Goal: Task Accomplishment & Management: Use online tool/utility

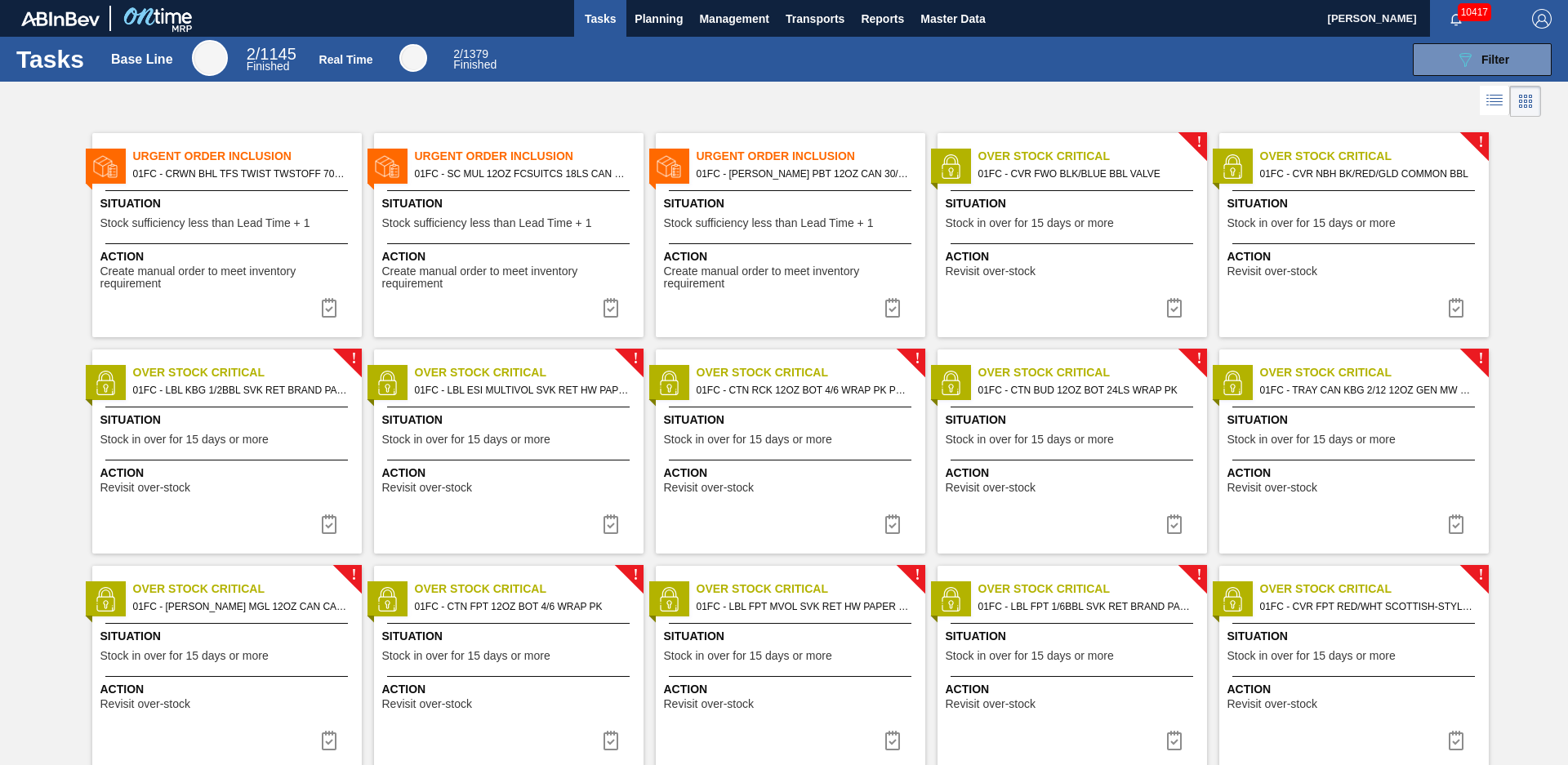
click at [245, 186] on div "Urgent Order Inclusion 01FC - CRWN BHL TFS TWIST TWSTOFF 70# 2-COLR 1458-H 70LB…" at bounding box center [227, 234] width 269 height 204
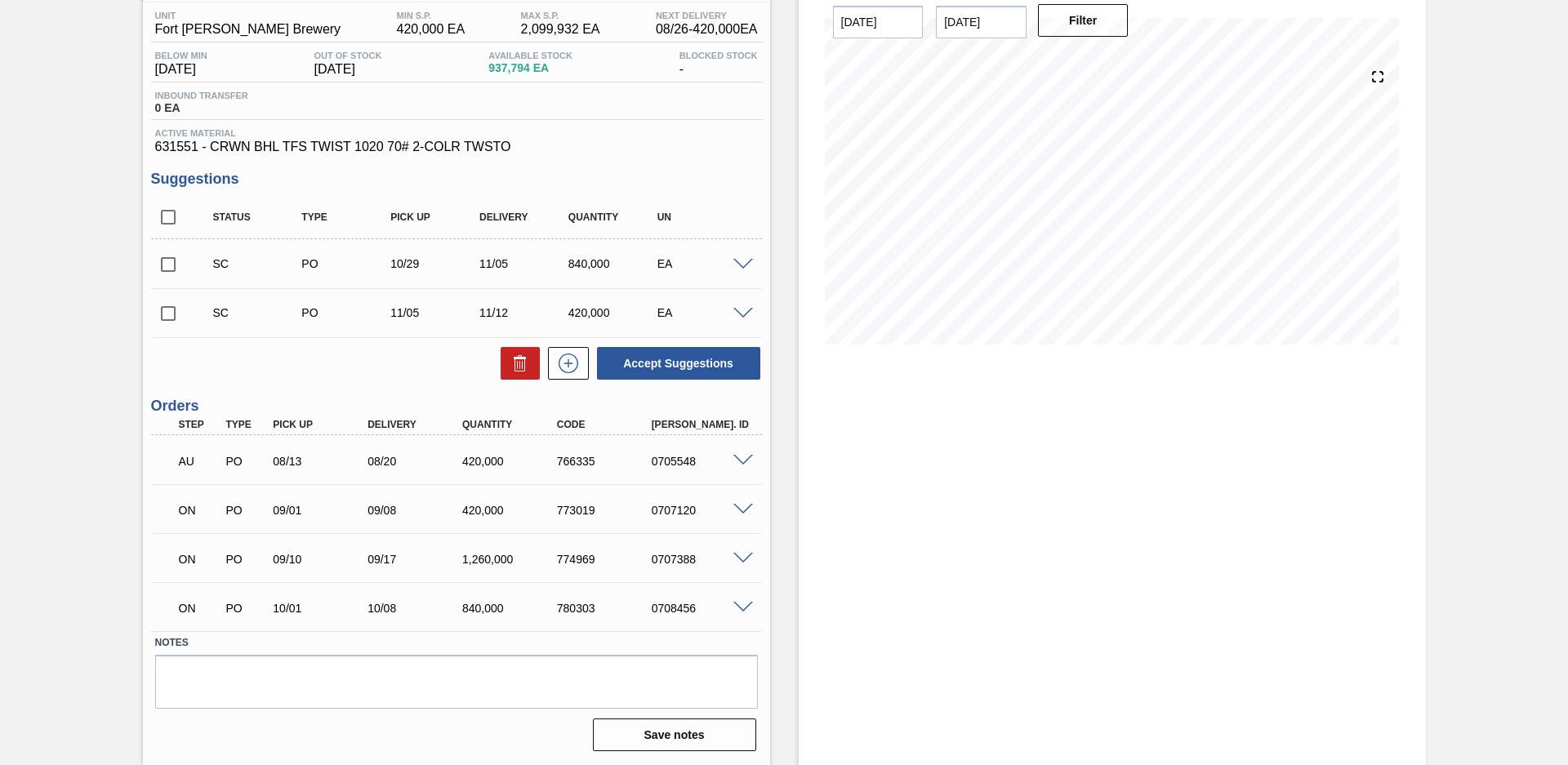
scroll to position [18, 0]
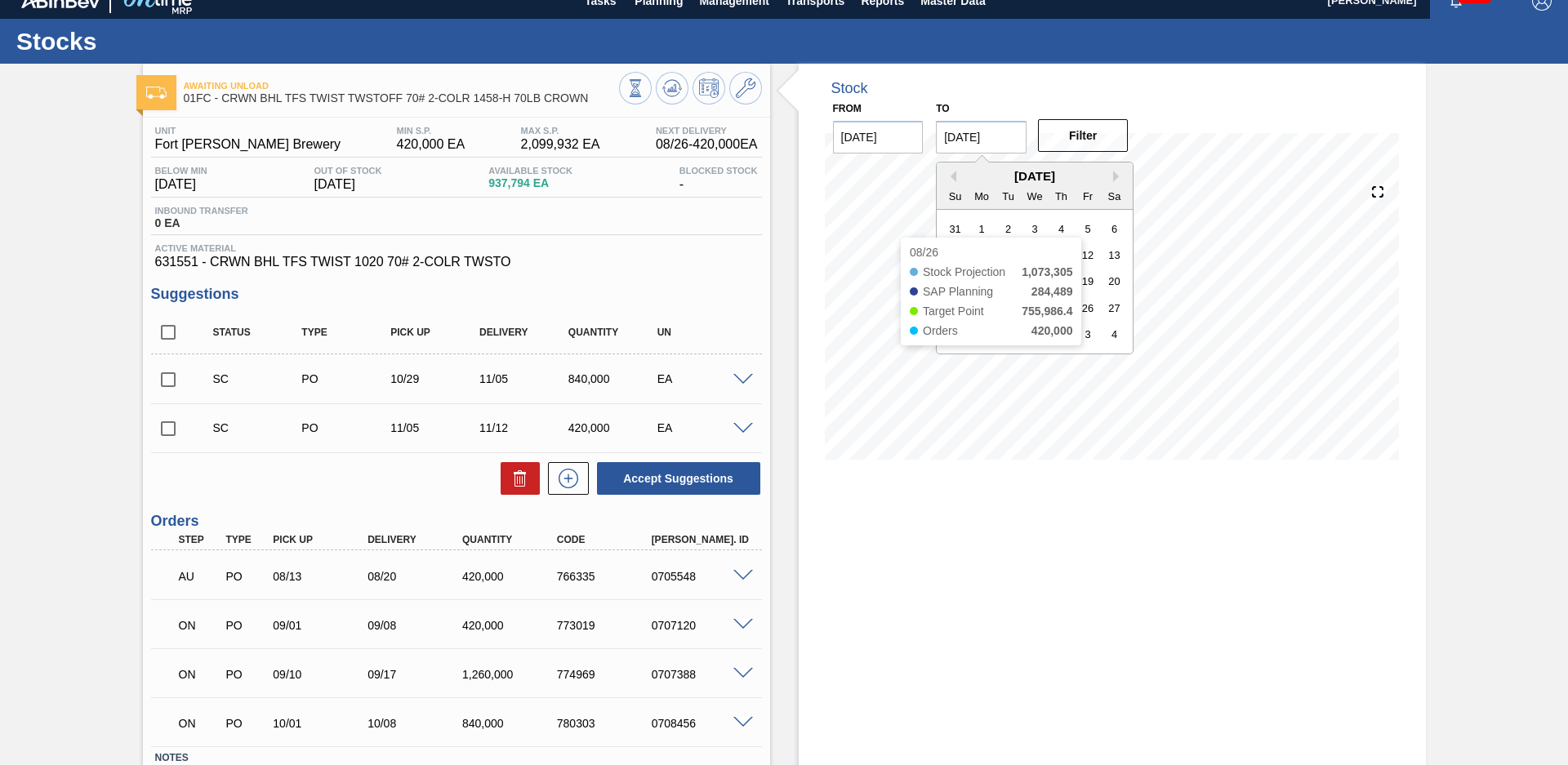
drag, startPoint x: 1002, startPoint y: 135, endPoint x: 1004, endPoint y: 162, distance: 27.1
click at [1003, 135] on input "[DATE]" at bounding box center [981, 137] width 91 height 33
click at [1115, 174] on button "Next Month" at bounding box center [1118, 176] width 12 height 12
click at [1115, 175] on button "Next Month" at bounding box center [1118, 176] width 12 height 12
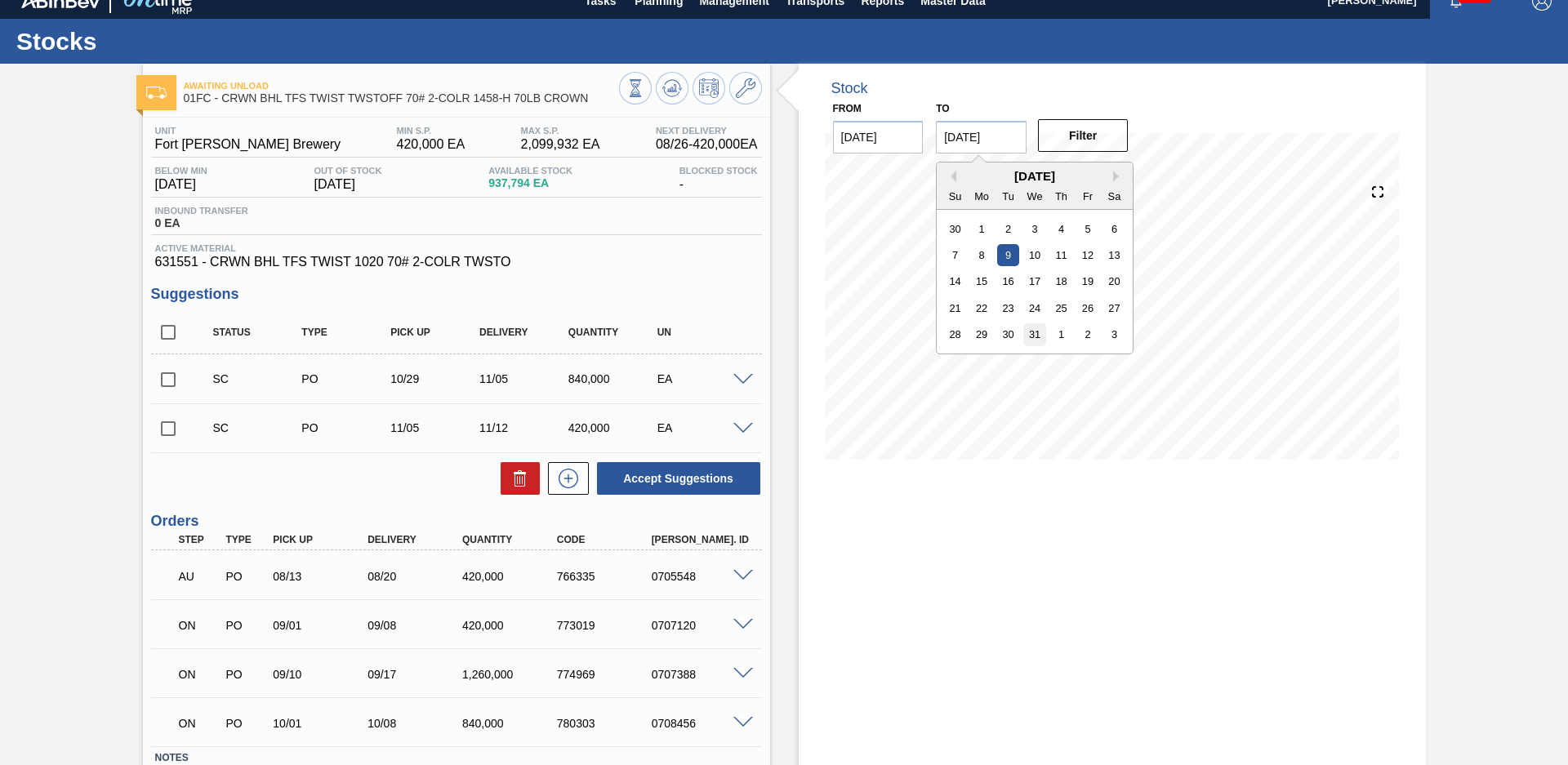
click at [1031, 329] on div "31" at bounding box center [1034, 334] width 22 height 22
type input "[DATE]"
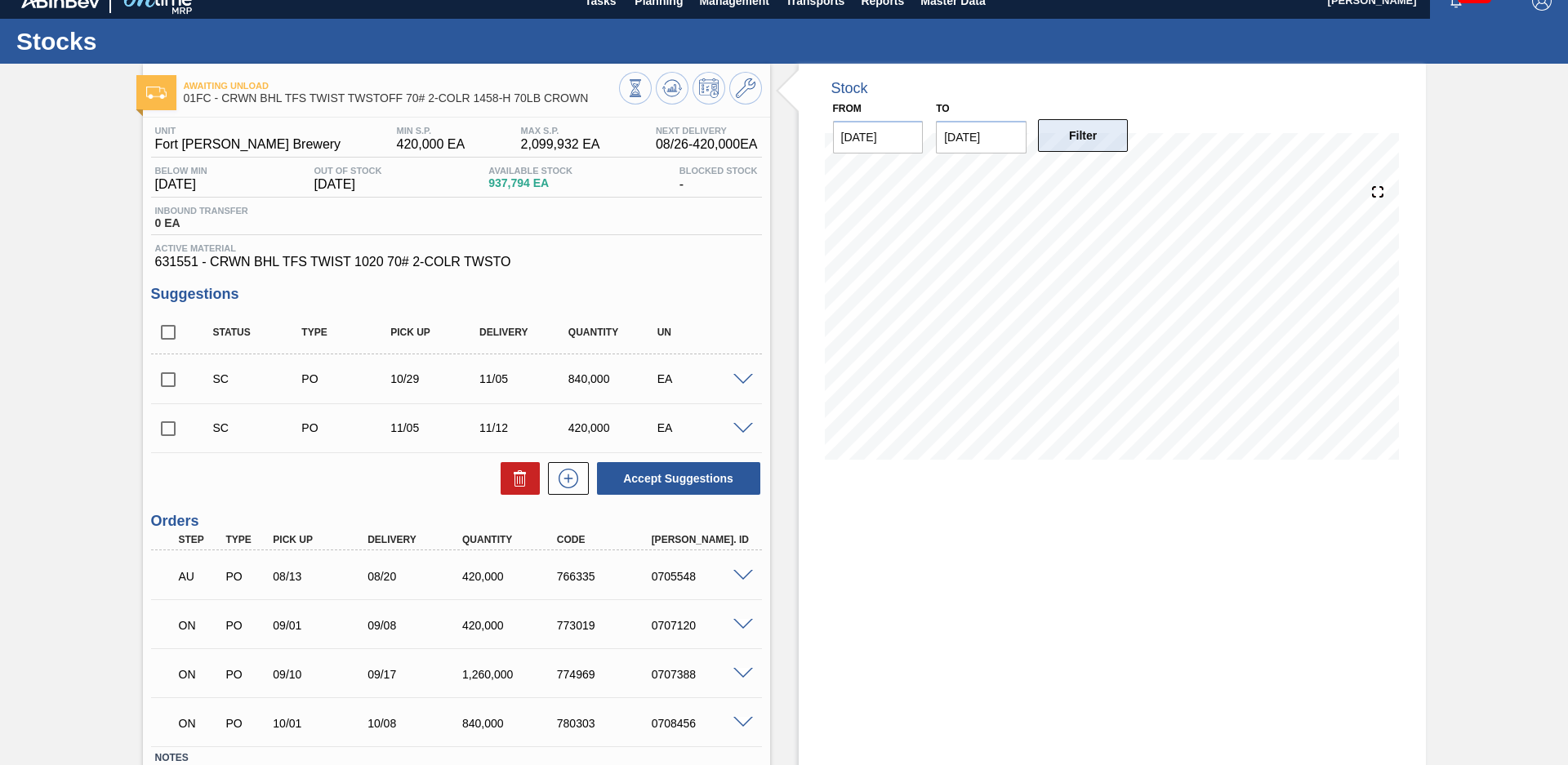
click at [1077, 134] on button "Filter" at bounding box center [1084, 135] width 91 height 33
click at [1529, 313] on div "Awaiting Unload 01FC - CRWN BHL TFS TWIST TWSTOFF 70# 2-COLR 1458-H 70LB CROWN …" at bounding box center [784, 472] width 1568 height 816
click at [774, 219] on div "Stock From [DATE] to [DATE] Filter 09/30 Stock Projection 707,848 SAP Planning …" at bounding box center [1097, 472] width 655 height 816
click at [49, 319] on div "Awaiting Unload 01FC - CRWN BHL TFS TWIST TWSTOFF 70# 2-COLR 1458-H 70LB CROWN …" at bounding box center [784, 472] width 1568 height 816
click at [786, 365] on div "Stock From [DATE] to [DATE] Filter 09/30 Stock Projection 707,848 SAP Planning …" at bounding box center [1097, 472] width 655 height 816
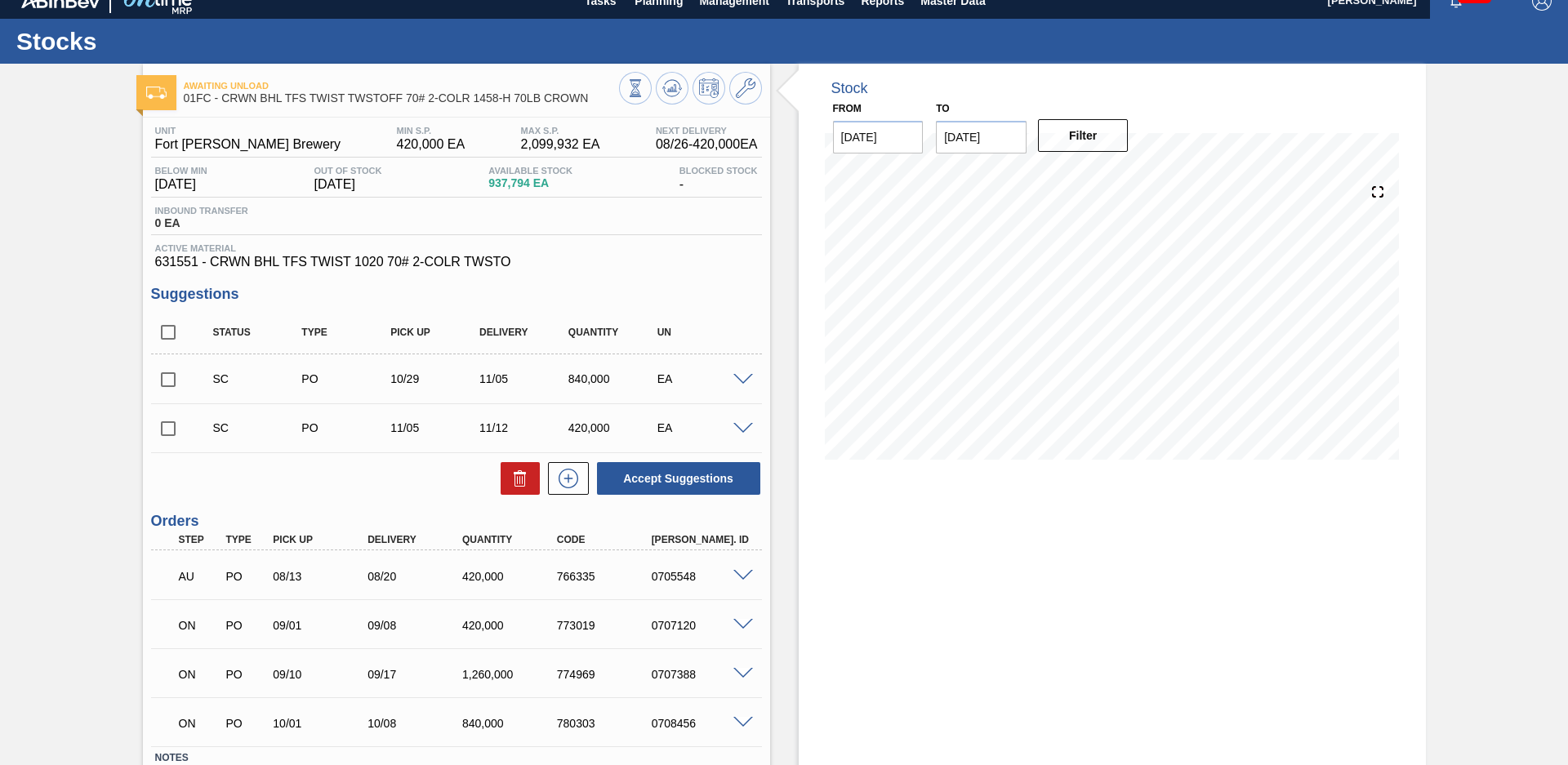
click at [74, 201] on div "Awaiting Unload 01FC - CRWN BHL TFS TWIST TWSTOFF 70# 2-COLR 1458-H 70LB CROWN …" at bounding box center [784, 472] width 1568 height 816
click at [55, 300] on div "Awaiting Unload 01FC - CRWN BHL TFS TWIST TWSTOFF 70# 2-COLR 1458-H 70LB CROWN …" at bounding box center [784, 472] width 1568 height 816
click at [98, 248] on div "Awaiting Unload 01FC - CRWN BHL TFS TWIST TWSTOFF 70# 2-COLR 1458-H 70LB CROWN …" at bounding box center [784, 472] width 1568 height 816
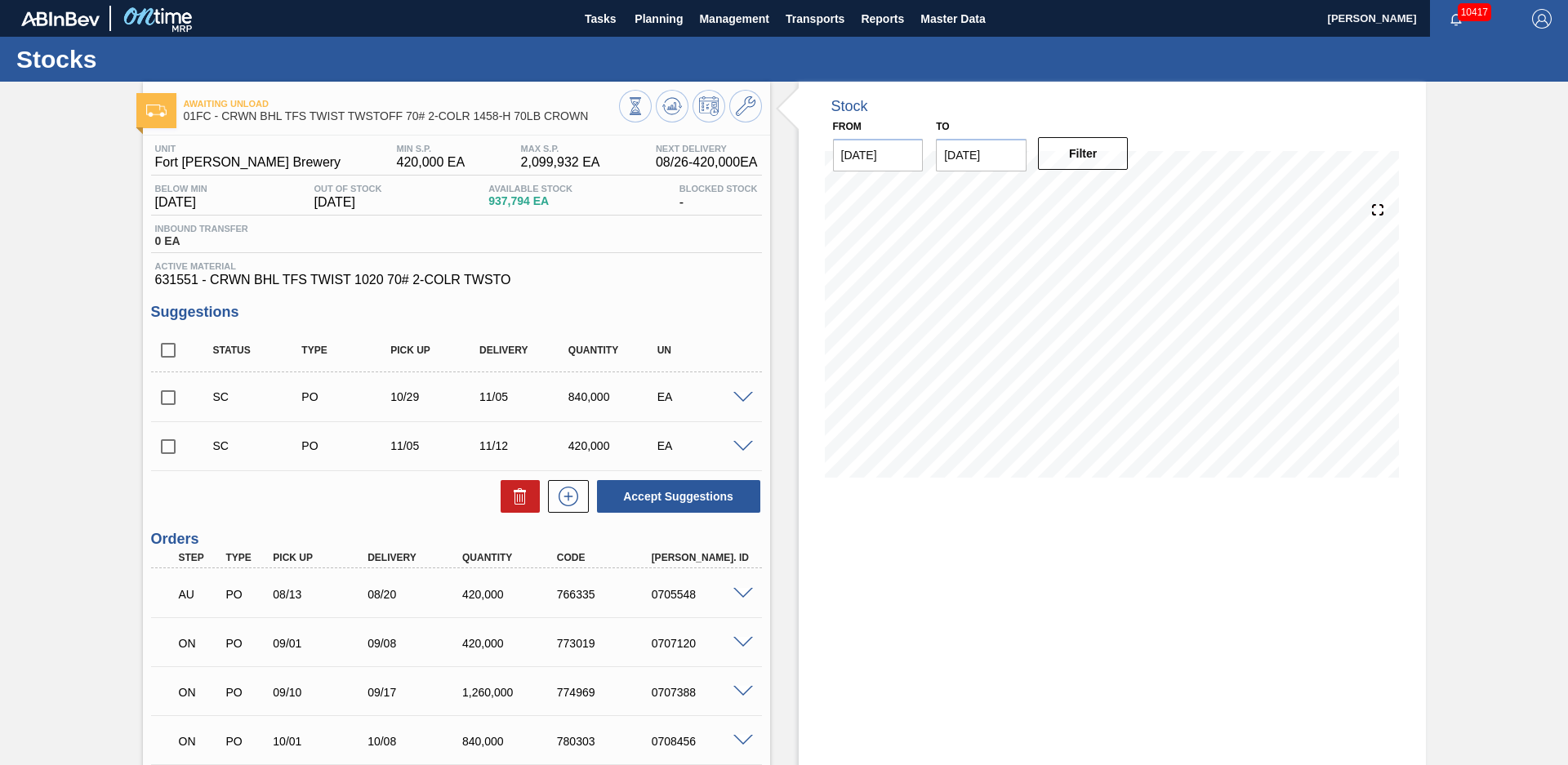
click at [1443, 365] on div "Awaiting Unload 01FC - CRWN BHL TFS TWIST TWSTOFF 70# 2-COLR 1458-H 70LB CROWN …" at bounding box center [784, 490] width 1568 height 816
click at [794, 331] on div "Stock From [DATE] to [DATE] Filter 08/27 Stock Projection 762,725 SAP Planning …" at bounding box center [1097, 490] width 655 height 816
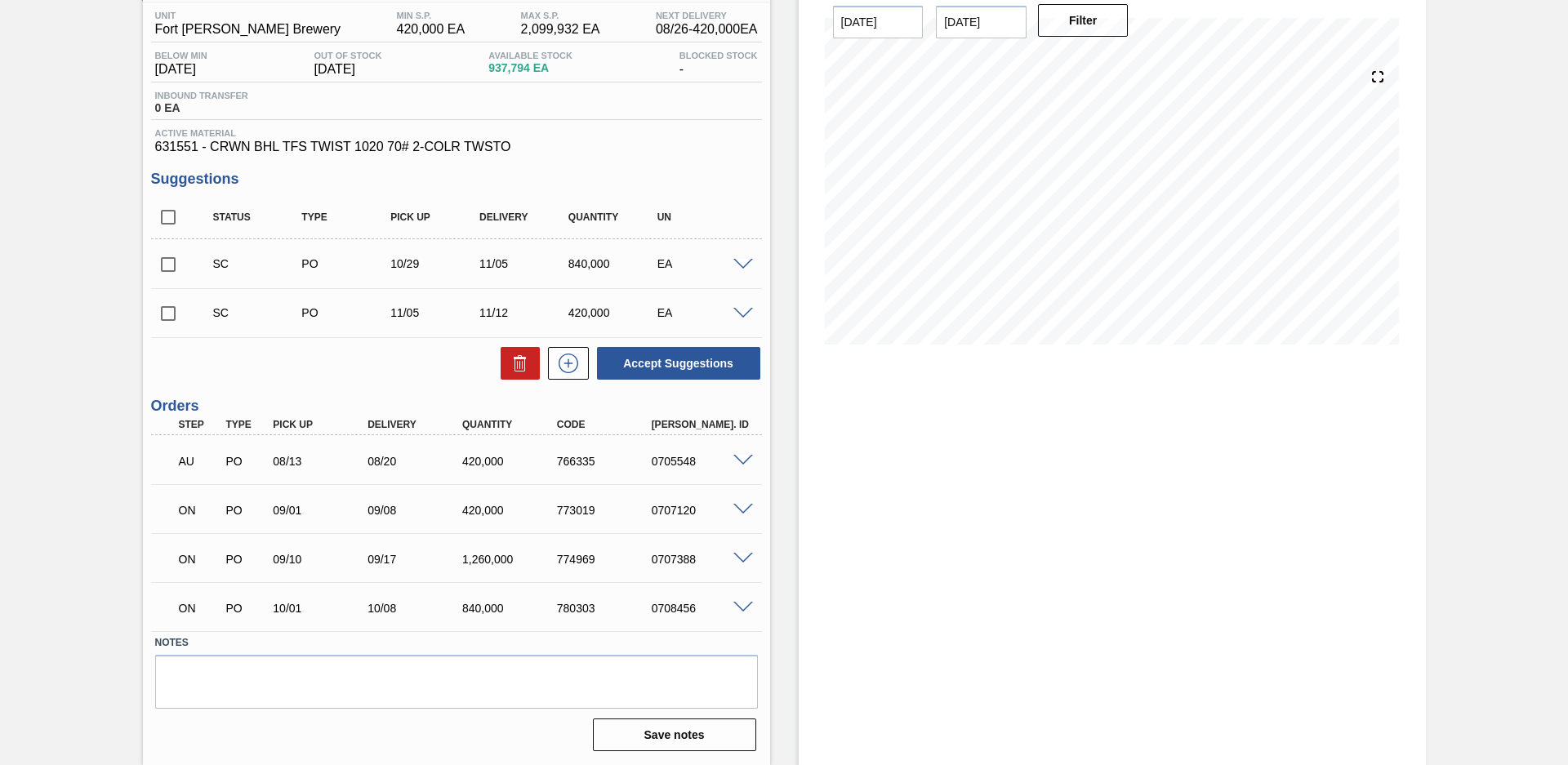
click at [778, 457] on div "Stock From [DATE] to [DATE] Filter 08/26 Stock Projection 1,073,305 SAP Plannin…" at bounding box center [1097, 356] width 655 height 816
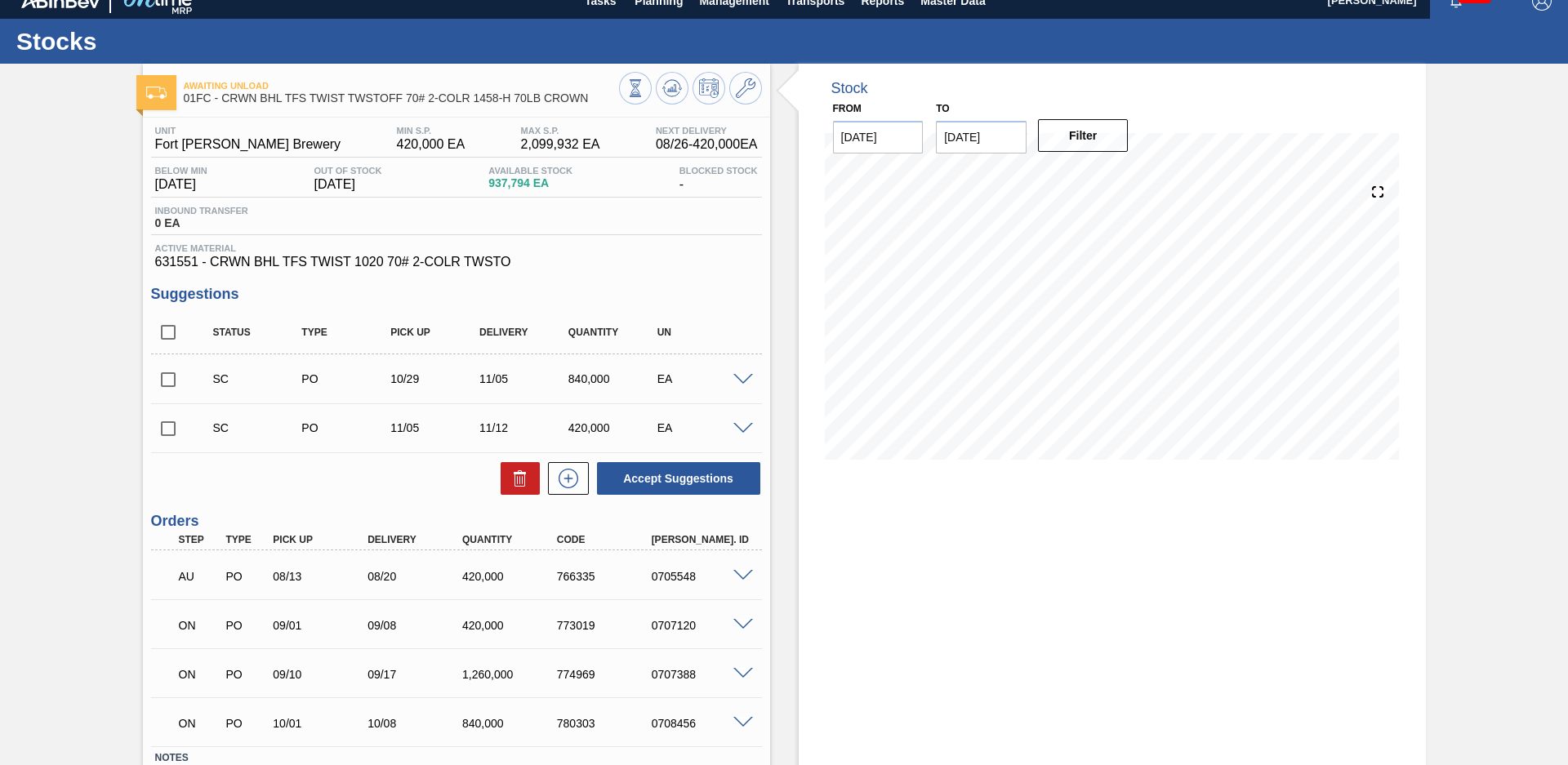
scroll to position [0, 0]
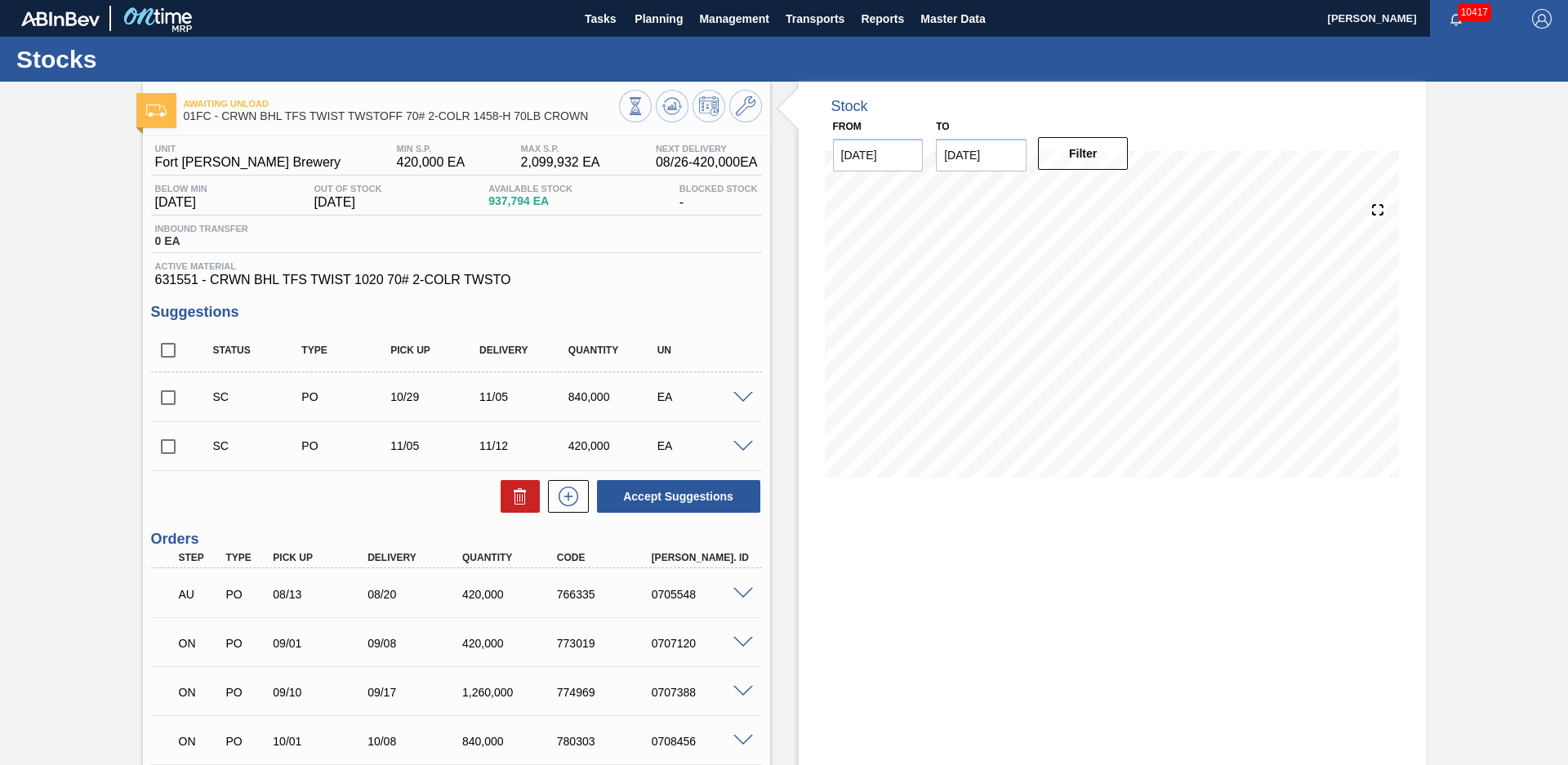
click at [780, 453] on div "Stock From [DATE] to [DATE] Filter 08/26 Stock Projection 1,073,305 SAP Plannin…" at bounding box center [1097, 490] width 655 height 816
click at [778, 314] on div "Stock From [DATE] to [DATE] Filter 08/26 Stock Projection 1,073,305 SAP Plannin…" at bounding box center [1097, 490] width 655 height 816
click at [1482, 296] on div "Awaiting Unload 01FC - CRWN BHL TFS TWIST TWSTOFF 70# 2-COLR 1458-H 70LB CROWN …" at bounding box center [784, 490] width 1568 height 816
click at [72, 196] on div "Awaiting Unload 01FC - CRWN BHL TFS TWIST TWSTOFF 70# 2-COLR 1458-H 70LB CROWN …" at bounding box center [784, 490] width 1568 height 816
click at [70, 280] on div "Awaiting Unload 01FC - CRWN BHL TFS TWIST TWSTOFF 70# 2-COLR 1458-H 70LB CROWN …" at bounding box center [784, 490] width 1568 height 816
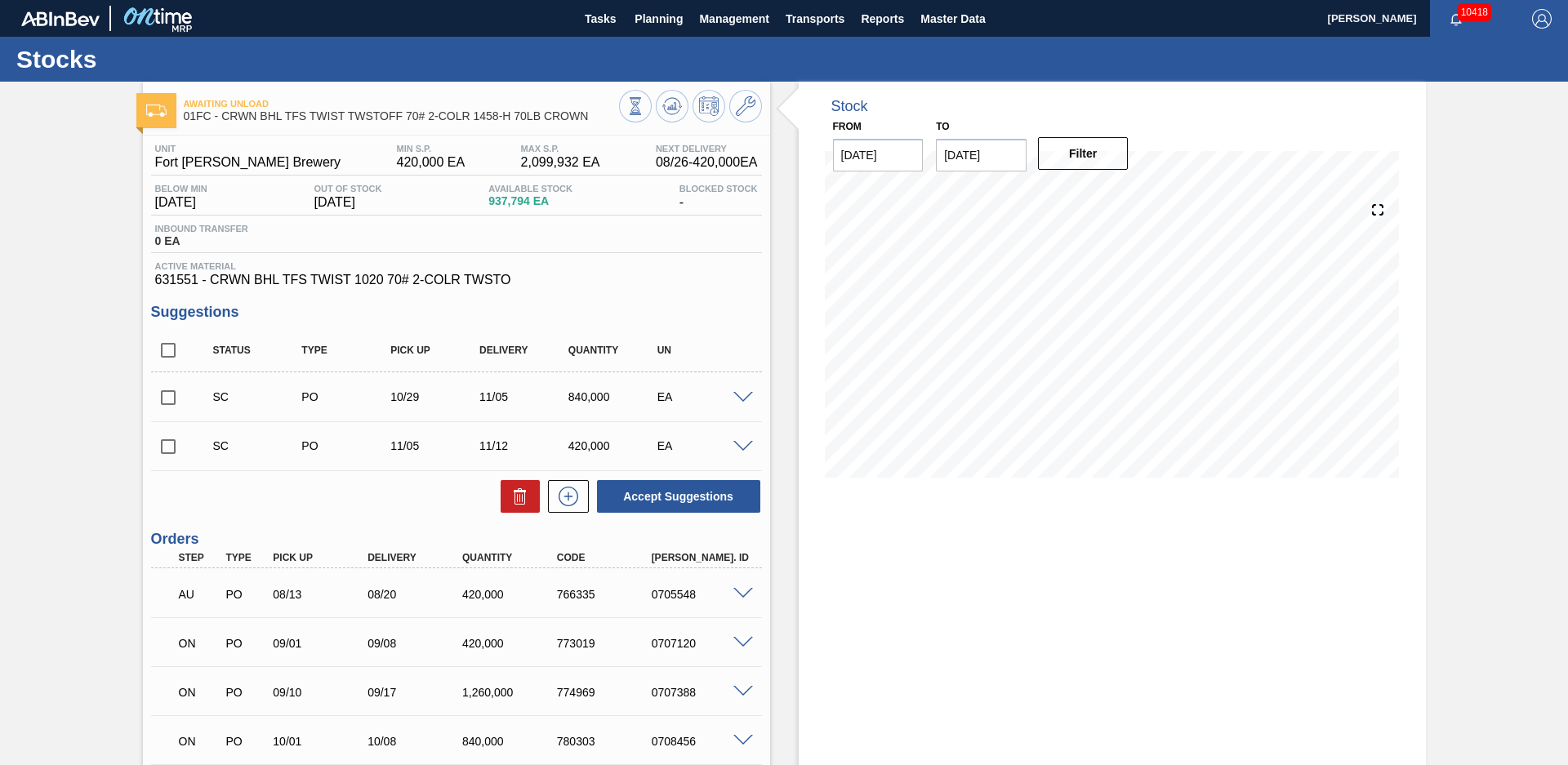
click at [15, 163] on div "Awaiting Unload 01FC - CRWN BHL TFS TWIST TWSTOFF 70# 2-COLR 1458-H 70LB CROWN …" at bounding box center [784, 490] width 1568 height 816
click at [667, 20] on span "Planning" at bounding box center [658, 19] width 48 height 20
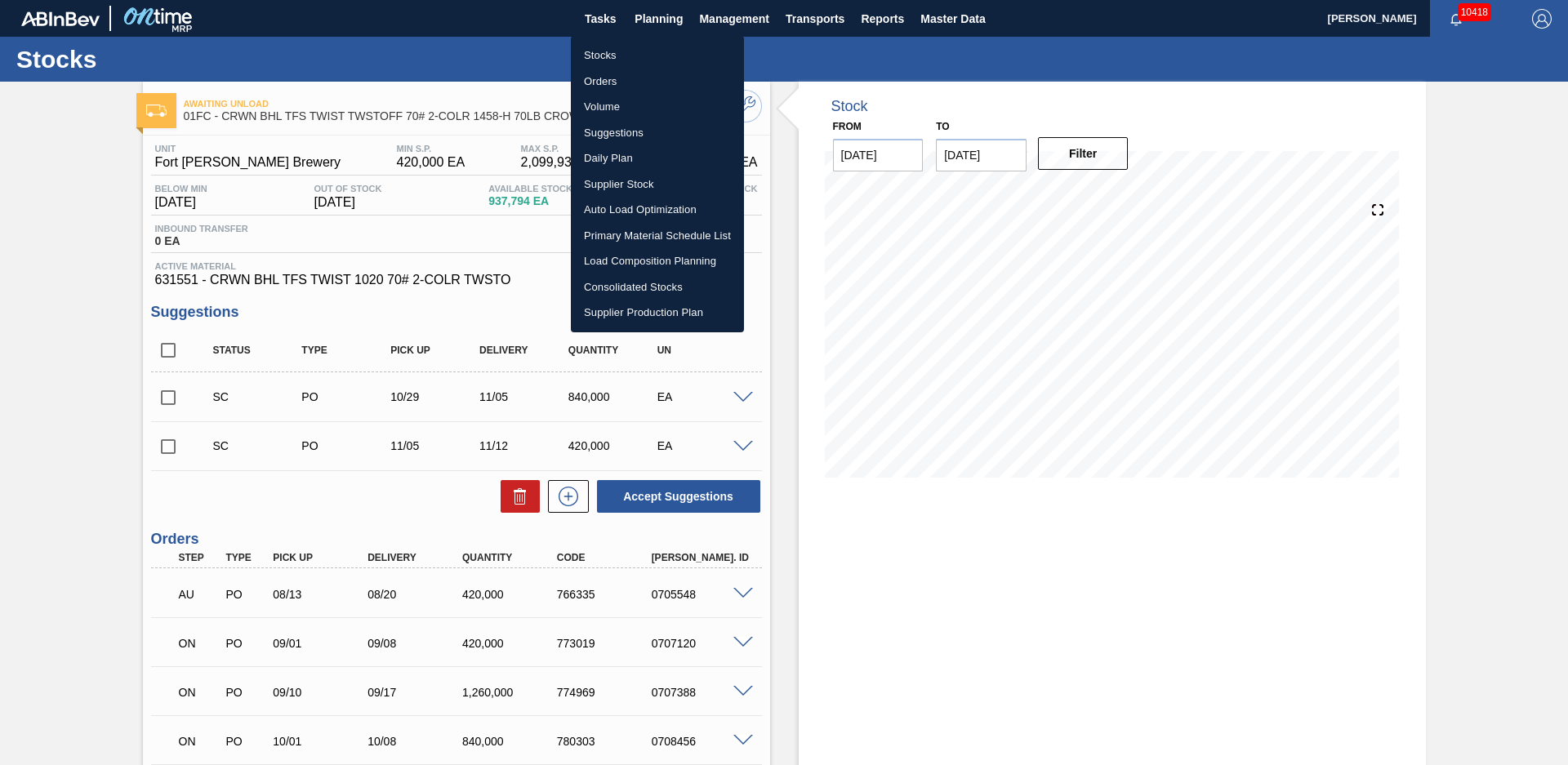
click at [637, 47] on li "Stocks" at bounding box center [657, 55] width 173 height 26
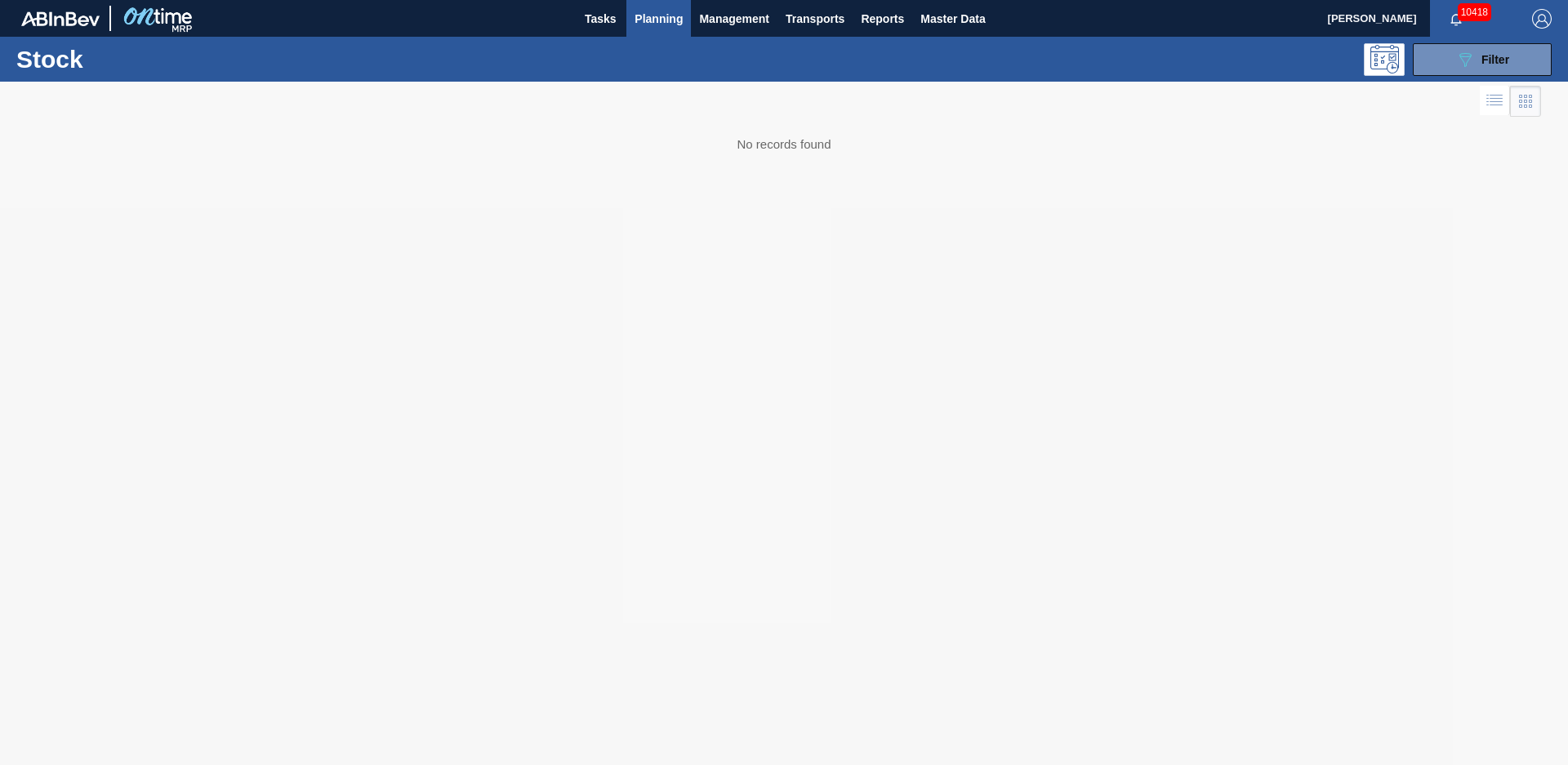
click at [605, 44] on div "089F7B8B-B2A5-4AFE-B5C0-19BA573D28AC Filter" at bounding box center [910, 60] width 1299 height 33
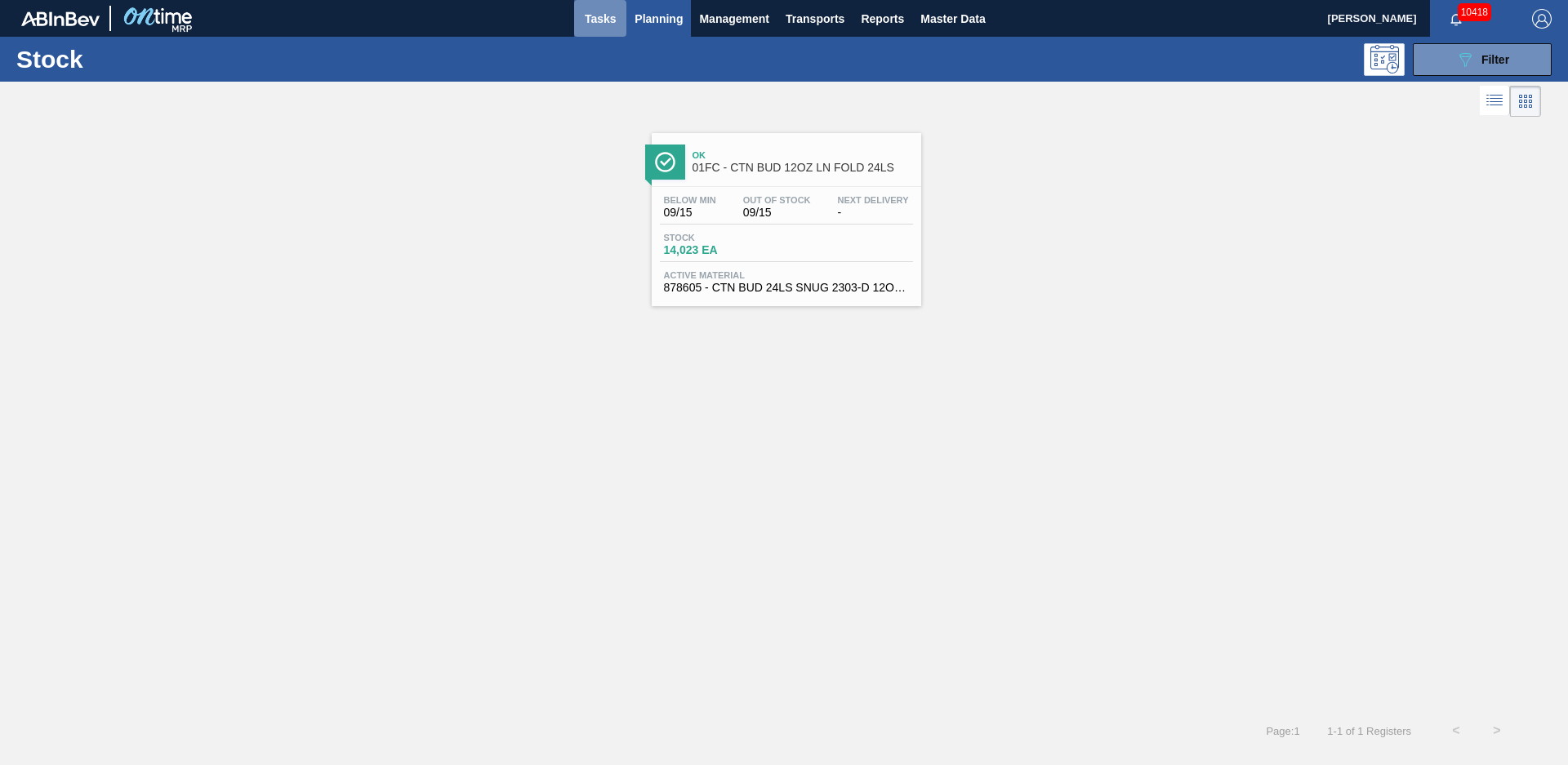
click at [610, 22] on span "Tasks" at bounding box center [600, 19] width 36 height 20
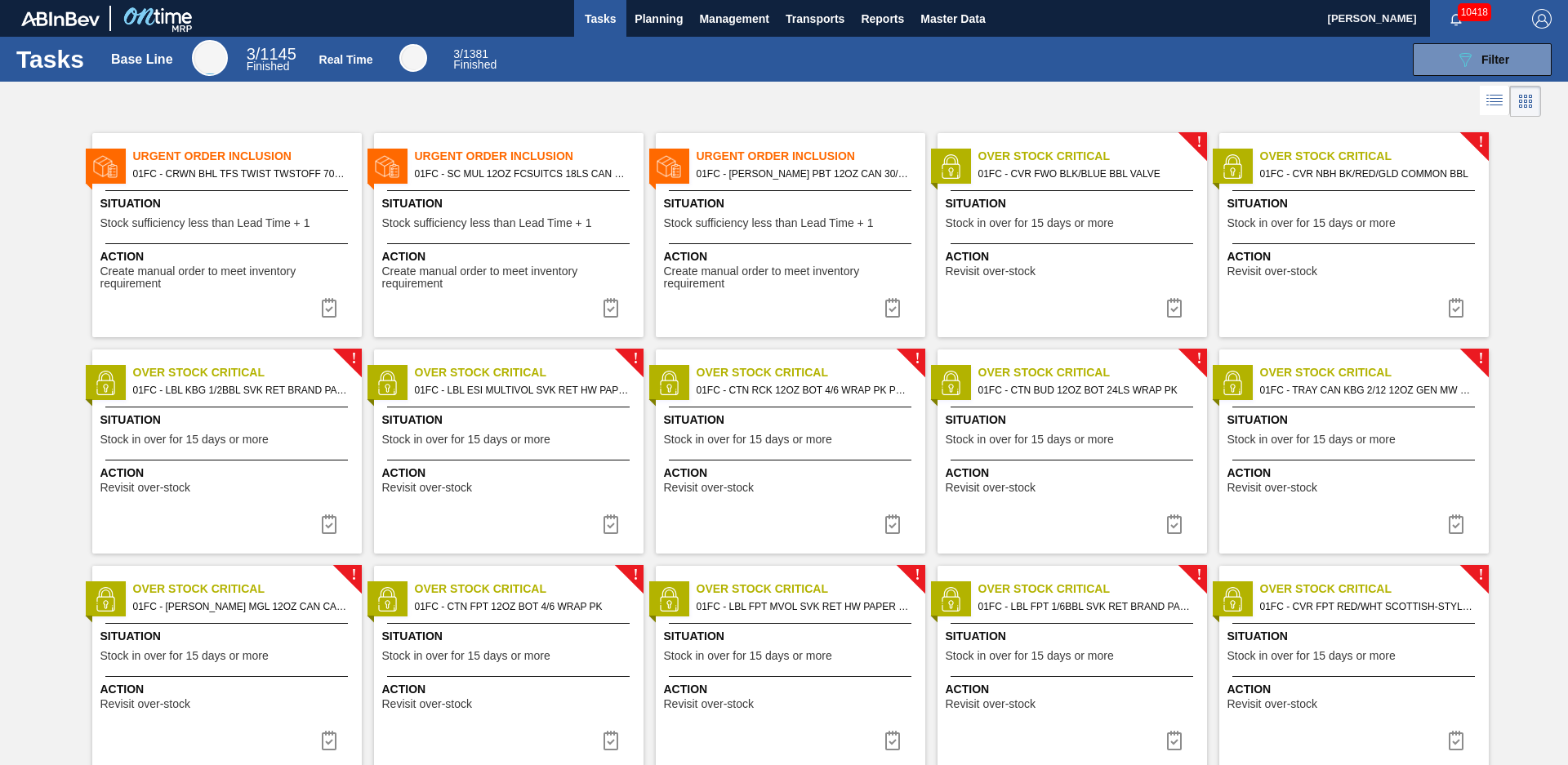
click at [495, 168] on span "01FC - SC MUL 12OZ FCSUITCS 18LS CAN SLEEK SUMMER PROMO" at bounding box center [522, 174] width 215 height 18
click at [612, 305] on img at bounding box center [611, 308] width 20 height 20
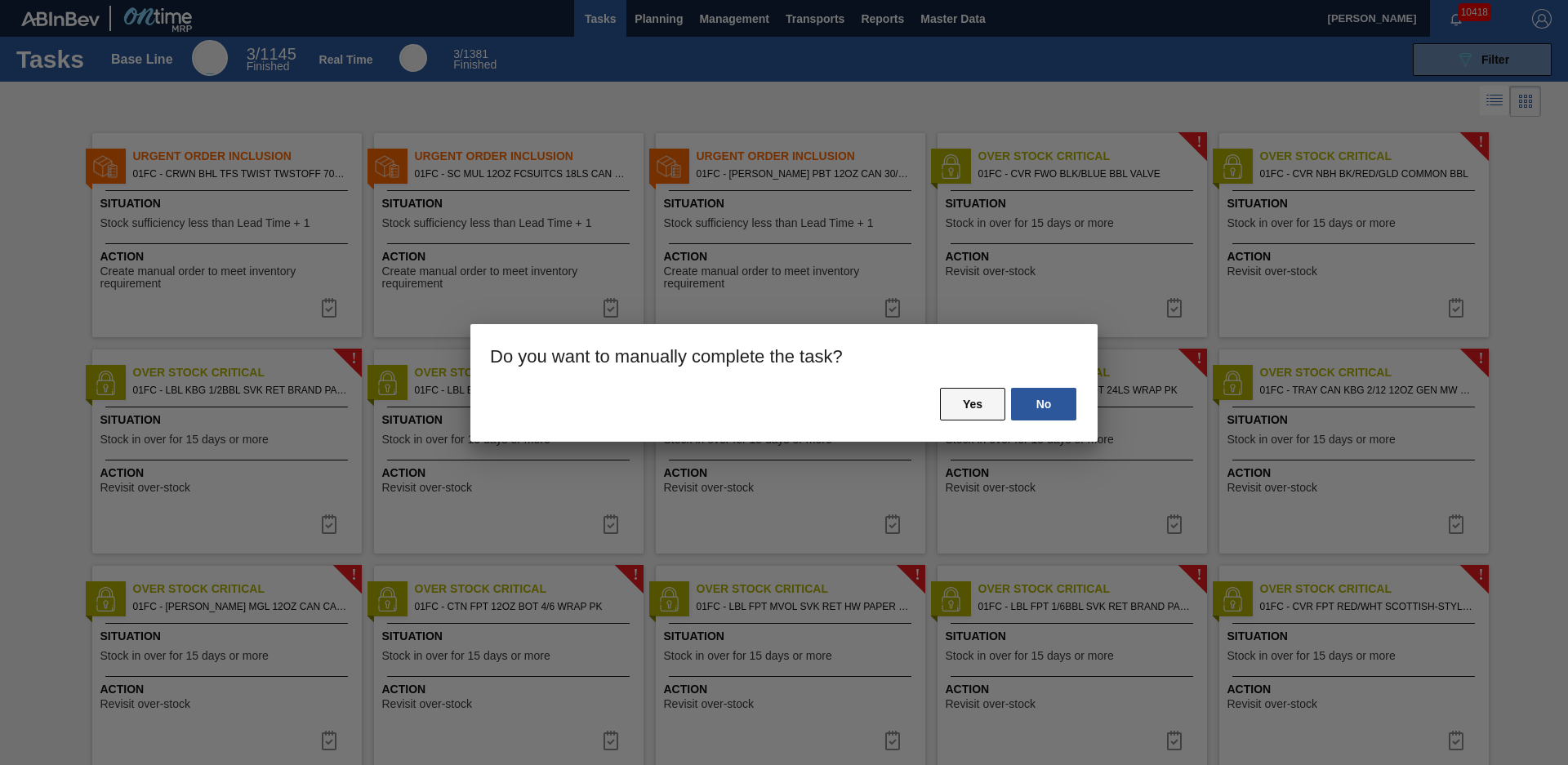
click at [959, 417] on button "Yes" at bounding box center [973, 404] width 65 height 33
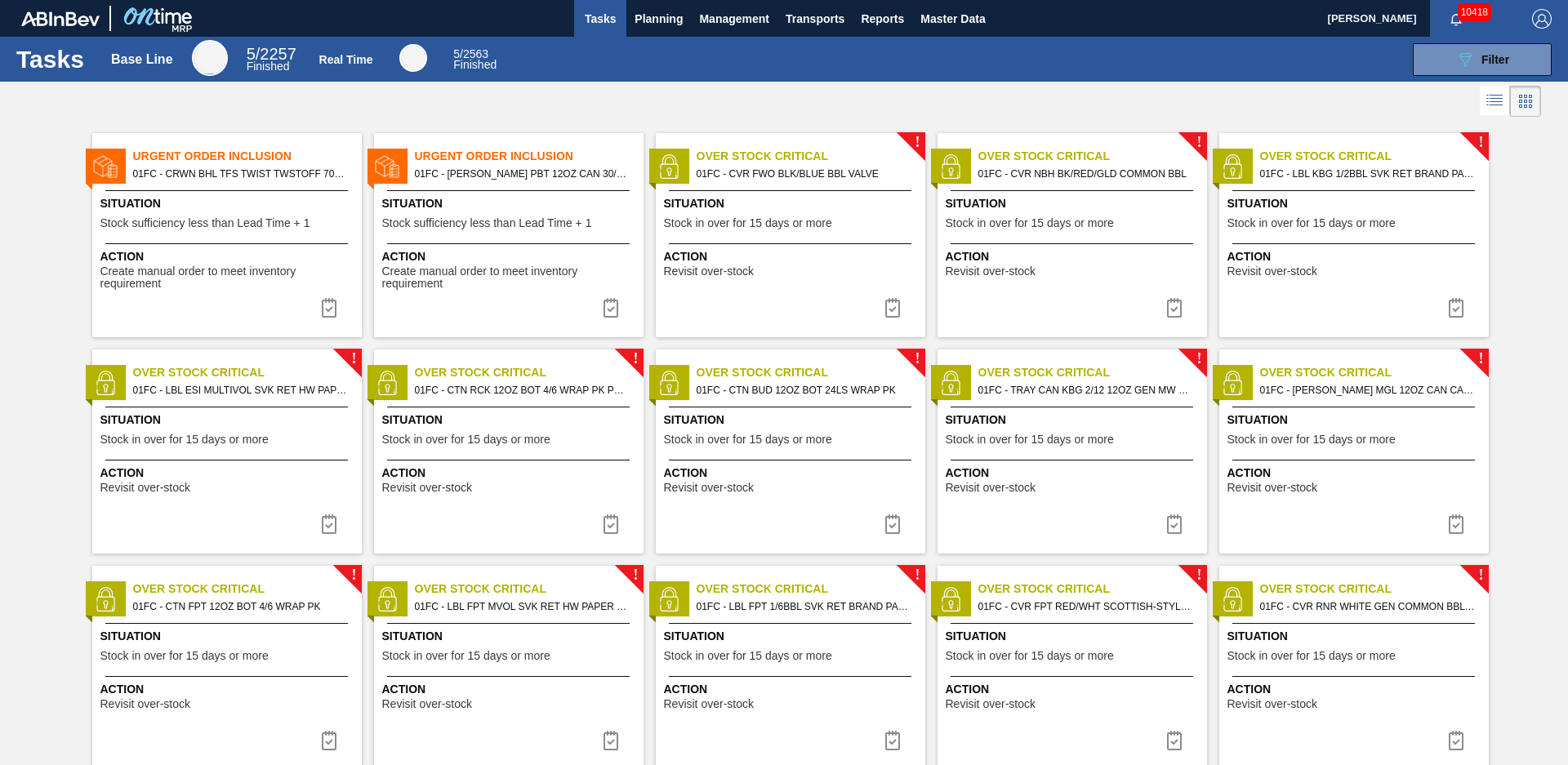
click at [521, 105] on div at bounding box center [784, 101] width 1568 height 39
click at [984, 112] on div at bounding box center [784, 101] width 1568 height 39
click at [598, 107] on div at bounding box center [784, 101] width 1568 height 39
click at [671, 35] on button "Planning" at bounding box center [658, 18] width 65 height 36
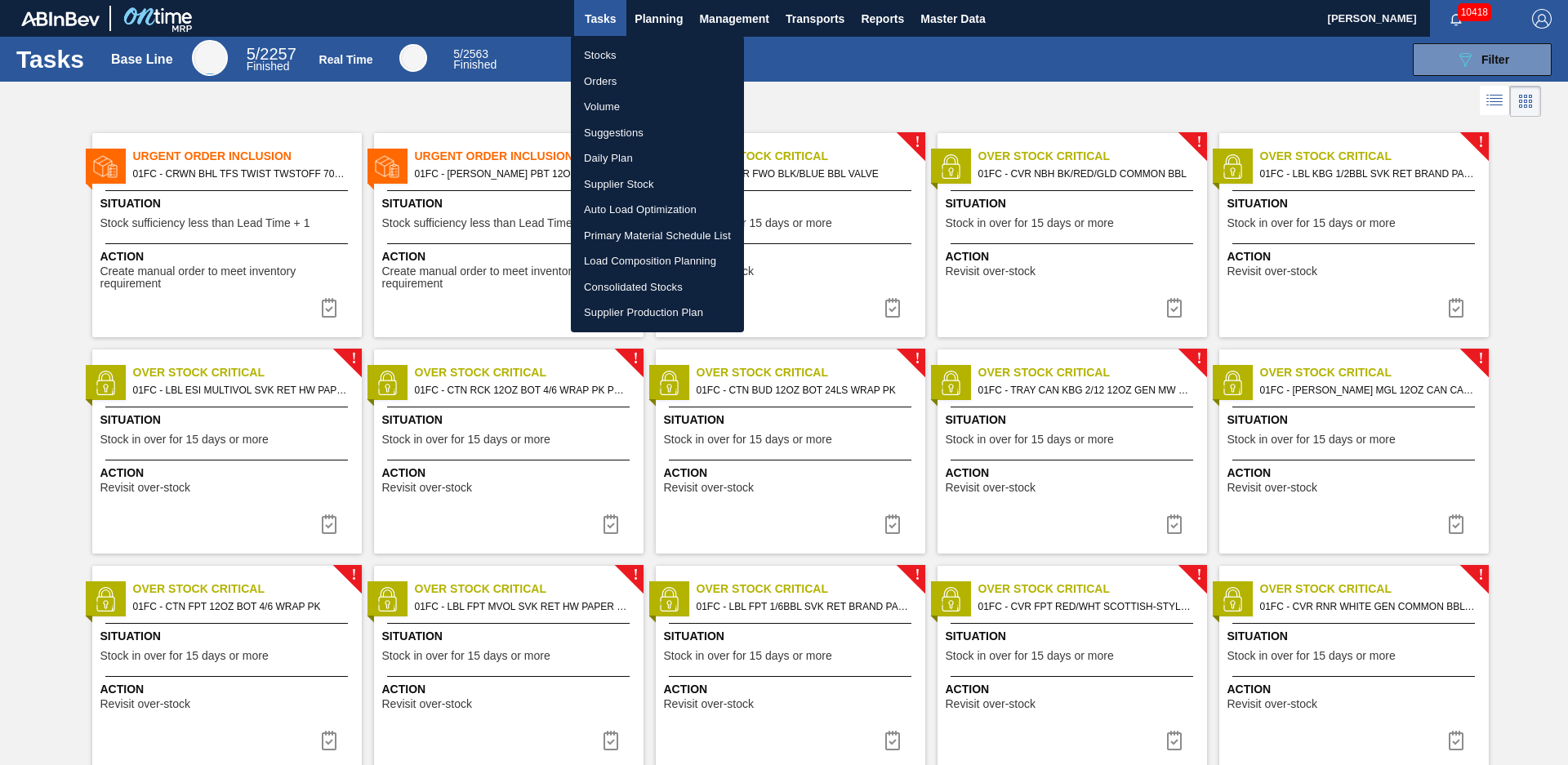
click at [650, 49] on li "Stocks" at bounding box center [657, 55] width 173 height 26
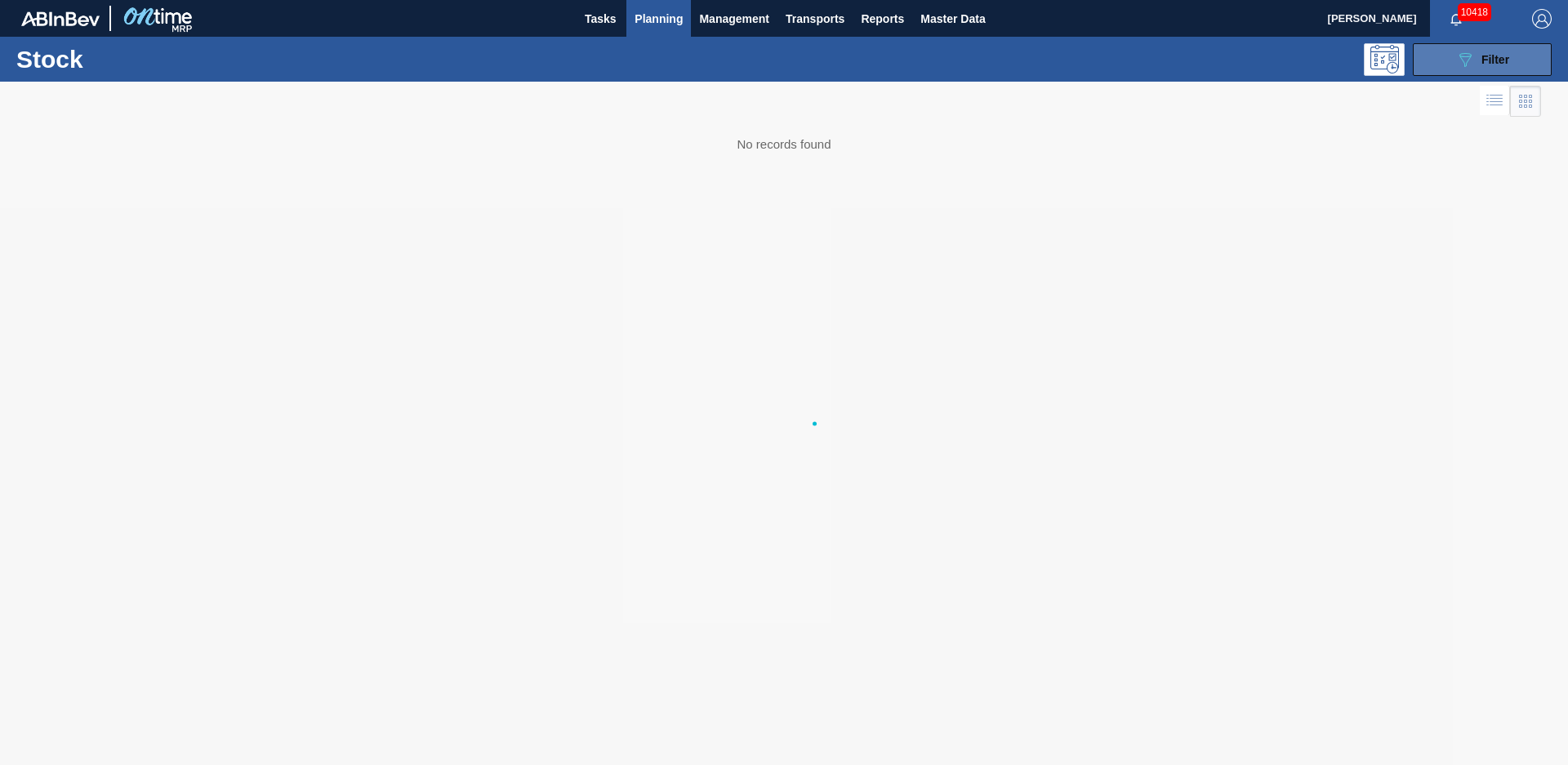
click at [1488, 46] on button "089F7B8B-B2A5-4AFE-B5C0-19BA573D28AC Filter" at bounding box center [1482, 60] width 139 height 33
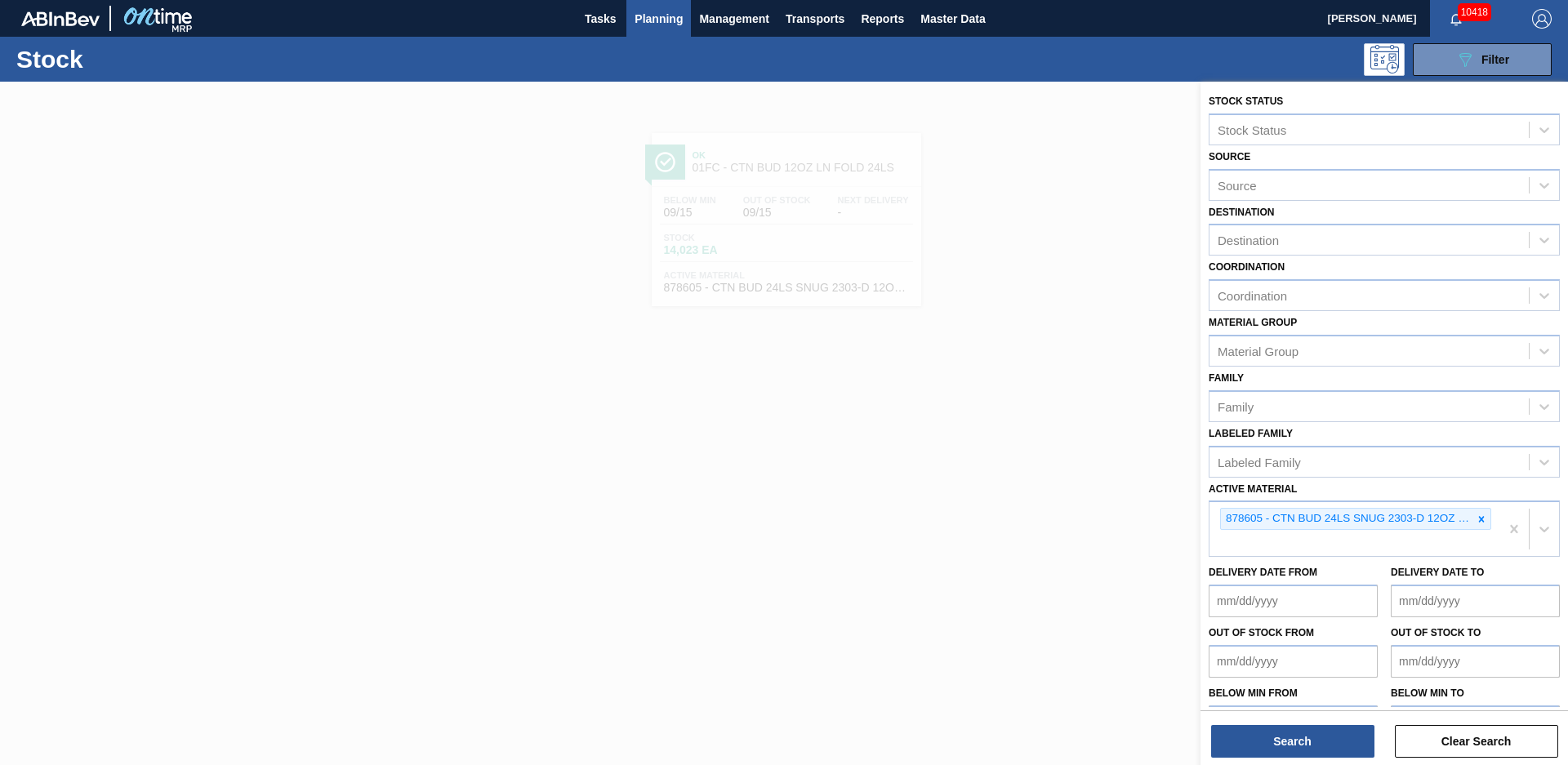
click at [1475, 521] on icon at bounding box center [1481, 519] width 12 height 12
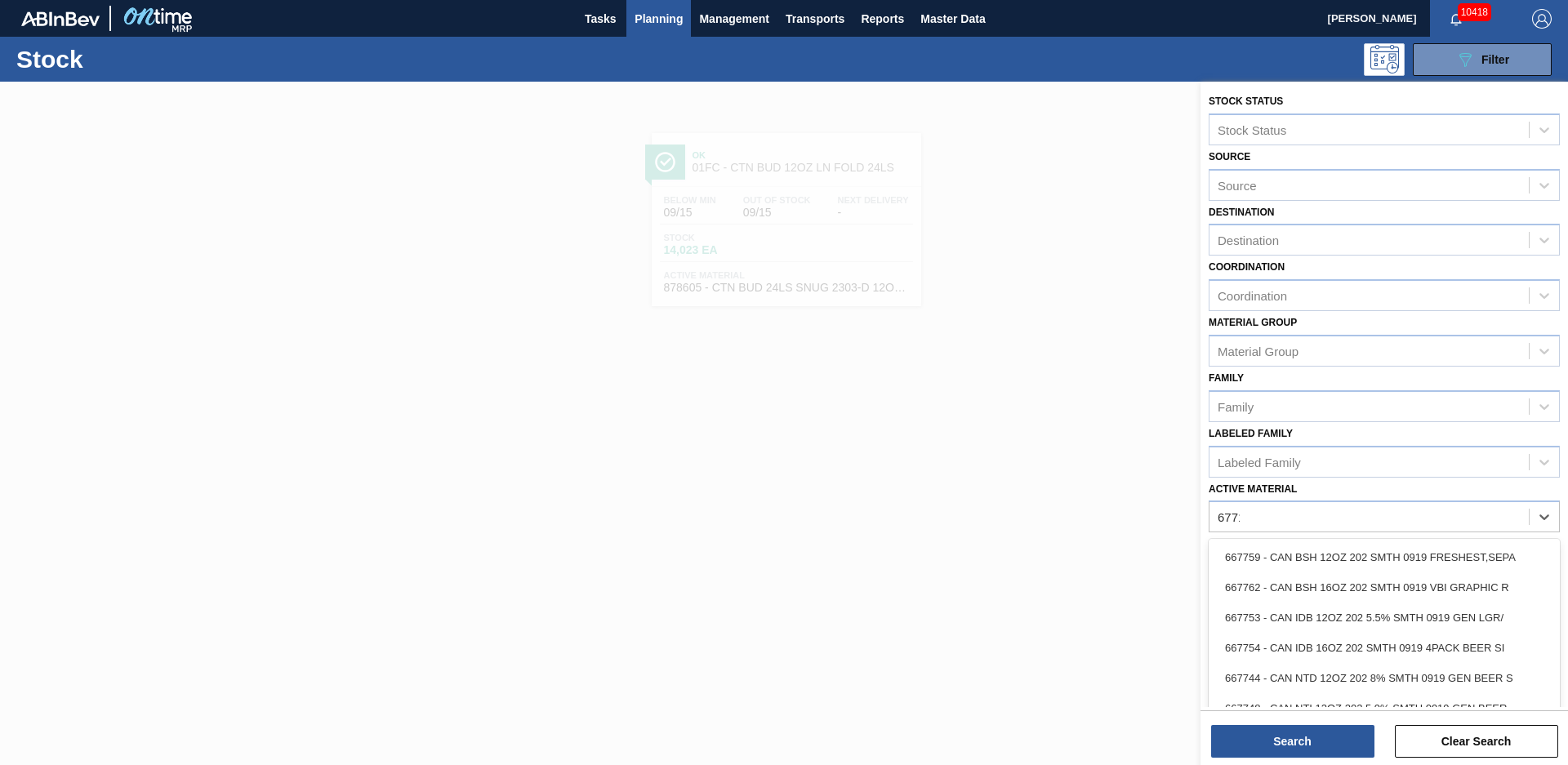
type Material "677195"
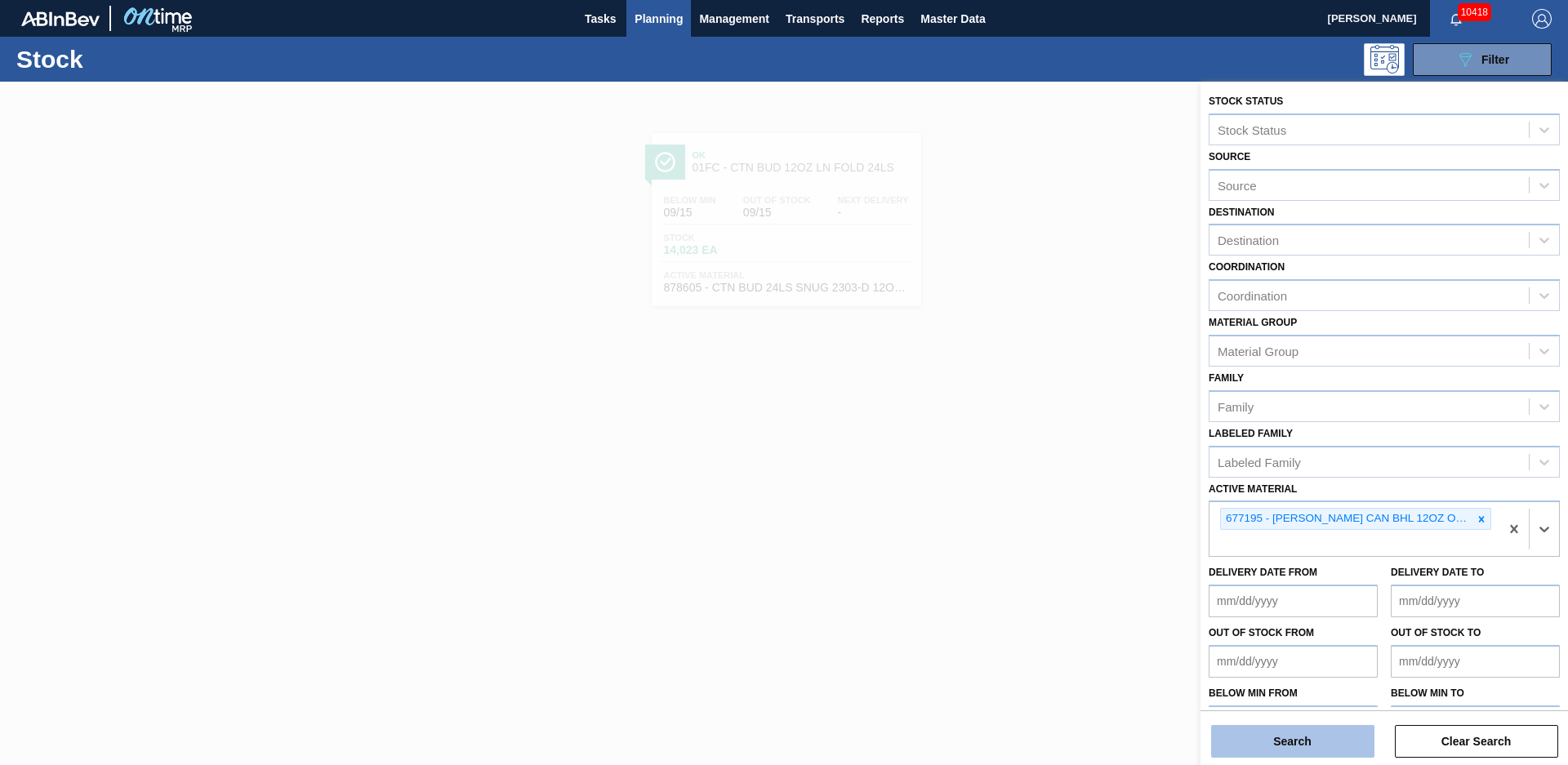
click at [1333, 740] on button "Search" at bounding box center [1293, 741] width 164 height 33
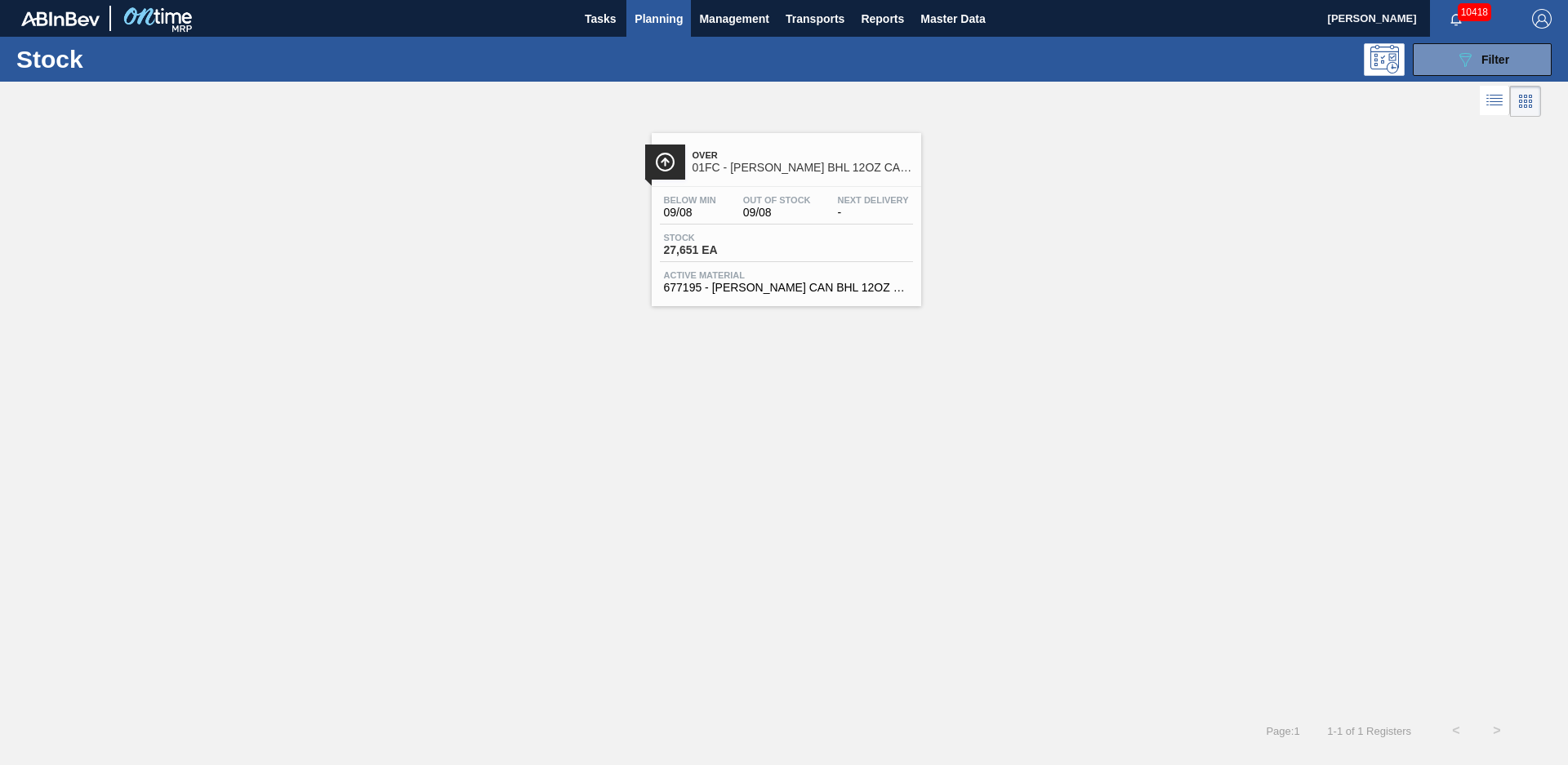
click at [774, 164] on span "01FC - [PERSON_NAME] BHL 12OZ CAN CAN PK 12/12 CAN OUTDOOR" at bounding box center [803, 167] width 221 height 12
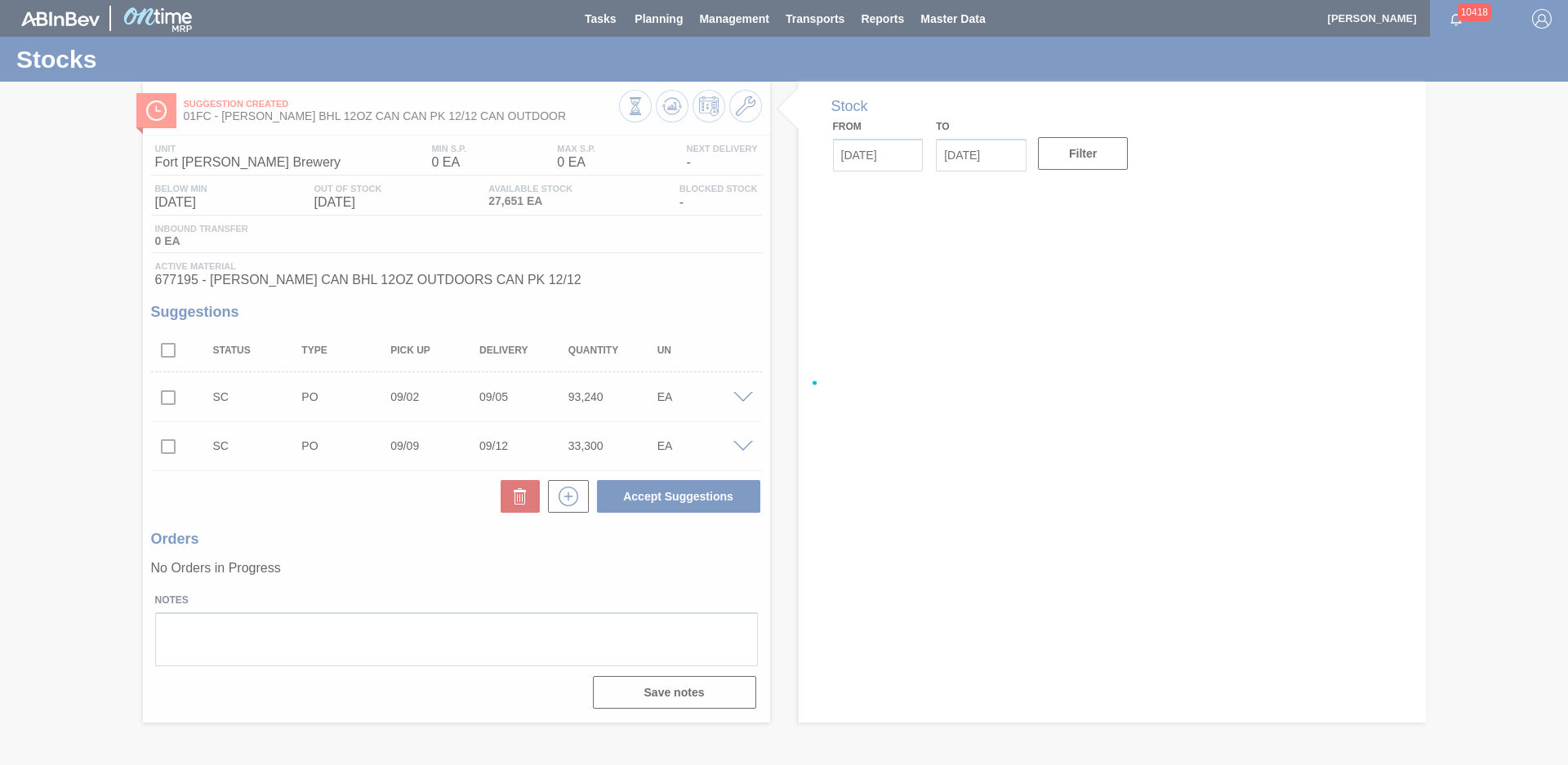
click at [81, 303] on div at bounding box center [784, 382] width 1568 height 765
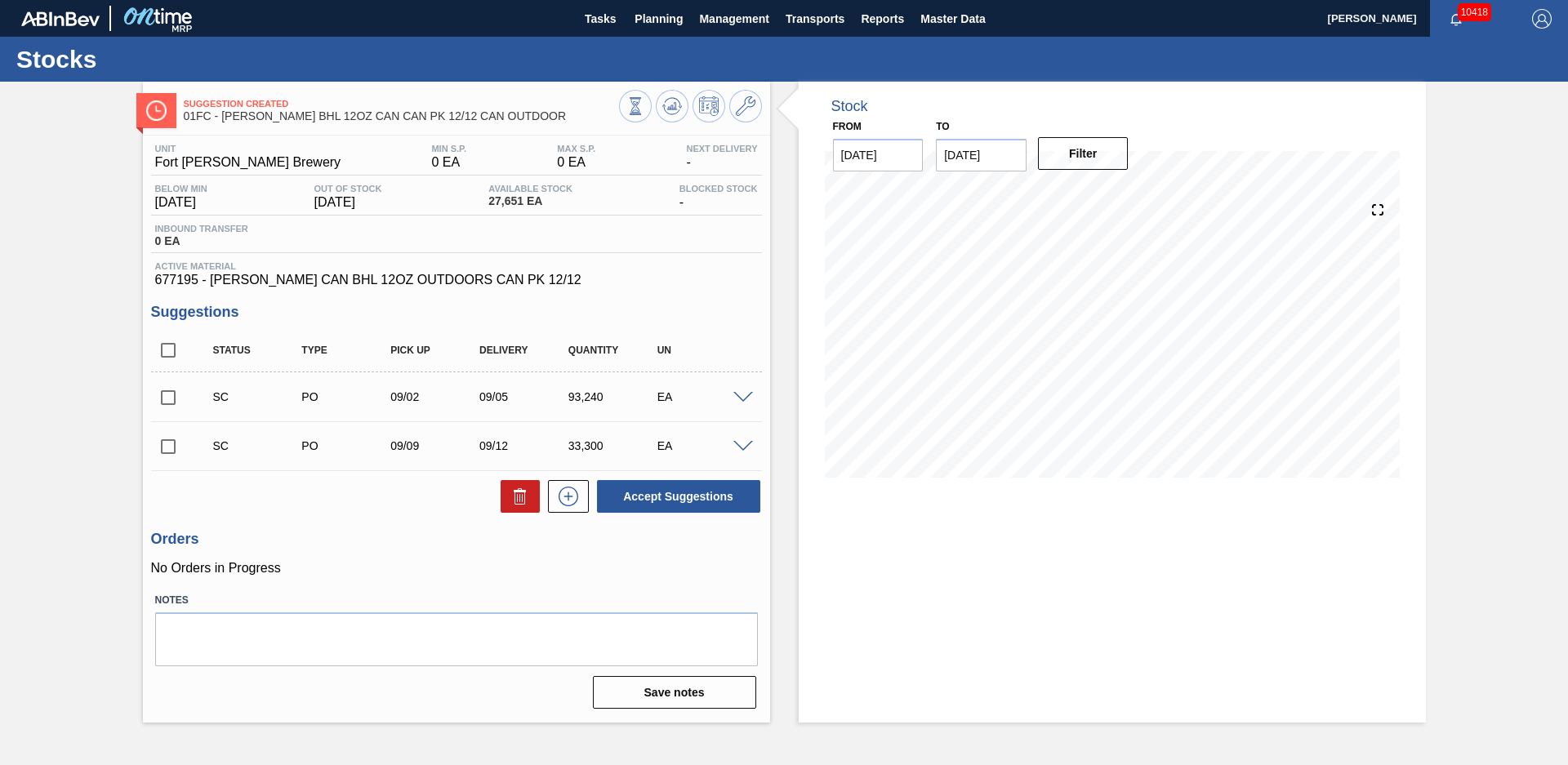
click at [741, 393] on span at bounding box center [744, 397] width 20 height 12
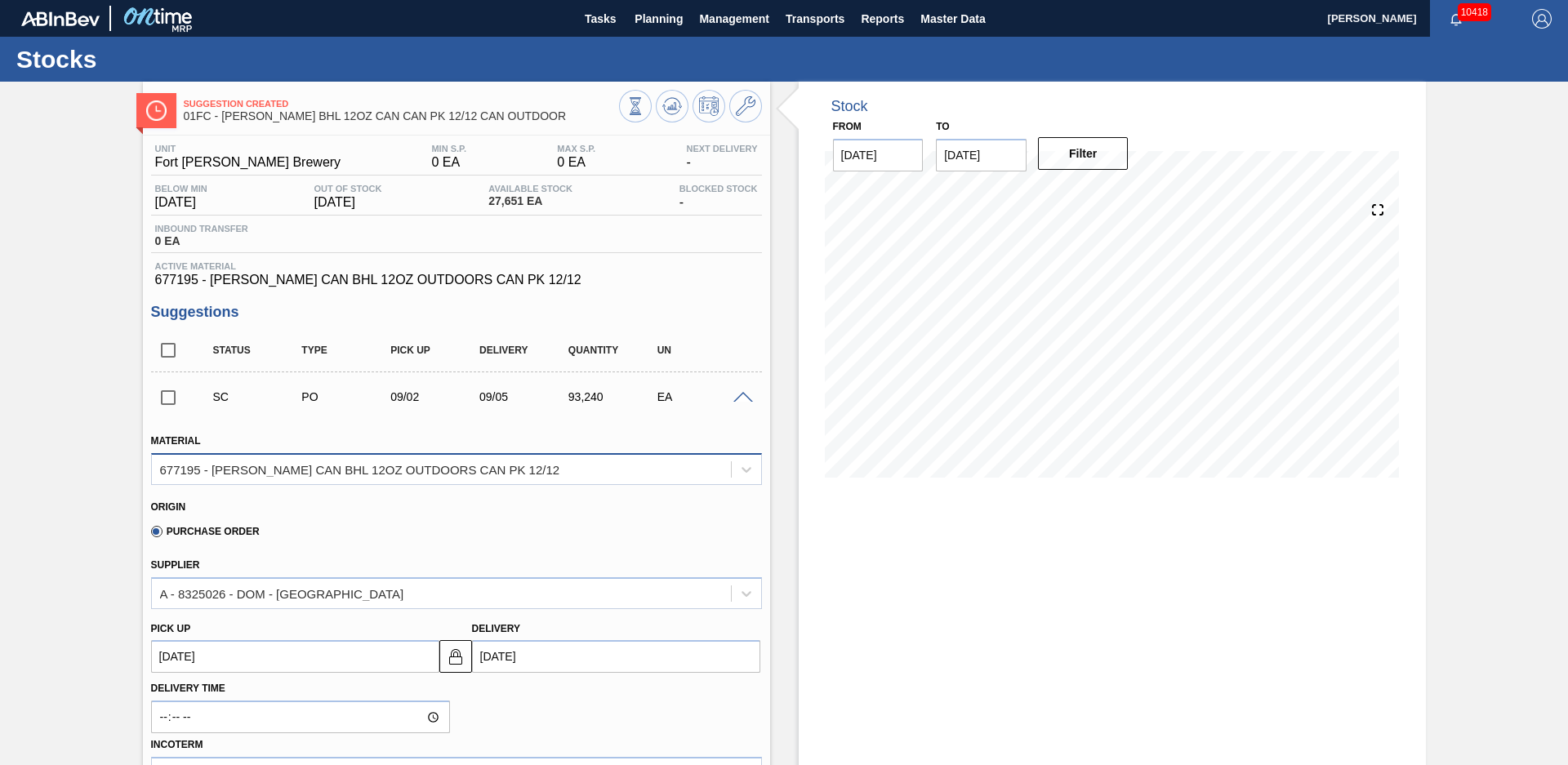
scroll to position [229, 0]
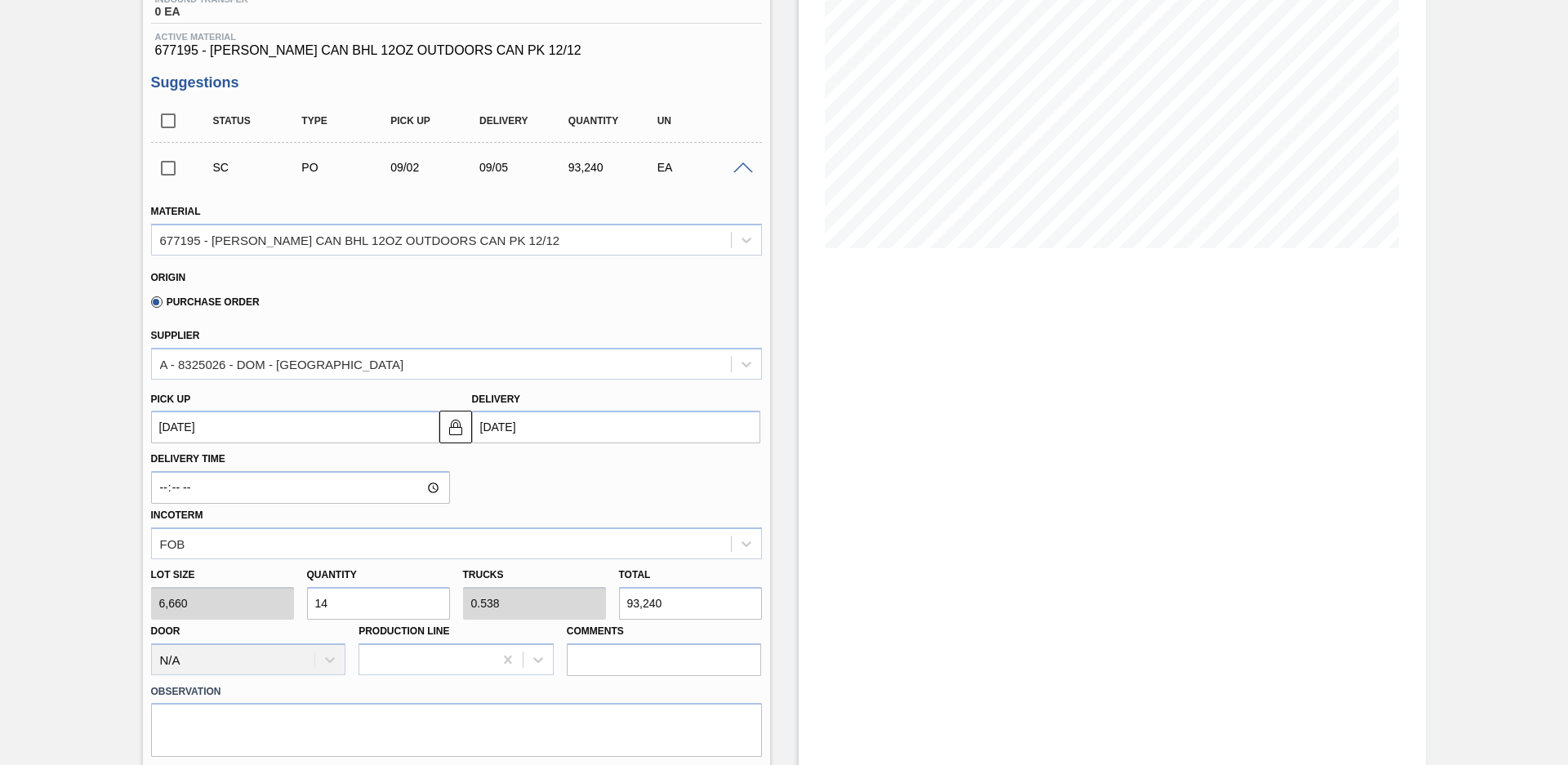
drag, startPoint x: 379, startPoint y: 612, endPoint x: 205, endPoint y: 606, distance: 174.1
click at [207, 607] on div "Lot size 6,660 Quantity 14 Trucks 0.538 Total 93,240 Door N/A Production Line C…" at bounding box center [456, 617] width 624 height 116
type input "2"
type input "0.077"
type input "13,320"
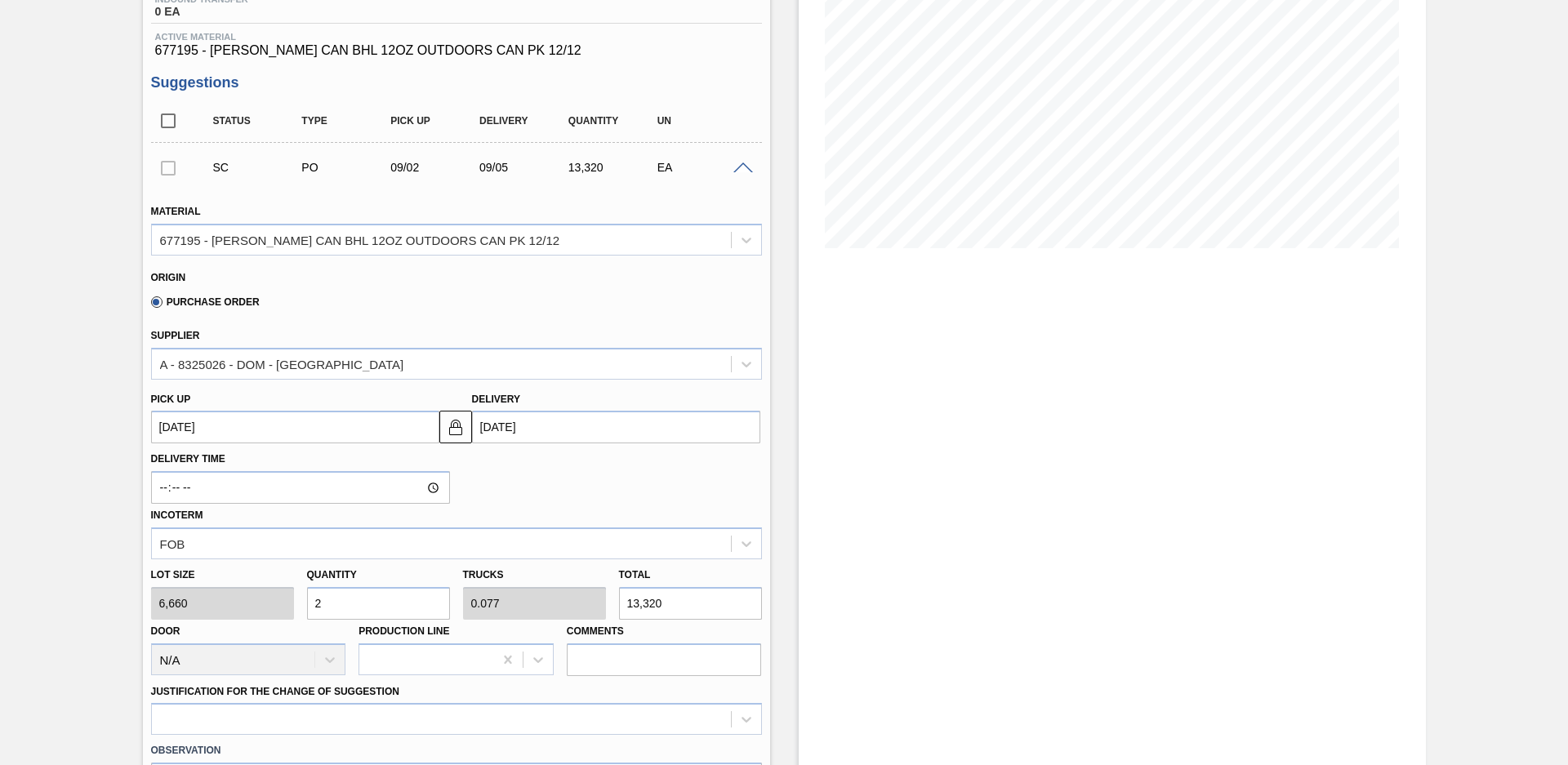
type input "26"
type input "1"
type input "173,160"
type input "2"
type input "0.077"
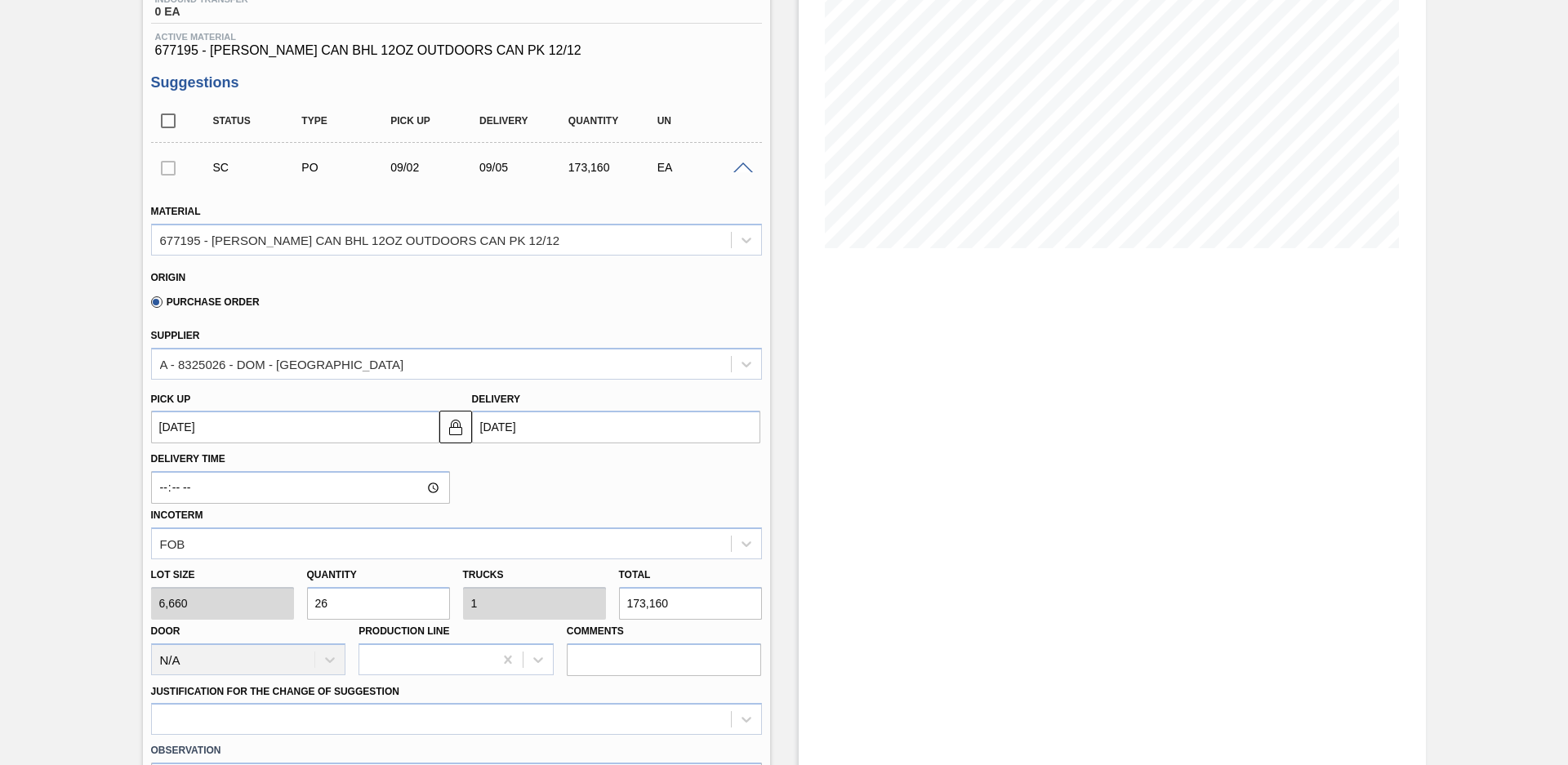
type input "13,320"
type input "0"
click at [101, 270] on div "Suggestion Created 01FC - [PERSON_NAME] BHL 12OZ CAN CAN PK 12/12 CAN OUTDOOR U…" at bounding box center [784, 507] width 1568 height 1310
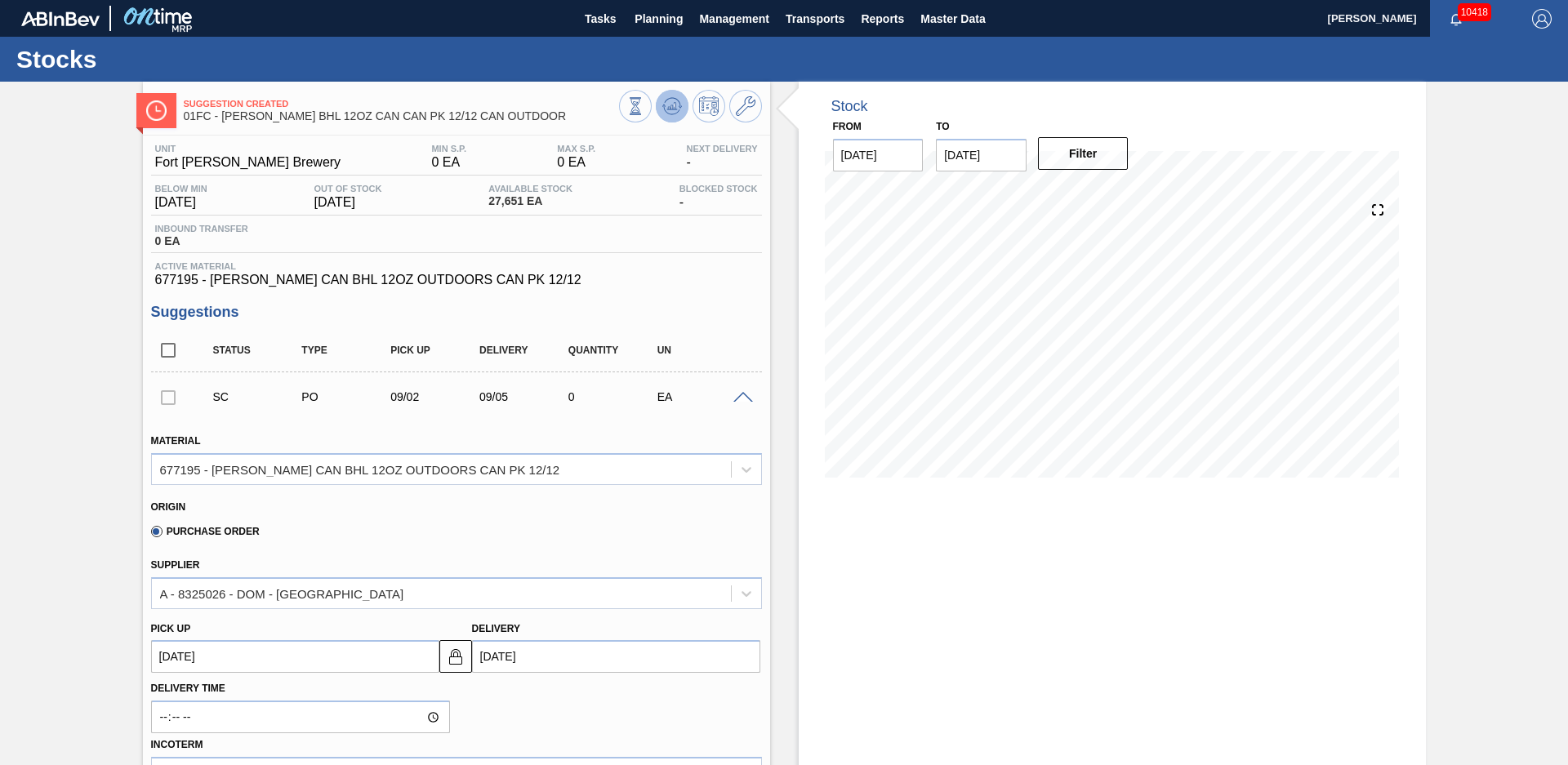
click at [666, 108] on icon at bounding box center [672, 105] width 11 height 7
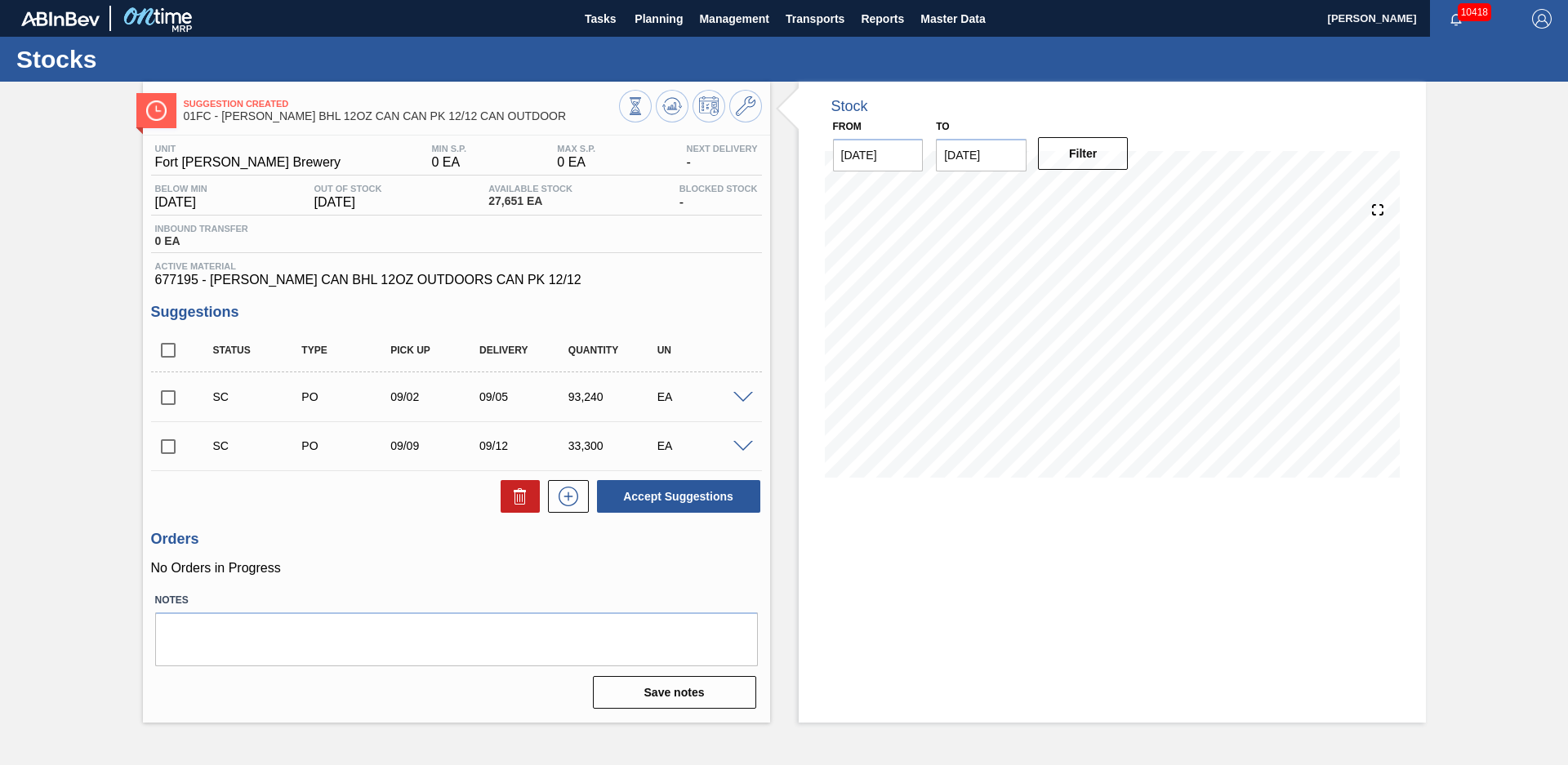
click at [105, 221] on div "Suggestion Created 01FC - [PERSON_NAME] BHL 12OZ CAN CAN PK 12/12 CAN OUTDOOR U…" at bounding box center [784, 402] width 1568 height 641
click at [68, 223] on div "Suggestion Created 01FC - [PERSON_NAME] BHL 12OZ CAN CAN PK 12/12 CAN OUTDOOR U…" at bounding box center [784, 402] width 1568 height 641
click at [608, 14] on span "Tasks" at bounding box center [600, 19] width 36 height 20
click at [629, 15] on button "Planning" at bounding box center [658, 18] width 65 height 36
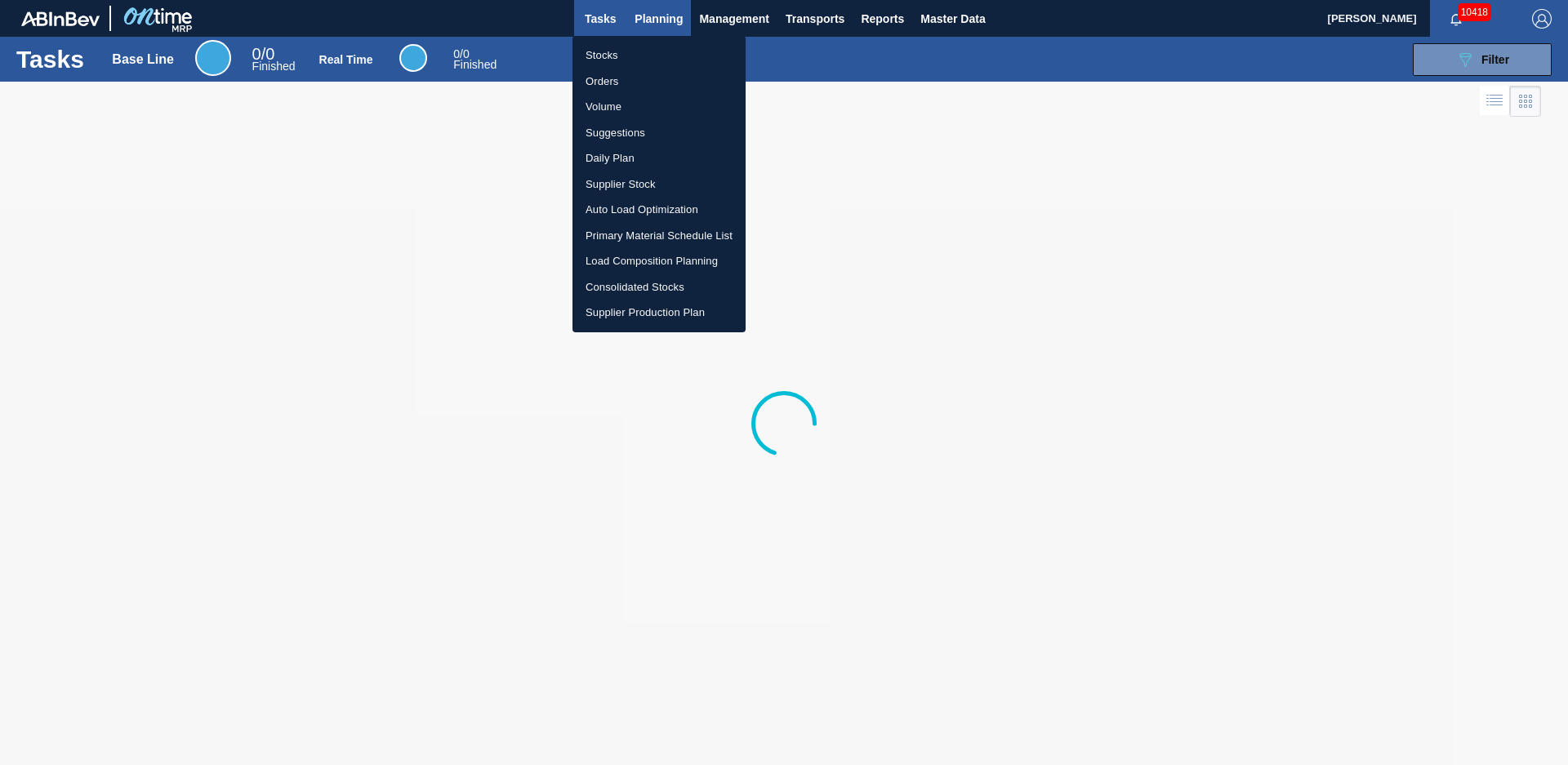
click at [636, 17] on div at bounding box center [784, 382] width 1568 height 765
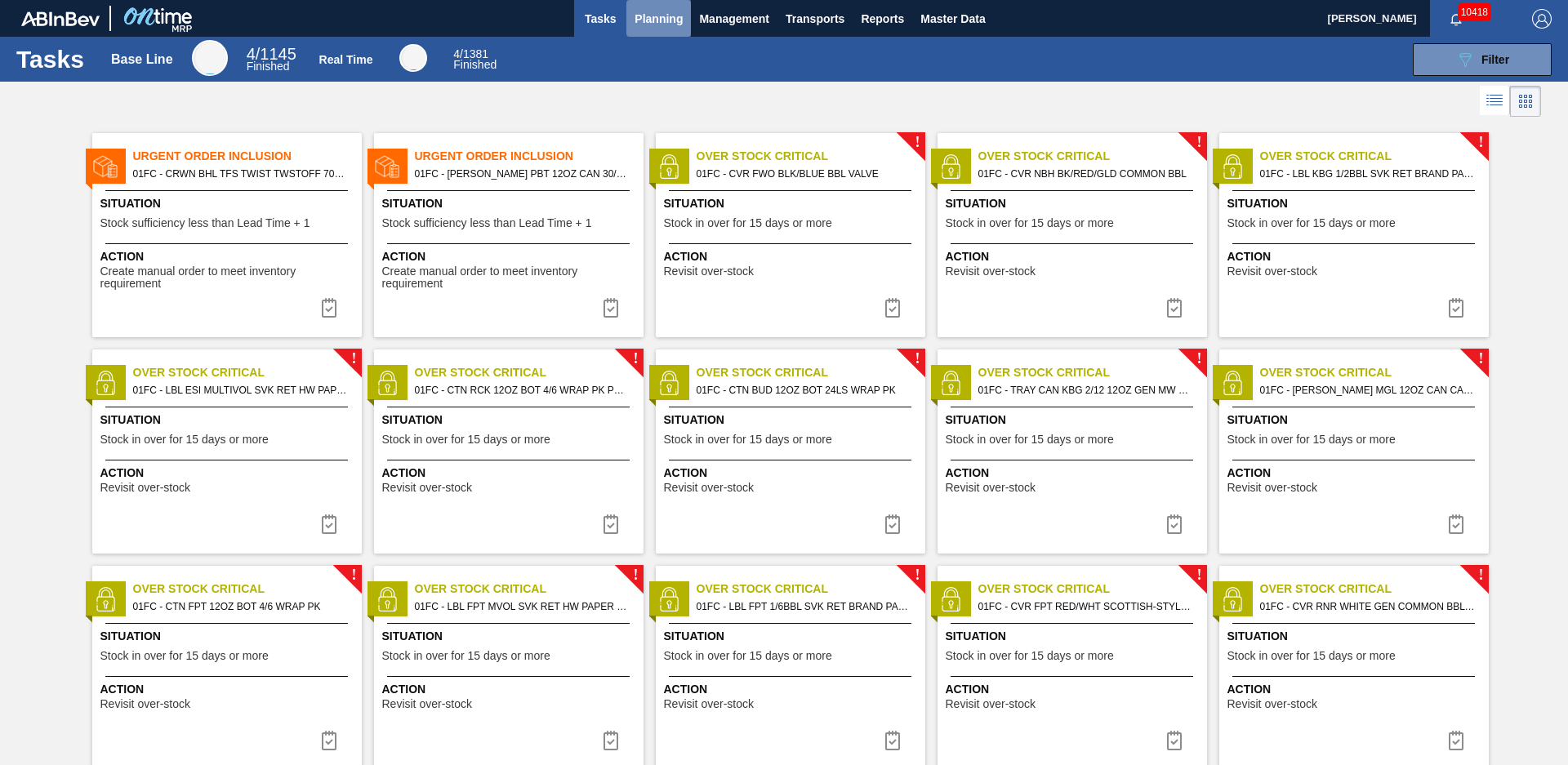
click at [636, 17] on span "Planning" at bounding box center [658, 19] width 48 height 20
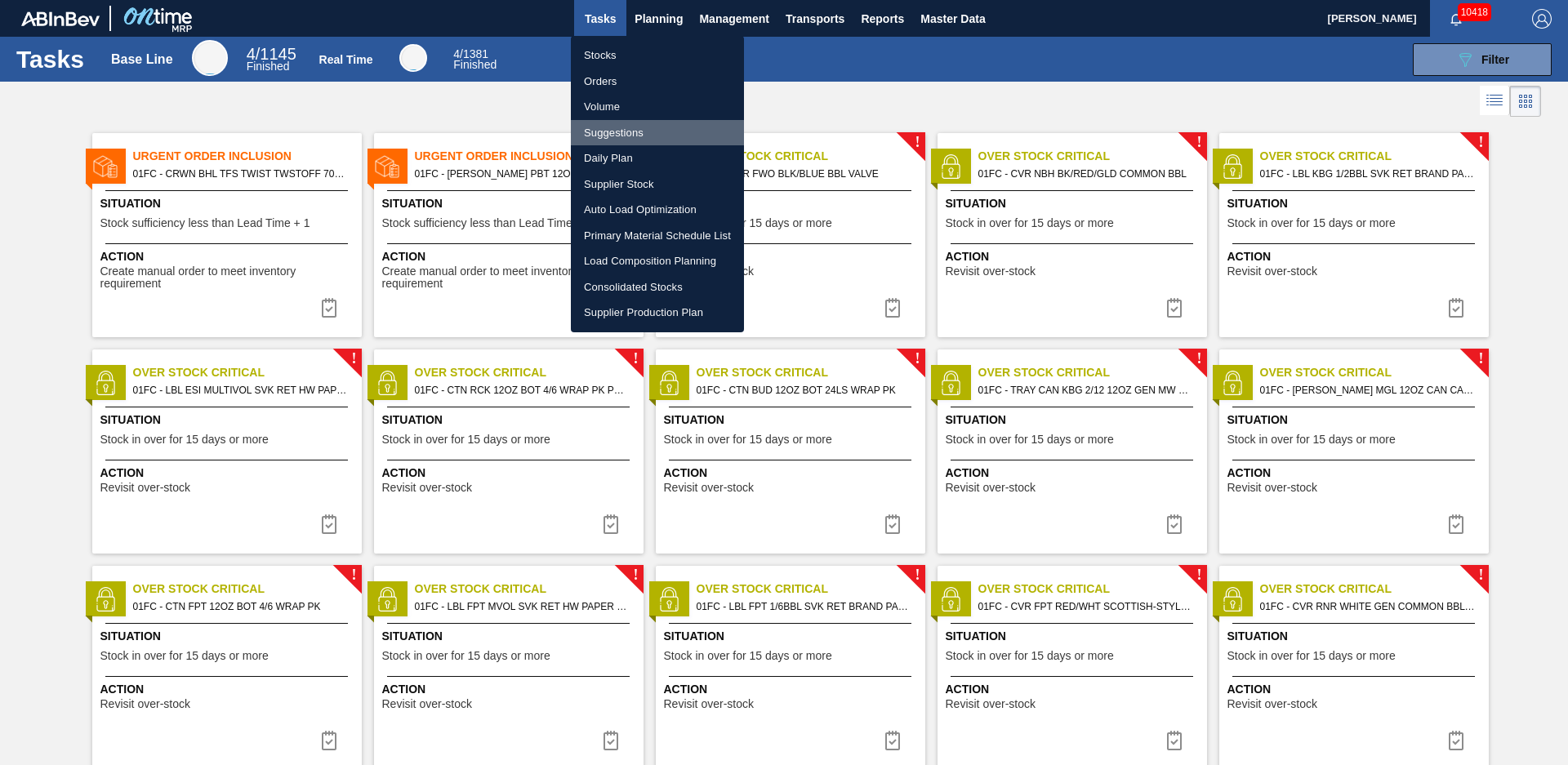
click at [614, 132] on li "Suggestions" at bounding box center [657, 133] width 173 height 26
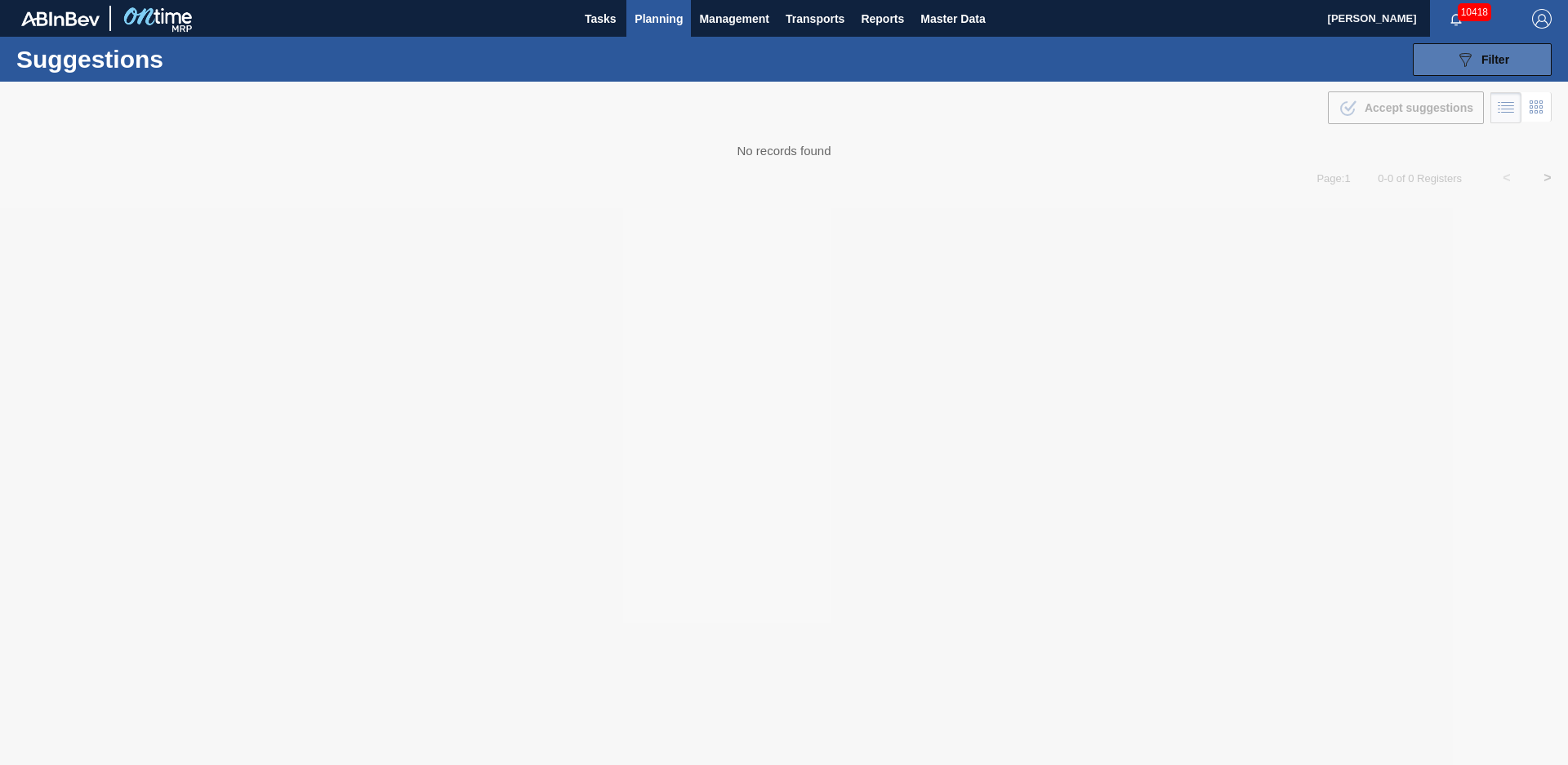
click at [1444, 54] on button "089F7B8B-B2A5-4AFE-B5C0-19BA573D28AC Filter" at bounding box center [1482, 60] width 139 height 33
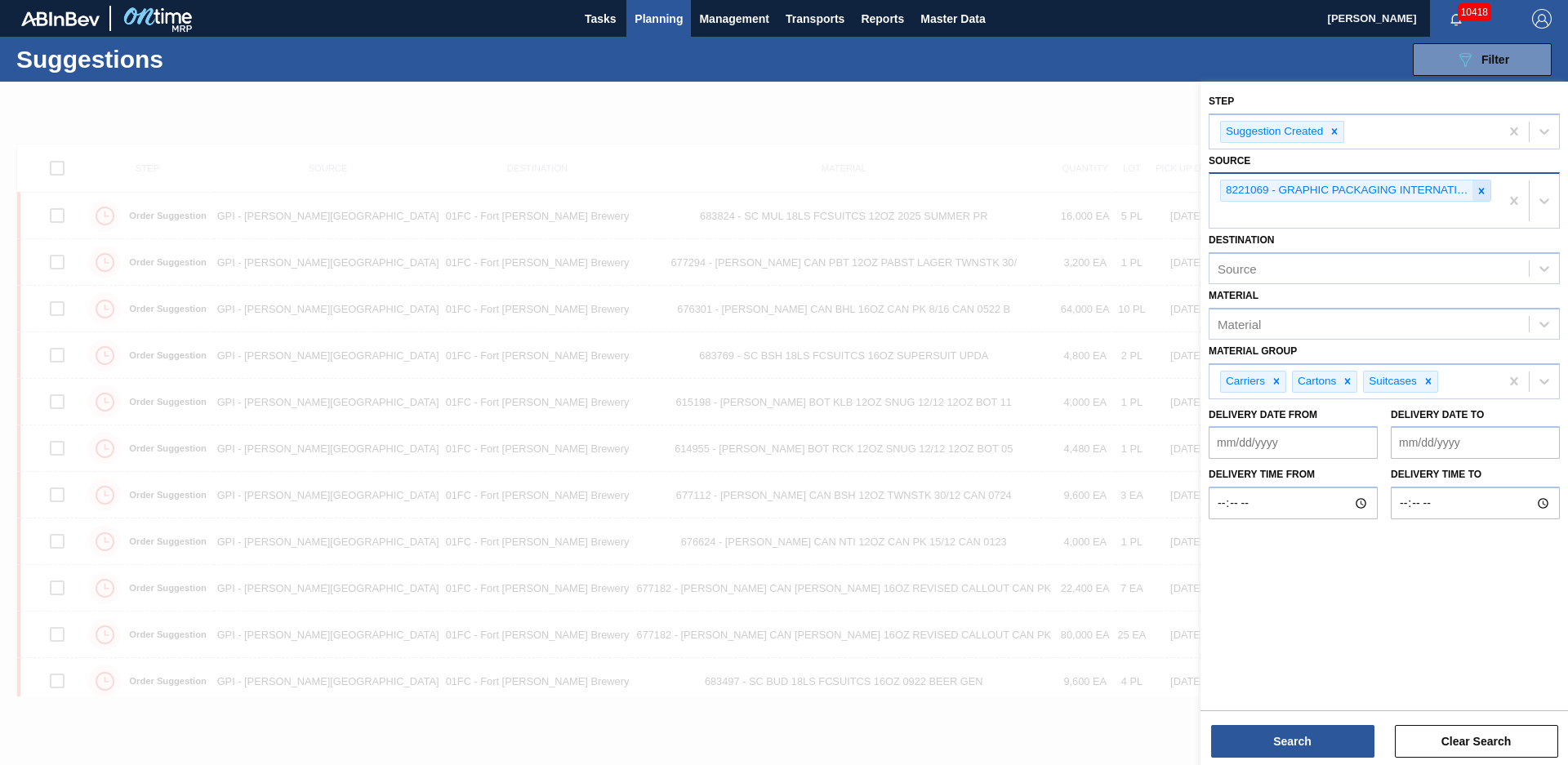
click at [1486, 189] on icon at bounding box center [1481, 191] width 12 height 12
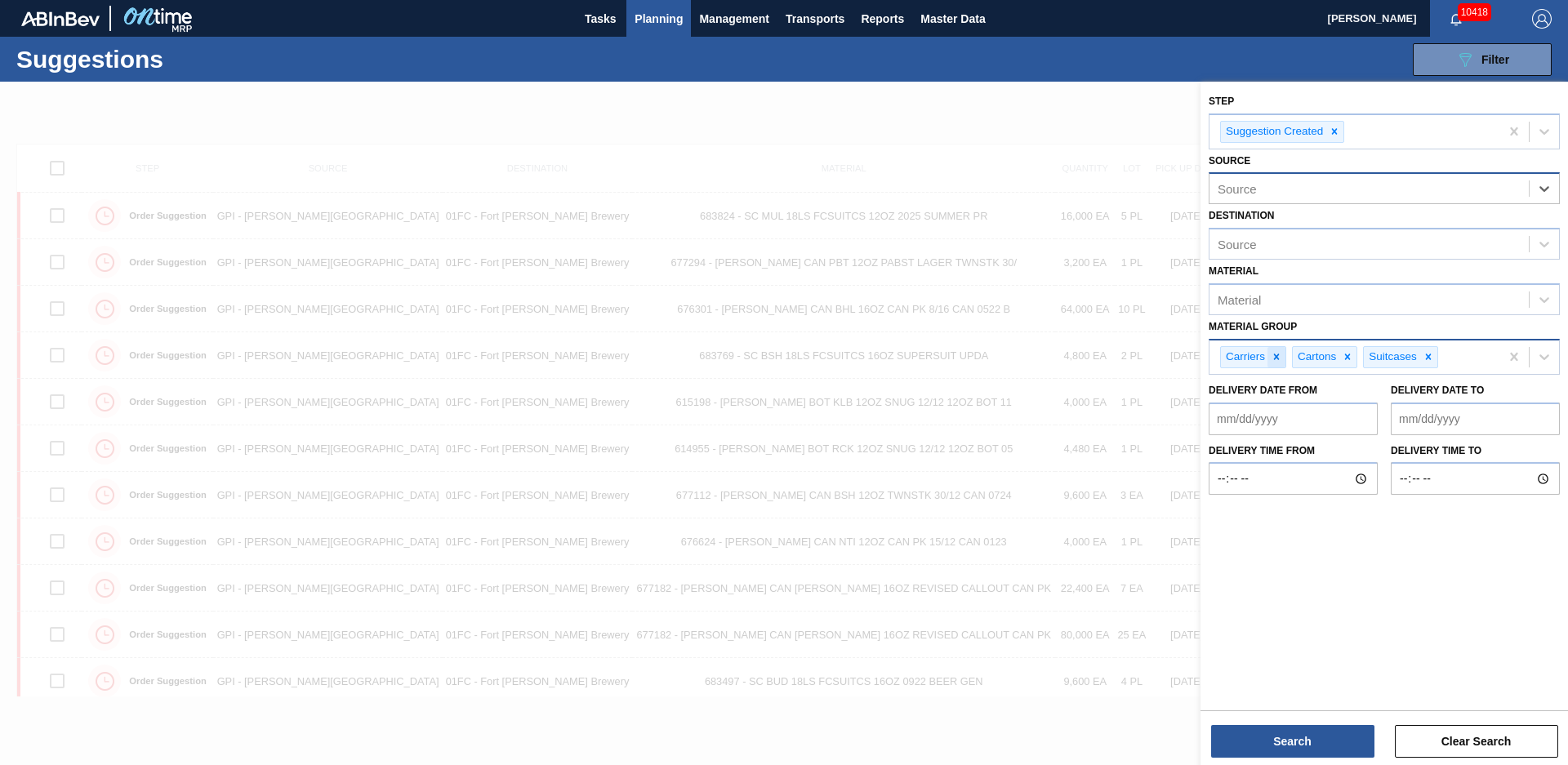
click at [1280, 354] on icon at bounding box center [1276, 356] width 12 height 12
click at [1277, 357] on icon at bounding box center [1275, 356] width 12 height 12
click at [1291, 359] on div at bounding box center [1285, 357] width 18 height 20
click at [1288, 181] on div "Source" at bounding box center [1368, 189] width 319 height 24
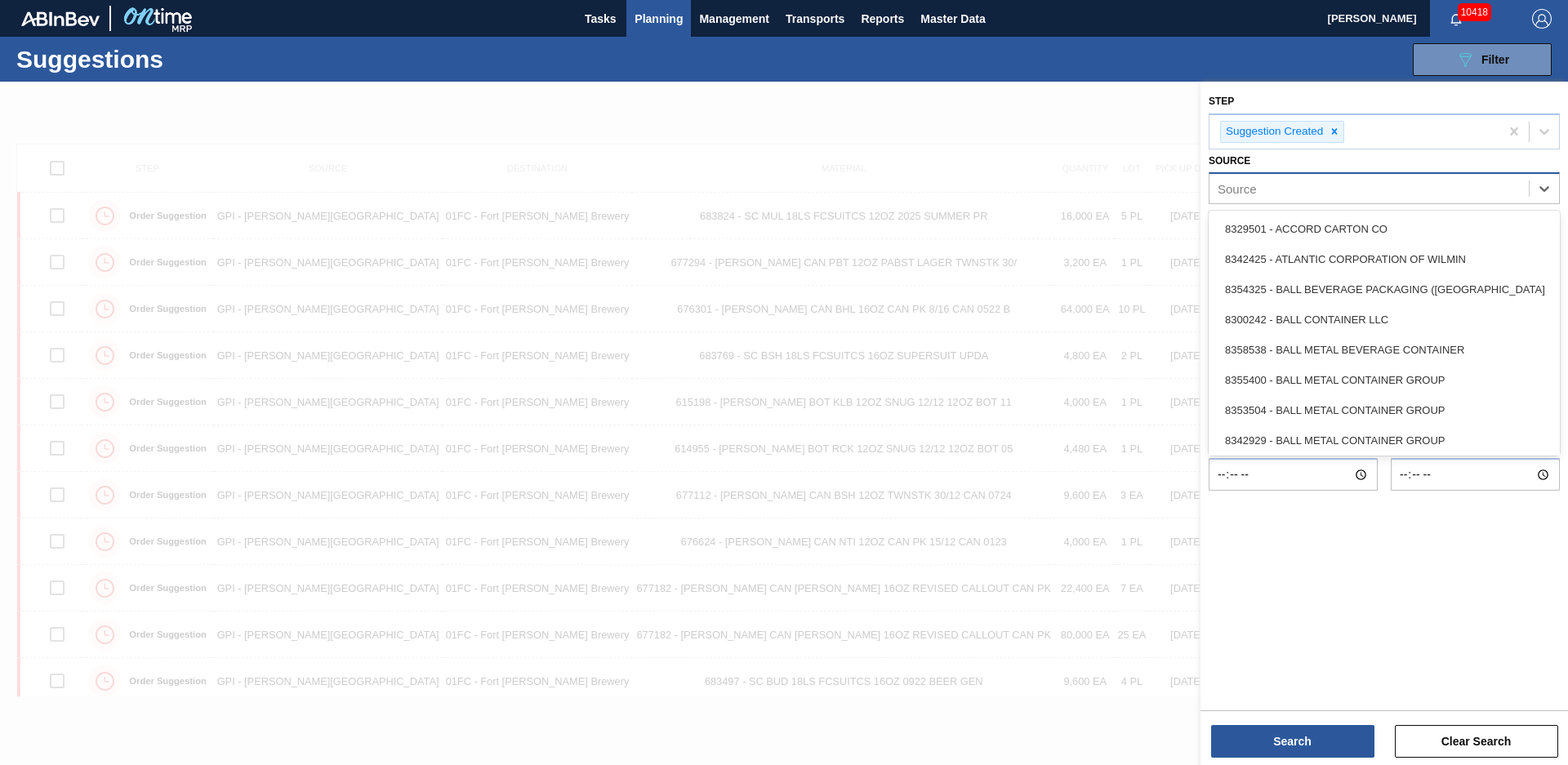
click at [1288, 185] on div "Source" at bounding box center [1368, 189] width 319 height 24
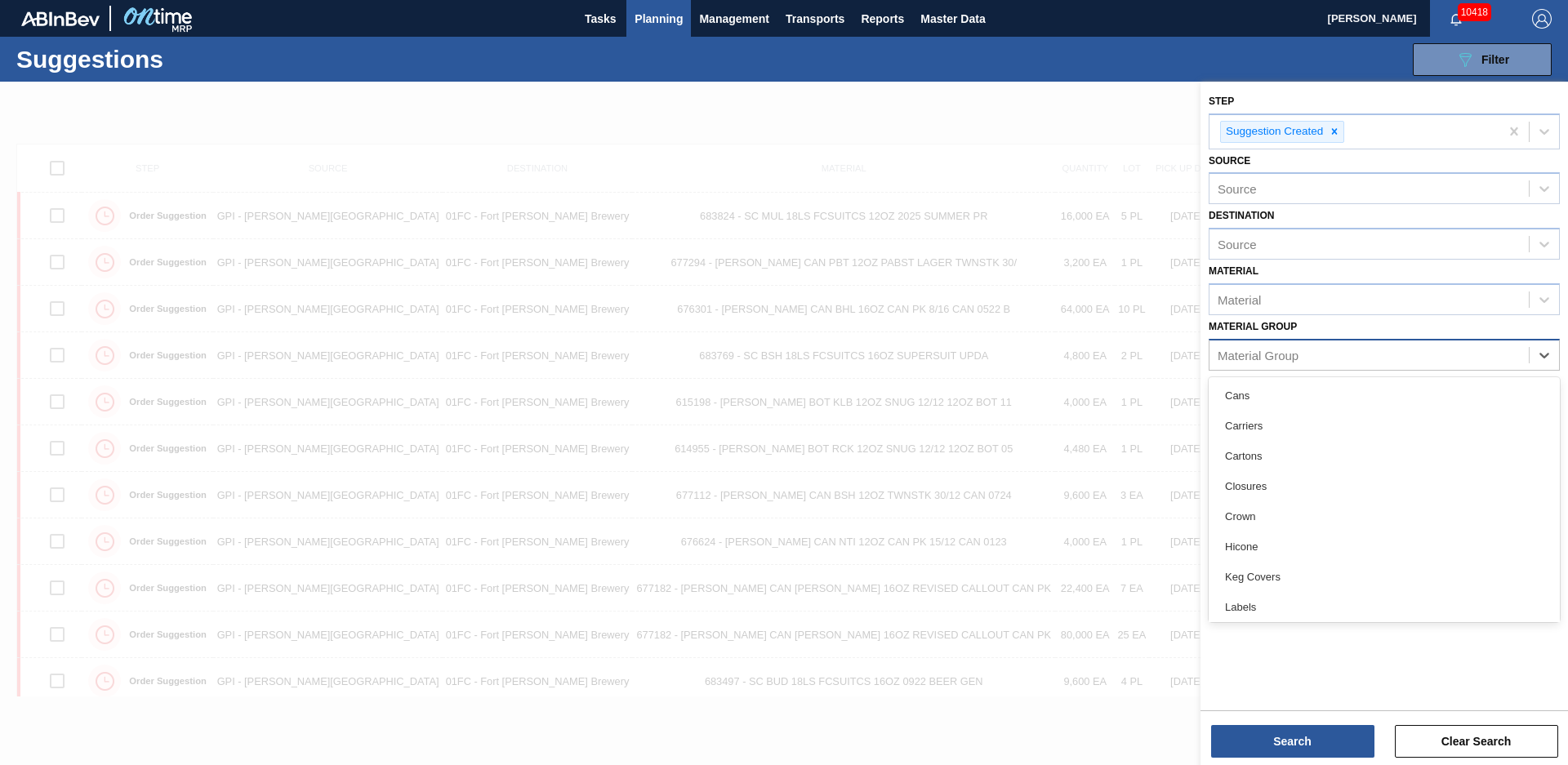
click at [1270, 354] on div "Material Group" at bounding box center [1257, 354] width 81 height 14
drag, startPoint x: 1271, startPoint y: 588, endPoint x: 1283, endPoint y: 521, distance: 68.1
click at [1271, 587] on div "Keg Covers" at bounding box center [1383, 576] width 351 height 30
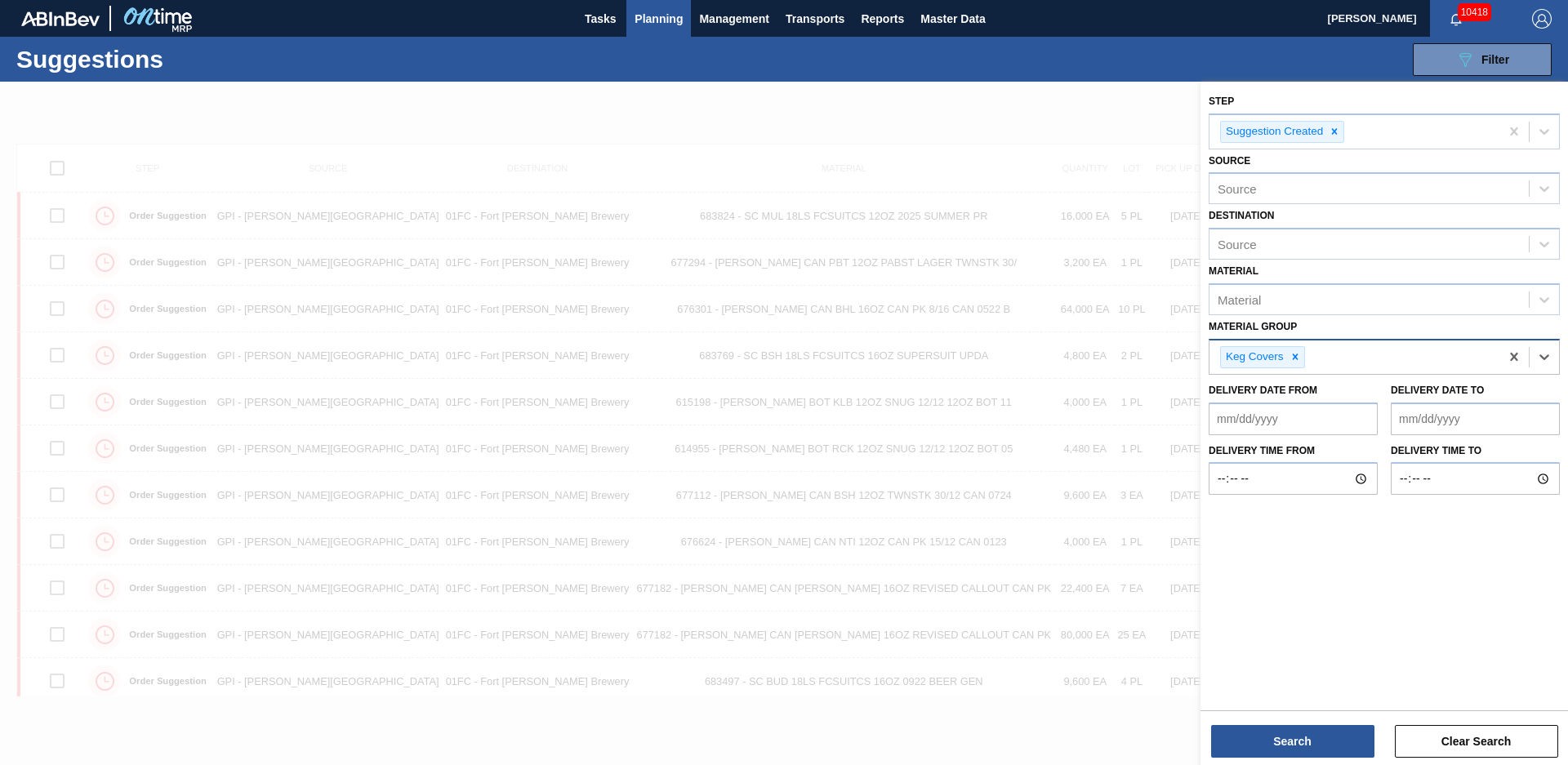
click at [1341, 357] on div "Keg Covers" at bounding box center [1353, 357] width 290 height 34
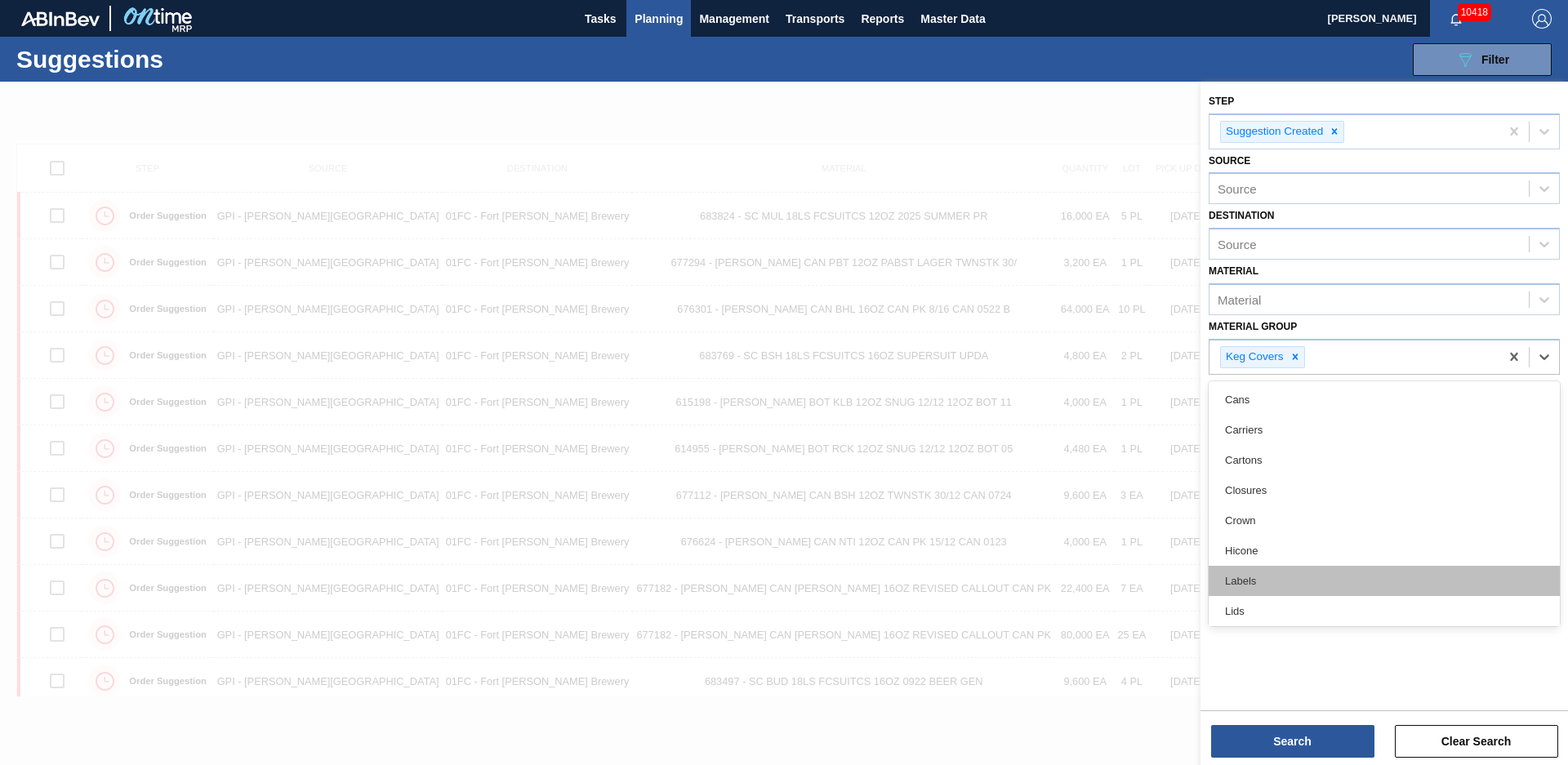
click at [1267, 580] on div "Labels" at bounding box center [1383, 580] width 351 height 30
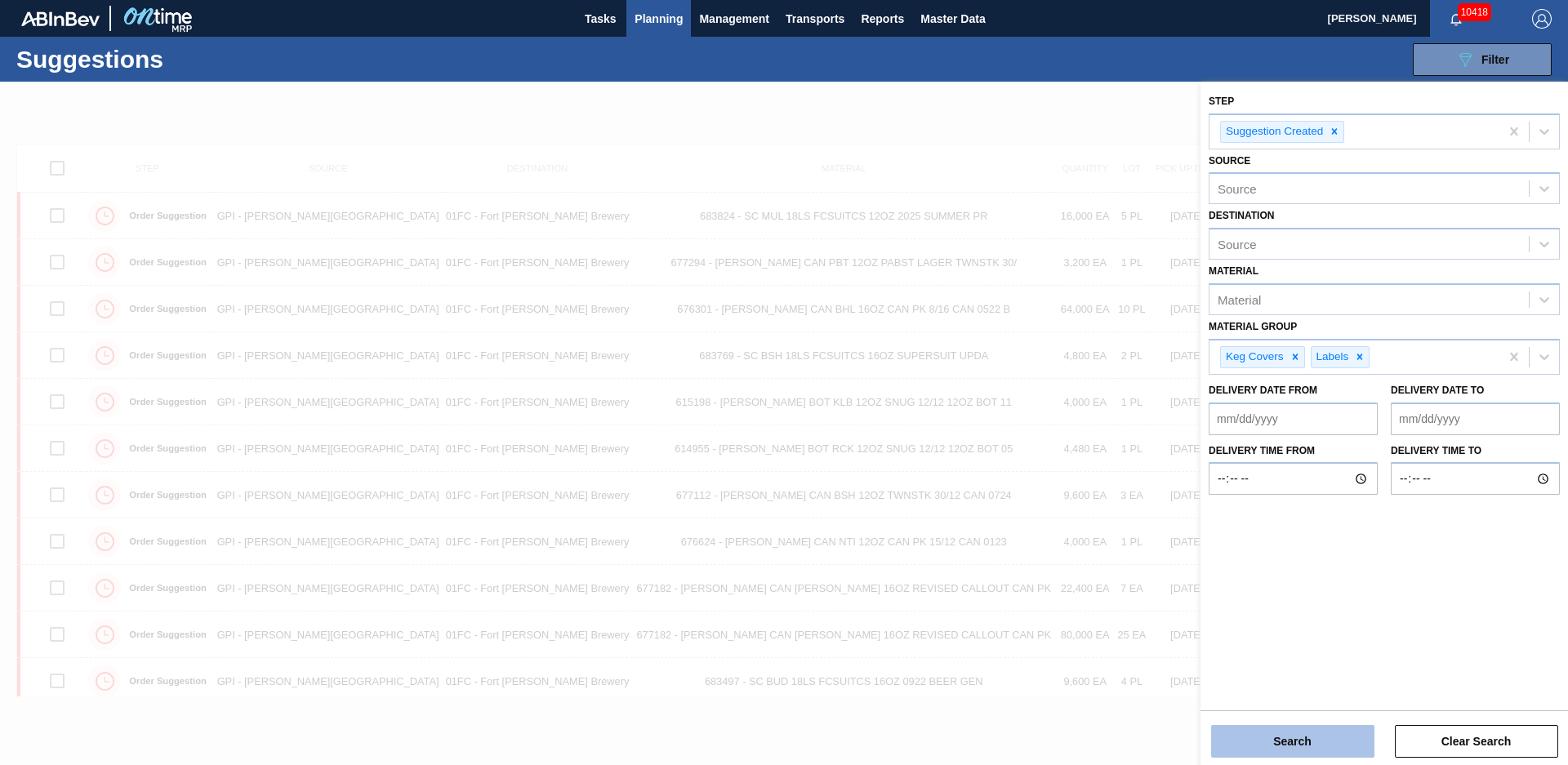
click at [1287, 745] on button "Search" at bounding box center [1293, 741] width 164 height 33
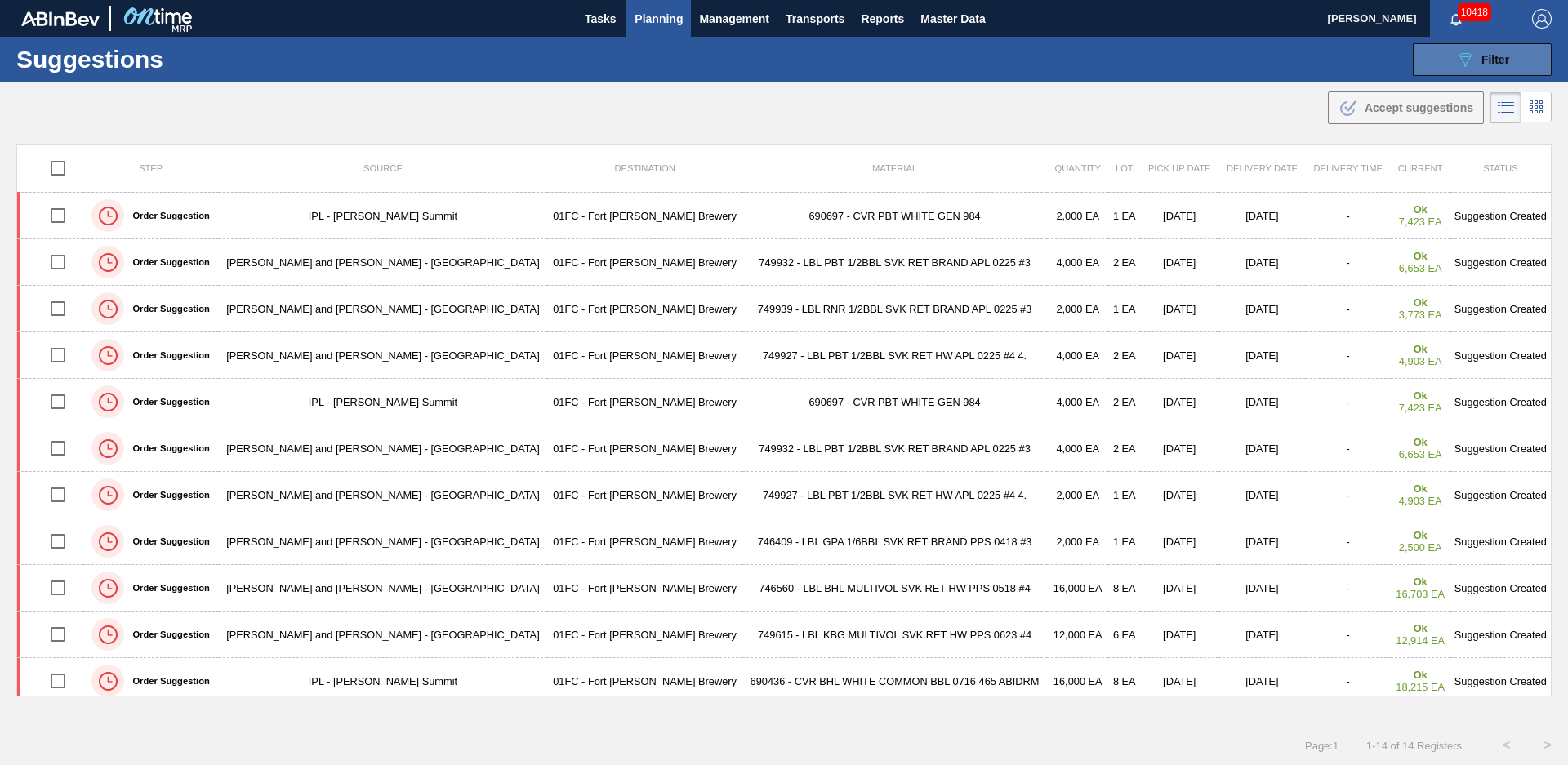
click at [1447, 74] on button "089F7B8B-B2A5-4AFE-B5C0-19BA573D28AC Filter" at bounding box center [1482, 60] width 139 height 33
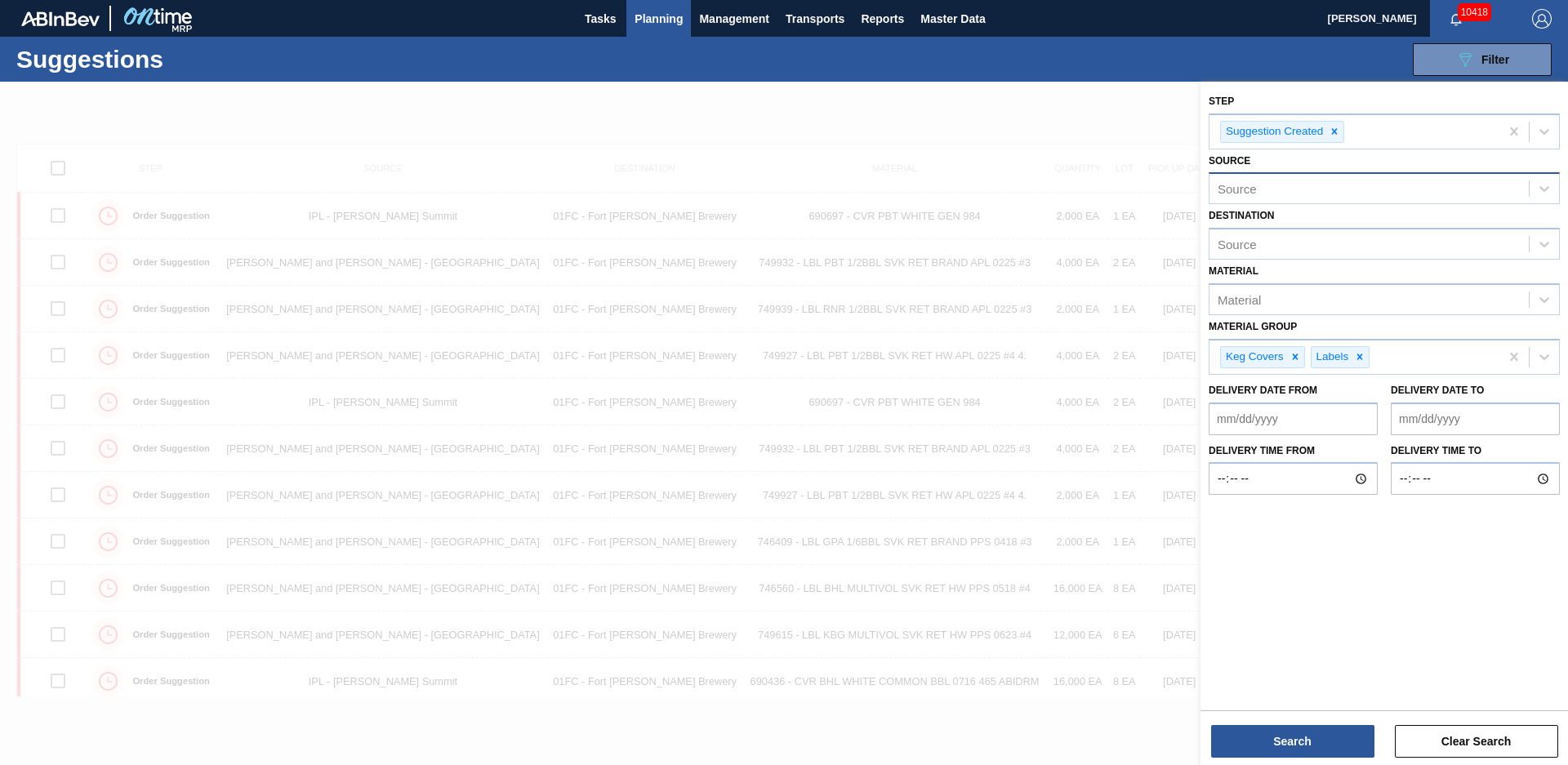
click at [1420, 189] on div "Source" at bounding box center [1368, 189] width 319 height 24
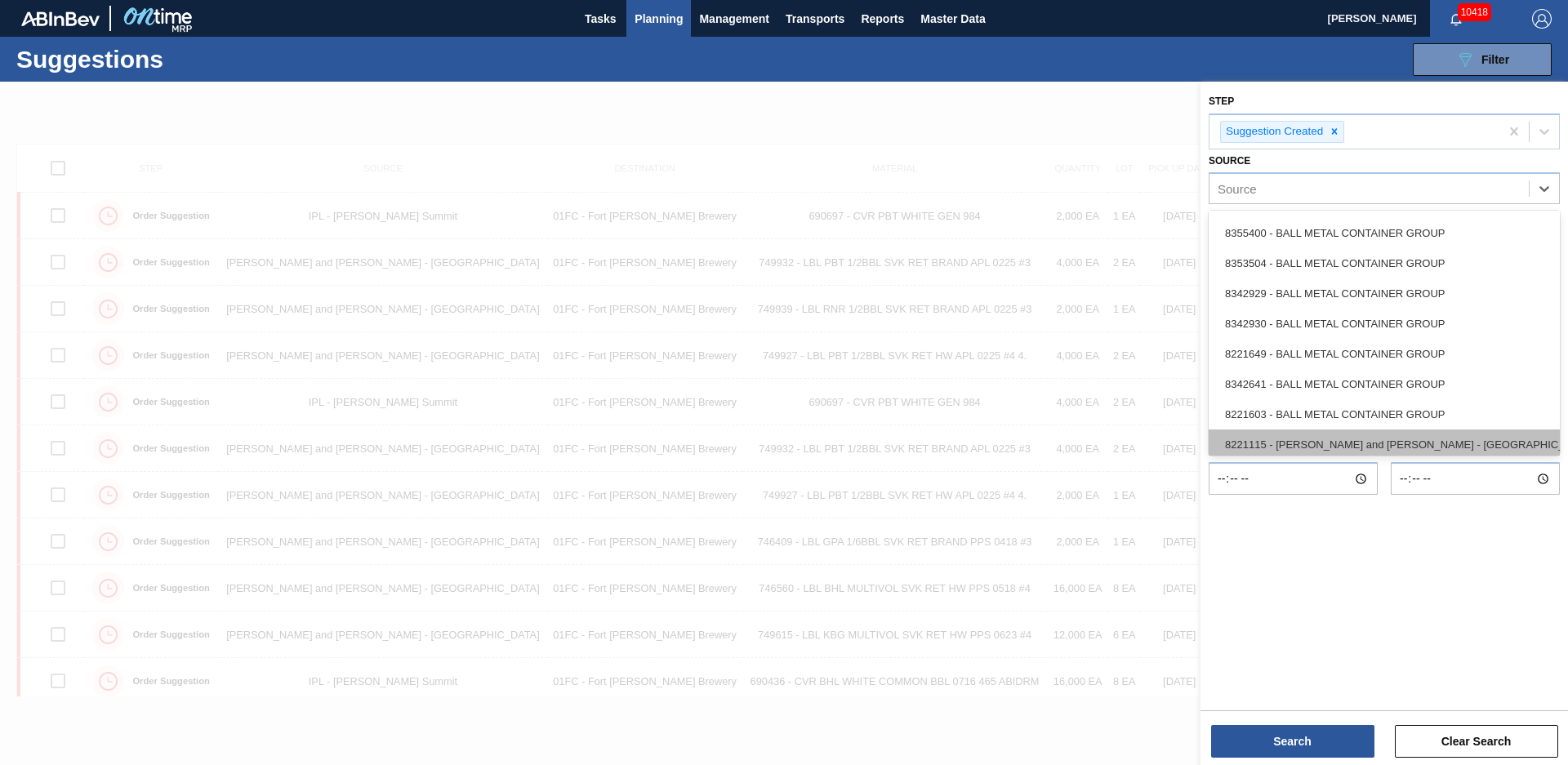
scroll to position [221, 0]
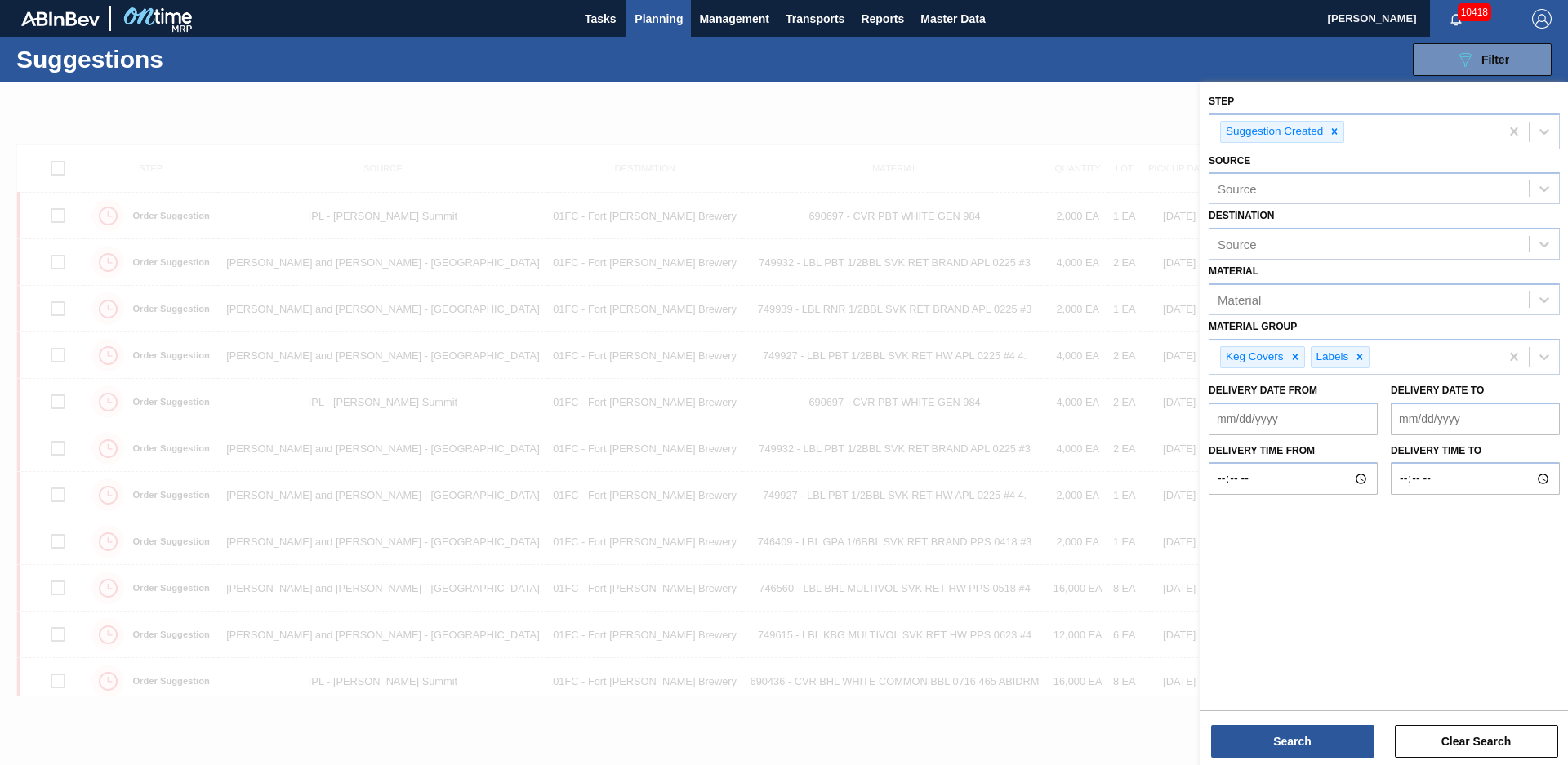
click at [1133, 111] on div at bounding box center [784, 464] width 1568 height 765
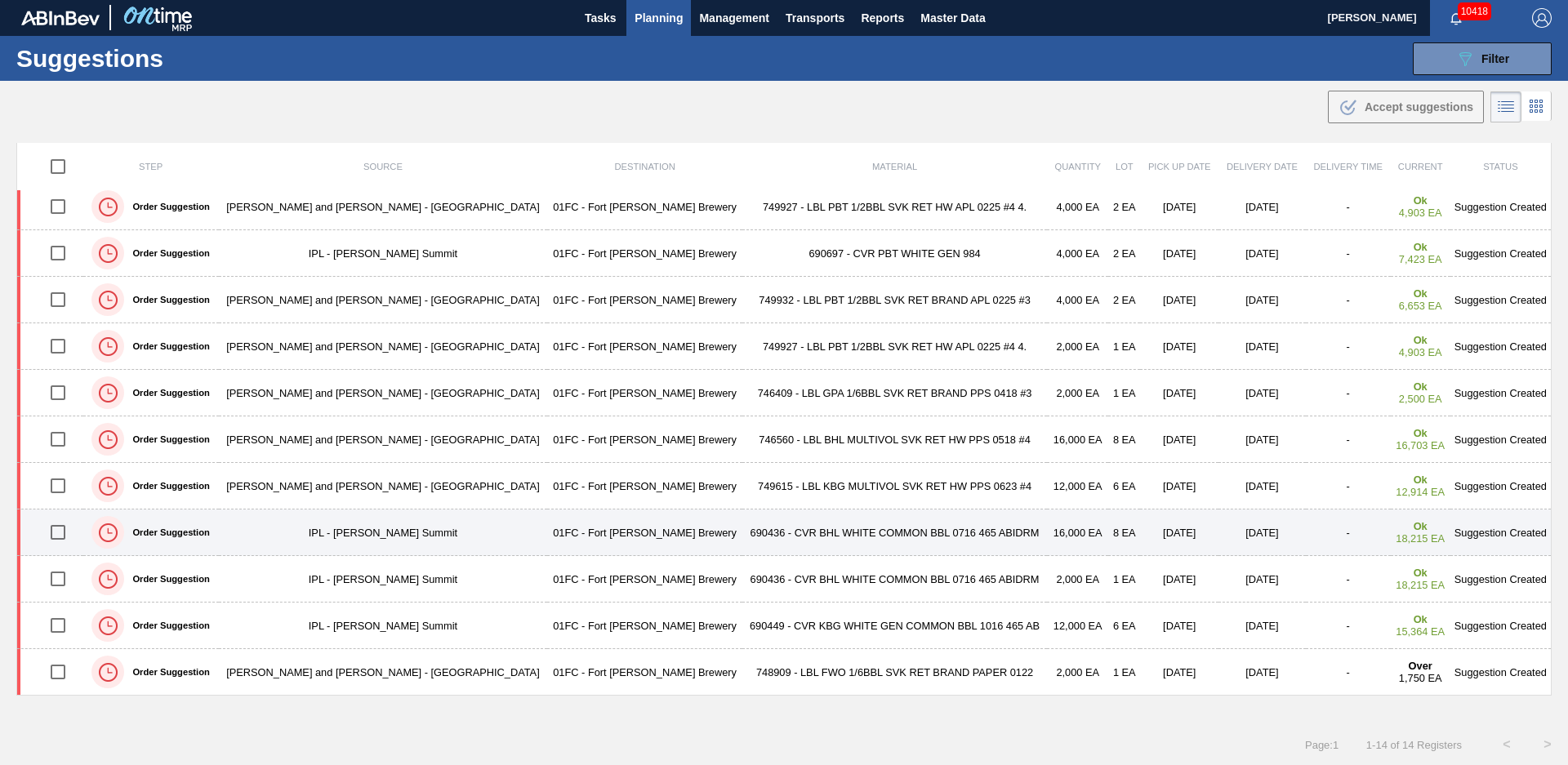
scroll to position [0, 0]
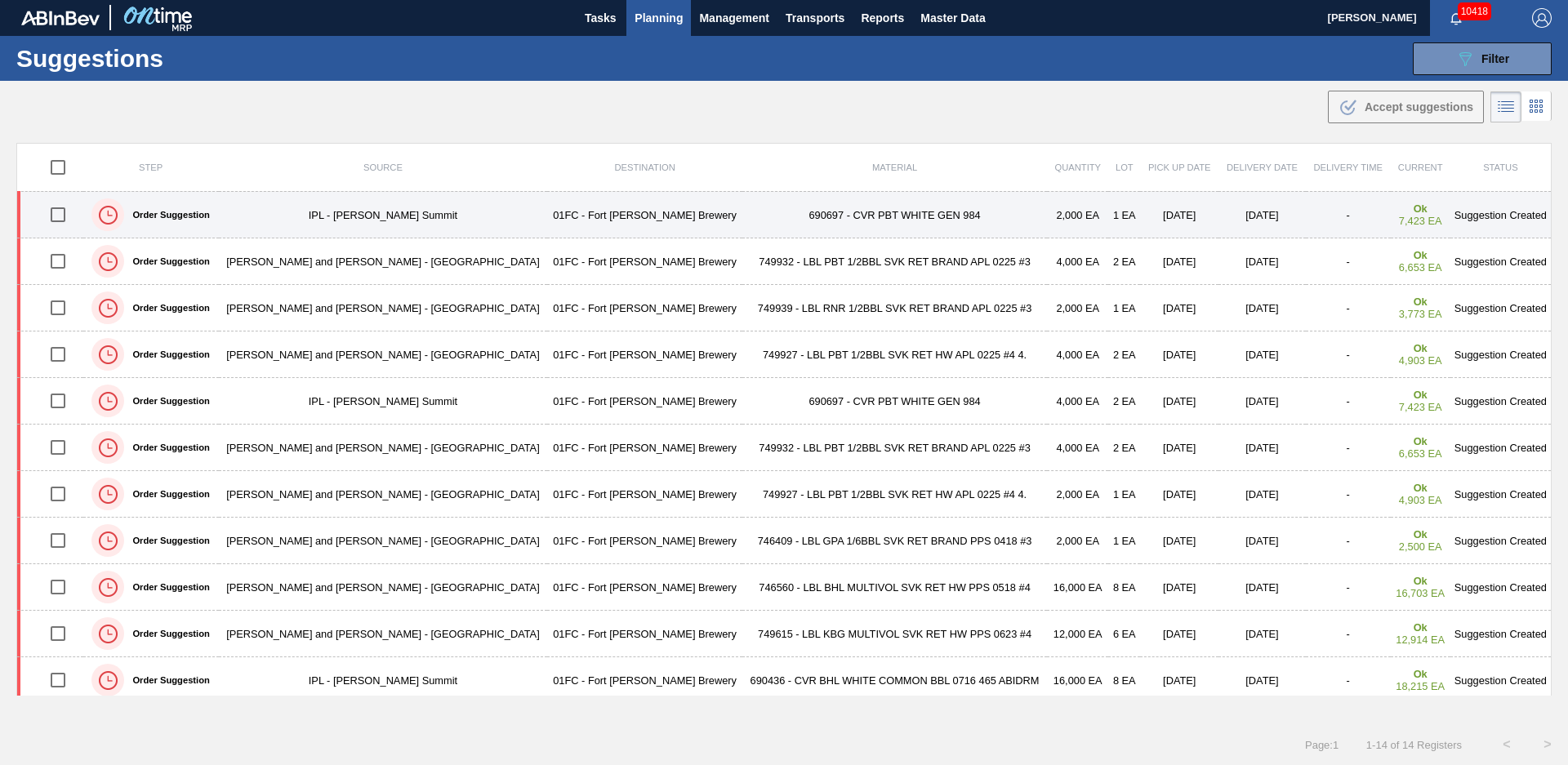
click at [902, 212] on td "690697 - CVR PBT WHITE GEN 984" at bounding box center [894, 214] width 305 height 46
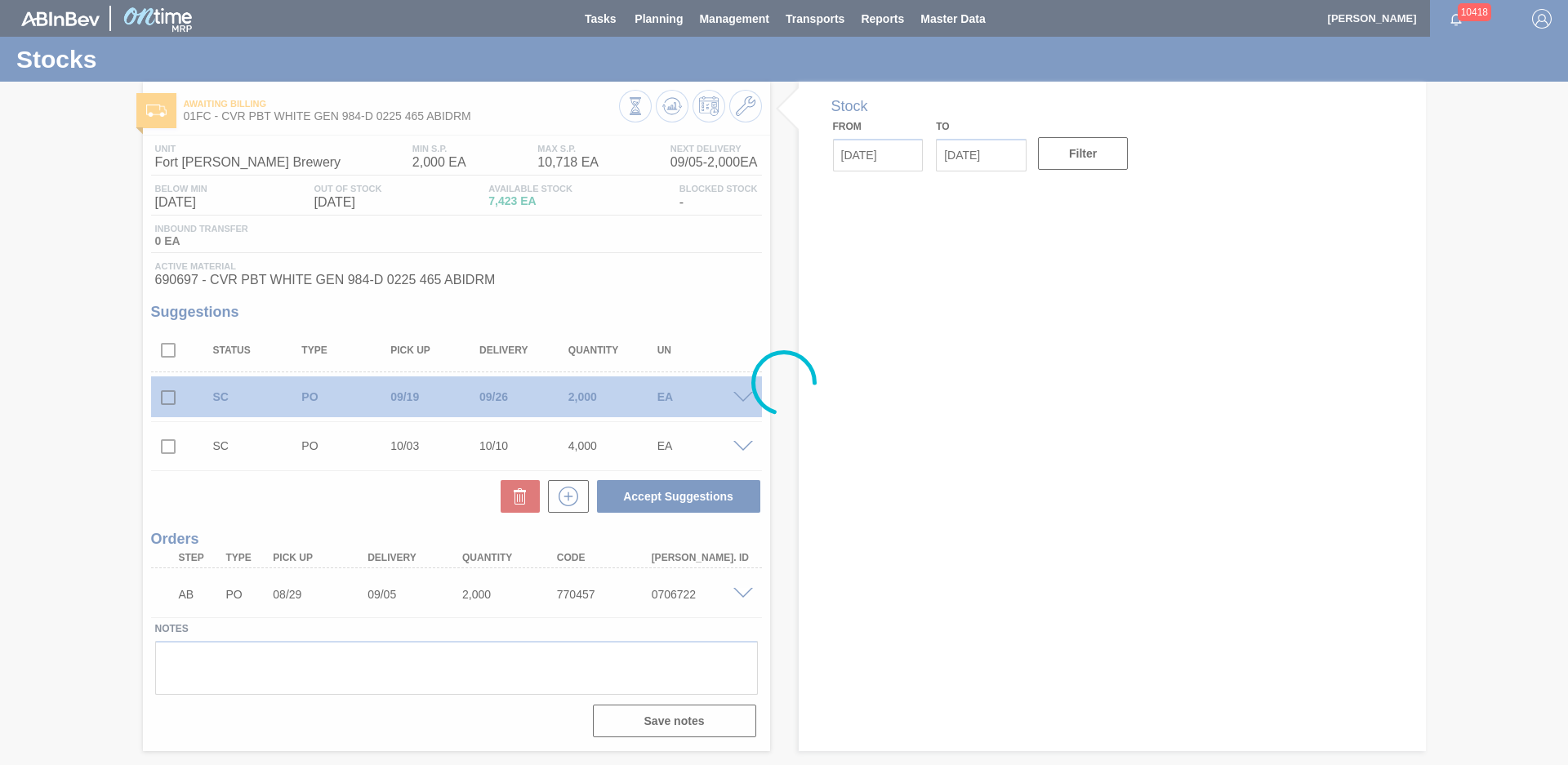
click at [780, 196] on div at bounding box center [784, 382] width 1568 height 765
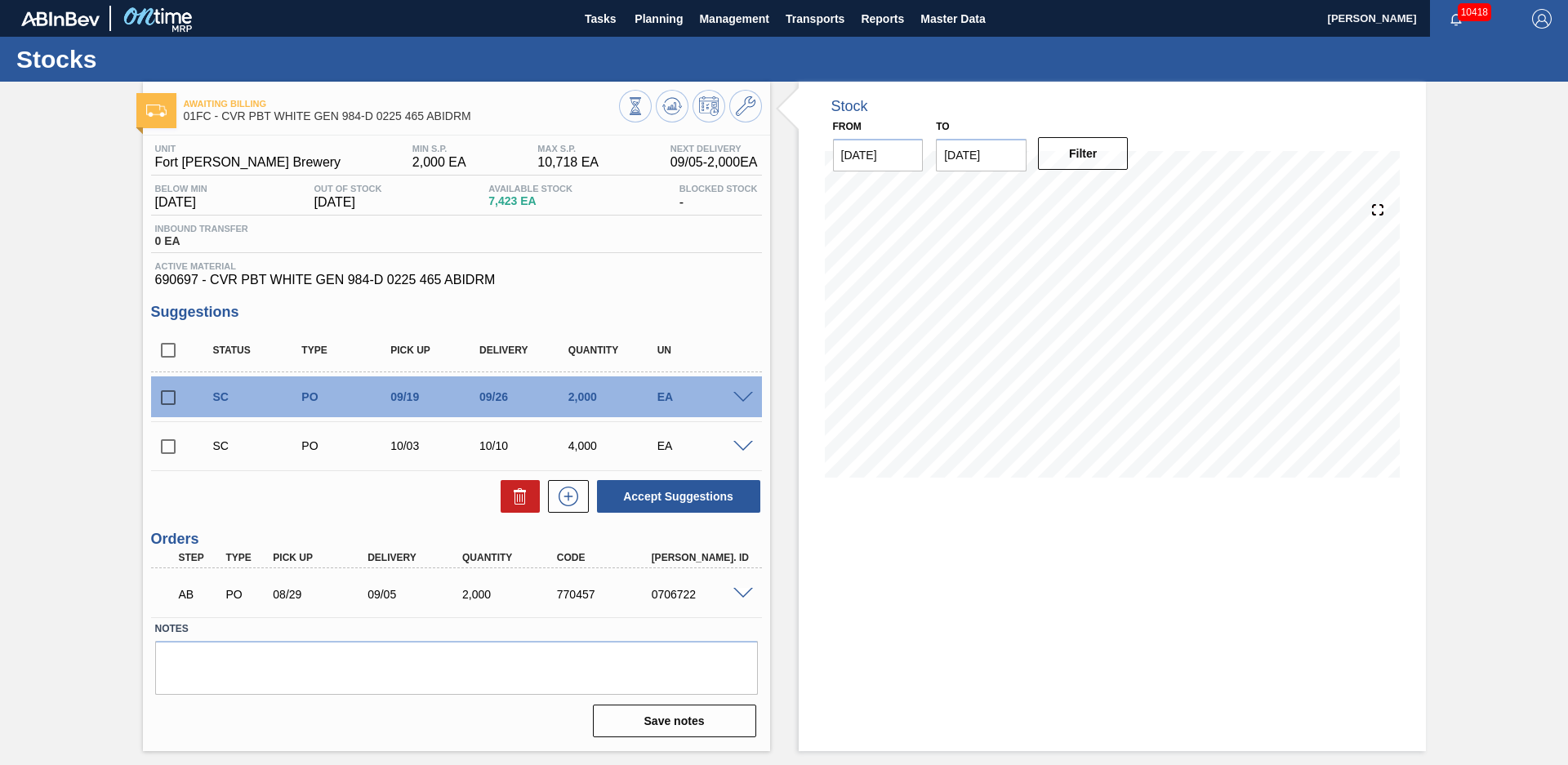
click at [775, 166] on div "Stock From [DATE] to [DATE] Filter" at bounding box center [1097, 416] width 655 height 670
click at [773, 365] on div "Stock From [DATE] to [DATE] Filter" at bounding box center [1097, 416] width 655 height 670
click at [1445, 347] on div "Awaiting Billing 01FC - CVR PBT WHITE GEN 984-D 0225 465 ABIDRM Unit [GEOGRAPHI…" at bounding box center [784, 416] width 1568 height 670
click at [781, 277] on div "Stock From [DATE] to [DATE] Filter 09/05 Stock Projection 6,443 SAP Planning 0 …" at bounding box center [1097, 416] width 655 height 670
click at [759, 107] on button at bounding box center [745, 106] width 33 height 33
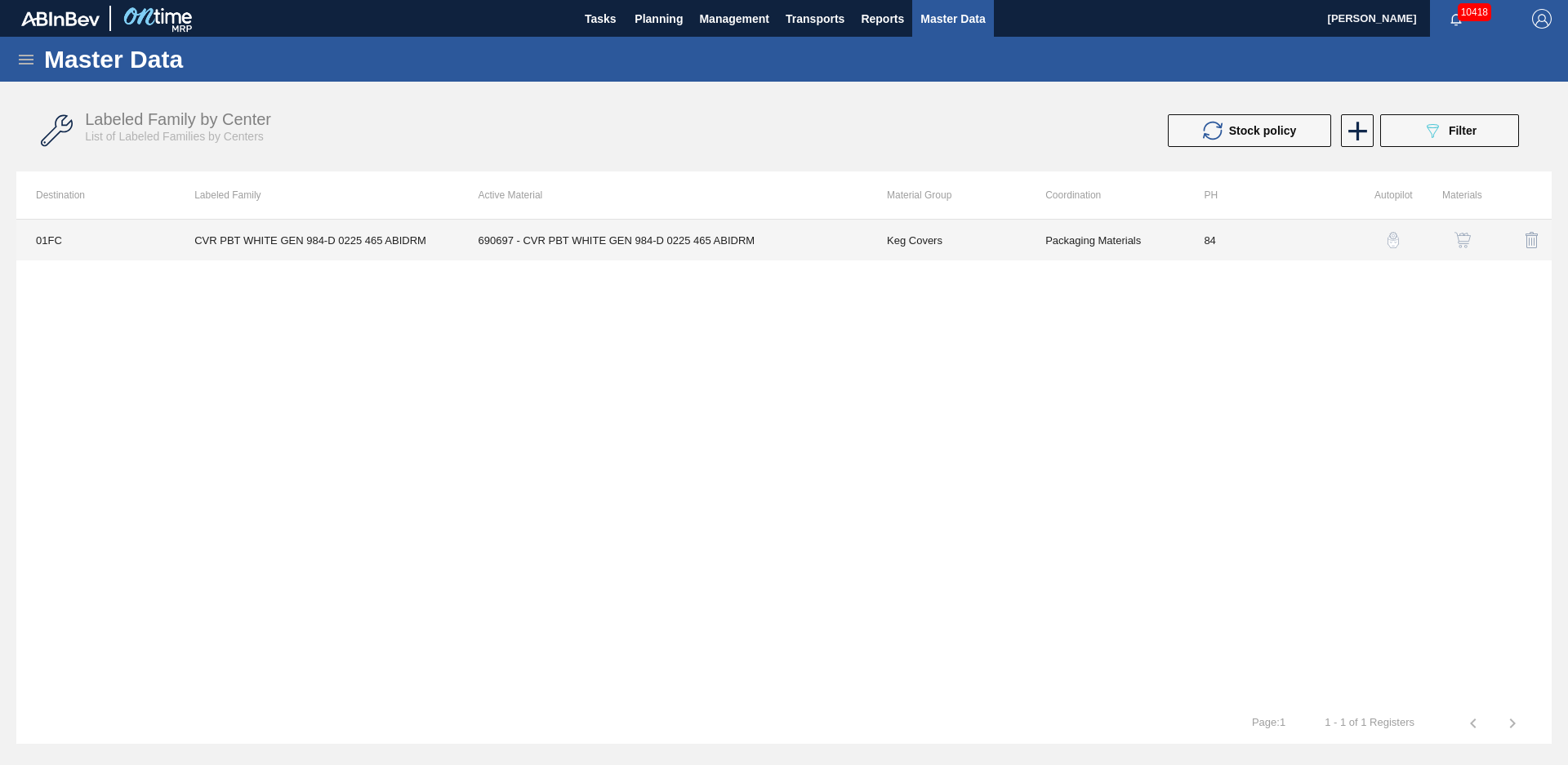
click at [867, 241] on td "Keg Covers" at bounding box center [946, 240] width 158 height 41
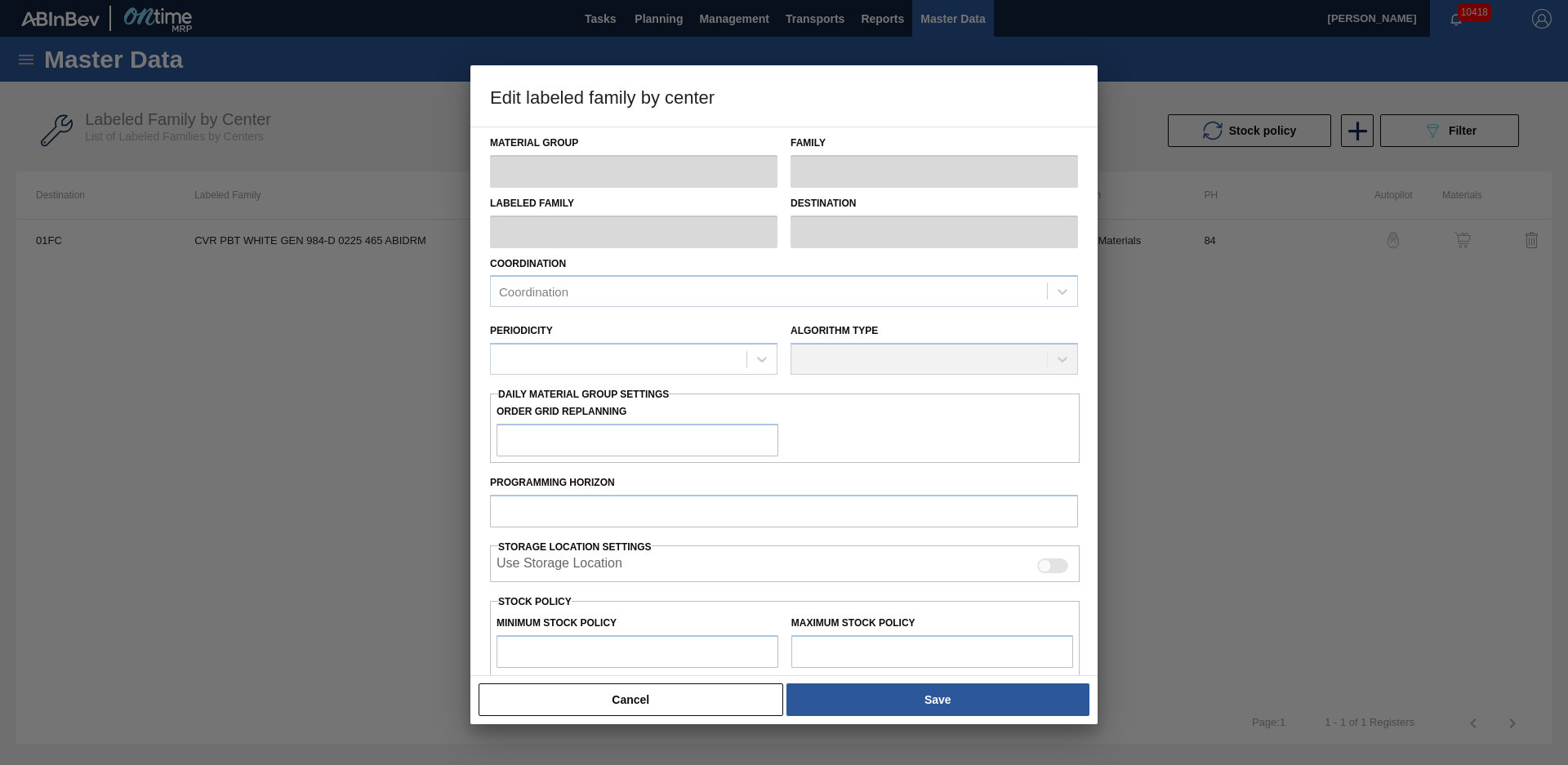
scroll to position [232, 0]
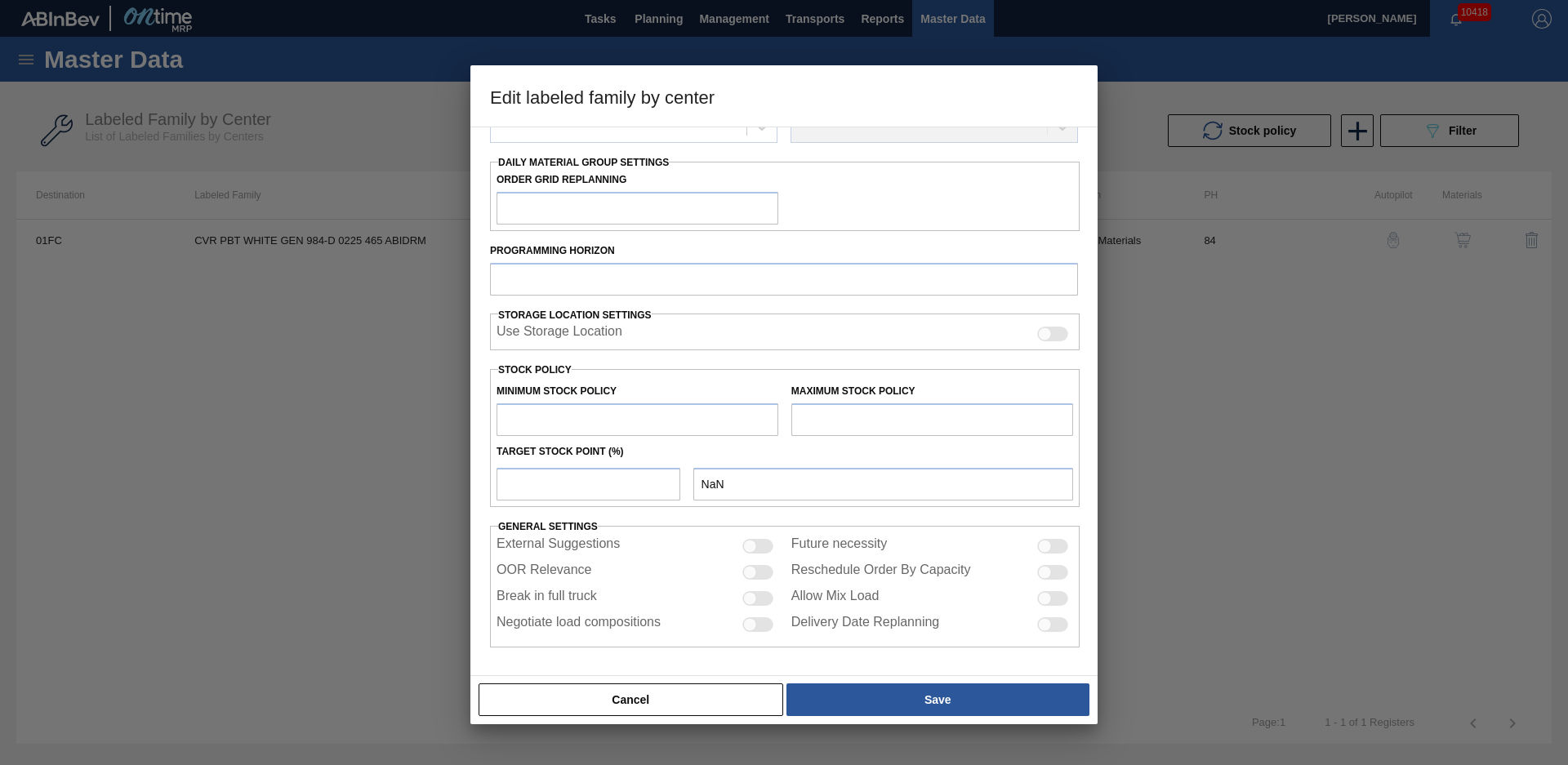
type input "Keg Covers"
type input "CVR PBT WHITE GEN 984-D 0225 465 ABIDRM"
type input "01FC - Fort [PERSON_NAME] Brewery"
type input "84"
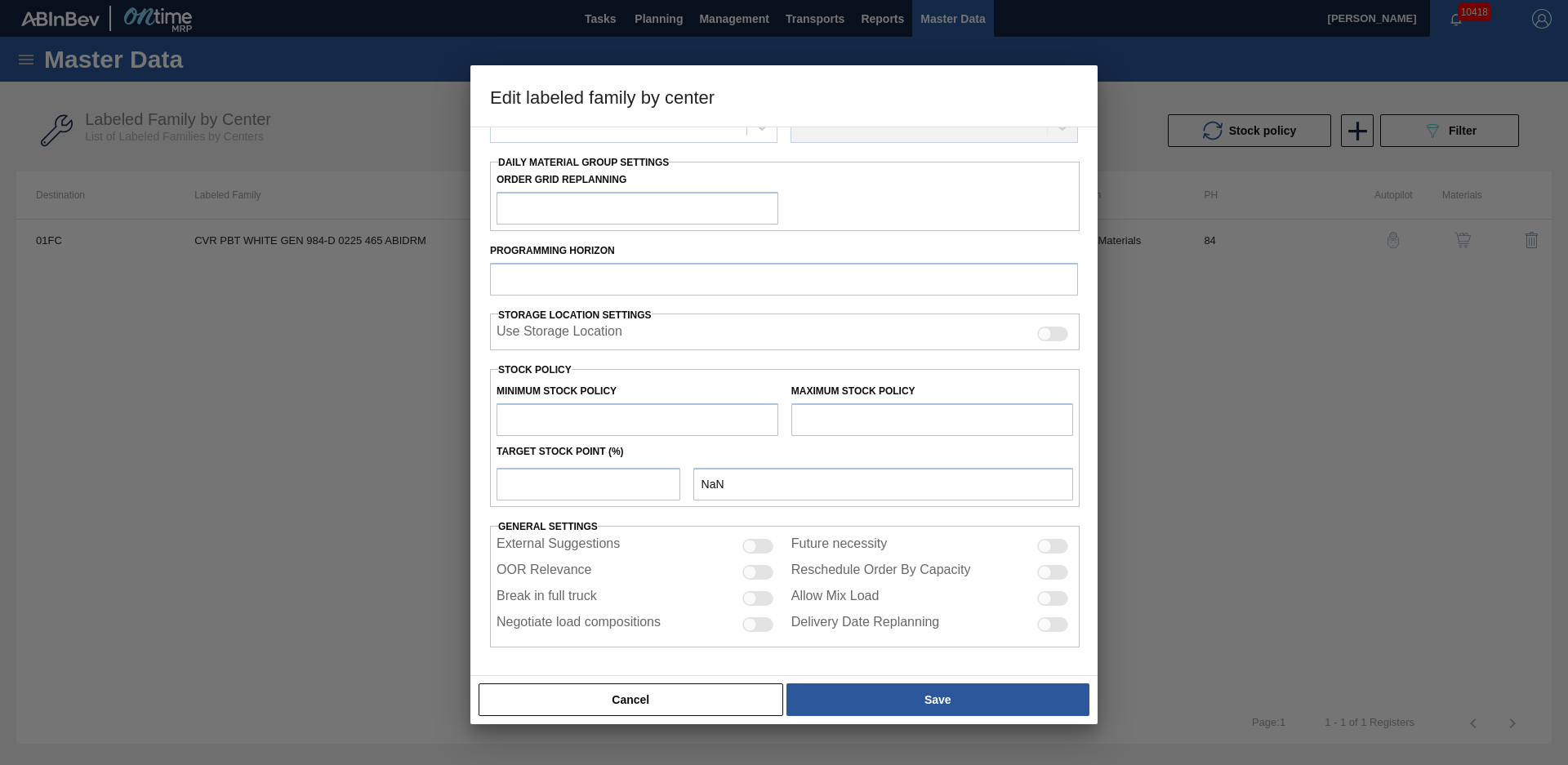
type input "2,000"
type input "10,718"
type input "25"
type input "4,180"
checkbox input "true"
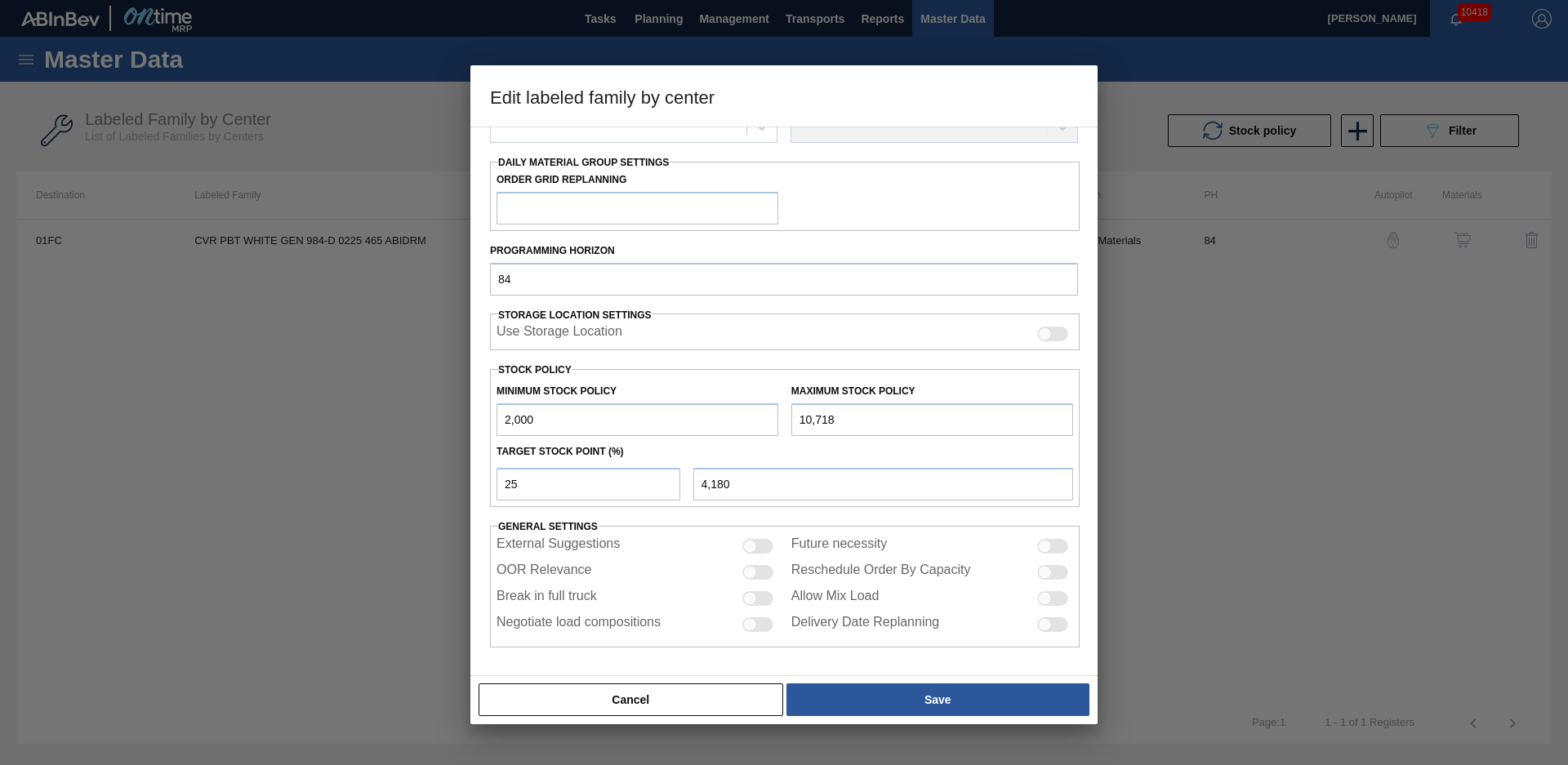
scroll to position [177, 0]
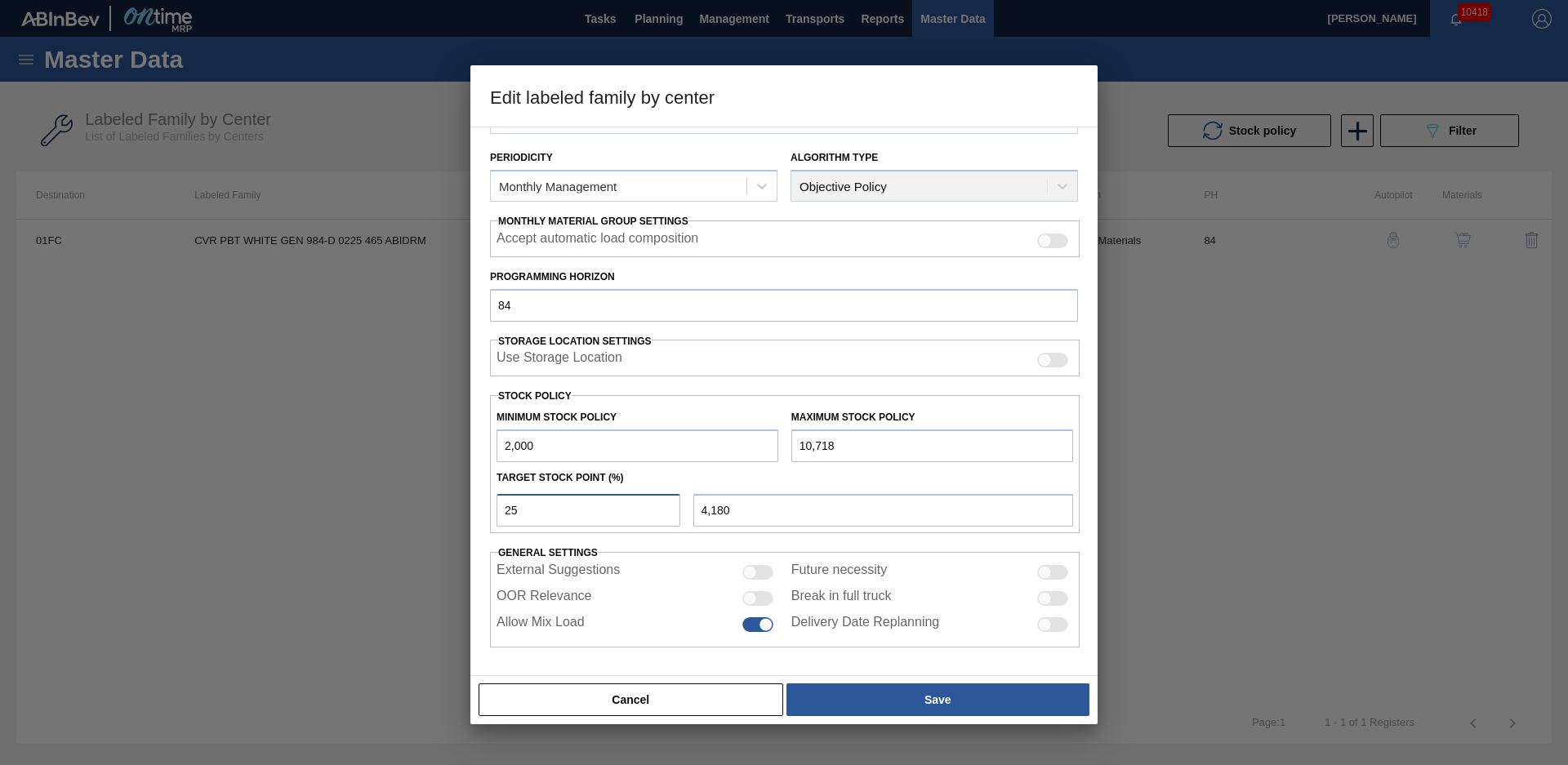
drag, startPoint x: 550, startPoint y: 508, endPoint x: 433, endPoint y: 503, distance: 117.1
click at [417, 508] on div "Edit labeled family by center Material Group Keg Covers Family Keg Covers Label…" at bounding box center [784, 382] width 1568 height 765
type input "5"
type input "2,436"
type input "50"
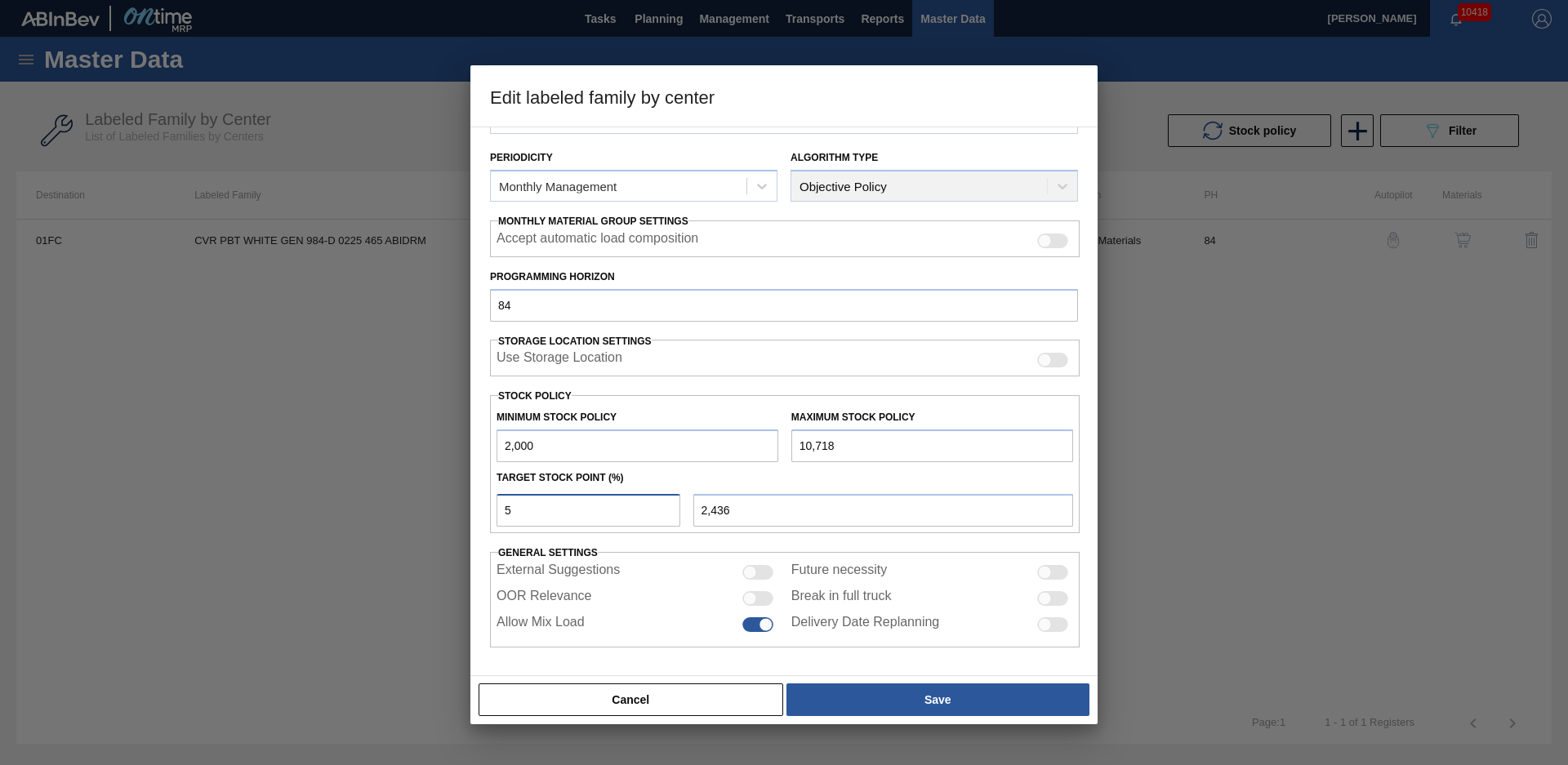
type input "6,359"
type input "50"
click at [623, 469] on div "Target Stock Point (%)" at bounding box center [784, 478] width 590 height 24
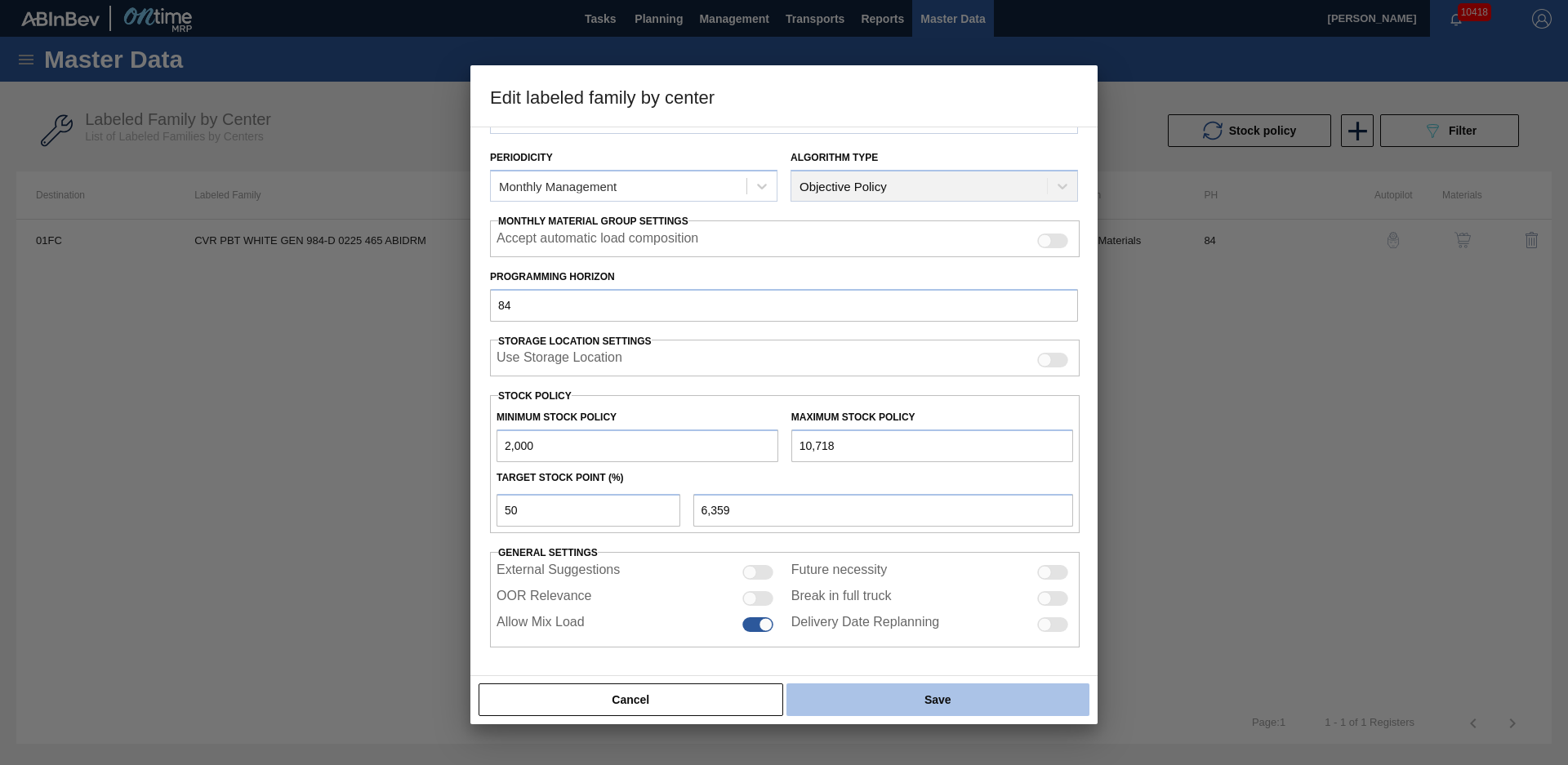
click at [913, 694] on button "Save" at bounding box center [937, 700] width 303 height 33
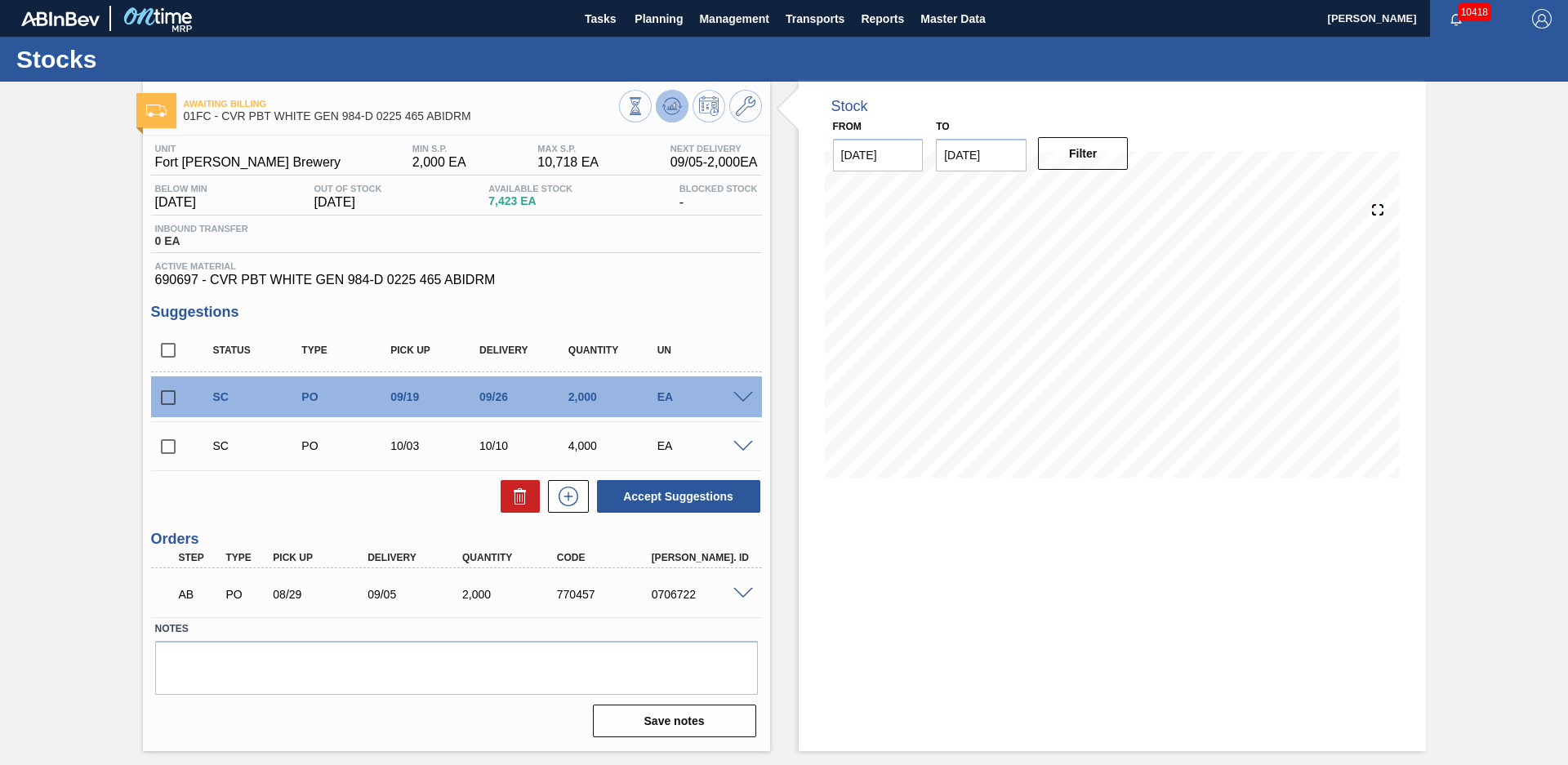
click at [669, 108] on icon at bounding box center [669, 108] width 2 height 3
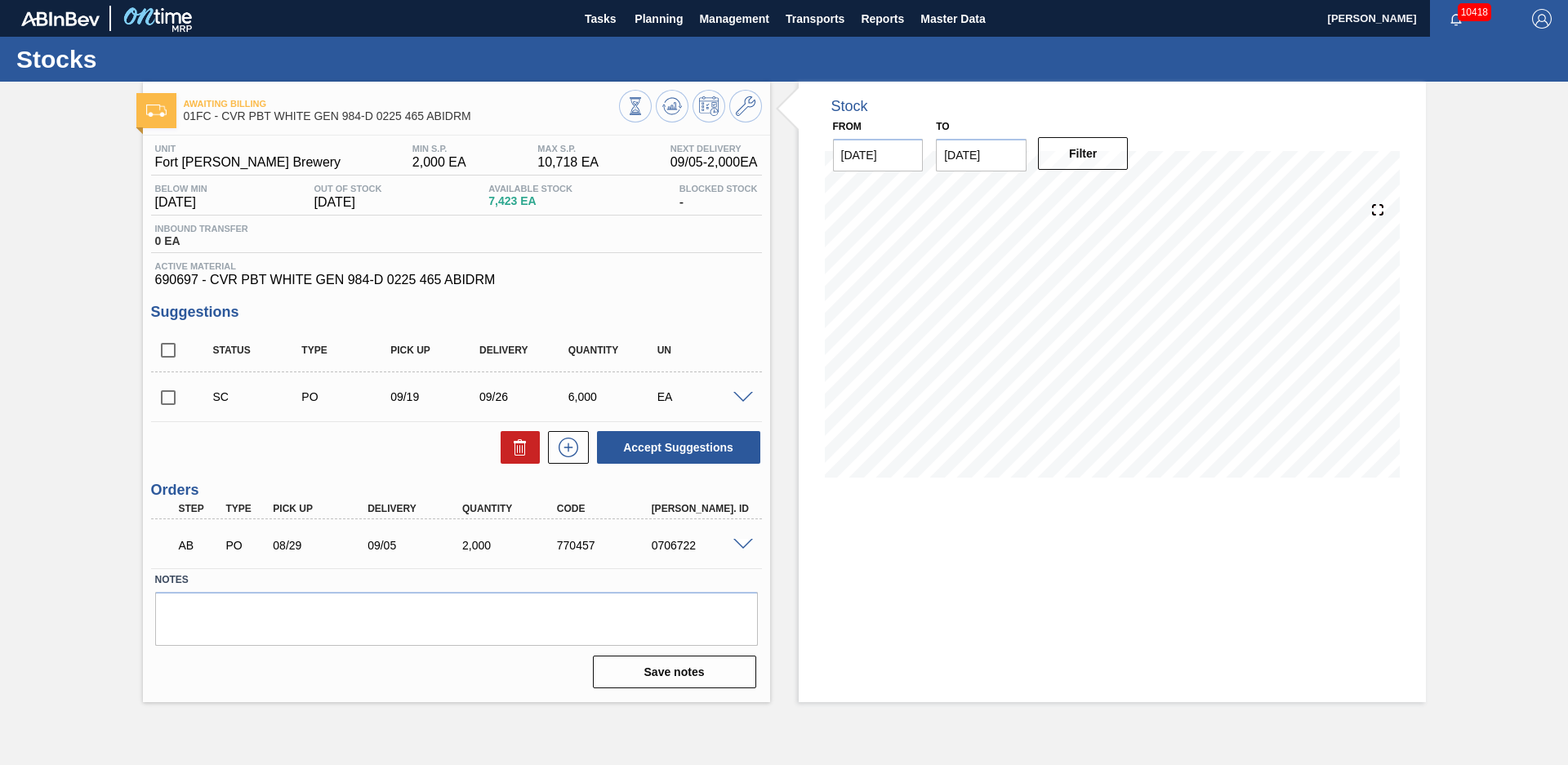
click at [804, 270] on div "Stock From [DATE] to [DATE] Filter 09/03 Stock Projection 7,423 SAP Planning 0 …" at bounding box center [1112, 292] width 627 height 421
click at [176, 395] on input "checkbox" at bounding box center [168, 398] width 35 height 35
click at [694, 438] on button "Accept Suggestions" at bounding box center [679, 447] width 164 height 33
checkbox input "false"
click at [778, 261] on div "Stock From [DATE] to [DATE] Filter 08/31 Stock Projection 7,423 SAP Planning 0 …" at bounding box center [1097, 392] width 655 height 621
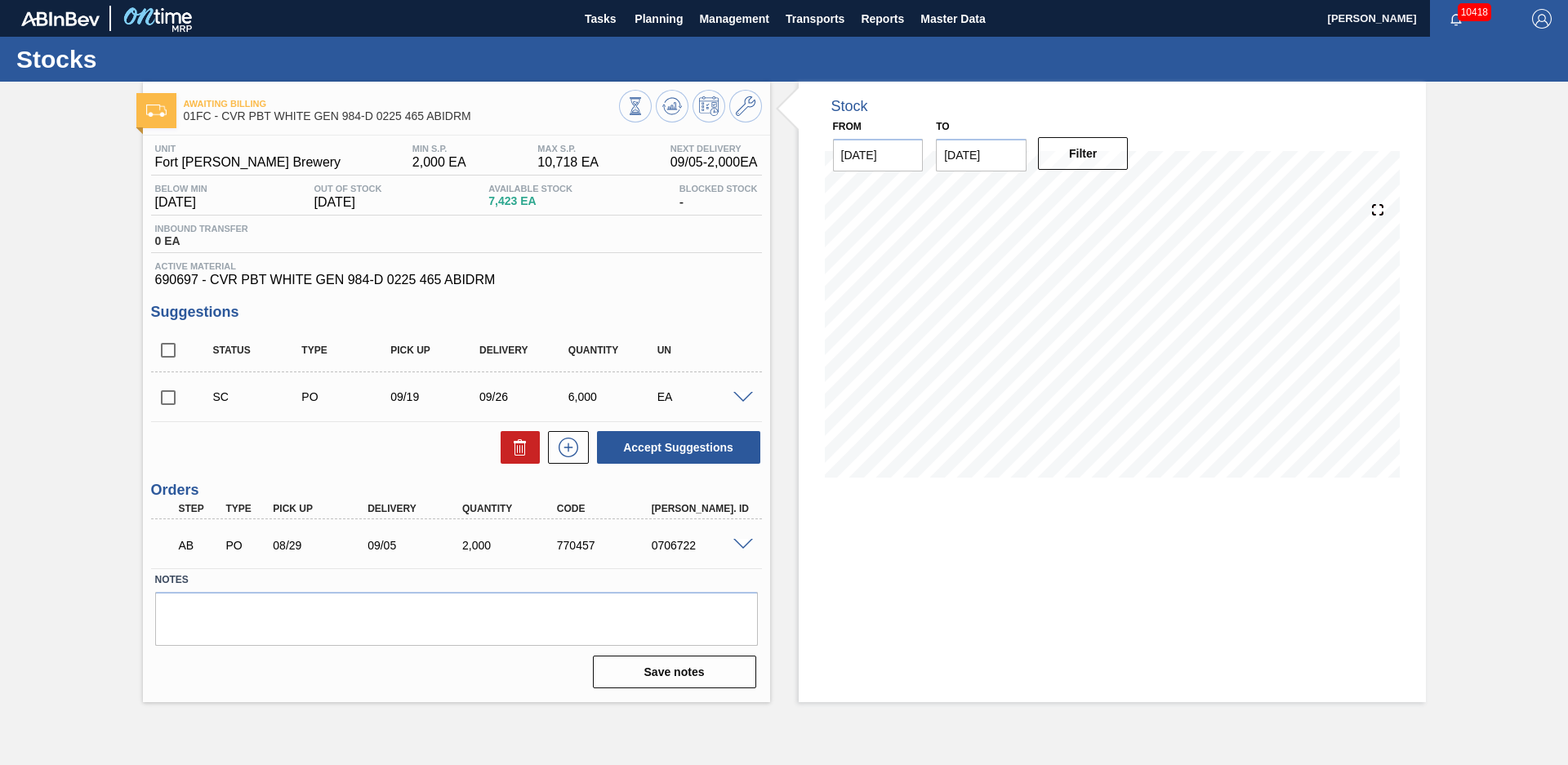
click at [778, 261] on div "Stock From [DATE] to [DATE] Filter 08/31 Stock Projection 7,423 SAP Planning 0 …" at bounding box center [1097, 392] width 655 height 621
click at [793, 232] on div "Stock From [DATE] to [DATE] Filter 08/31 Stock Projection 7,423 SAP Planning 0 …" at bounding box center [1097, 392] width 655 height 621
click at [173, 388] on input "checkbox" at bounding box center [168, 398] width 35 height 35
click at [613, 444] on button "Accept Suggestions" at bounding box center [679, 447] width 164 height 33
checkbox input "false"
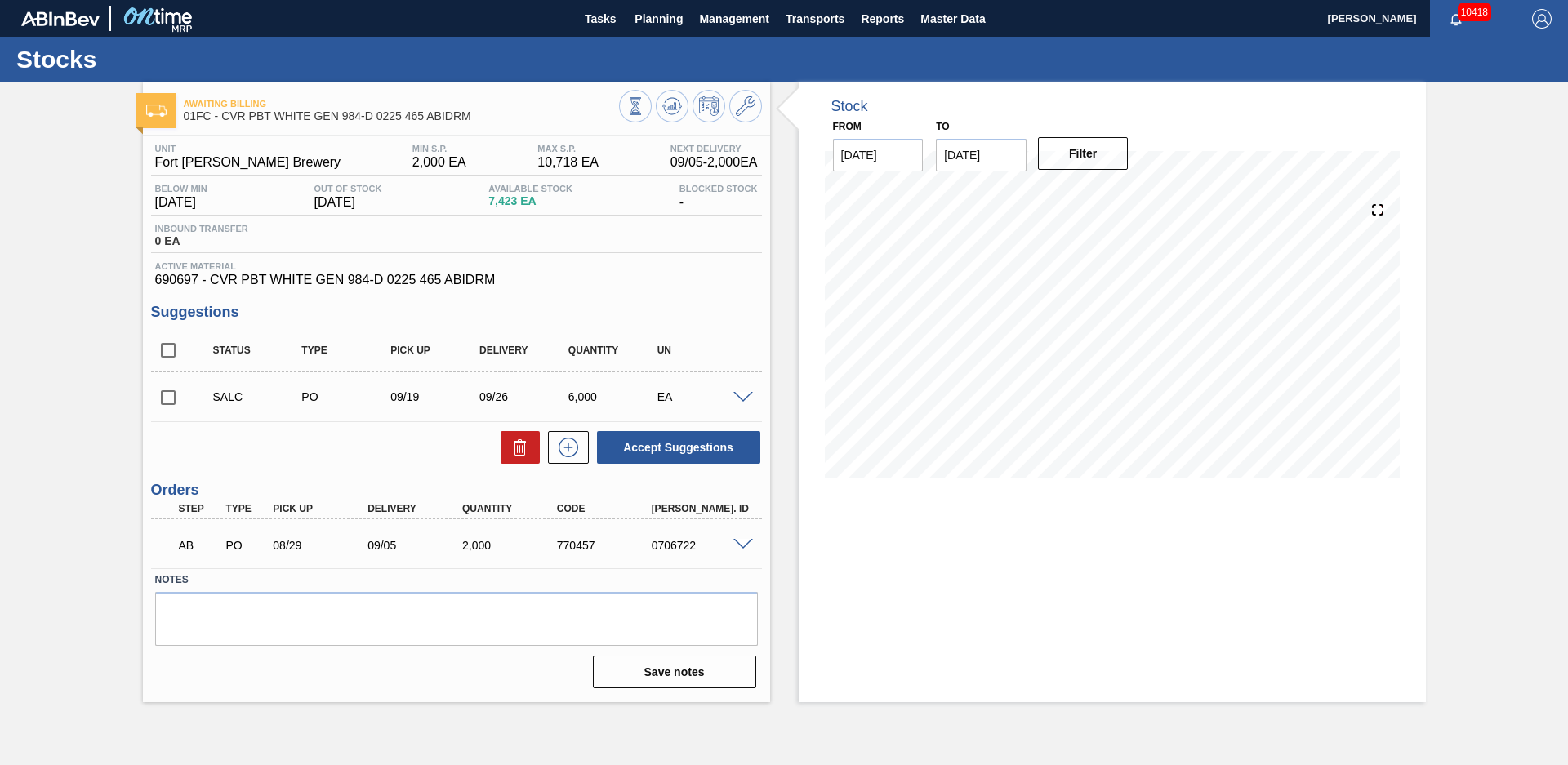
click at [85, 251] on div "Awaiting Billing 01FC - CVR PBT WHITE GEN 984-D 0225 465 ABIDRM Unit [GEOGRAPHI…" at bounding box center [784, 392] width 1568 height 621
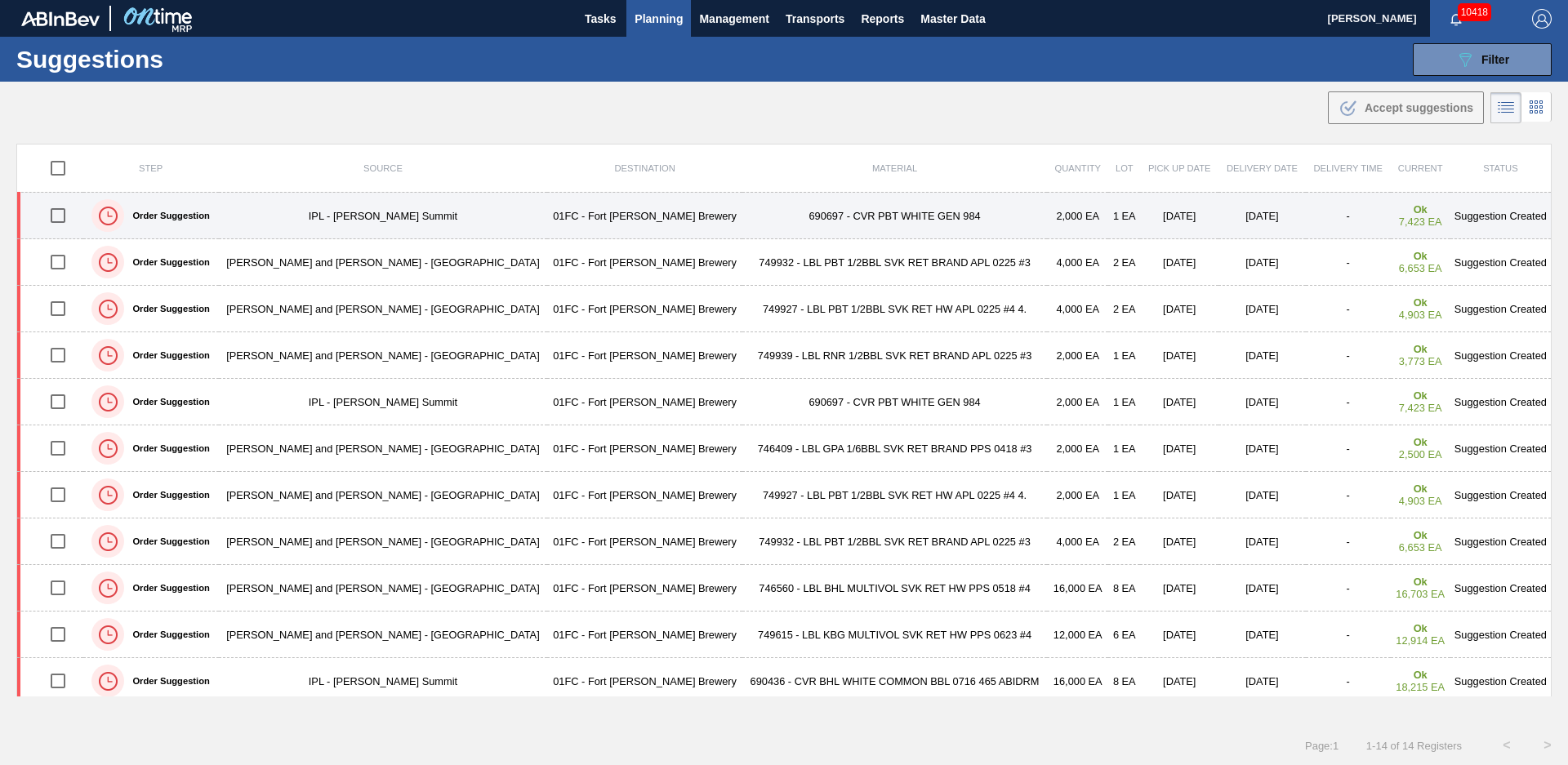
click at [879, 223] on td "690697 - CVR PBT WHITE GEN 984" at bounding box center [894, 215] width 305 height 46
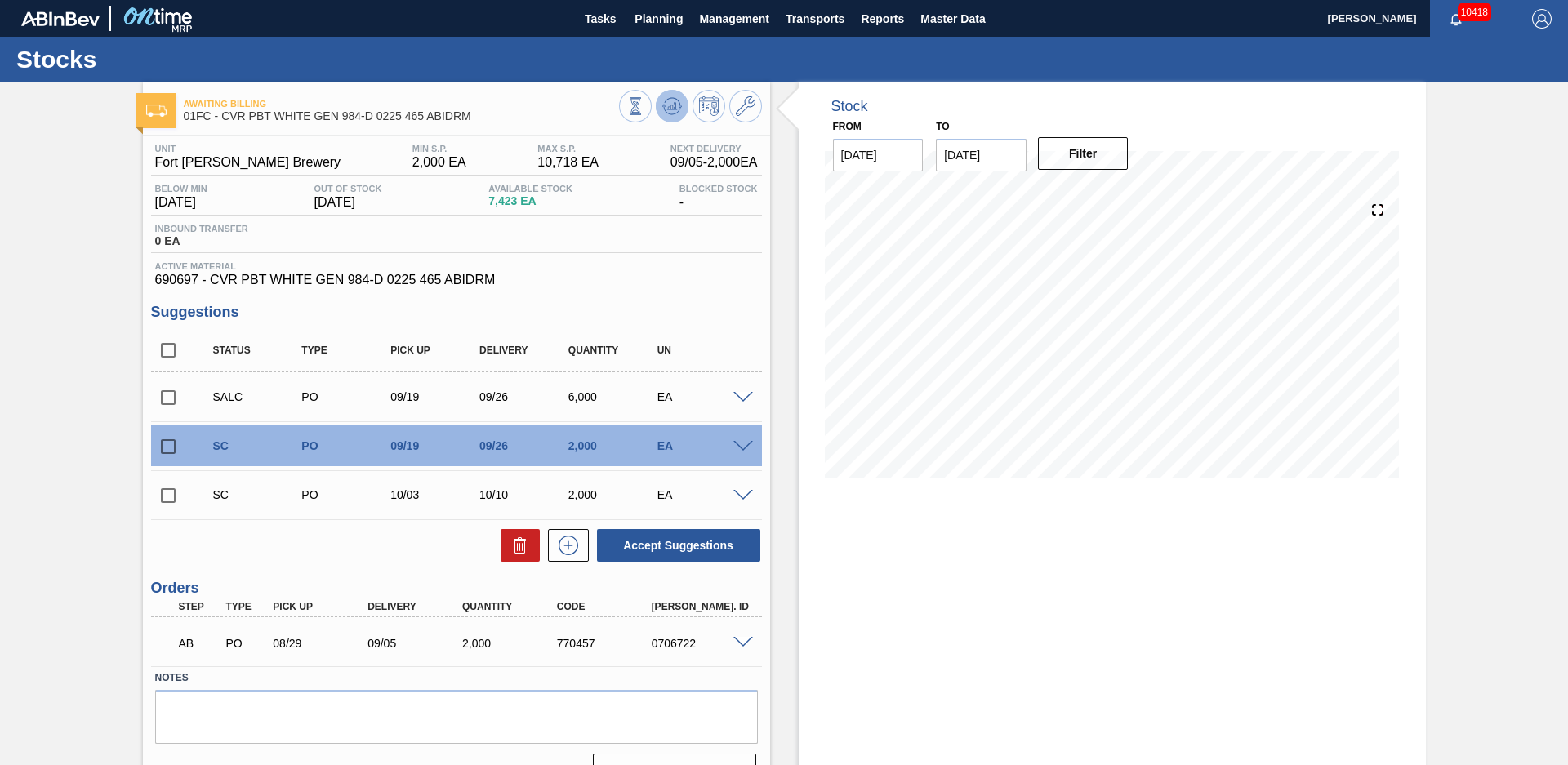
click at [667, 102] on icon at bounding box center [672, 106] width 20 height 20
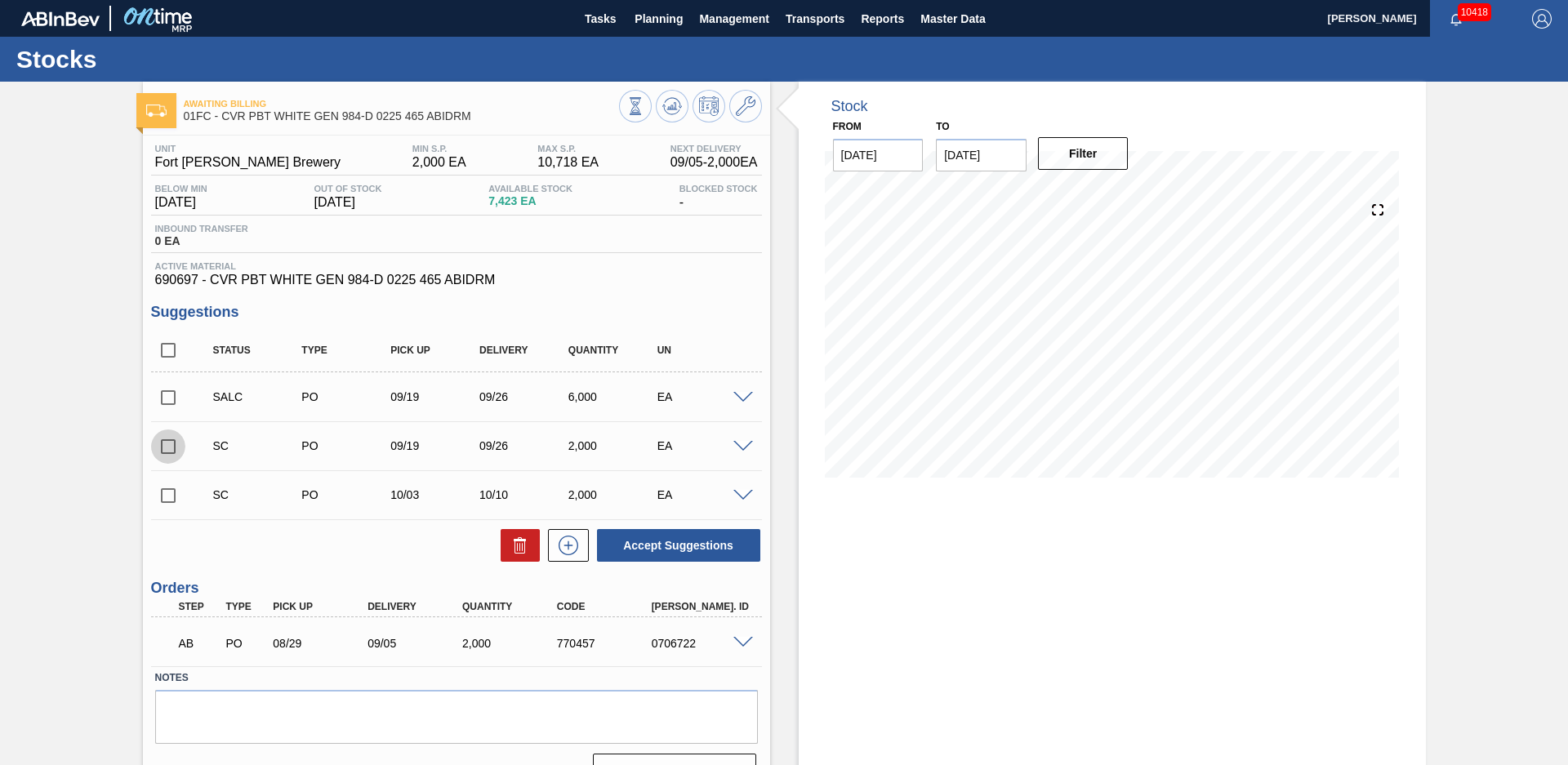
click at [165, 442] on input "checkbox" at bounding box center [168, 446] width 35 height 35
checkbox input "true"
click at [166, 504] on input "checkbox" at bounding box center [168, 495] width 35 height 35
checkbox input "true"
click at [519, 546] on icon at bounding box center [519, 546] width 1 height 8
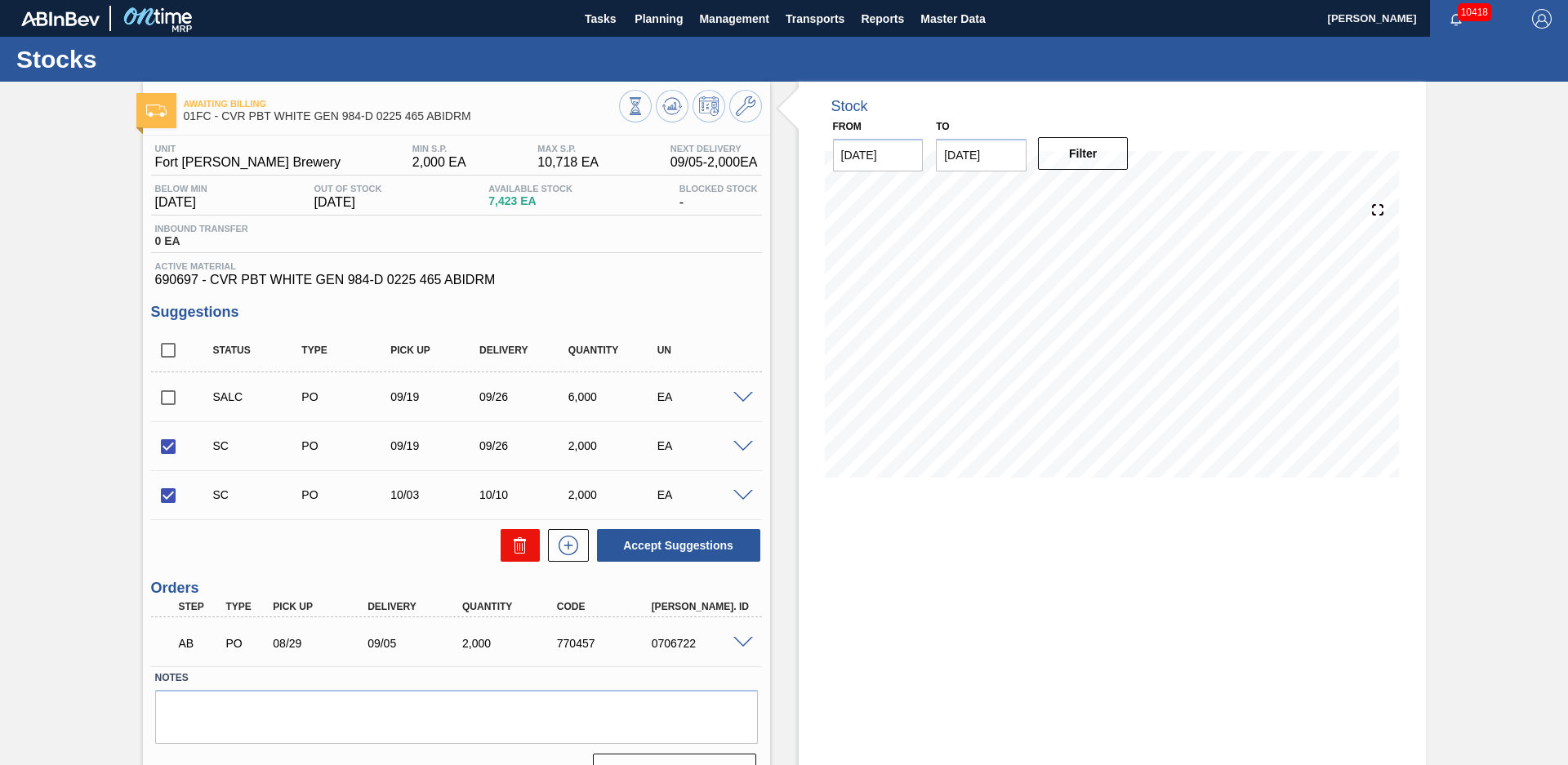
checkbox input "false"
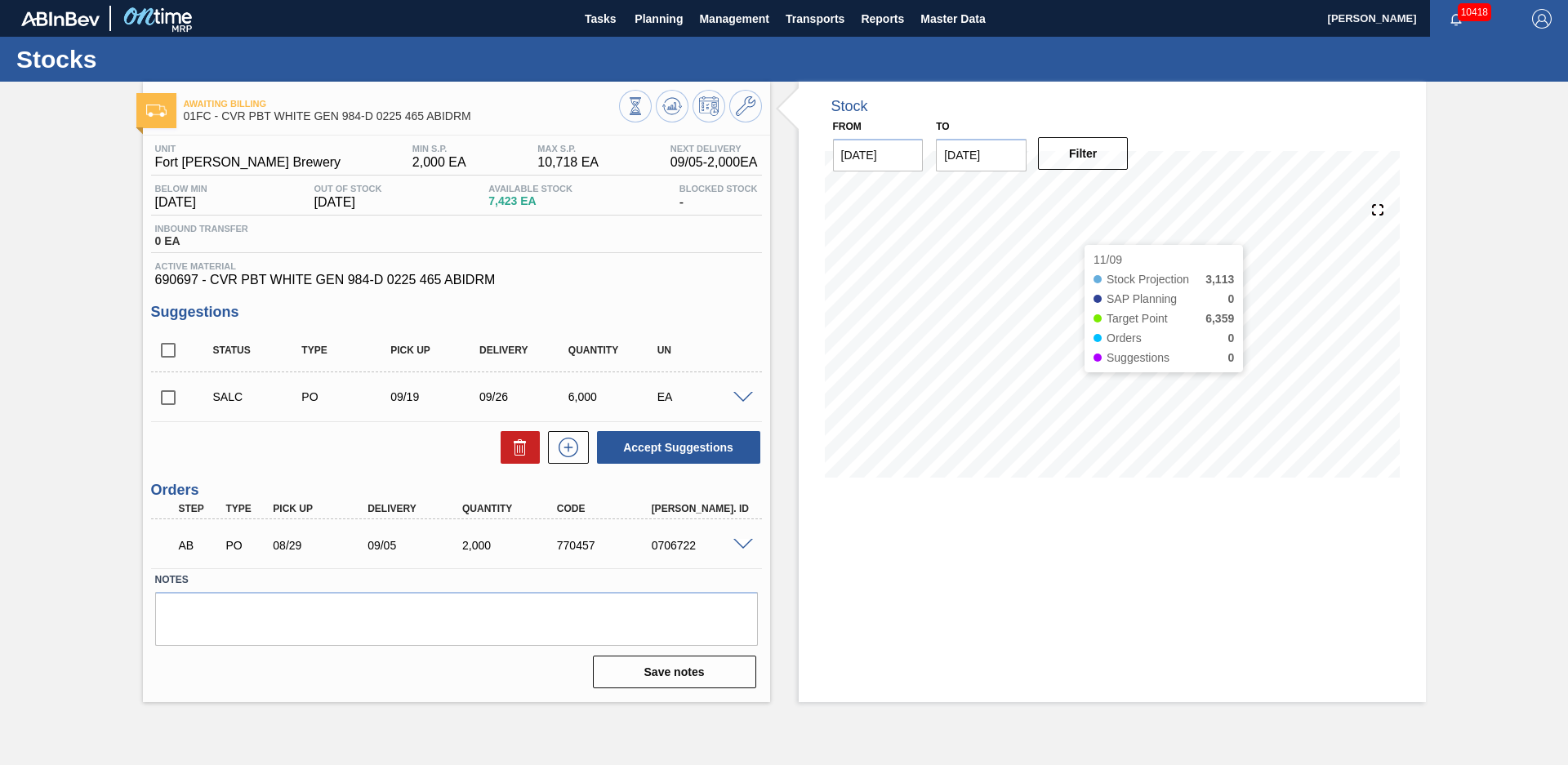
drag, startPoint x: 1414, startPoint y: 344, endPoint x: 1473, endPoint y: 346, distance: 59.0
click at [1416, 344] on div "Stock From [DATE] to [DATE] Filter 11/09 Stock Projection 3,113 SAP Planning 0 …" at bounding box center [1112, 292] width 627 height 421
click at [326, 457] on div "Accept Suggestions" at bounding box center [456, 447] width 611 height 36
click at [664, 109] on icon at bounding box center [671, 110] width 16 height 8
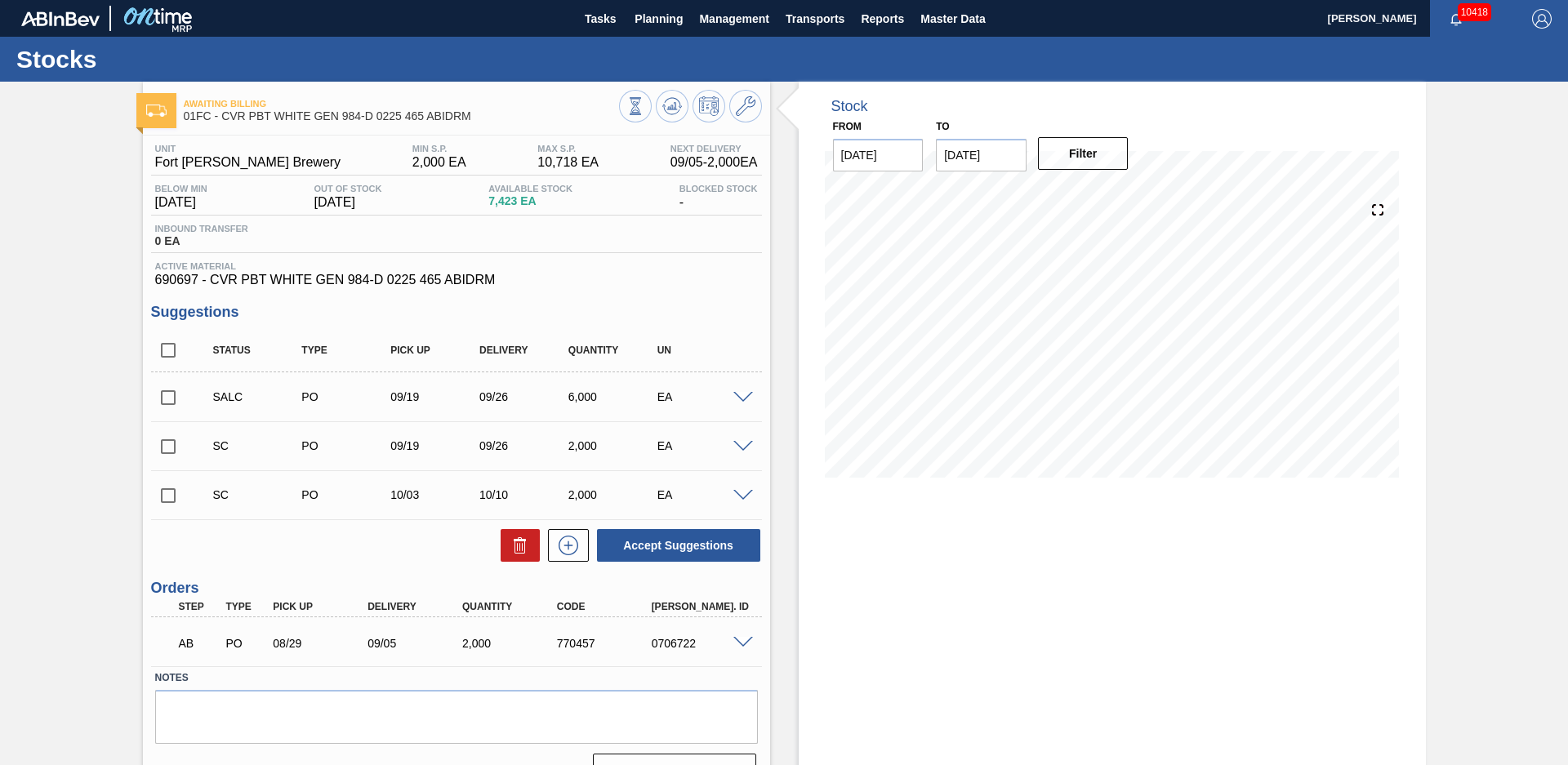
click at [168, 449] on input "checkbox" at bounding box center [168, 446] width 35 height 35
checkbox input "true"
click at [507, 544] on button at bounding box center [520, 545] width 39 height 33
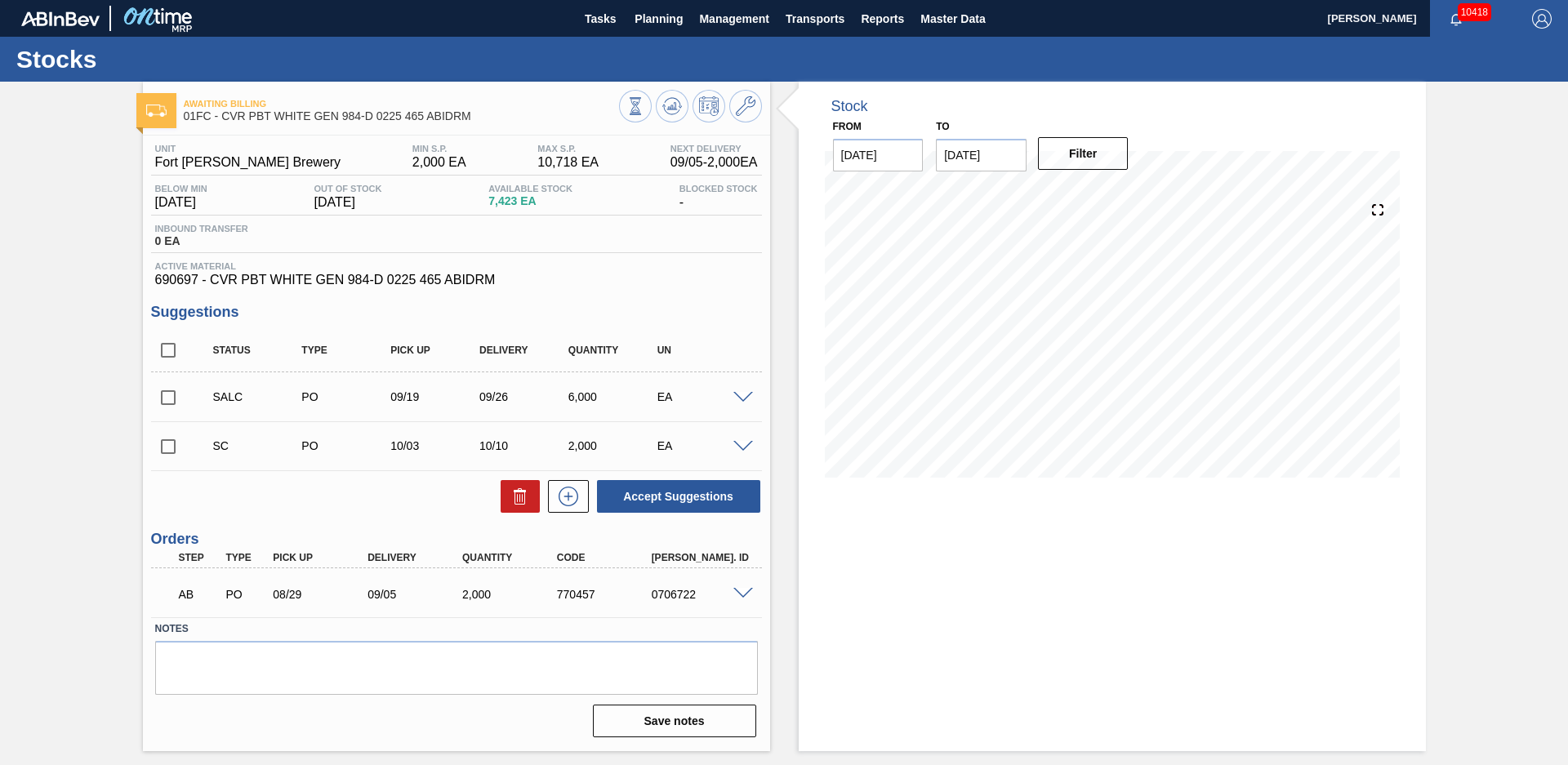
click at [741, 441] on span at bounding box center [744, 446] width 20 height 12
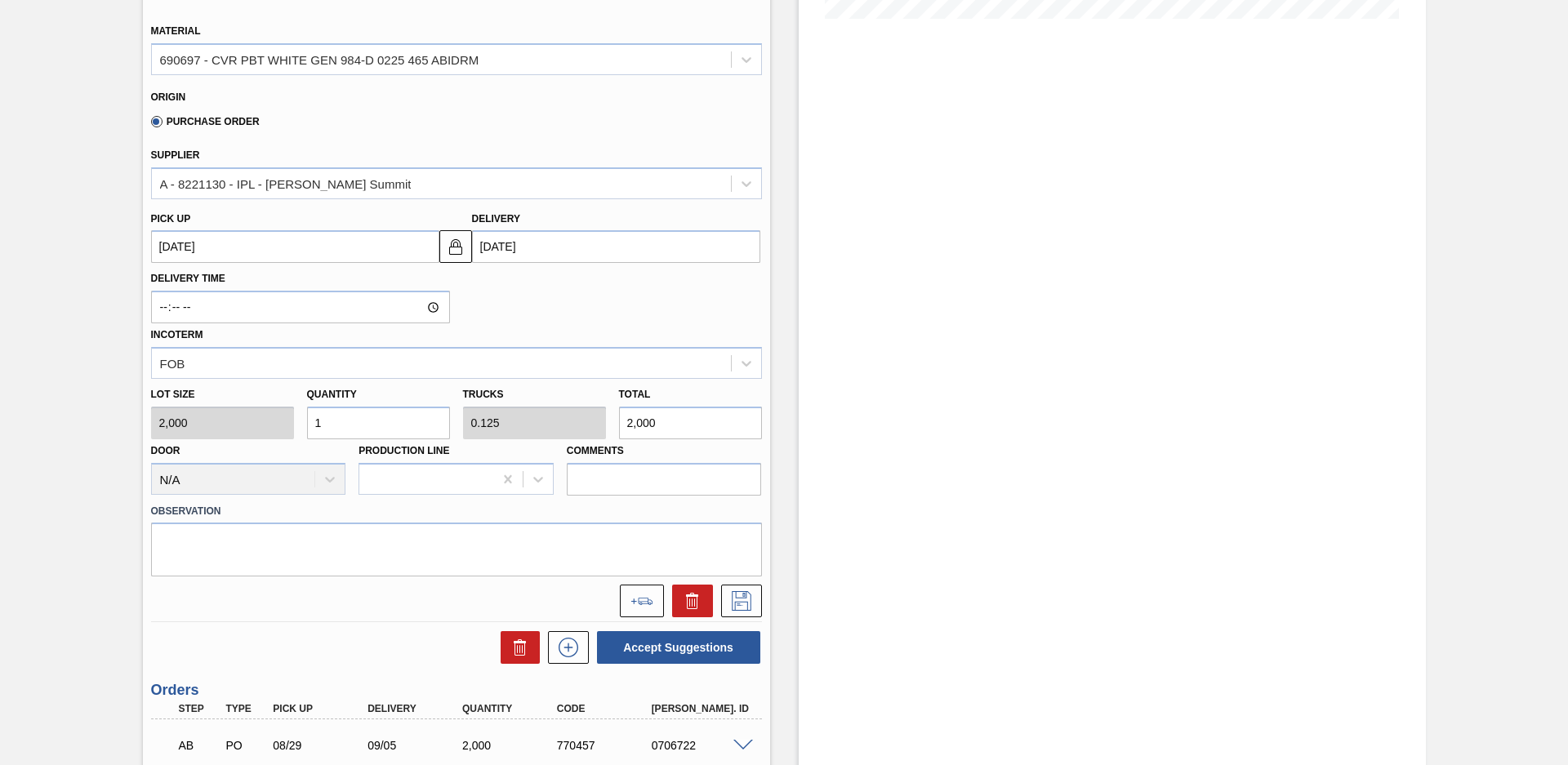
drag, startPoint x: 352, startPoint y: 422, endPoint x: 211, endPoint y: 414, distance: 141.2
click at [234, 429] on div "Lot size 2,000 Quantity 1 Trucks 0.125 Total 2,000 Door N/A Production Line Com…" at bounding box center [456, 437] width 624 height 116
type input "2"
type input "0.25"
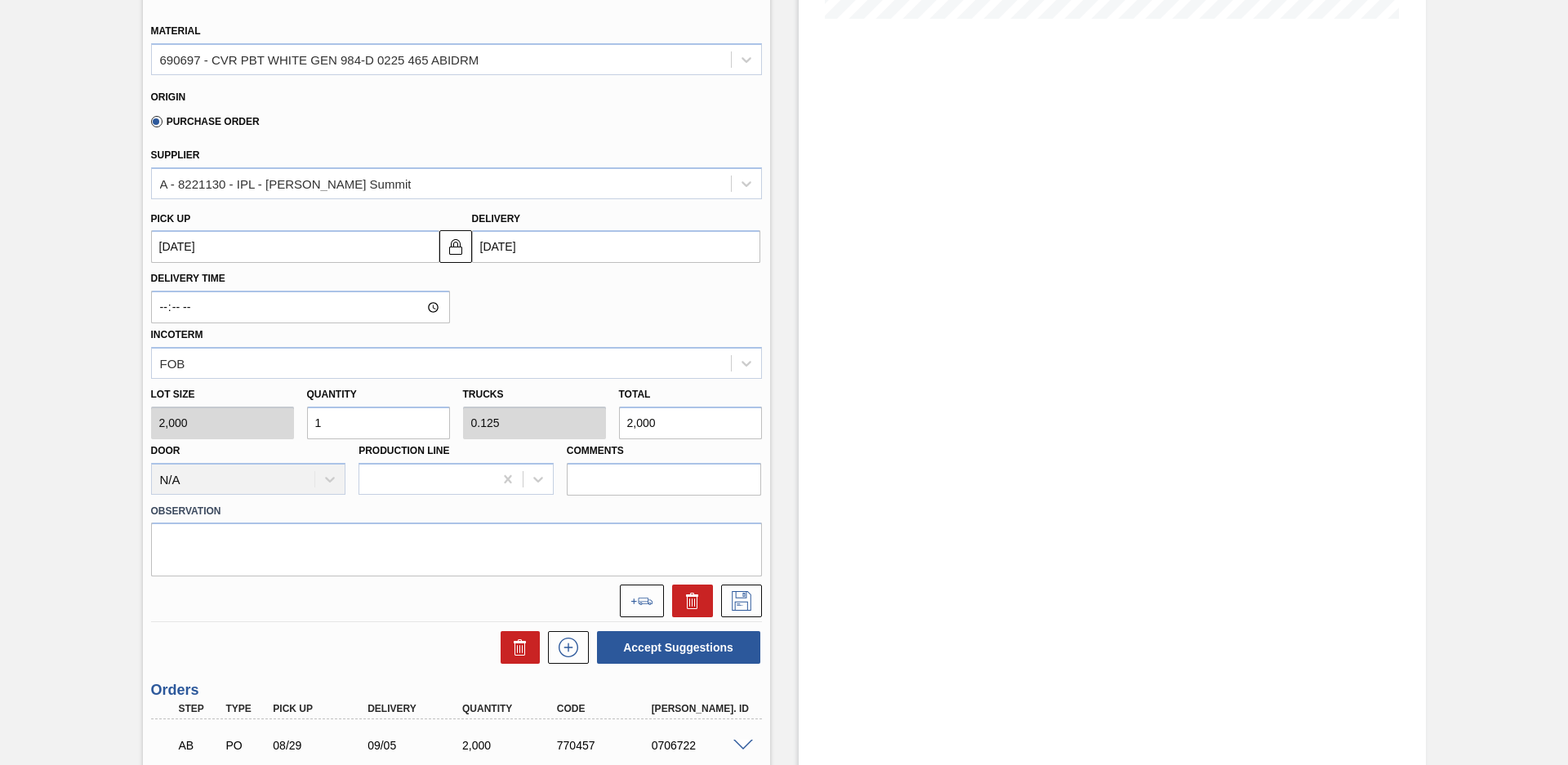
type input "4,000"
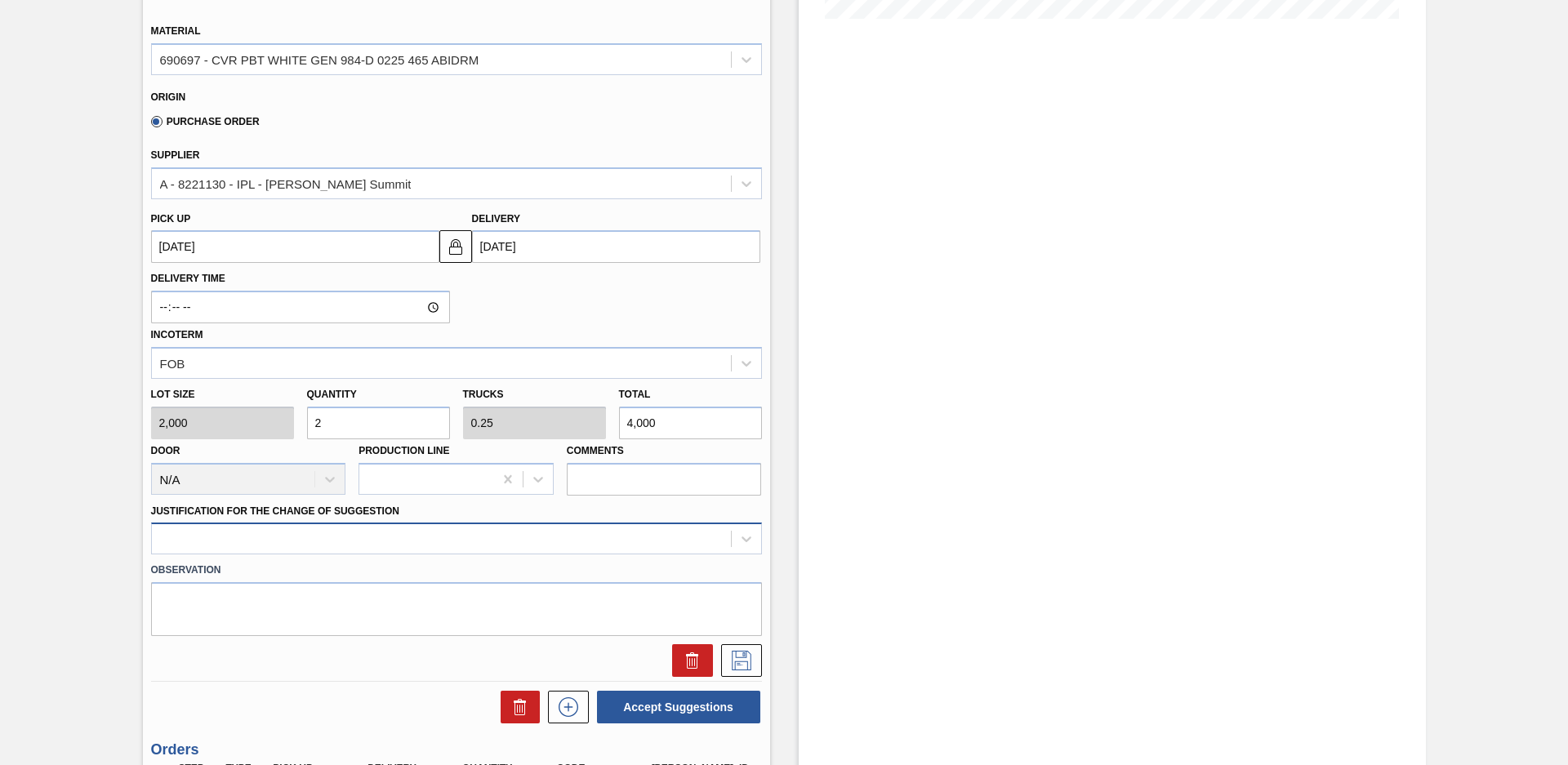
type input "2"
click at [455, 539] on div at bounding box center [456, 538] width 611 height 32
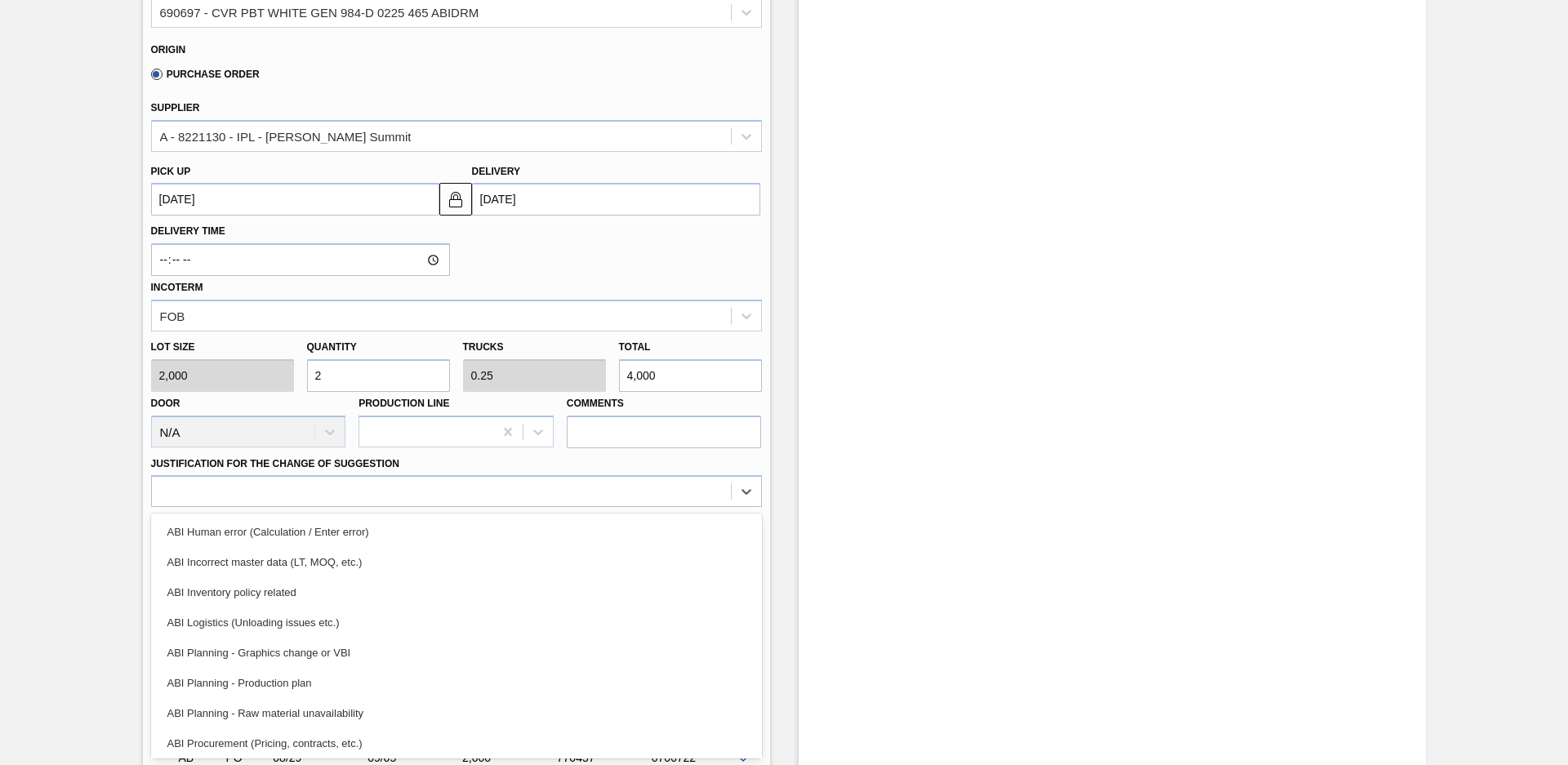
scroll to position [110, 0]
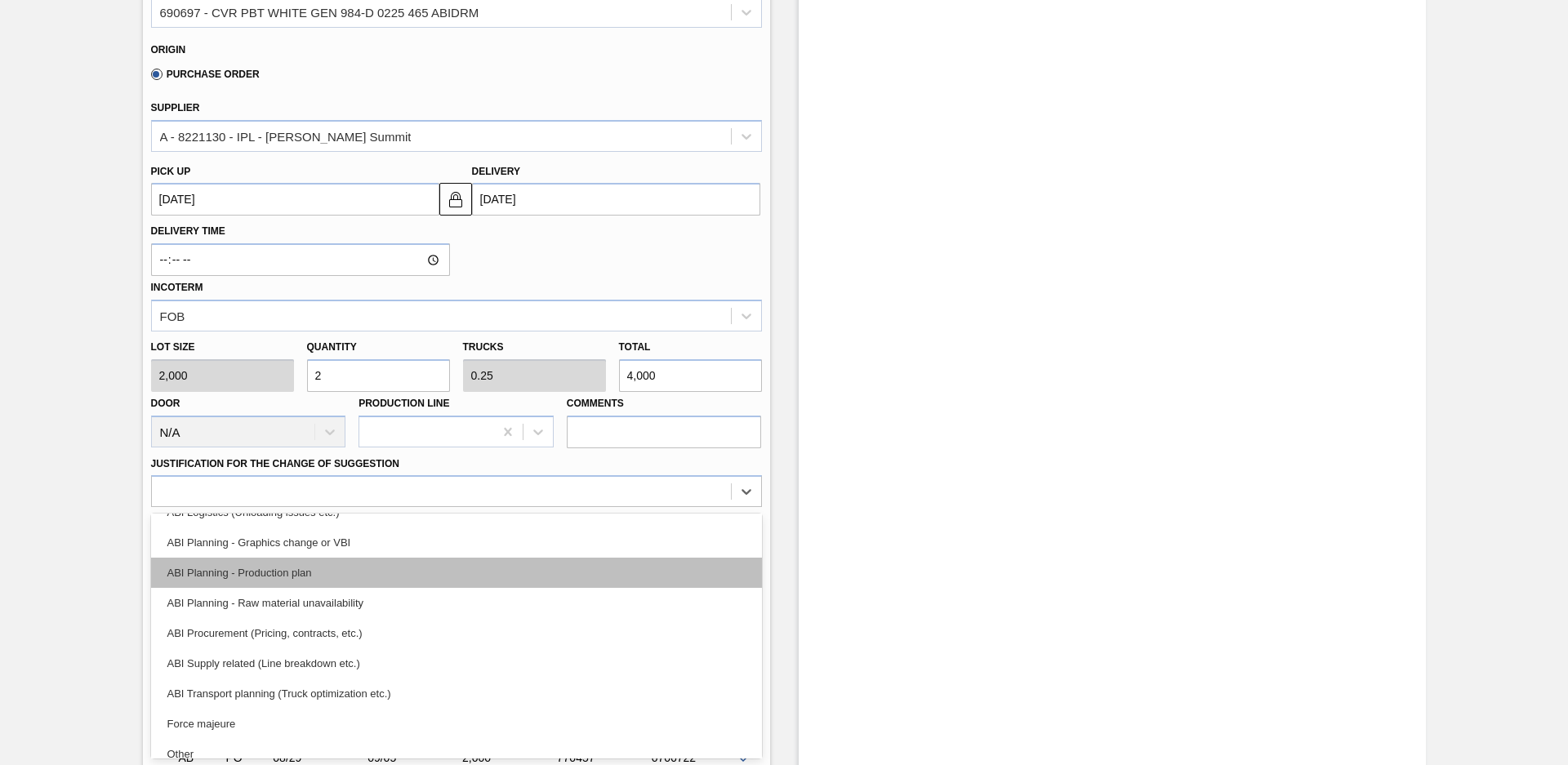
click at [311, 564] on div "ABI Planning - Production plan" at bounding box center [456, 572] width 611 height 30
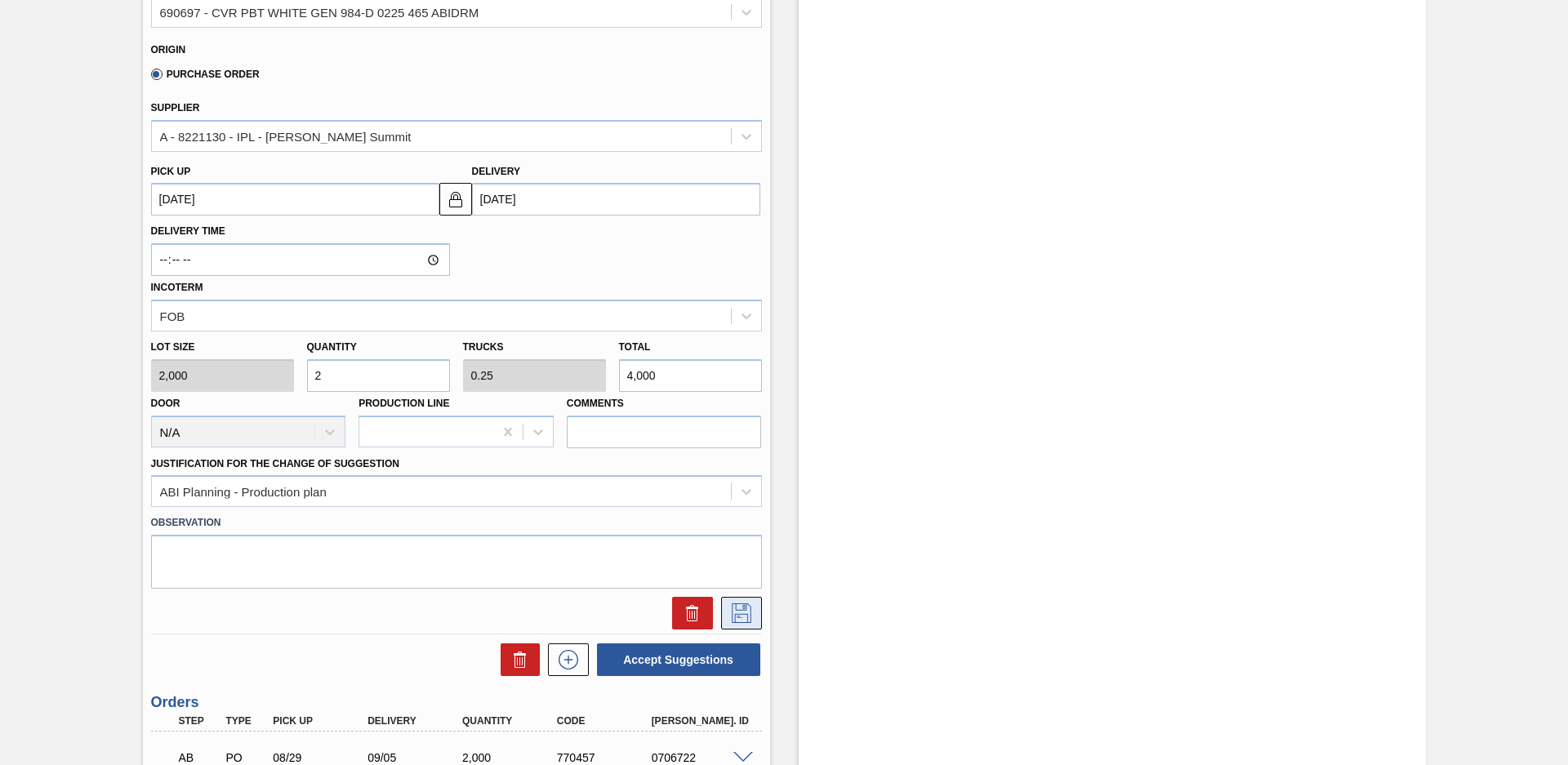
click at [741, 605] on icon at bounding box center [741, 613] width 26 height 20
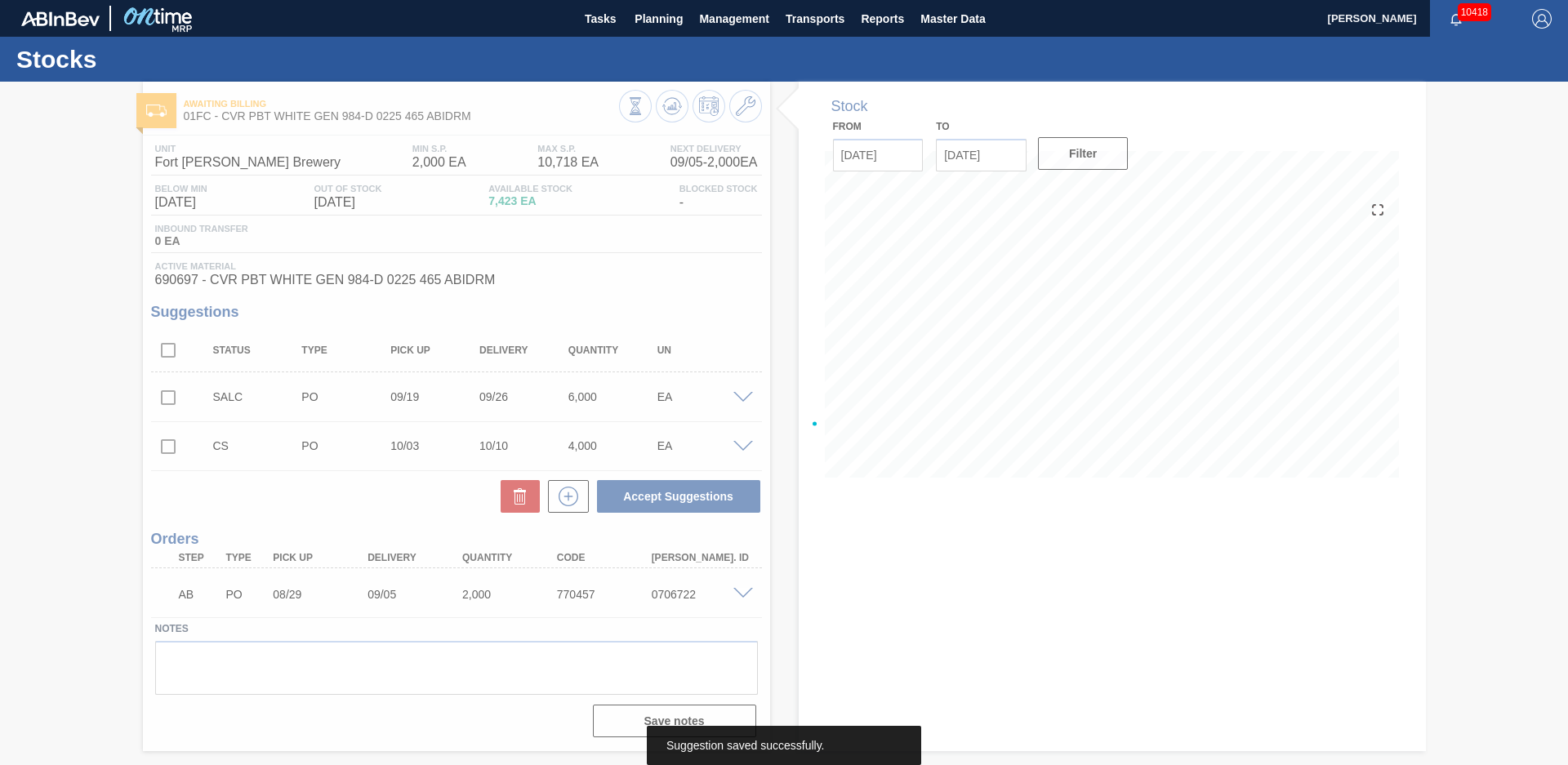
scroll to position [0, 0]
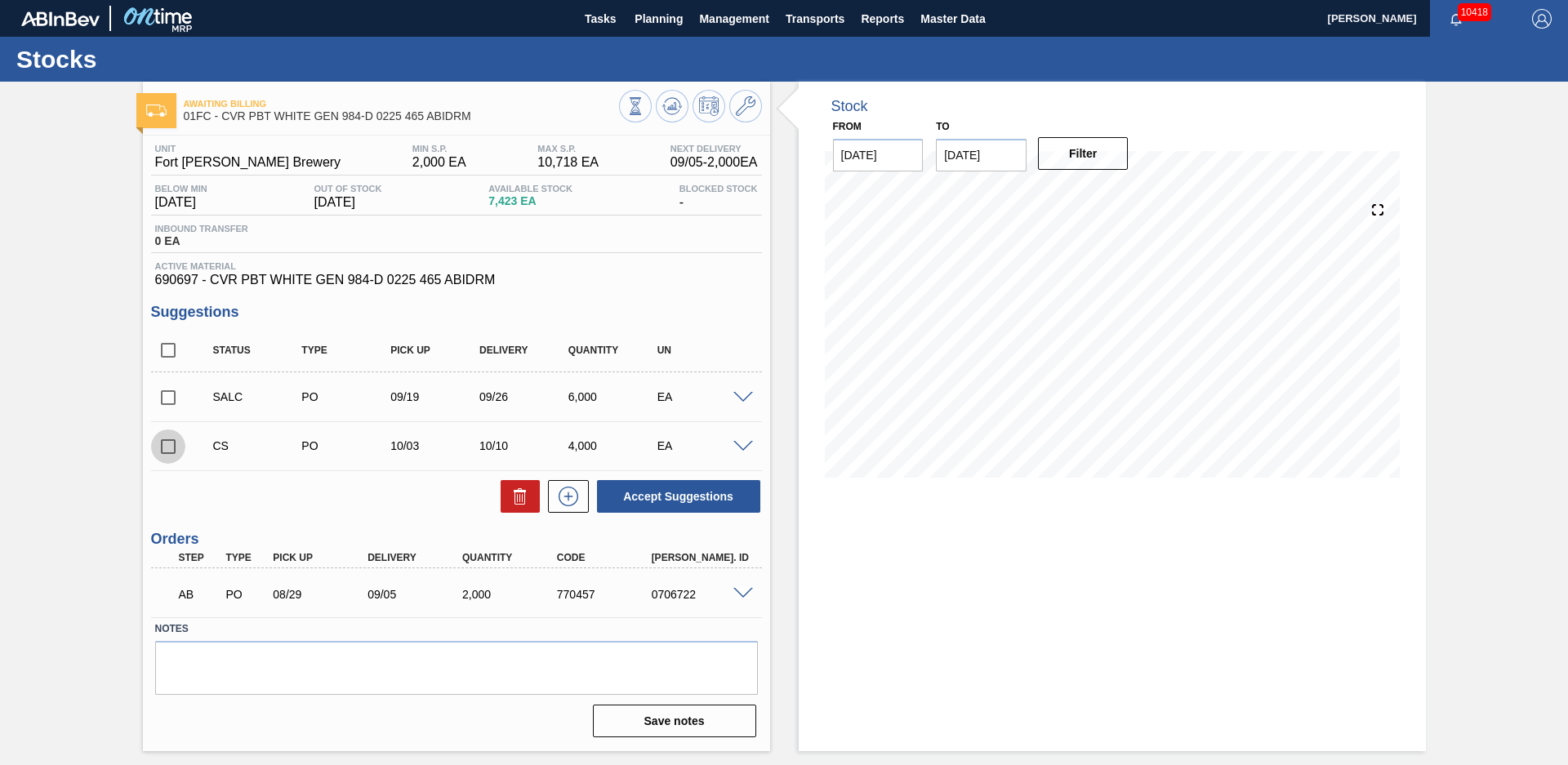
click at [172, 461] on input "checkbox" at bounding box center [168, 446] width 35 height 35
checkbox input "true"
click at [683, 493] on button "Accept Suggestions" at bounding box center [679, 496] width 164 height 33
click at [670, 12] on span "Planning" at bounding box center [658, 19] width 48 height 20
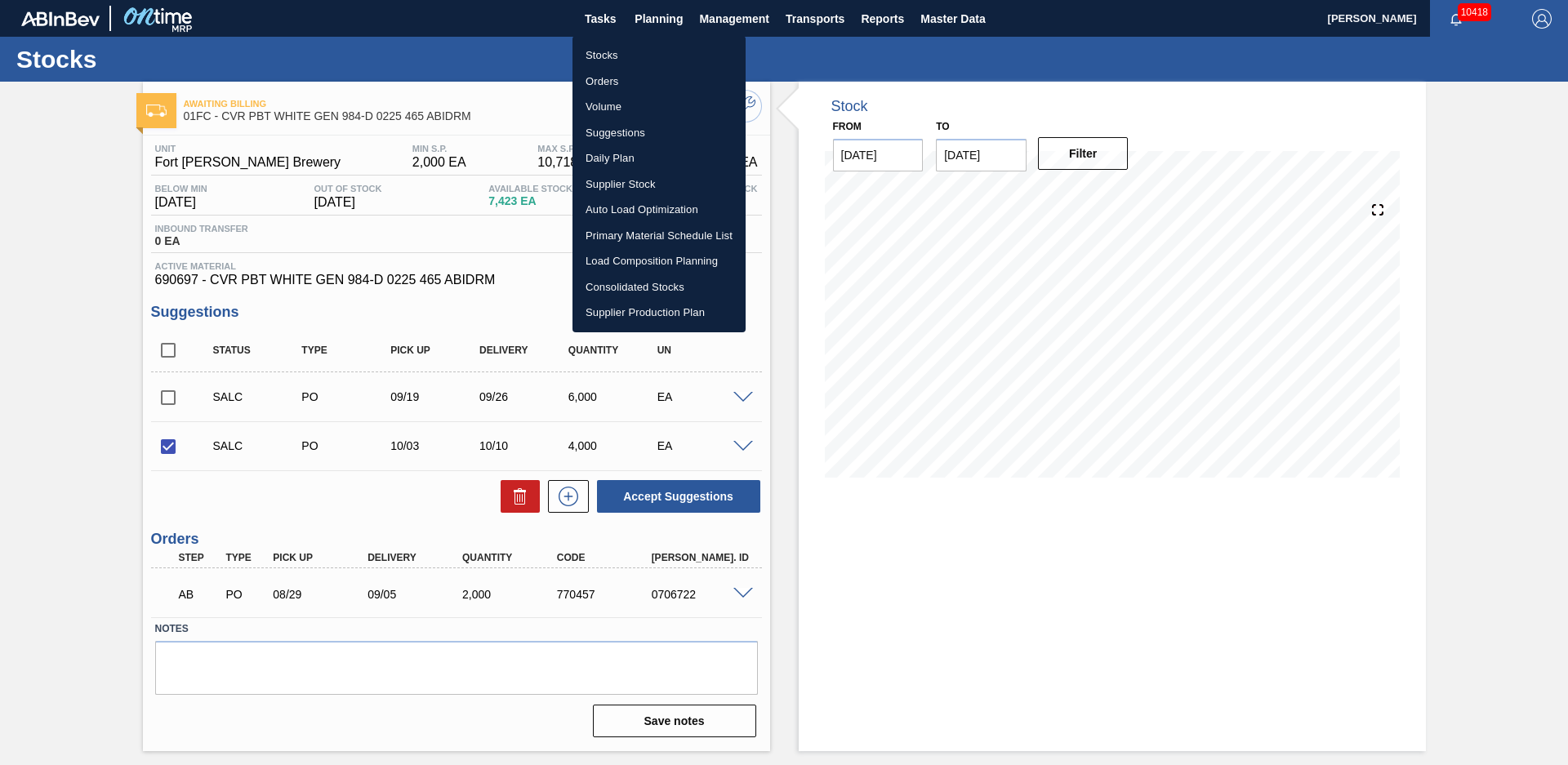
click at [646, 51] on li "Stocks" at bounding box center [659, 55] width 173 height 26
click at [653, 26] on div "Stocks Orders Volume Suggestions Daily Plan Supplier Stock Auto Load Optimizati…" at bounding box center [784, 382] width 1568 height 765
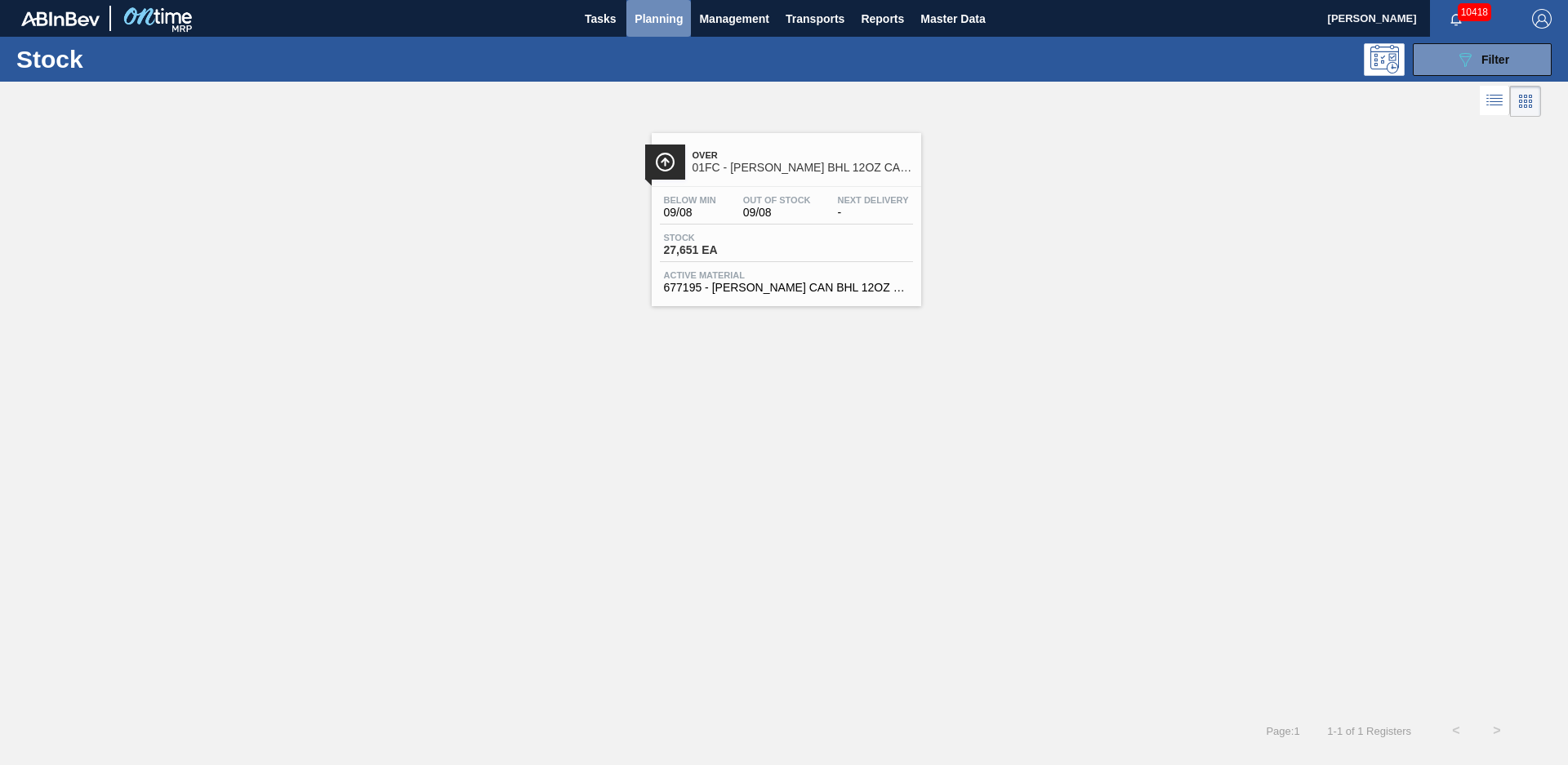
click at [646, 26] on span "Planning" at bounding box center [658, 19] width 48 height 20
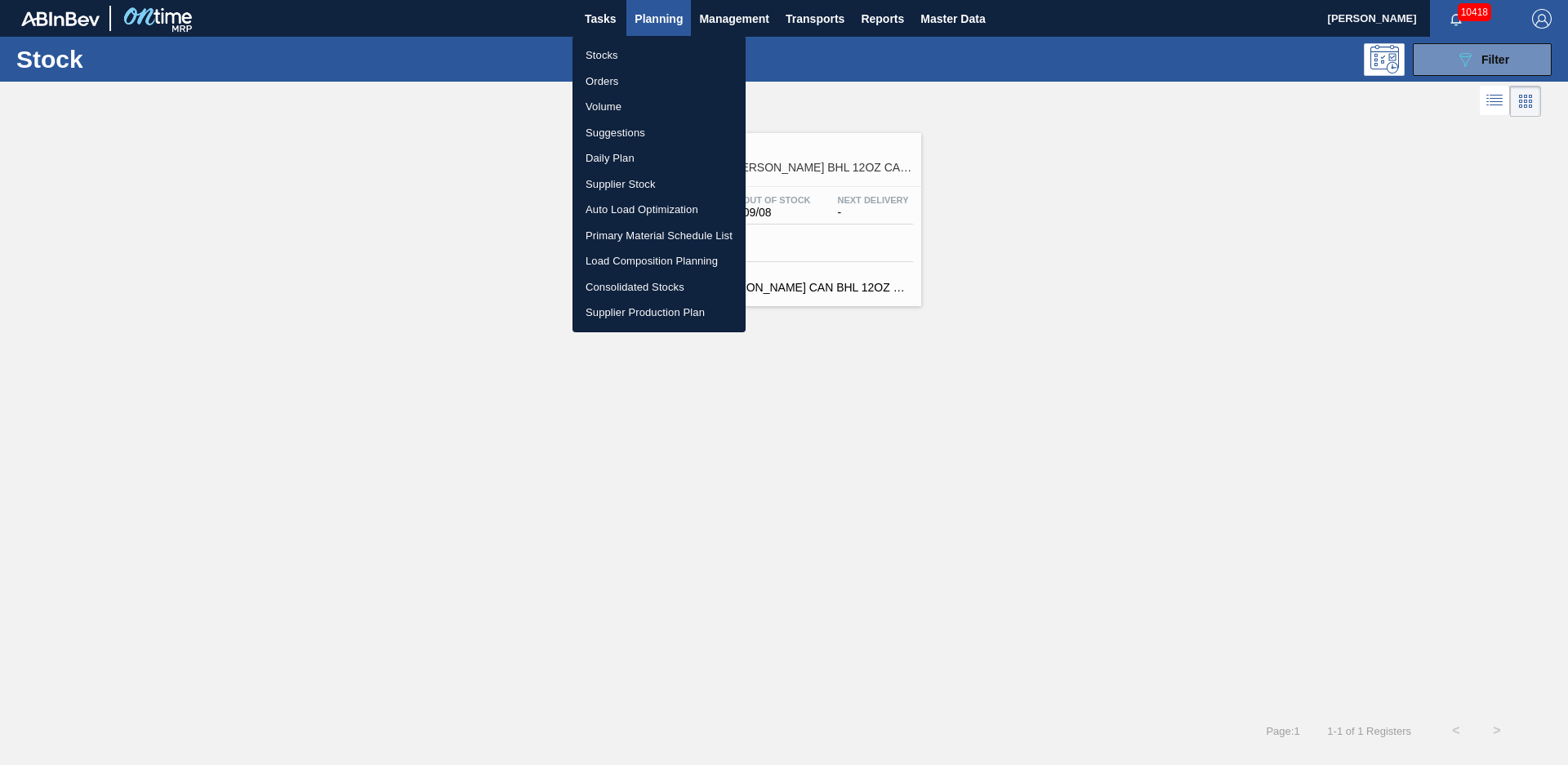
click at [610, 134] on li "Suggestions" at bounding box center [659, 133] width 173 height 26
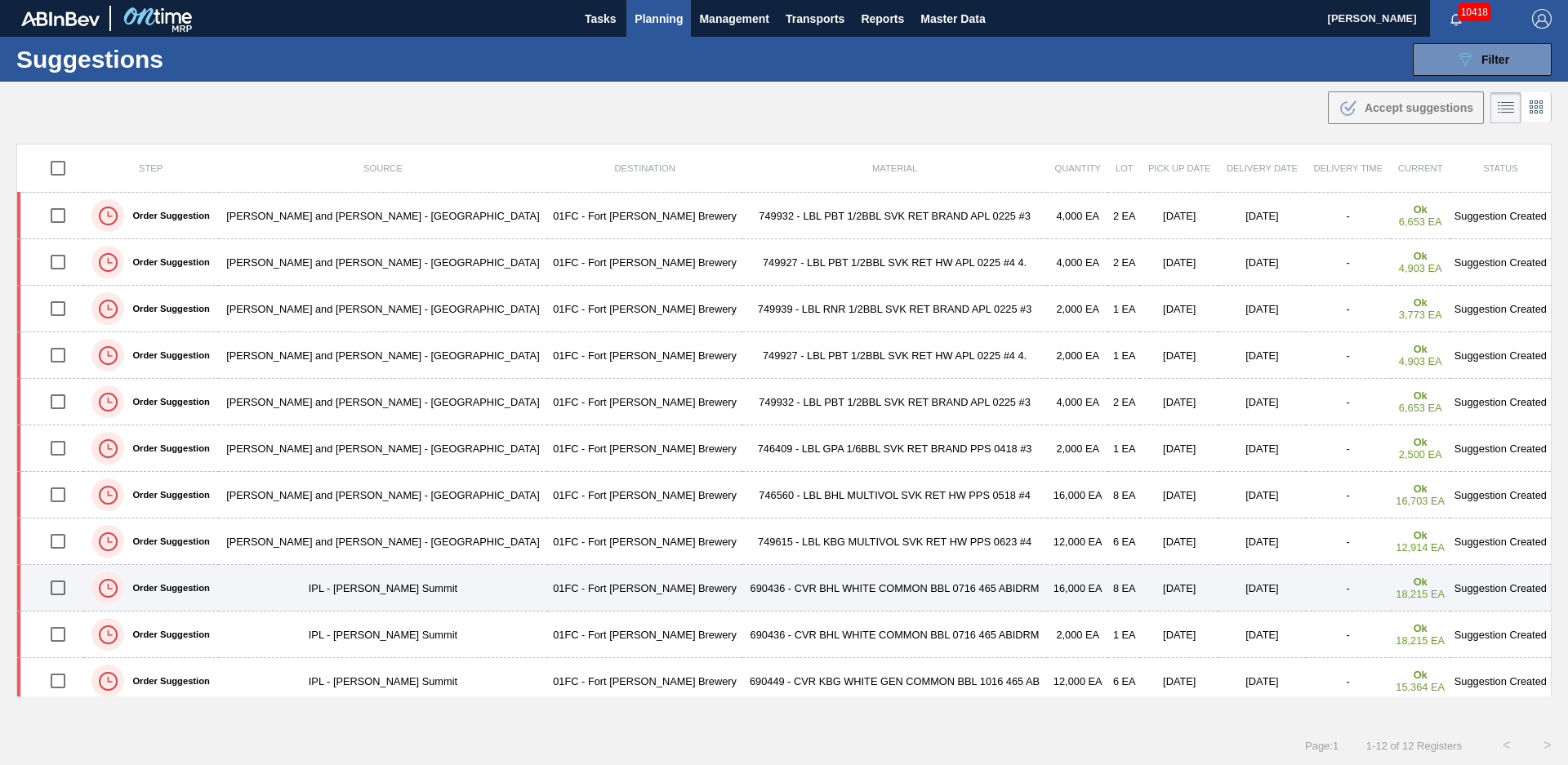
scroll to position [55, 0]
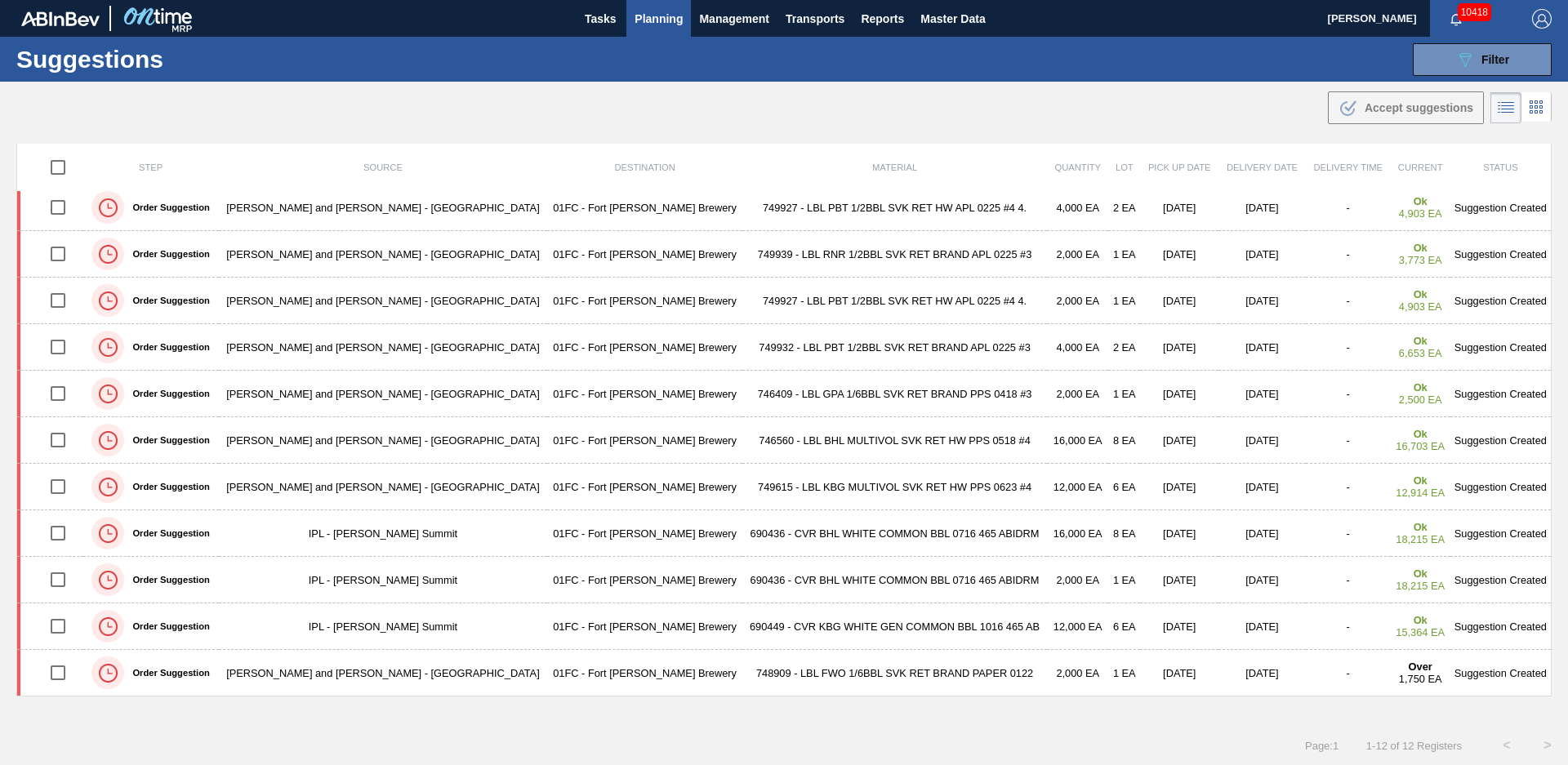
click at [419, 528] on td "IPL - [PERSON_NAME] Summit" at bounding box center [384, 532] width 329 height 46
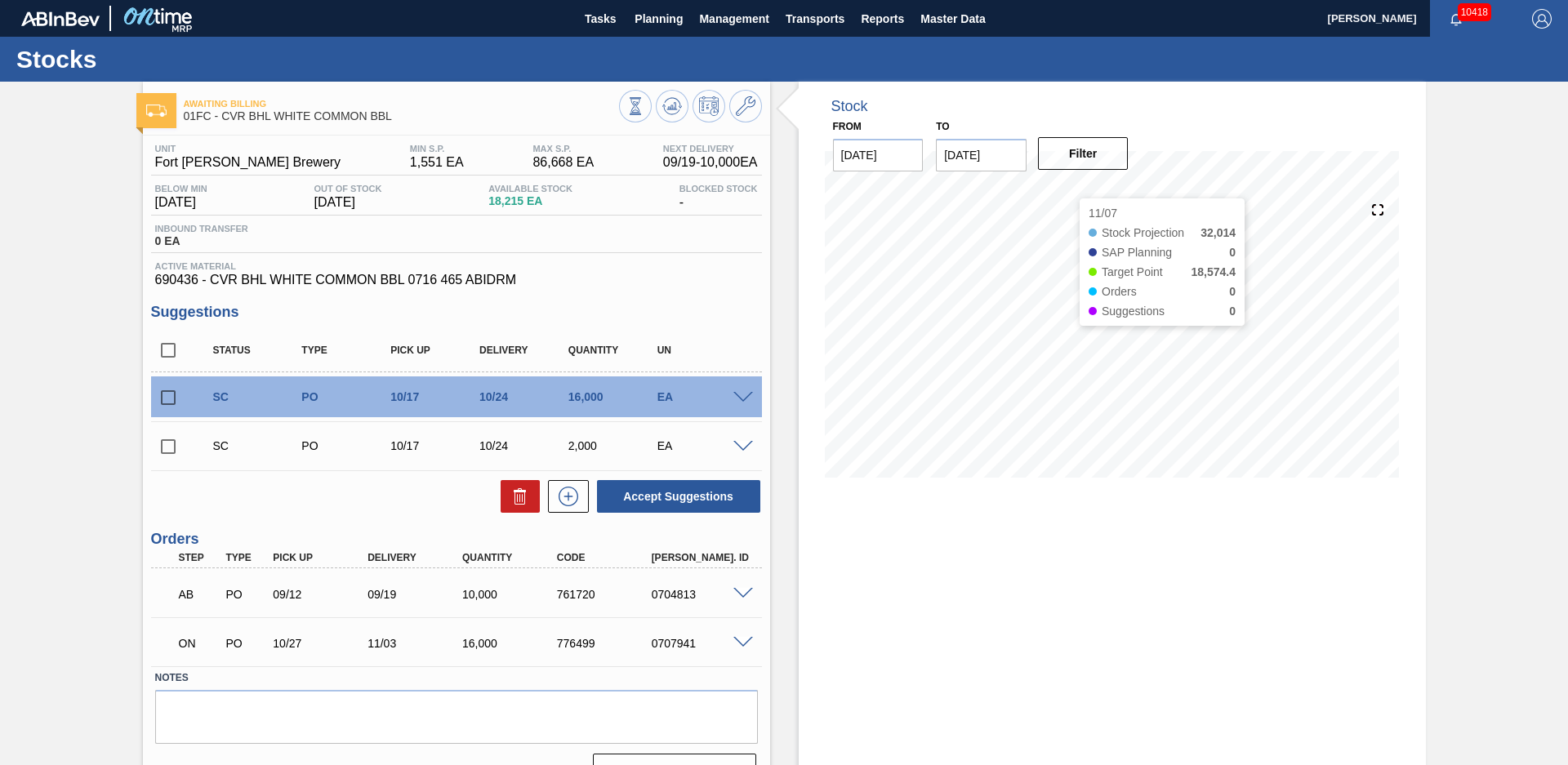
click at [1478, 433] on div "Awaiting Billing 01FC - CVR BHL WHITE COMMON BBL Unit Fort [PERSON_NAME] Brewer…" at bounding box center [784, 441] width 1568 height 718
click at [782, 349] on div "Stock From [DATE] to [DATE] Filter 08/28 Stock Projection 14,780 SAP Planning 0…" at bounding box center [1097, 441] width 655 height 718
click at [1483, 377] on div "Awaiting Billing 01FC - CVR BHL WHITE COMMON BBL Unit Fort [PERSON_NAME] Brewer…" at bounding box center [784, 441] width 1568 height 718
click at [1503, 372] on div "Awaiting Billing 01FC - CVR BHL WHITE COMMON BBL Unit Fort [PERSON_NAME] Brewer…" at bounding box center [784, 441] width 1568 height 718
click at [783, 373] on div "Stock From [DATE] to [DATE] Filter 09/02 Stock Projection 14,780 SAP Planning 0…" at bounding box center [1097, 441] width 655 height 718
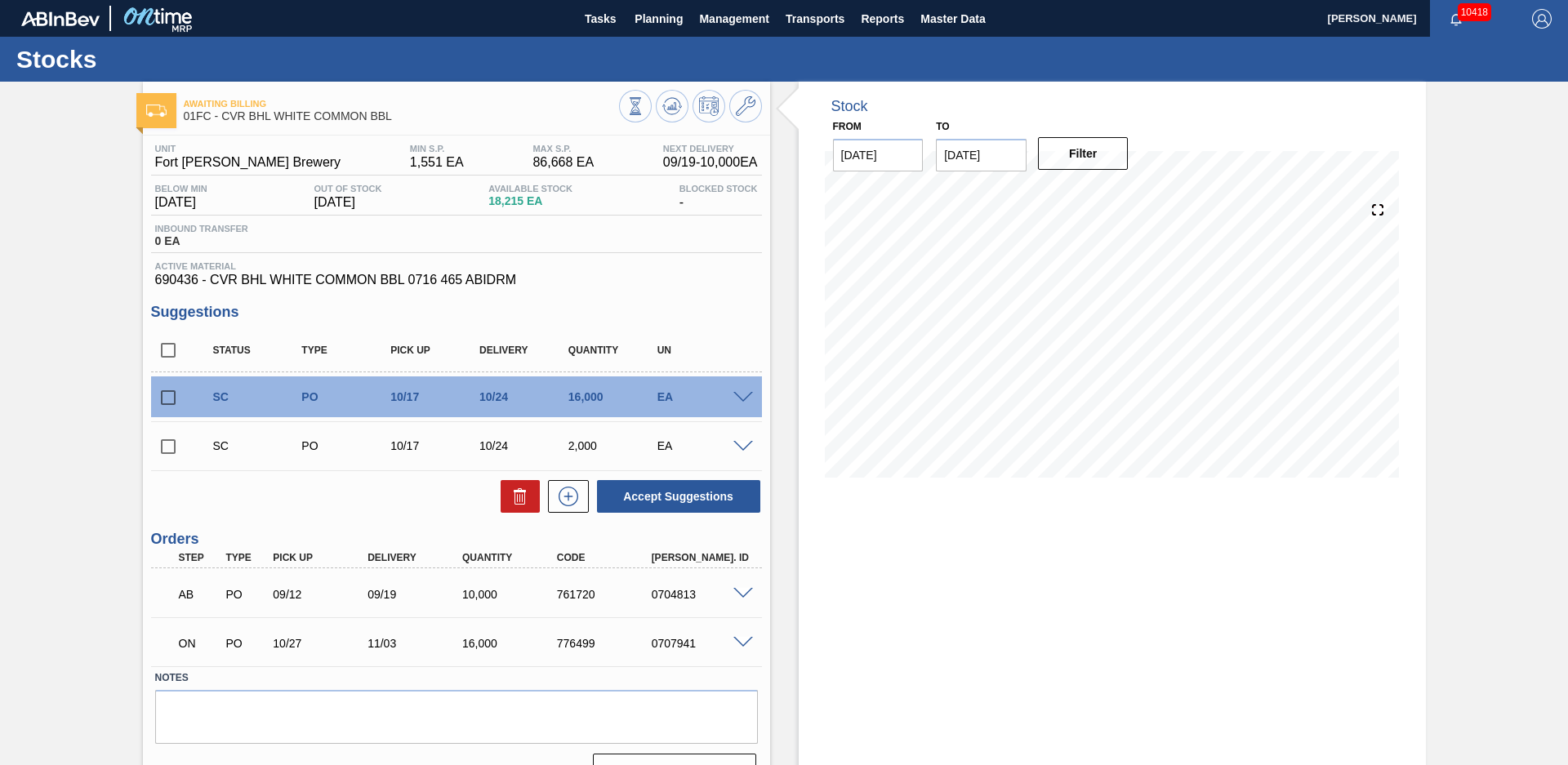
click at [784, 356] on div "Stock From [DATE] to [DATE] Filter 08/26 Stock Projection 15,658 SAP Planning 2…" at bounding box center [1097, 441] width 655 height 718
click at [1502, 343] on div "Awaiting Billing 01FC - CVR BHL WHITE COMMON BBL Unit Fort [PERSON_NAME] Brewer…" at bounding box center [784, 441] width 1568 height 718
click at [788, 296] on div "Stock From [DATE] to [DATE] Filter 08/28 Stock Projection 14,780 SAP Planning 0…" at bounding box center [1097, 441] width 655 height 718
click at [674, 106] on icon at bounding box center [672, 105] width 11 height 7
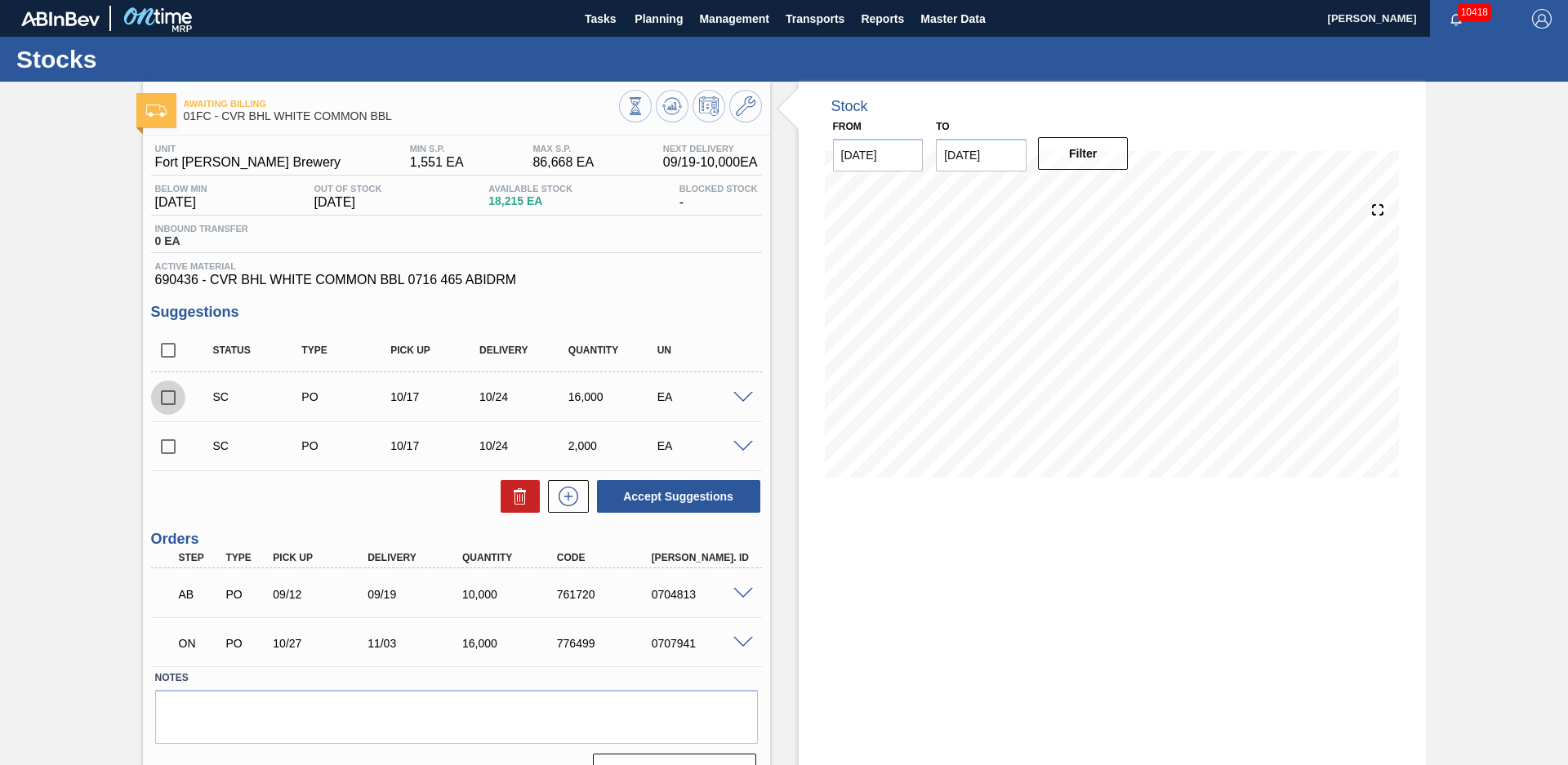
click at [165, 396] on input "checkbox" at bounding box center [168, 398] width 35 height 35
checkbox input "true"
click at [162, 442] on input "checkbox" at bounding box center [168, 446] width 35 height 35
checkbox input "true"
click at [671, 496] on button "Accept Suggestions" at bounding box center [679, 496] width 164 height 33
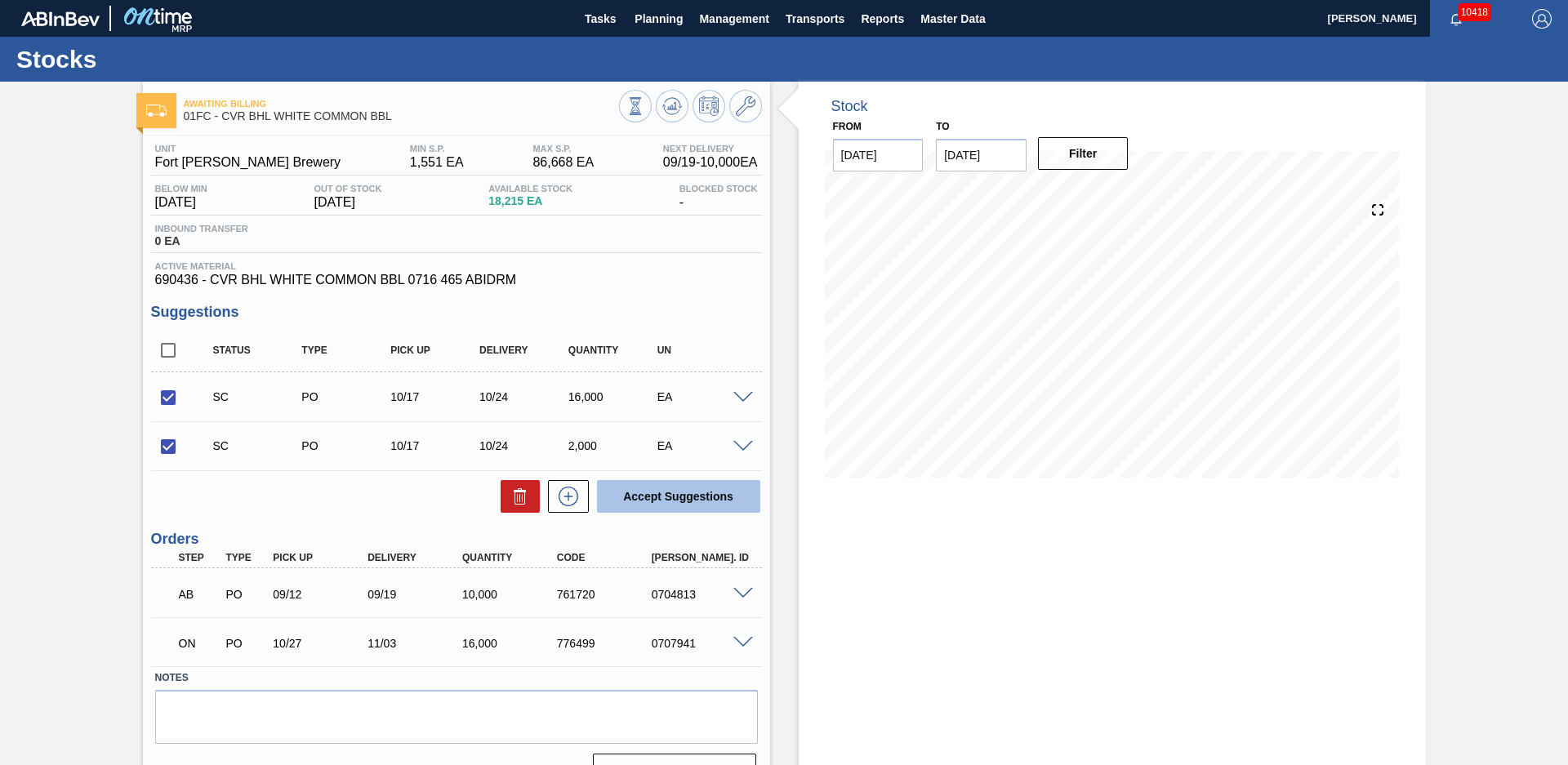
checkbox input "false"
click at [653, 25] on span "Planning" at bounding box center [658, 19] width 48 height 20
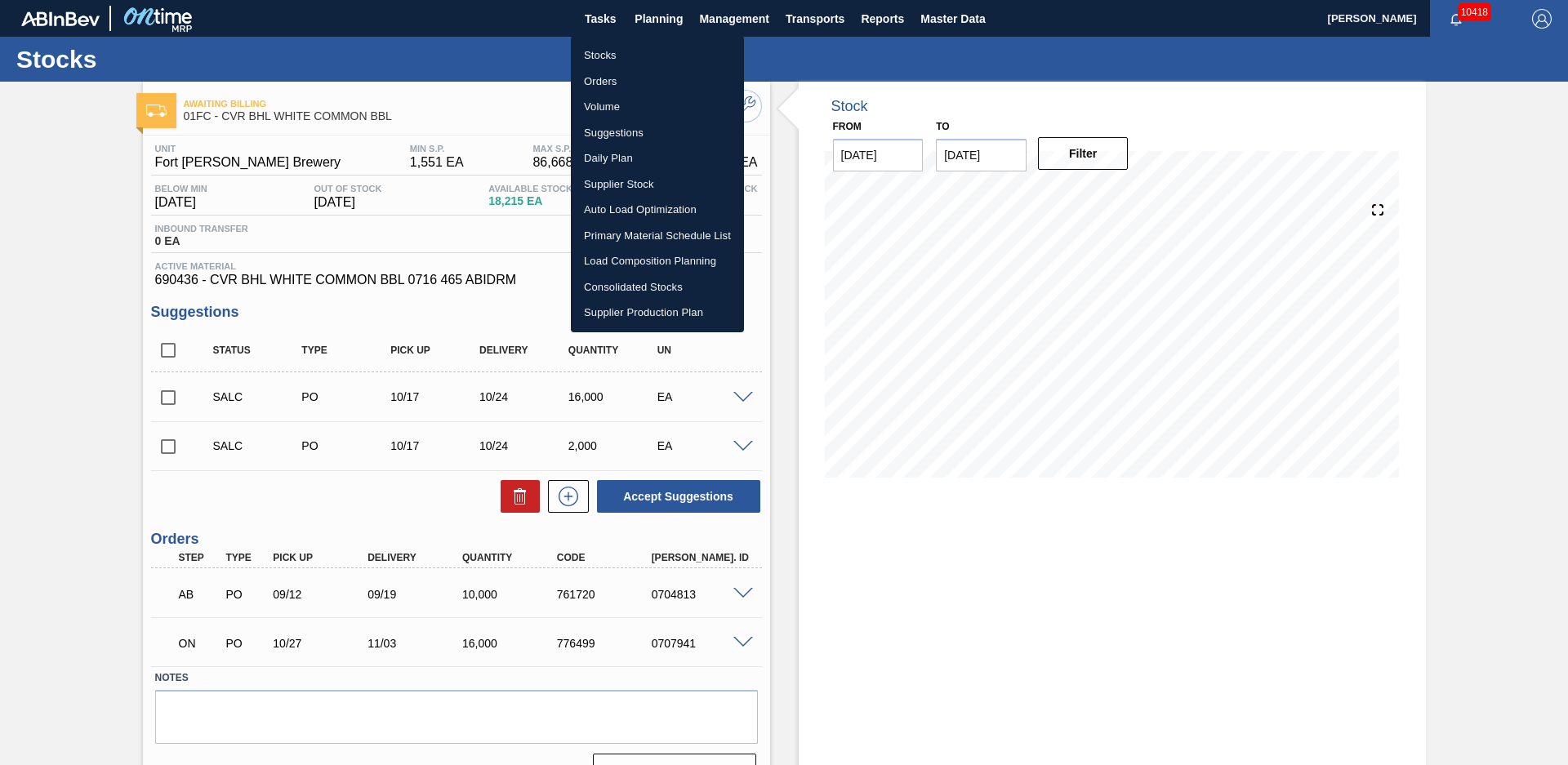
click at [605, 134] on li "Suggestions" at bounding box center [657, 133] width 173 height 26
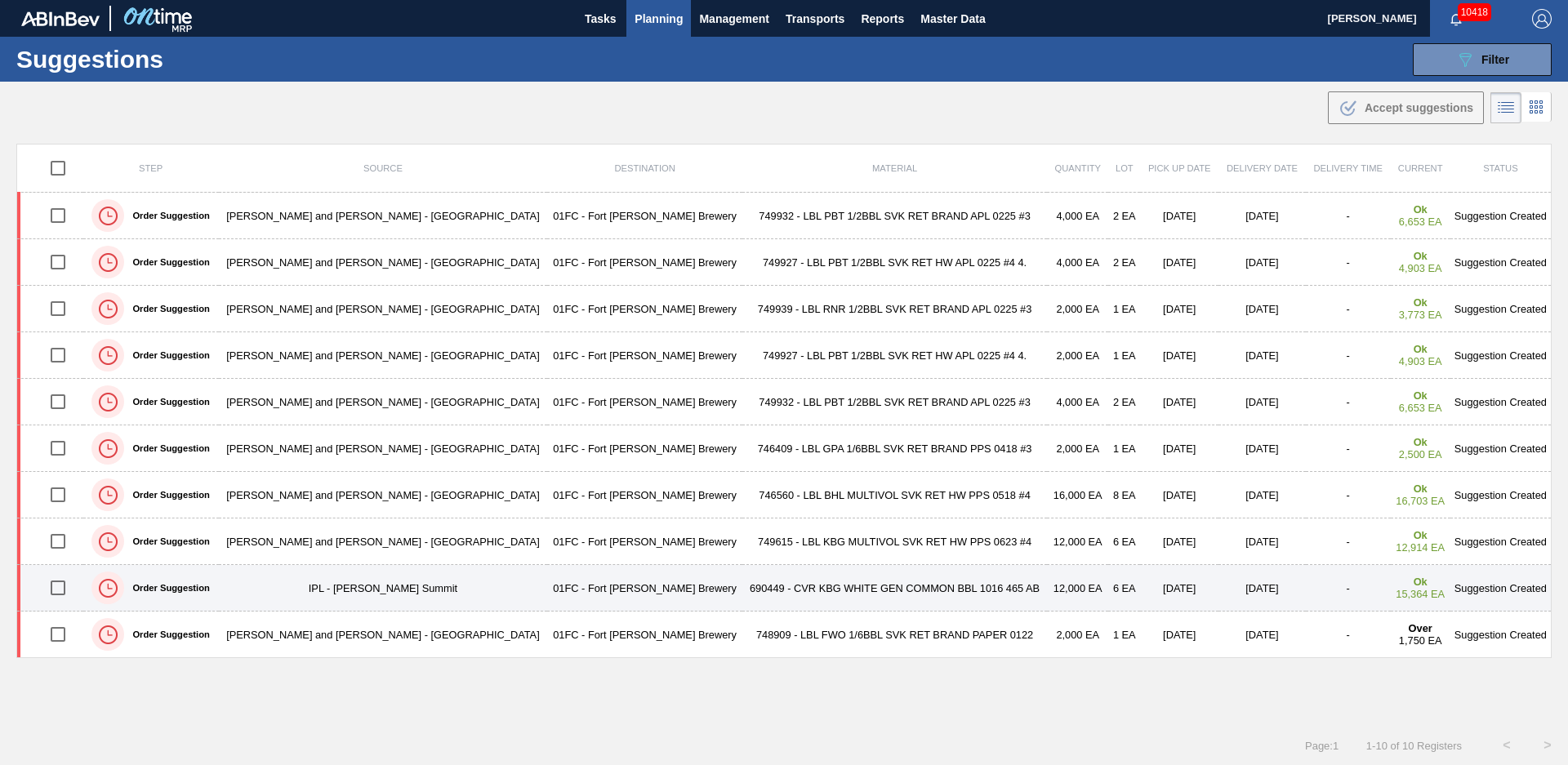
scroll to position [1, 0]
click at [345, 607] on td "IPL - [PERSON_NAME] Summit" at bounding box center [384, 587] width 329 height 46
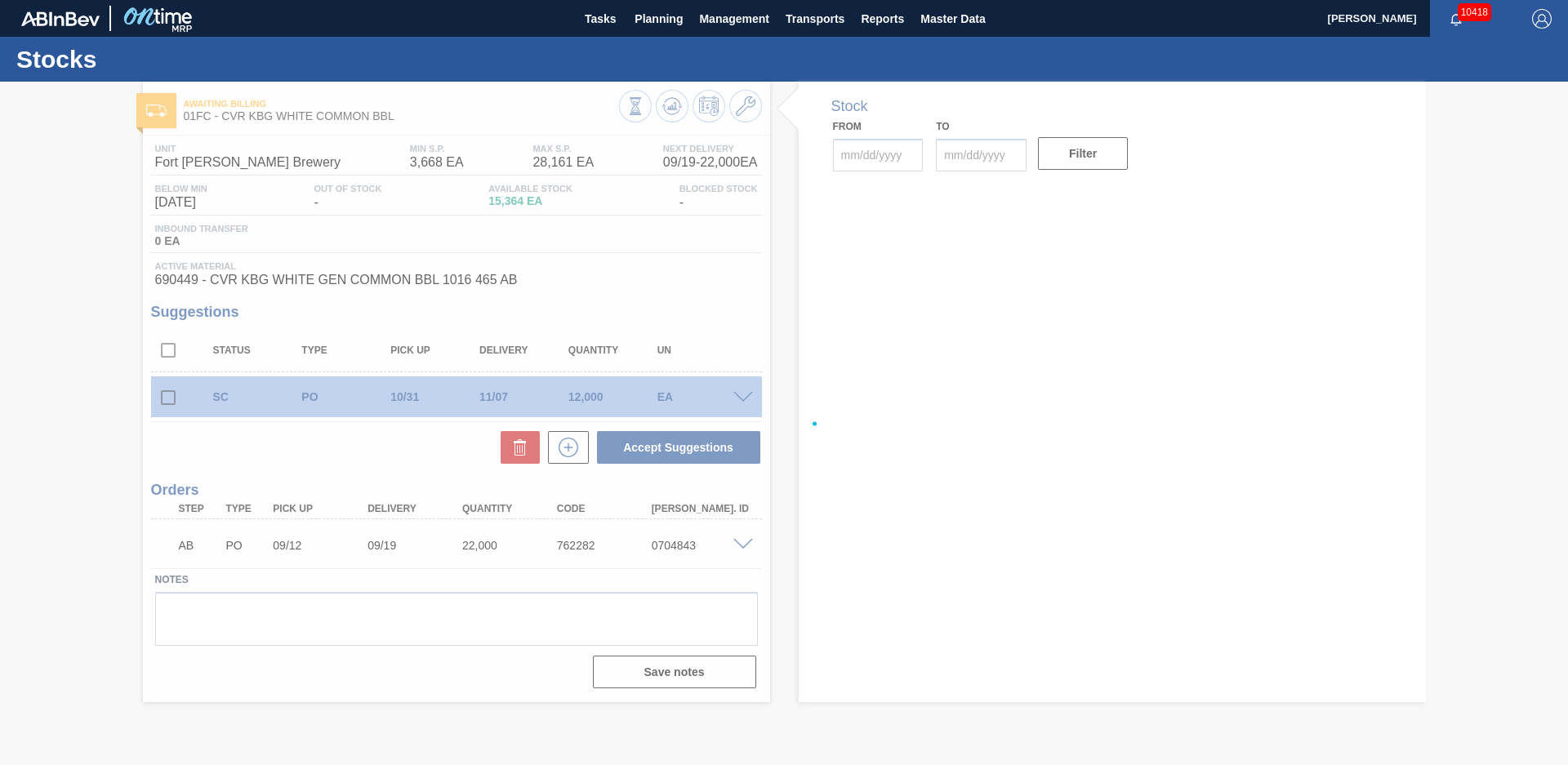
type input "[DATE]"
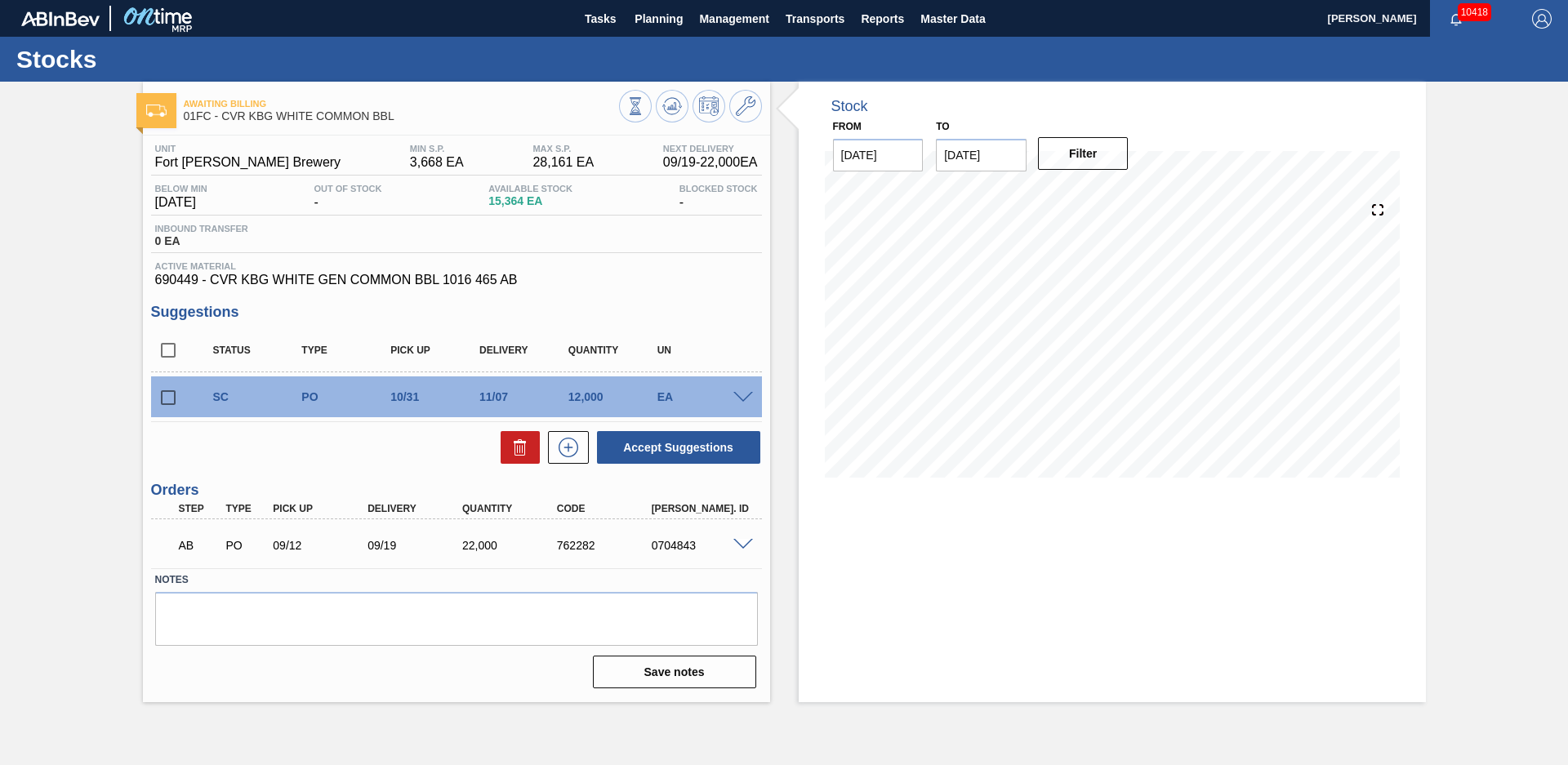
click at [784, 309] on div "Stock From [DATE] to [DATE] Filter 08/27 Stock Projection 15,364 SAP Planning 0…" at bounding box center [1097, 392] width 655 height 621
click at [1458, 301] on div "Awaiting Billing 01FC - CVR KBG WHITE COMMON BBL Unit Fort [PERSON_NAME] Brewer…" at bounding box center [784, 392] width 1568 height 621
drag, startPoint x: 174, startPoint y: 402, endPoint x: 258, endPoint y: 423, distance: 86.6
click at [175, 402] on input "checkbox" at bounding box center [168, 398] width 35 height 35
click at [704, 439] on button "Accept Suggestions" at bounding box center [679, 447] width 164 height 33
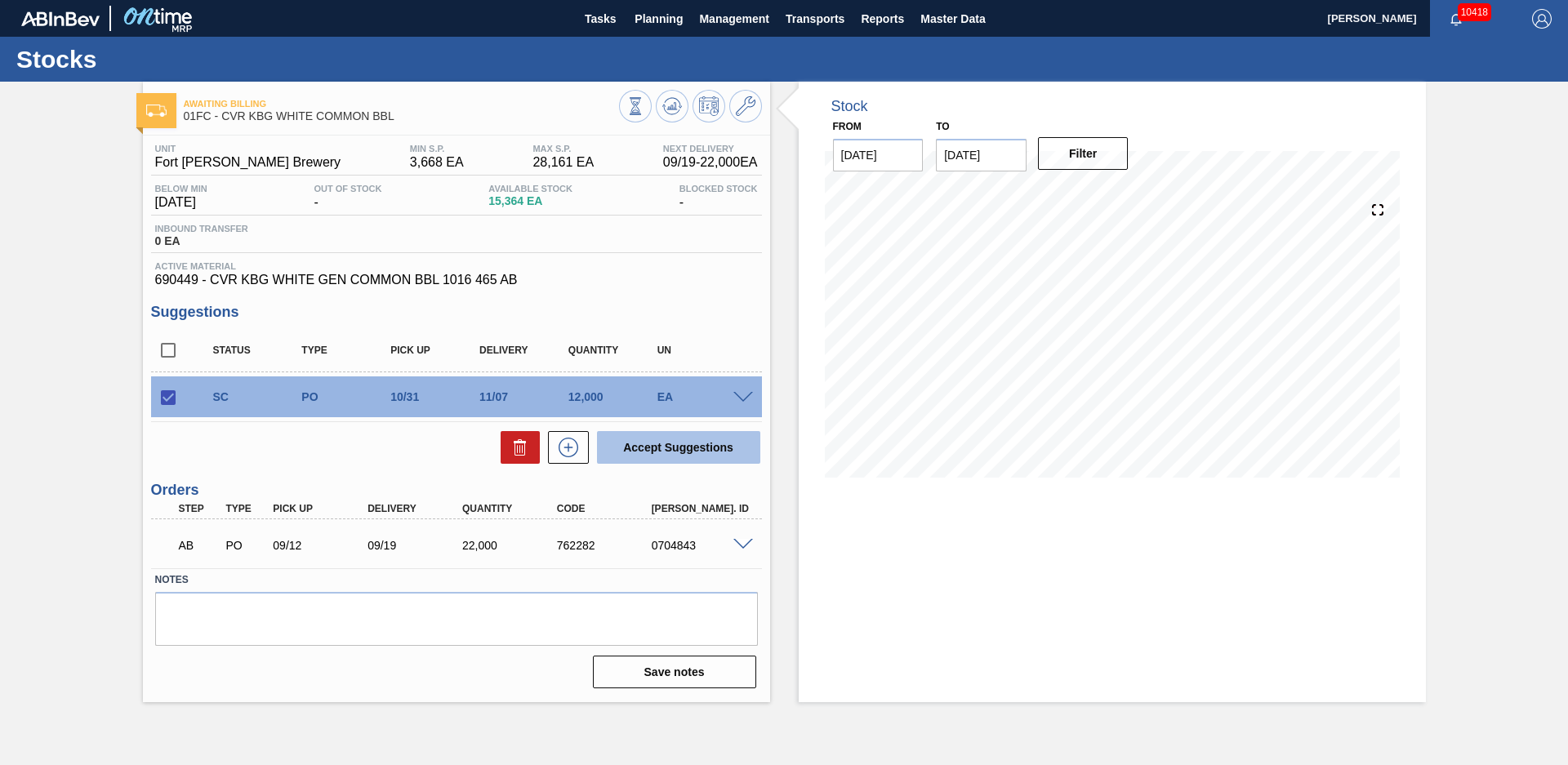
checkbox input "false"
click at [797, 280] on div "Stock From [DATE] to [DATE] Filter 09/06 Stock Projection 13,293 SAP Planning 0…" at bounding box center [1097, 392] width 655 height 621
click at [780, 300] on div "Stock From [DATE] to [DATE] Filter 09/06 Stock Projection 13,293 SAP Planning 0…" at bounding box center [1097, 392] width 655 height 621
click at [654, 25] on span "Planning" at bounding box center [658, 19] width 48 height 20
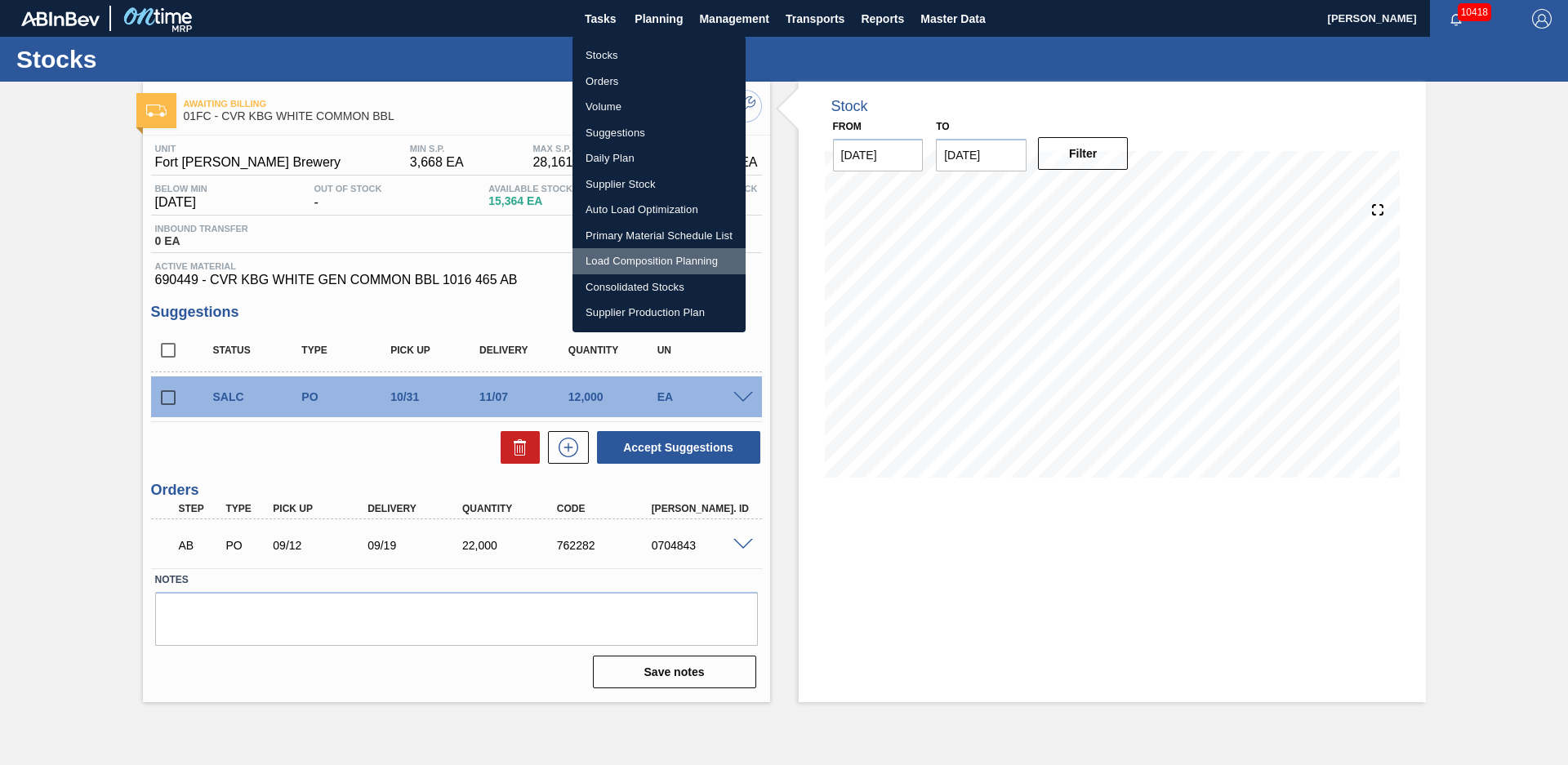
click at [631, 264] on li "Load Composition Planning" at bounding box center [659, 261] width 173 height 26
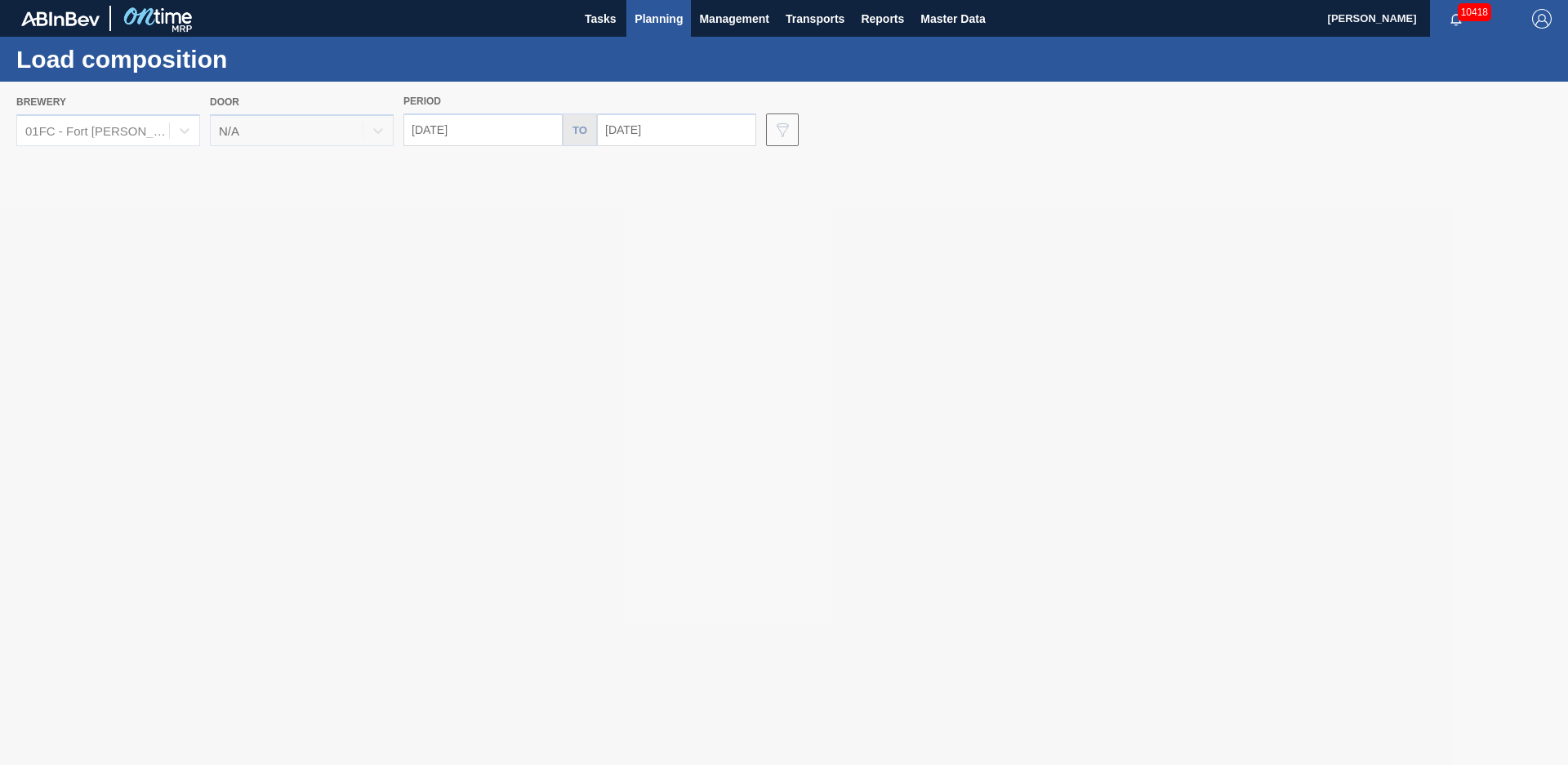
click at [771, 94] on div "Brewery 01FC - [GEOGRAPHIC_DATA][PERSON_NAME] Brewery Door N/A Period [DATE] to…" at bounding box center [788, 118] width 1543 height 56
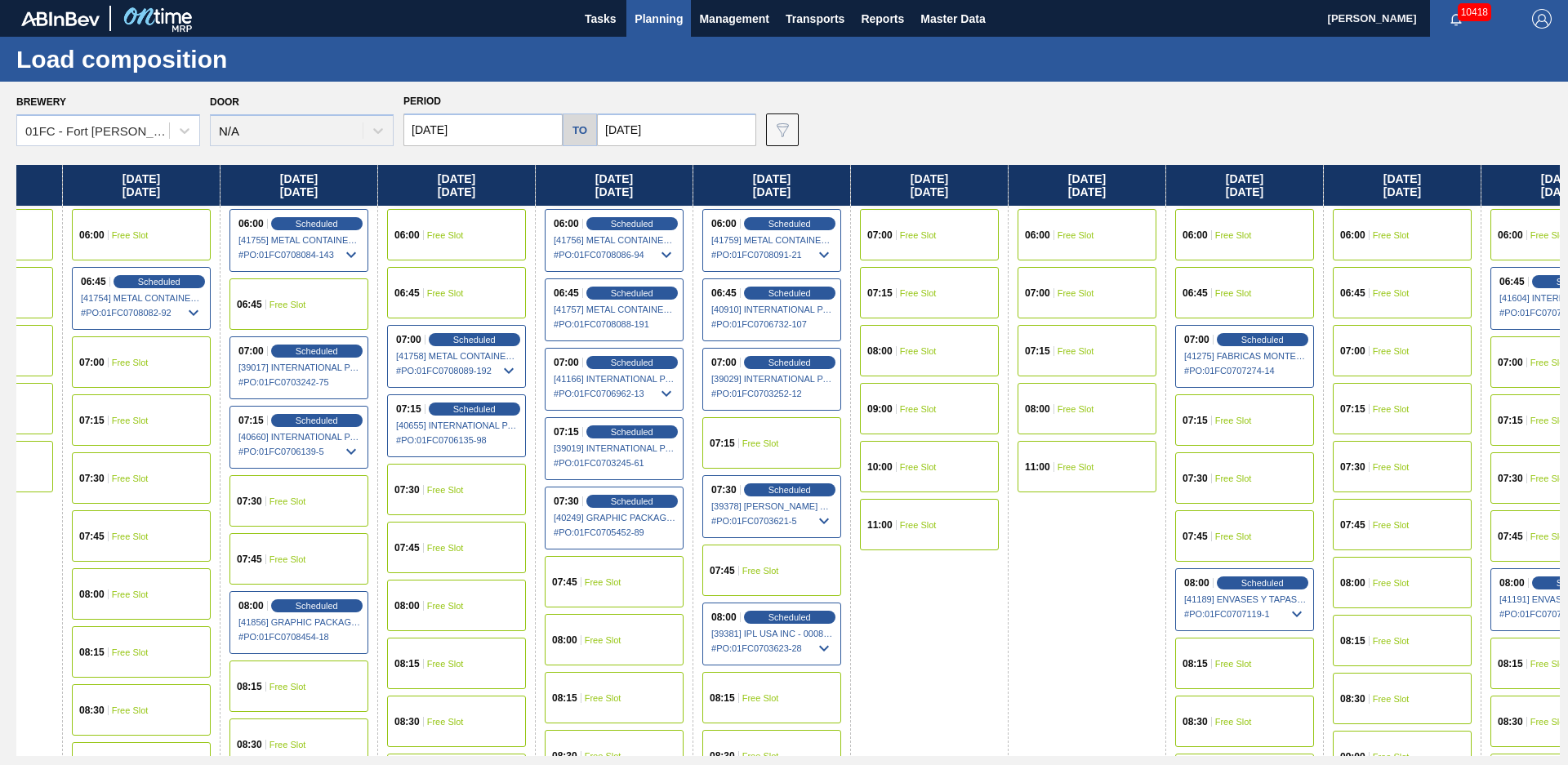
drag, startPoint x: 834, startPoint y: 616, endPoint x: 885, endPoint y: 617, distance: 51.0
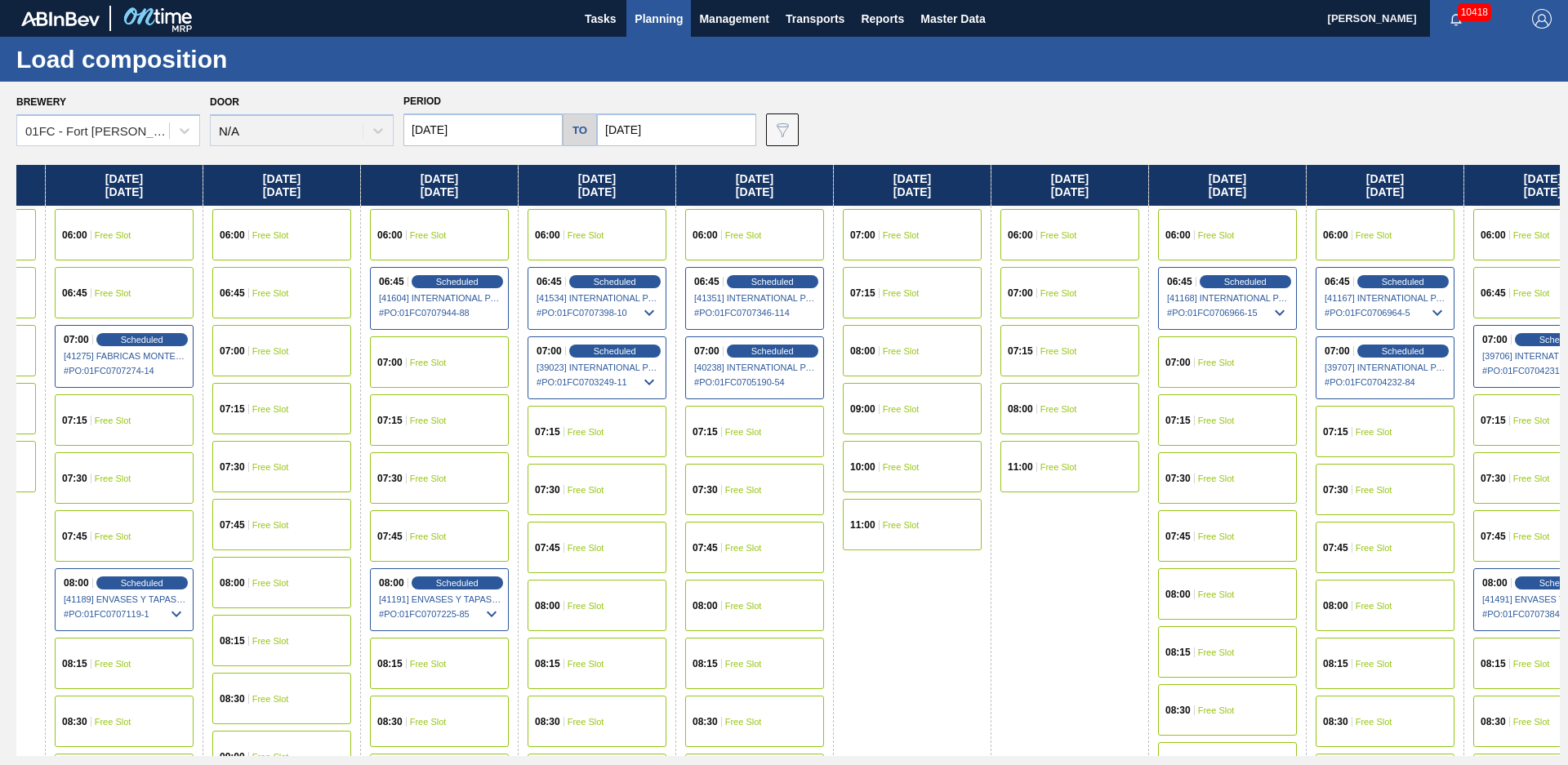
scroll to position [0, 2562]
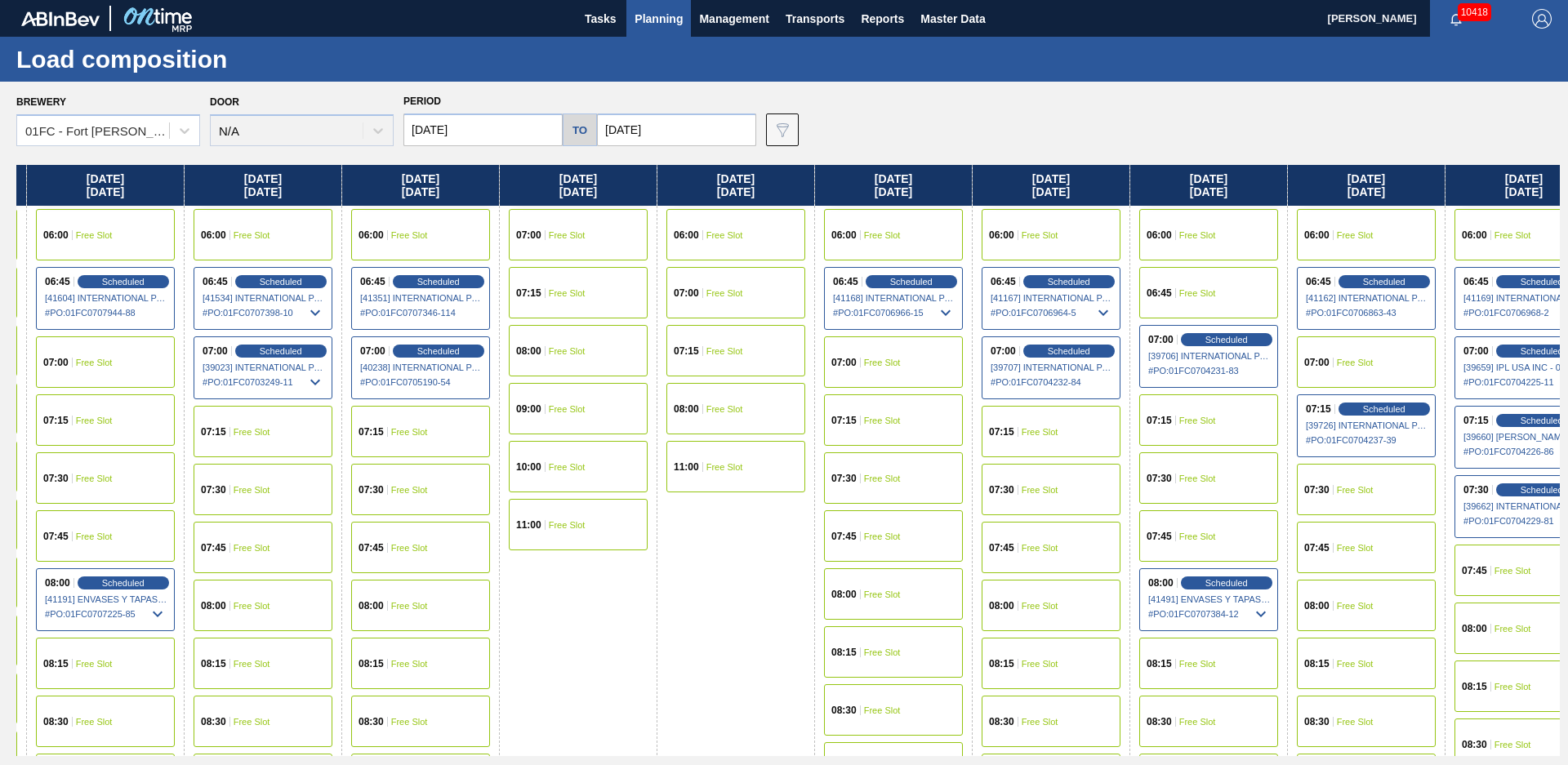
drag, startPoint x: 885, startPoint y: 617, endPoint x: 1014, endPoint y: 588, distance: 132.2
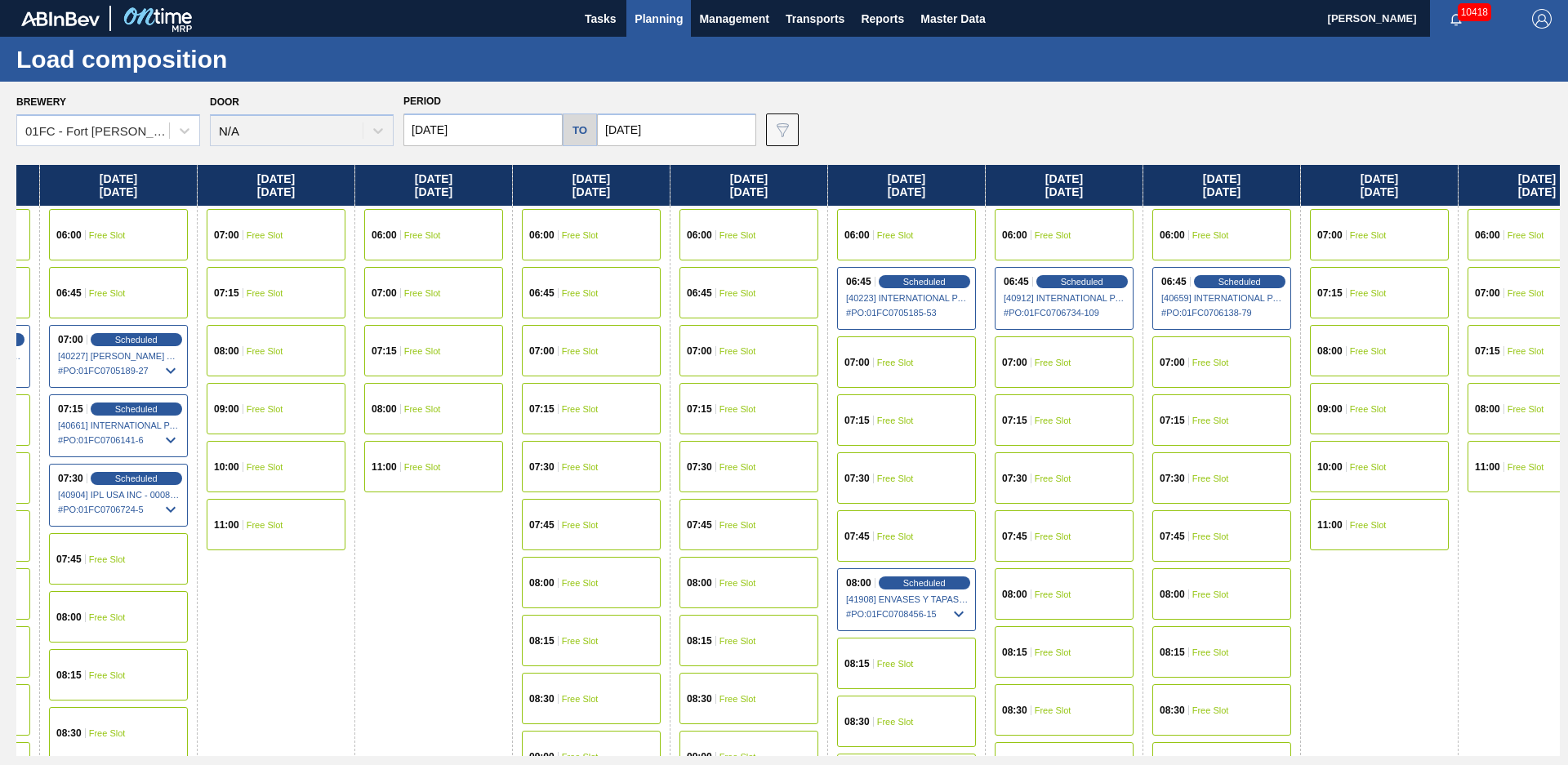
scroll to position [0, 9257]
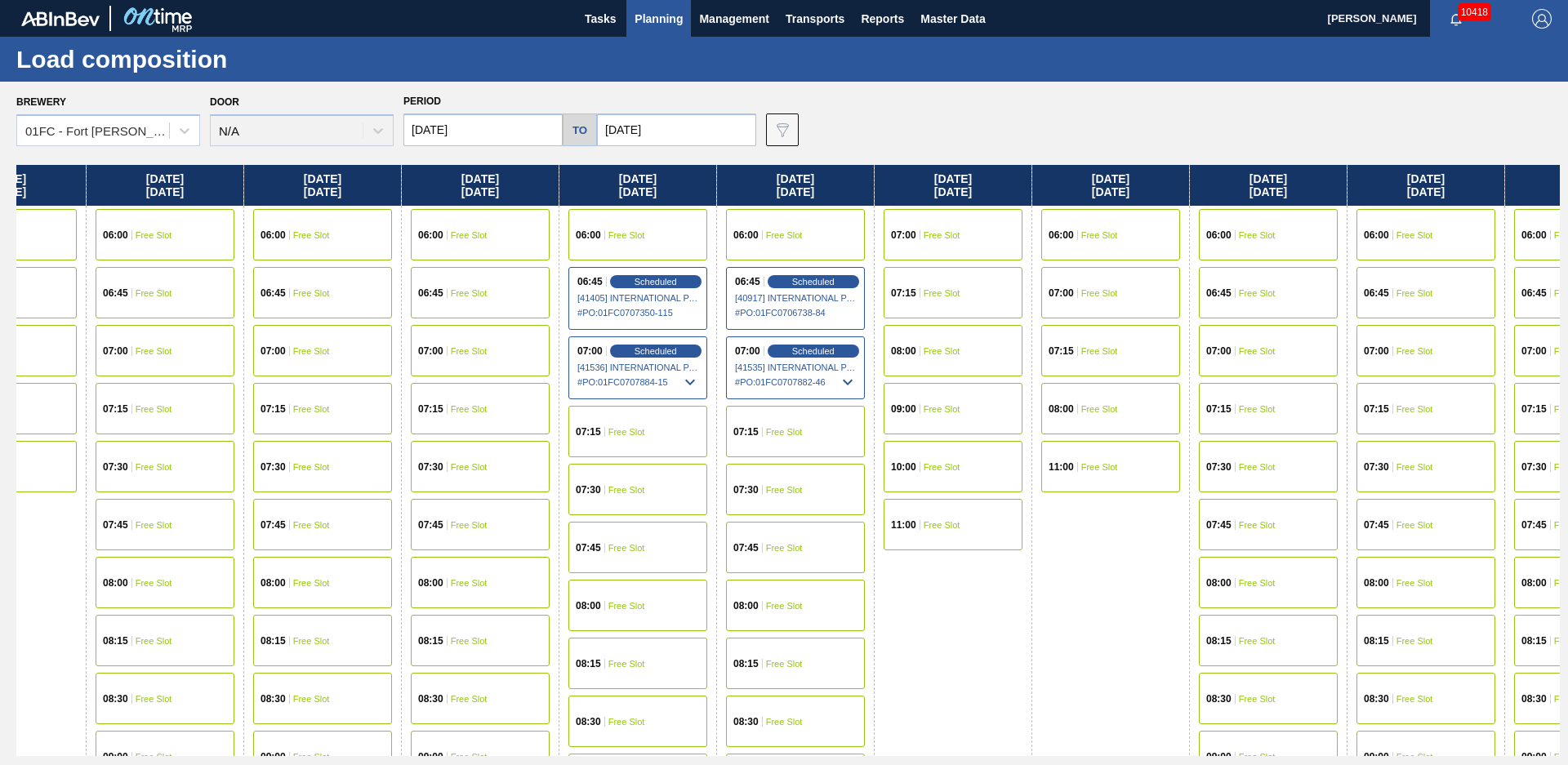
drag, startPoint x: 654, startPoint y: 642, endPoint x: 1034, endPoint y: 533, distance: 395.3
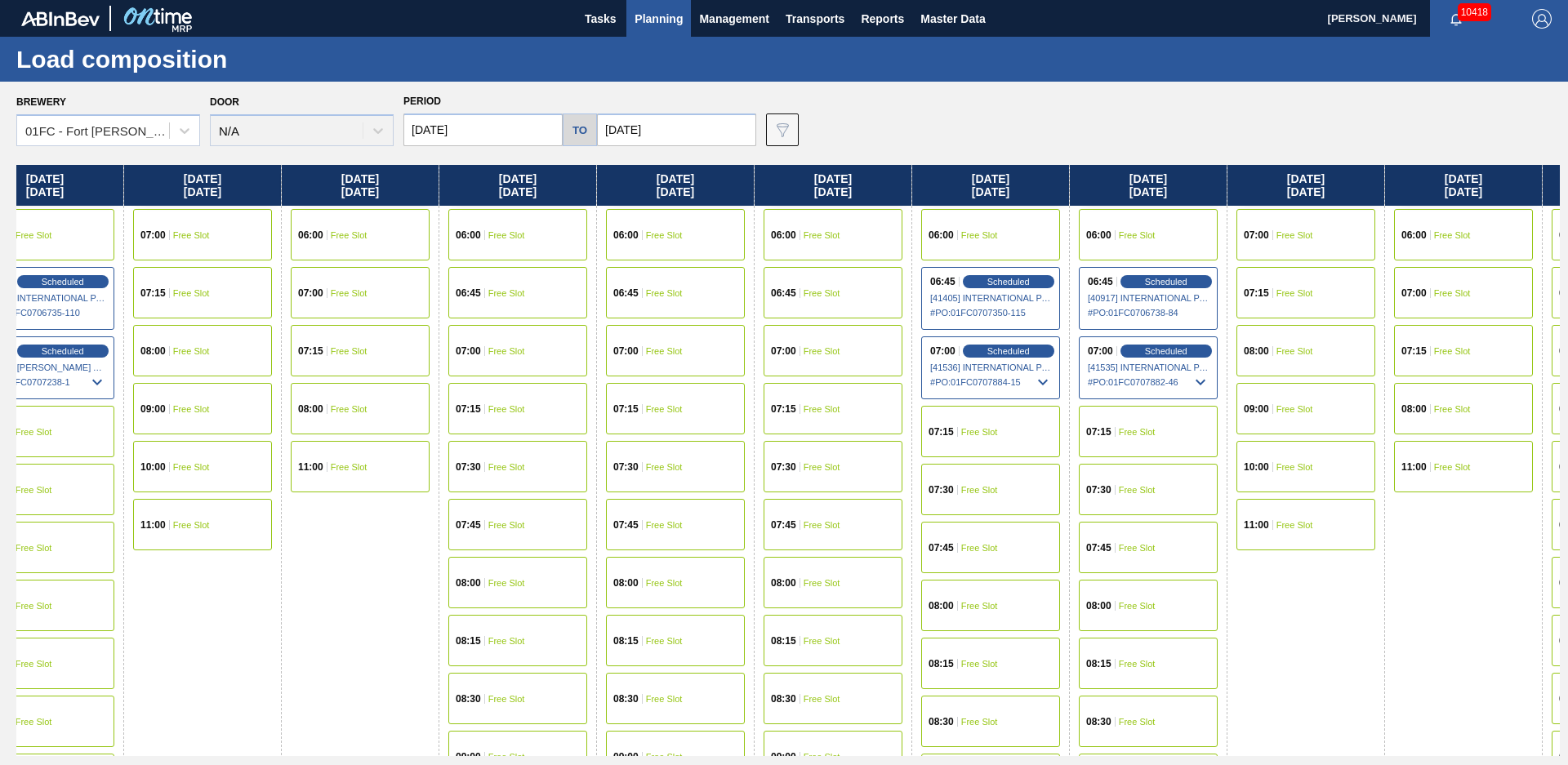
scroll to position [0, 7547]
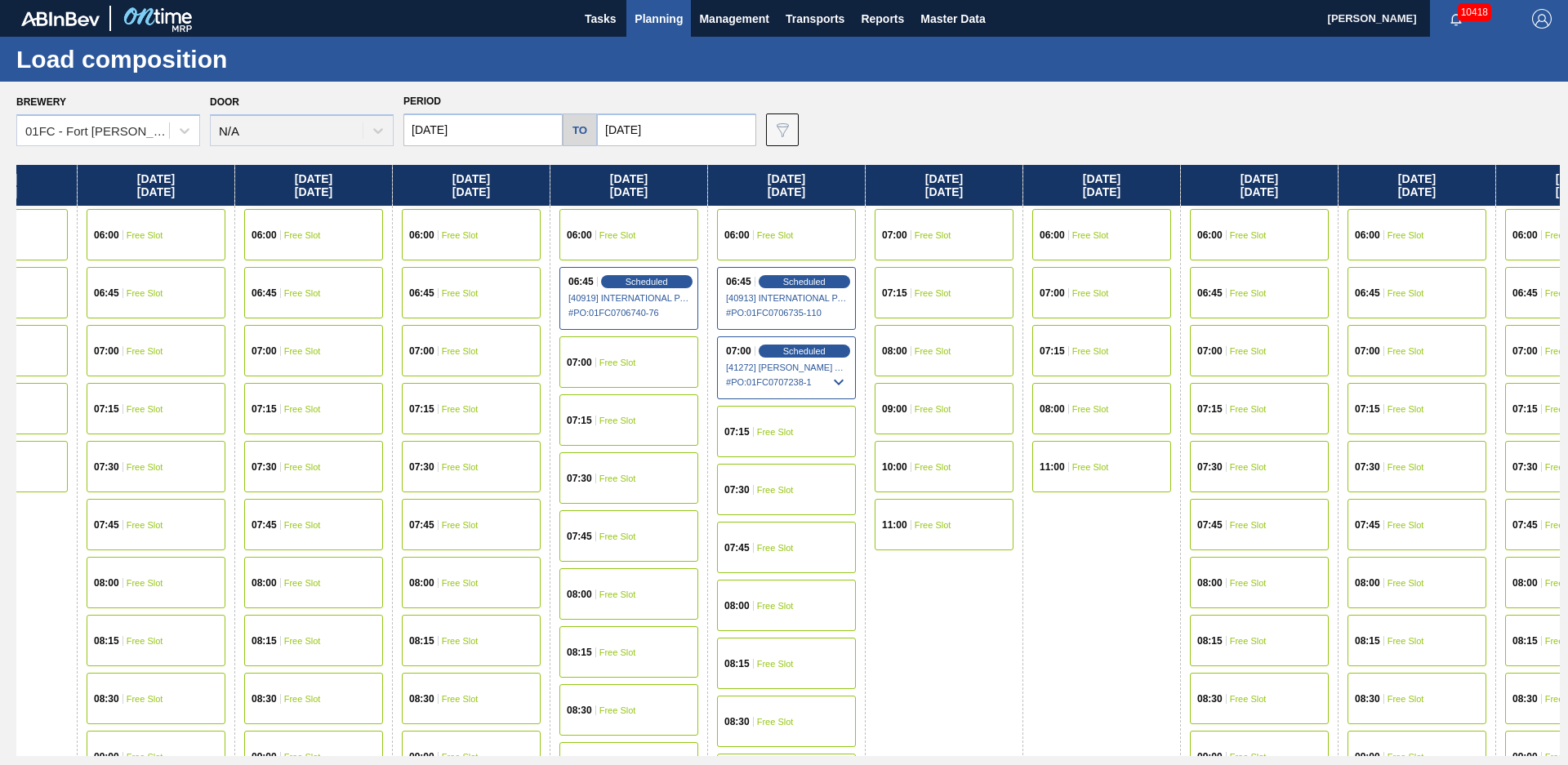
drag, startPoint x: 535, startPoint y: 632, endPoint x: 362, endPoint y: 608, distance: 174.7
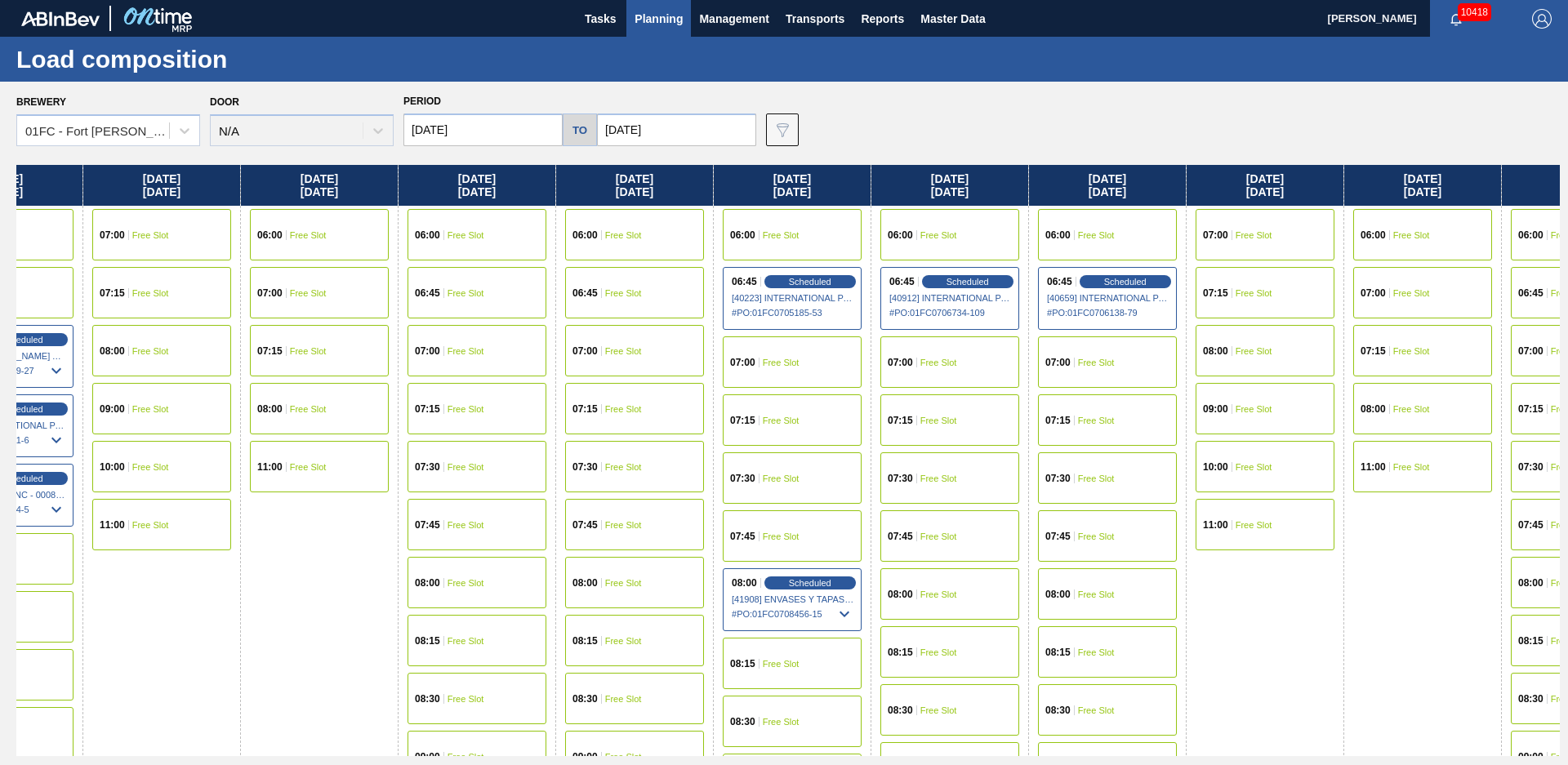
scroll to position [0, 6377]
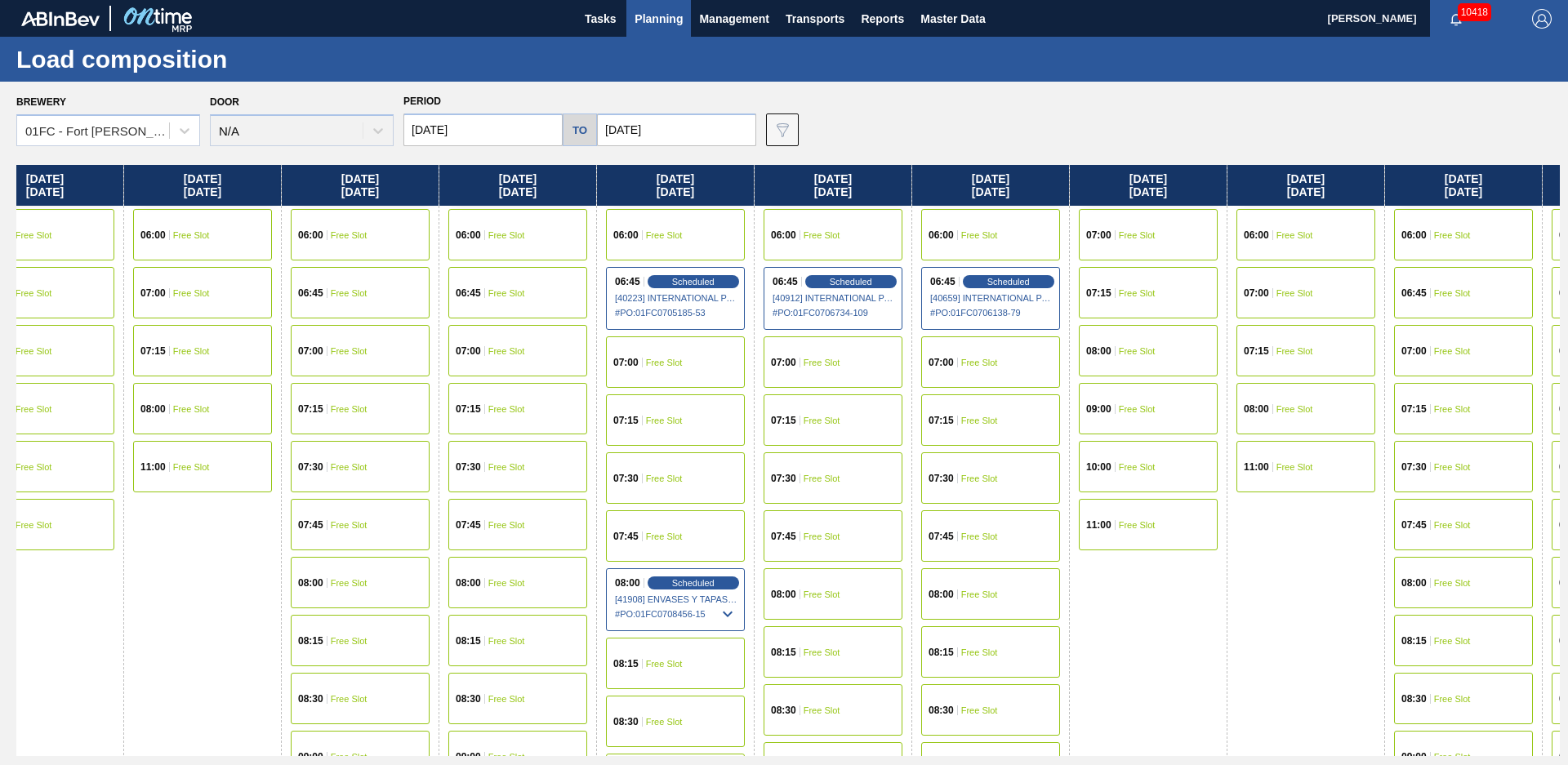
drag, startPoint x: 116, startPoint y: 591, endPoint x: 204, endPoint y: 603, distance: 88.8
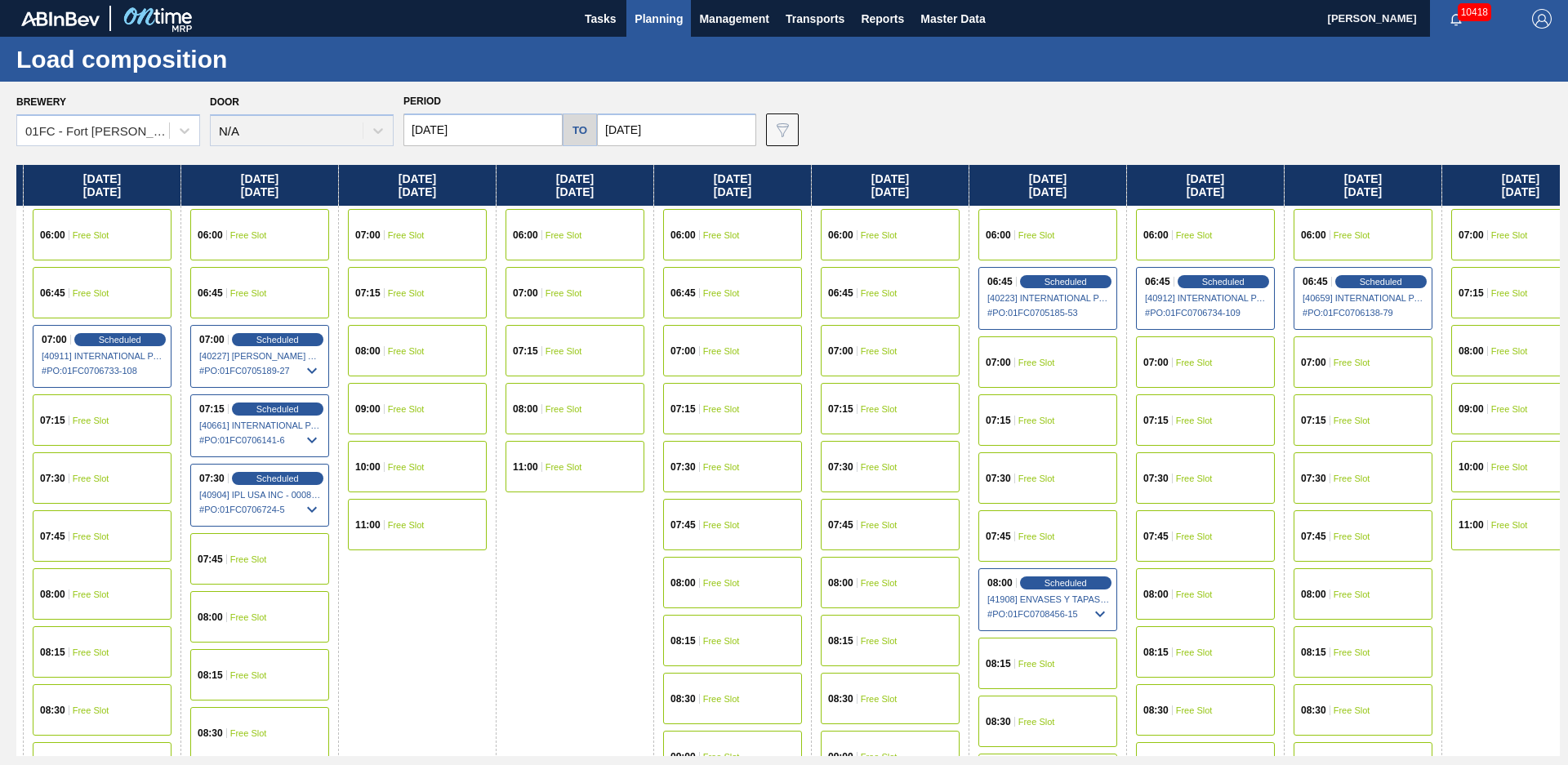
scroll to position [0, 5540]
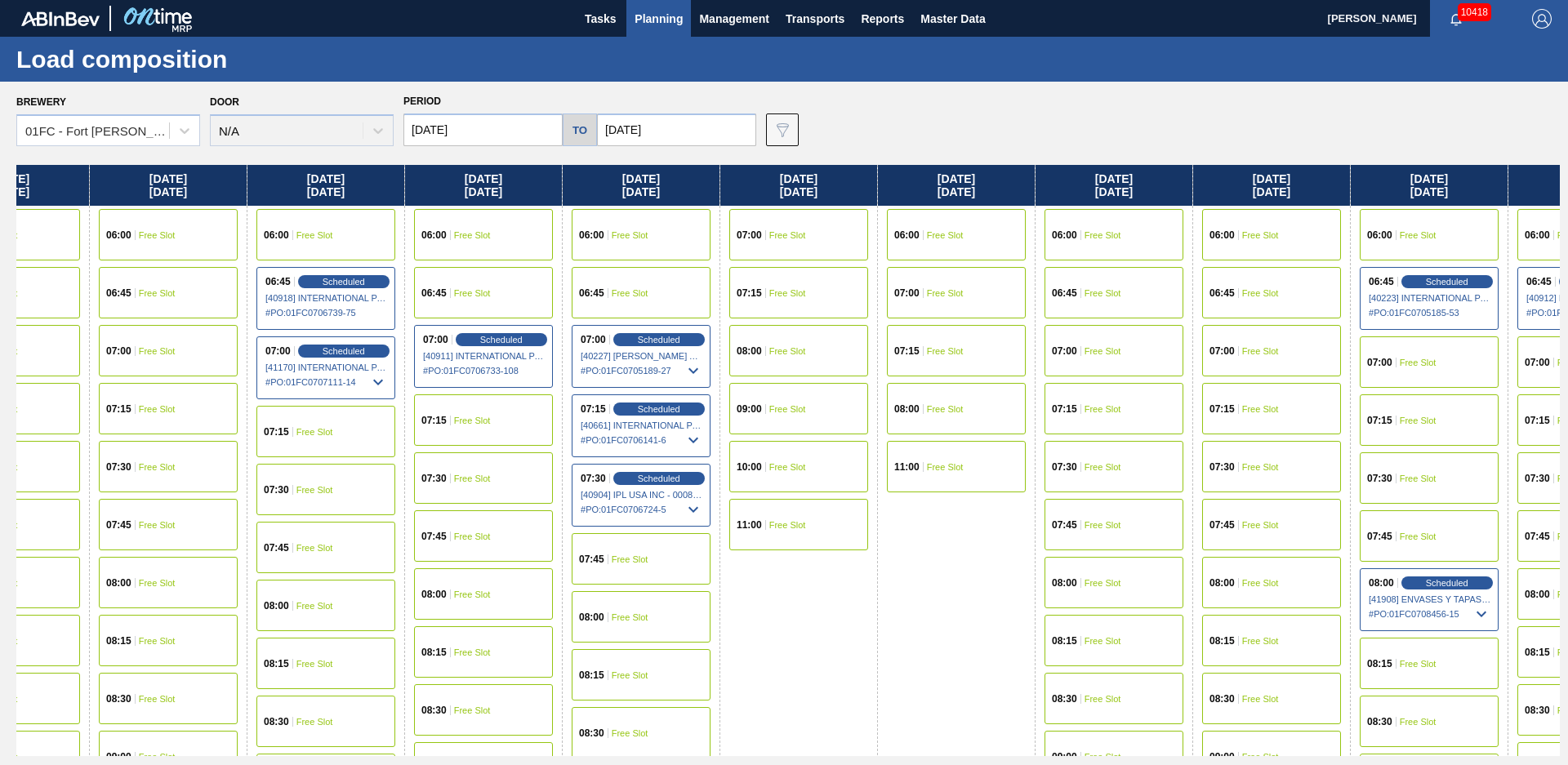
drag, startPoint x: 168, startPoint y: 611, endPoint x: 31, endPoint y: 604, distance: 137.2
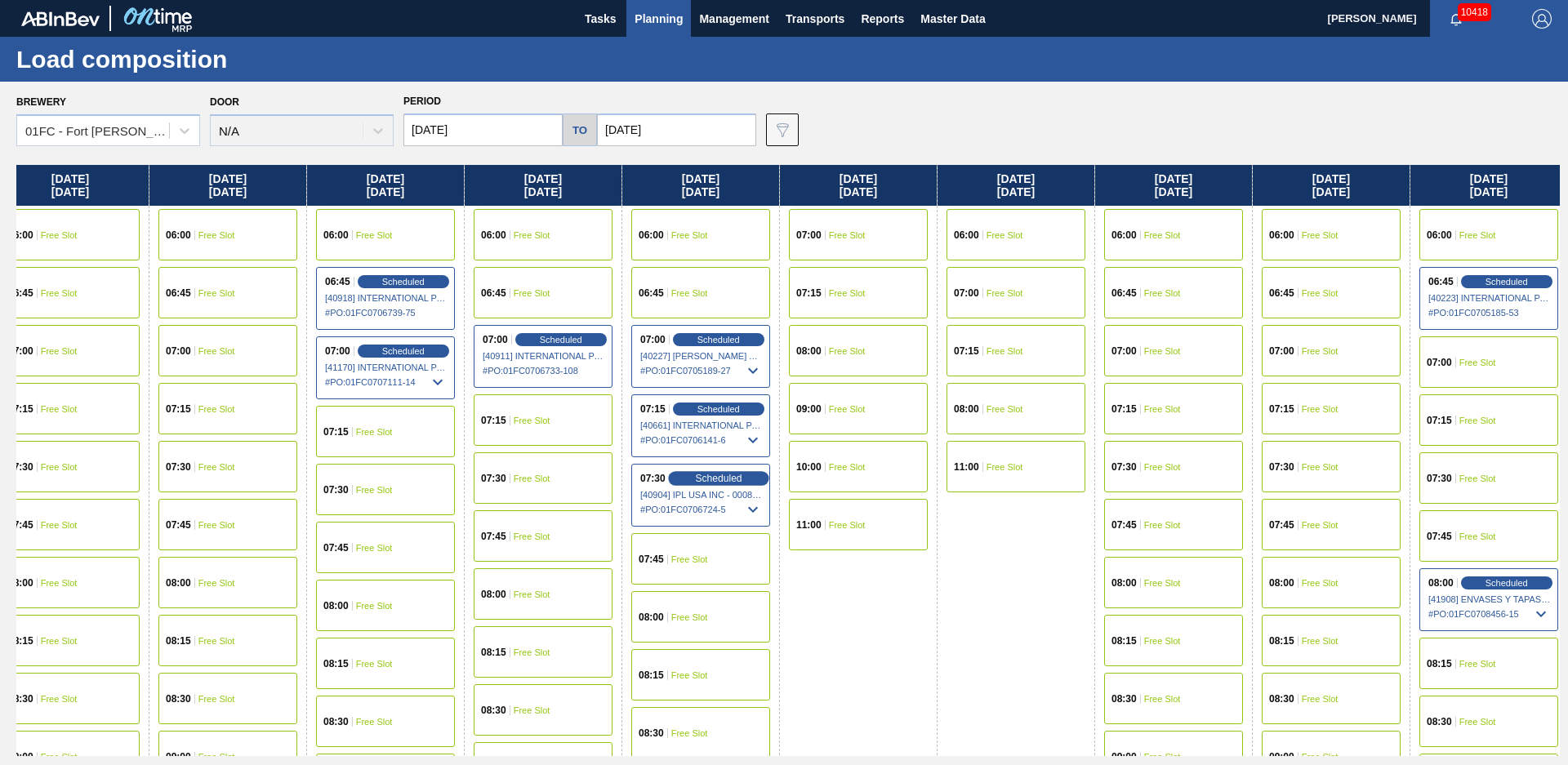
click at [694, 477] on div "Scheduled" at bounding box center [718, 478] width 100 height 15
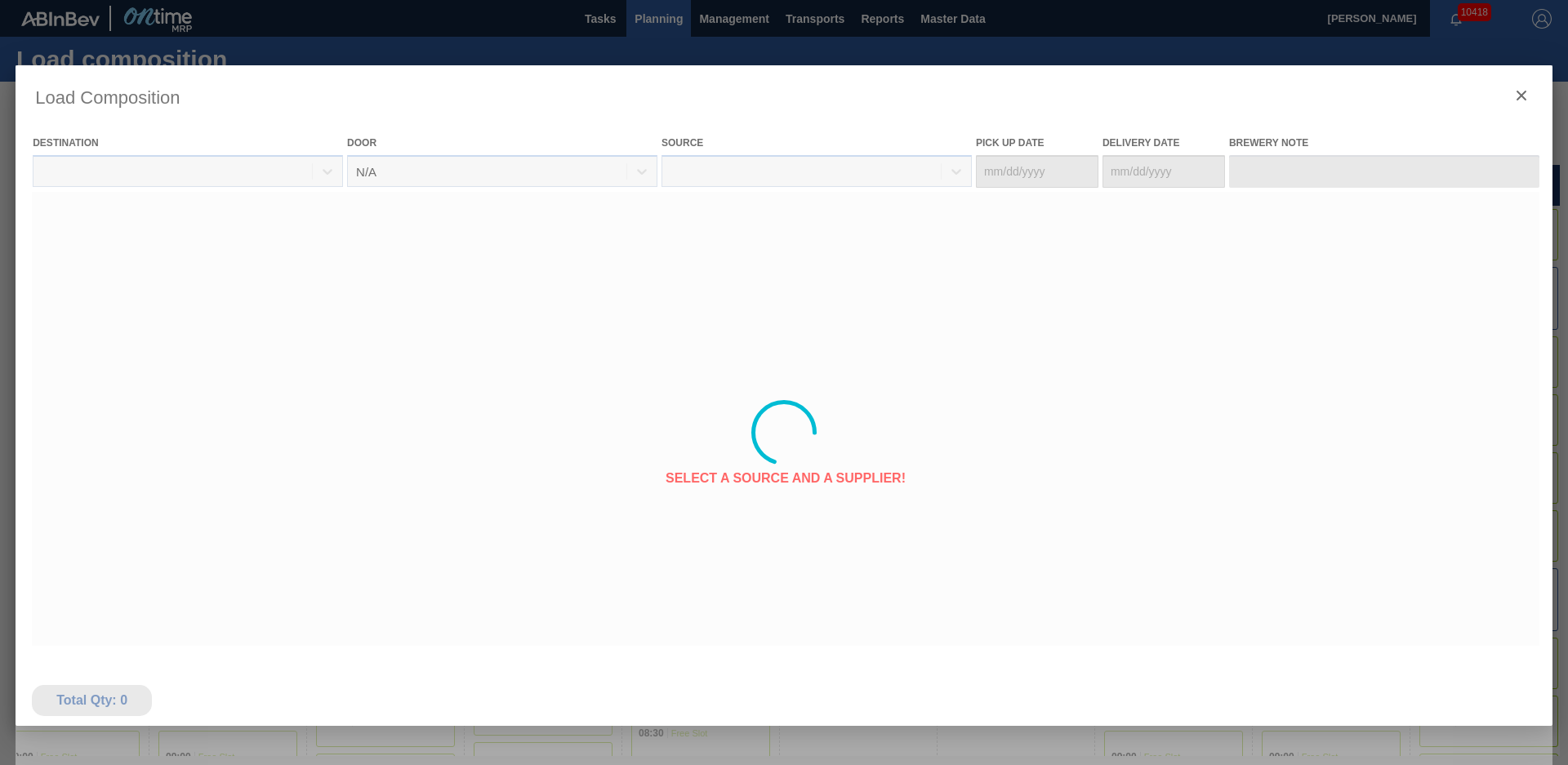
type Date "[DATE]"
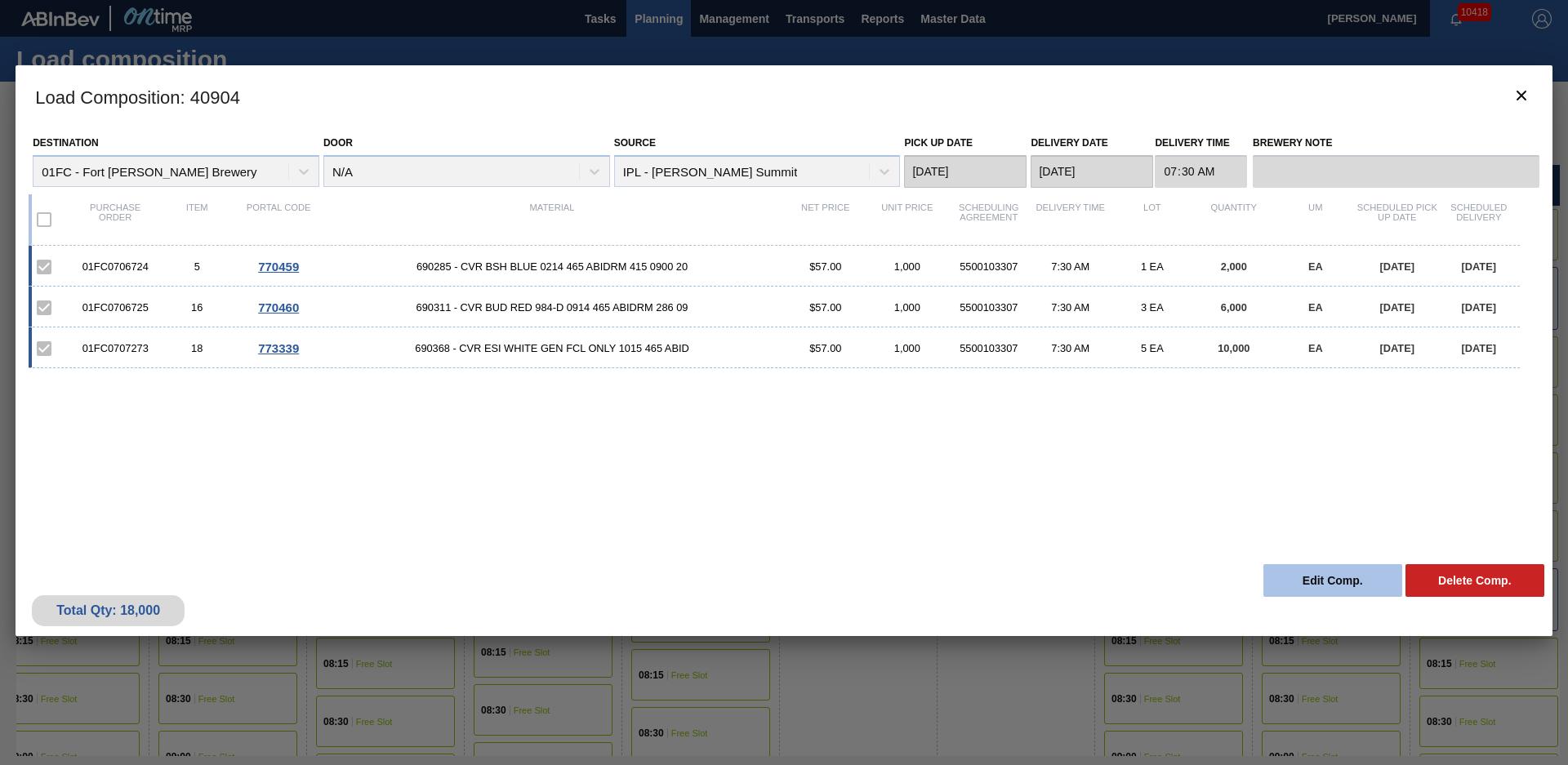
click at [1328, 578] on button "Edit Comp." at bounding box center [1333, 581] width 139 height 33
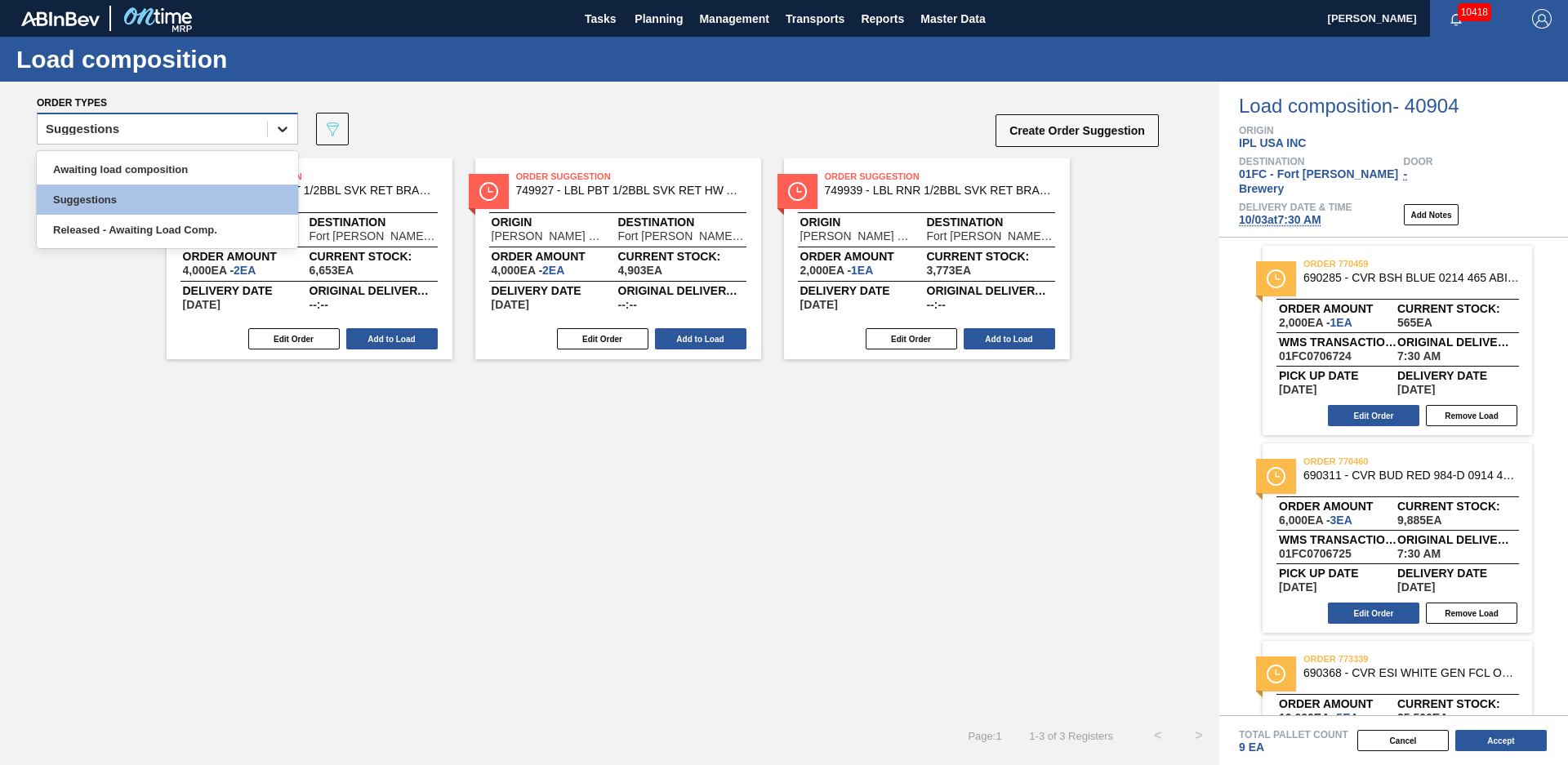
click at [269, 129] on div at bounding box center [283, 129] width 29 height 29
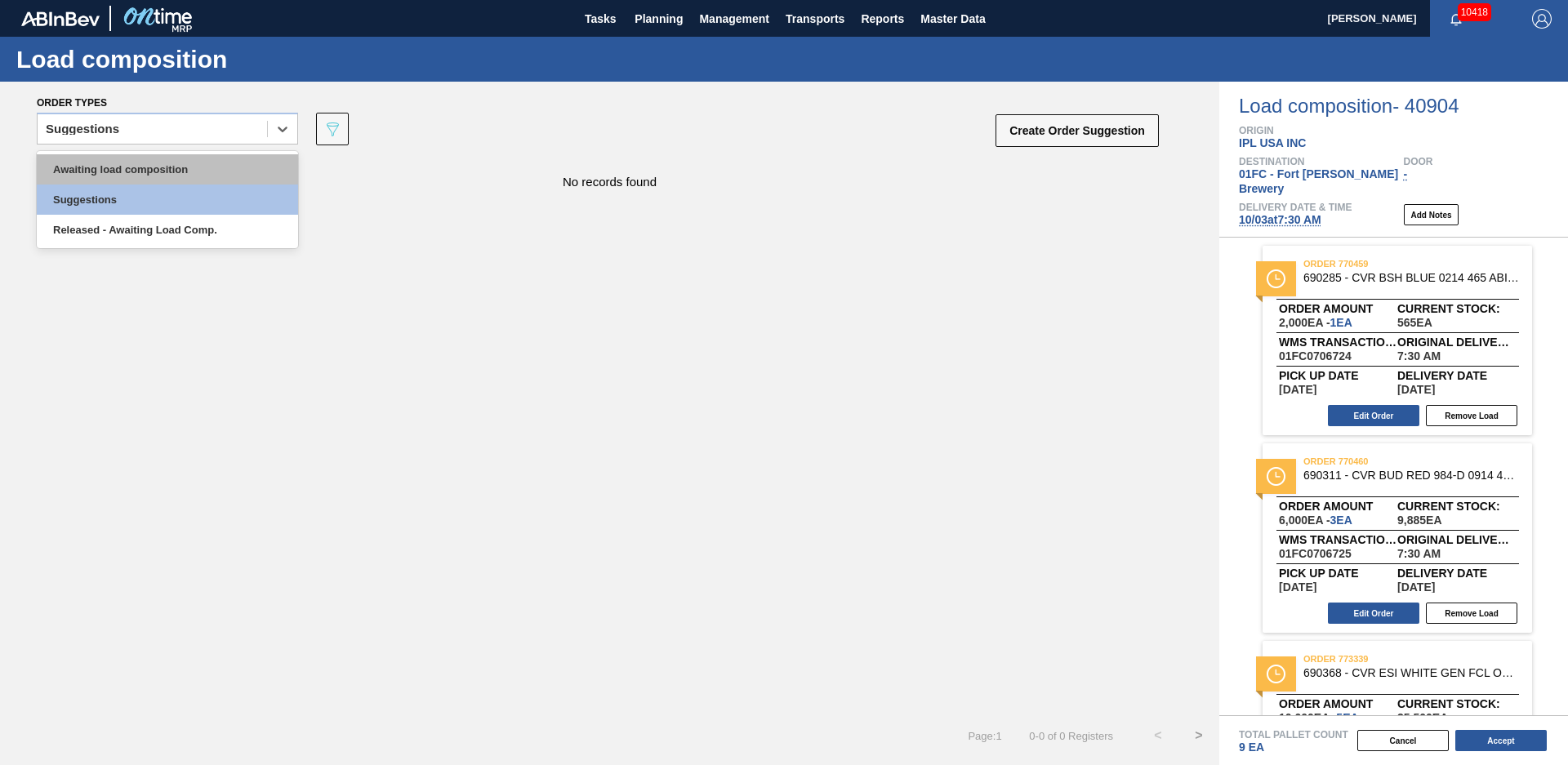
click at [147, 174] on div "Awaiting load composition" at bounding box center [166, 169] width 261 height 30
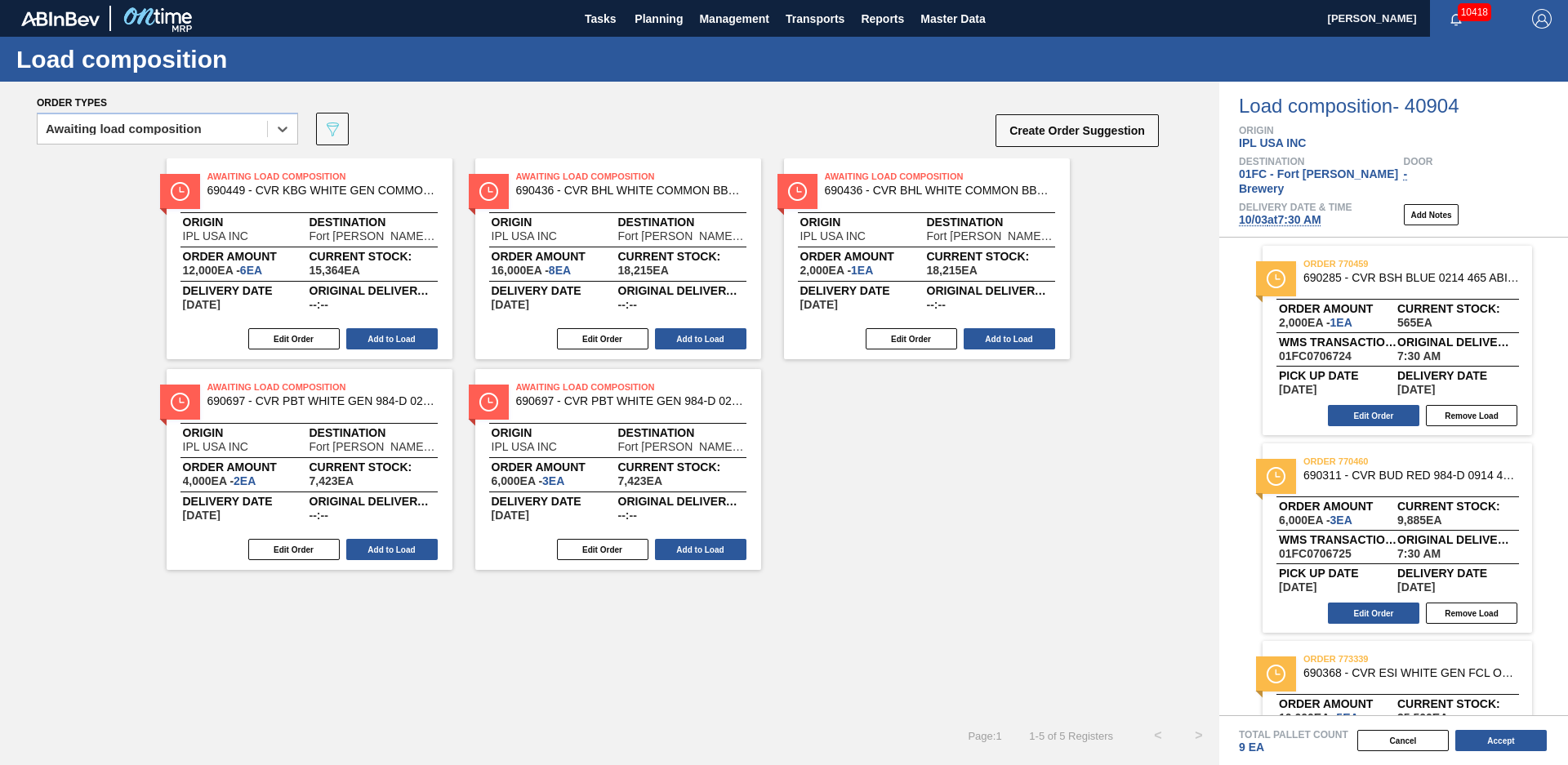
drag, startPoint x: 954, startPoint y: 575, endPoint x: 944, endPoint y: 584, distance: 13.5
click at [948, 582] on div "Awaiting Load Composition 690449 - CVR KBG WHITE GEN COMMON BBL 1016 465 AB Ori…" at bounding box center [609, 436] width 1219 height 557
click at [468, 653] on div "Awaiting Load Composition 690449 - CVR KBG WHITE GEN COMMON BBL 1016 465 AB Ori…" at bounding box center [609, 436] width 1219 height 557
click at [699, 550] on button "Add to Load" at bounding box center [700, 549] width 92 height 21
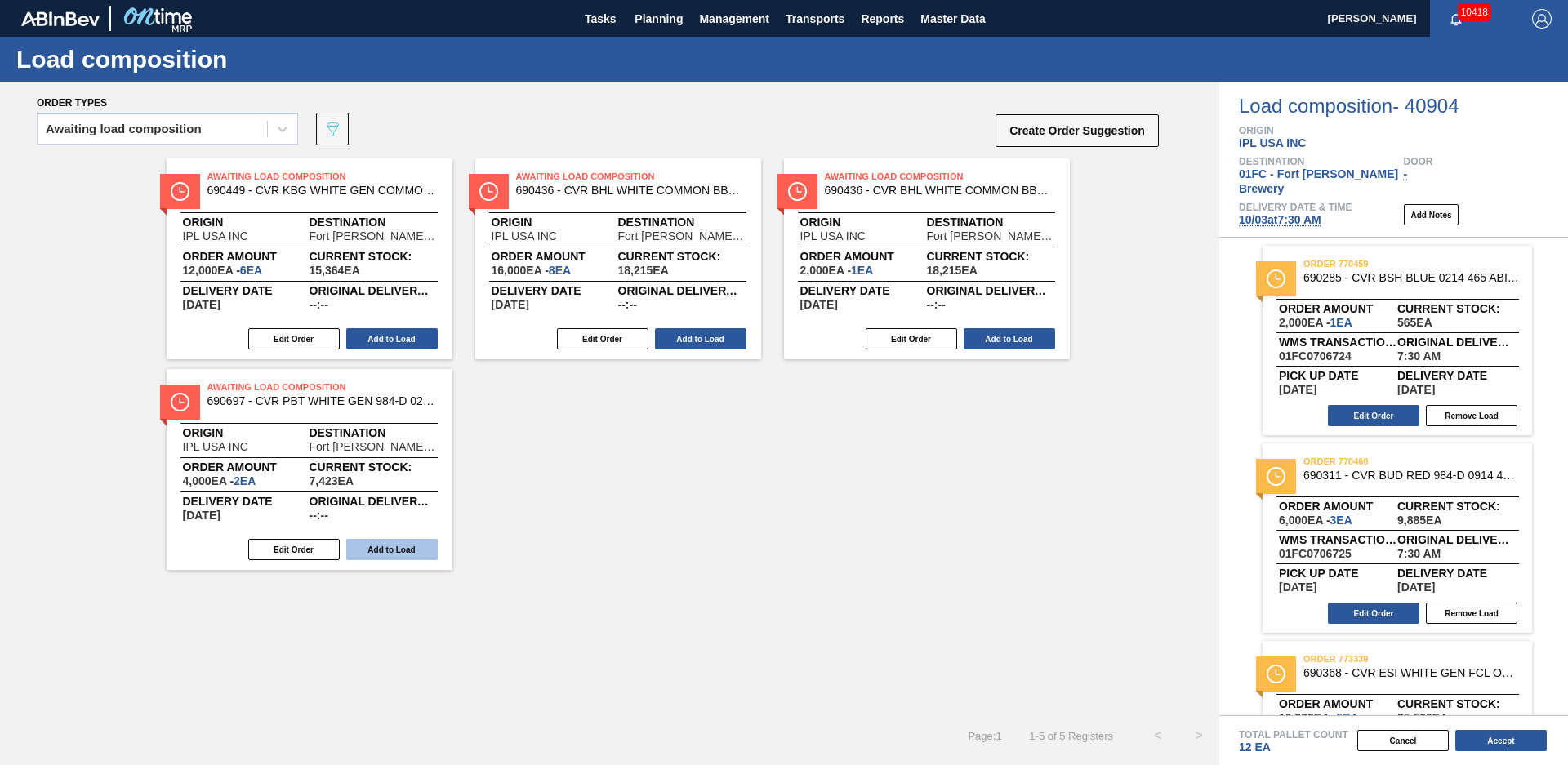
click at [413, 555] on button "Add to Load" at bounding box center [392, 549] width 92 height 21
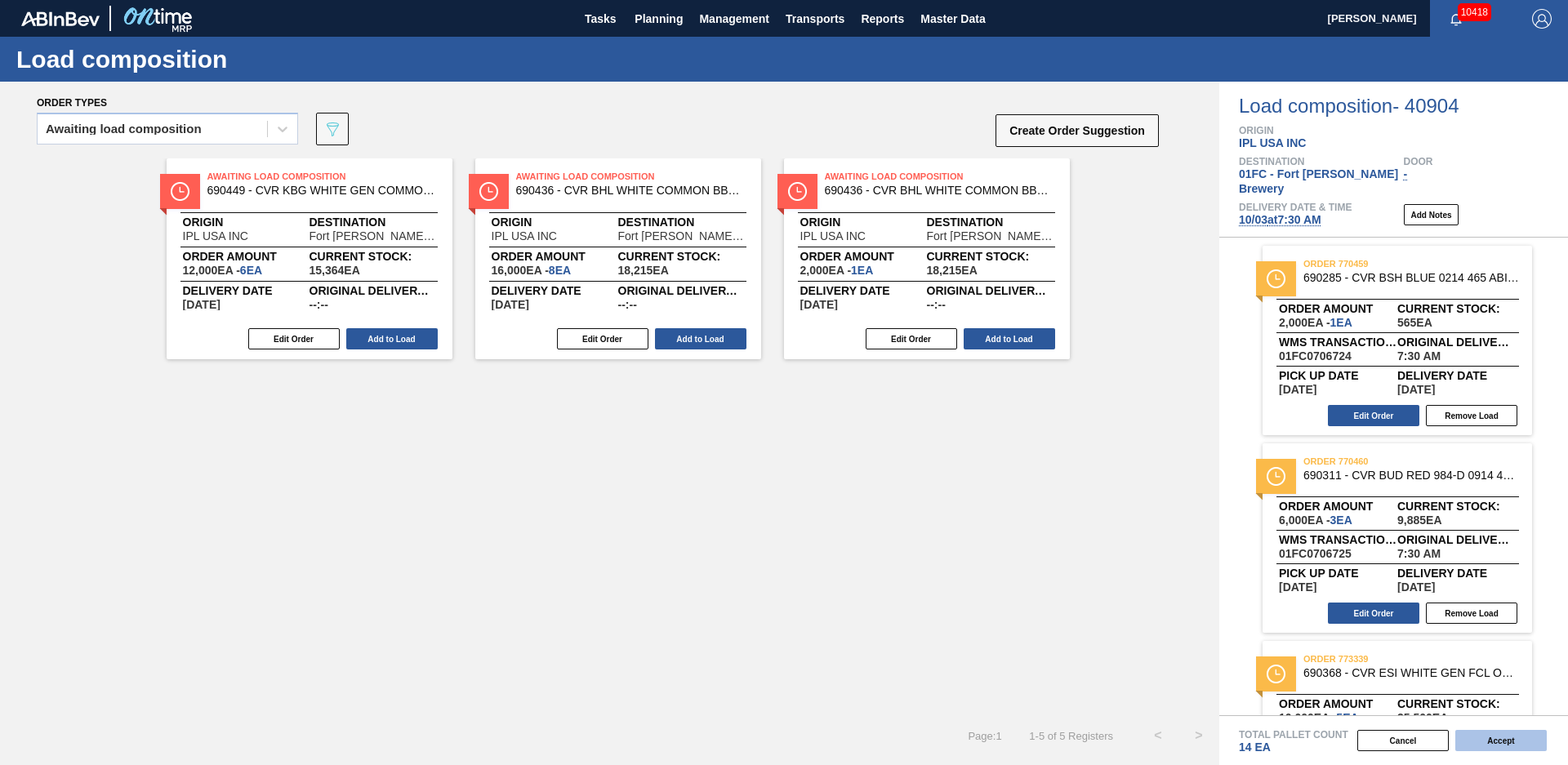
click at [1494, 743] on button "Accept" at bounding box center [1501, 740] width 92 height 21
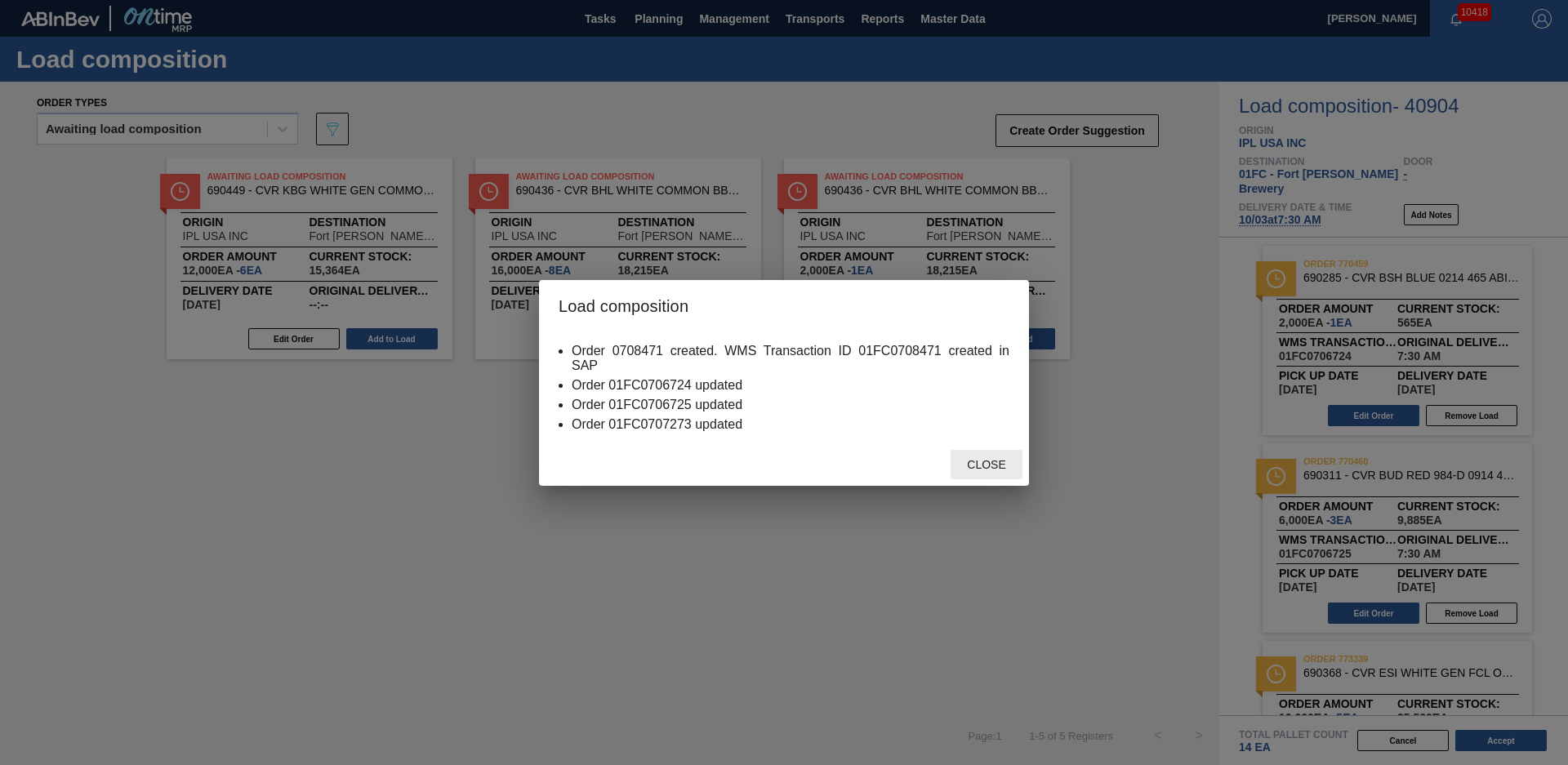
click at [984, 459] on span "Close" at bounding box center [985, 464] width 65 height 13
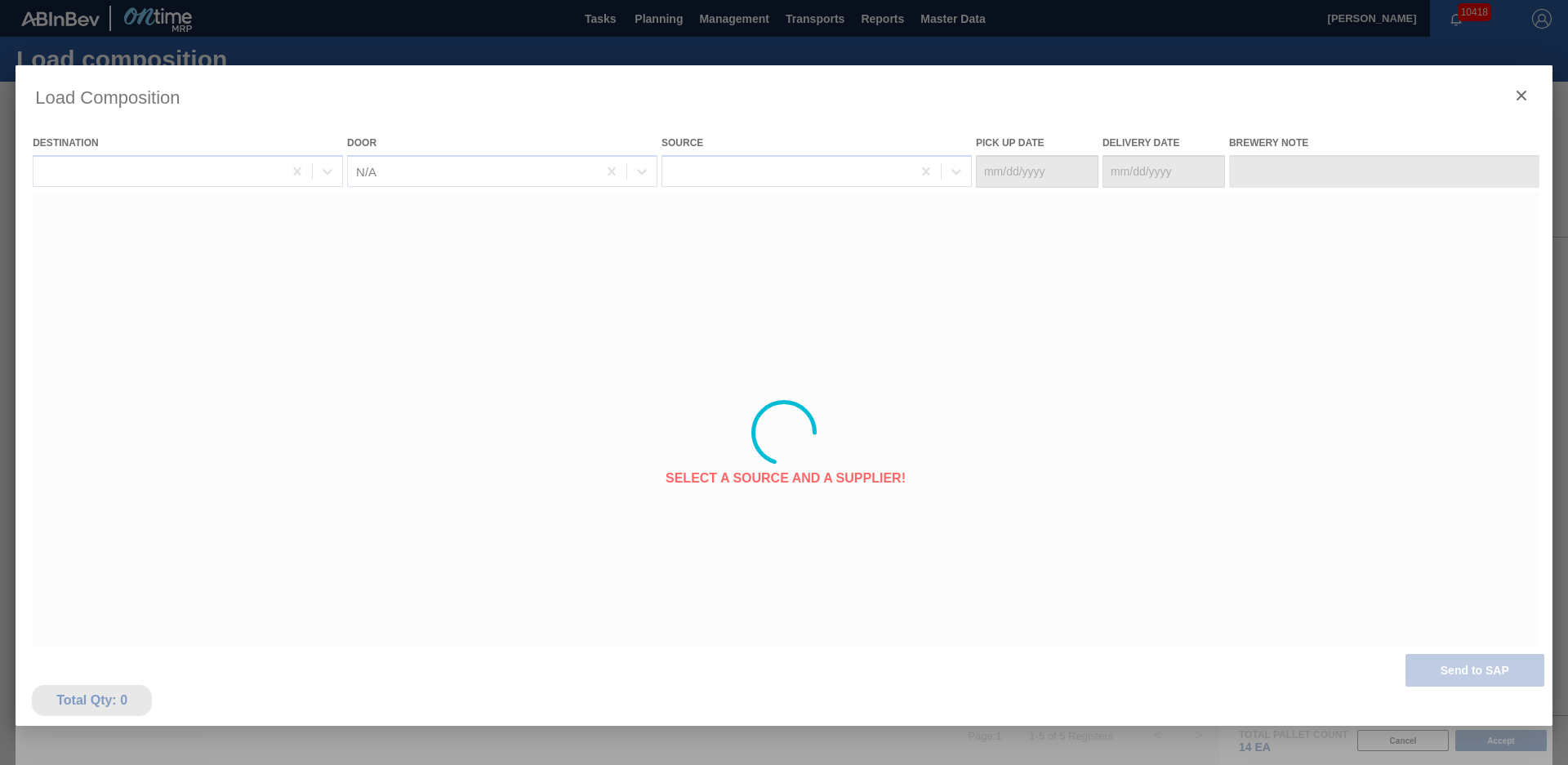
type Date "[DATE]"
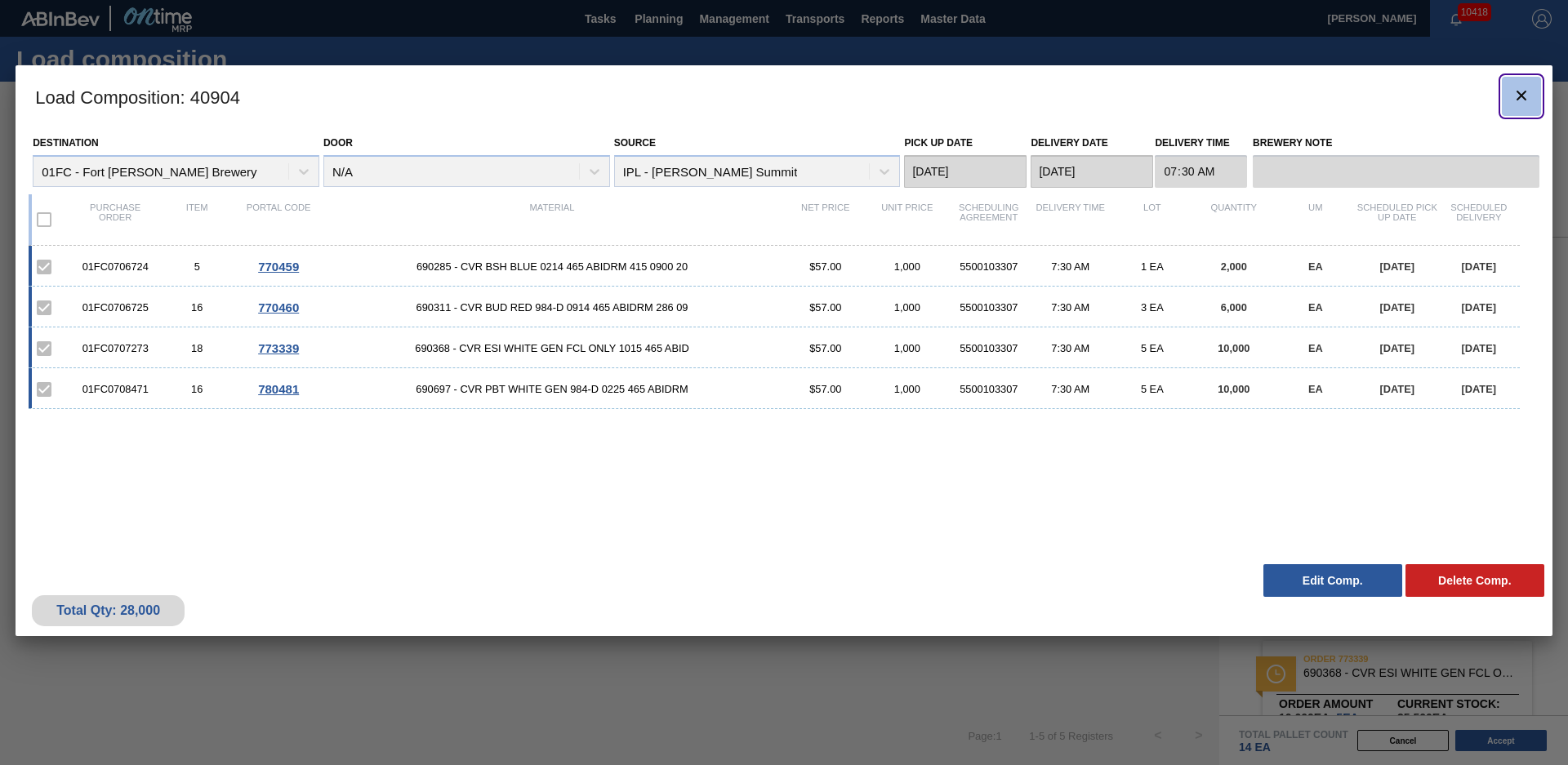
click at [1521, 96] on icon "botão de ícone" at bounding box center [1521, 95] width 10 height 10
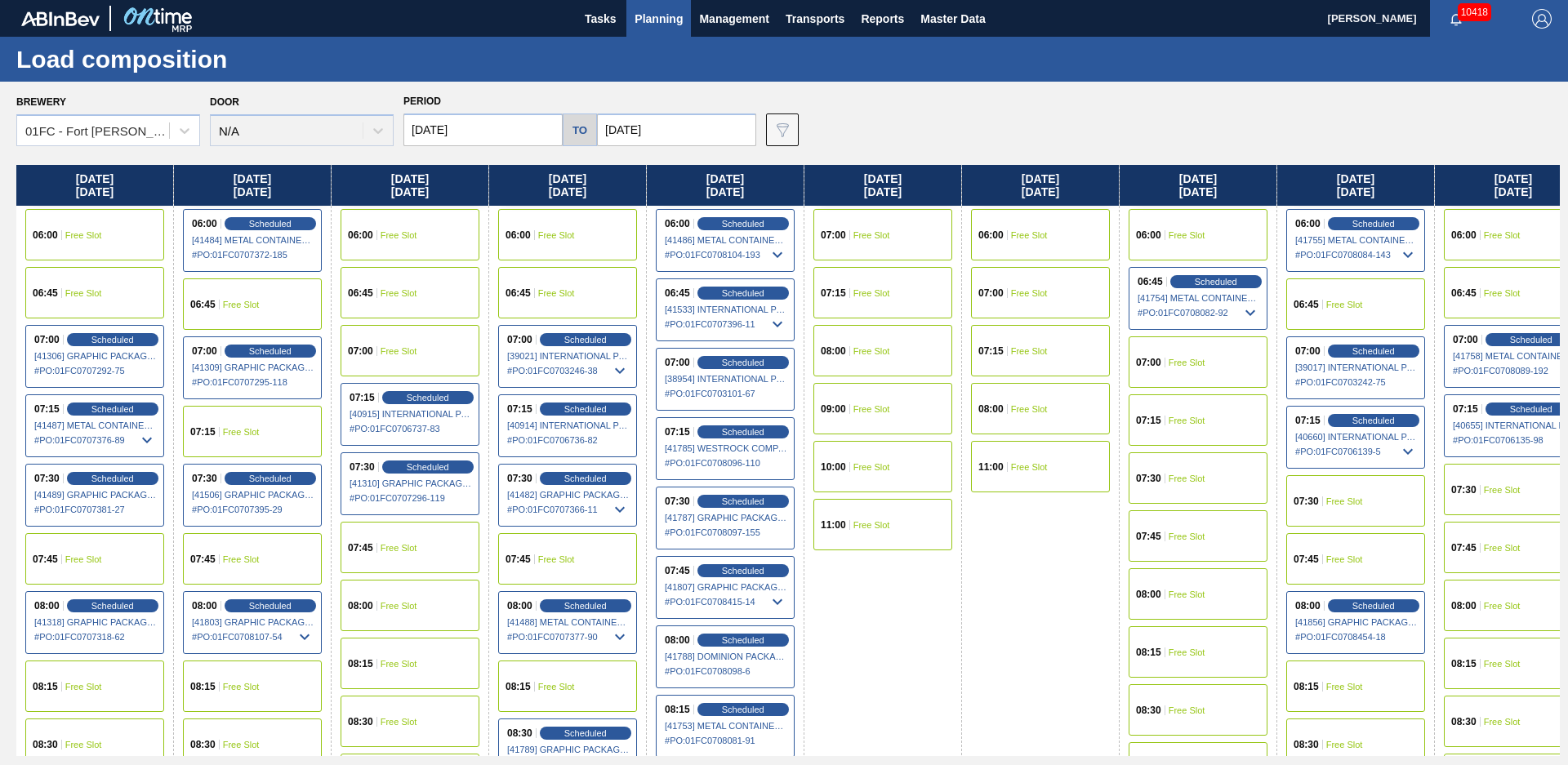
drag, startPoint x: 864, startPoint y: 631, endPoint x: 1181, endPoint y: 554, distance: 326.2
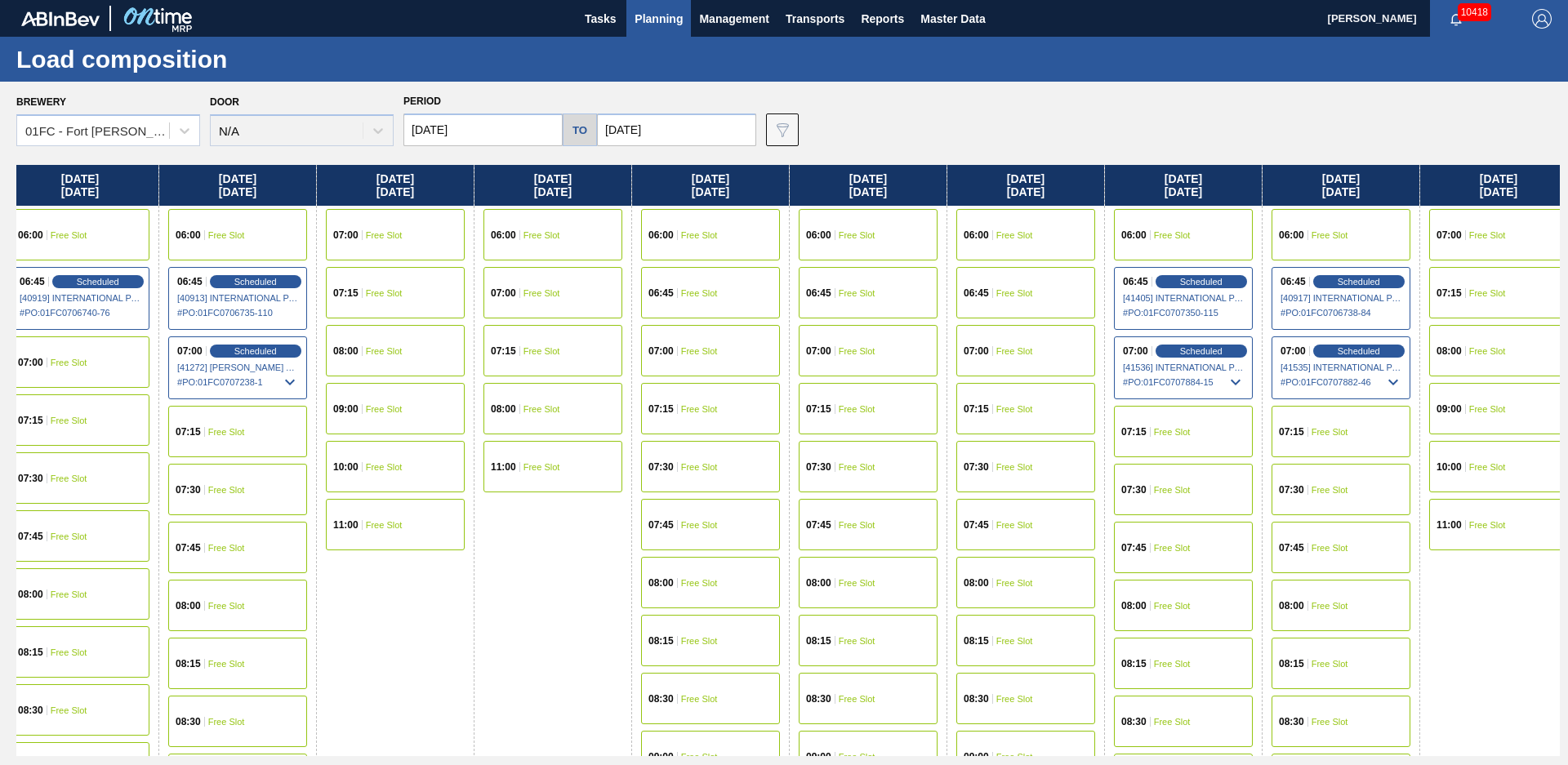
drag, startPoint x: 570, startPoint y: 581, endPoint x: 498, endPoint y: 561, distance: 74.7
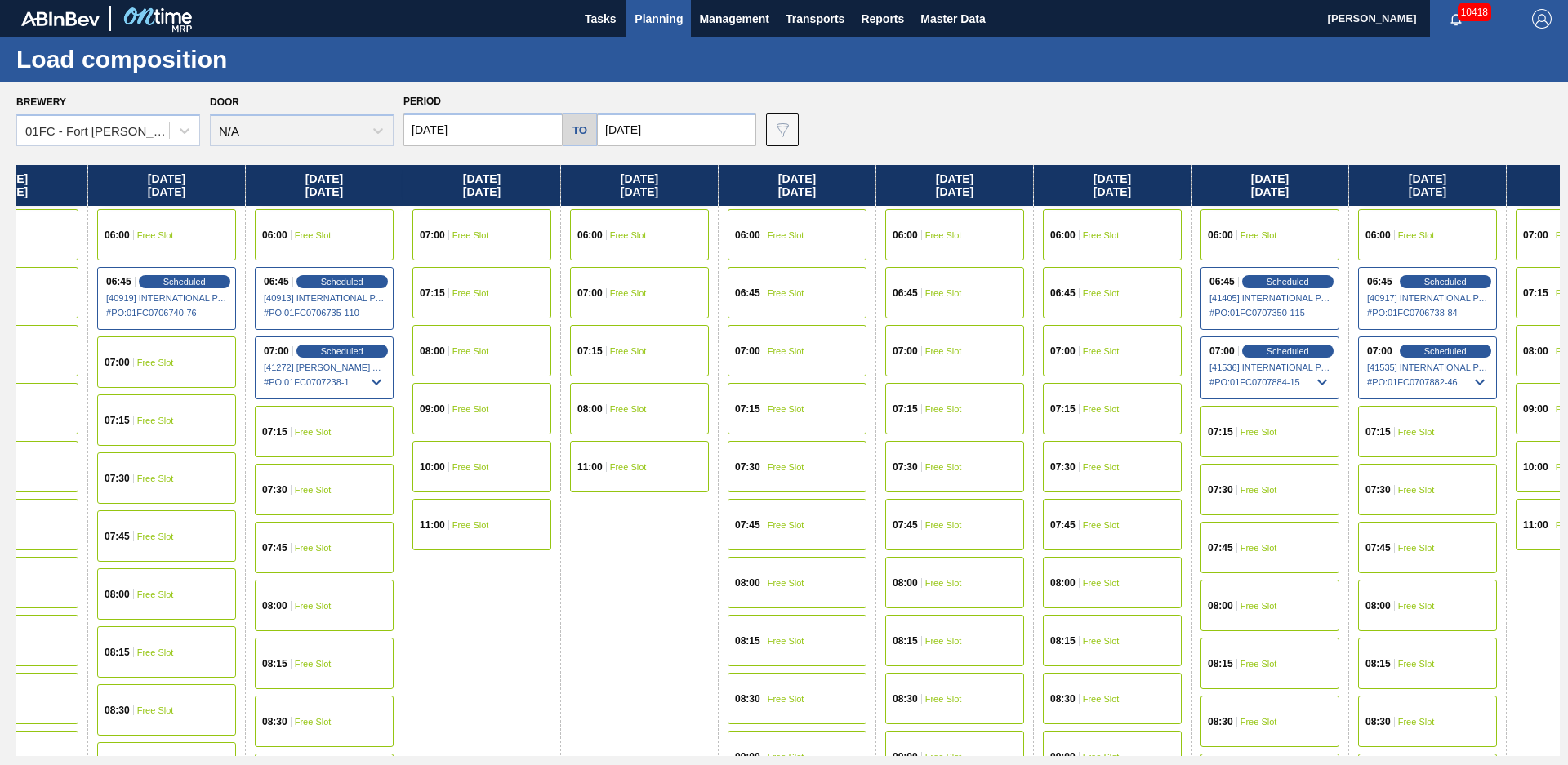
scroll to position [0, 7937]
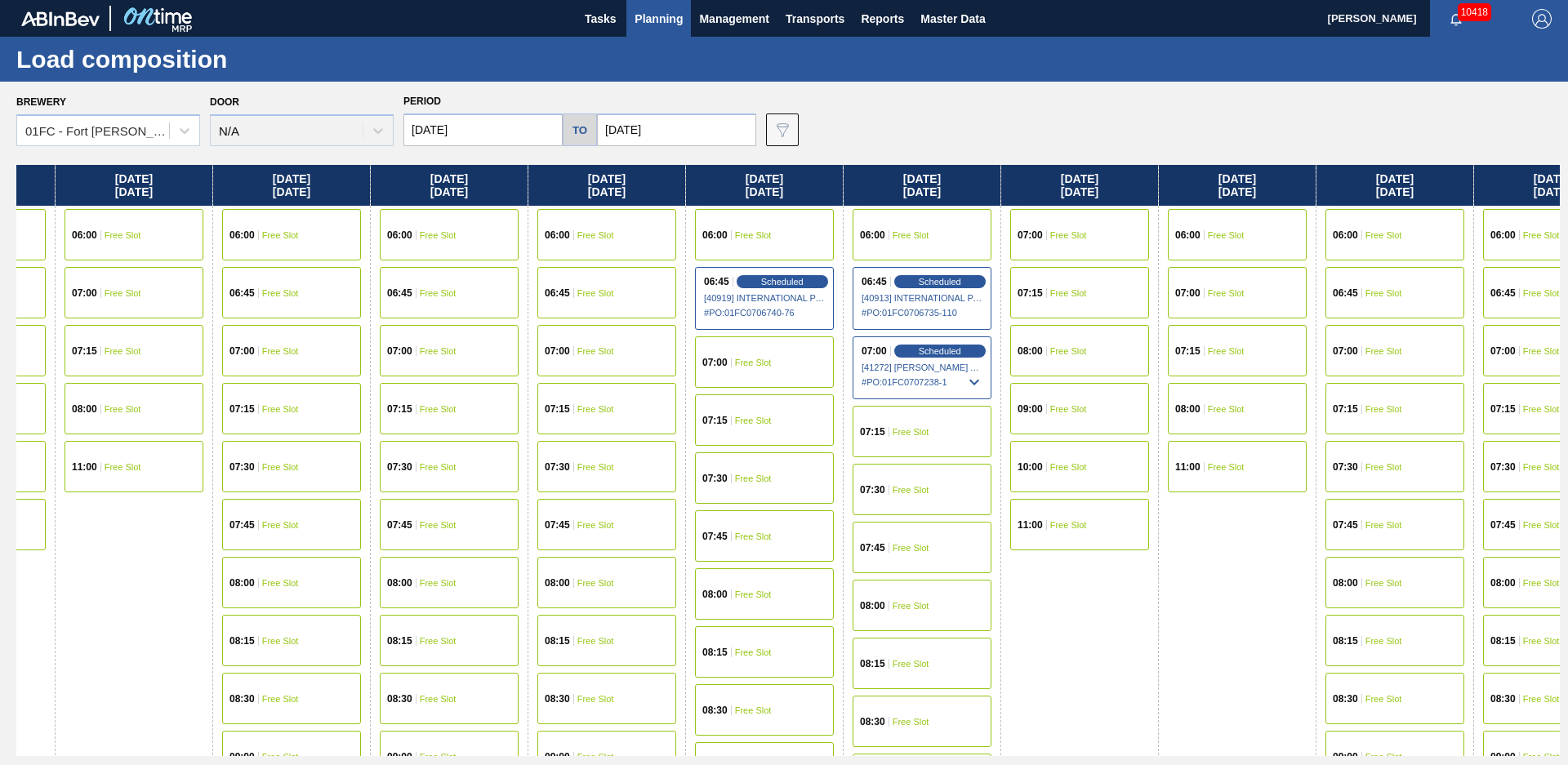
drag, startPoint x: 603, startPoint y: 638, endPoint x: 537, endPoint y: 619, distance: 68.7
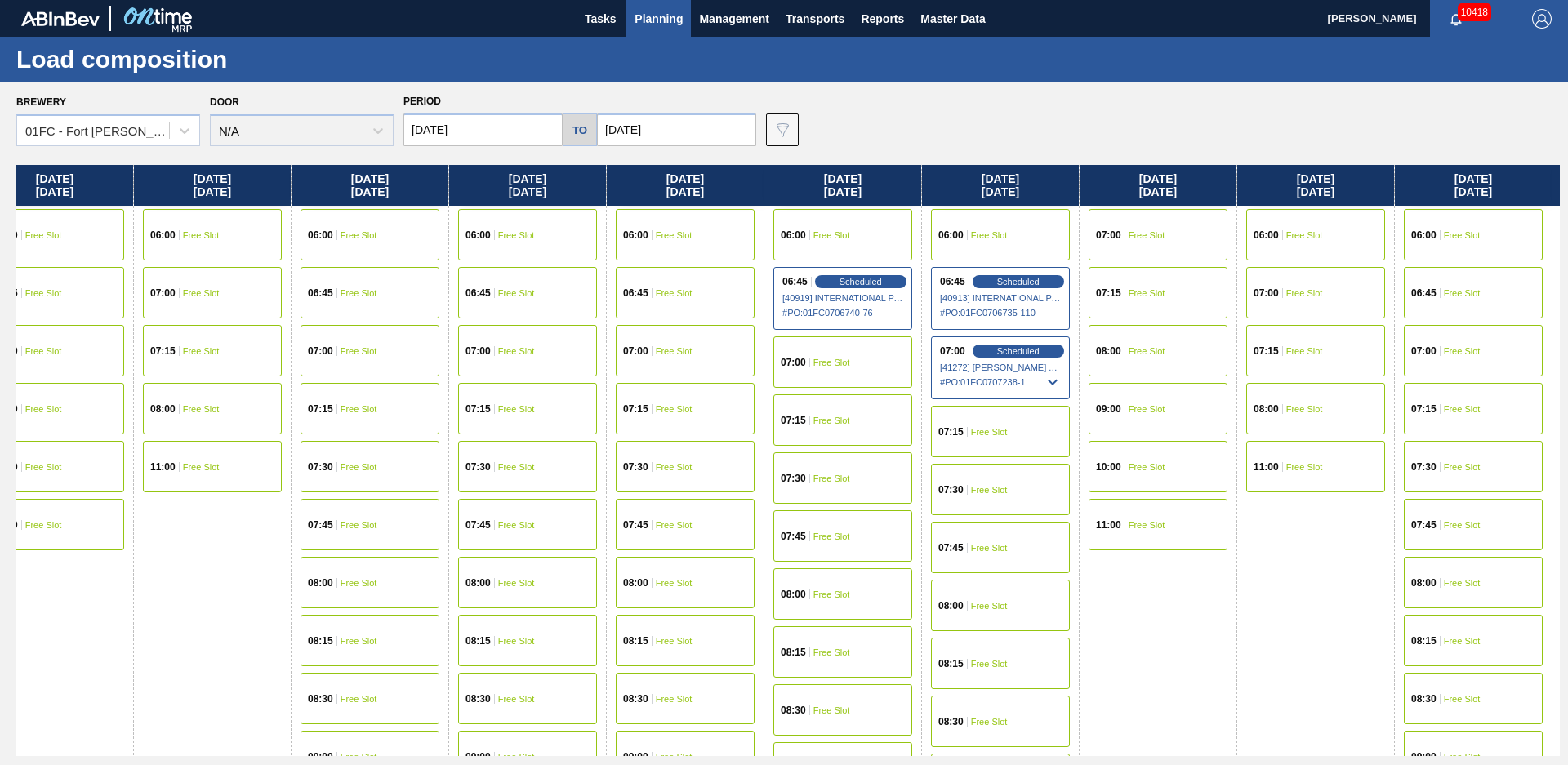
click at [1033, 422] on div "07:15 Free Slot" at bounding box center [1000, 431] width 139 height 52
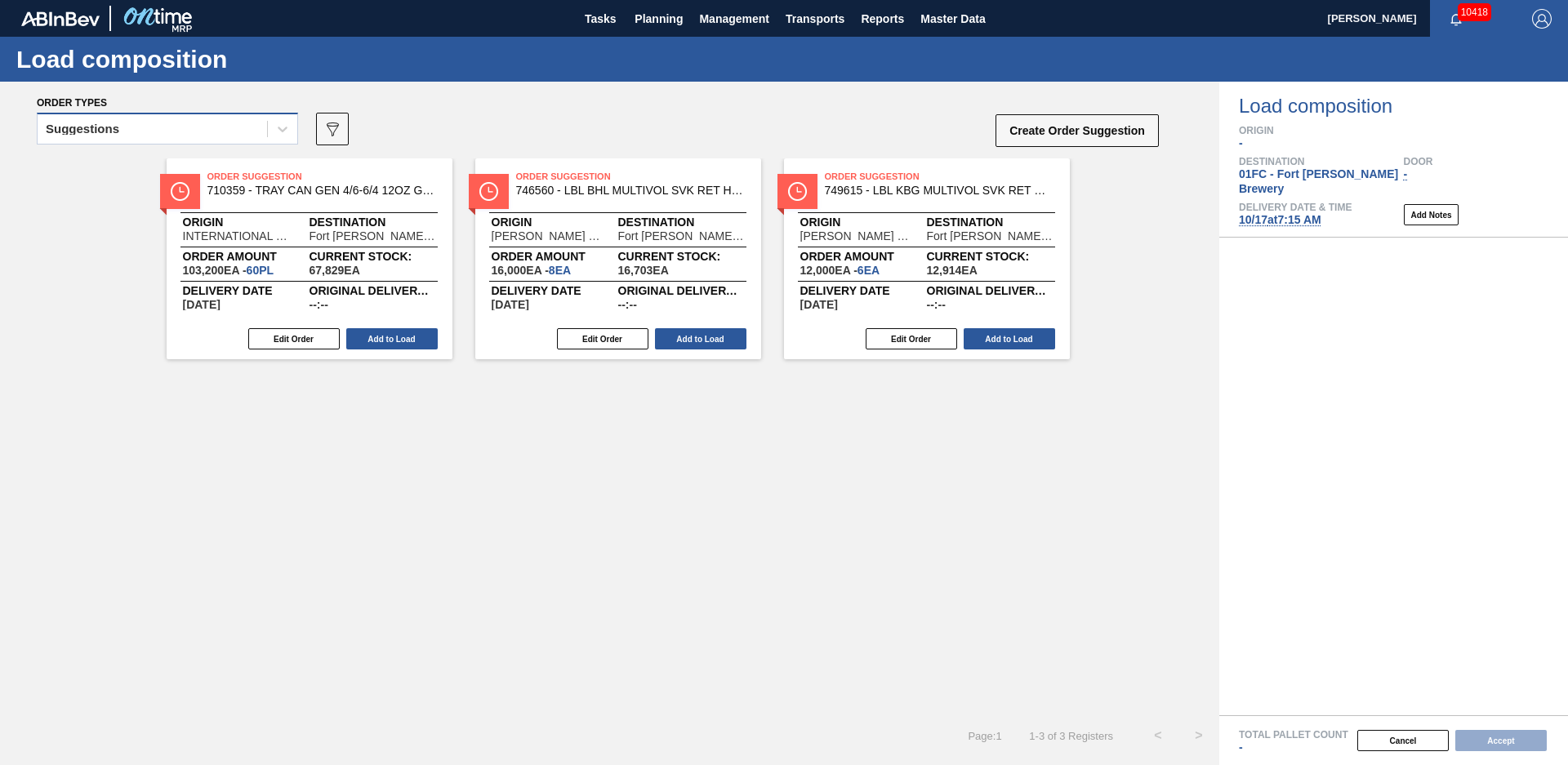
click at [213, 125] on div "Suggestions" at bounding box center [152, 129] width 229 height 24
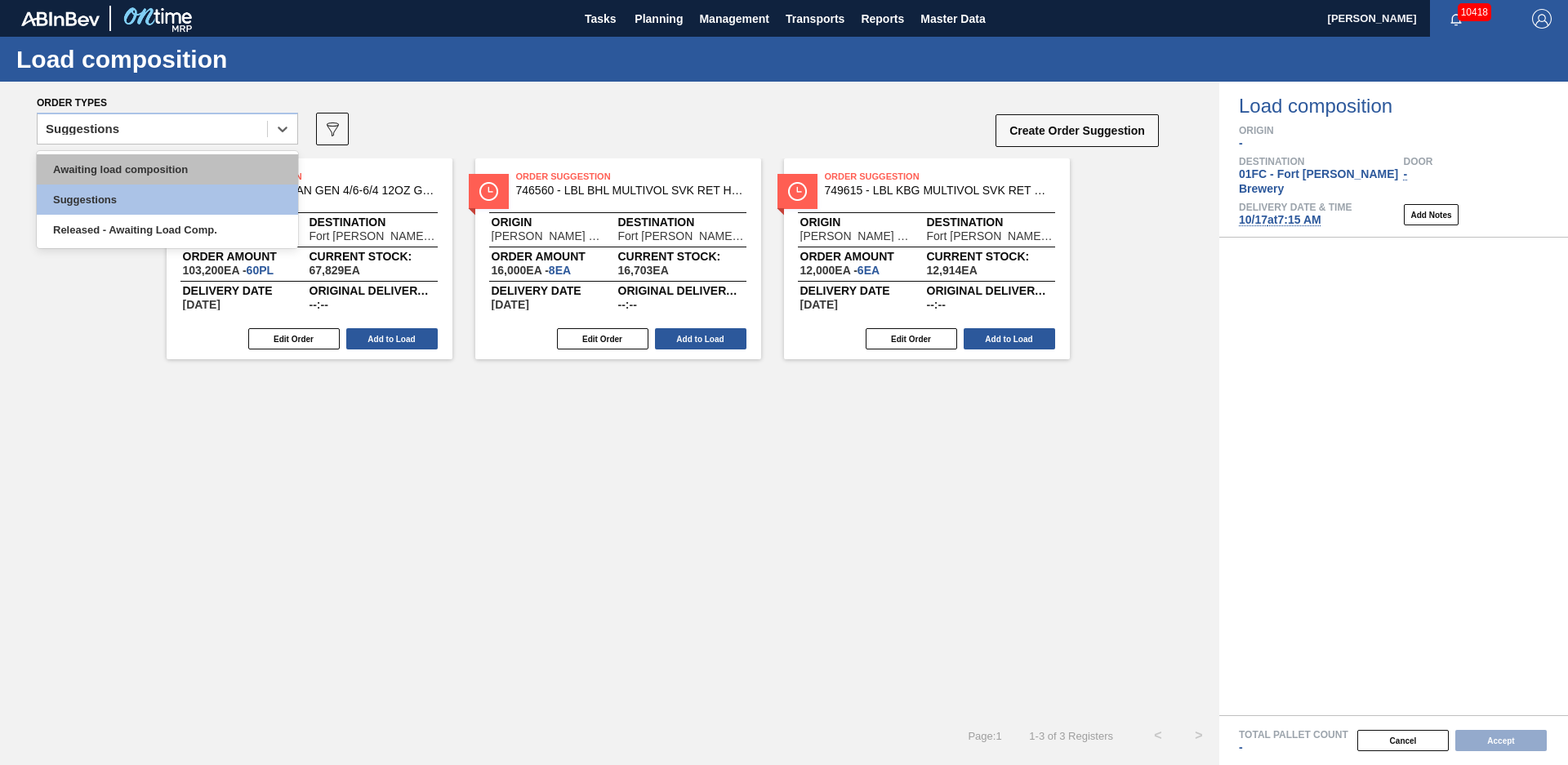
click at [143, 171] on div "Awaiting load composition" at bounding box center [166, 169] width 261 height 30
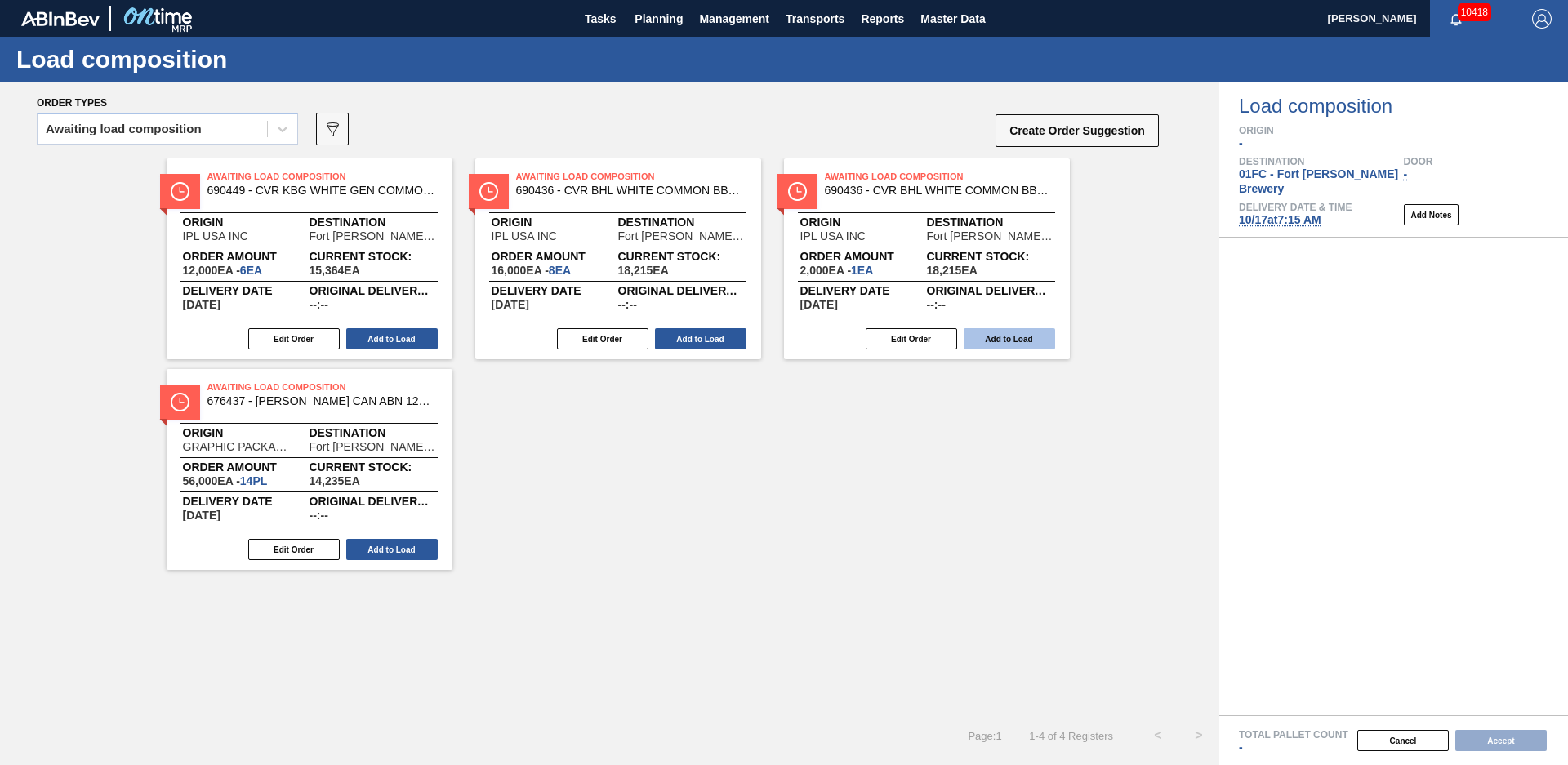
click at [1023, 343] on button "Add to Load" at bounding box center [1009, 338] width 92 height 21
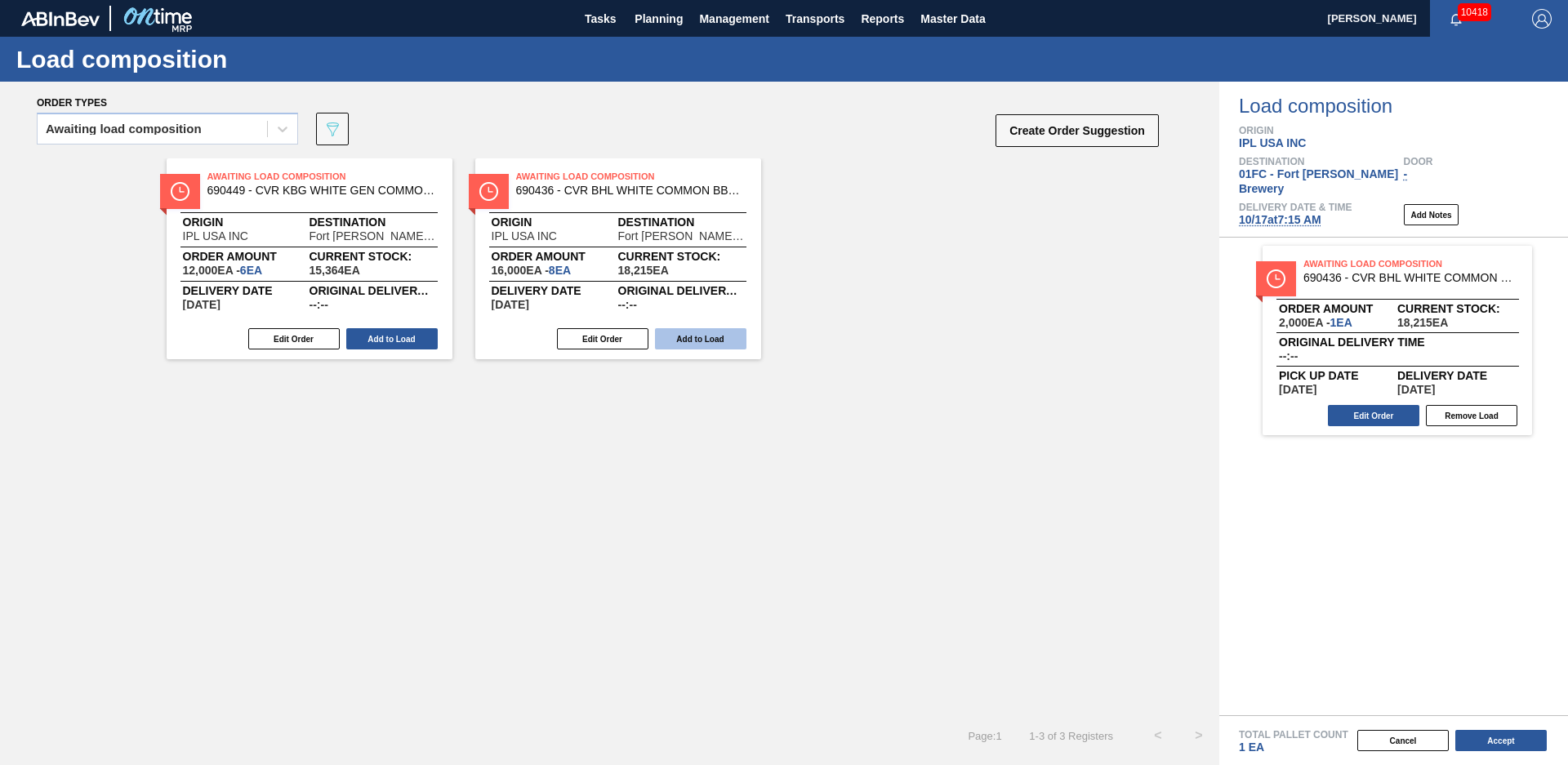
click at [695, 343] on button "Add to Load" at bounding box center [700, 338] width 92 height 21
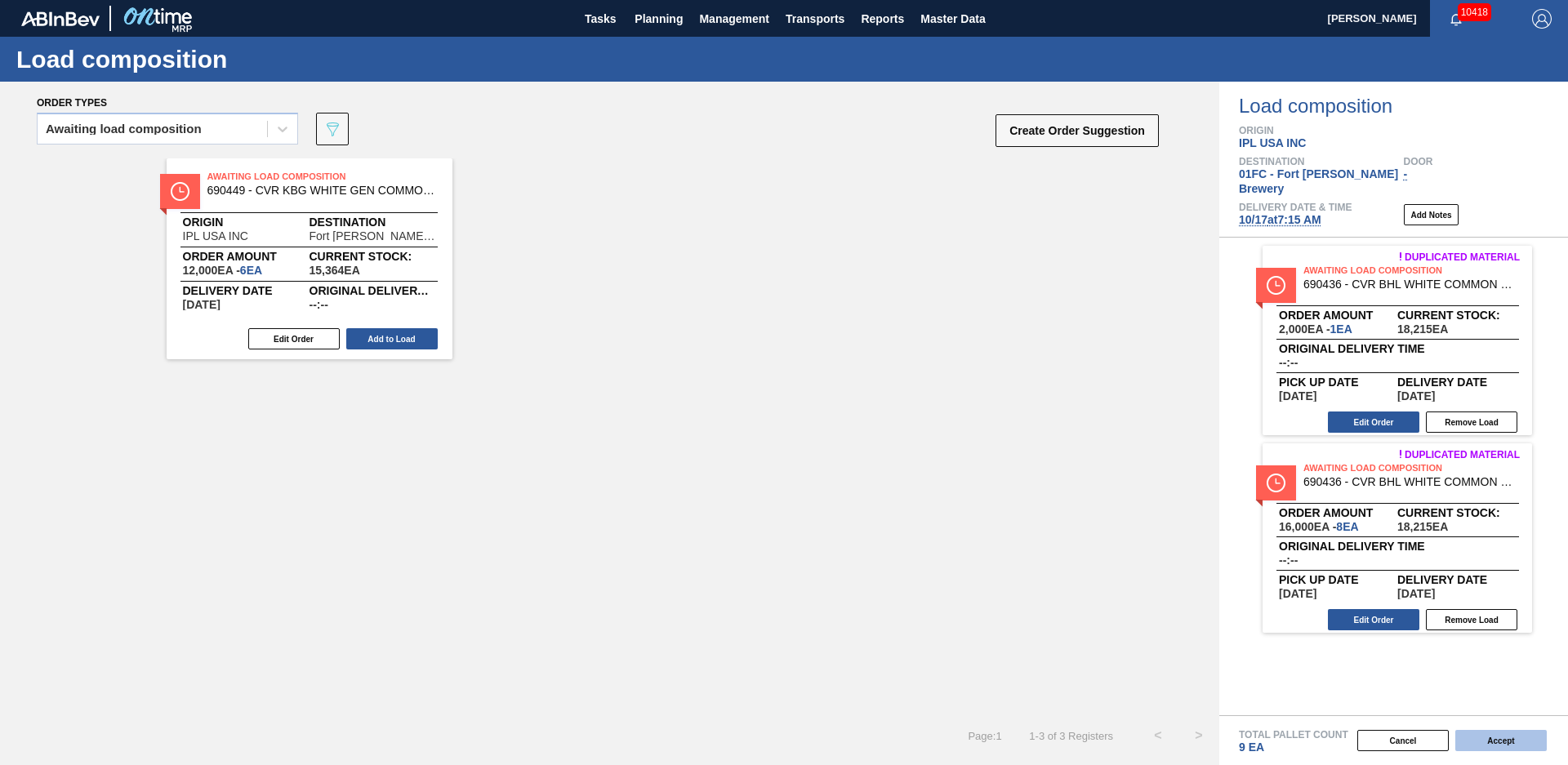
click at [1500, 745] on button "Accept" at bounding box center [1501, 740] width 92 height 21
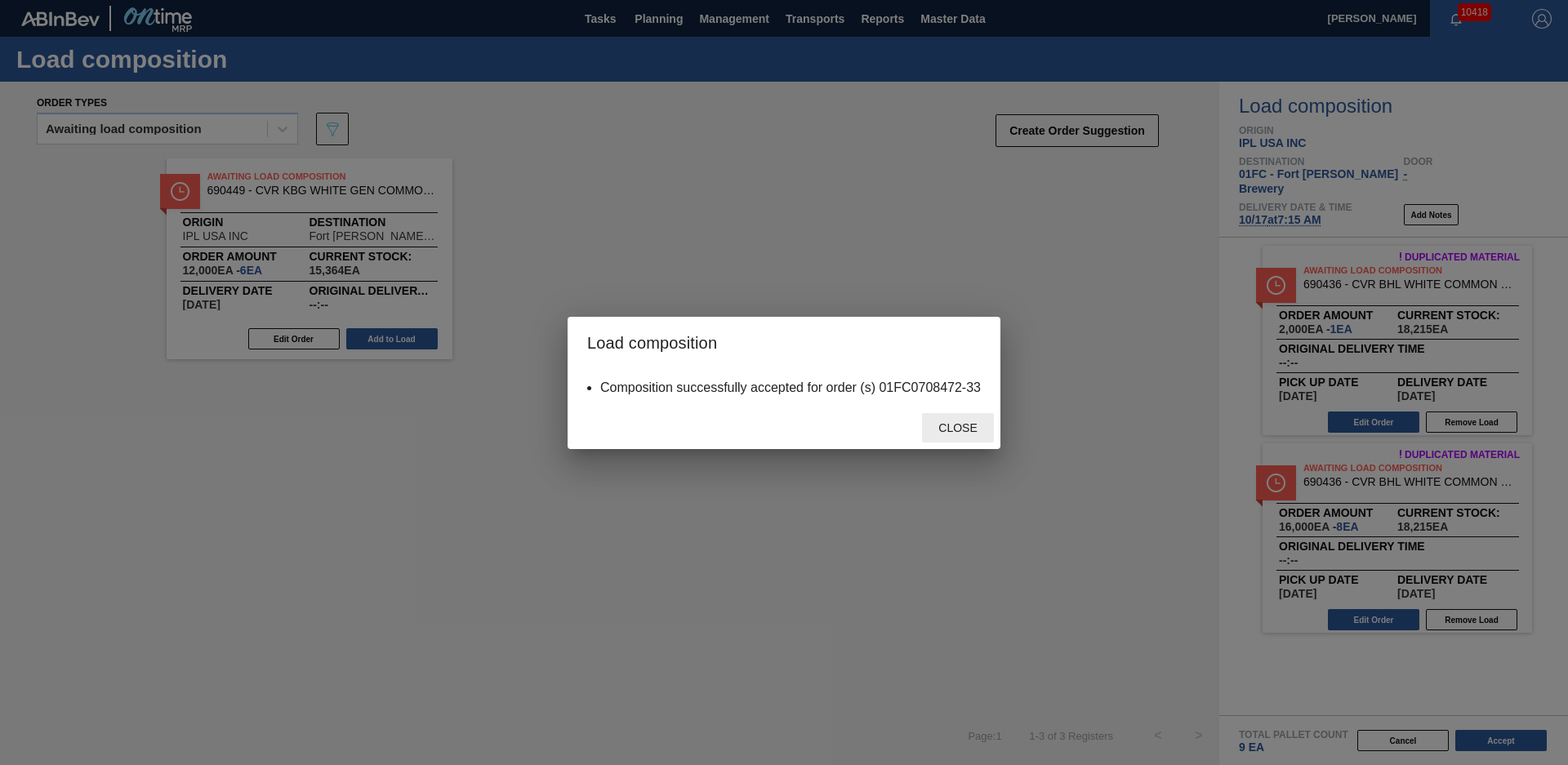
click at [947, 430] on span "Close" at bounding box center [957, 427] width 65 height 13
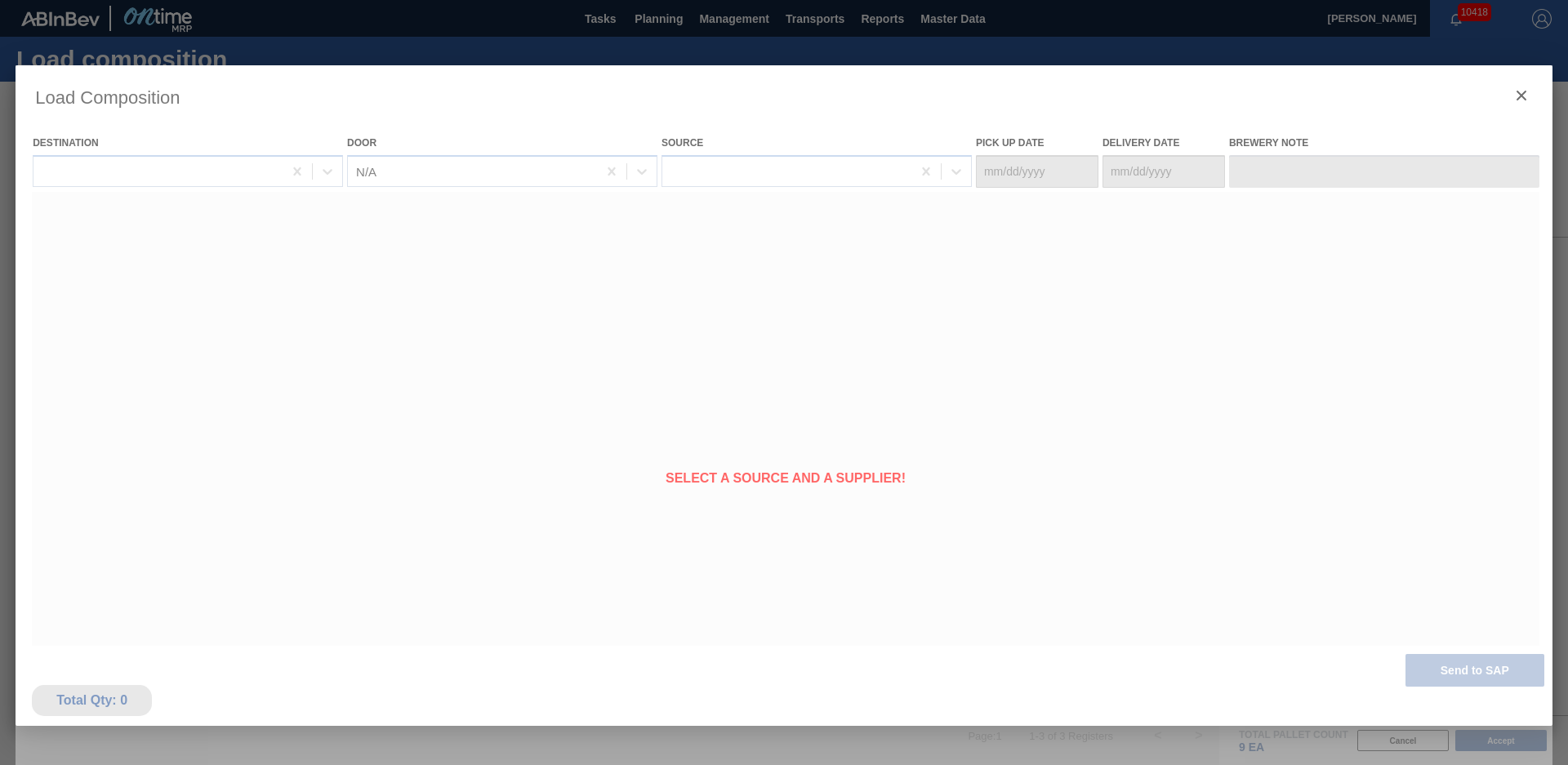
type Date "[DATE]"
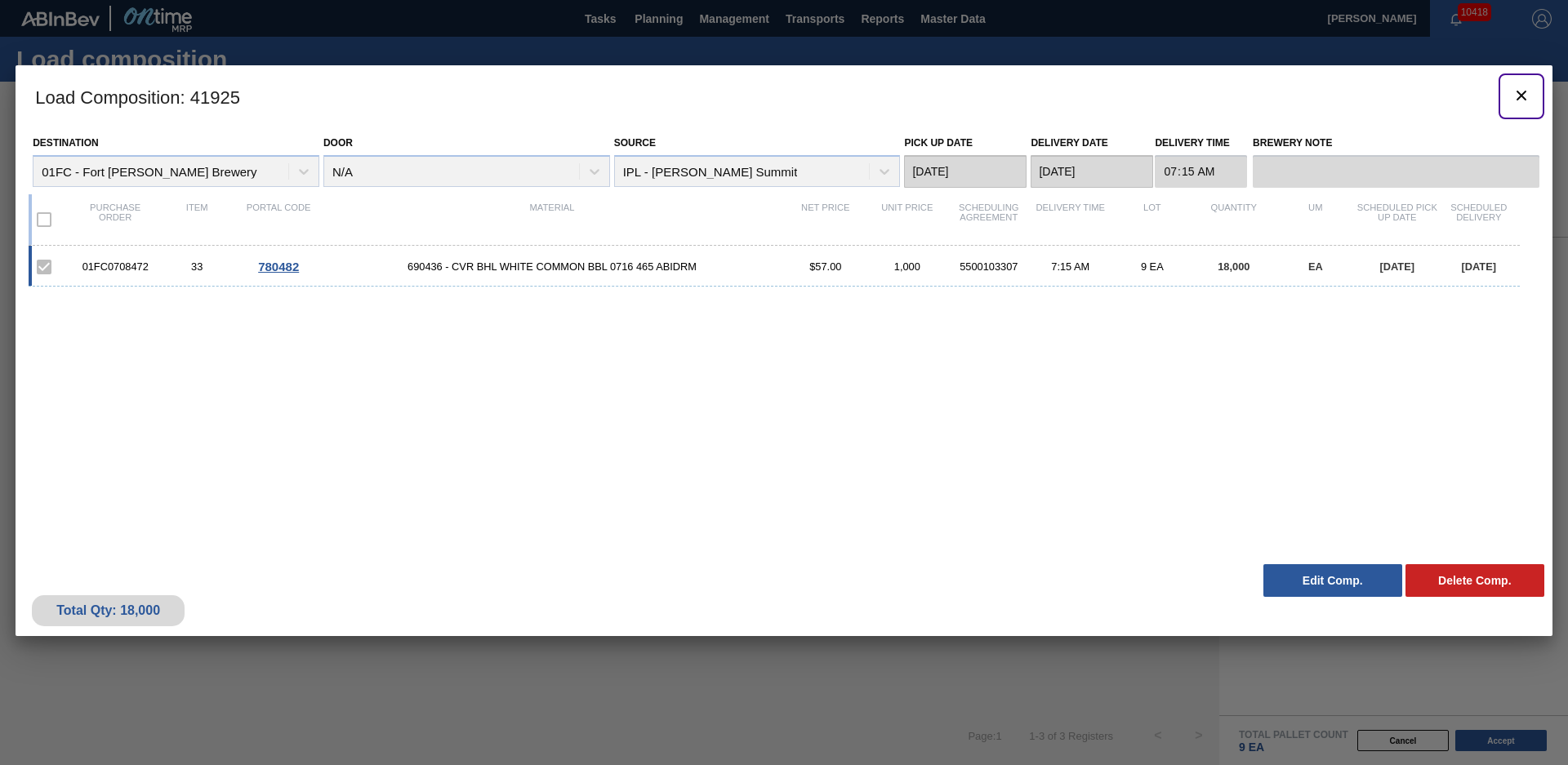
click at [1515, 95] on icon "botão de ícone" at bounding box center [1522, 95] width 20 height 20
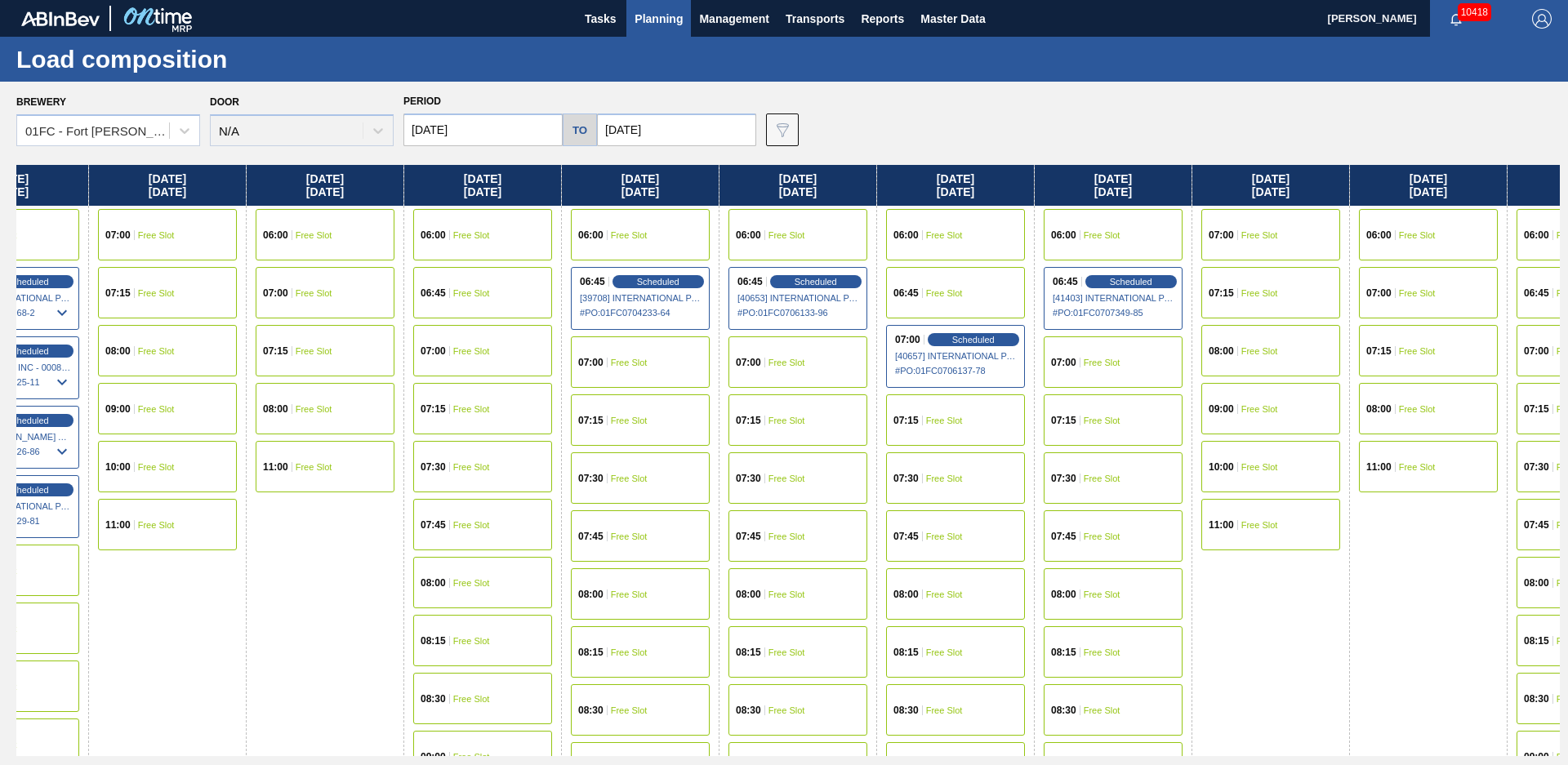
scroll to position [0, 9645]
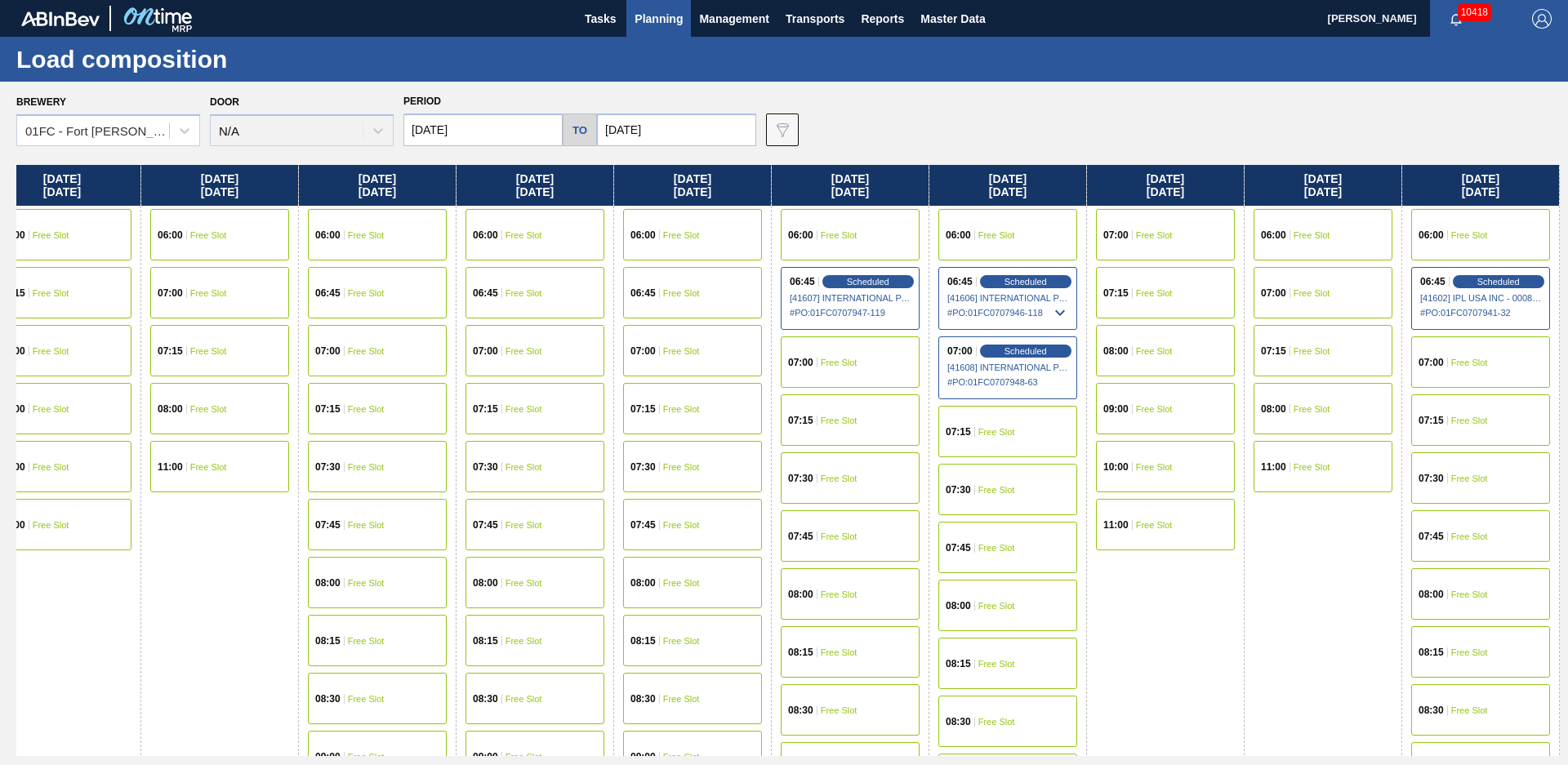
drag, startPoint x: 865, startPoint y: 723, endPoint x: 1530, endPoint y: 481, distance: 707.7
click at [1504, 272] on div "06:45 Scheduled [41602] IPL USA INC - 0008221130 # PO : 01FC0707941-32" at bounding box center [1480, 298] width 139 height 63
click at [1502, 277] on span "Scheduled" at bounding box center [1497, 282] width 46 height 11
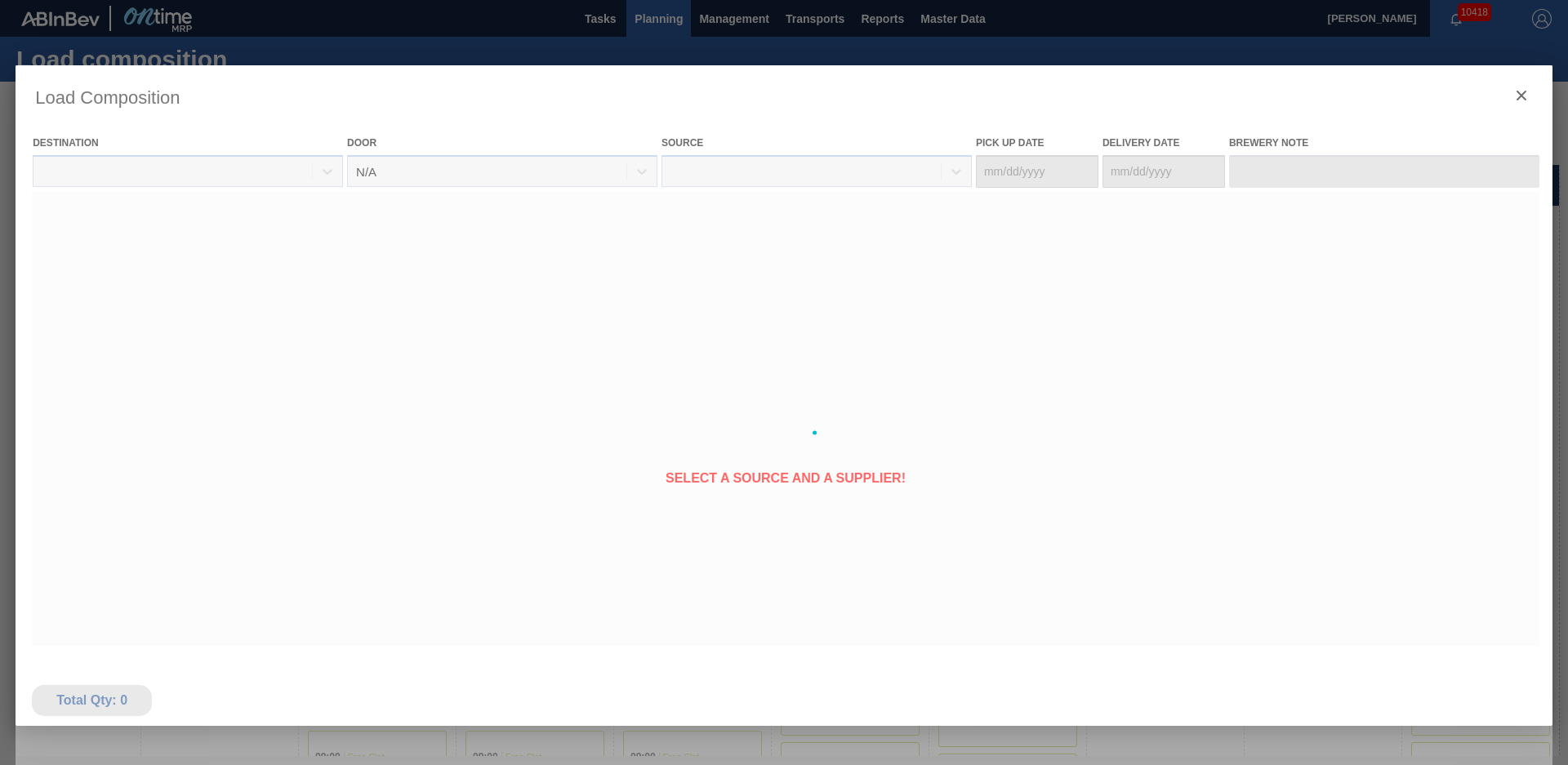
type Date "[DATE]"
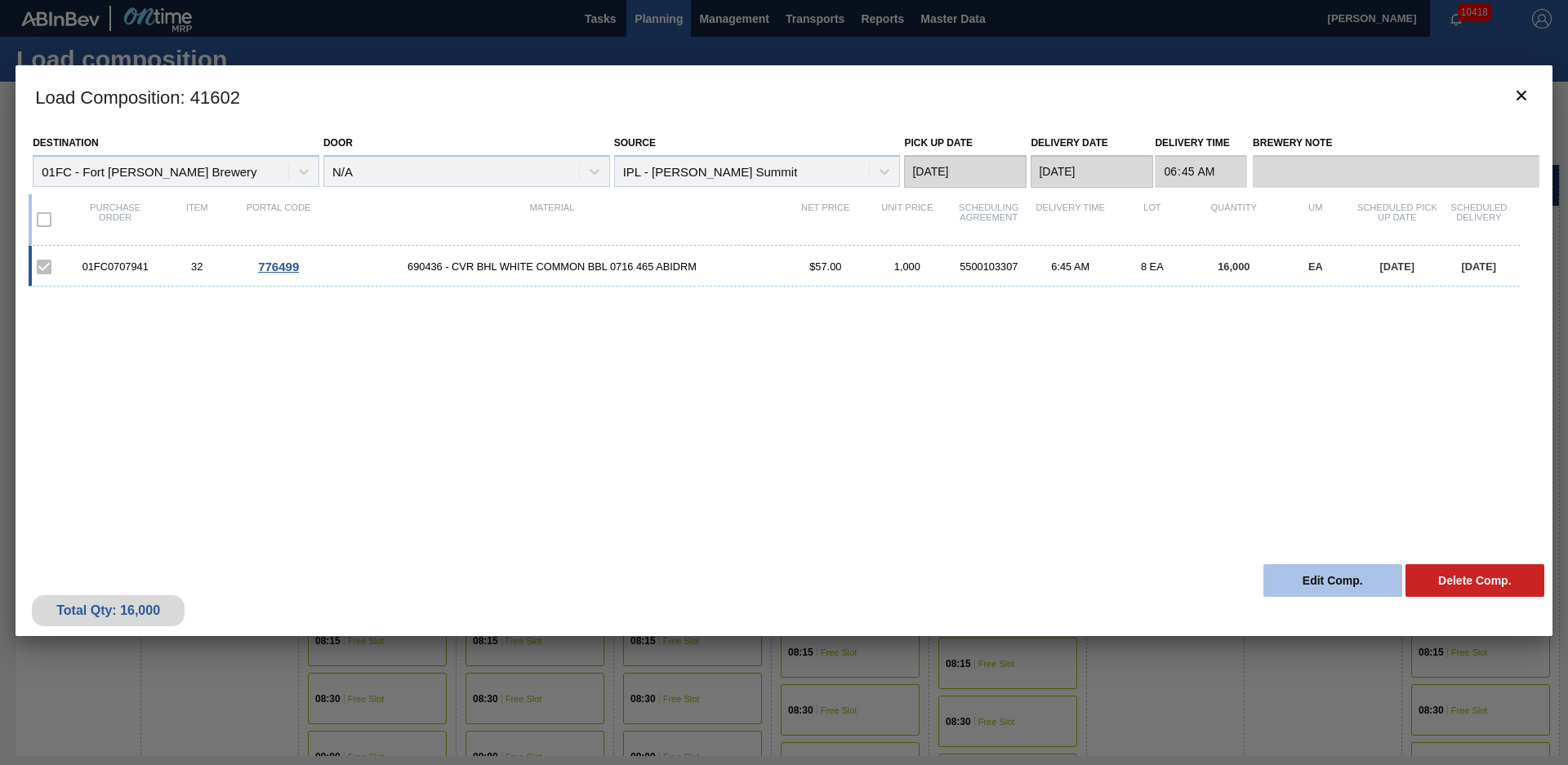
click at [1311, 587] on button "Edit Comp." at bounding box center [1333, 581] width 139 height 33
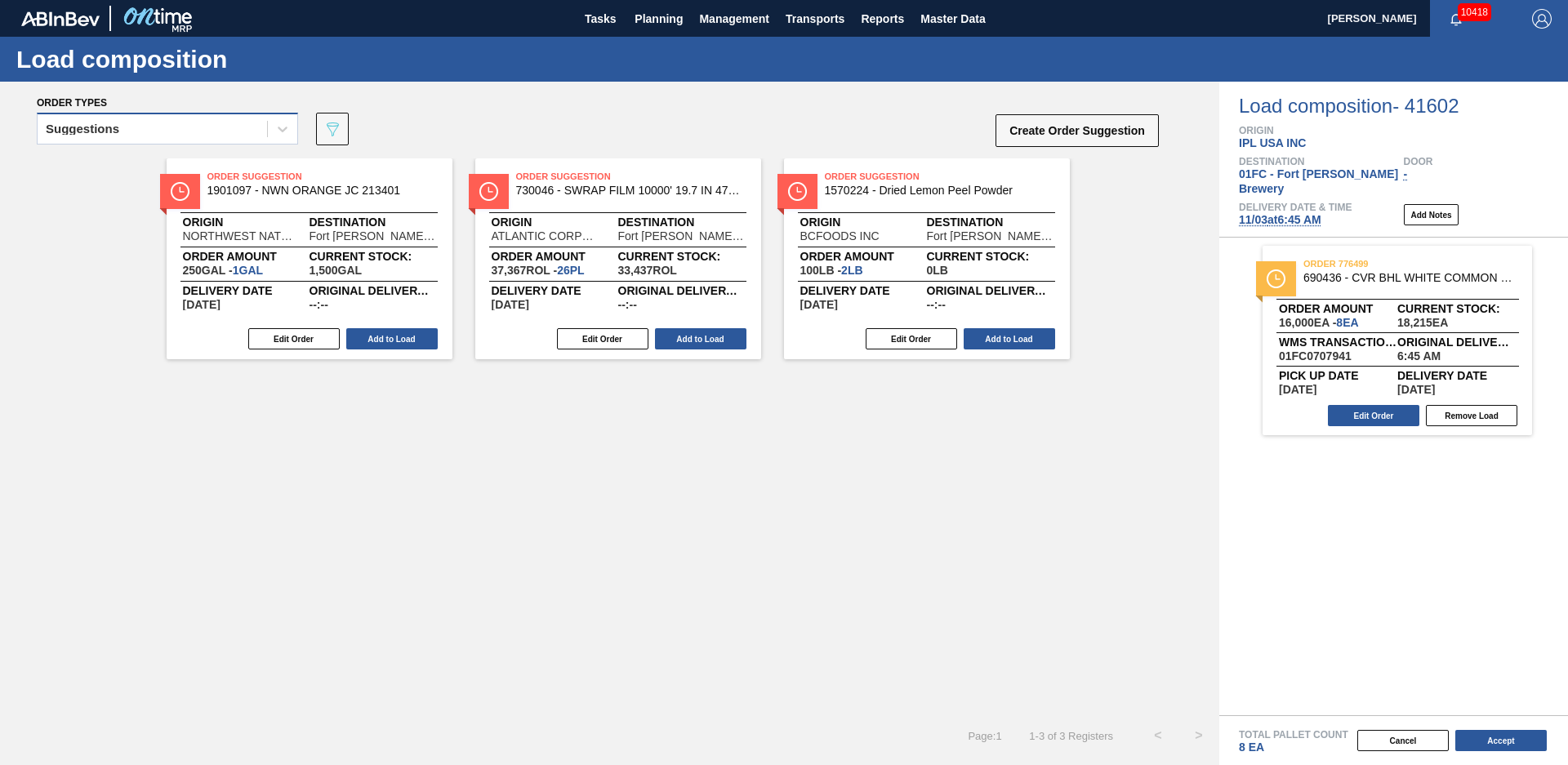
click at [245, 121] on div "Suggestions" at bounding box center [152, 129] width 229 height 24
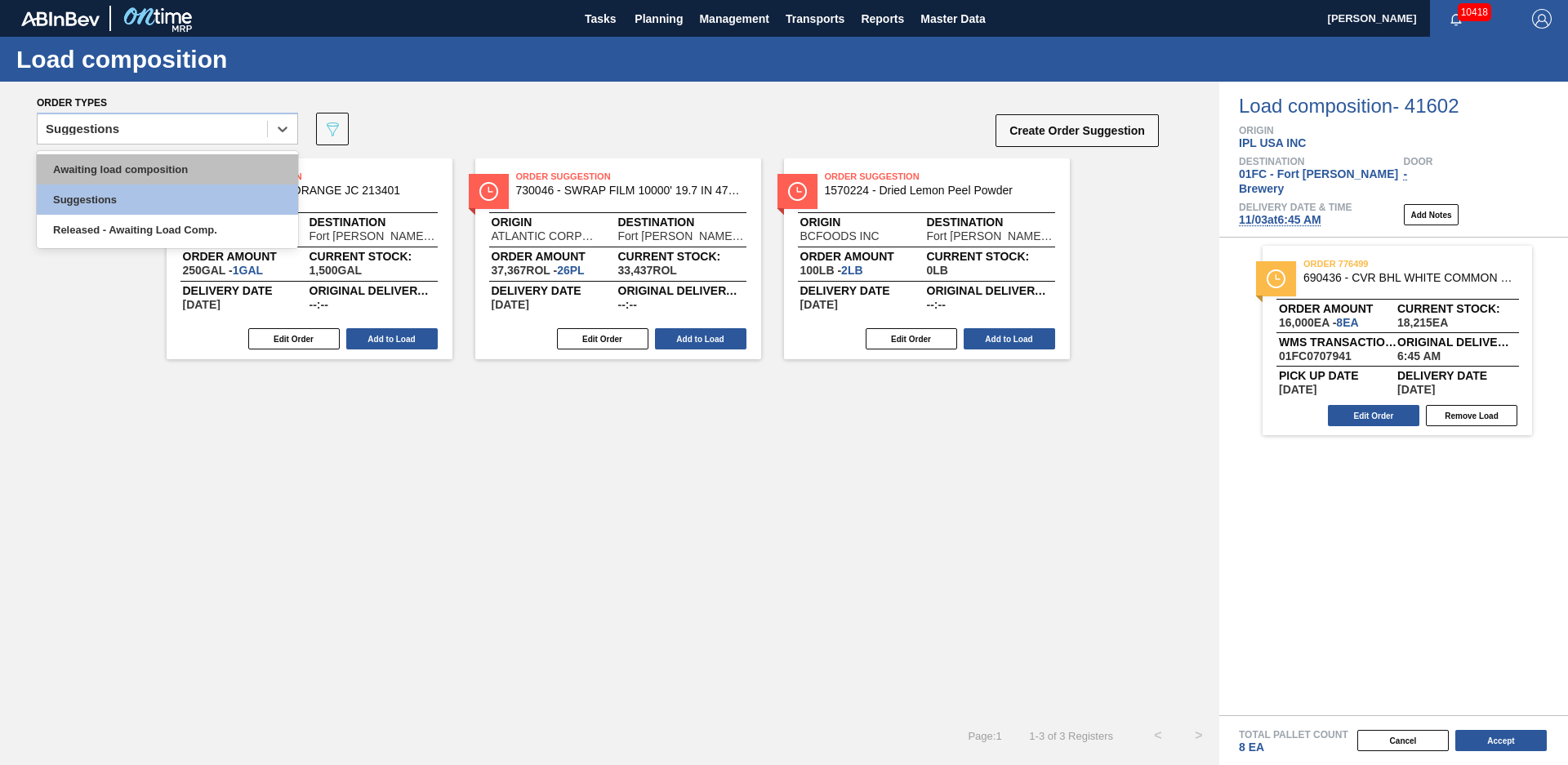
click at [153, 174] on div "Awaiting load composition" at bounding box center [166, 169] width 261 height 30
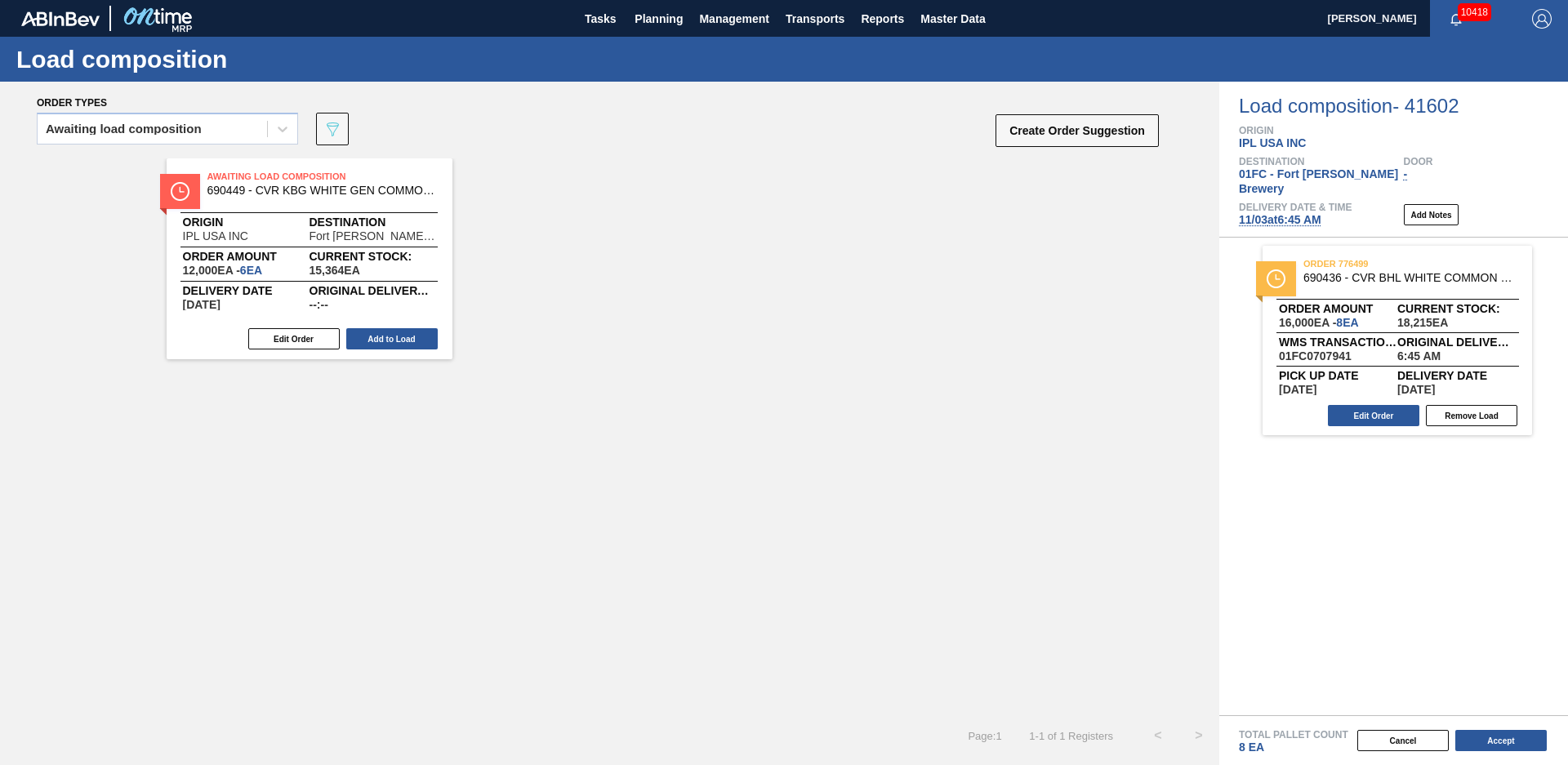
click at [397, 343] on button "Add to Load" at bounding box center [392, 338] width 92 height 21
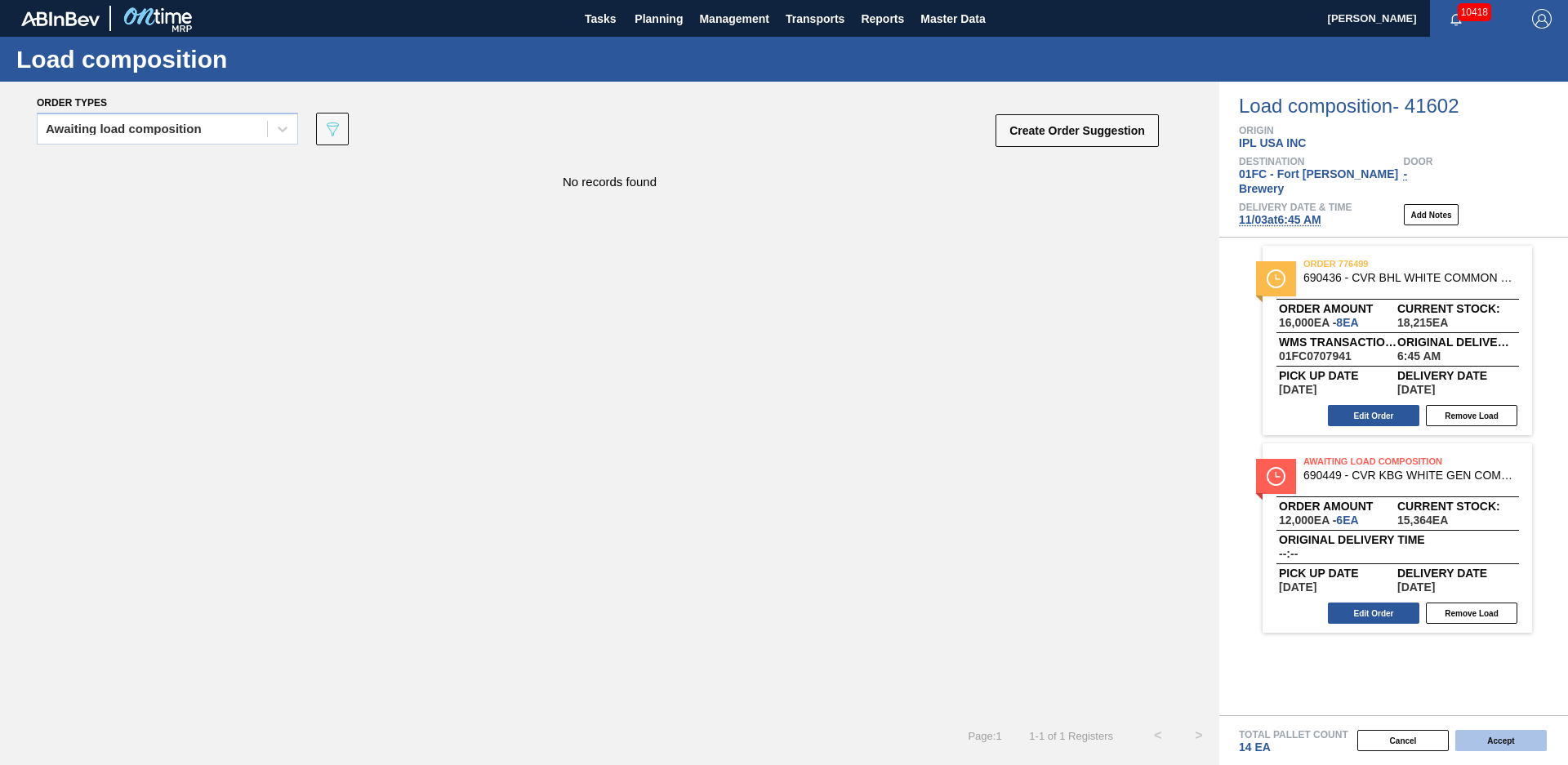
click at [1486, 731] on button "Accept" at bounding box center [1501, 740] width 92 height 21
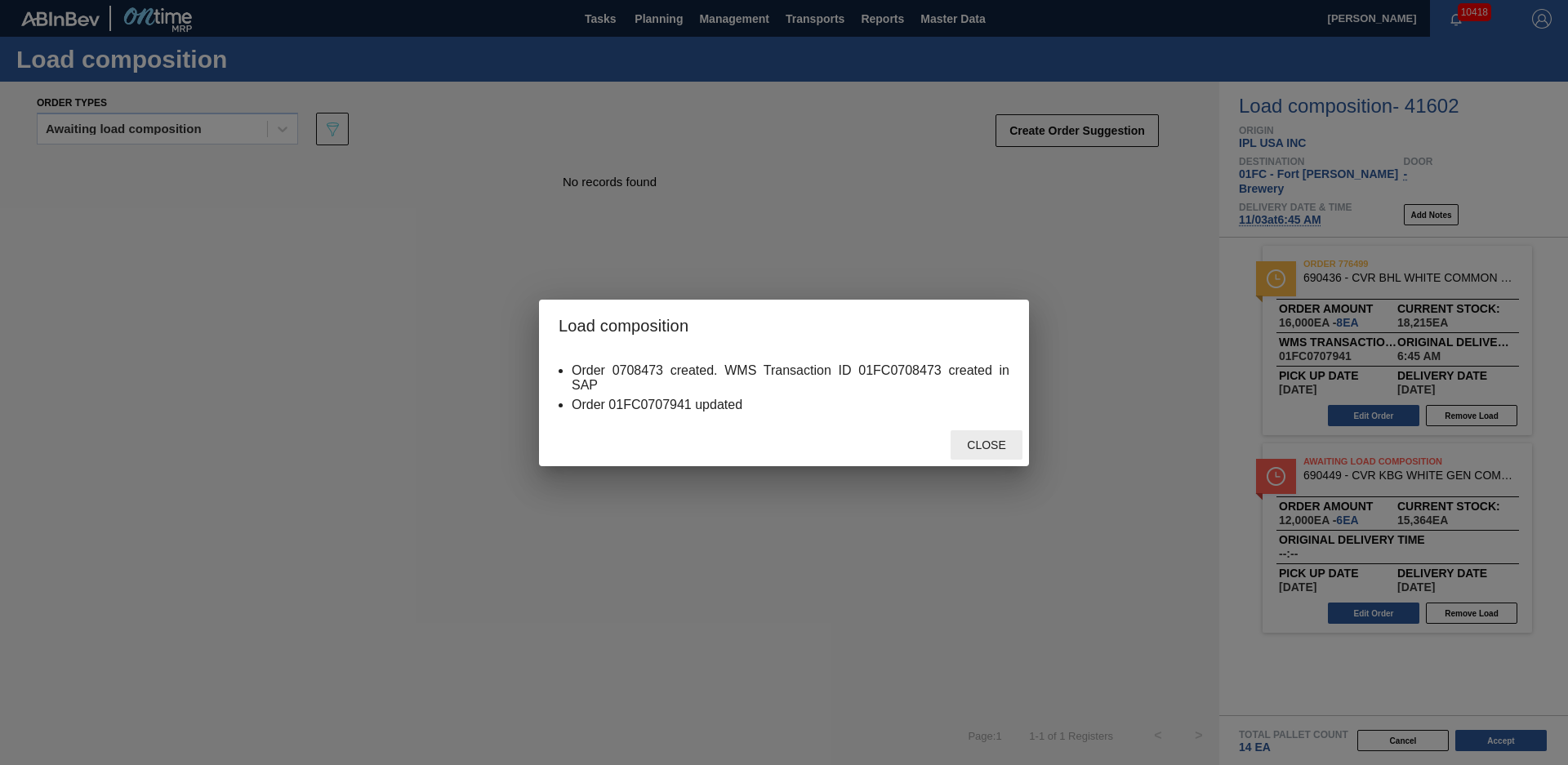
click at [979, 448] on span "Close" at bounding box center [985, 444] width 65 height 13
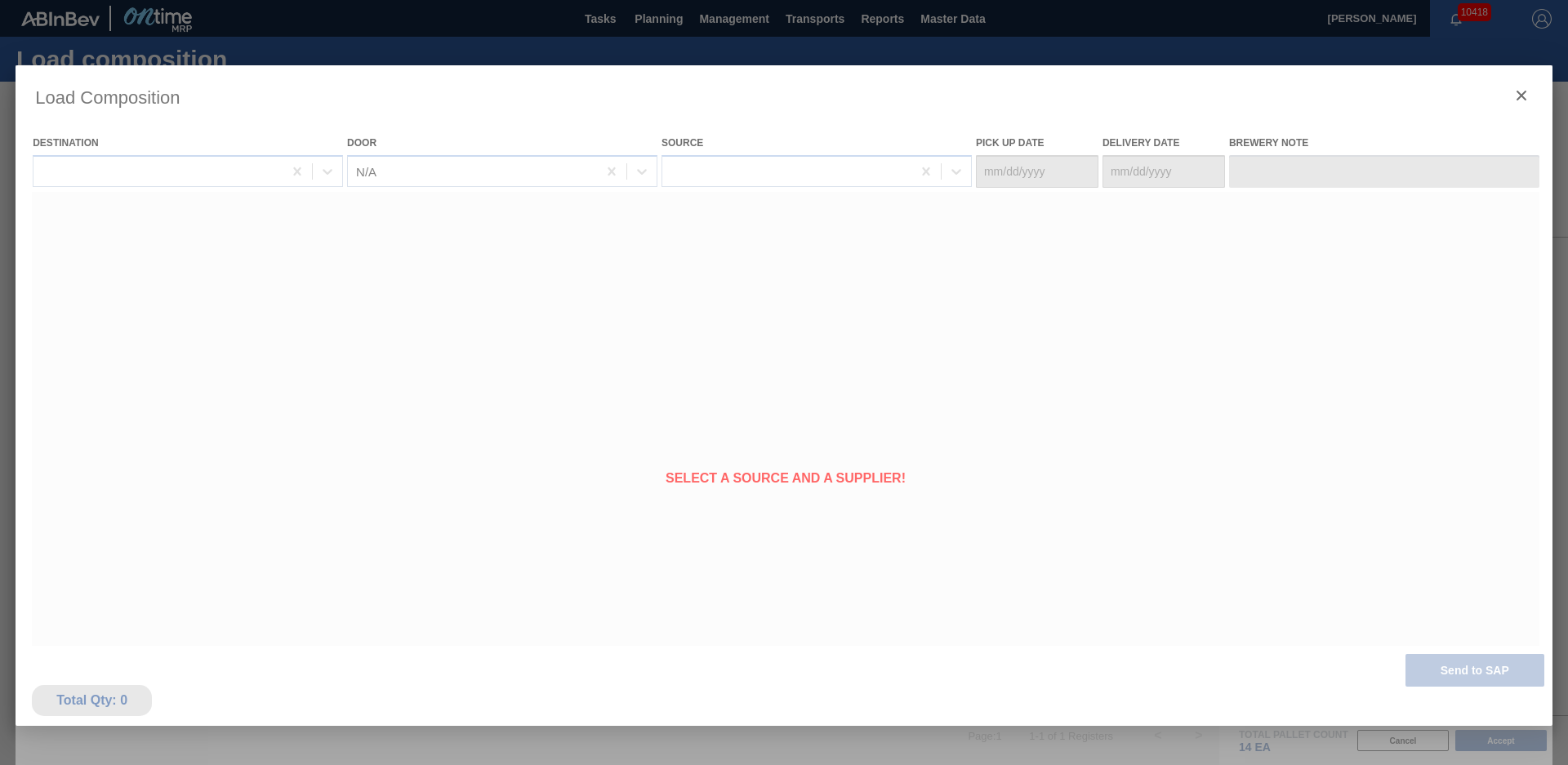
type Date "[DATE]"
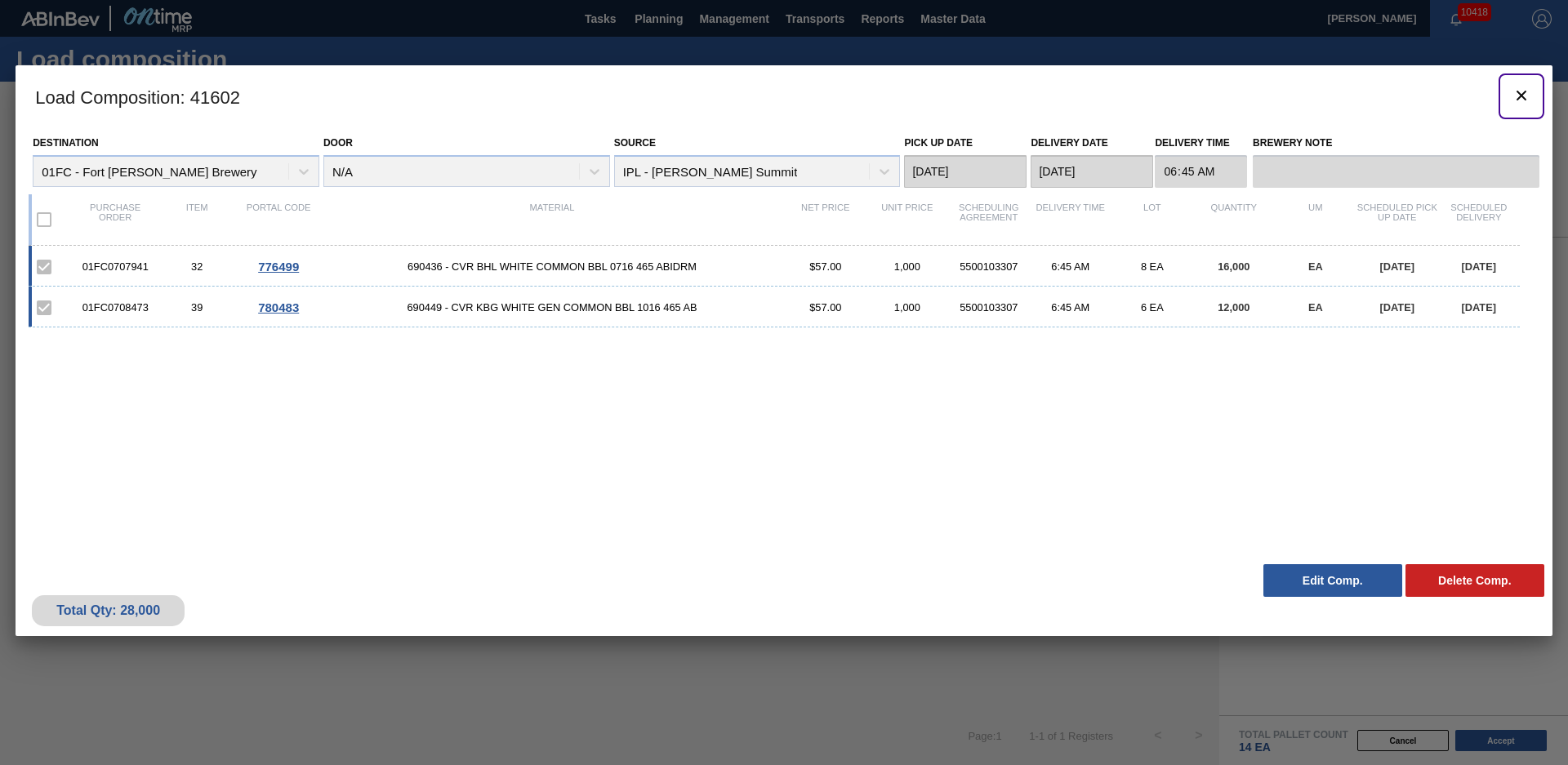
click at [1521, 95] on icon "botão de ícone" at bounding box center [1521, 95] width 10 height 10
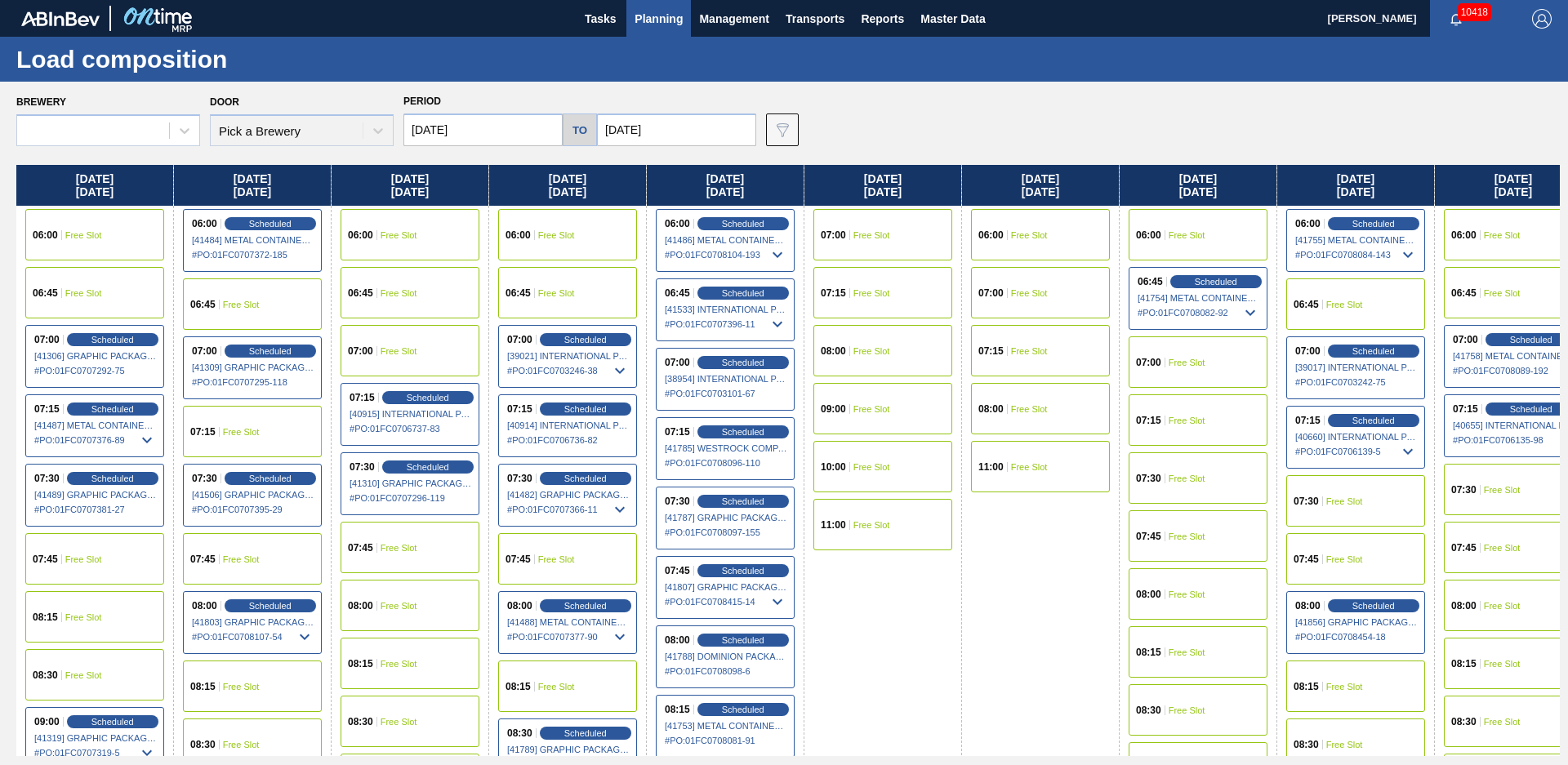
click at [672, 27] on span "Planning" at bounding box center [658, 19] width 48 height 20
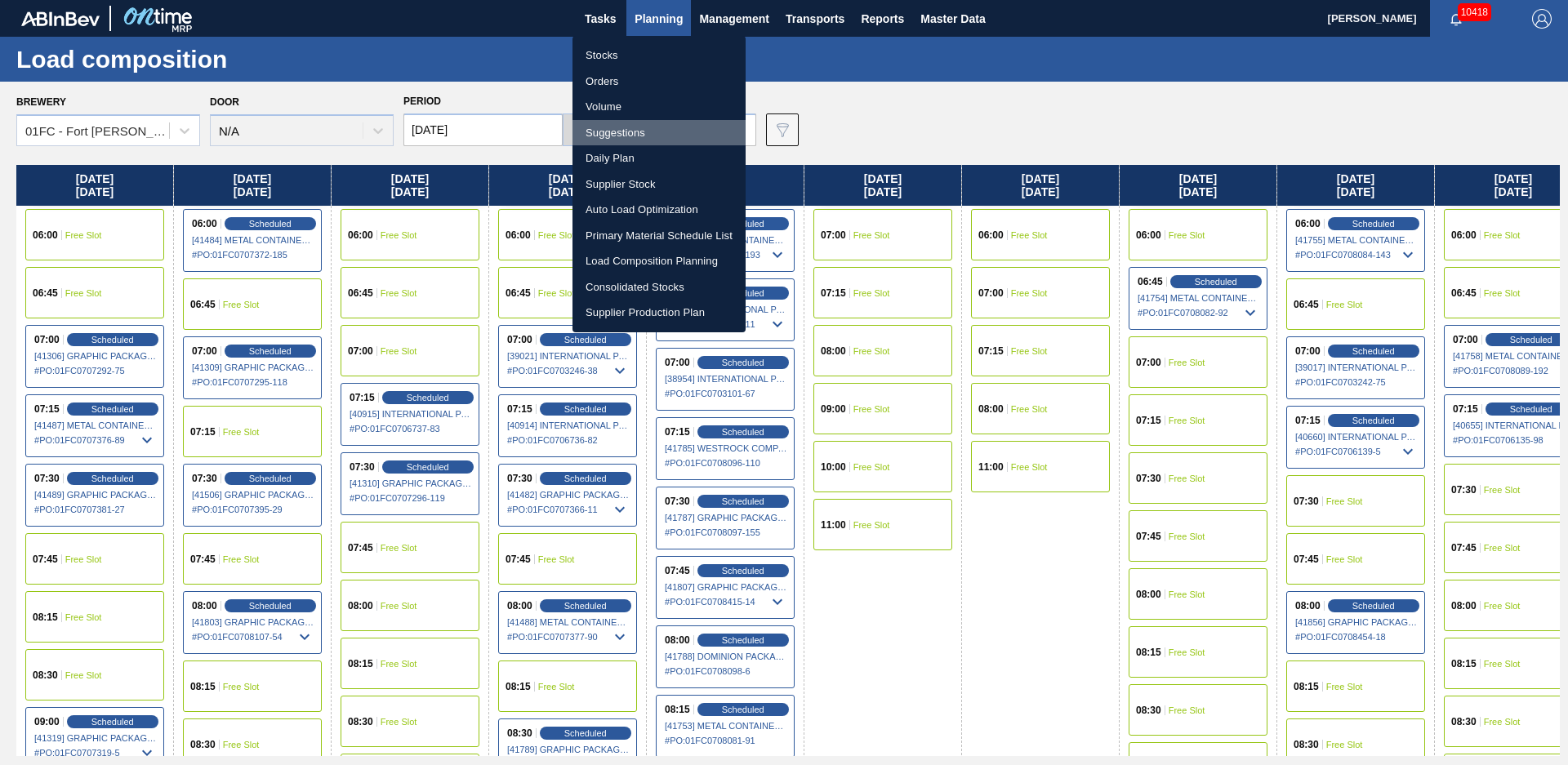
click at [616, 130] on li "Suggestions" at bounding box center [659, 133] width 173 height 26
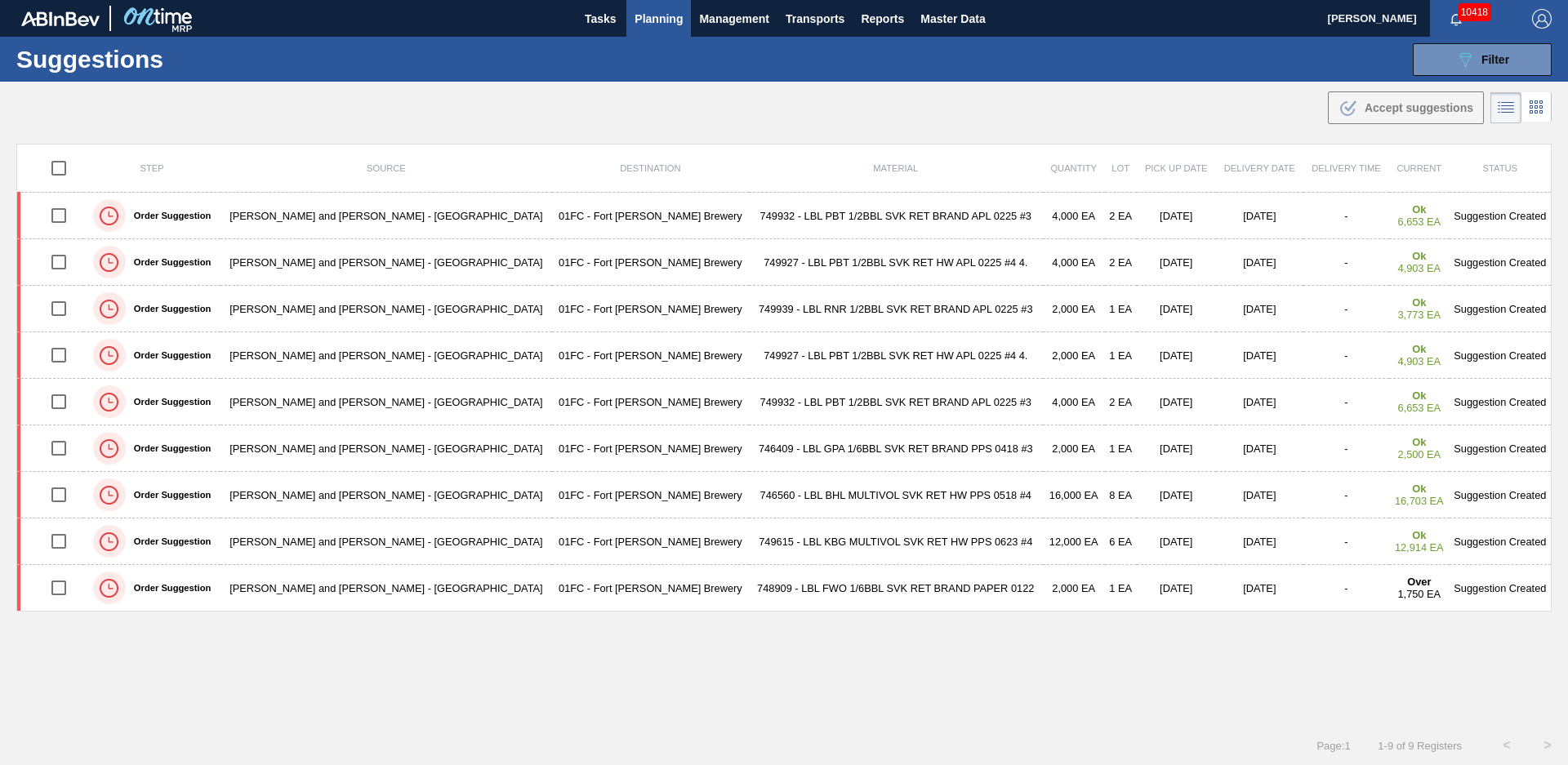
click at [749, 220] on td "749932 - LBL PBT 1/2BBL SVK RET BRAND APL 0225 #3" at bounding box center [895, 215] width 294 height 46
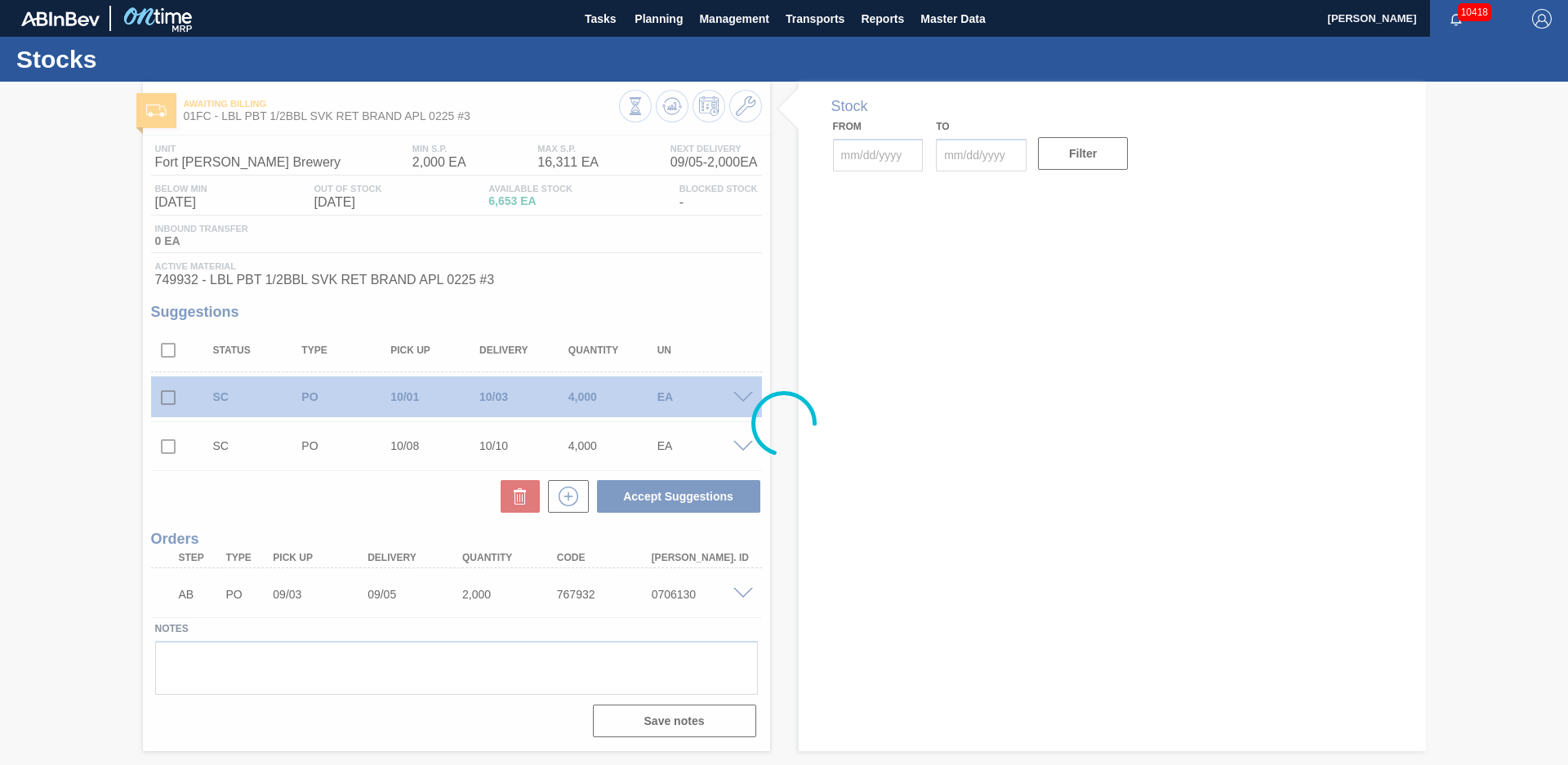
type input "[DATE]"
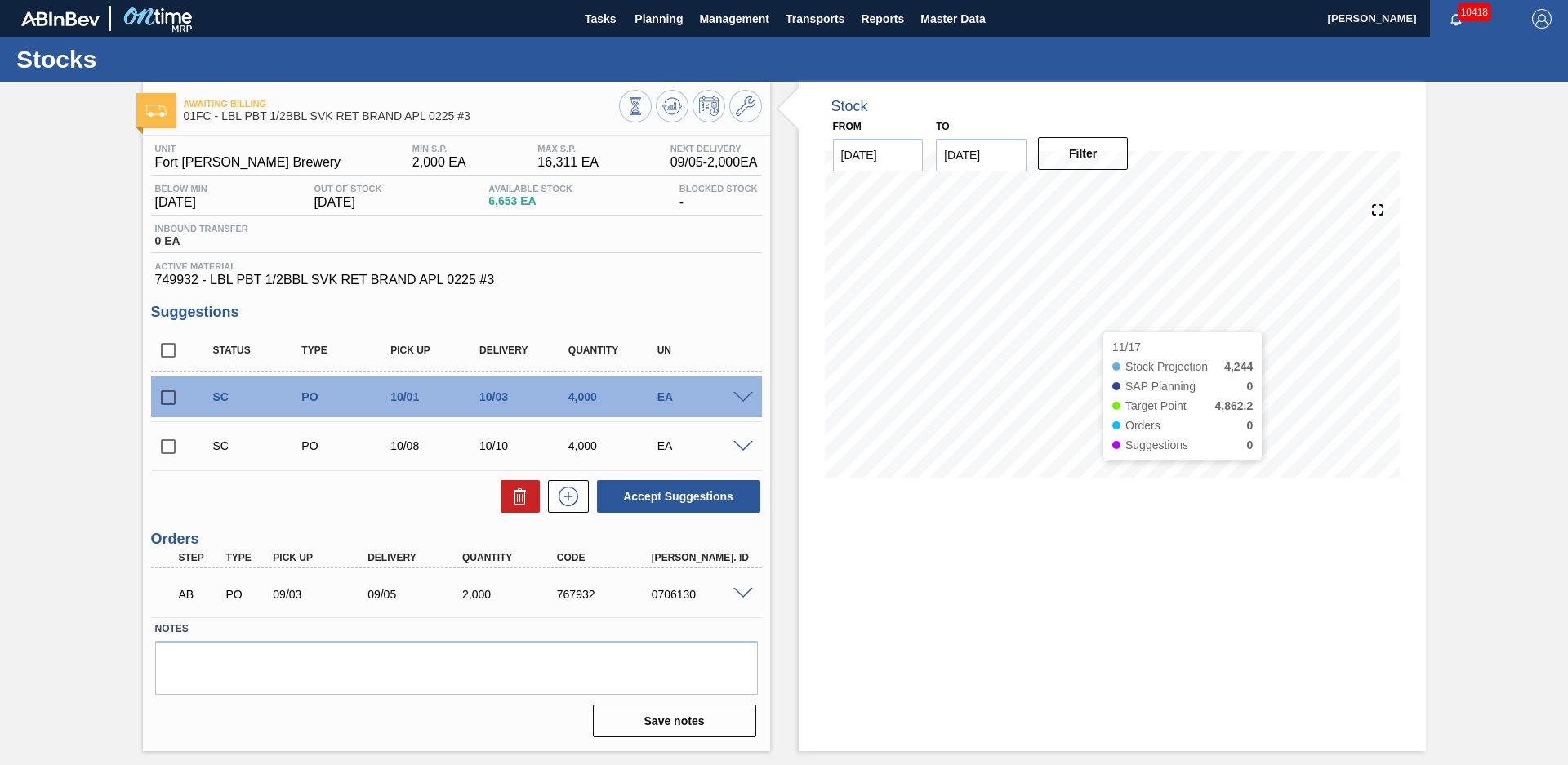
click at [1496, 368] on div "Awaiting Billing 01FC - LBL PBT 1/2BBL SVK RET BRAND APL 0225 #3 Unit [GEOGRAPH…" at bounding box center [784, 416] width 1568 height 670
click at [164, 353] on input "checkbox" at bounding box center [168, 350] width 35 height 35
checkbox input "true"
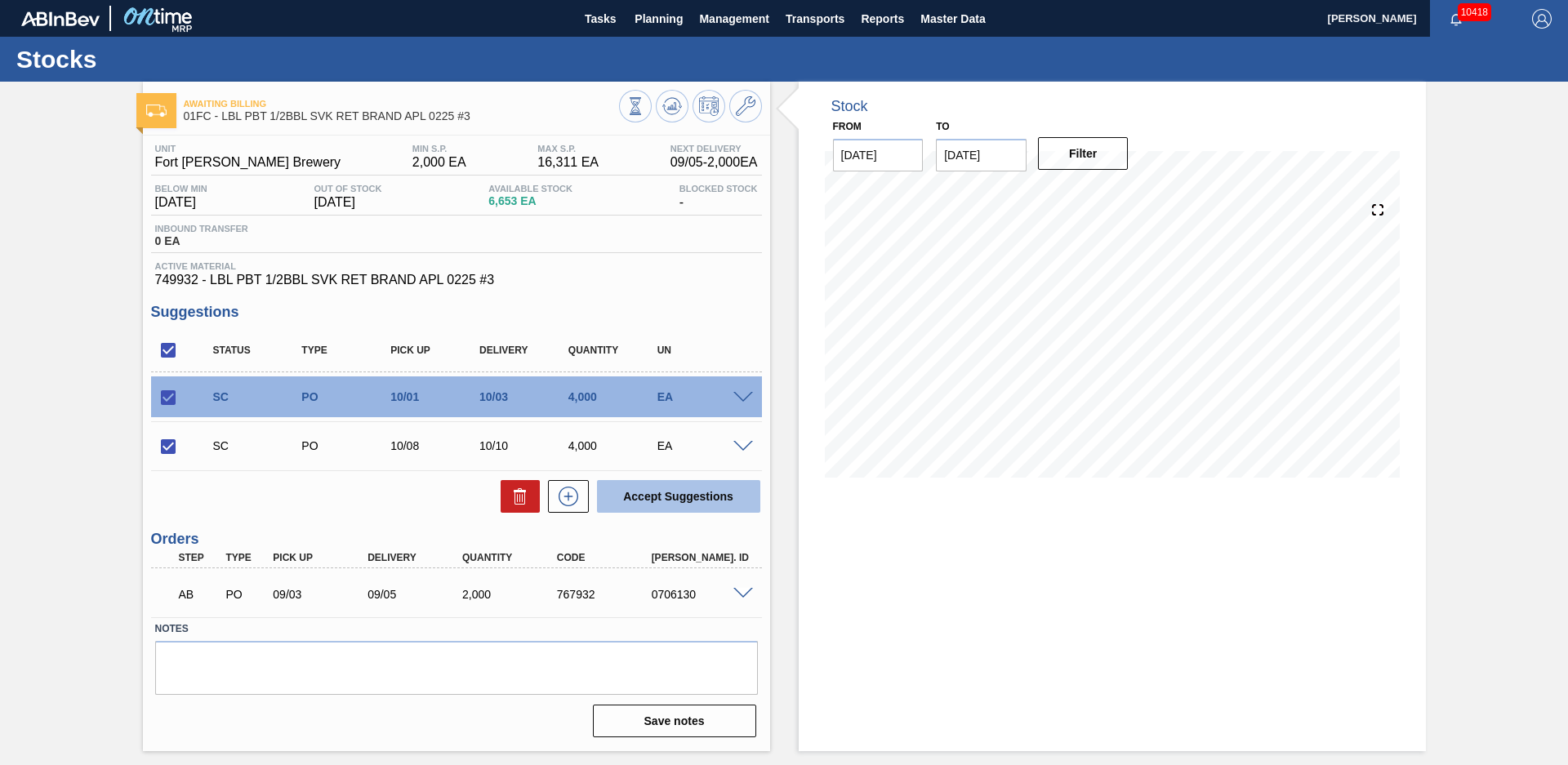
click at [672, 492] on button "Accept Suggestions" at bounding box center [679, 496] width 164 height 33
checkbox input "false"
click at [1514, 381] on div "Awaiting Billing 01FC - LBL PBT 1/2BBL SVK RET BRAND APL 0225 #3 Unit [GEOGRAPH…" at bounding box center [784, 416] width 1568 height 670
click at [645, 32] on button "Planning" at bounding box center [658, 18] width 65 height 36
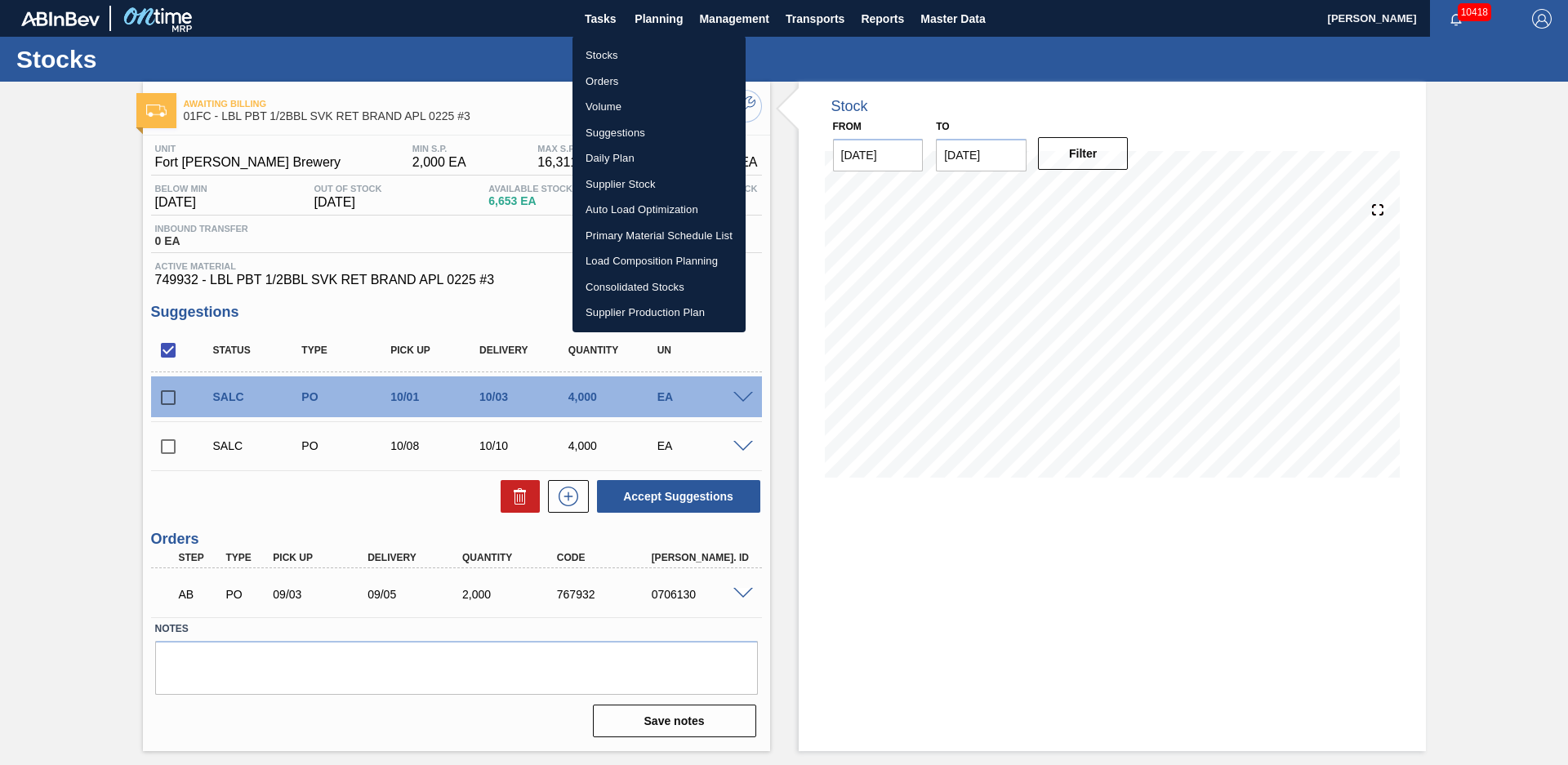
click at [592, 19] on div at bounding box center [784, 382] width 1568 height 765
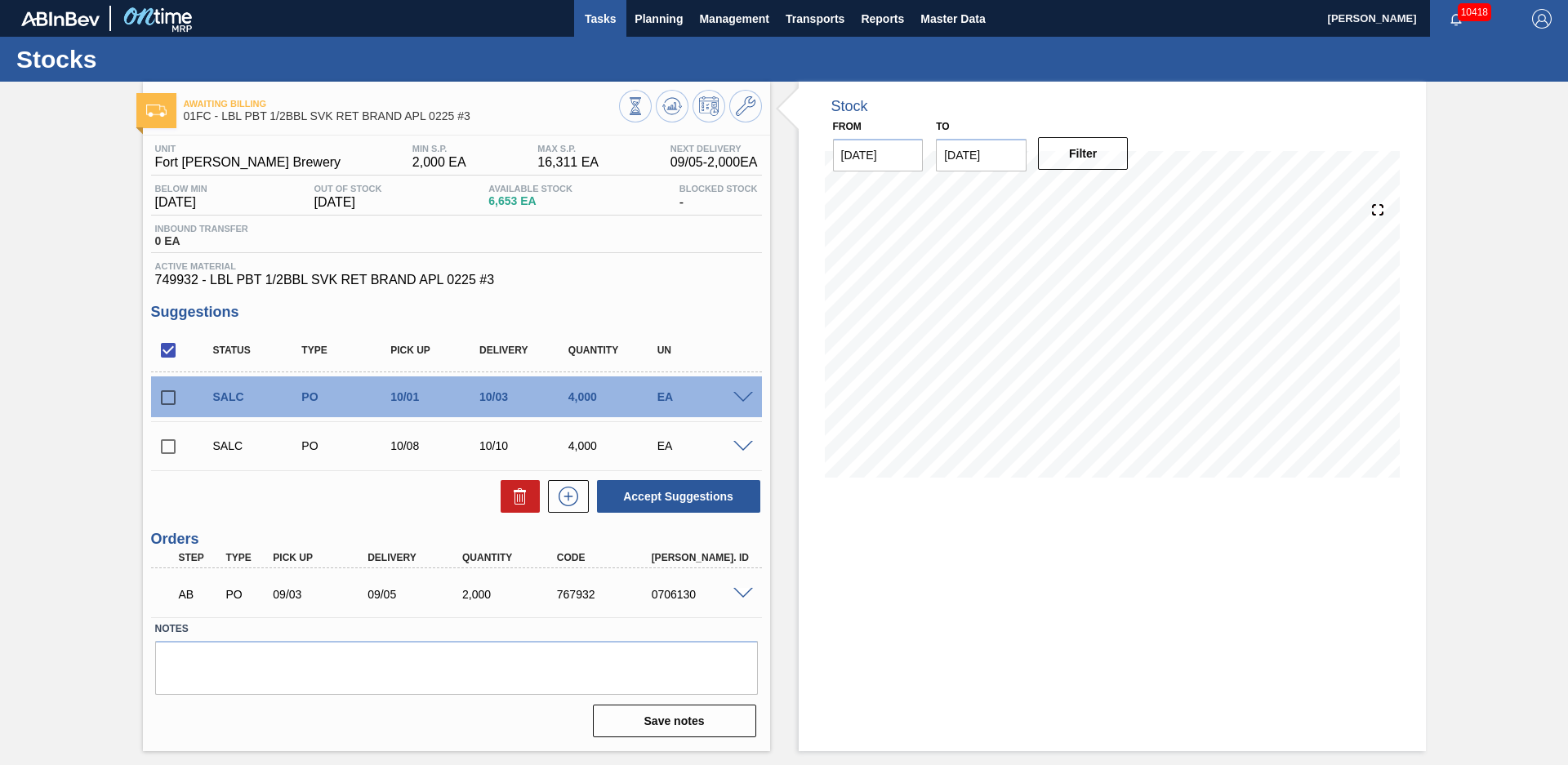
click at [605, 17] on span "Tasks" at bounding box center [600, 19] width 36 height 20
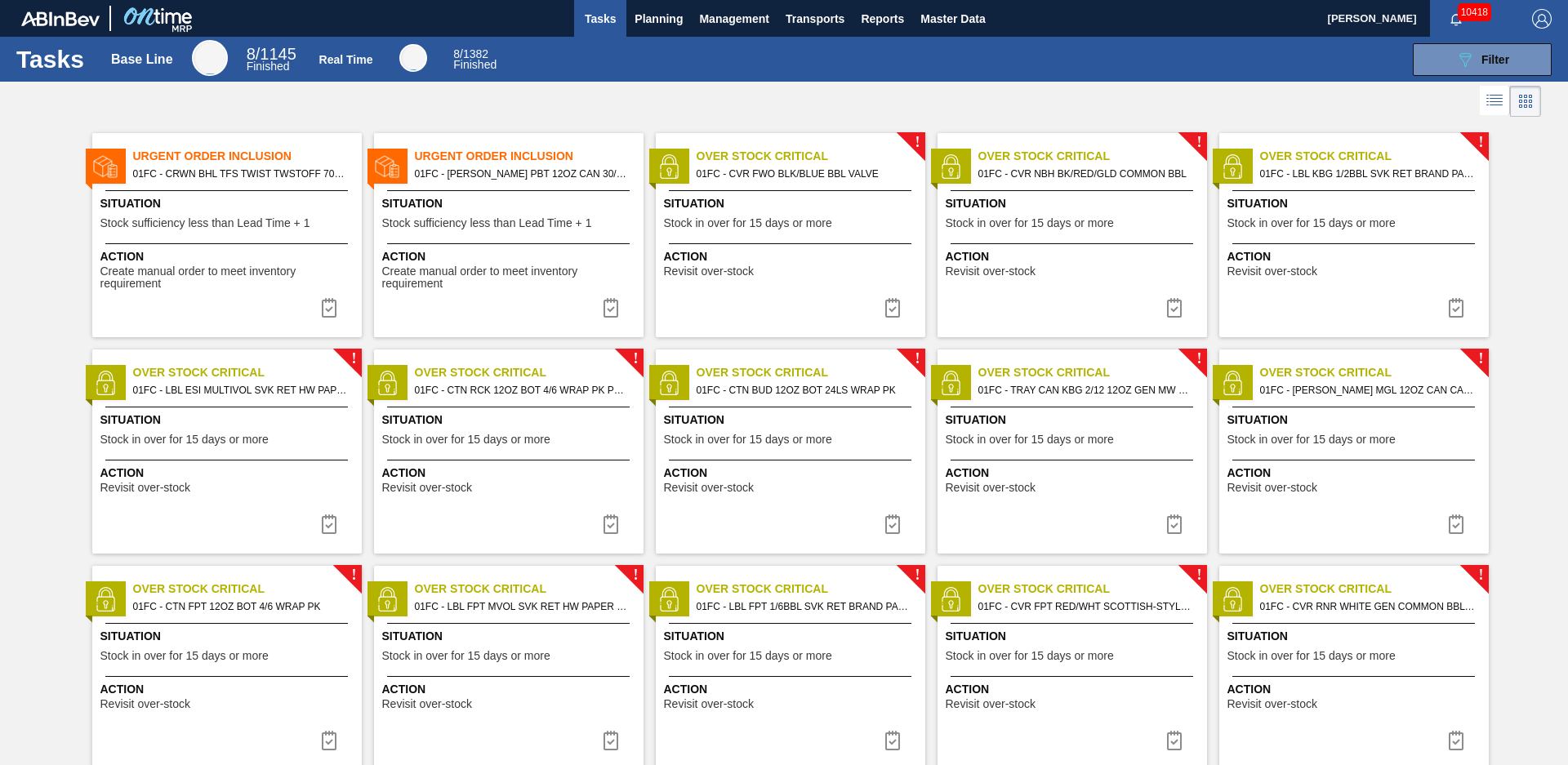
click at [500, 167] on span "01FC - [PERSON_NAME] PBT 12OZ CAN 30/12 CAN PK" at bounding box center [522, 174] width 215 height 18
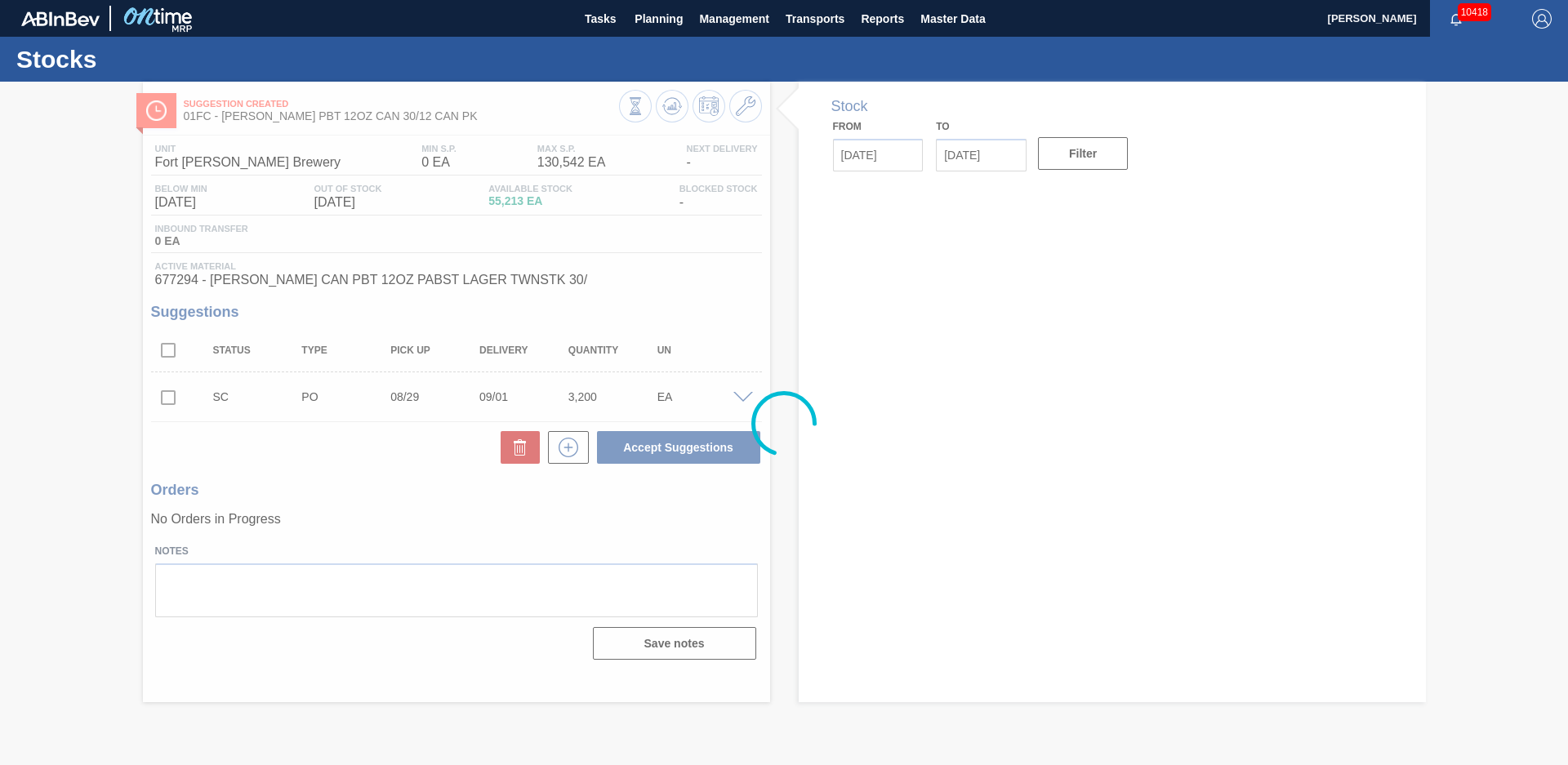
type input "[DATE]"
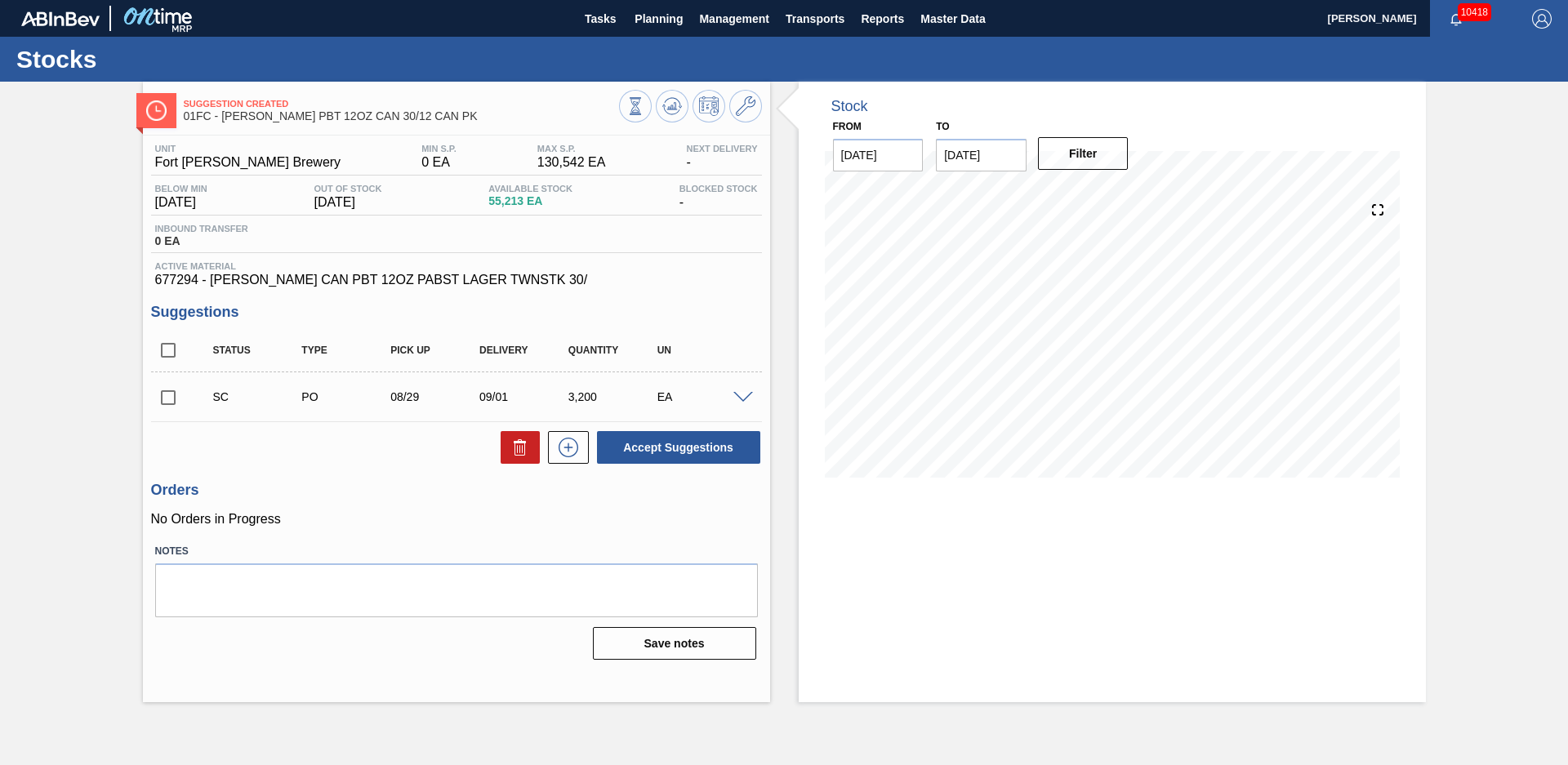
click at [783, 250] on div "Stock From [DATE] to [DATE] Filter" at bounding box center [1097, 392] width 655 height 621
click at [785, 303] on div "Stock From [DATE] to [DATE] Filter" at bounding box center [1097, 392] width 655 height 621
click at [784, 264] on div "Stock From [DATE] to [DATE] Filter" at bounding box center [1097, 392] width 655 height 621
click at [784, 285] on div "Stock From [DATE] to [DATE] Filter 08/26 Stock Projection 44,248 SAP Planning 1…" at bounding box center [1097, 392] width 655 height 621
click at [74, 303] on div "Suggestion Created 01FC - [PERSON_NAME] PBT 12OZ CAN 30/12 CAN PK Unit Fort [PE…" at bounding box center [784, 392] width 1568 height 621
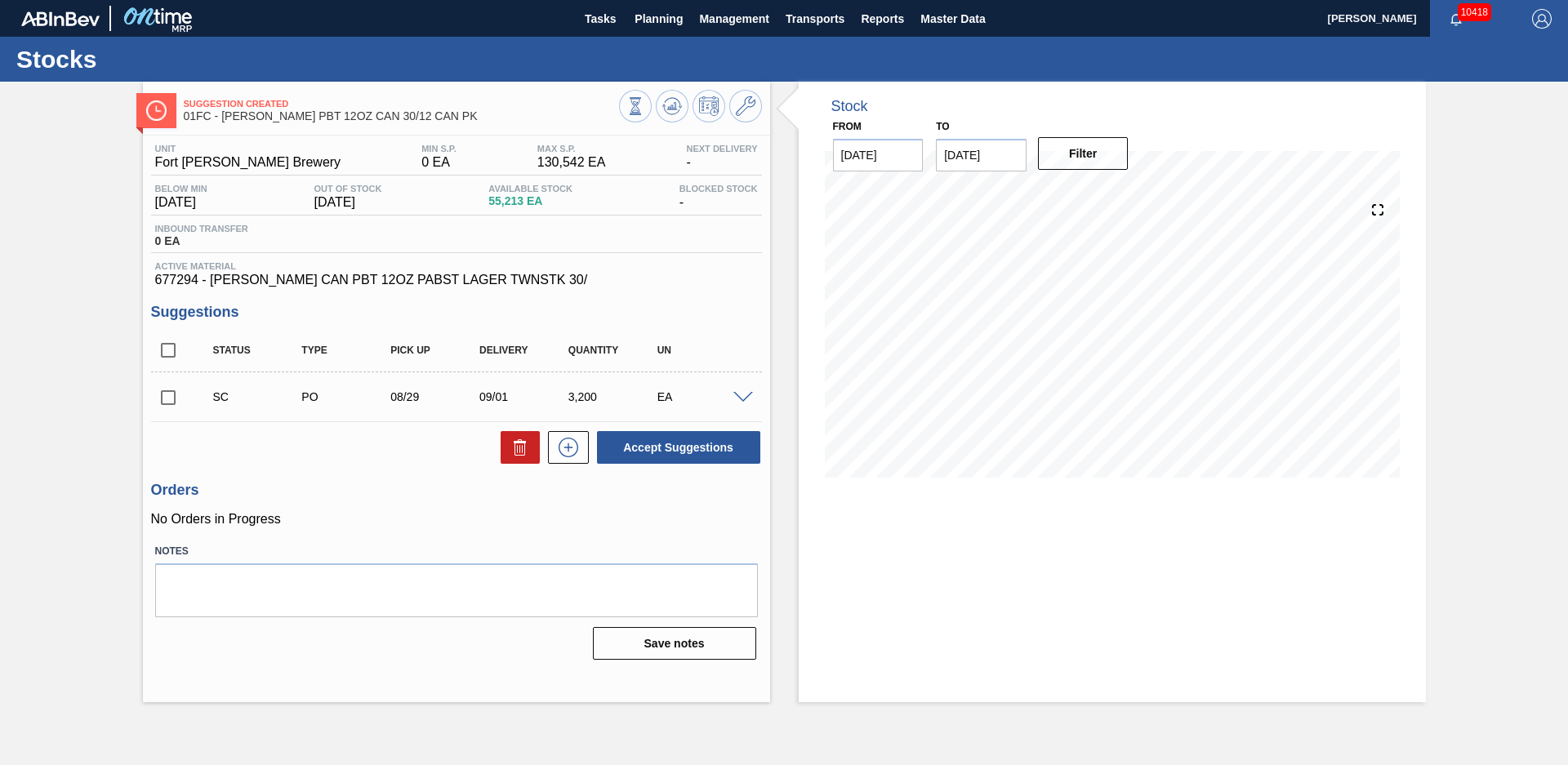
click at [74, 303] on div "Suggestion Created 01FC - [PERSON_NAME] PBT 12OZ CAN 30/12 CAN PK Unit Fort [PE…" at bounding box center [784, 392] width 1568 height 621
click at [780, 293] on div "Stock From [DATE] to [DATE] Filter 09/08 Stock Projection 2,487 SAP Planning 0 …" at bounding box center [1097, 392] width 655 height 621
click at [772, 253] on div "Suggestion Created 01FC - [PERSON_NAME] PBT 12OZ CAN 30/12 CAN PK Unit Fort [PE…" at bounding box center [784, 392] width 1568 height 621
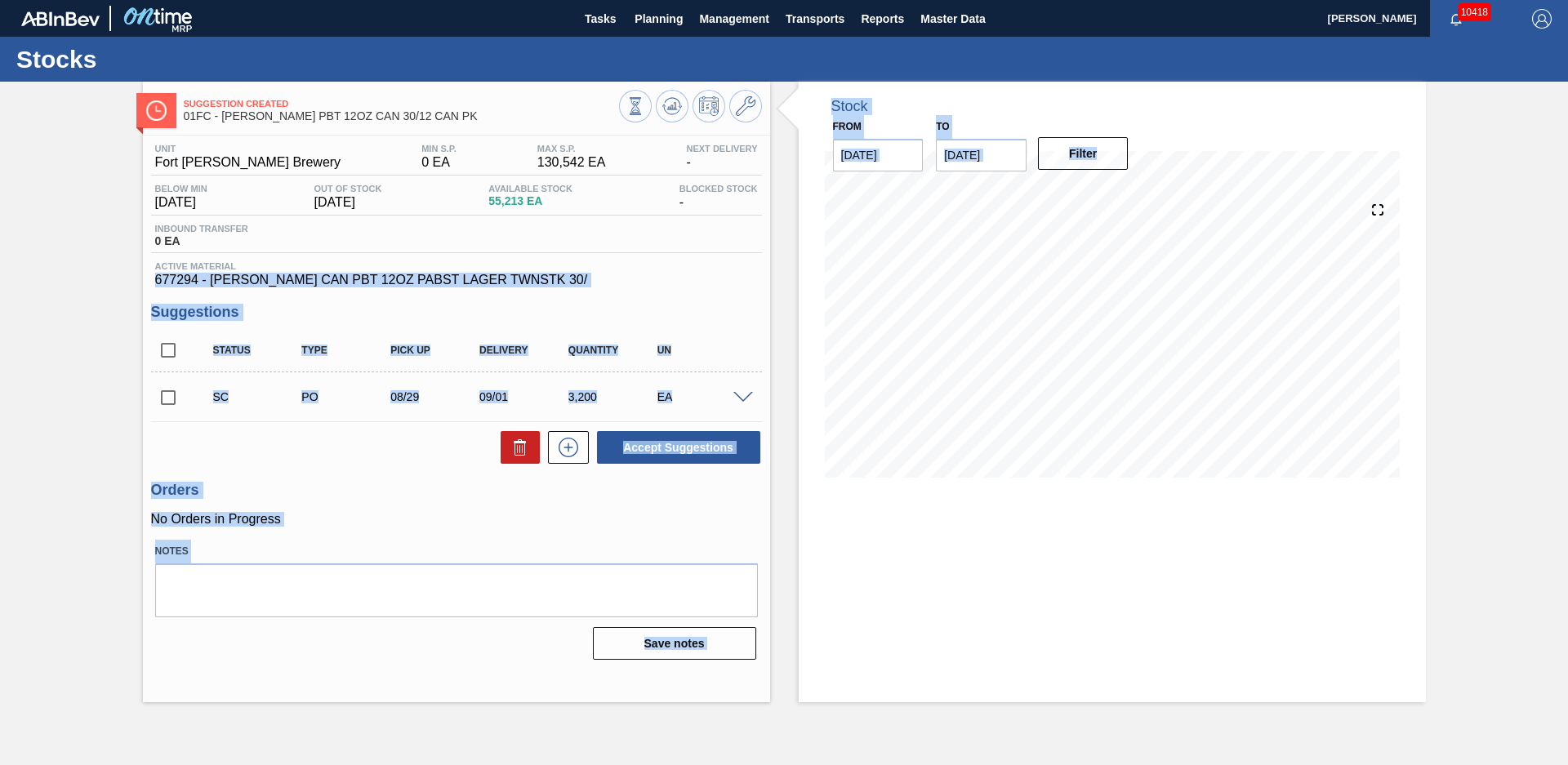
click at [794, 271] on div "Stock From [DATE] to [DATE] Filter 09/08 Stock Projection 2,487 SAP Planning 0 …" at bounding box center [1097, 392] width 655 height 621
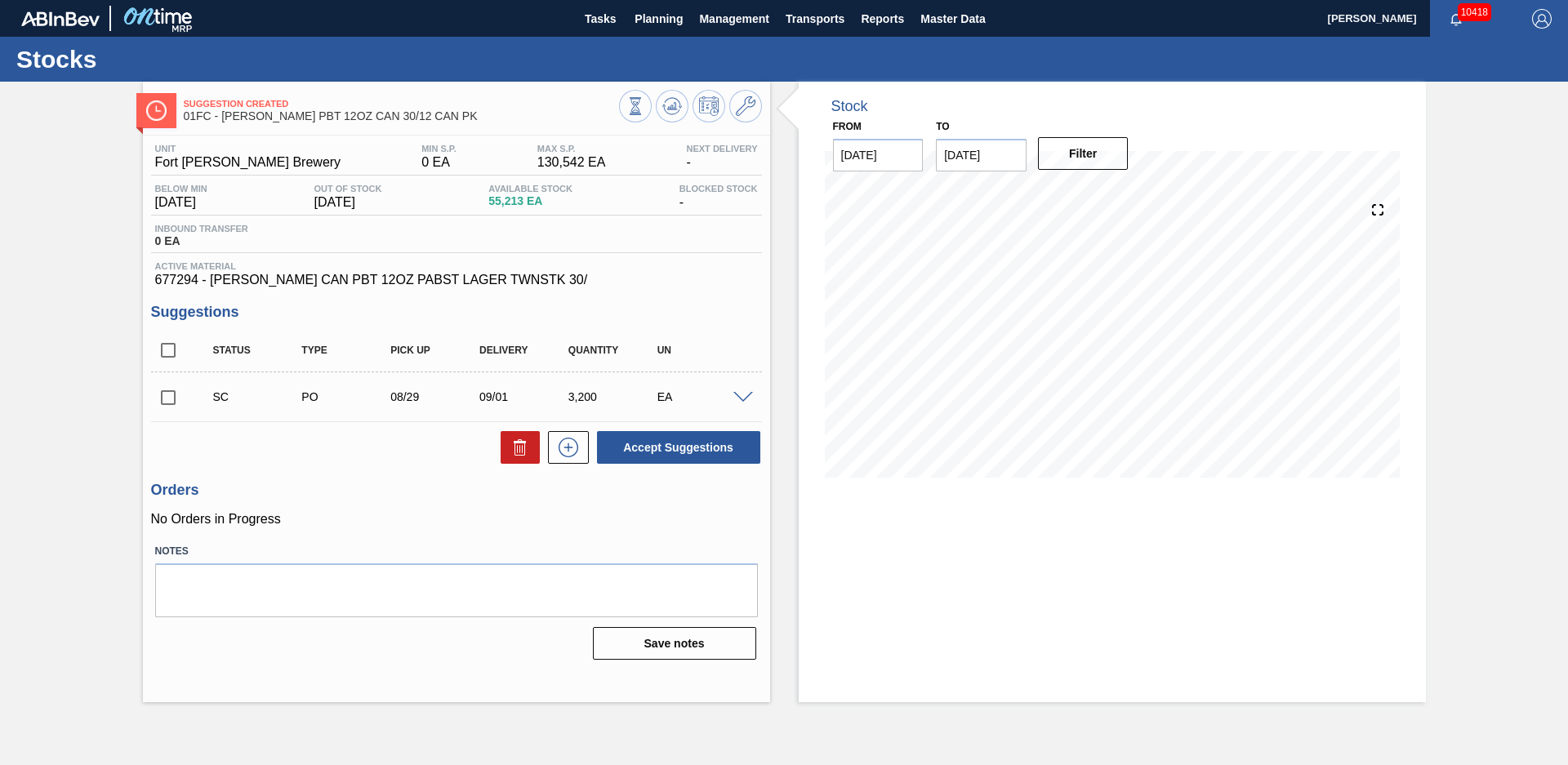
click at [783, 451] on div "Stock From [DATE] to [DATE] Filter 09/08 Stock Projection 2,487 SAP Planning 0 …" at bounding box center [1097, 392] width 655 height 621
click at [1486, 278] on div "Suggestion Created 01FC - [PERSON_NAME] PBT 12OZ CAN 30/12 CAN PK Unit Fort [PE…" at bounding box center [784, 392] width 1568 height 621
click at [1454, 273] on div "Suggestion Created 01FC - [PERSON_NAME] PBT 12OZ CAN 30/12 CAN PK Unit Fort [PE…" at bounding box center [784, 392] width 1568 height 621
click at [126, 258] on div "Suggestion Created 01FC - [PERSON_NAME] PBT 12OZ CAN 30/12 CAN PK Unit Fort [PE…" at bounding box center [784, 392] width 1568 height 621
click at [779, 270] on div "Stock From [DATE] to [DATE] Filter 08/27 Stock Projection 6,249 SAP Planning 37…" at bounding box center [1097, 392] width 655 height 621
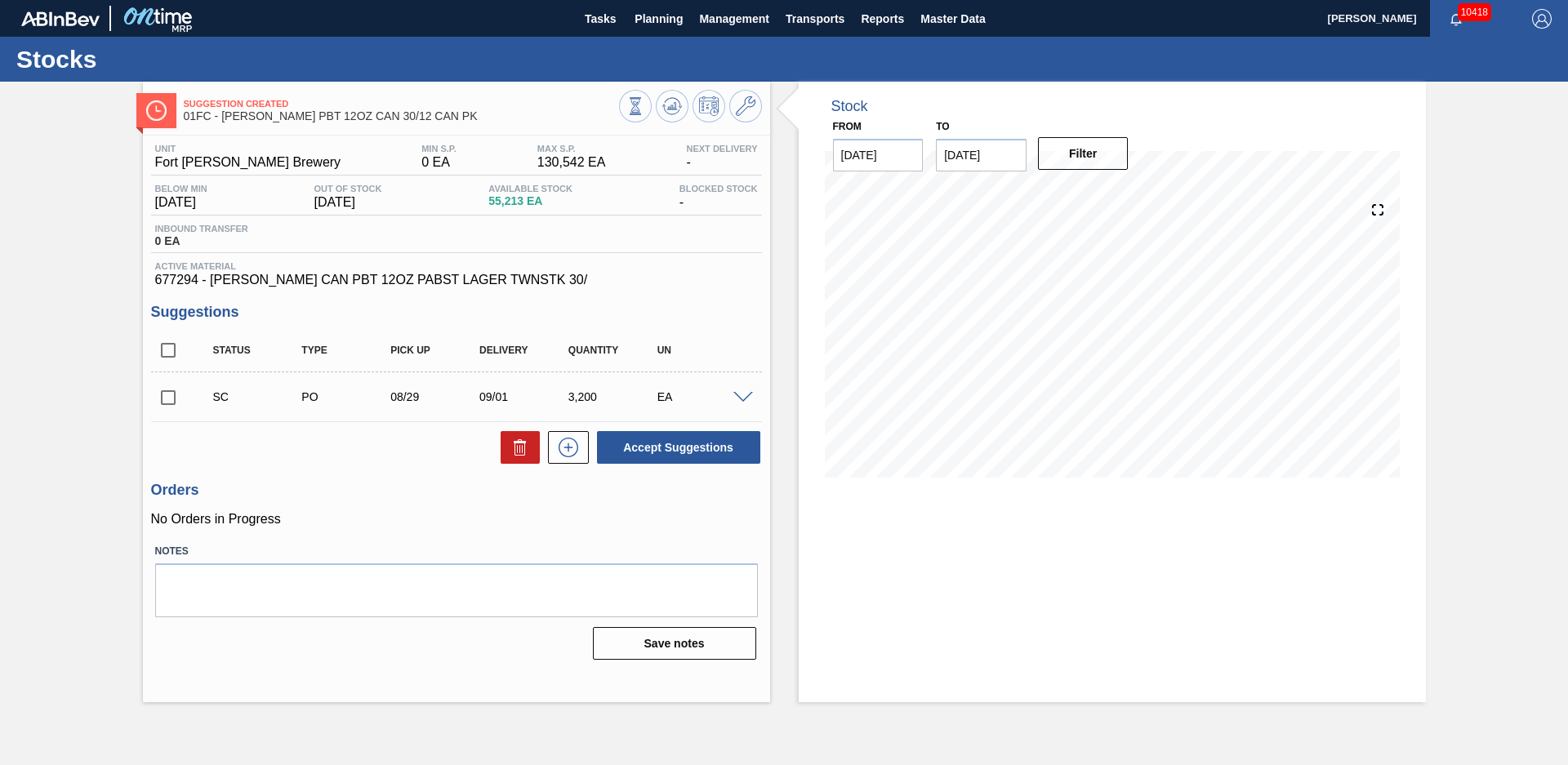
click at [1496, 244] on div "Suggestion Created 01FC - [PERSON_NAME] PBT 12OZ CAN 30/12 CAN PK Unit Fort [PE…" at bounding box center [784, 392] width 1568 height 621
click at [55, 343] on div "Suggestion Created 01FC - [PERSON_NAME] PBT 12OZ CAN 30/12 CAN PK Unit Fort [PE…" at bounding box center [784, 392] width 1568 height 621
click at [647, 28] on button "Planning" at bounding box center [658, 18] width 65 height 36
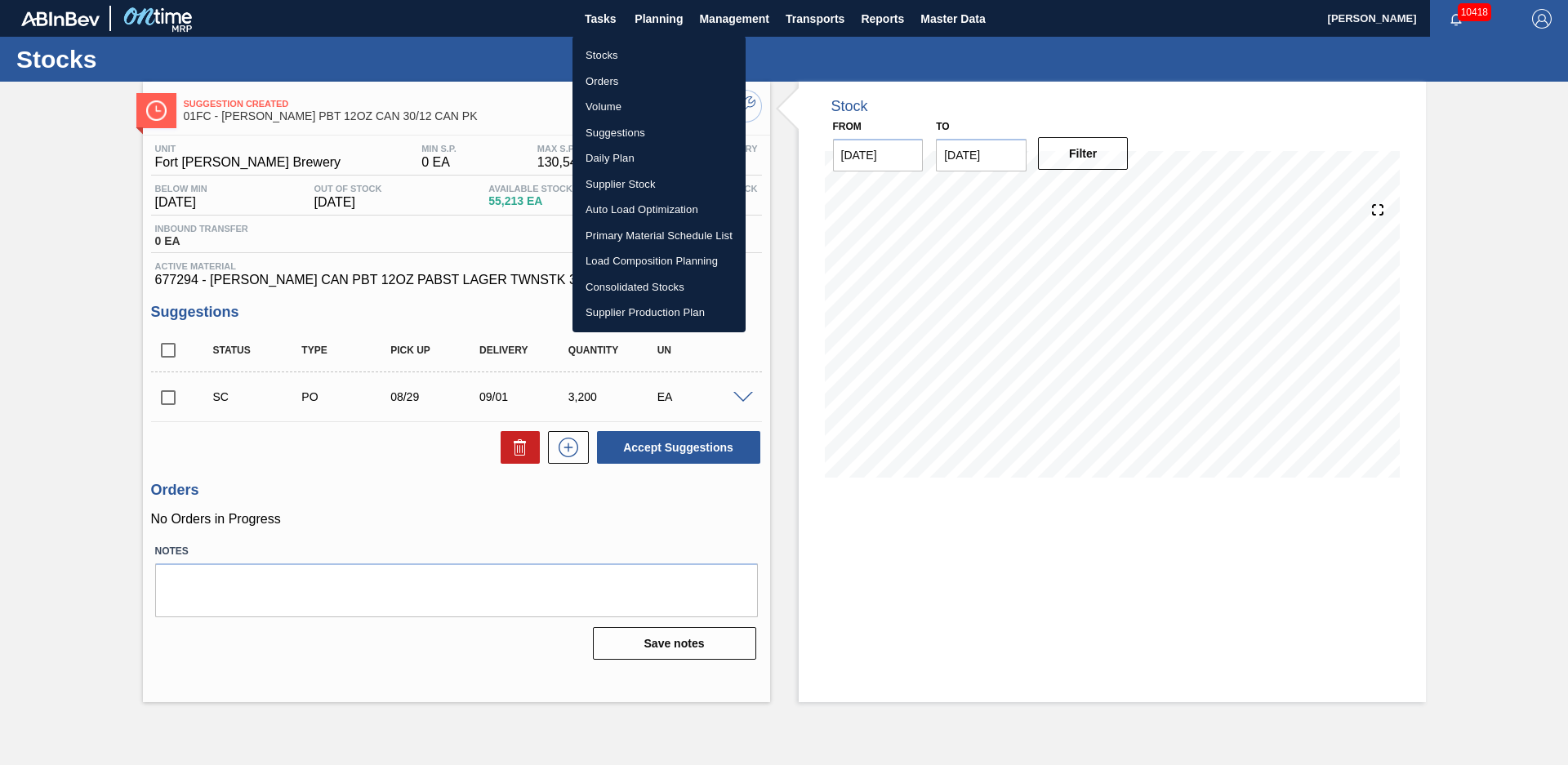
click at [608, 47] on li "Stocks" at bounding box center [659, 55] width 173 height 26
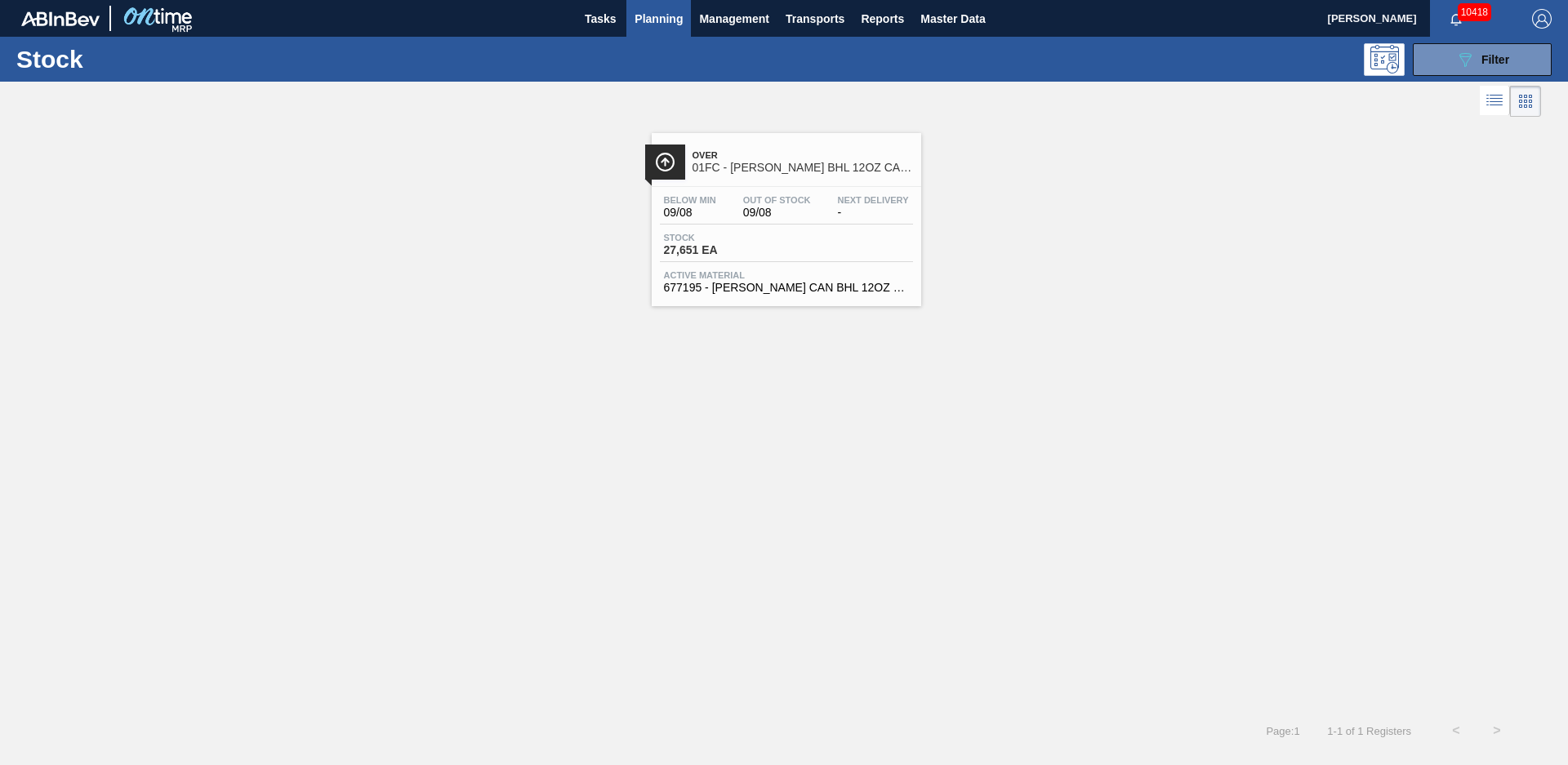
click at [780, 160] on span "Over" at bounding box center [803, 154] width 221 height 10
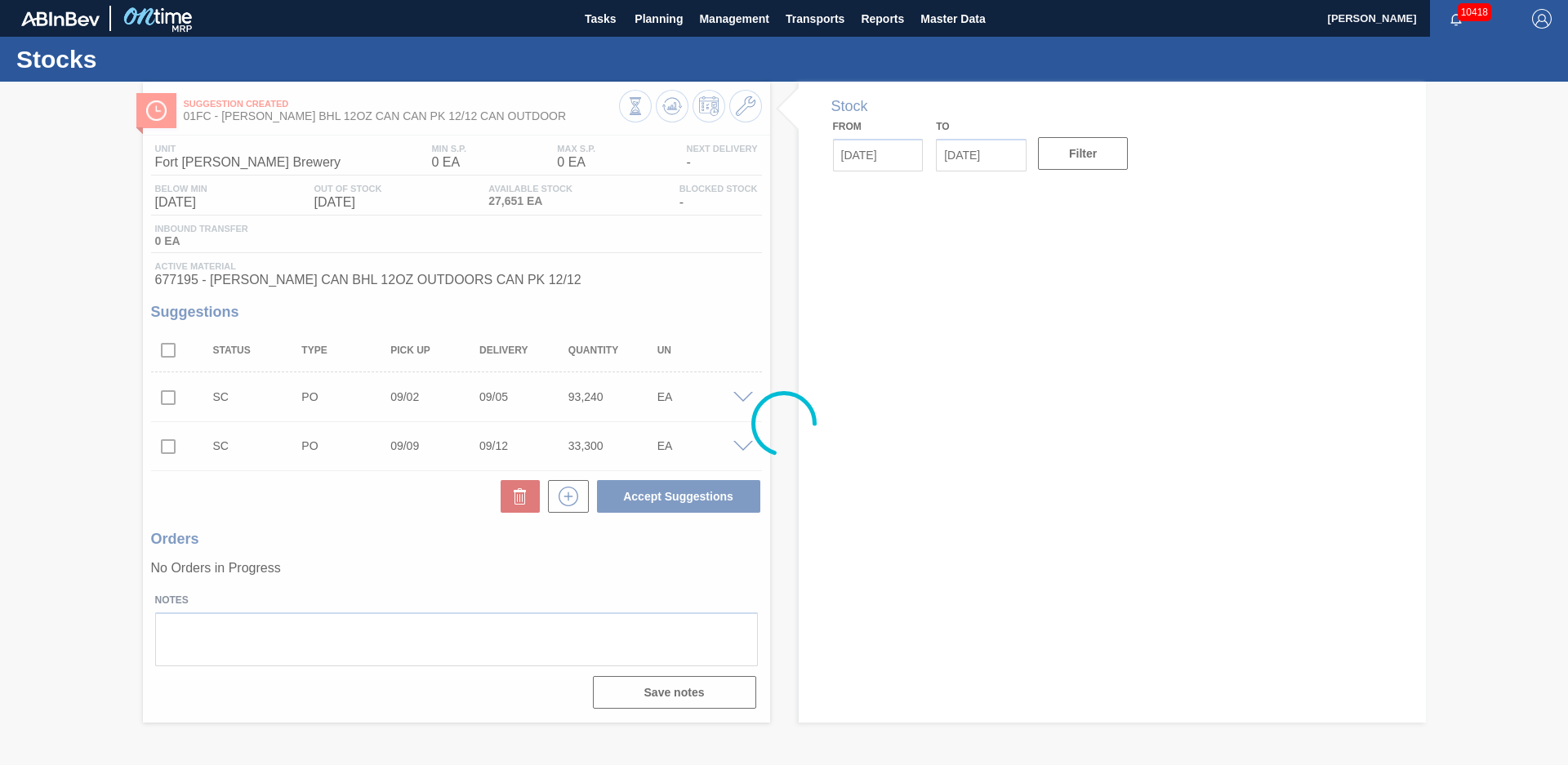
type input "[DATE]"
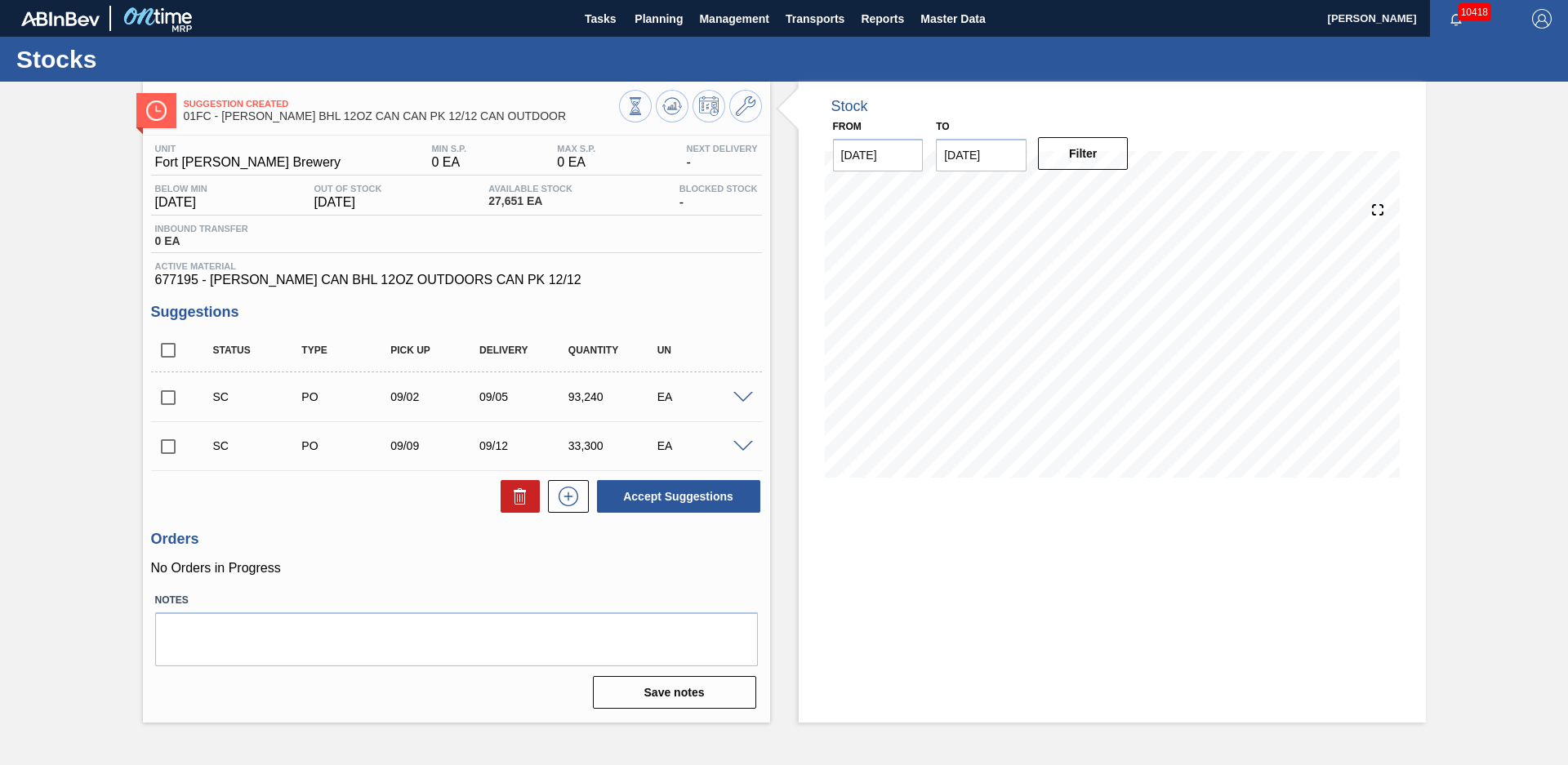
click at [775, 297] on div "Stock From [DATE] to [DATE] Filter" at bounding box center [1097, 402] width 655 height 641
click at [794, 294] on div "Stock From [DATE] to [DATE] Filter" at bounding box center [1097, 402] width 655 height 641
click at [791, 199] on div "Stock From [DATE] to [DATE] Filter" at bounding box center [1097, 402] width 655 height 641
click at [670, 15] on span "Planning" at bounding box center [658, 19] width 48 height 20
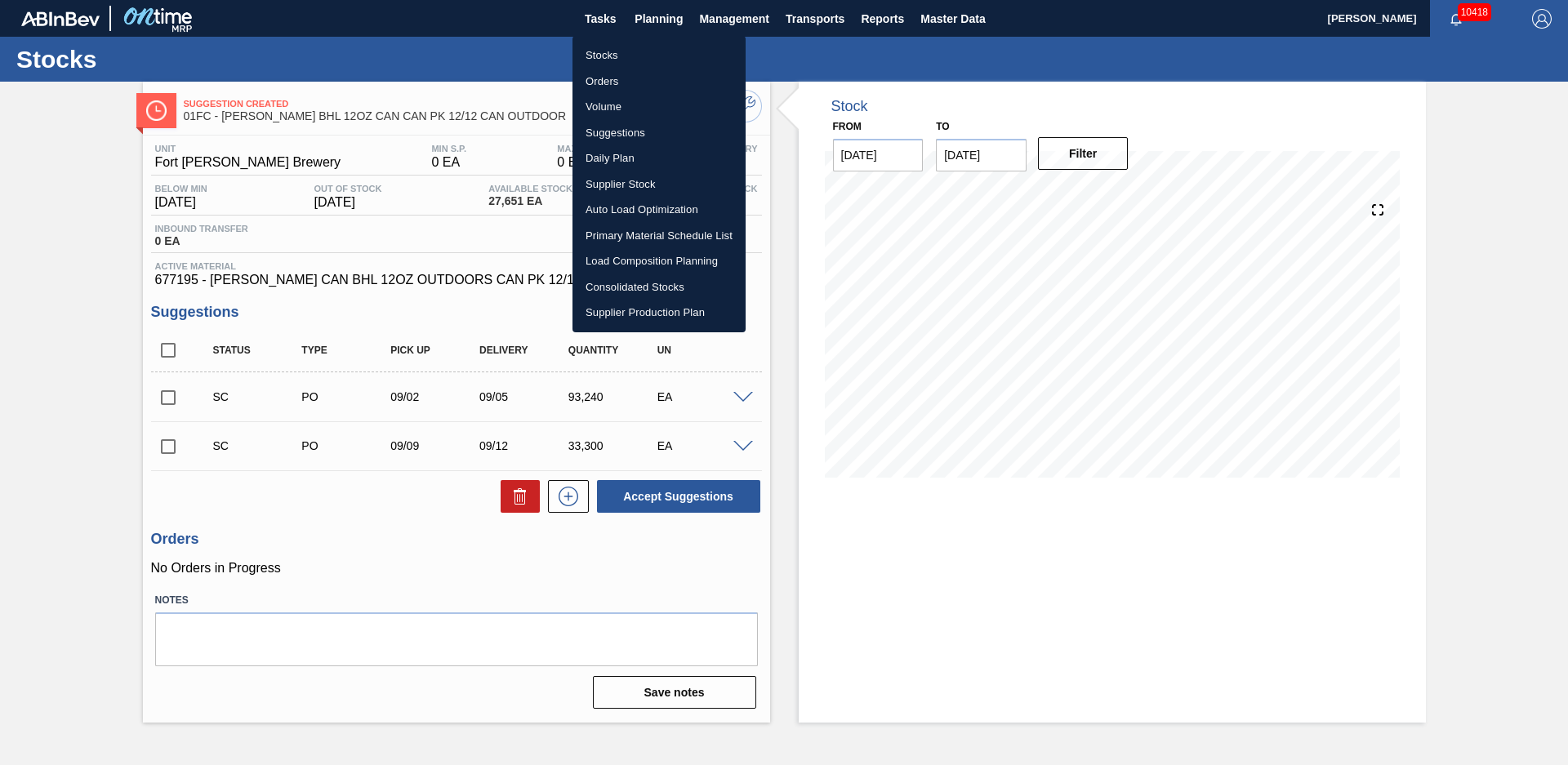
click at [617, 133] on li "Suggestions" at bounding box center [659, 133] width 173 height 26
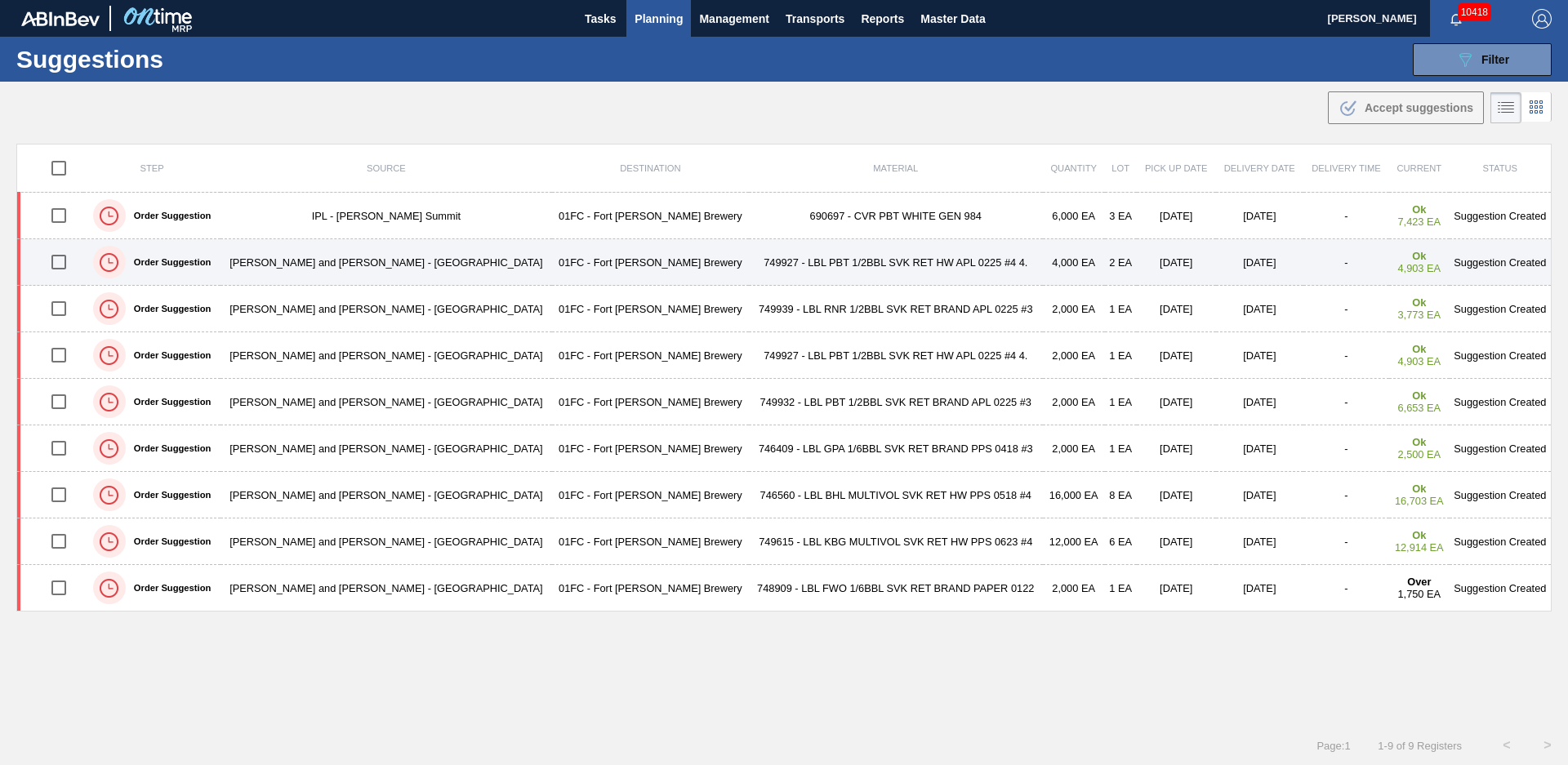
click at [596, 271] on td "01FC - Fort [PERSON_NAME] Brewery" at bounding box center [650, 262] width 196 height 46
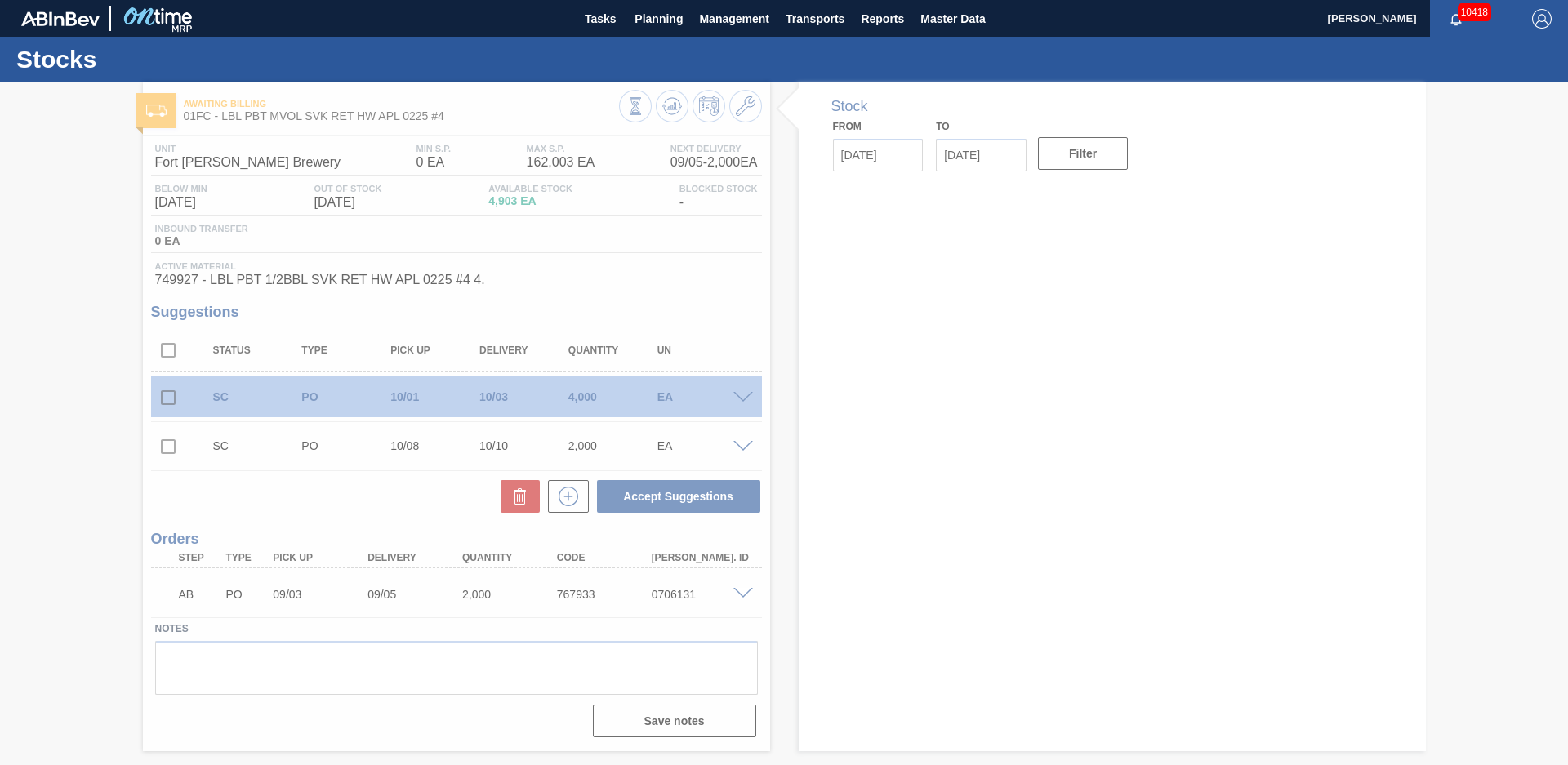
type input "[DATE]"
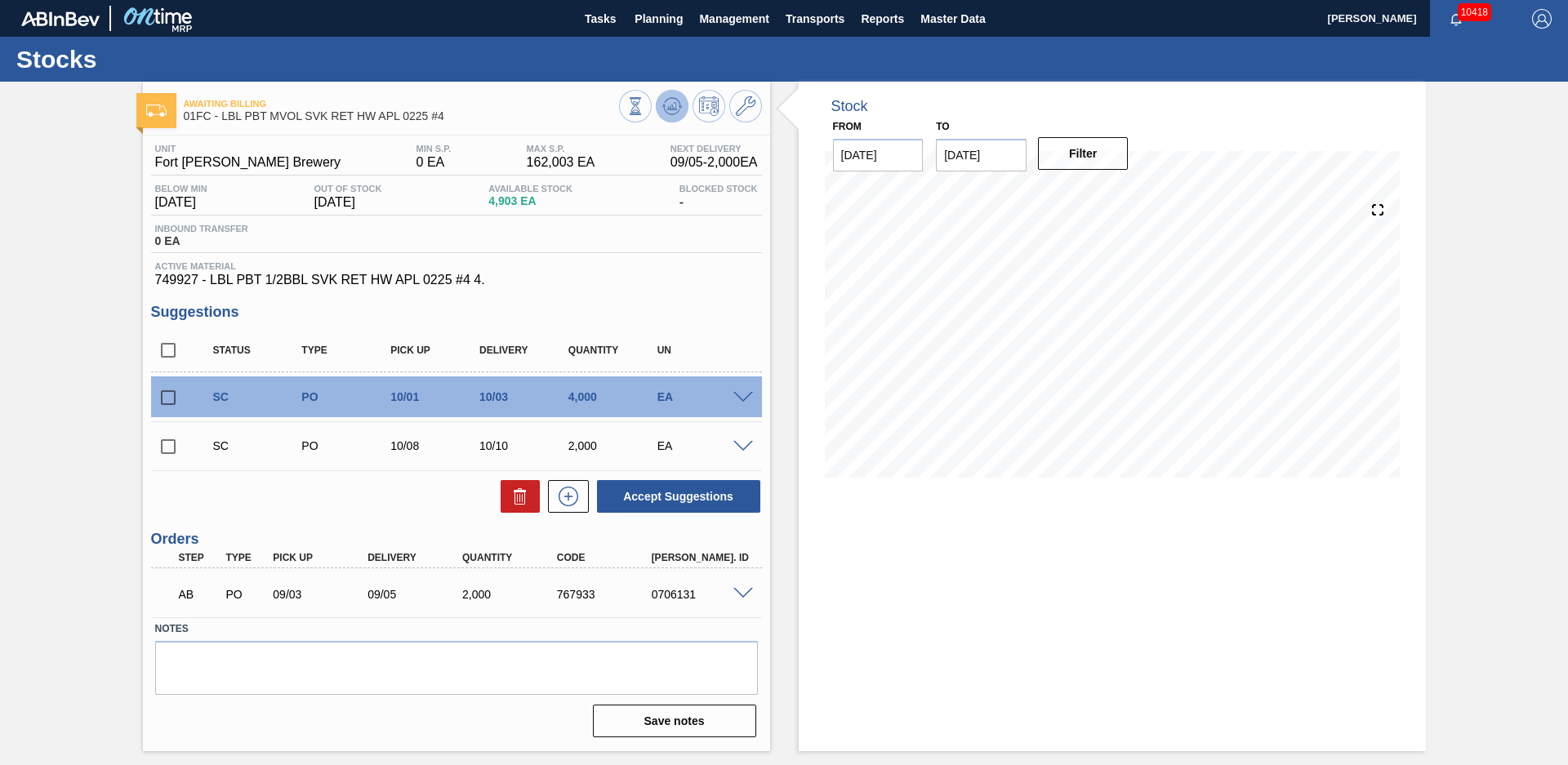
click at [664, 108] on icon at bounding box center [672, 106] width 20 height 20
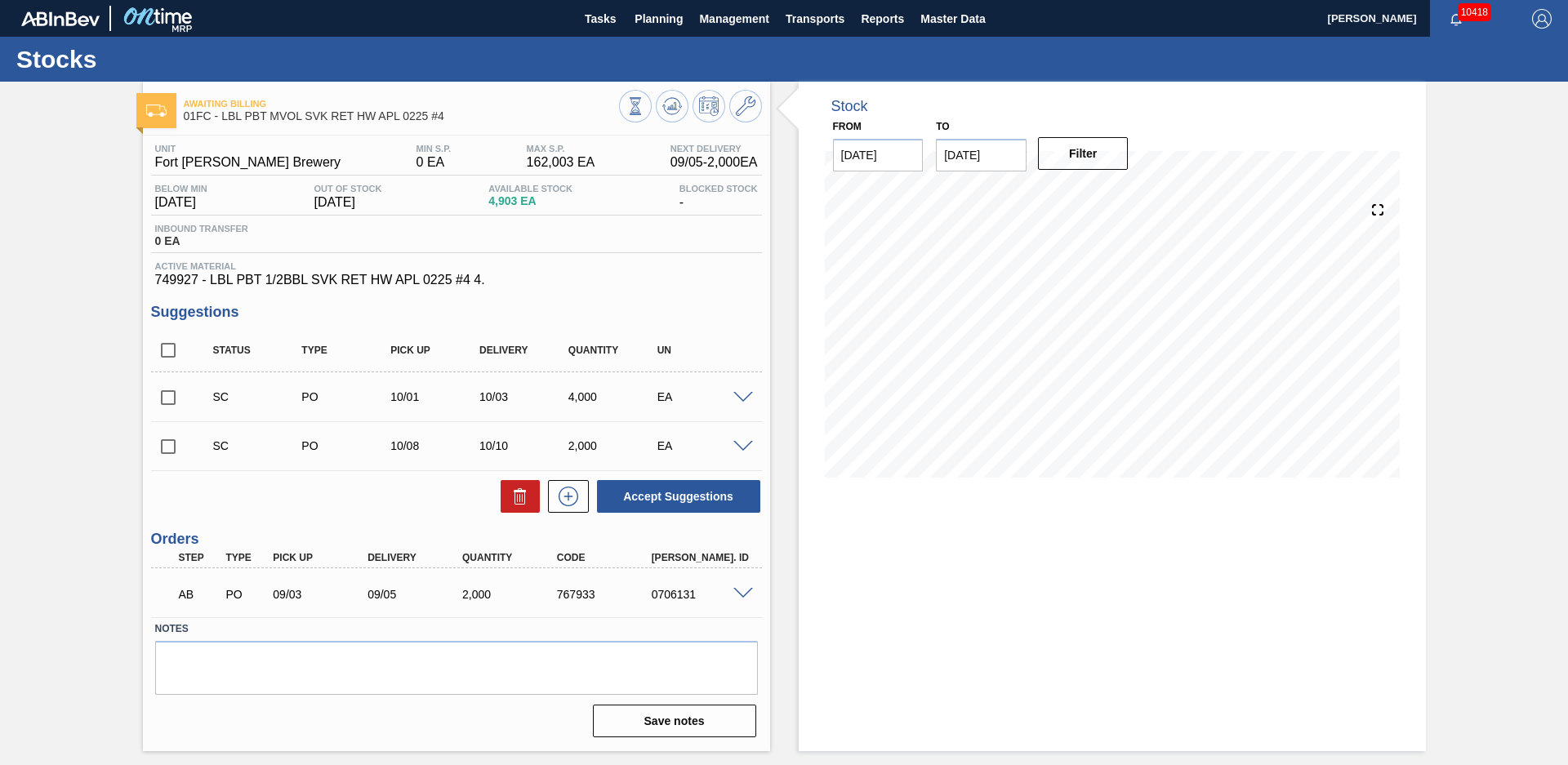
click at [56, 336] on div "Awaiting Billing 01FC - LBL PBT MVOL SVK RET HW APL 0225 #4 Unit Fort [PERSON_N…" at bounding box center [784, 416] width 1568 height 670
click at [789, 366] on div "Stock From [DATE] to [DATE] Filter 08/28 Stock Projection 4,903 SAP Planning 0 …" at bounding box center [1097, 416] width 655 height 670
click at [173, 355] on input "checkbox" at bounding box center [168, 350] width 35 height 35
checkbox input "true"
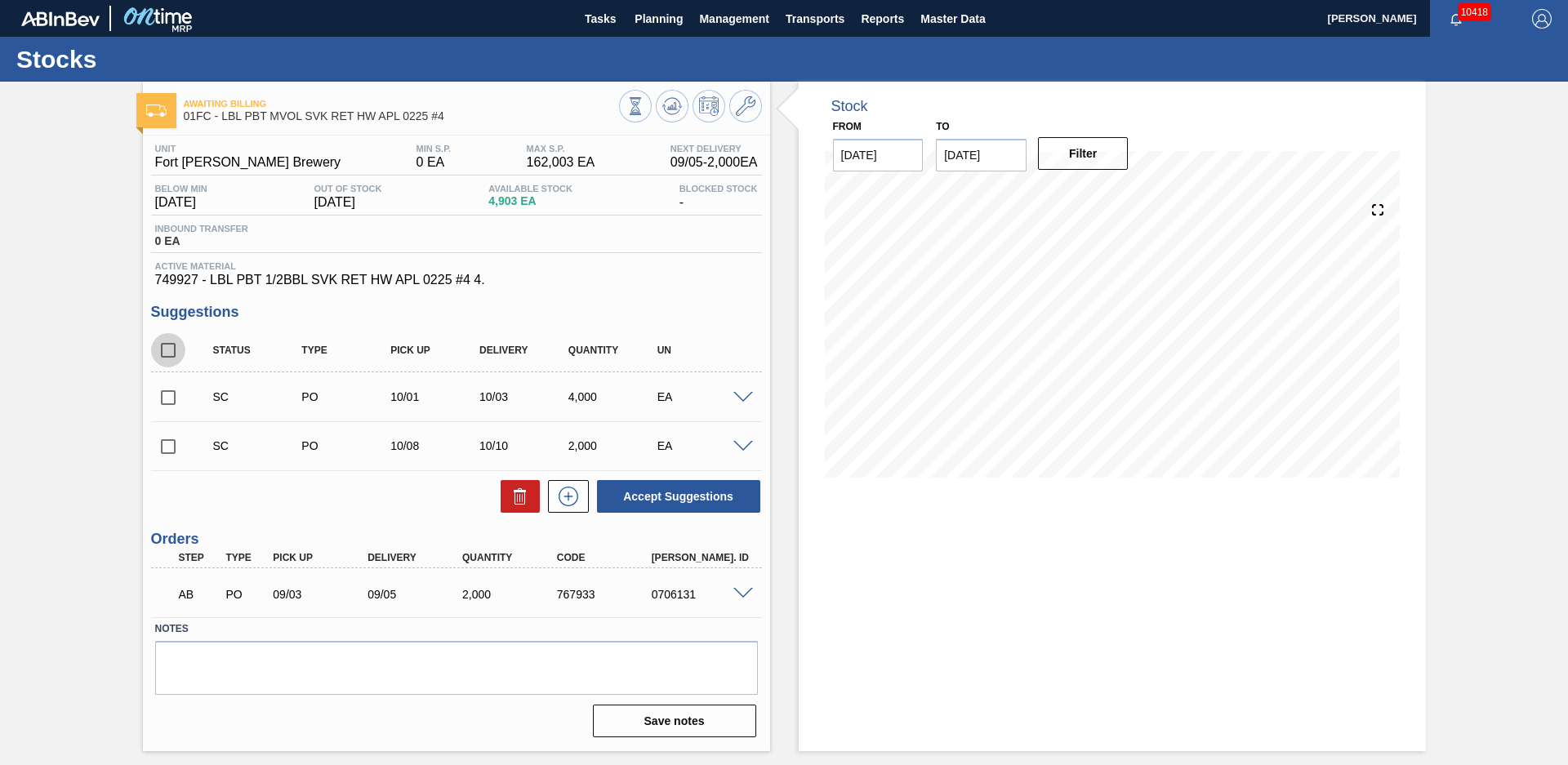
checkbox input "true"
click at [747, 393] on span at bounding box center [744, 397] width 20 height 12
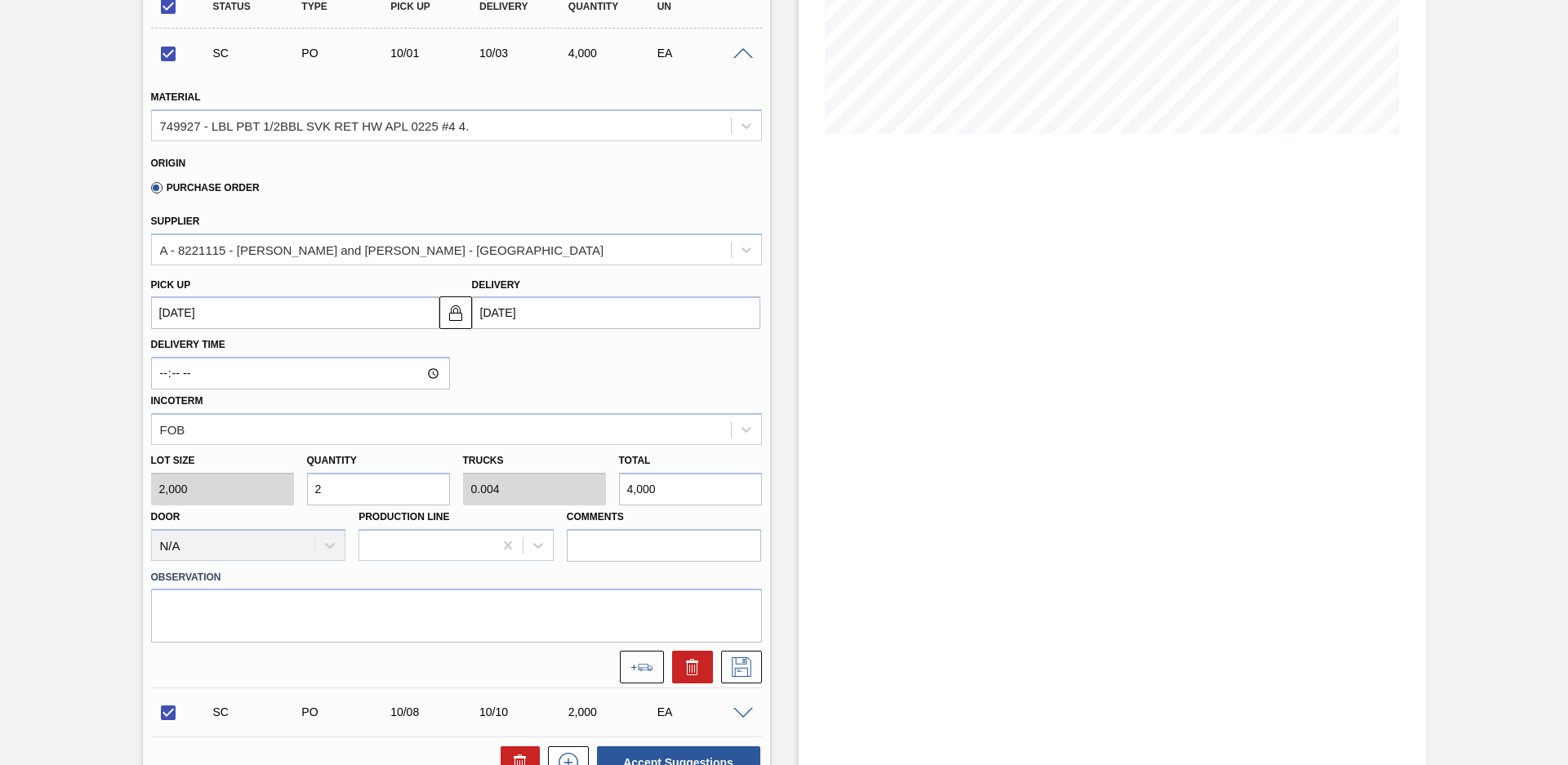
drag, startPoint x: 335, startPoint y: 482, endPoint x: 213, endPoint y: 478, distance: 122.1
click at [216, 480] on div "Lot size 2,000 Quantity 2 Trucks 0.004 Total 4,000 Door N/A Production Line Com…" at bounding box center [456, 503] width 624 height 116
checkbox input "false"
type input "4"
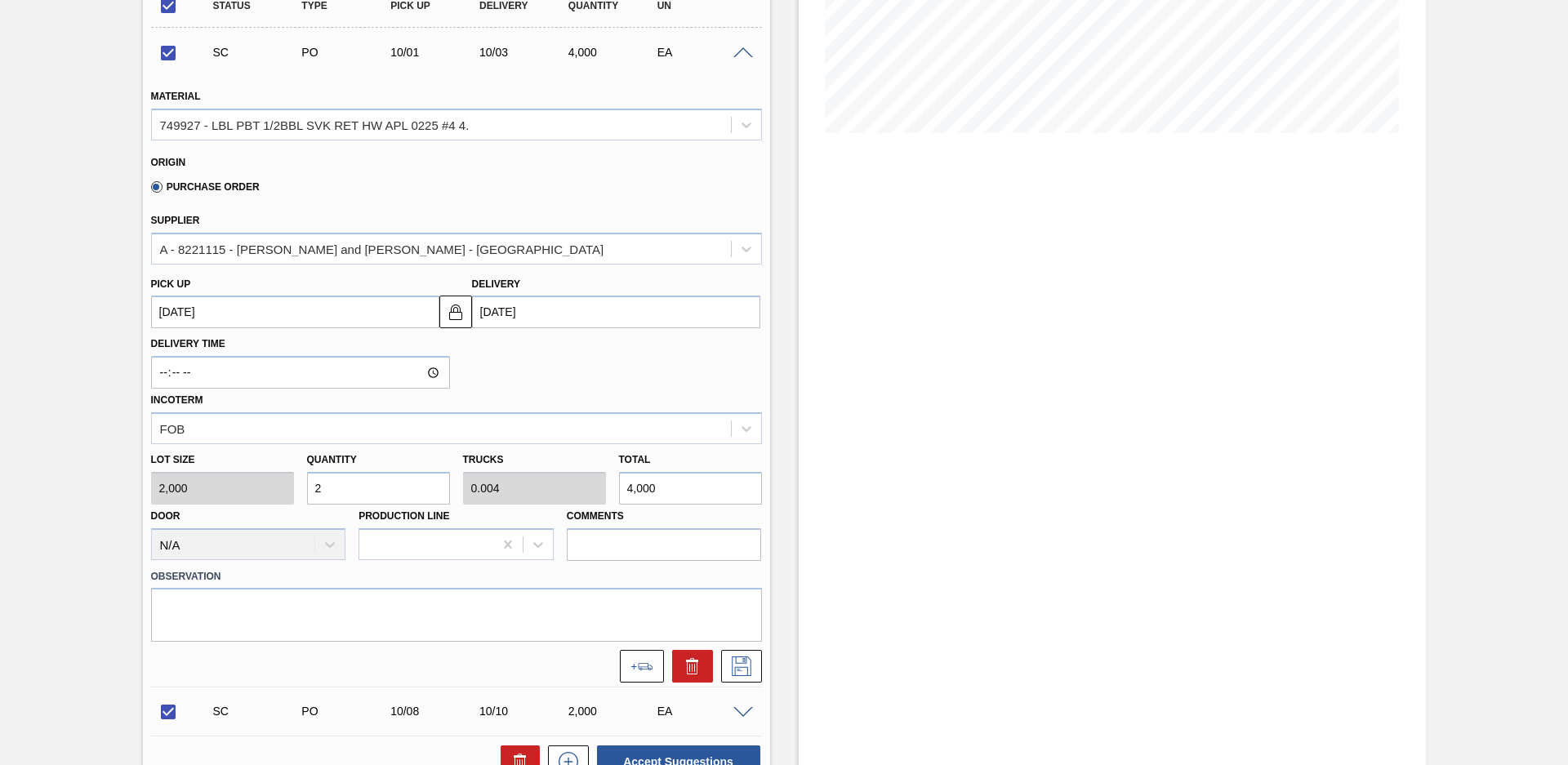
type input "0.008"
type input "8,000"
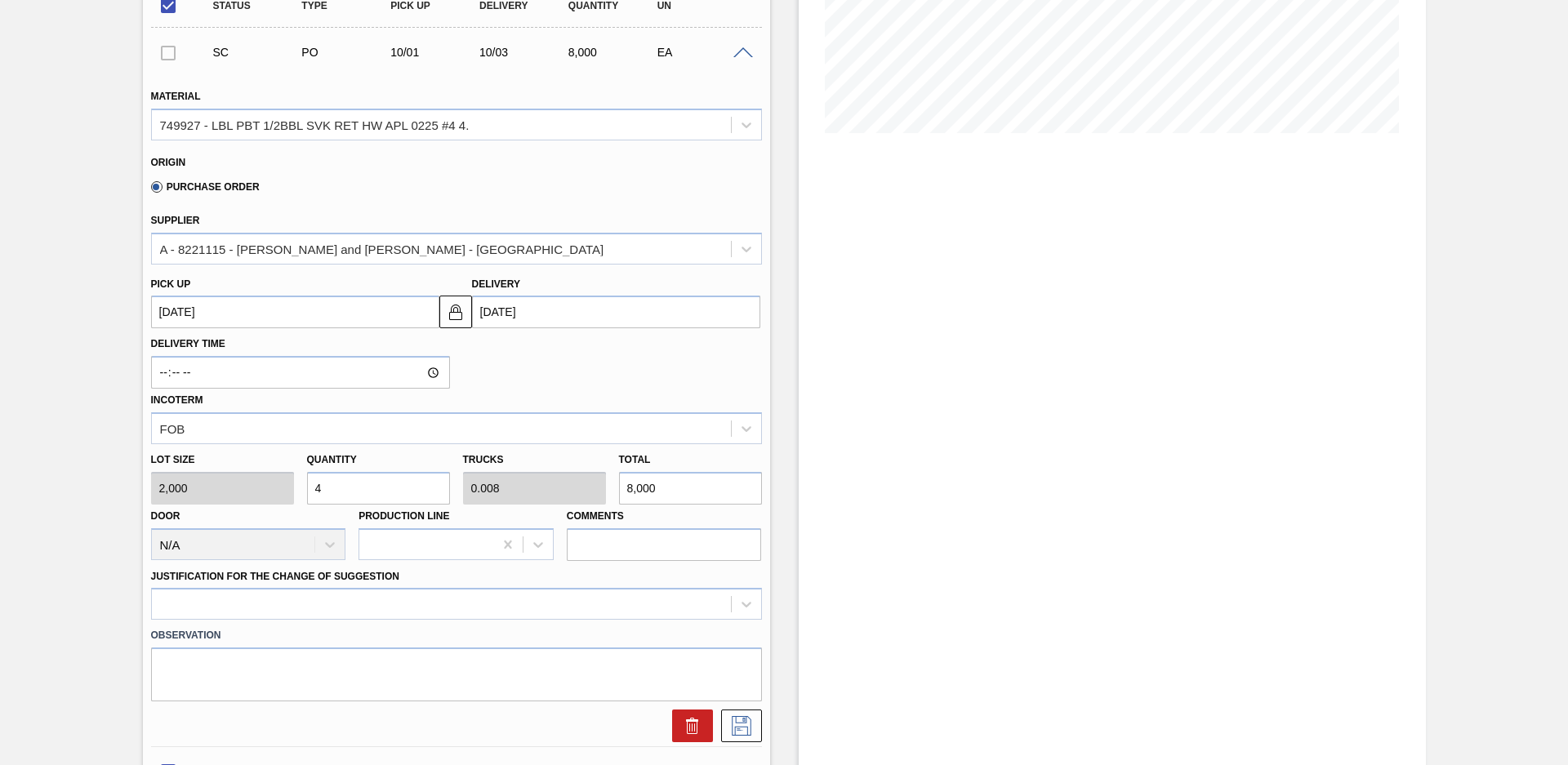
type input "4"
click at [512, 382] on div "Delivery Time Incoterm FOB" at bounding box center [456, 386] width 624 height 116
click at [420, 602] on div at bounding box center [456, 603] width 611 height 32
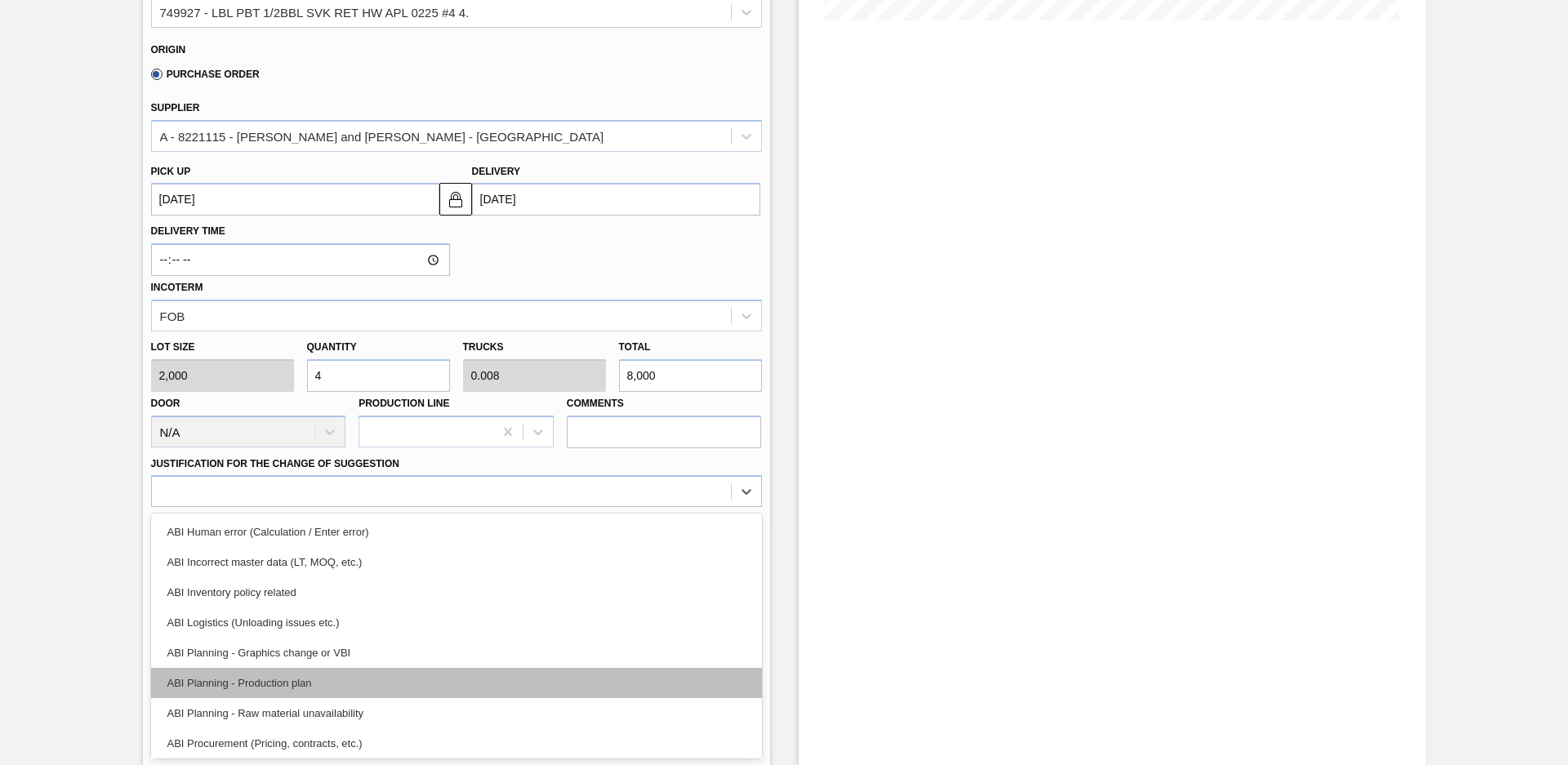
click at [329, 684] on div "ABI Planning - Production plan" at bounding box center [456, 682] width 611 height 30
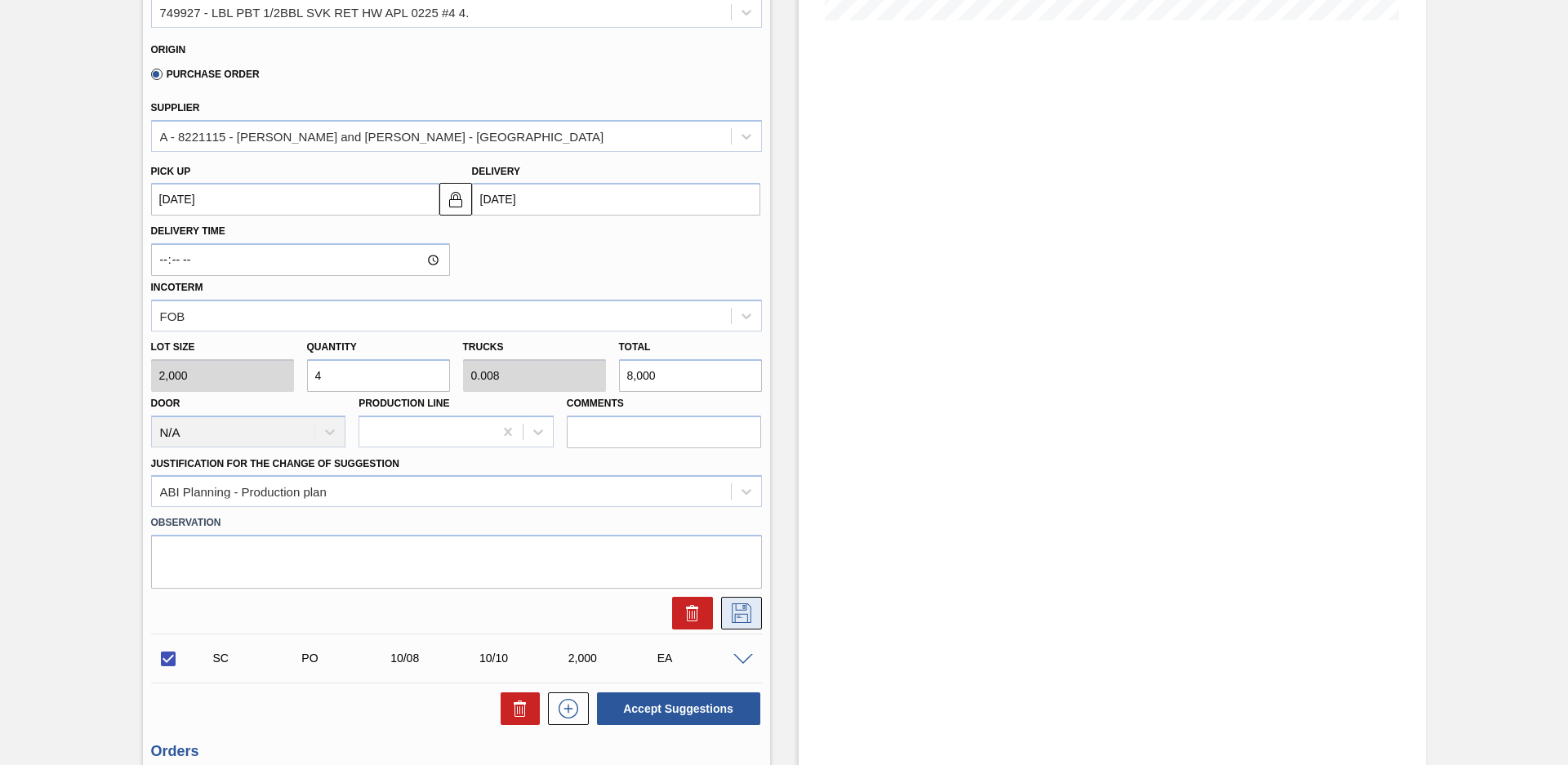
click at [732, 604] on icon at bounding box center [742, 613] width 20 height 20
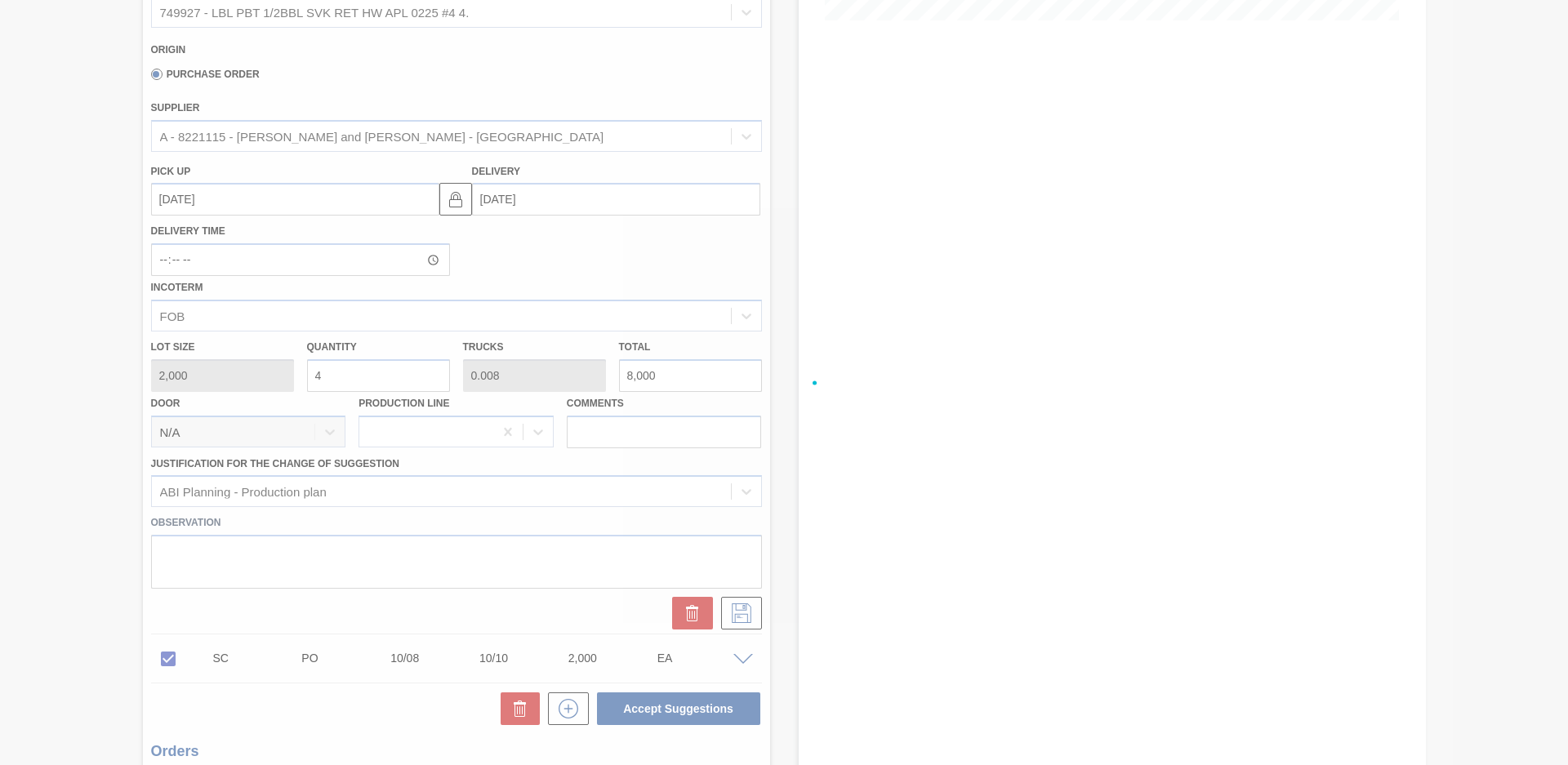
checkbox input "true"
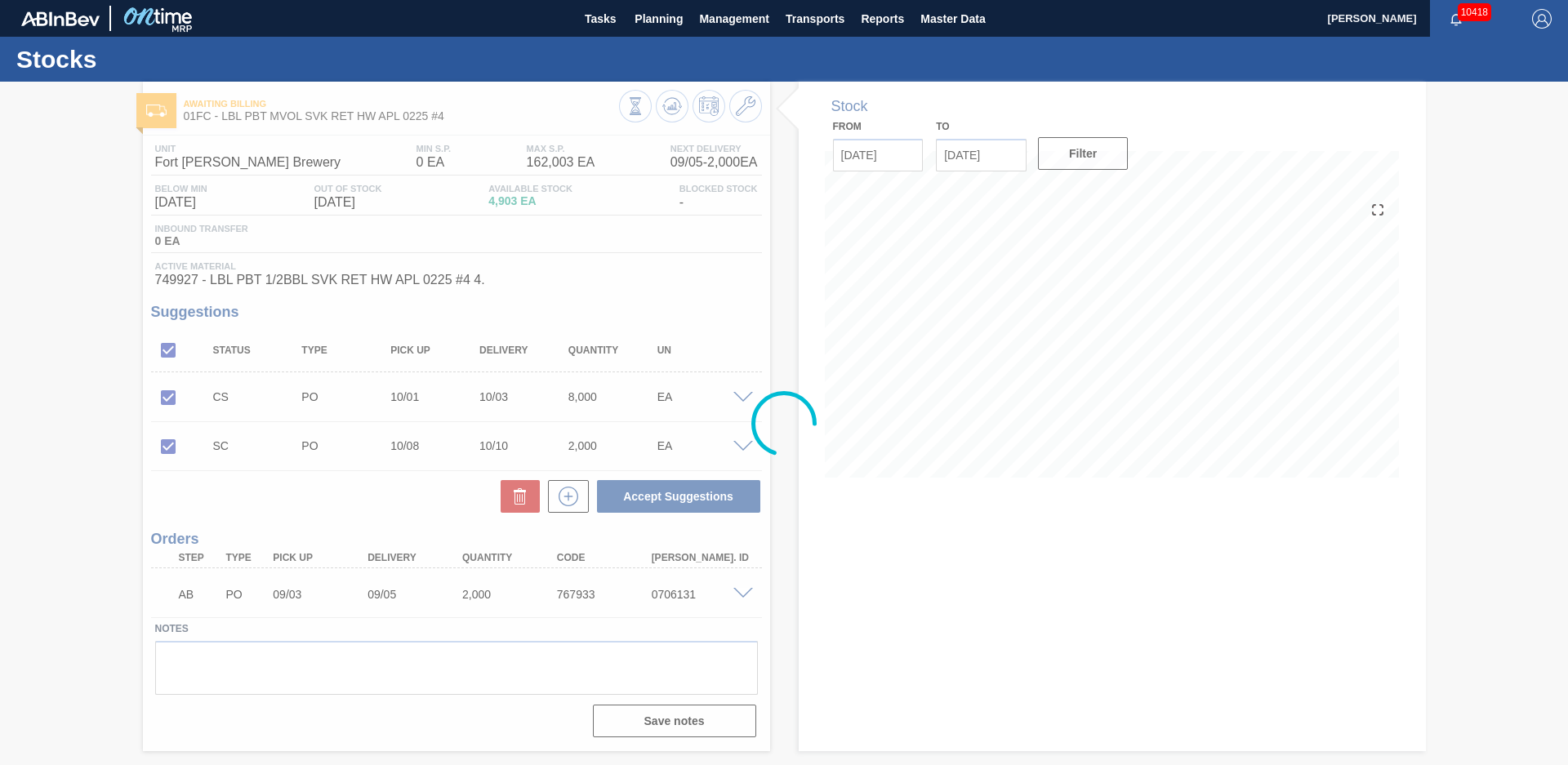
scroll to position [0, 0]
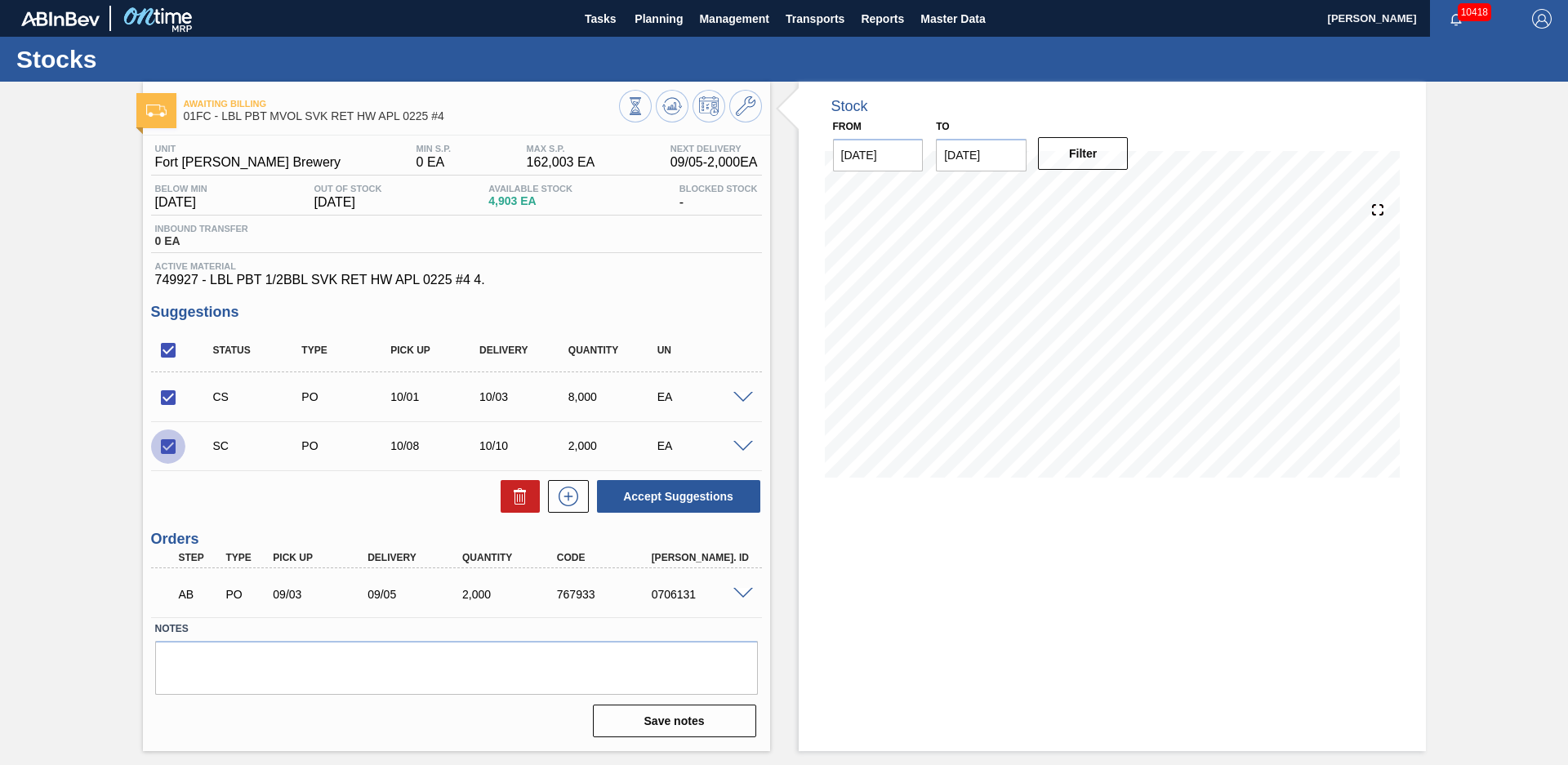
click at [173, 452] on input "checkbox" at bounding box center [168, 446] width 35 height 35
checkbox input "false"
click at [670, 489] on button "Accept Suggestions" at bounding box center [679, 496] width 164 height 33
checkbox input "false"
click at [165, 444] on input "checkbox" at bounding box center [168, 446] width 35 height 35
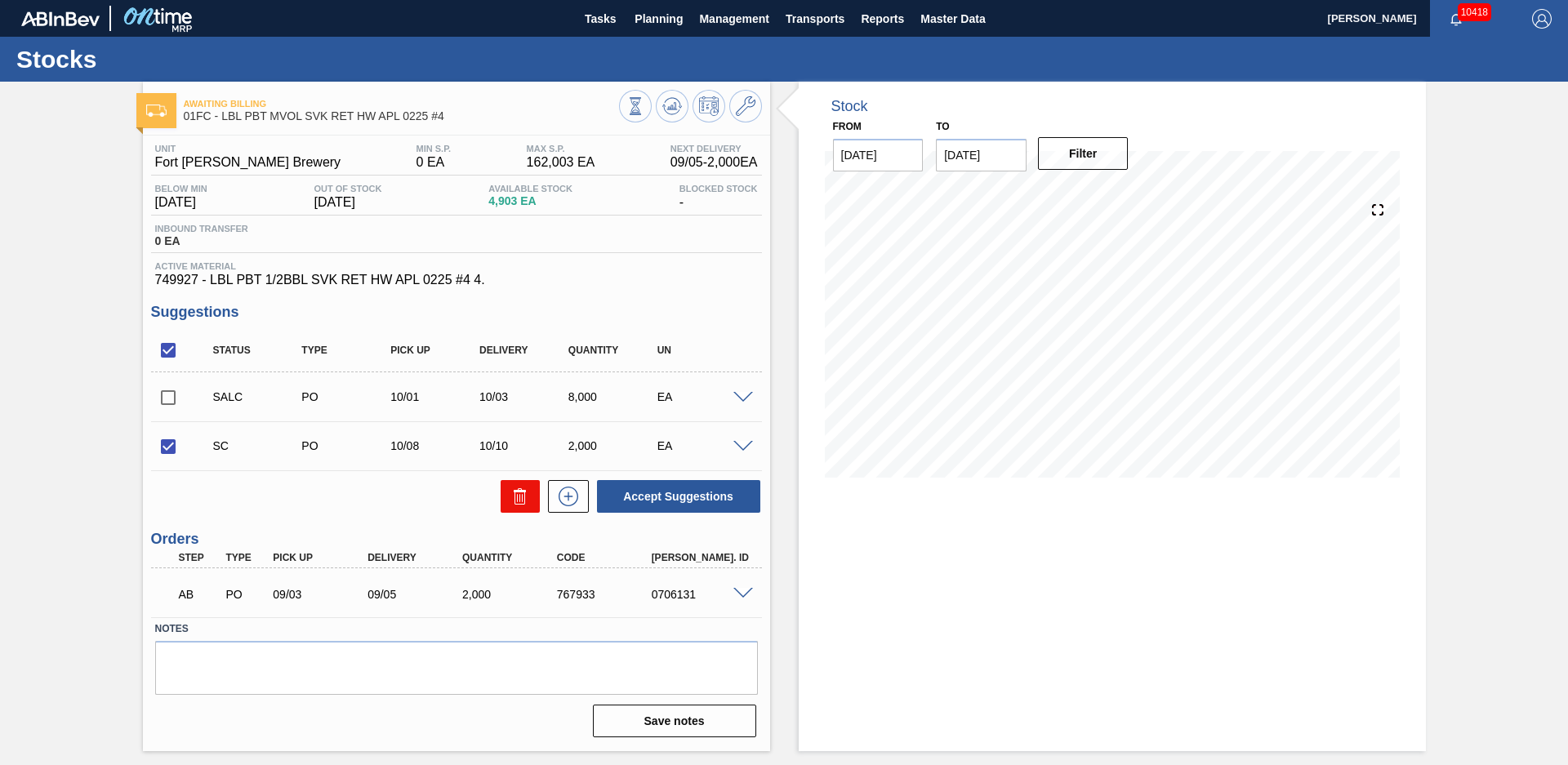
click at [525, 482] on button at bounding box center [520, 496] width 39 height 33
checkbox input "false"
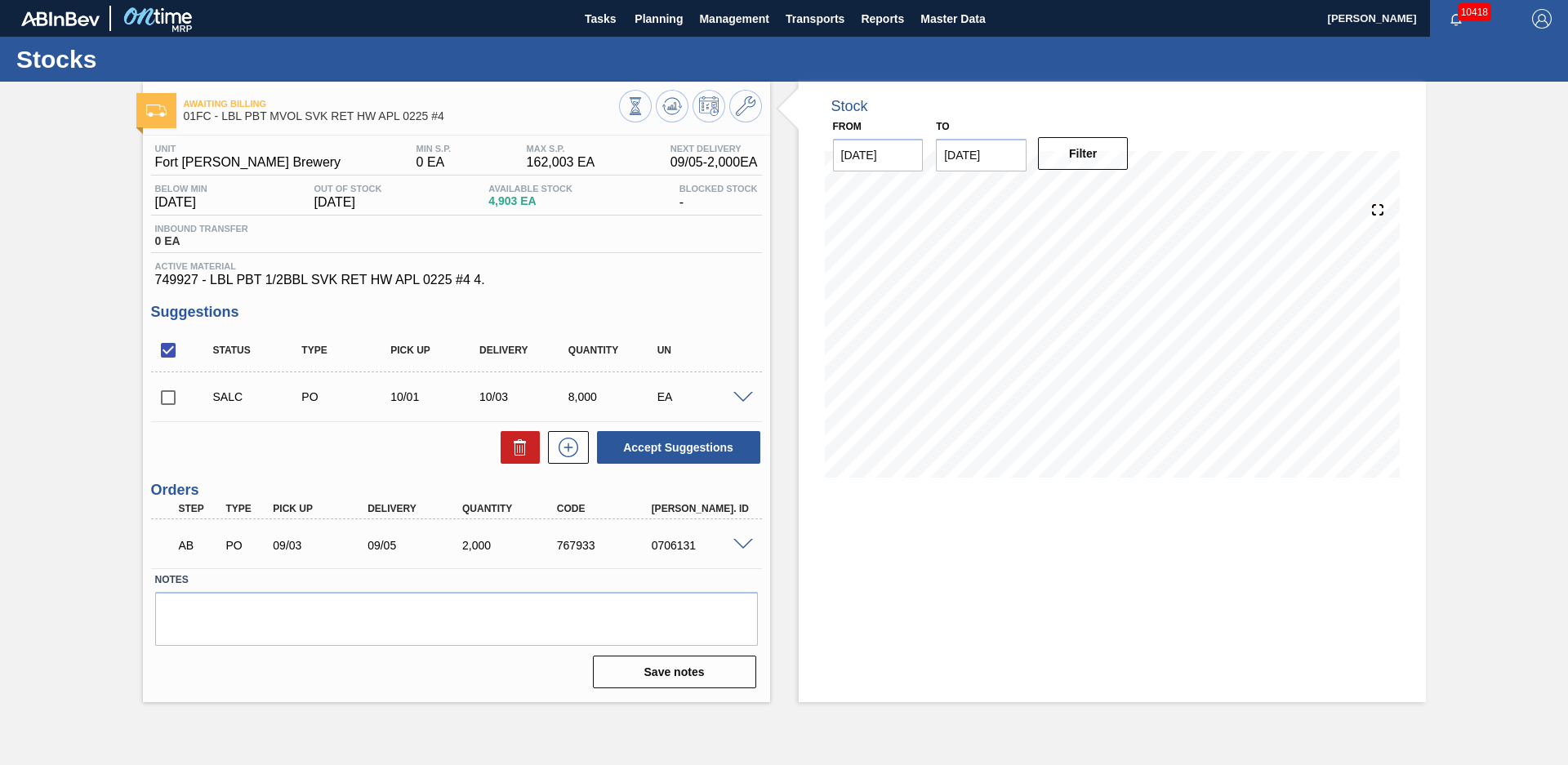
click at [83, 404] on div "Awaiting Billing 01FC - LBL PBT MVOL SVK RET HW APL 0225 #4 Unit Fort [PERSON_N…" at bounding box center [784, 392] width 1568 height 621
click at [796, 311] on div "Stock From [DATE] to [DATE] Filter 08/30 Stock Projection 4,903 SAP Planning 0 …" at bounding box center [1097, 392] width 655 height 621
click at [670, 18] on span "Planning" at bounding box center [658, 19] width 48 height 20
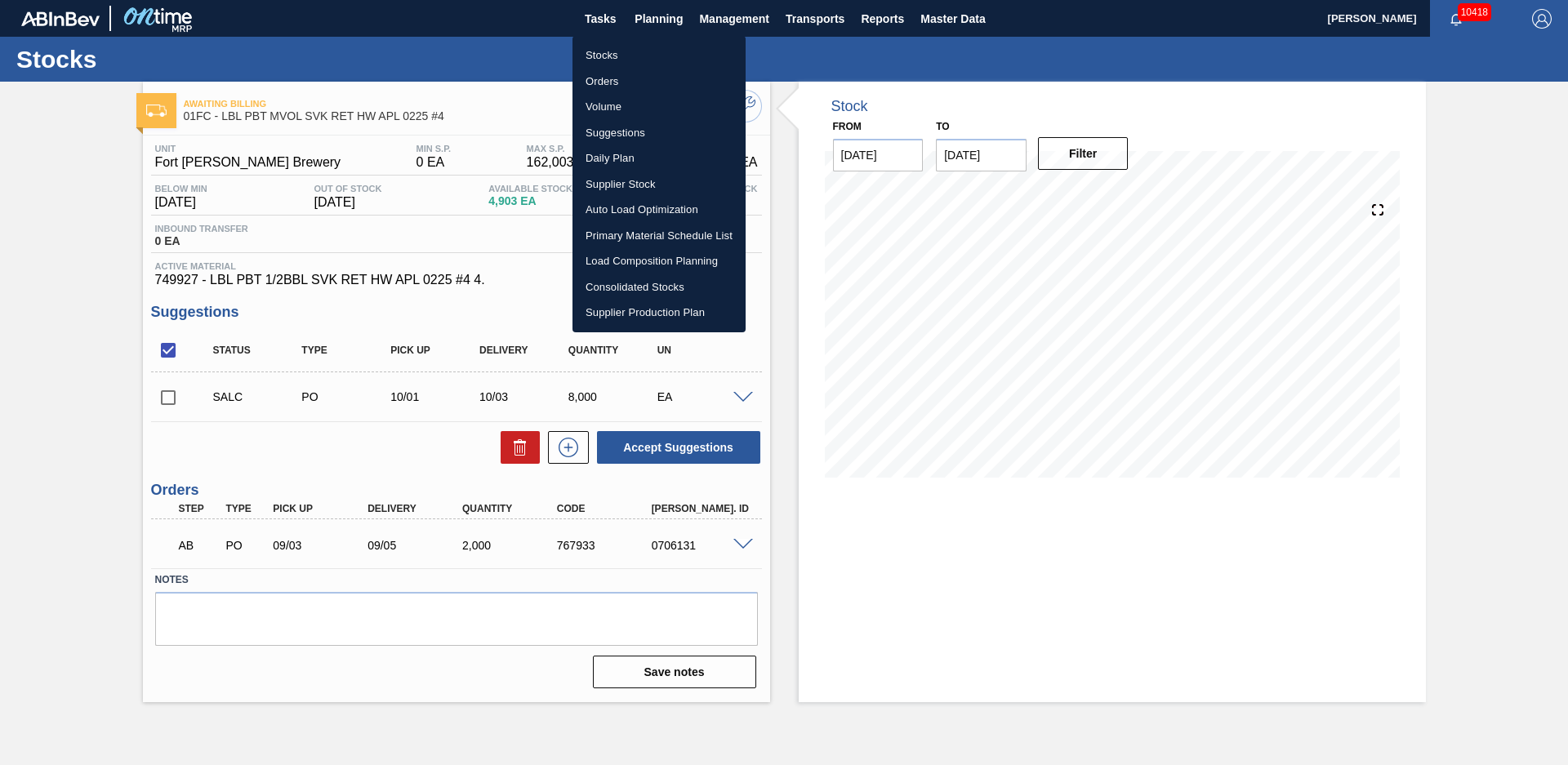
click at [628, 133] on li "Suggestions" at bounding box center [659, 133] width 173 height 26
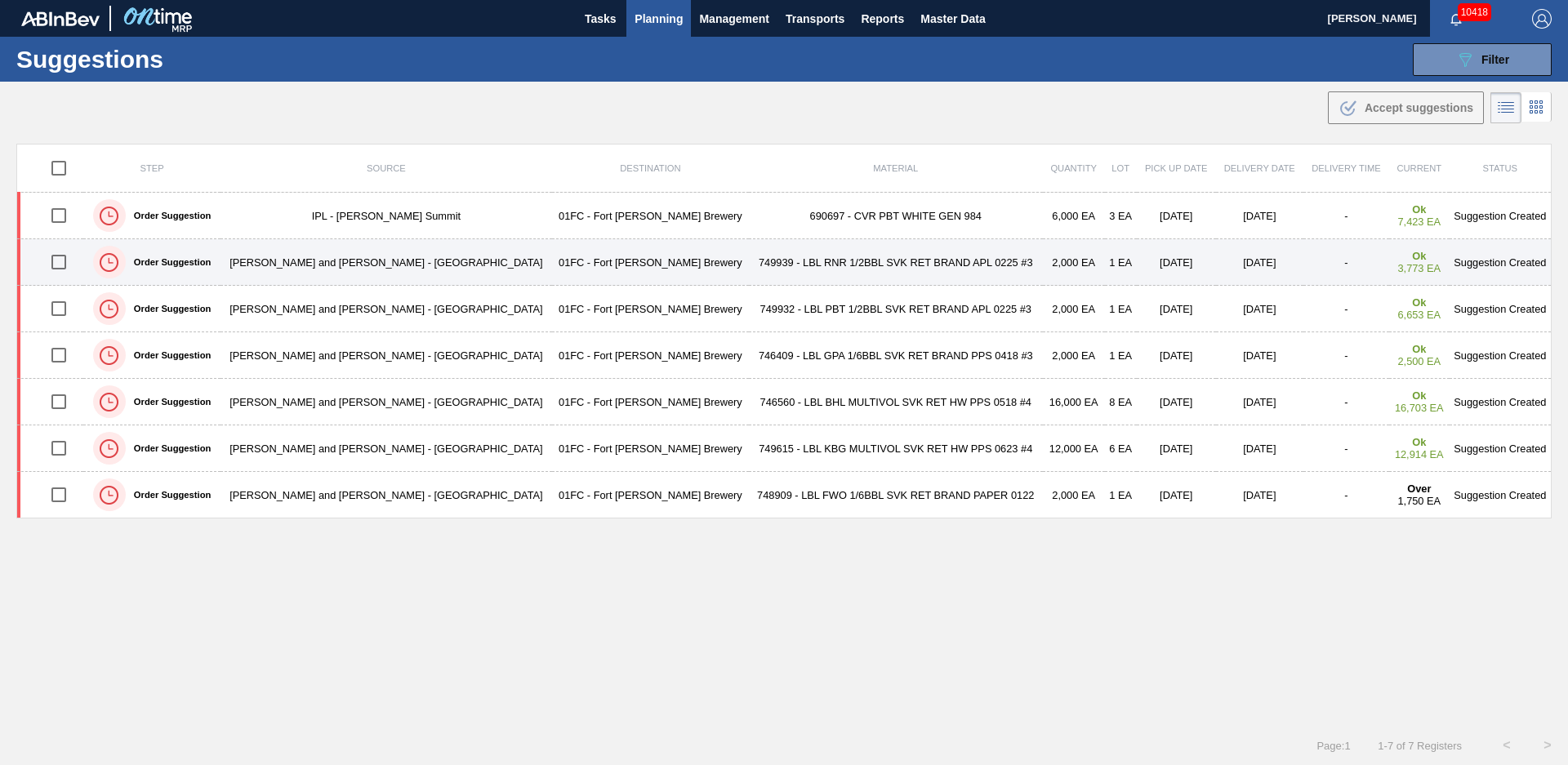
click at [749, 255] on td "749939 - LBL RNR 1/2BBL SVK RET BRAND APL 0225 #3" at bounding box center [895, 262] width 294 height 46
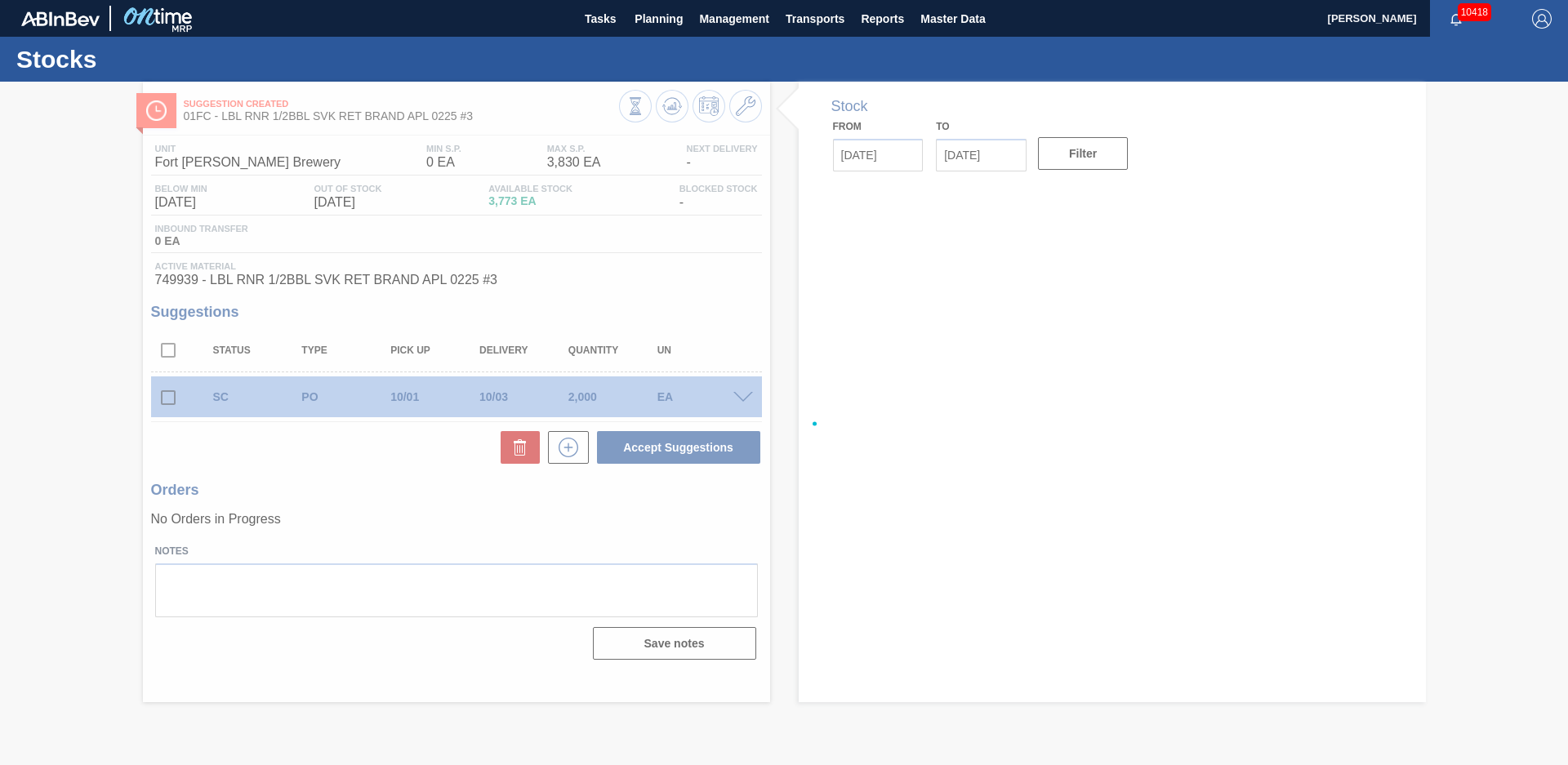
type input "[DATE]"
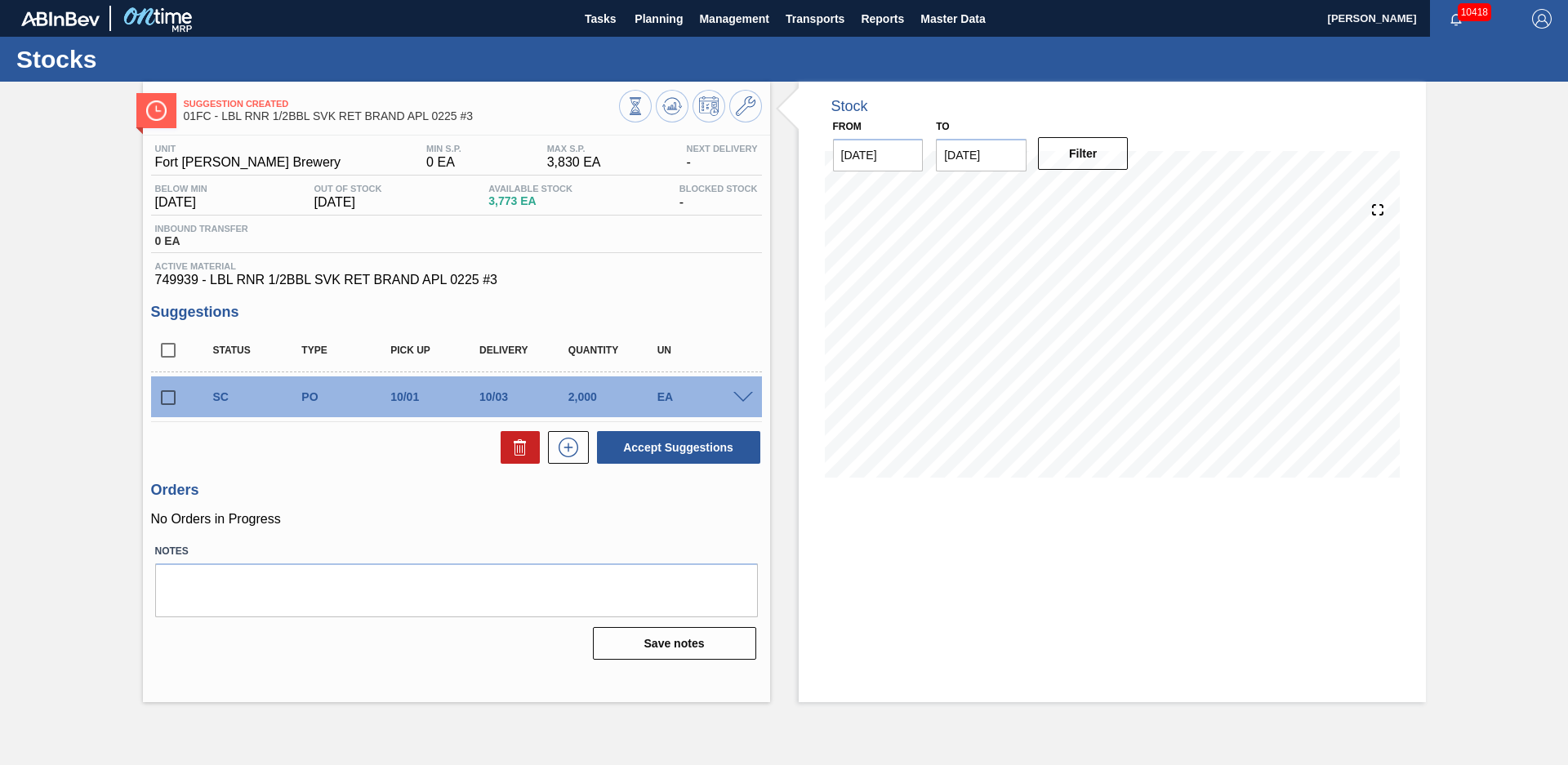
click at [773, 229] on div "Stock From [DATE] to [DATE] Filter 08/29 Stock Projection 3,773 SAP Planning 0 …" at bounding box center [1097, 392] width 655 height 621
click at [157, 393] on input "checkbox" at bounding box center [168, 398] width 35 height 35
click at [735, 454] on button "Accept Suggestions" at bounding box center [679, 447] width 164 height 33
checkbox input "false"
click at [658, 7] on button "Planning" at bounding box center [658, 18] width 65 height 36
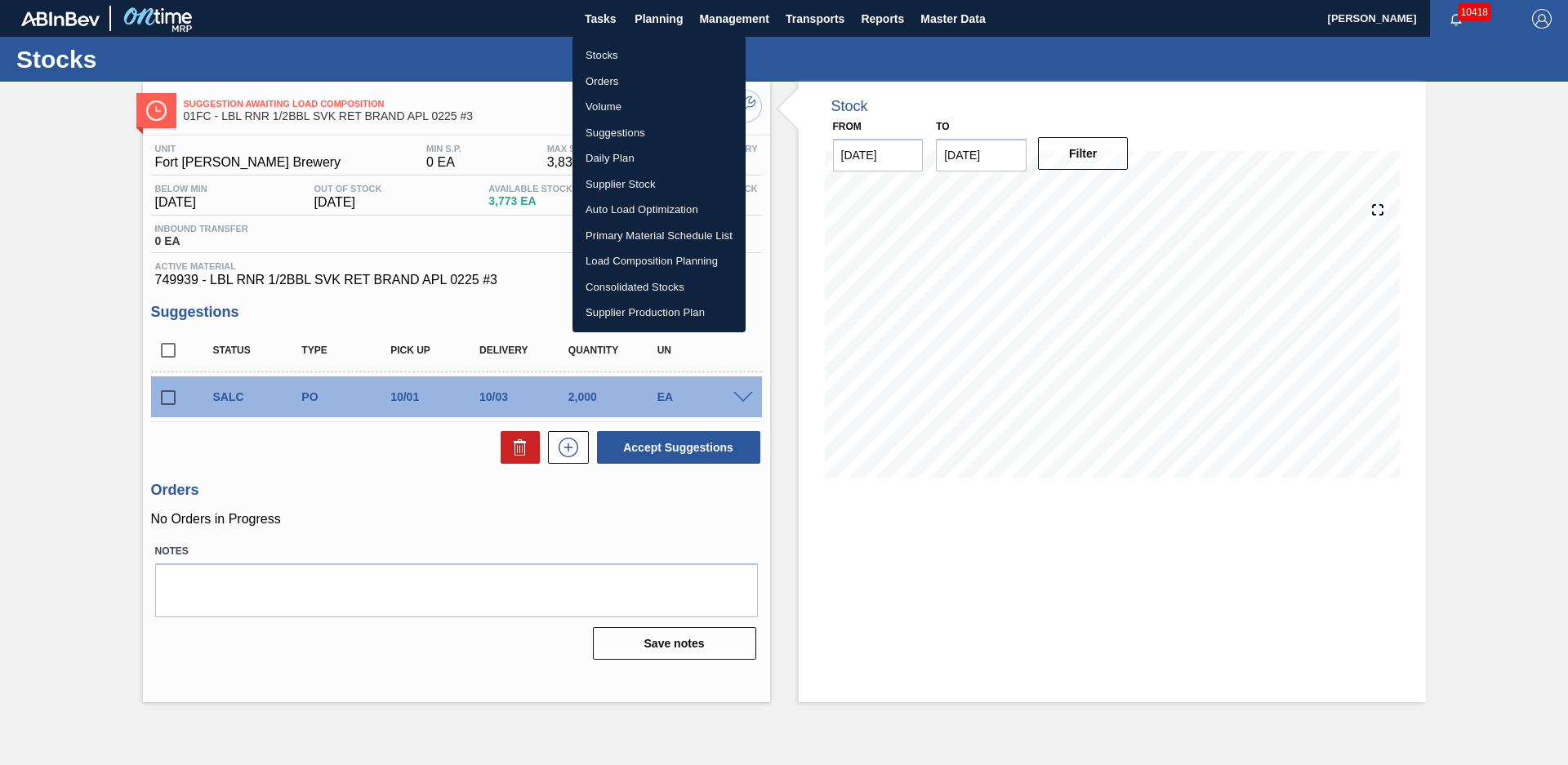
click at [629, 128] on li "Suggestions" at bounding box center [659, 133] width 173 height 26
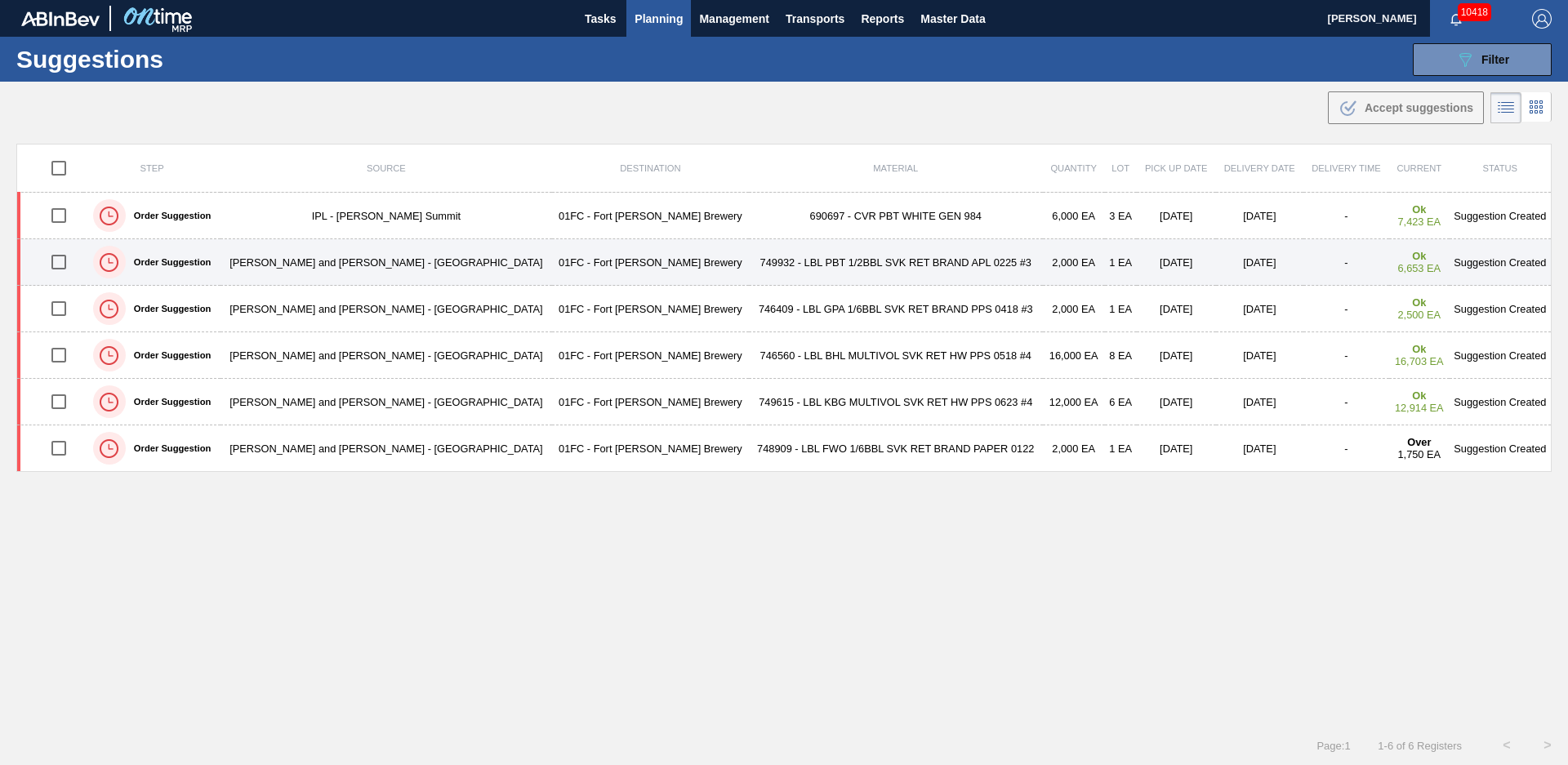
click at [749, 260] on td "749932 - LBL PBT 1/2BBL SVK RET BRAND APL 0225 #3" at bounding box center [895, 262] width 294 height 46
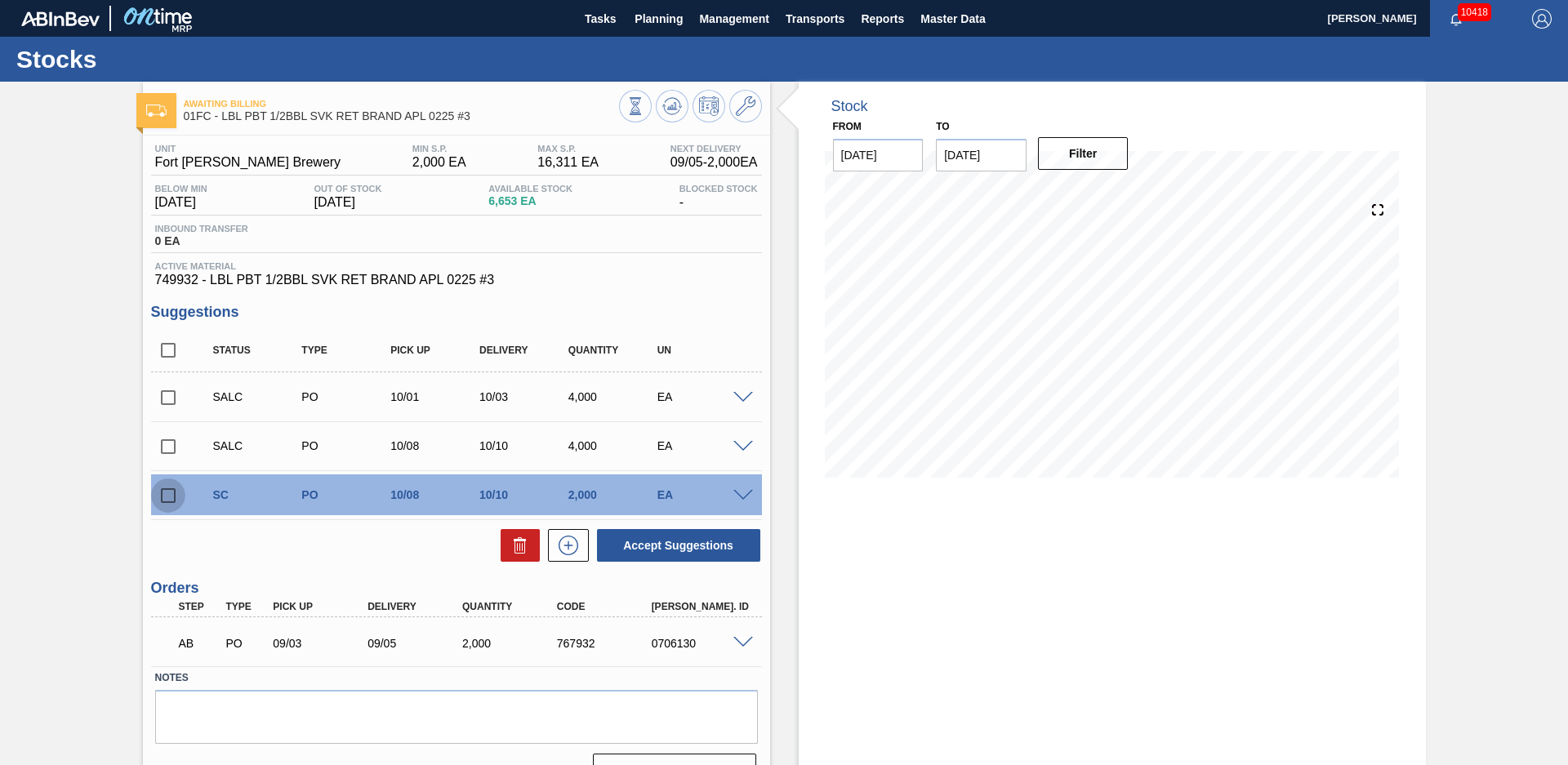
click at [169, 492] on input "checkbox" at bounding box center [168, 495] width 35 height 35
click at [680, 545] on button "Accept Suggestions" at bounding box center [679, 545] width 164 height 33
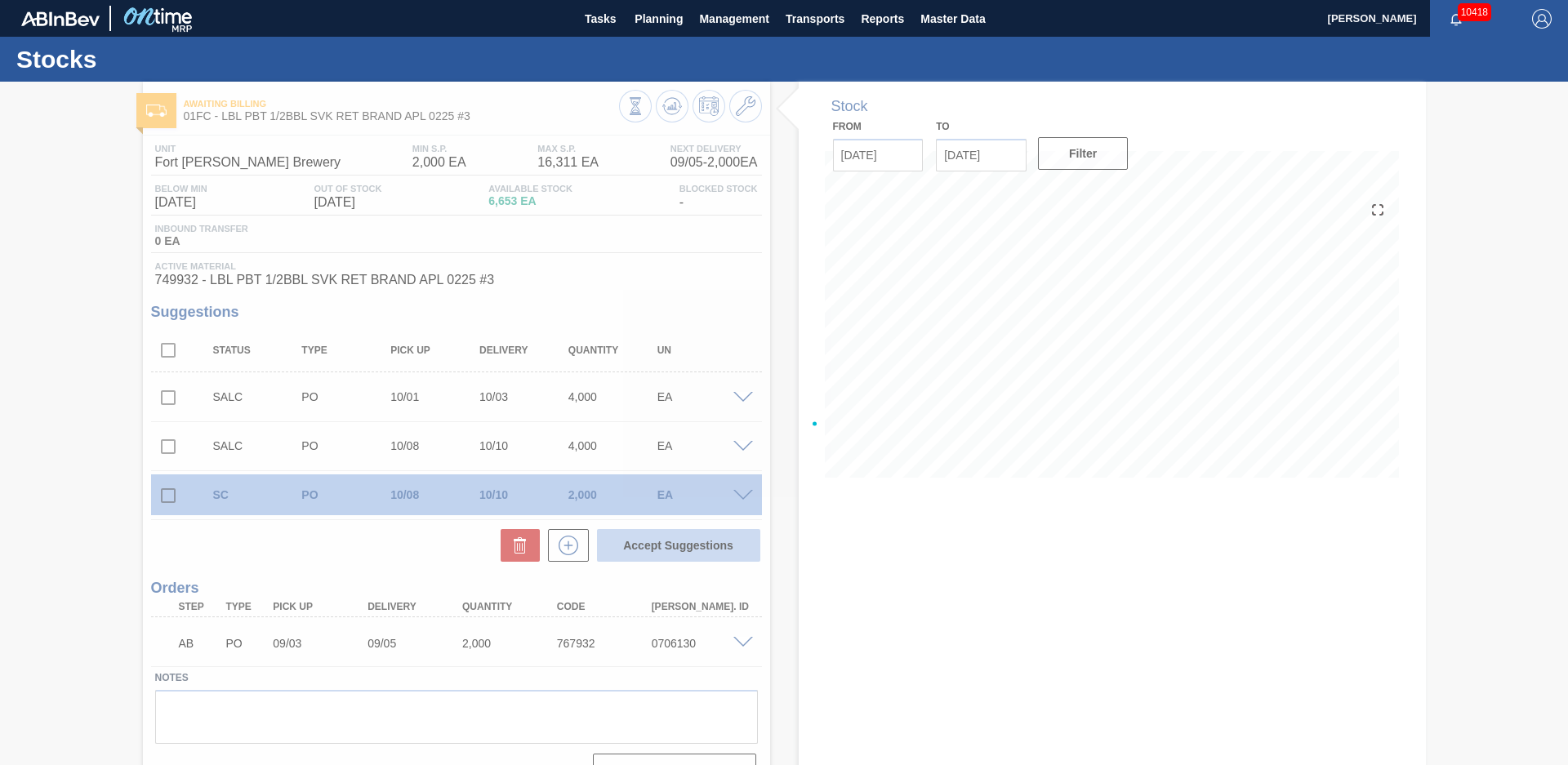
checkbox input "false"
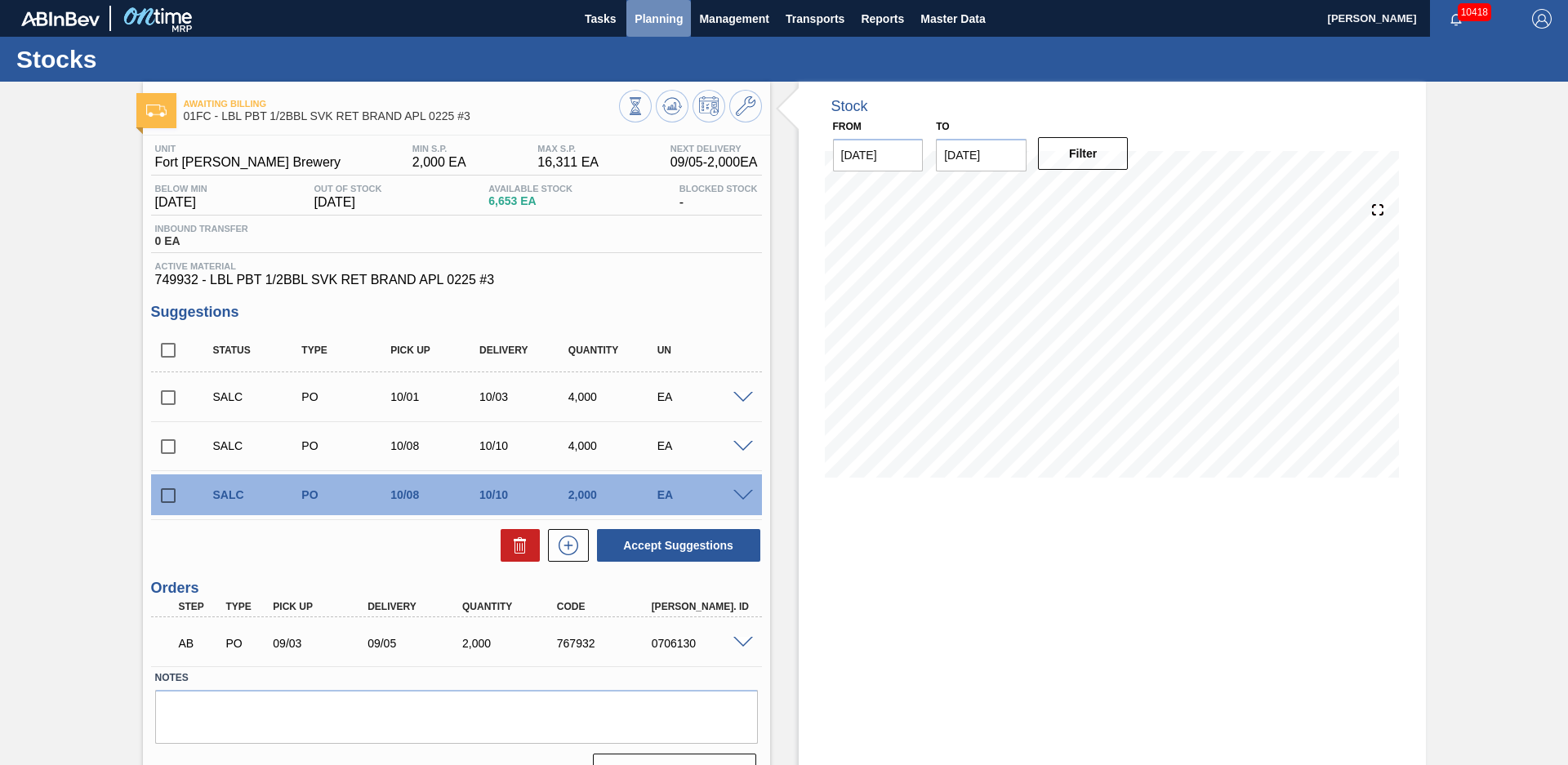
click at [663, 20] on span "Planning" at bounding box center [658, 19] width 48 height 20
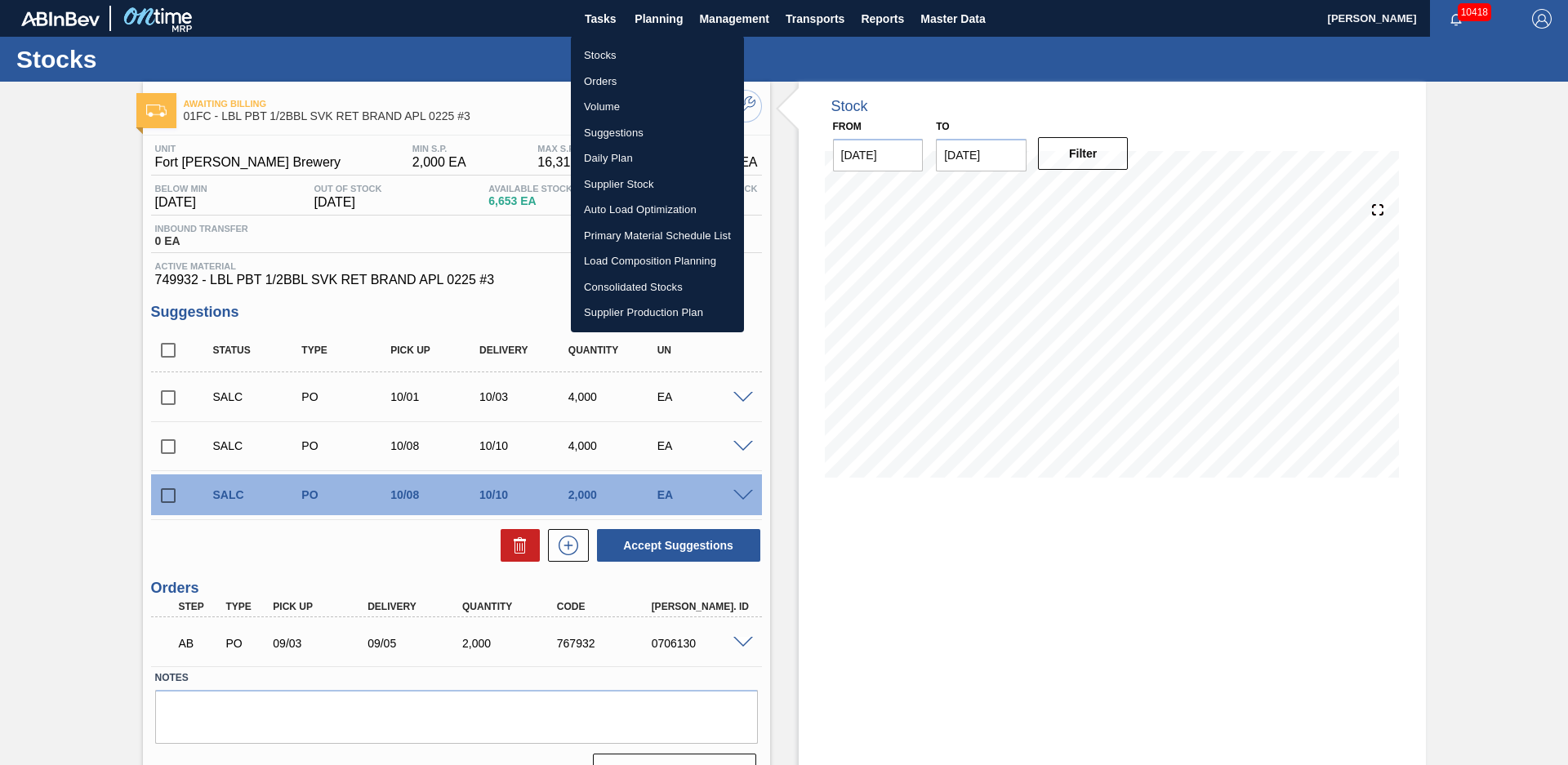
click at [609, 133] on li "Suggestions" at bounding box center [657, 133] width 173 height 26
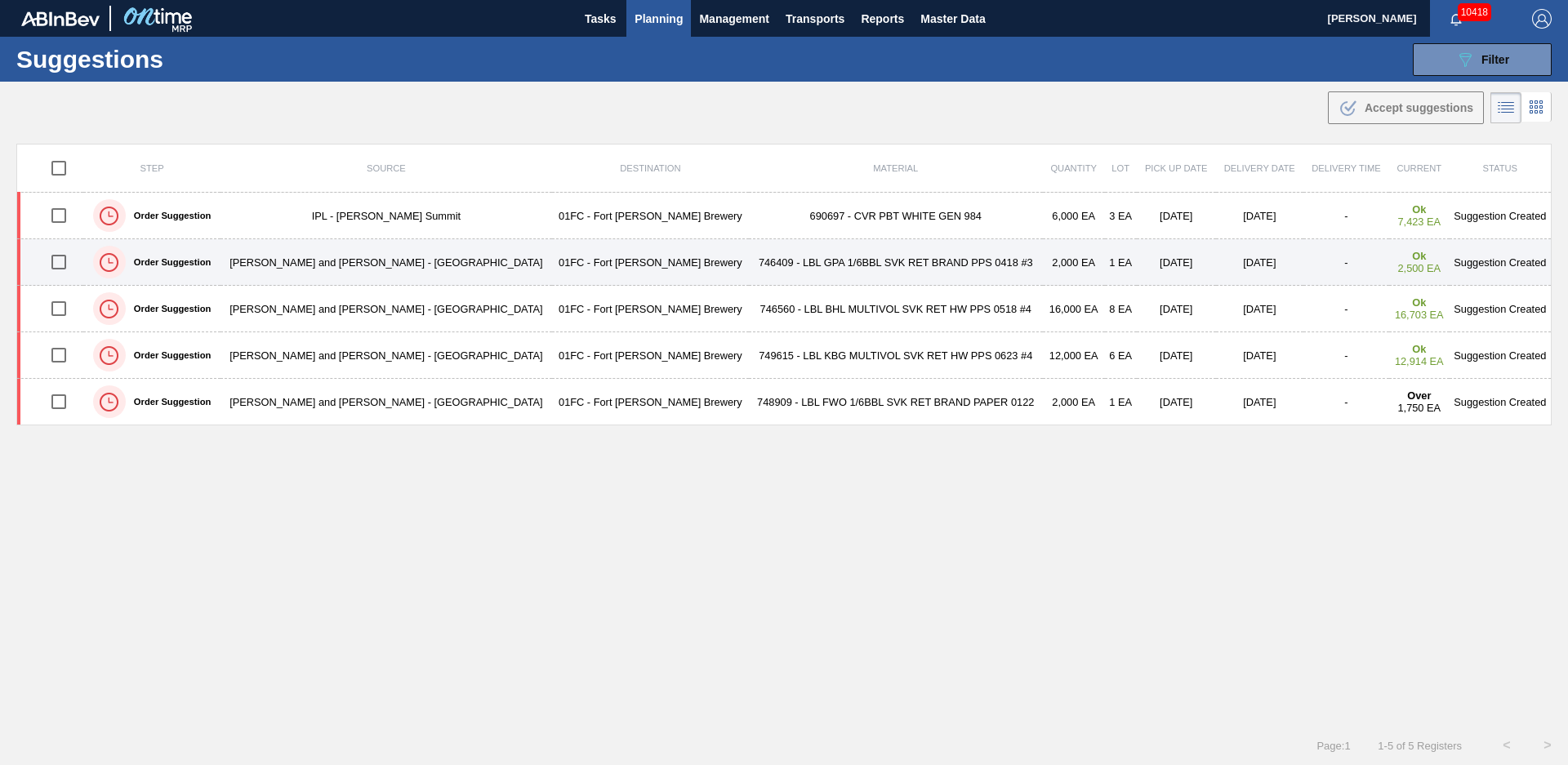
click at [749, 248] on td "746409 - LBL GPA 1/6BBL SVK RET BRAND PPS 0418 #3" at bounding box center [895, 262] width 294 height 46
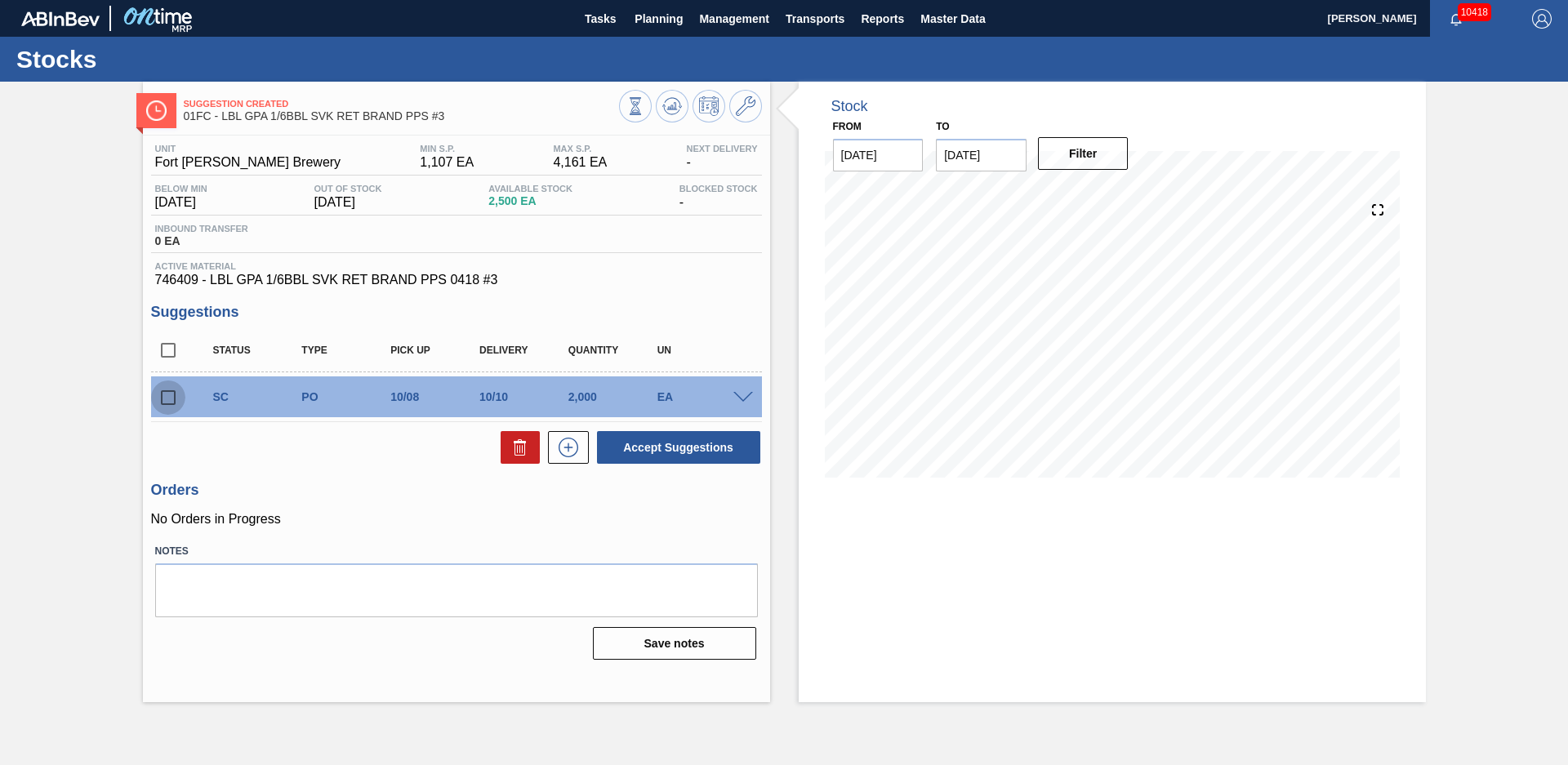
click at [171, 392] on input "checkbox" at bounding box center [168, 398] width 35 height 35
click at [653, 437] on button "Accept Suggestions" at bounding box center [679, 447] width 164 height 33
checkbox input "false"
click at [672, 12] on span "Planning" at bounding box center [658, 19] width 48 height 20
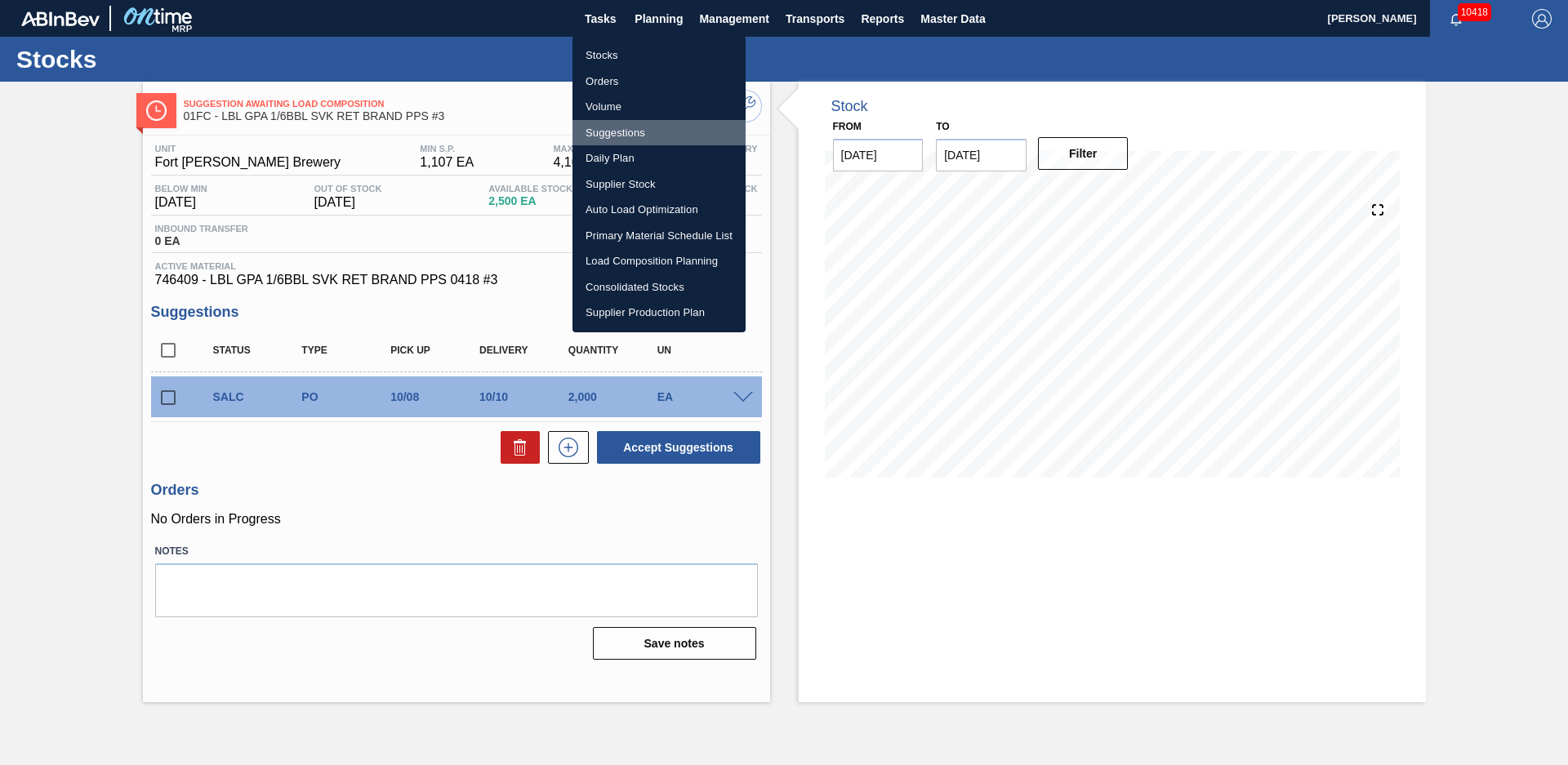
click at [617, 132] on li "Suggestions" at bounding box center [659, 133] width 173 height 26
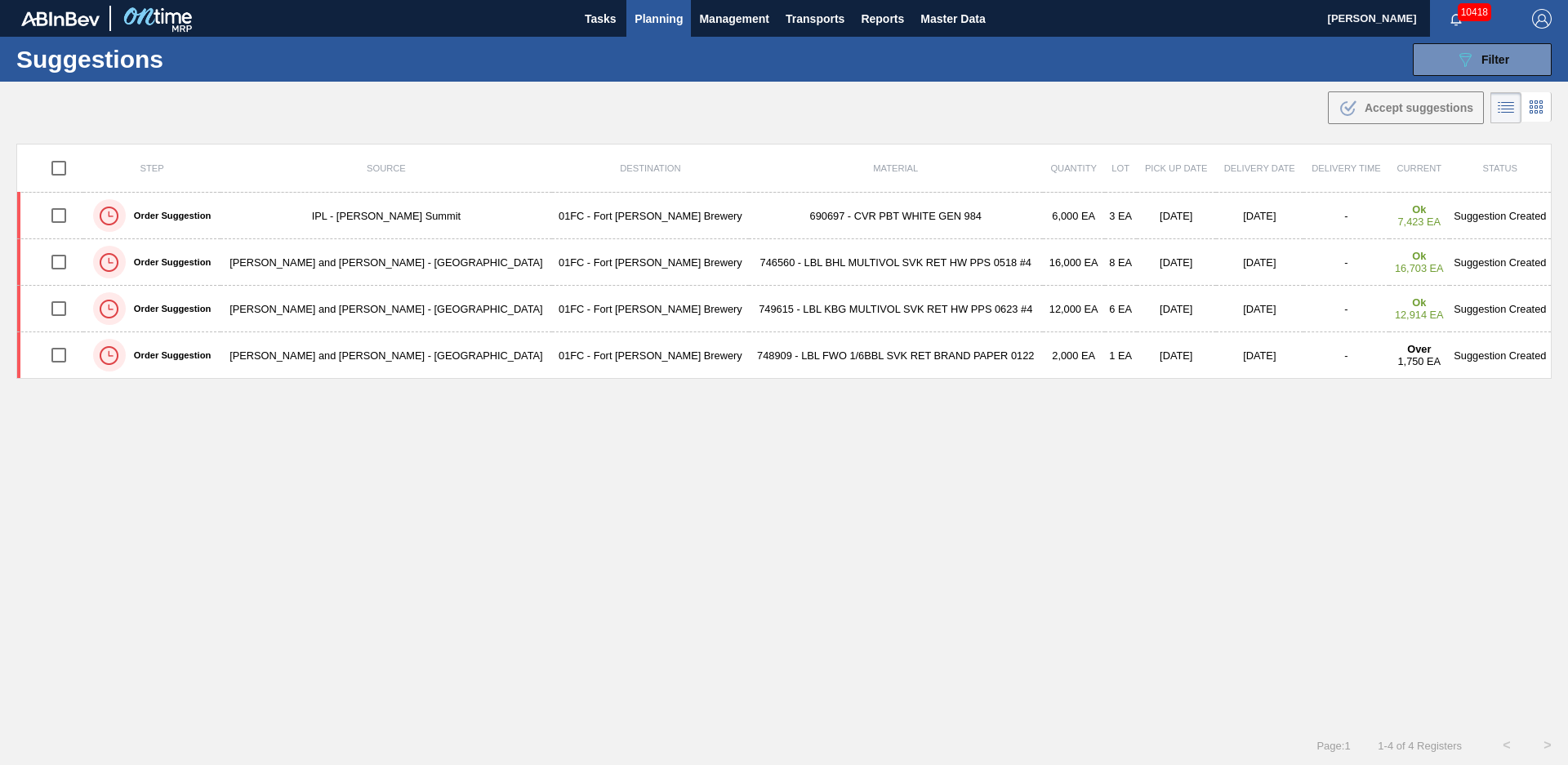
click at [749, 272] on td "746560 - LBL BHL MULTIVOL SVK RET HW PPS 0518 #4" at bounding box center [895, 262] width 294 height 46
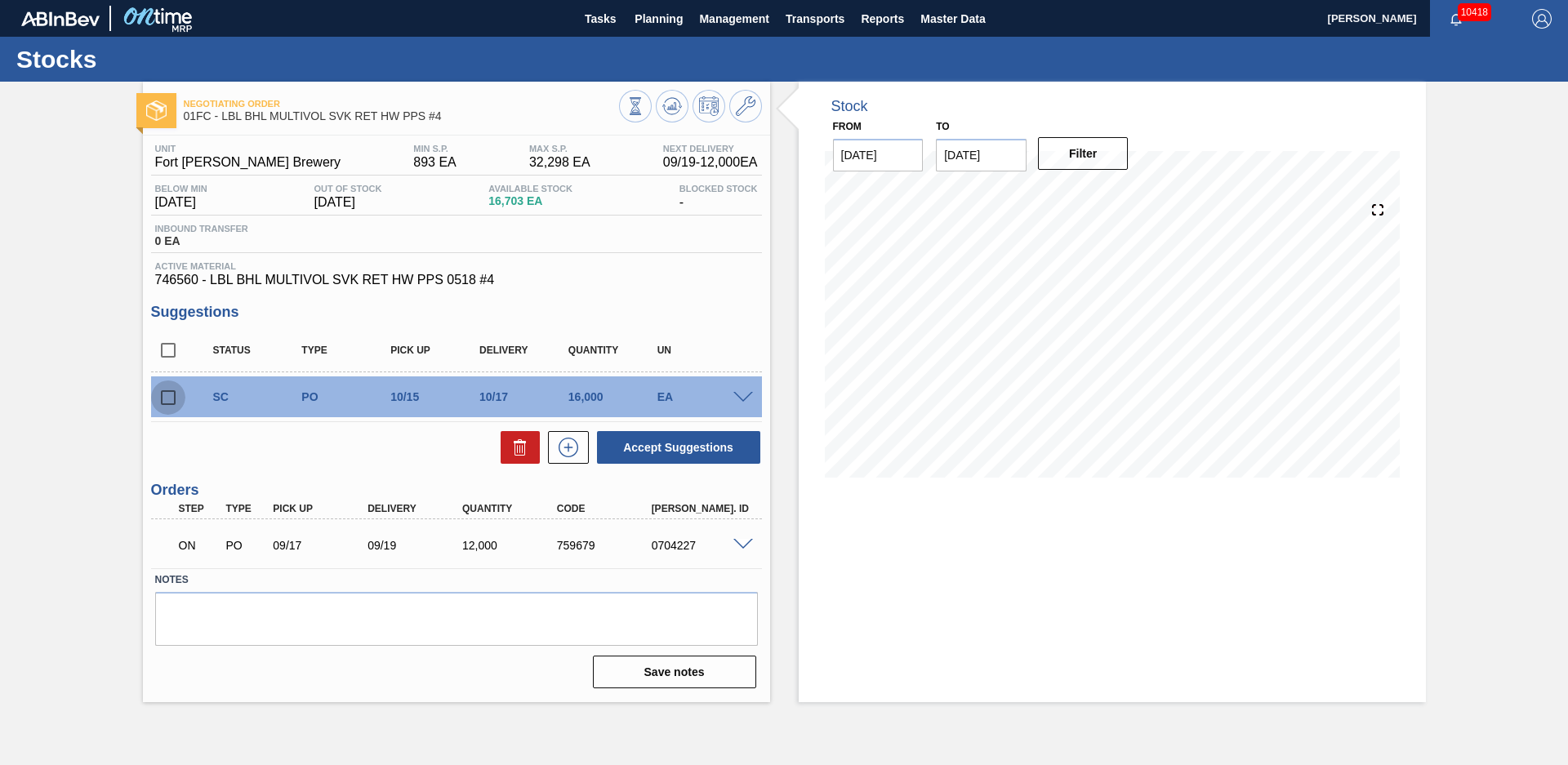
click at [175, 394] on input "checkbox" at bounding box center [168, 398] width 35 height 35
click at [691, 435] on button "Accept Suggestions" at bounding box center [679, 447] width 164 height 33
checkbox input "false"
click at [658, 15] on span "Planning" at bounding box center [658, 19] width 48 height 20
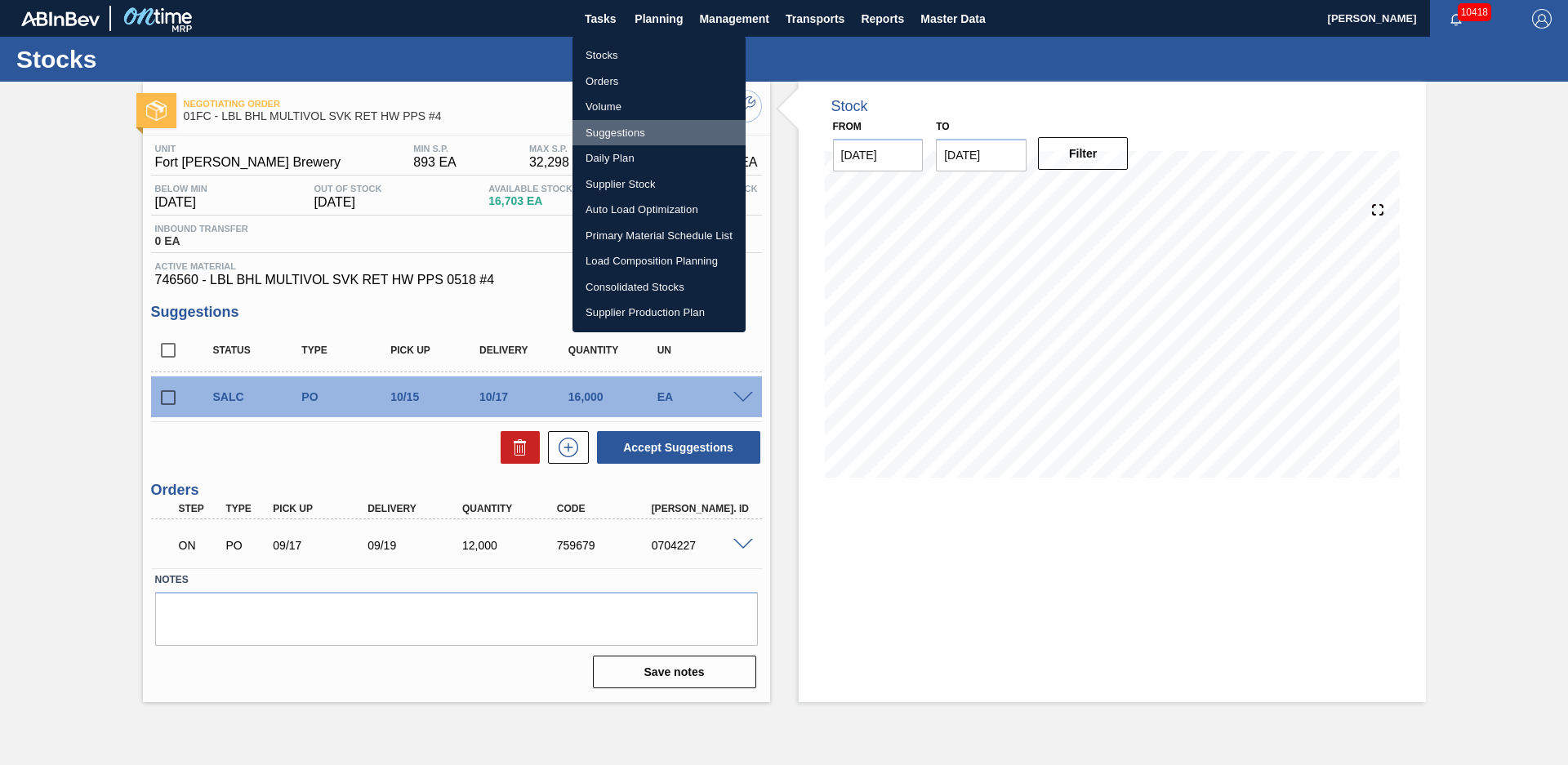
click at [628, 130] on li "Suggestions" at bounding box center [659, 133] width 173 height 26
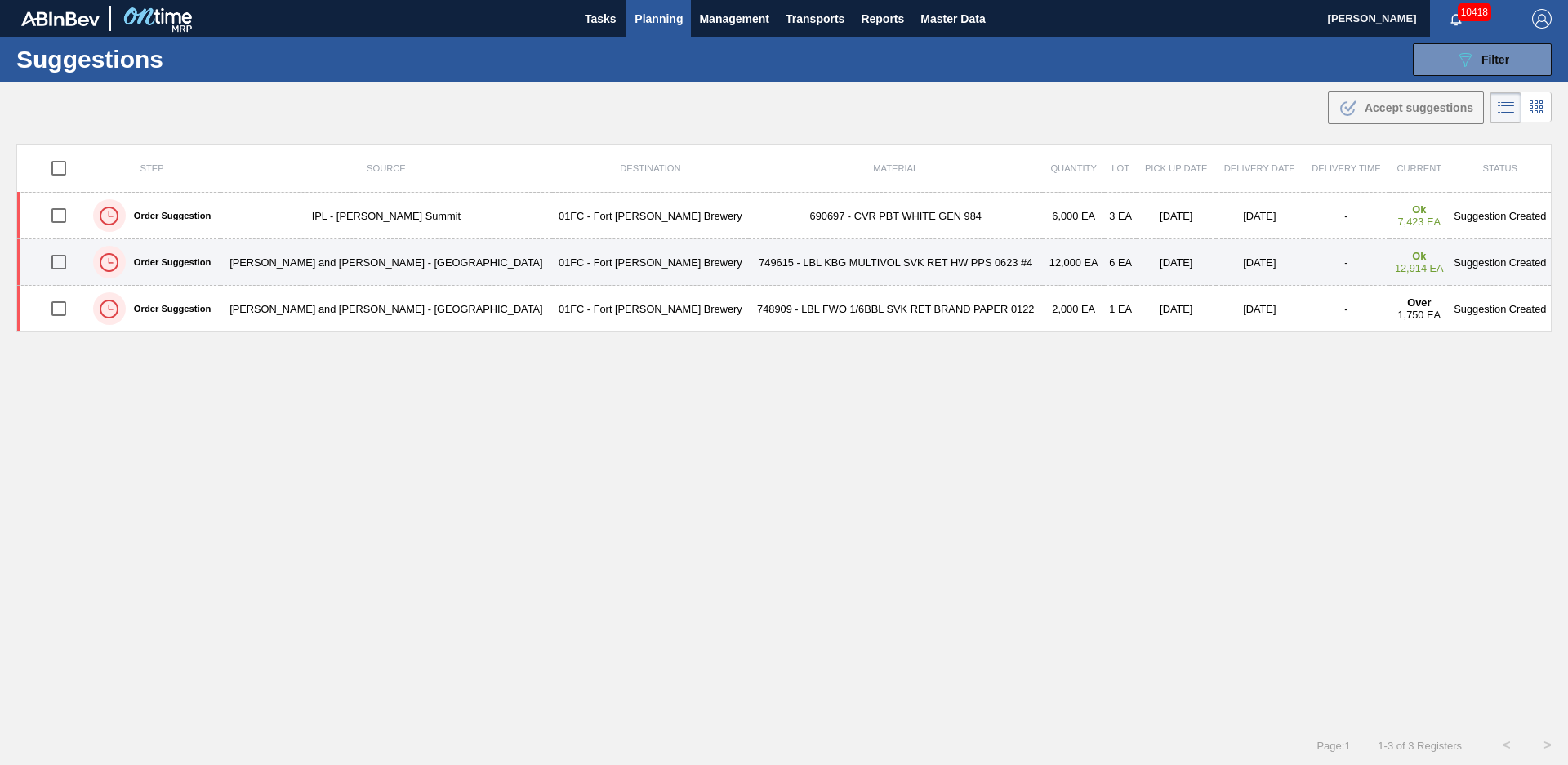
click at [749, 250] on td "749615 - LBL KBG MULTIVOL SVK RET HW PPS 0623 #4" at bounding box center [895, 262] width 294 height 46
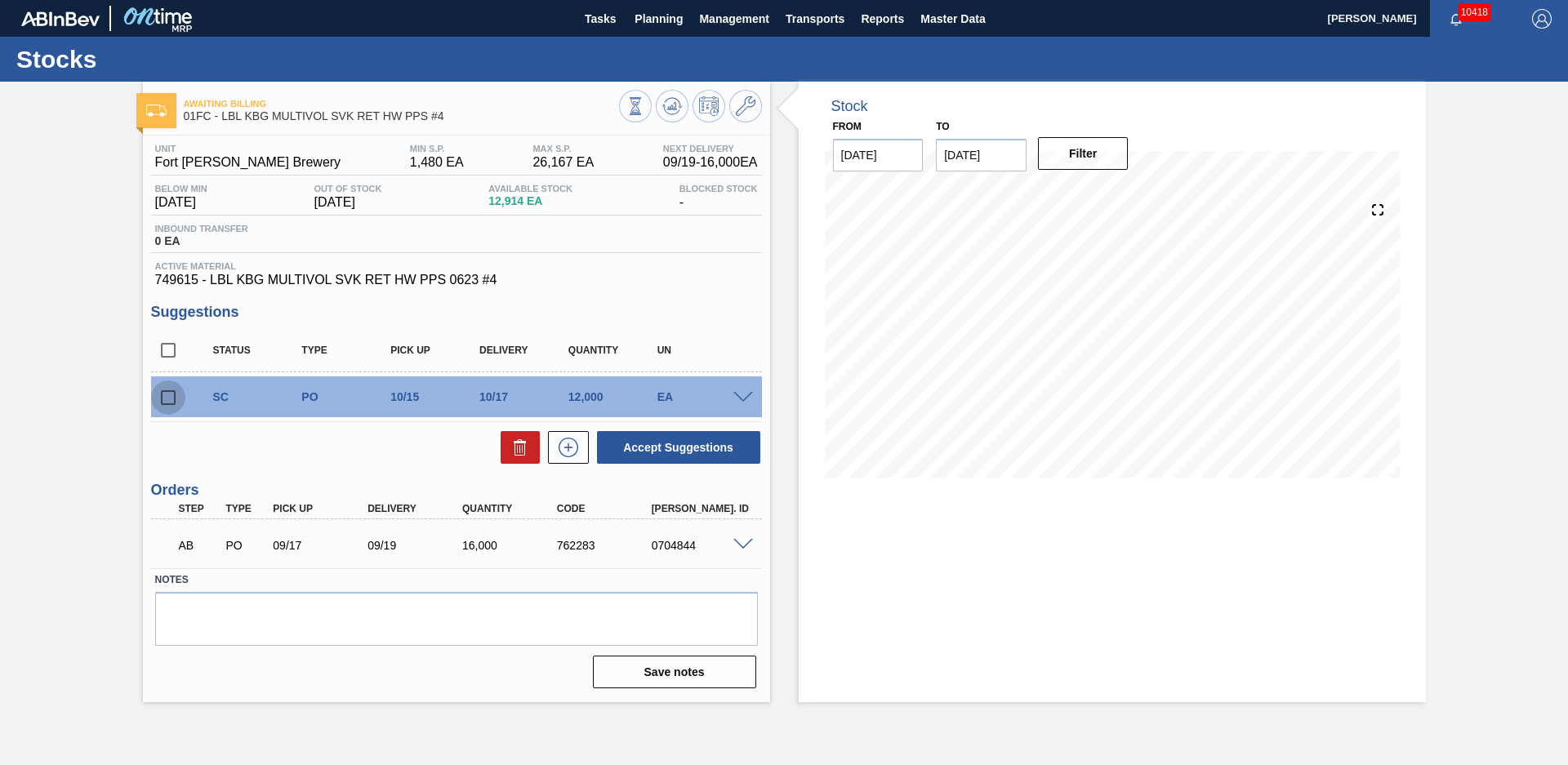
click at [170, 399] on input "checkbox" at bounding box center [168, 398] width 35 height 35
click at [674, 445] on button "Accept Suggestions" at bounding box center [679, 447] width 164 height 33
checkbox input "false"
click at [666, 27] on span "Planning" at bounding box center [658, 19] width 48 height 20
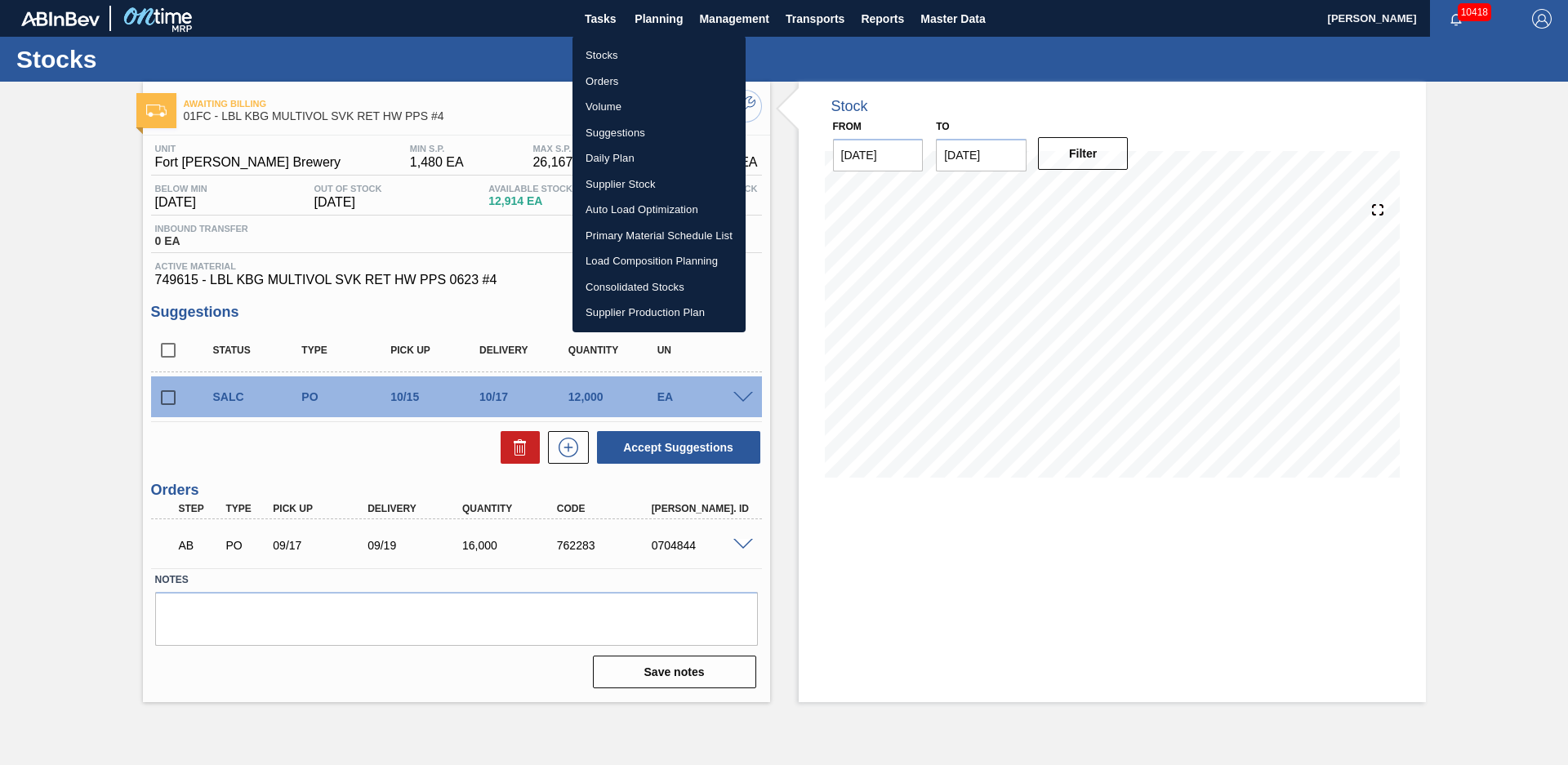
click at [612, 128] on li "Suggestions" at bounding box center [659, 133] width 173 height 26
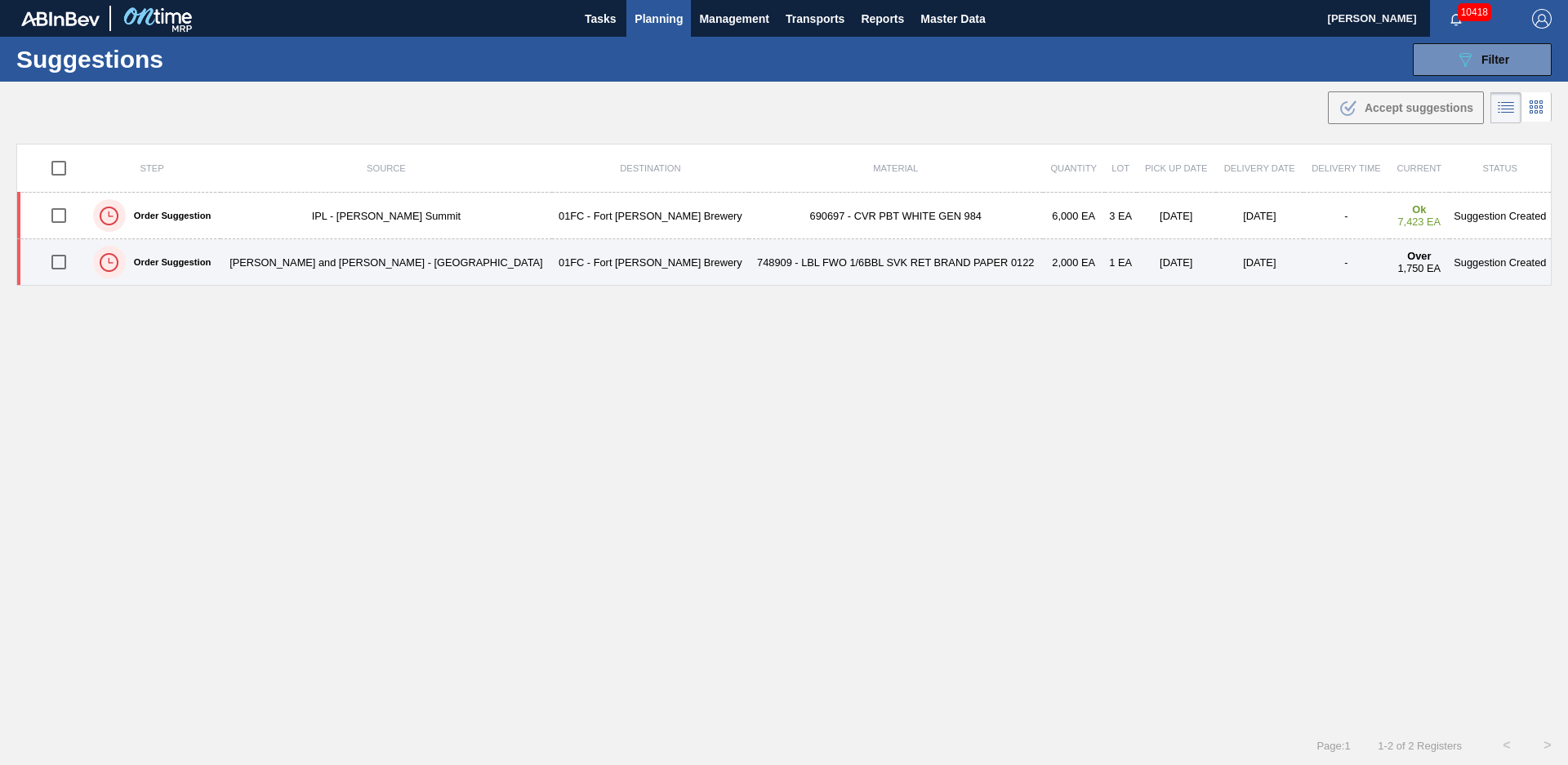
click at [749, 269] on td "748909 - LBL FWO 1/6BBL SVK RET BRAND PAPER 0122" at bounding box center [895, 262] width 294 height 46
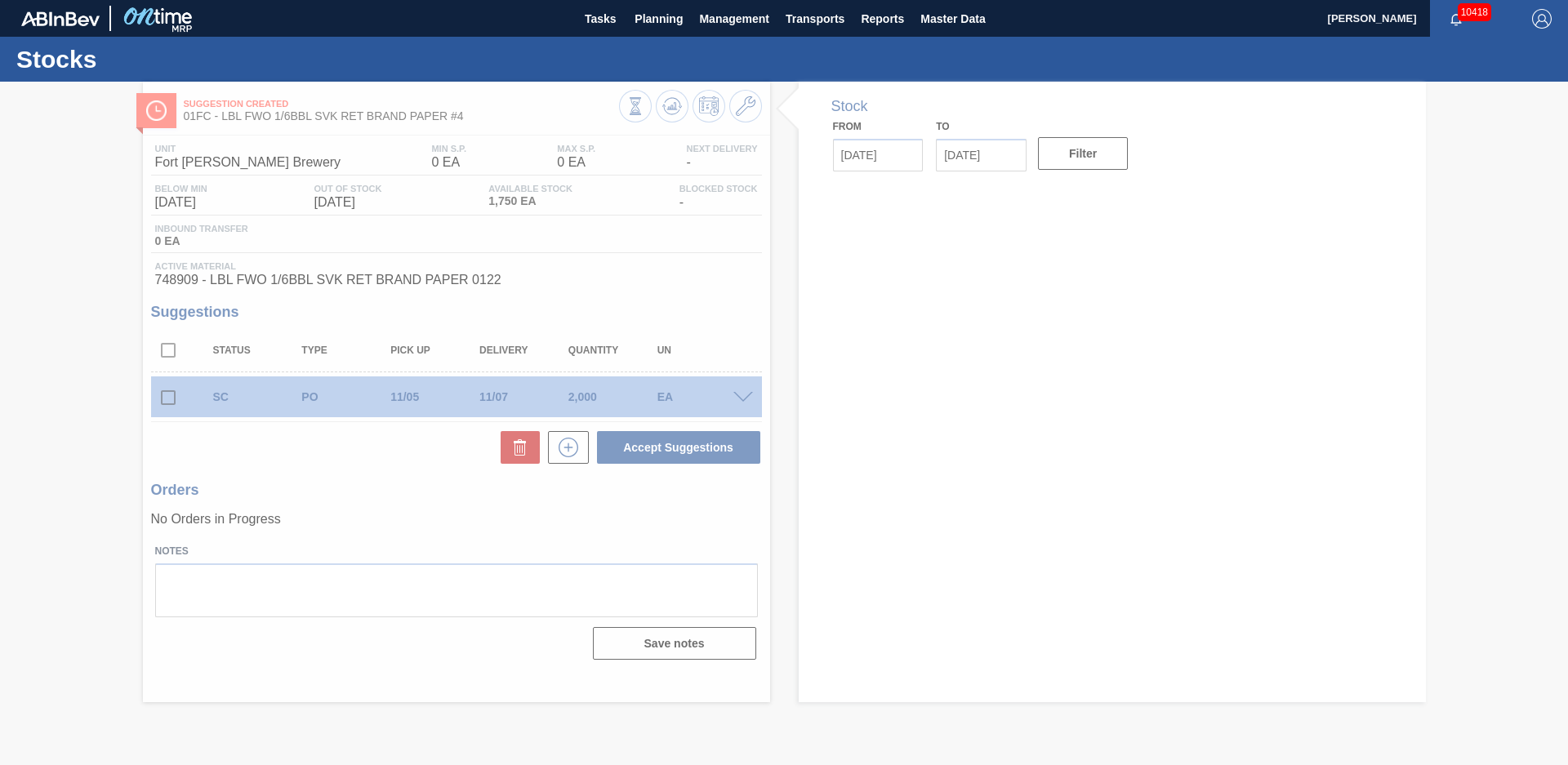
type input "[DATE]"
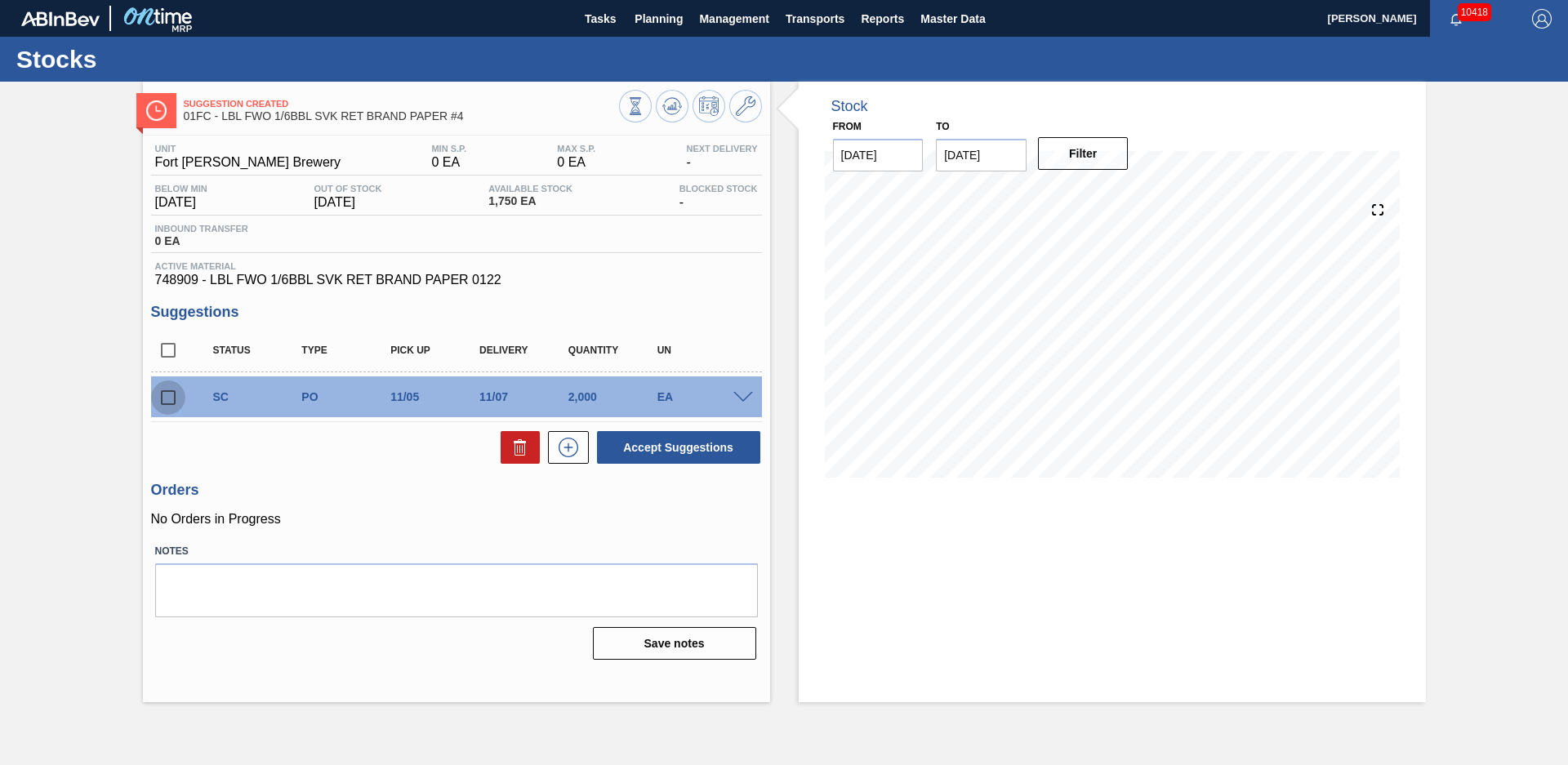
click at [164, 394] on input "checkbox" at bounding box center [168, 398] width 35 height 35
click at [678, 437] on button "Accept Suggestions" at bounding box center [679, 447] width 164 height 33
checkbox input "false"
click at [667, 28] on span "Planning" at bounding box center [658, 19] width 48 height 20
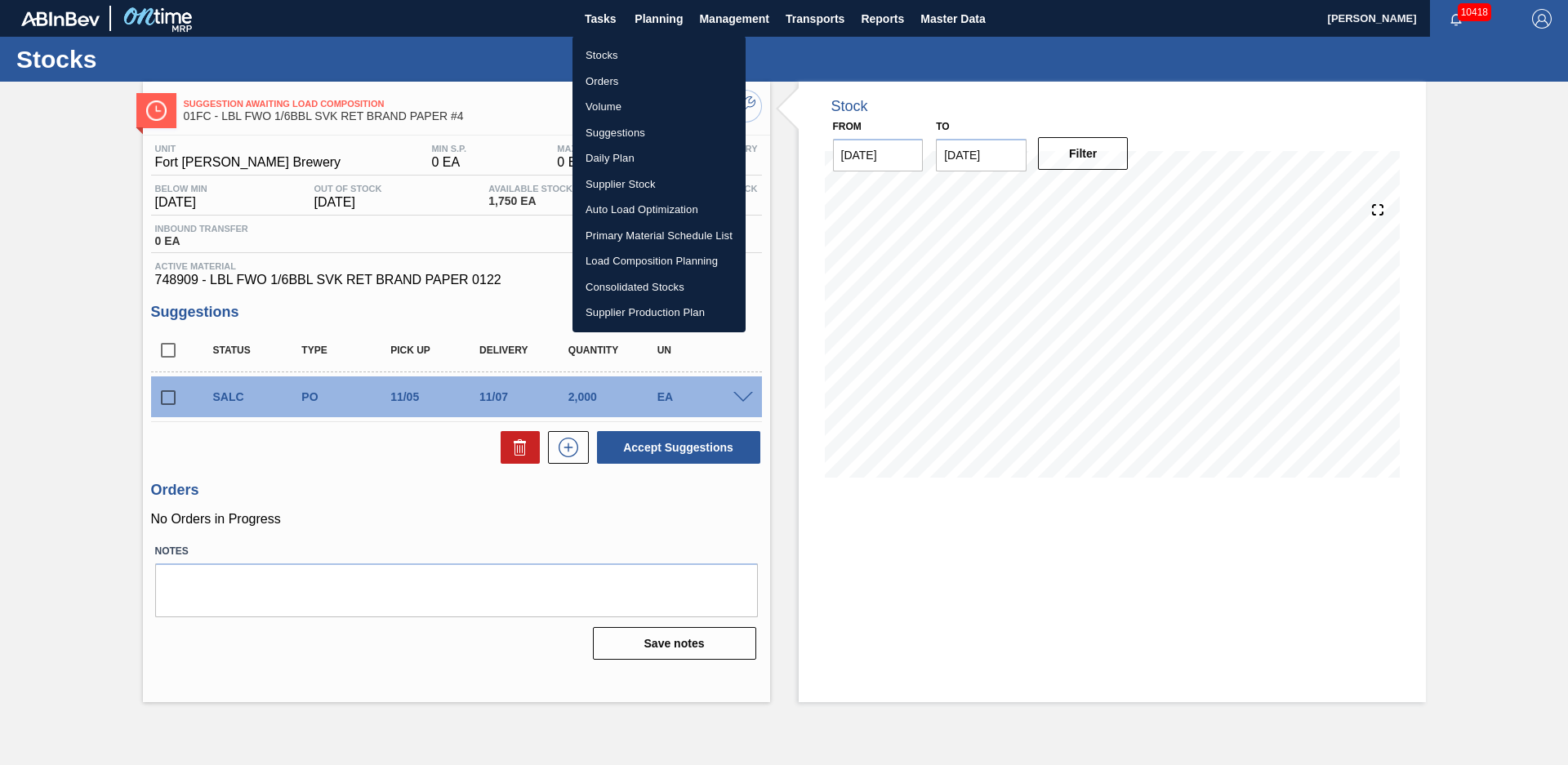
click at [627, 128] on li "Suggestions" at bounding box center [659, 133] width 173 height 26
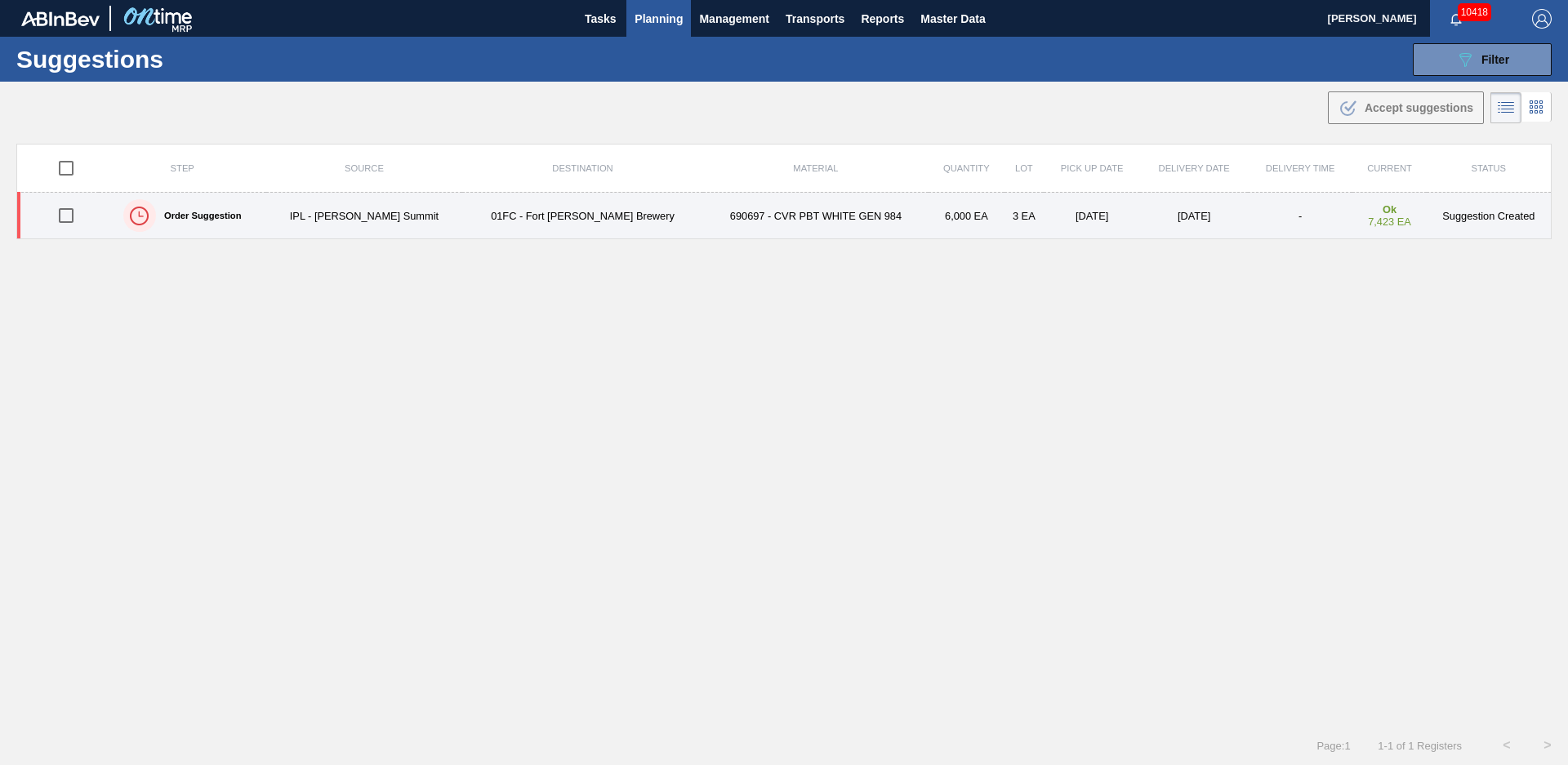
click at [784, 214] on td "690697 - CVR PBT WHITE GEN 984" at bounding box center [815, 215] width 225 height 46
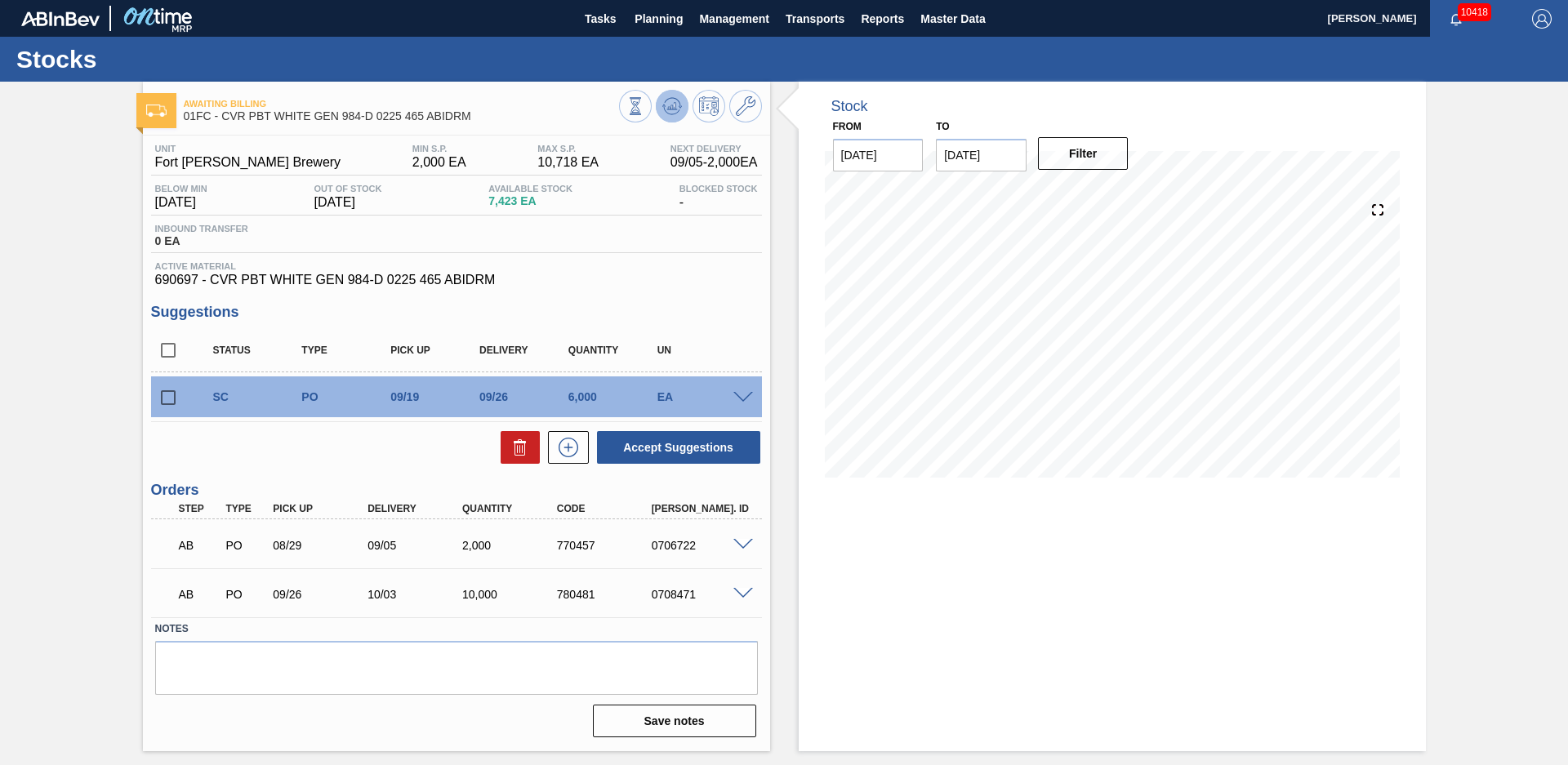
click at [675, 103] on icon at bounding box center [672, 105] width 11 height 7
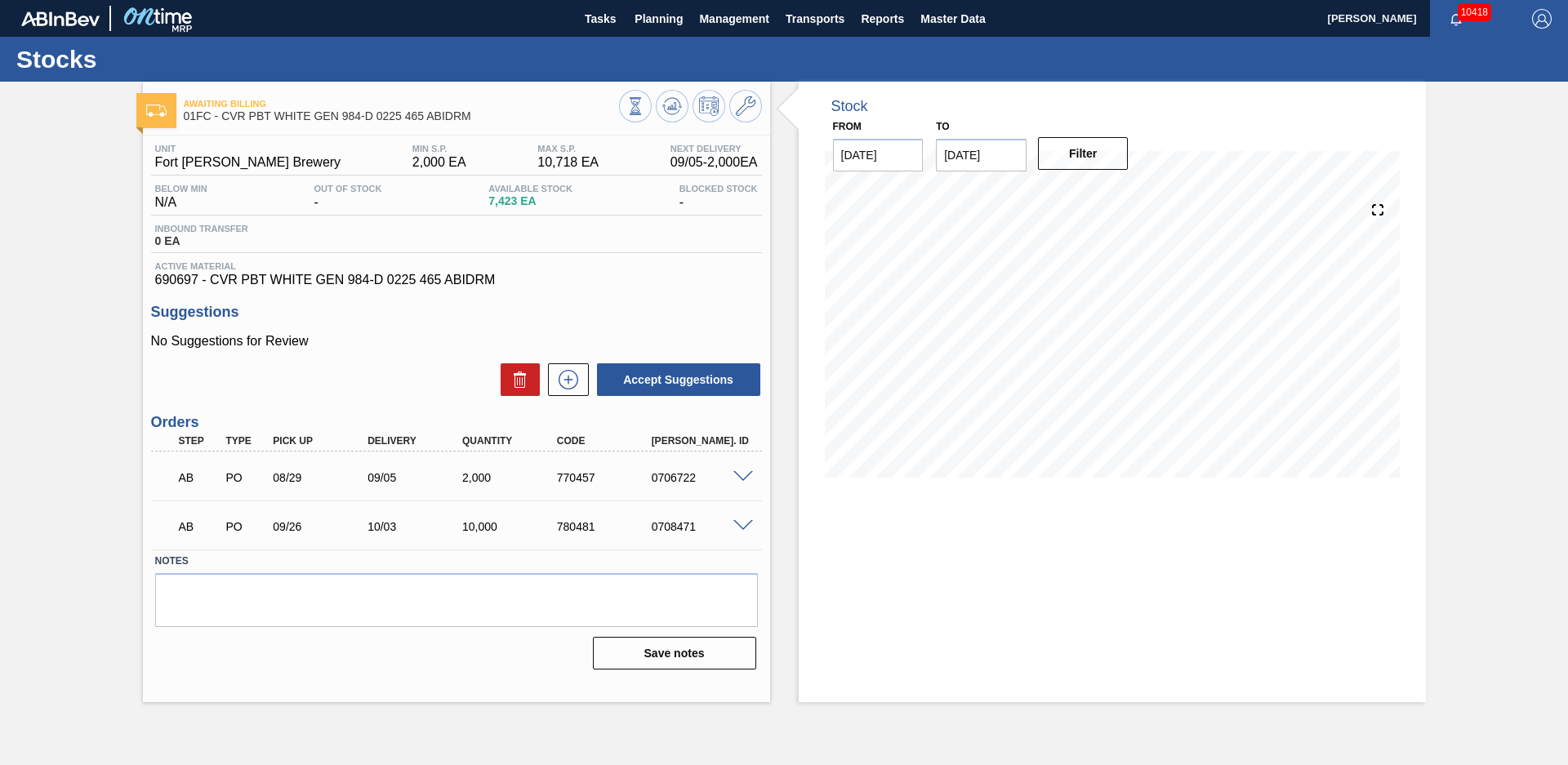
click at [784, 254] on div "Stock From [DATE] to [DATE] Filter" at bounding box center [1097, 392] width 655 height 621
click at [653, 20] on span "Planning" at bounding box center [658, 19] width 48 height 20
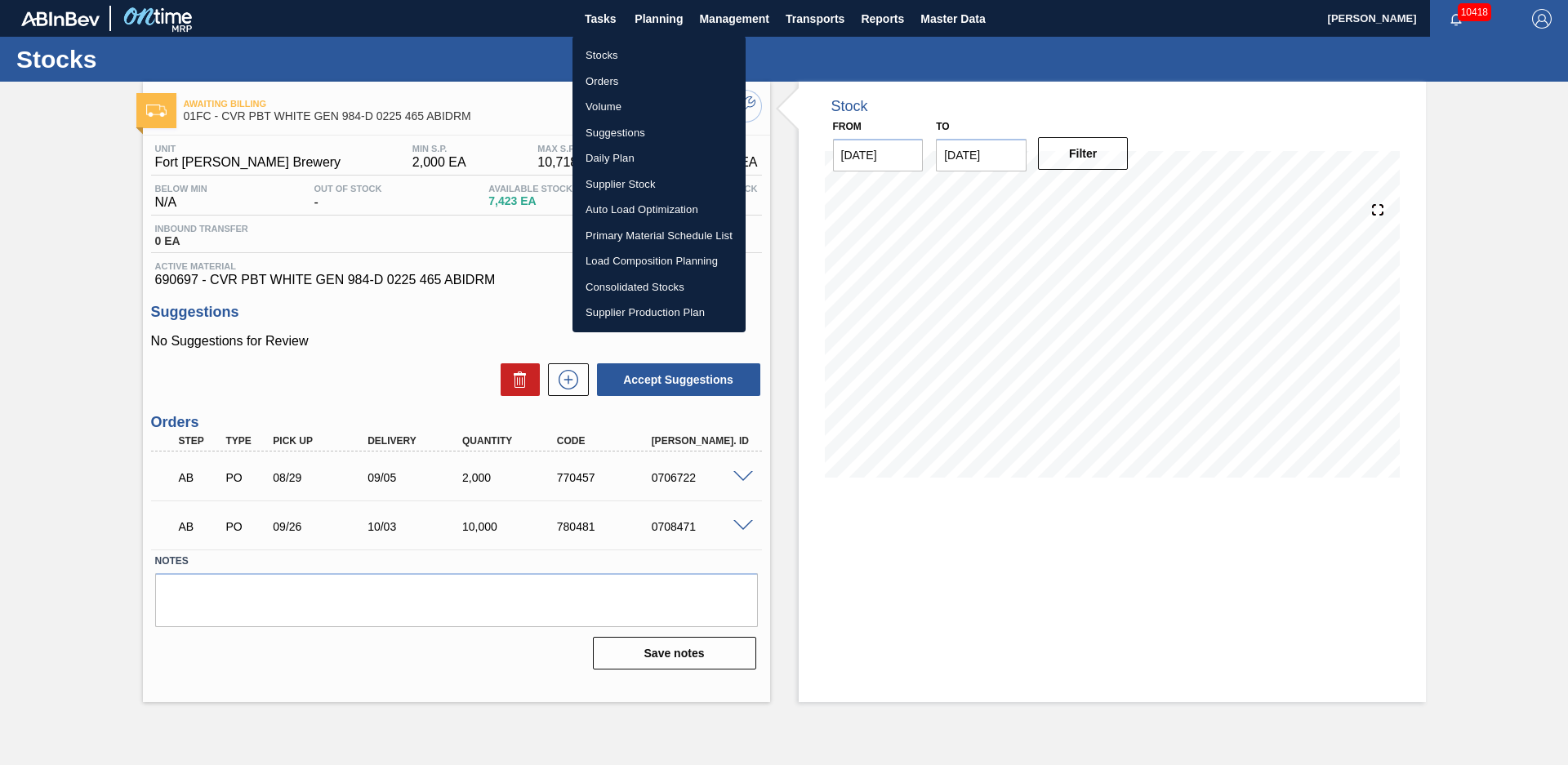
click at [632, 259] on li "Load Composition Planning" at bounding box center [659, 261] width 173 height 26
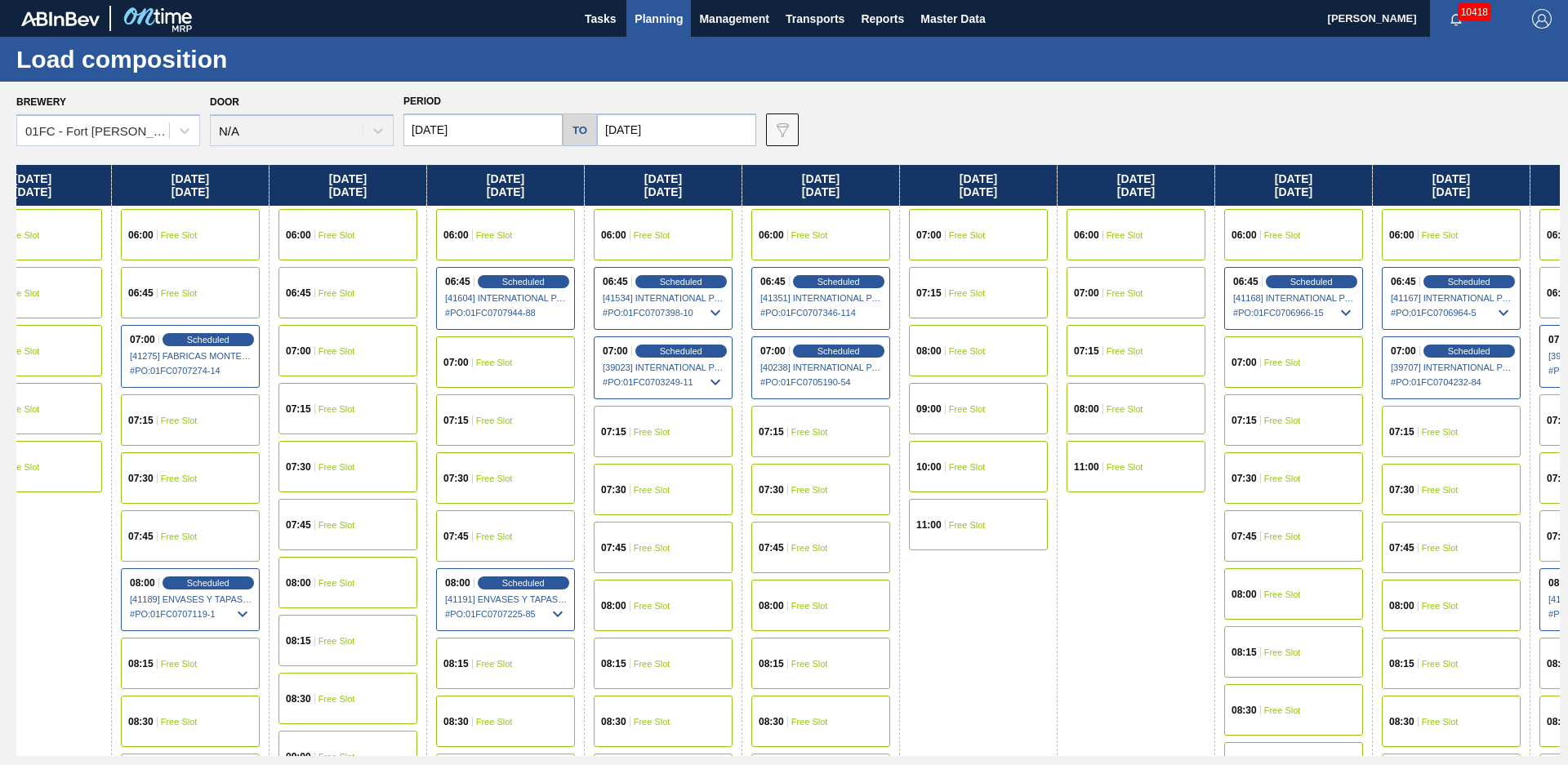
drag, startPoint x: 844, startPoint y: 611, endPoint x: 1026, endPoint y: 560, distance: 189.0
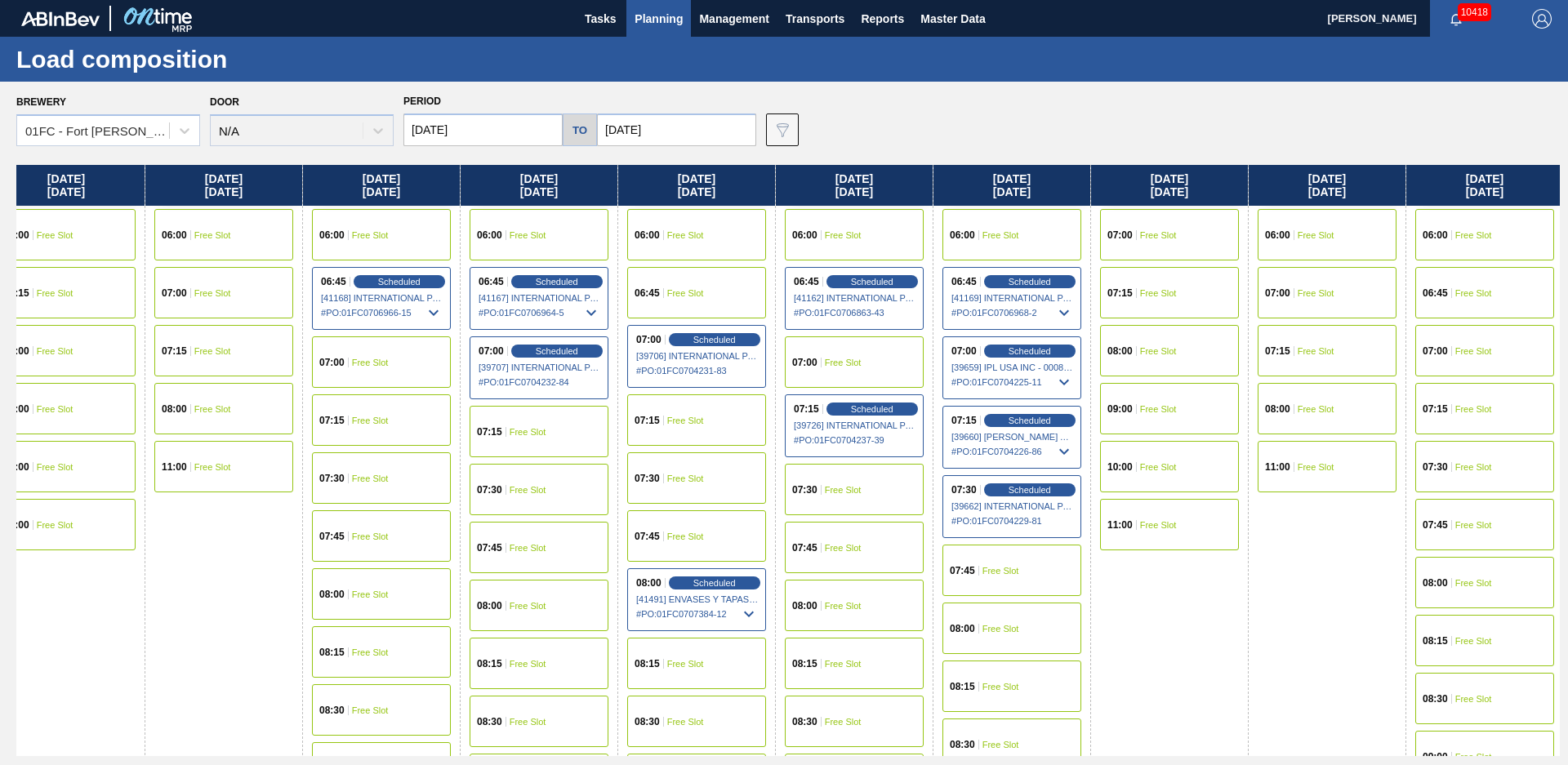
scroll to position [0, 4466]
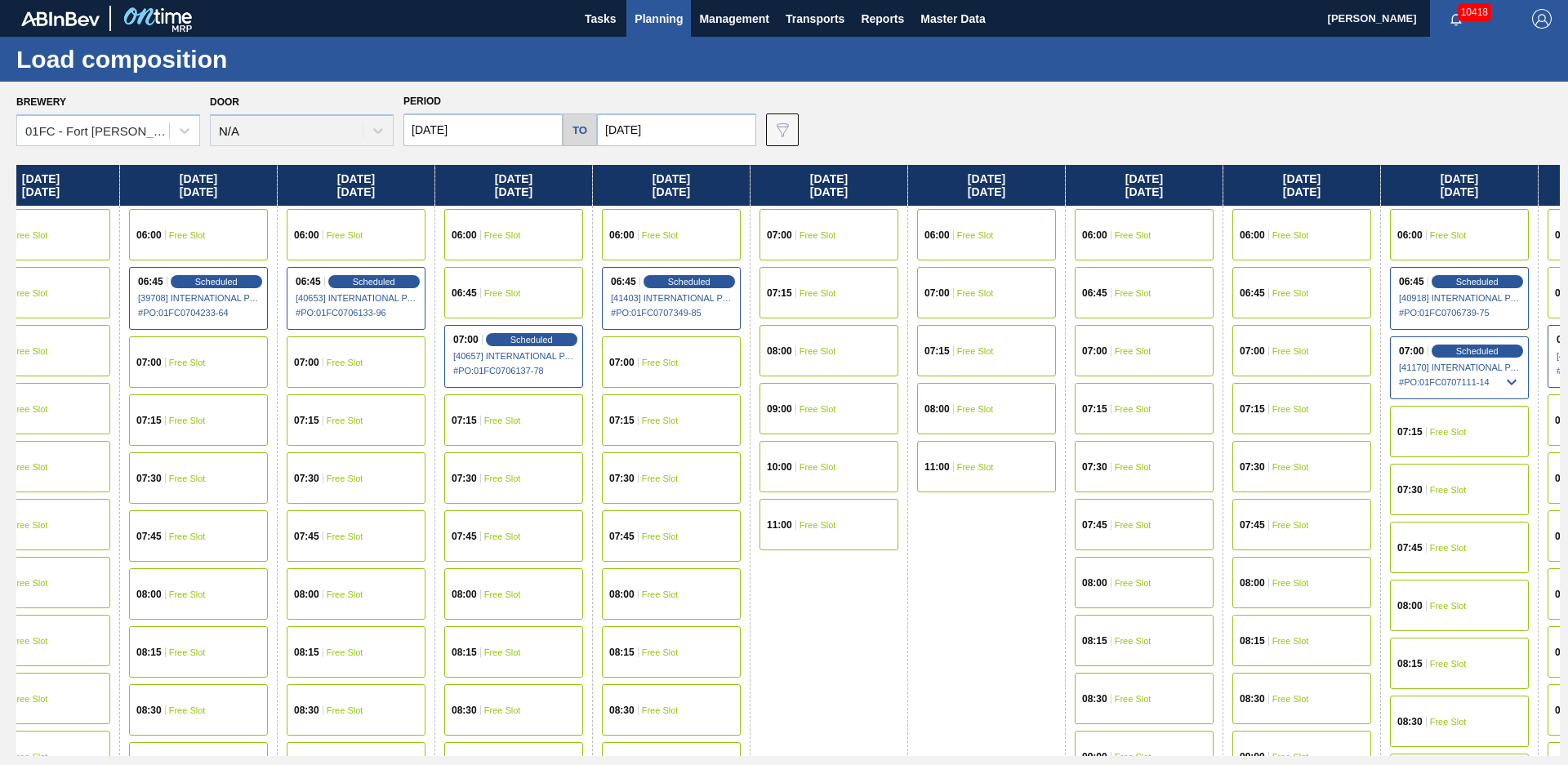
drag, startPoint x: 894, startPoint y: 686, endPoint x: 1097, endPoint y: 565, distance: 236.3
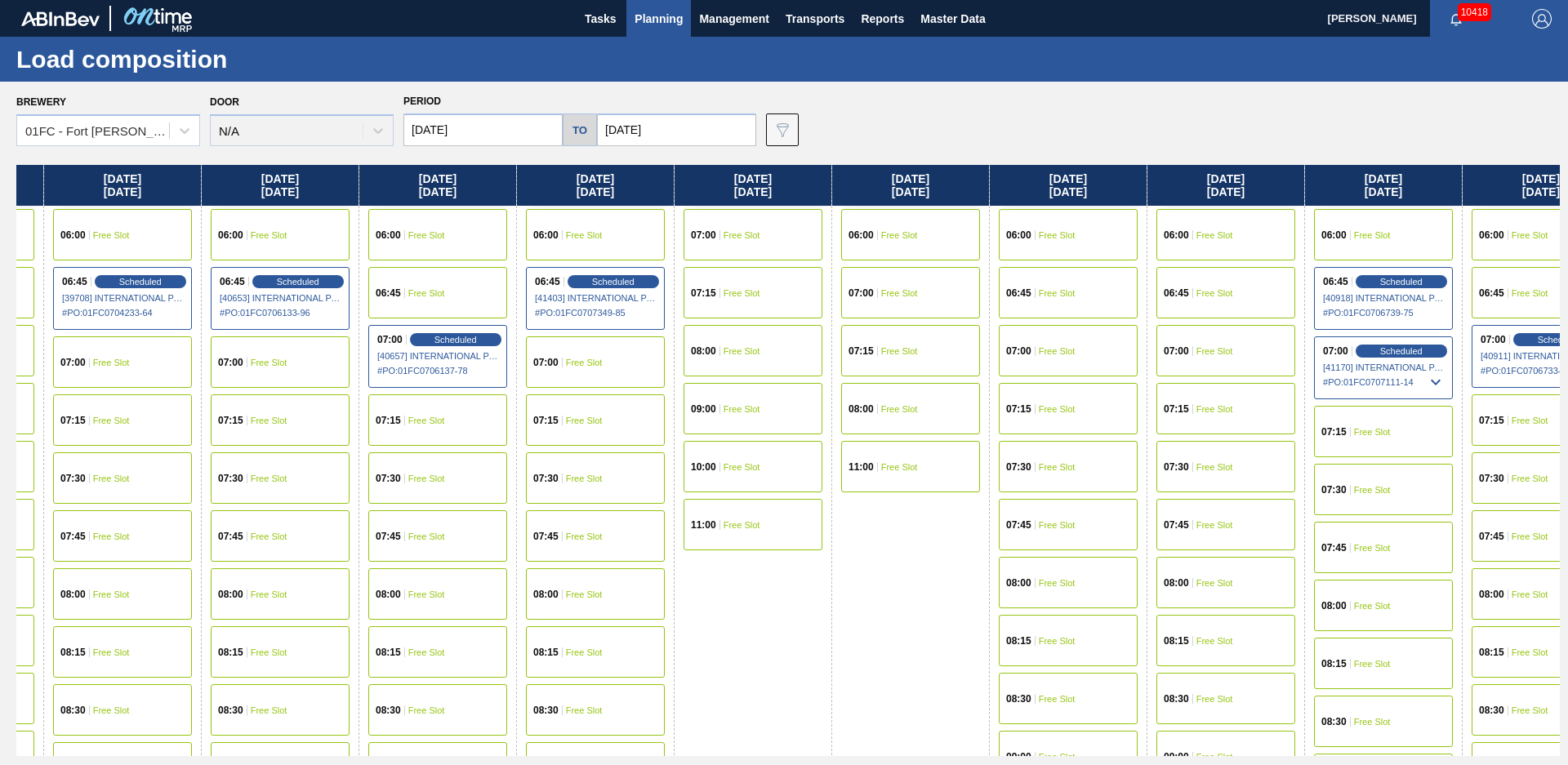
drag, startPoint x: 980, startPoint y: 659, endPoint x: 1031, endPoint y: 616, distance: 66.7
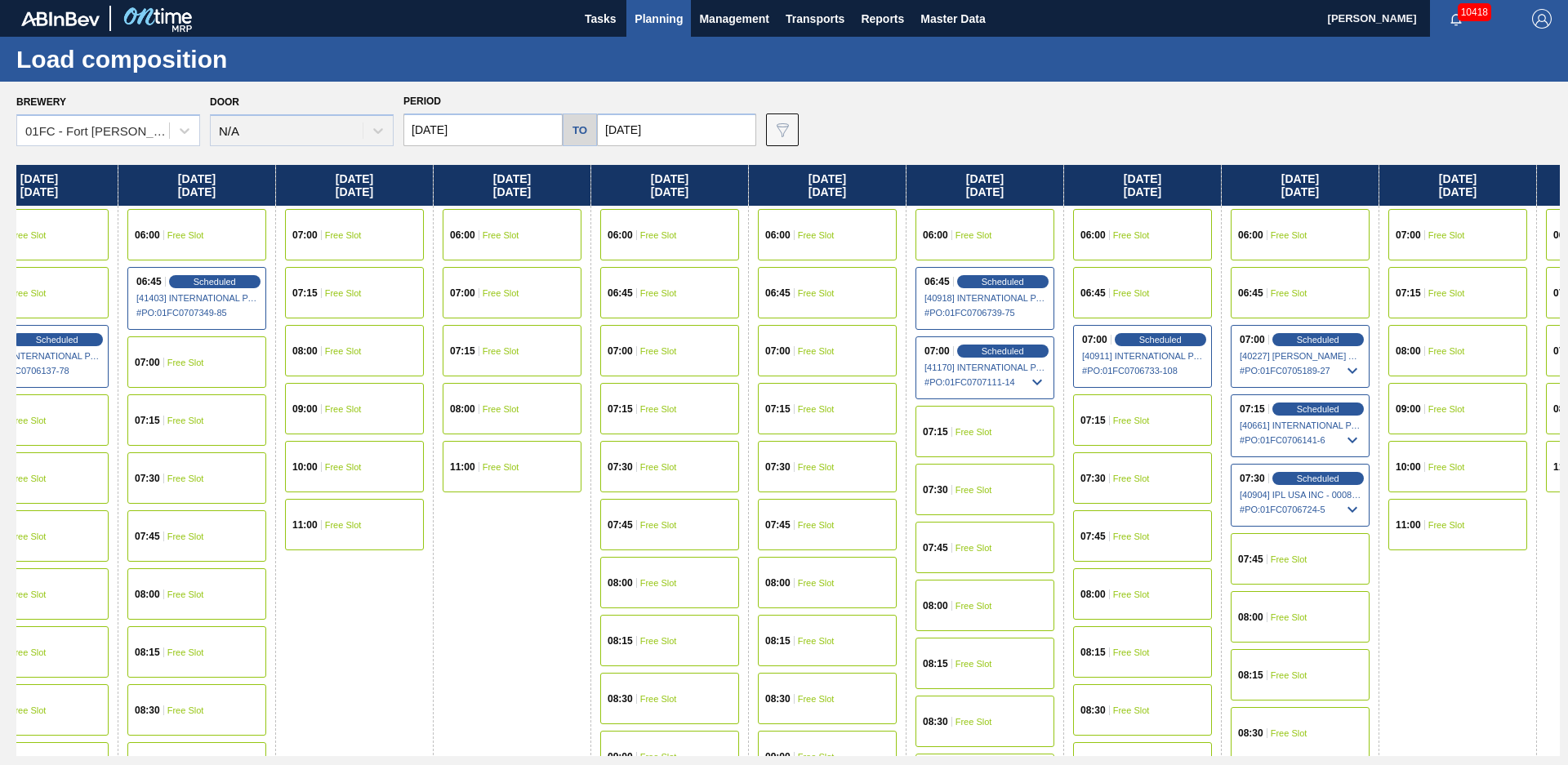
drag, startPoint x: 833, startPoint y: 664, endPoint x: 934, endPoint y: 615, distance: 112.3
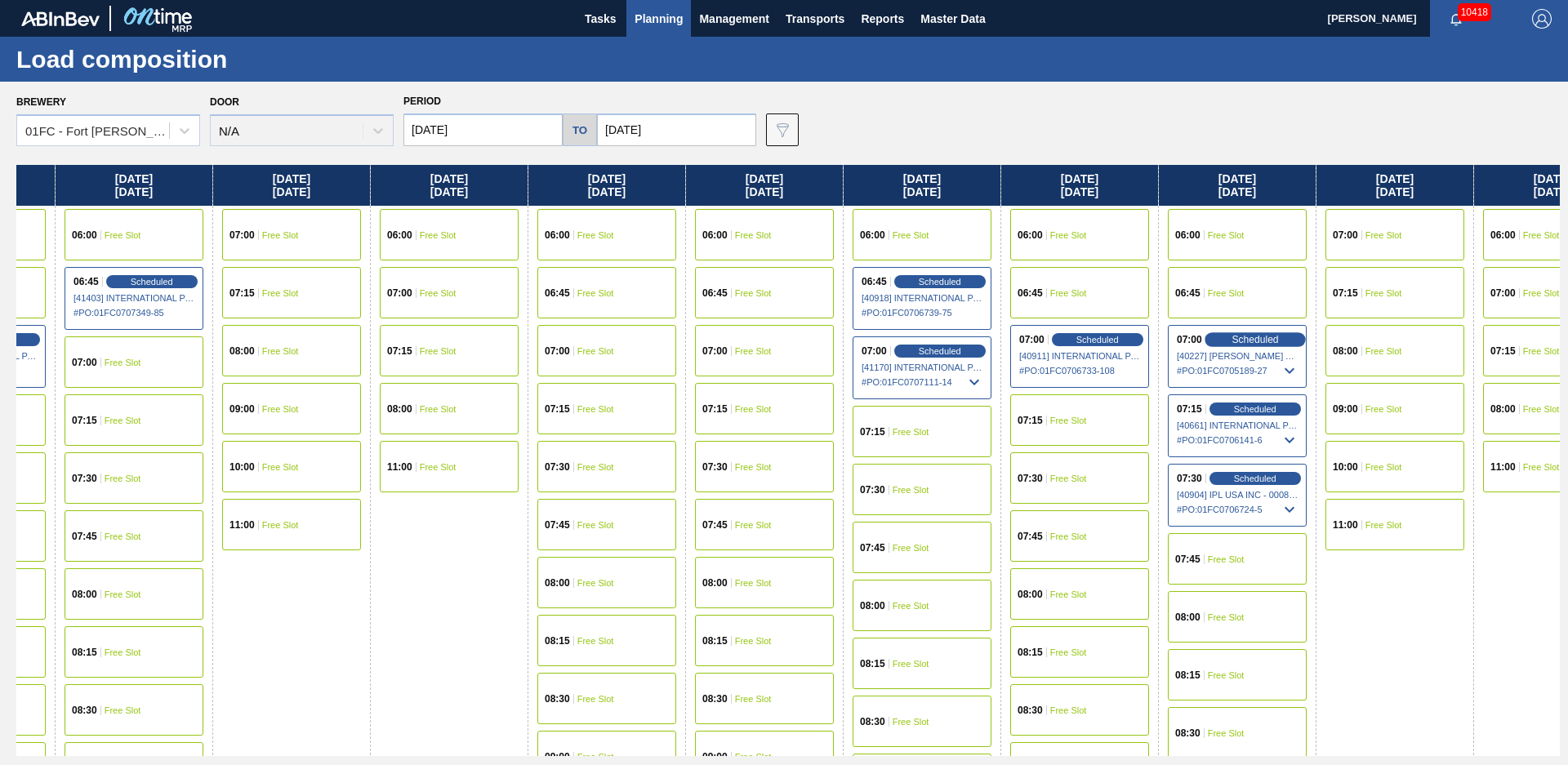
click at [1242, 339] on span "Scheduled" at bounding box center [1254, 339] width 46 height 11
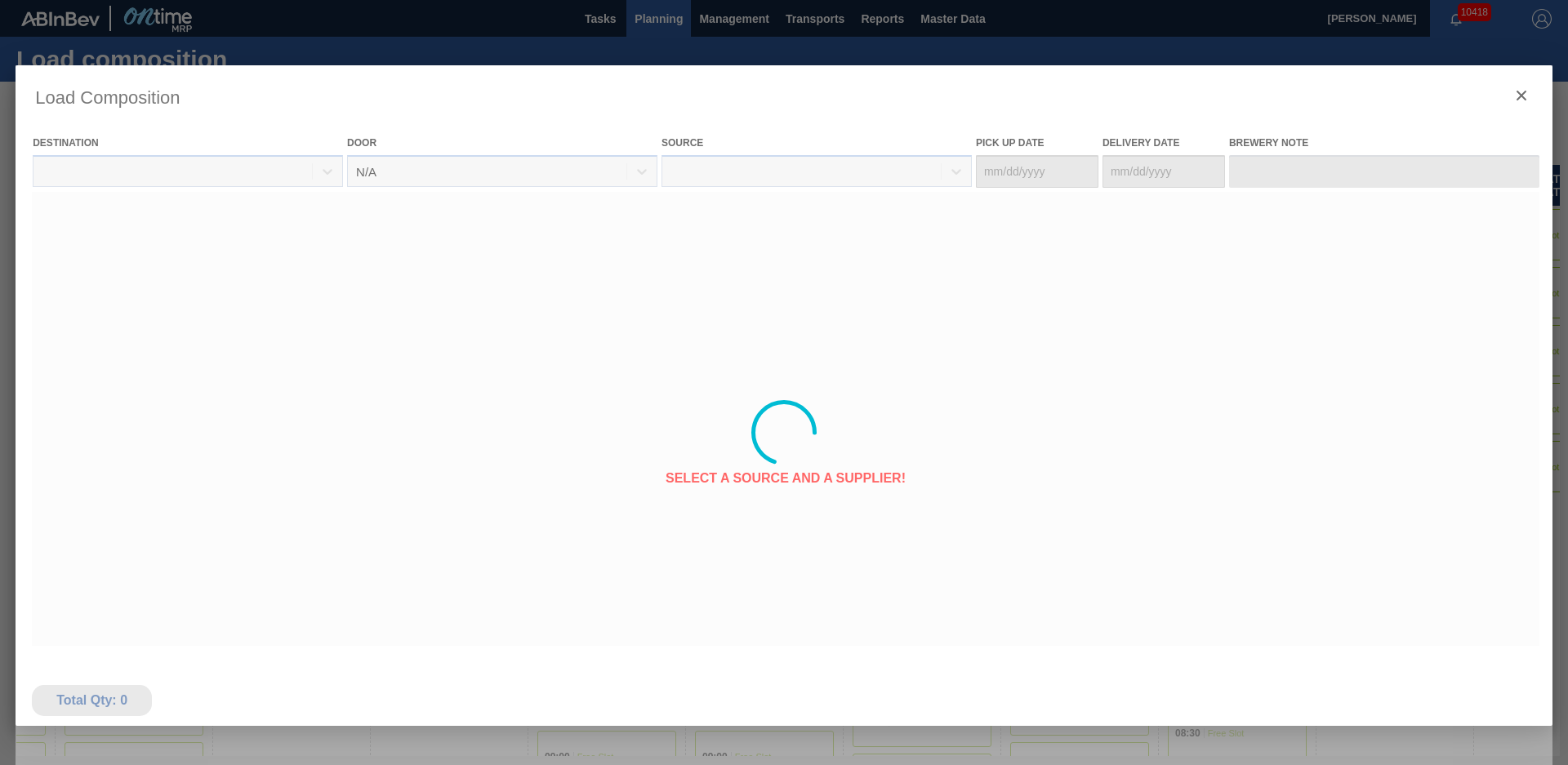
type Date "[DATE]"
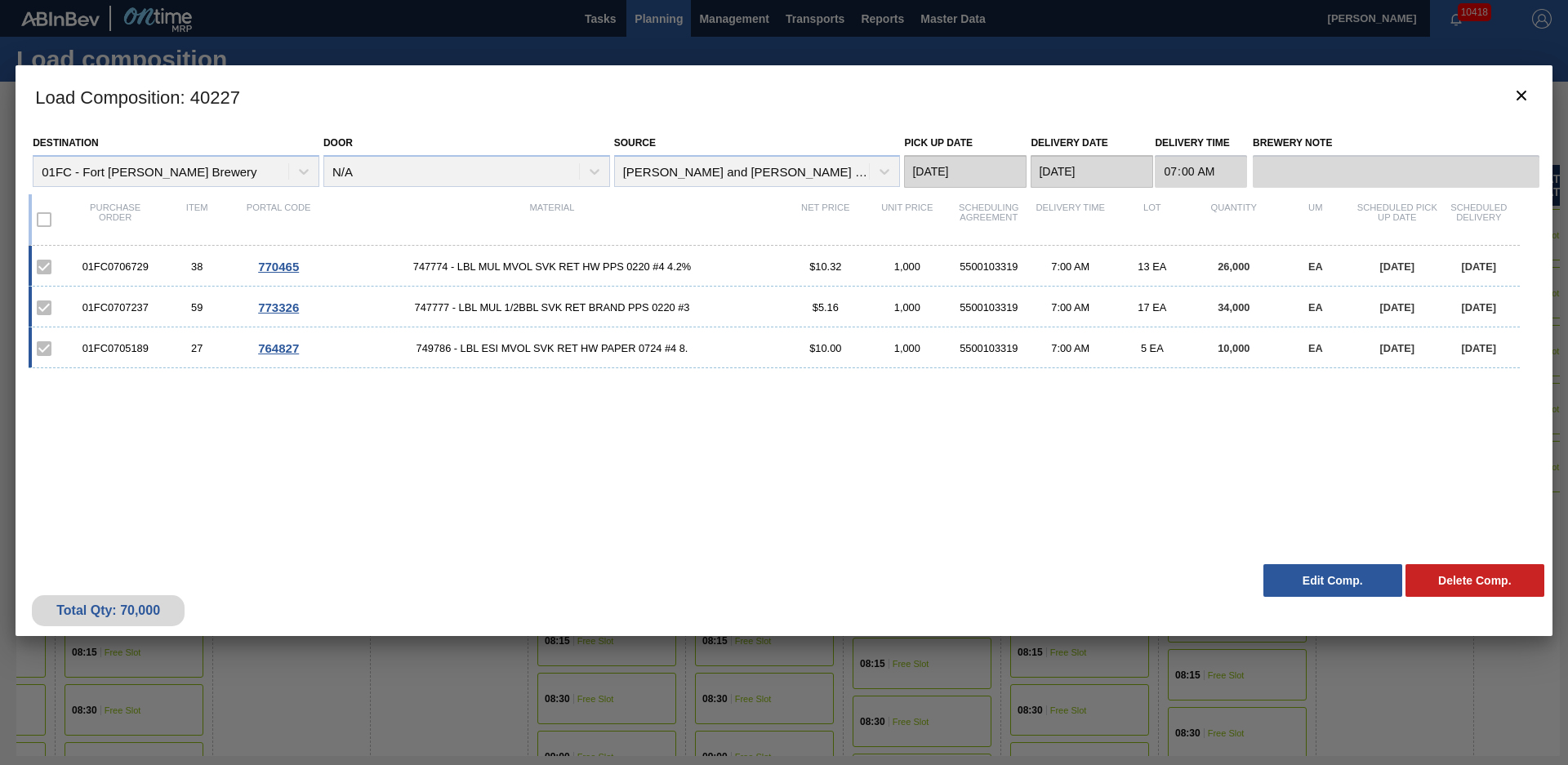
click at [1343, 579] on button "Edit Comp." at bounding box center [1333, 581] width 139 height 33
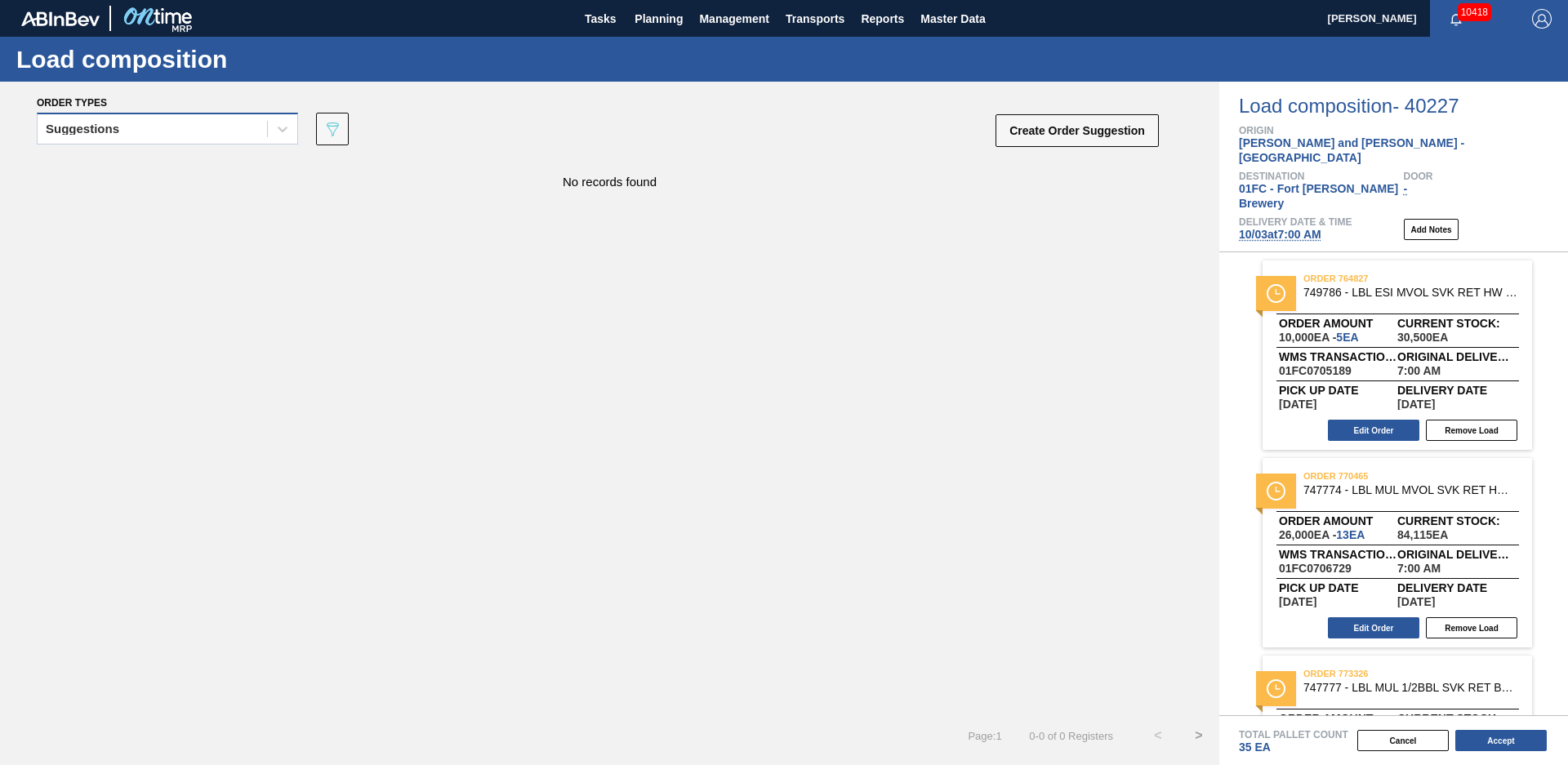
click at [259, 134] on div "Suggestions" at bounding box center [152, 129] width 229 height 24
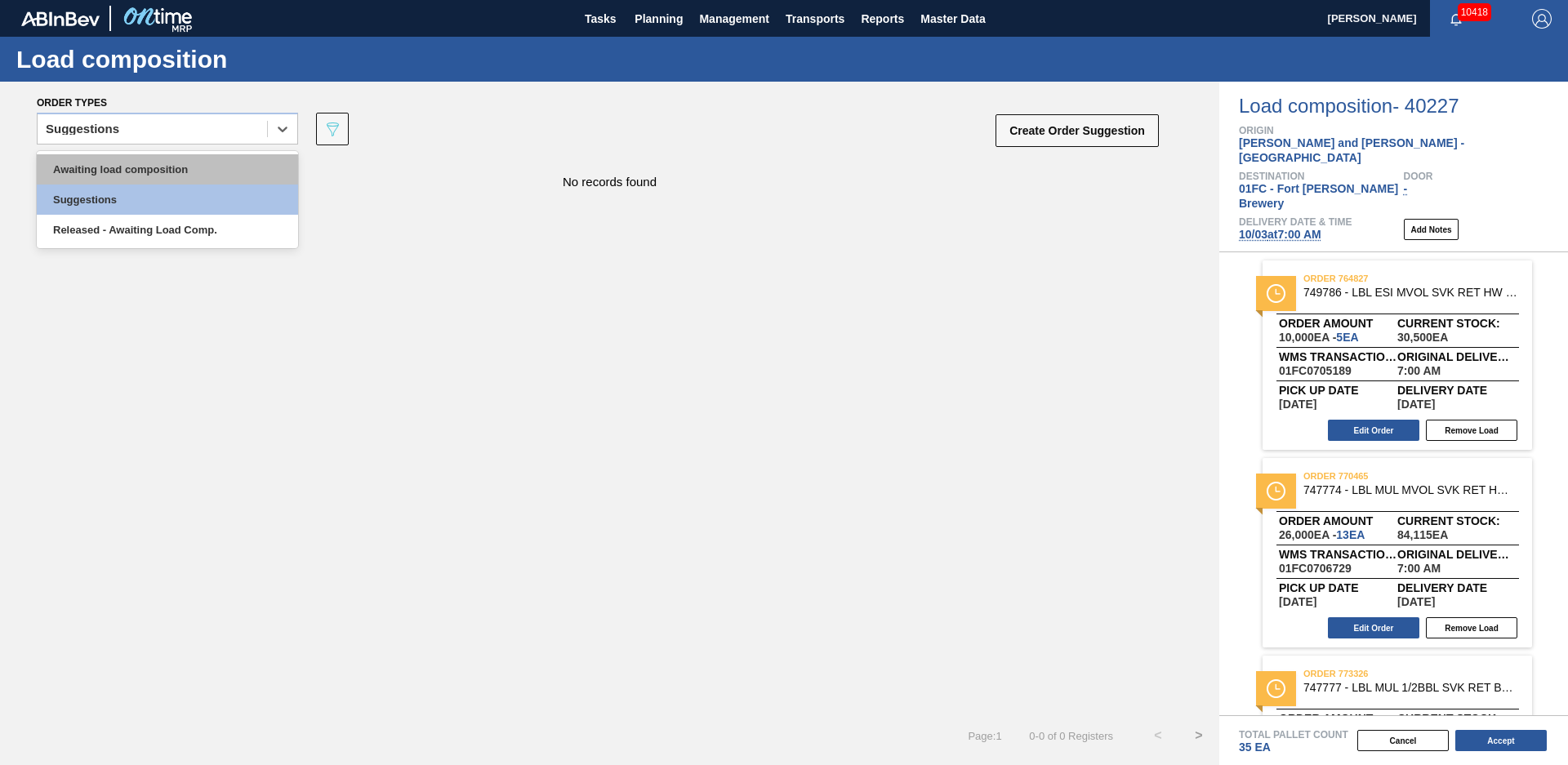
click at [160, 169] on div "Awaiting load composition" at bounding box center [166, 169] width 261 height 30
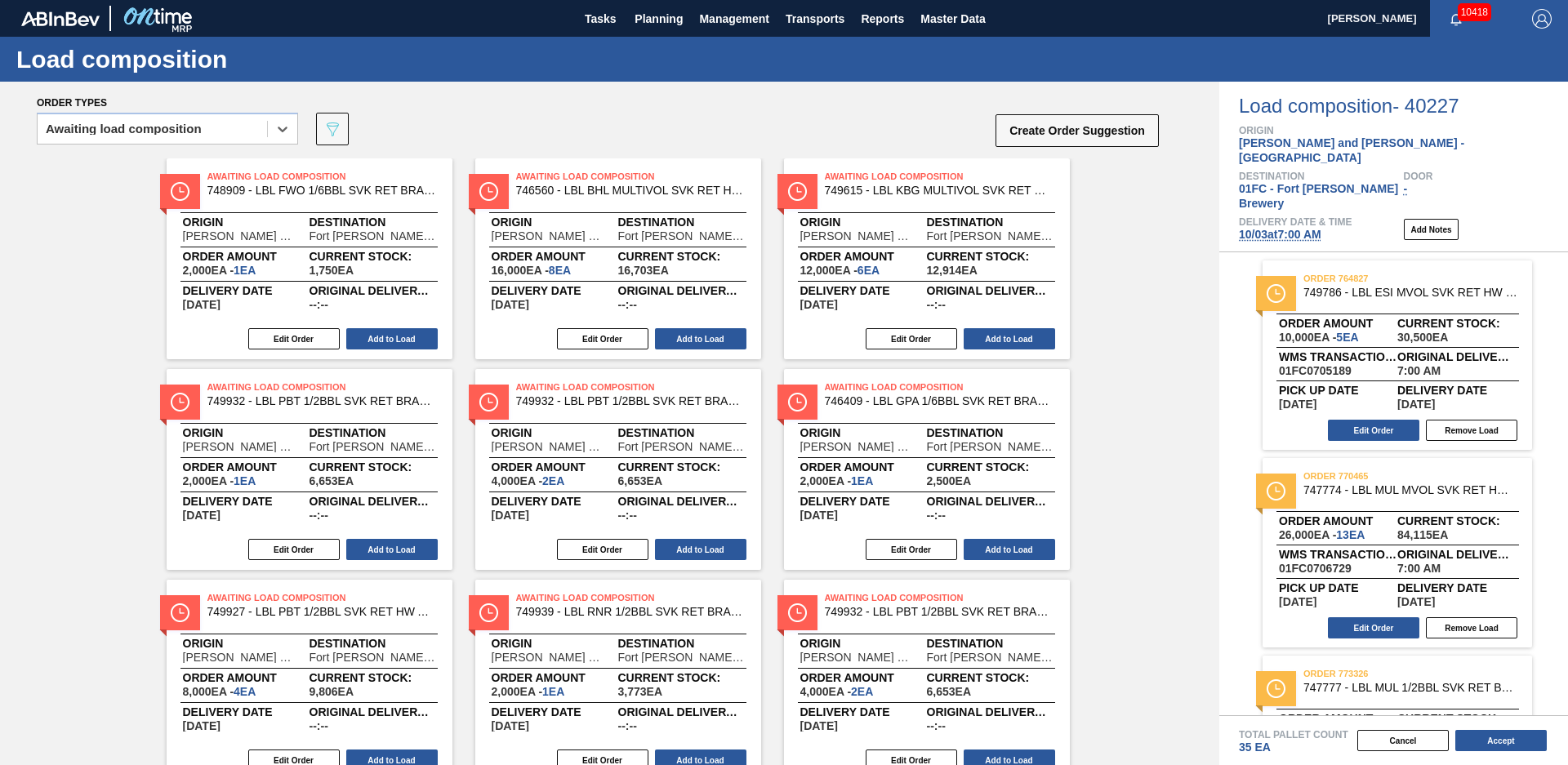
scroll to position [65, 0]
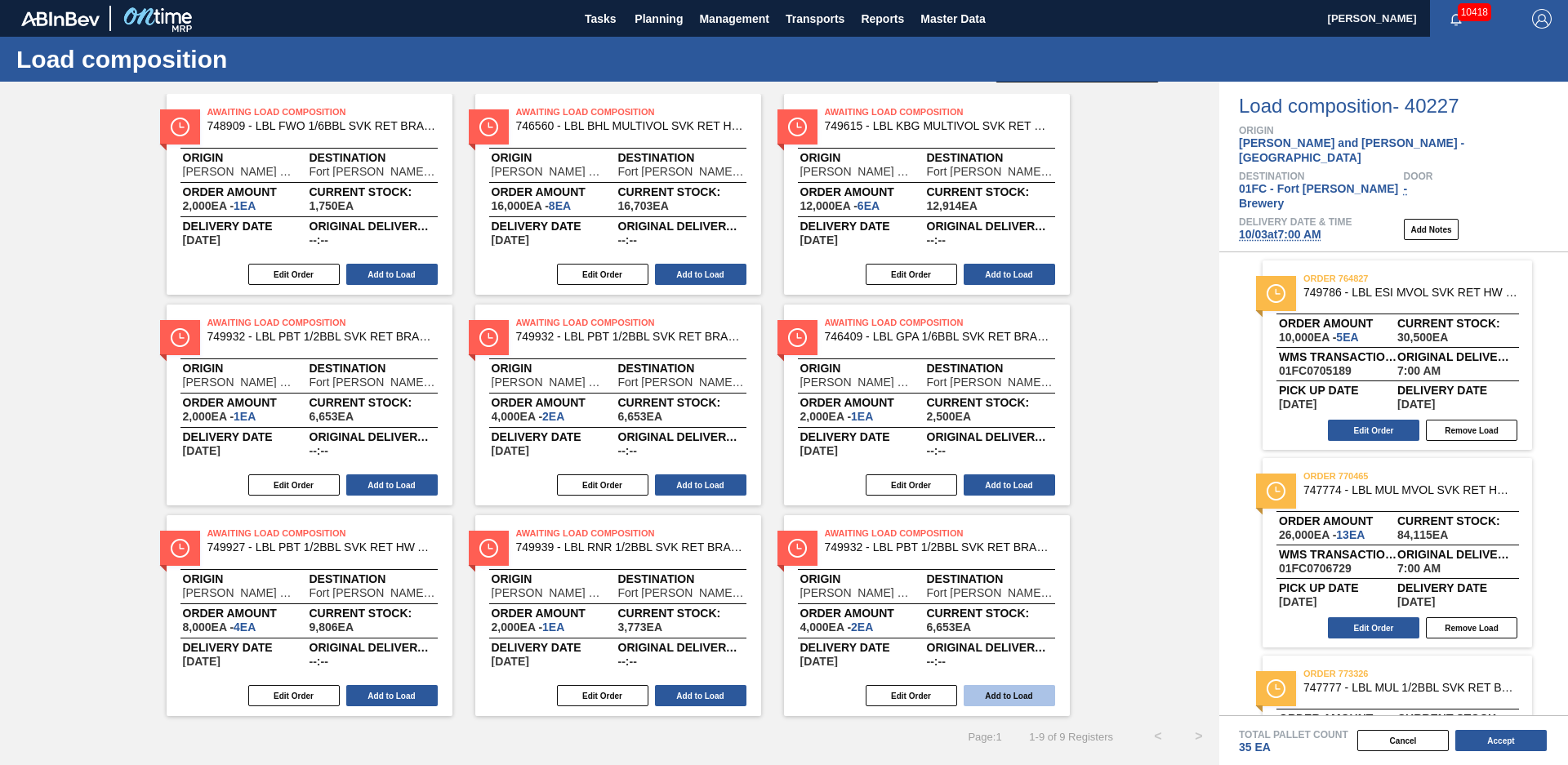
click at [975, 698] on button "Add to Load" at bounding box center [1009, 695] width 92 height 21
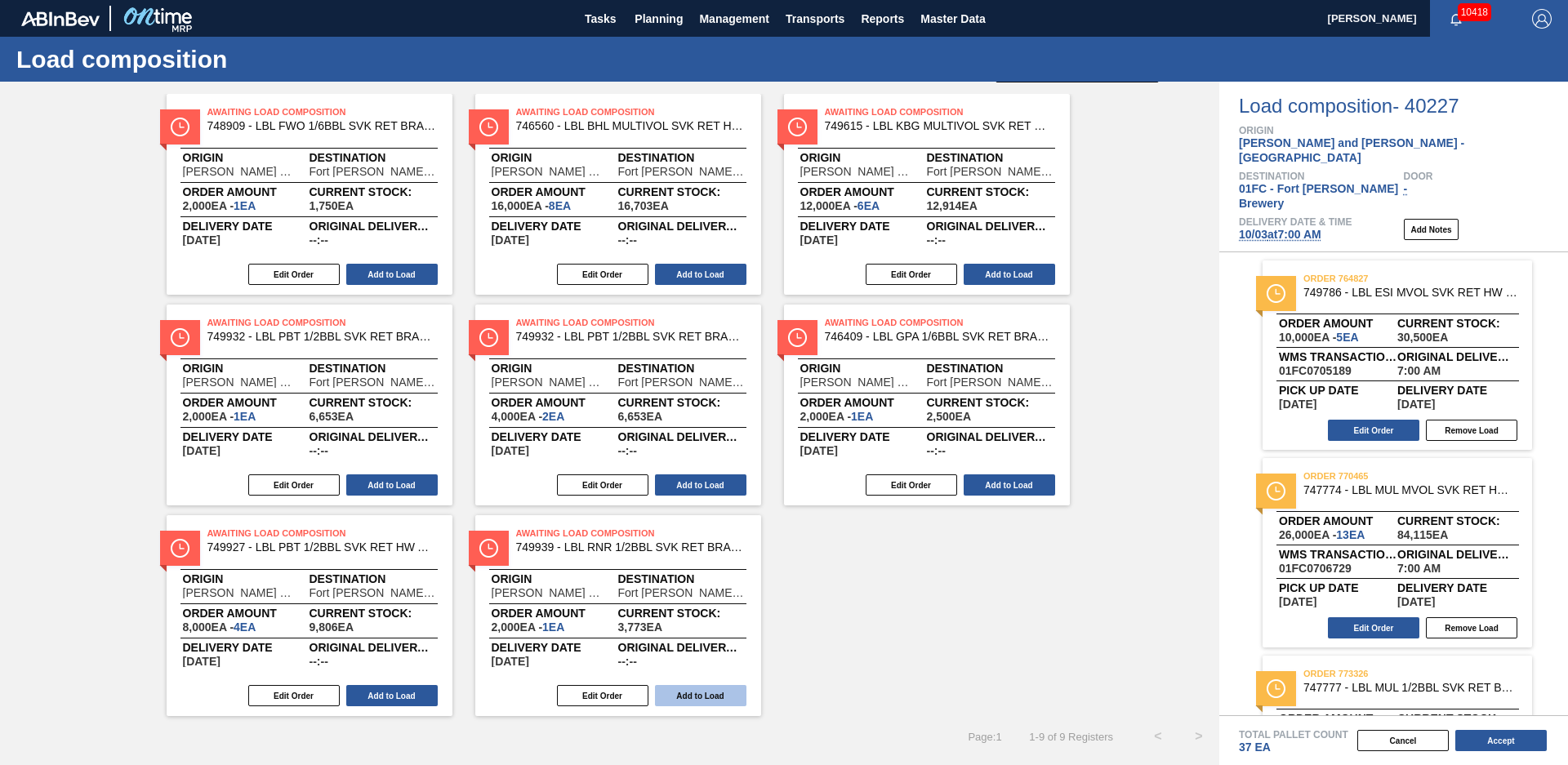
click at [680, 698] on button "Add to Load" at bounding box center [700, 695] width 92 height 21
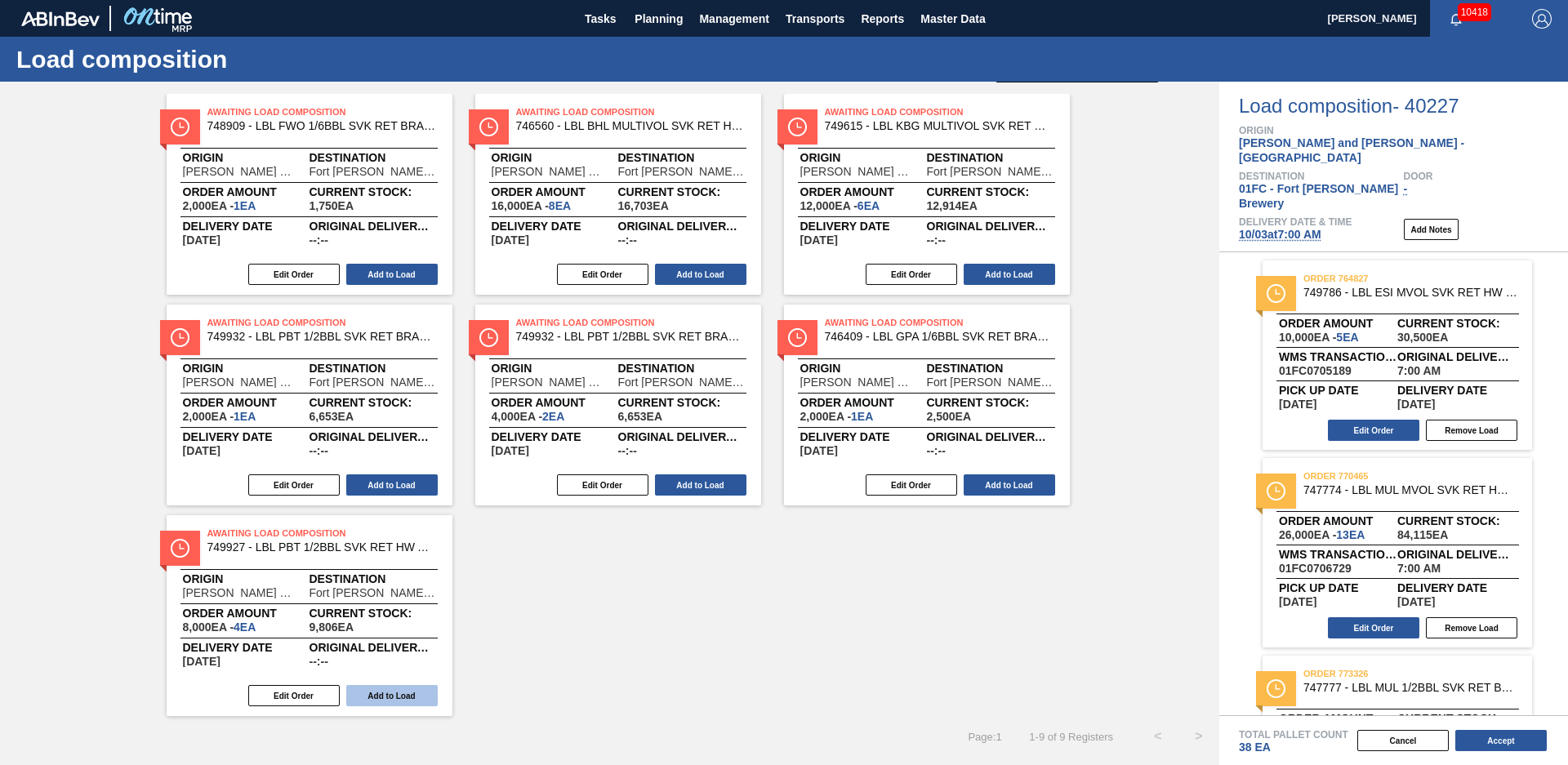
click at [381, 690] on button "Add to Load" at bounding box center [392, 695] width 92 height 21
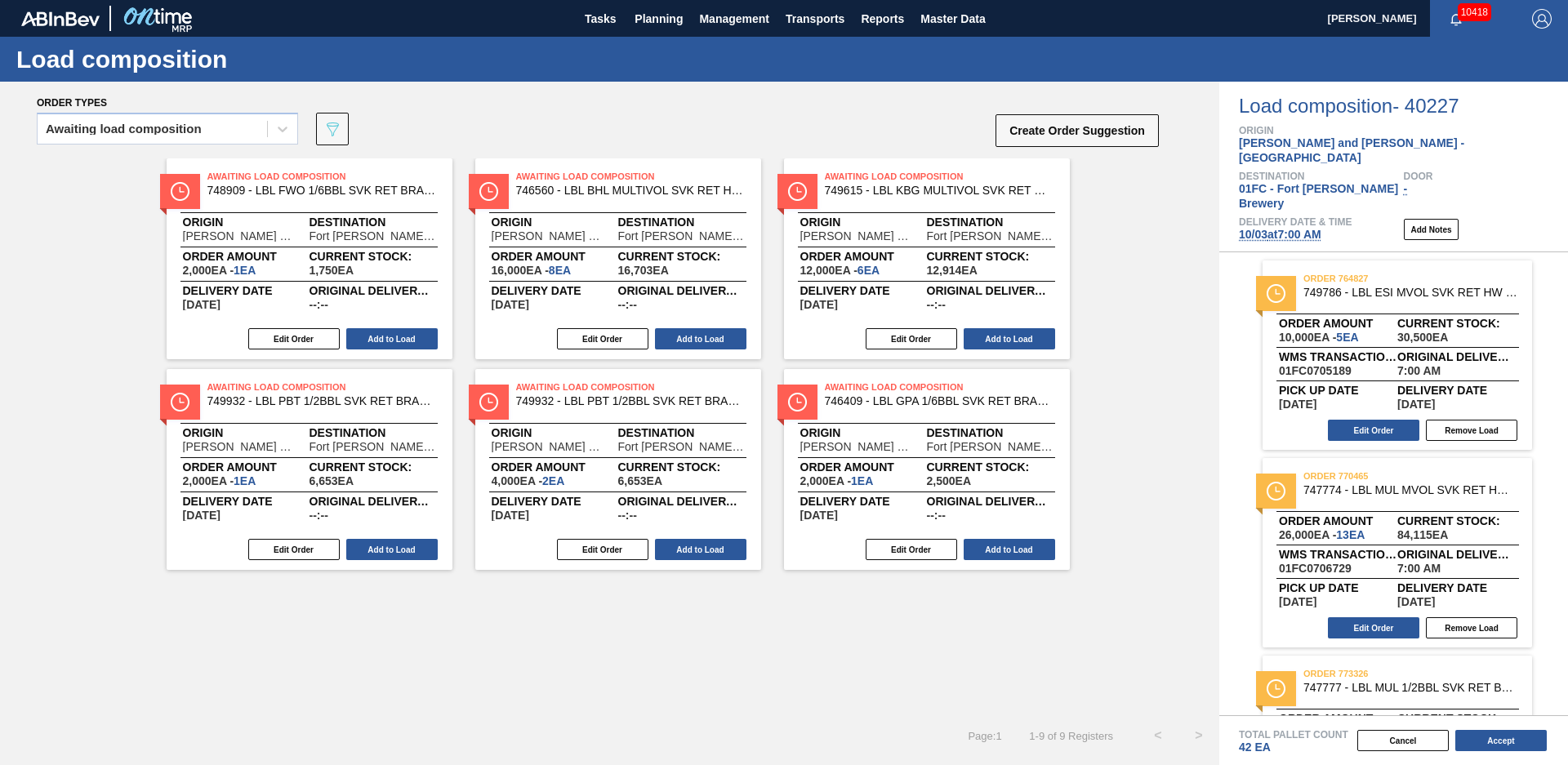
scroll to position [0, 0]
click at [989, 546] on button "Add to Load" at bounding box center [1009, 549] width 92 height 21
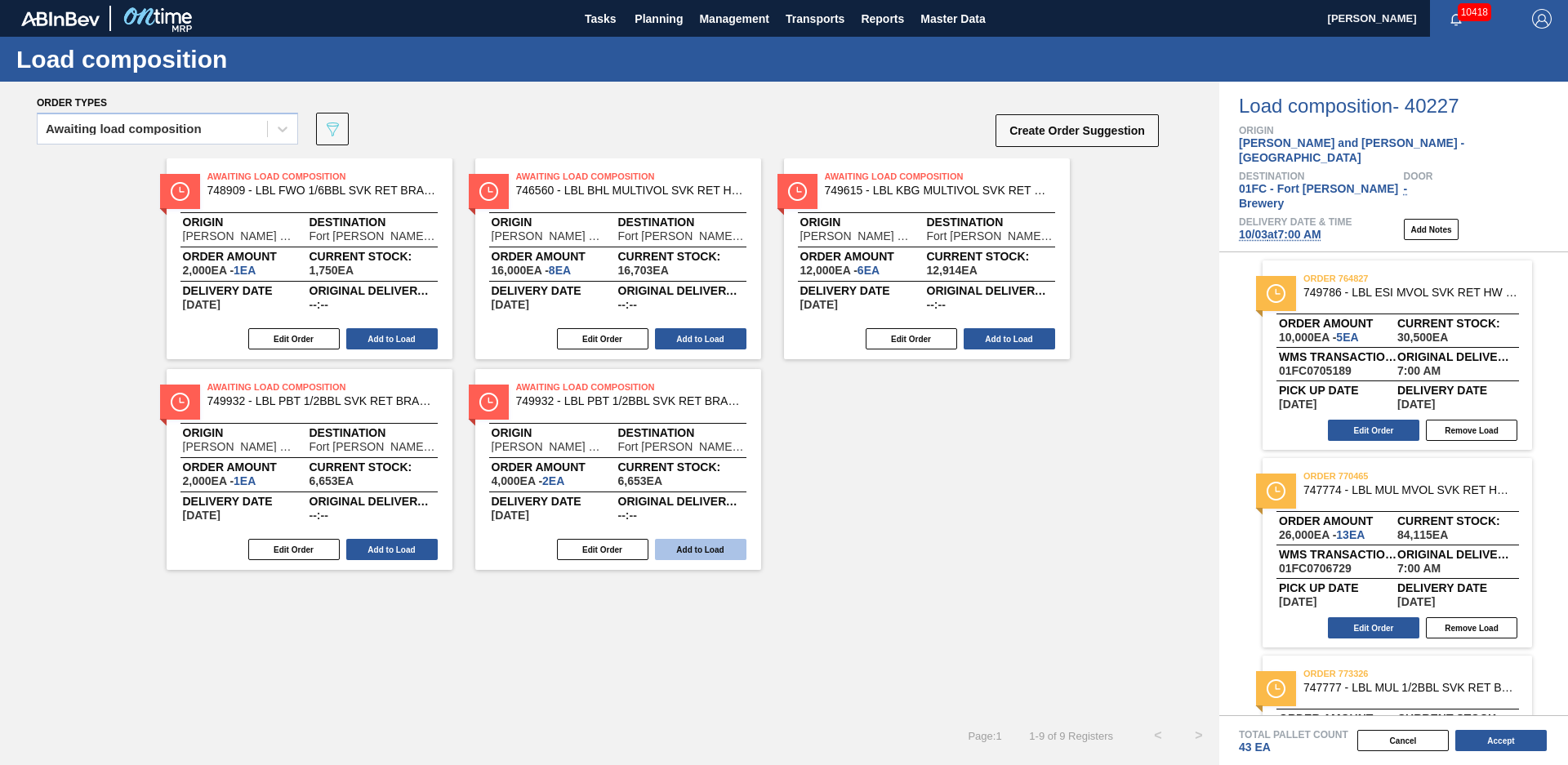
click at [709, 544] on button "Add to Load" at bounding box center [700, 549] width 92 height 21
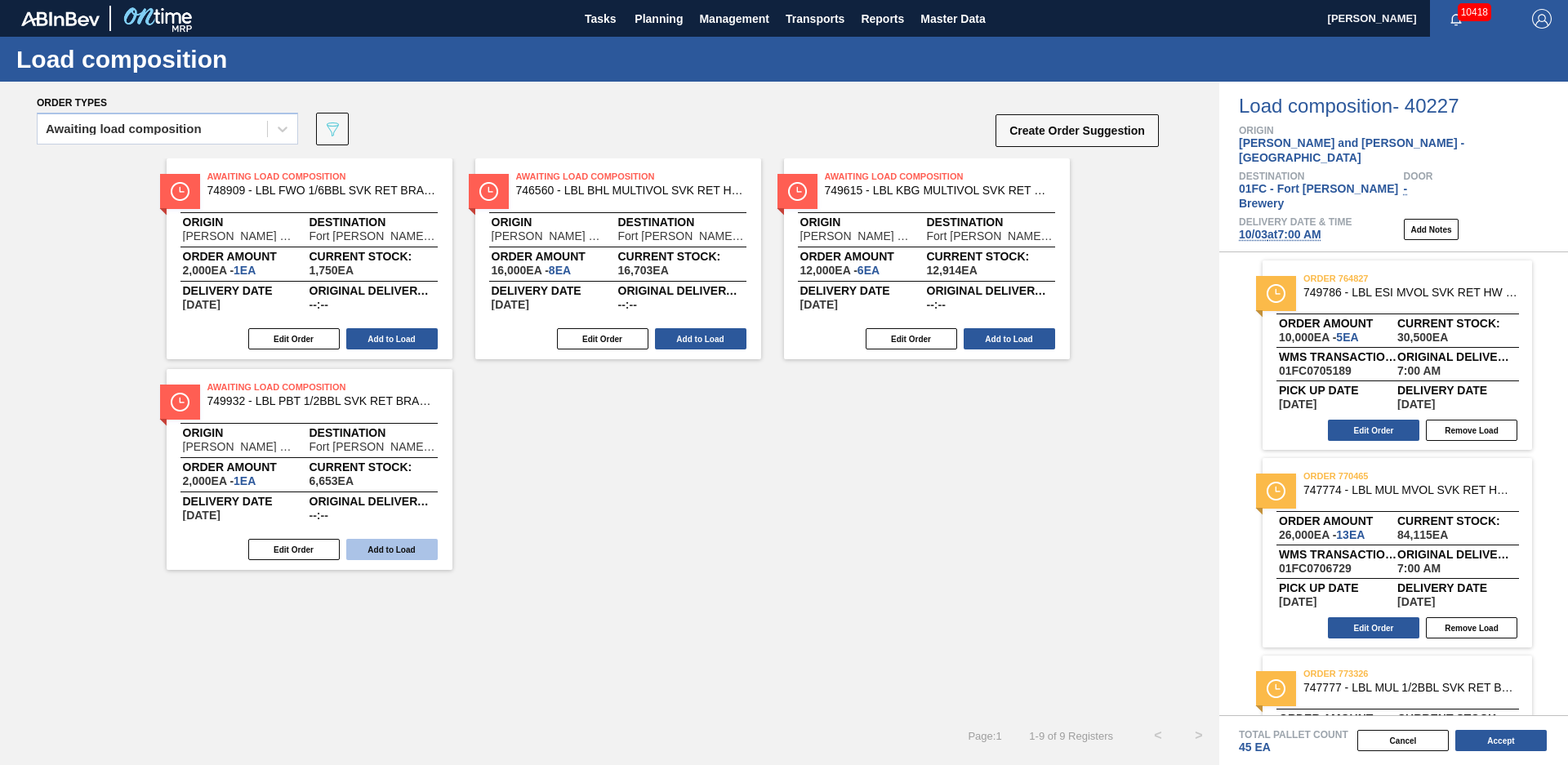
click at [389, 543] on button "Add to Load" at bounding box center [392, 549] width 92 height 21
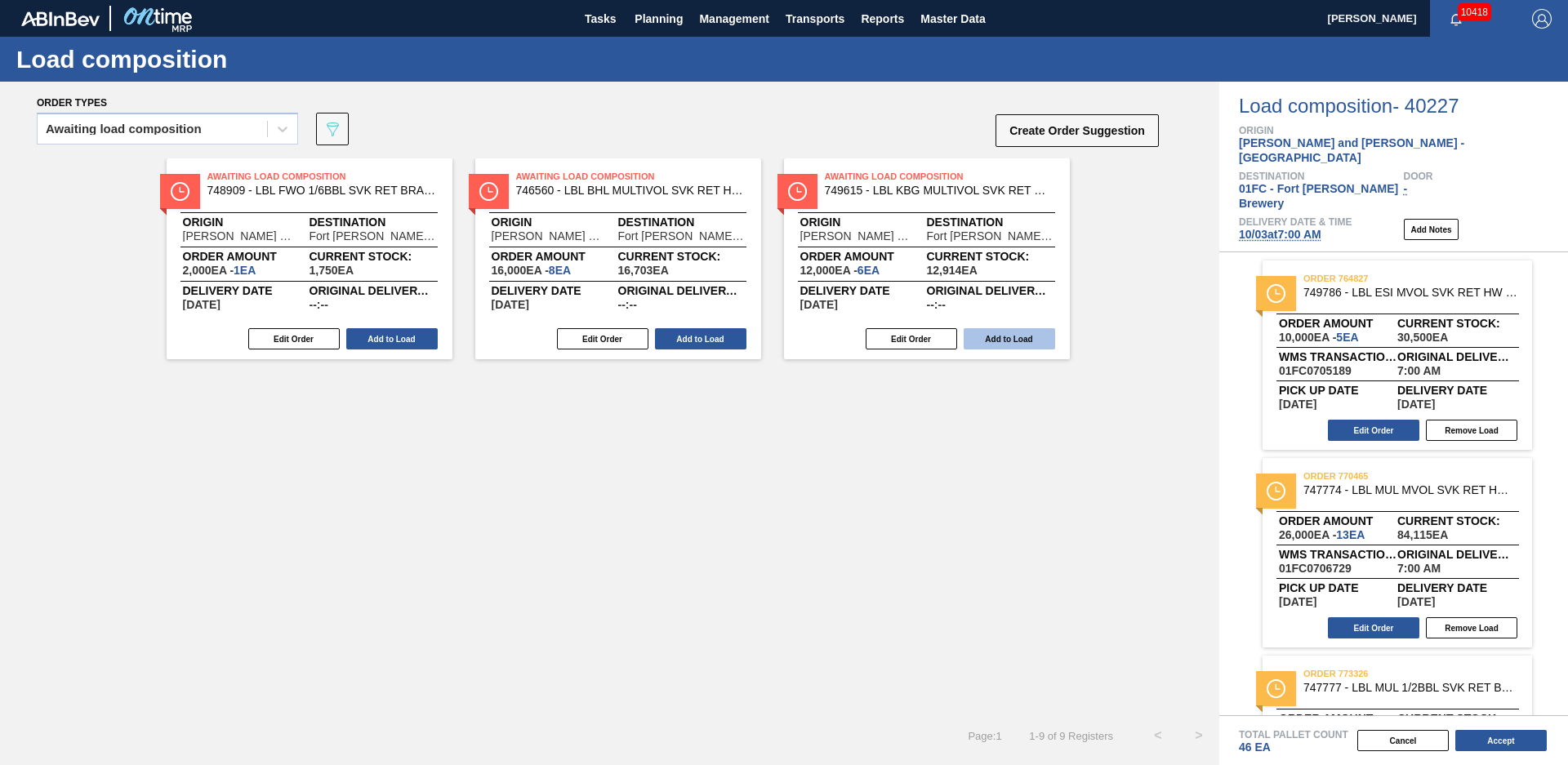
click at [1028, 341] on button "Add to Load" at bounding box center [1009, 338] width 92 height 21
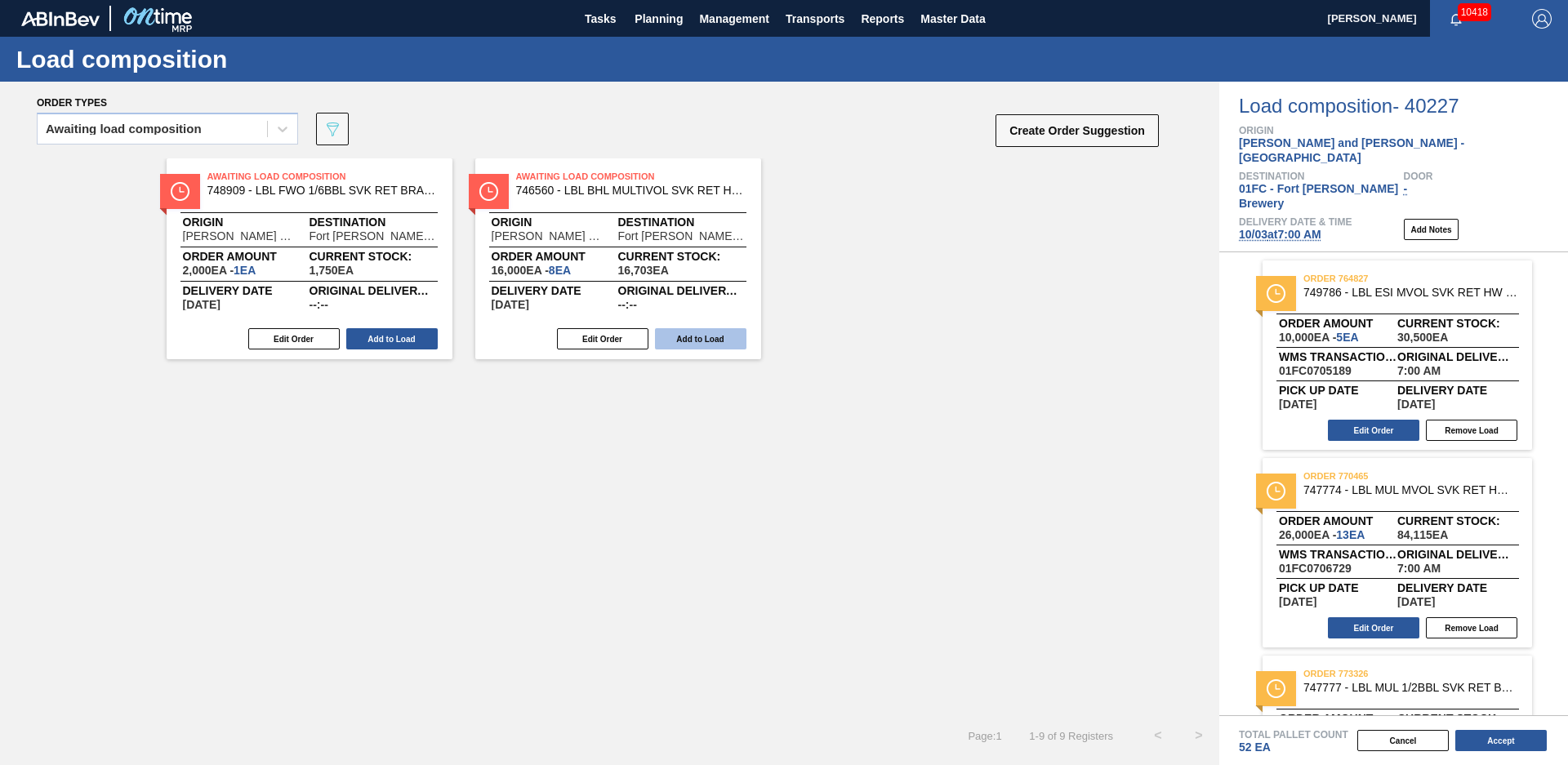
click at [717, 339] on button "Add to Load" at bounding box center [700, 338] width 92 height 21
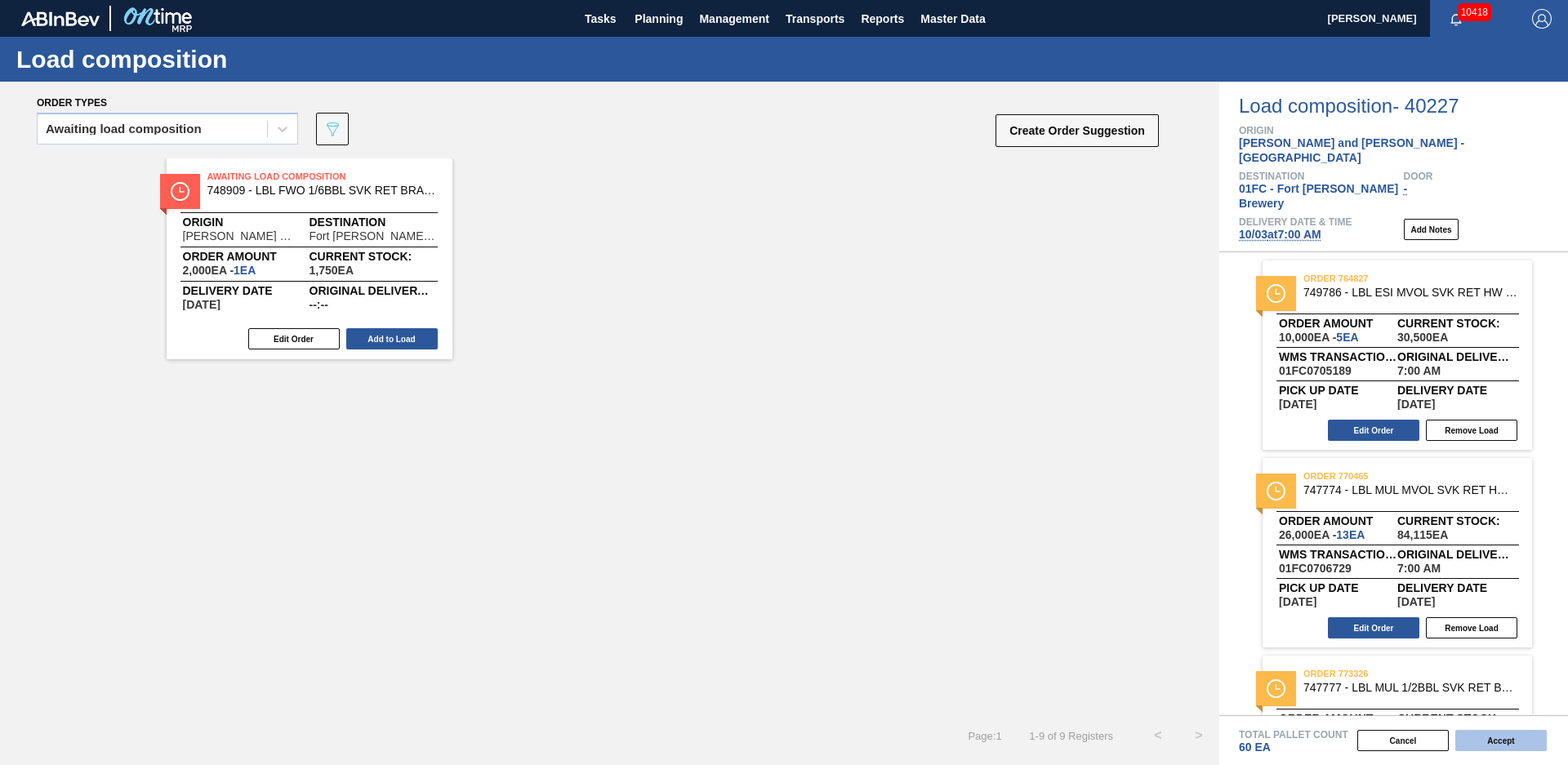
click at [1510, 744] on button "Accept" at bounding box center [1501, 740] width 92 height 21
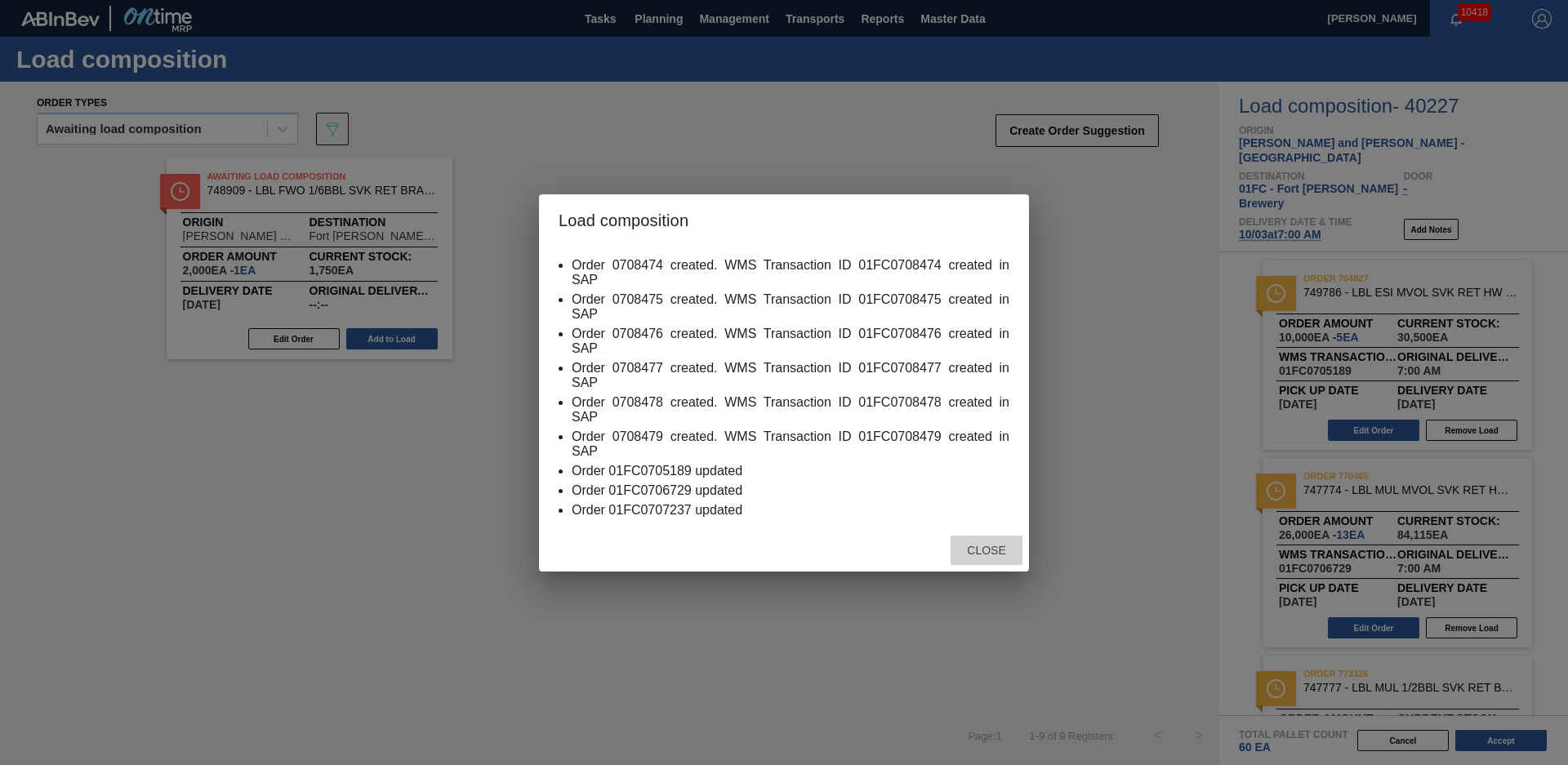
click at [1008, 551] on span "Close" at bounding box center [985, 550] width 65 height 13
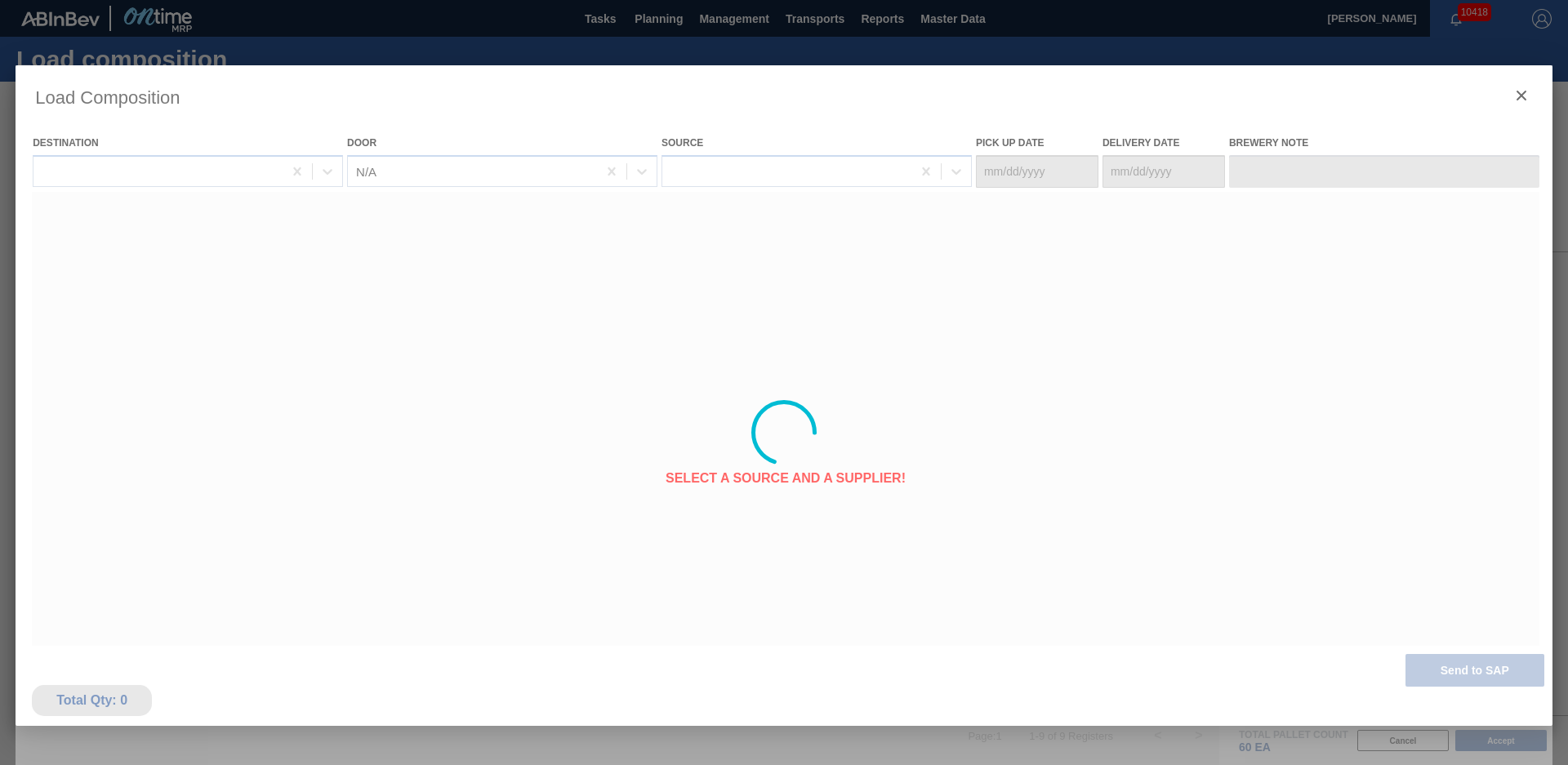
type Date "[DATE]"
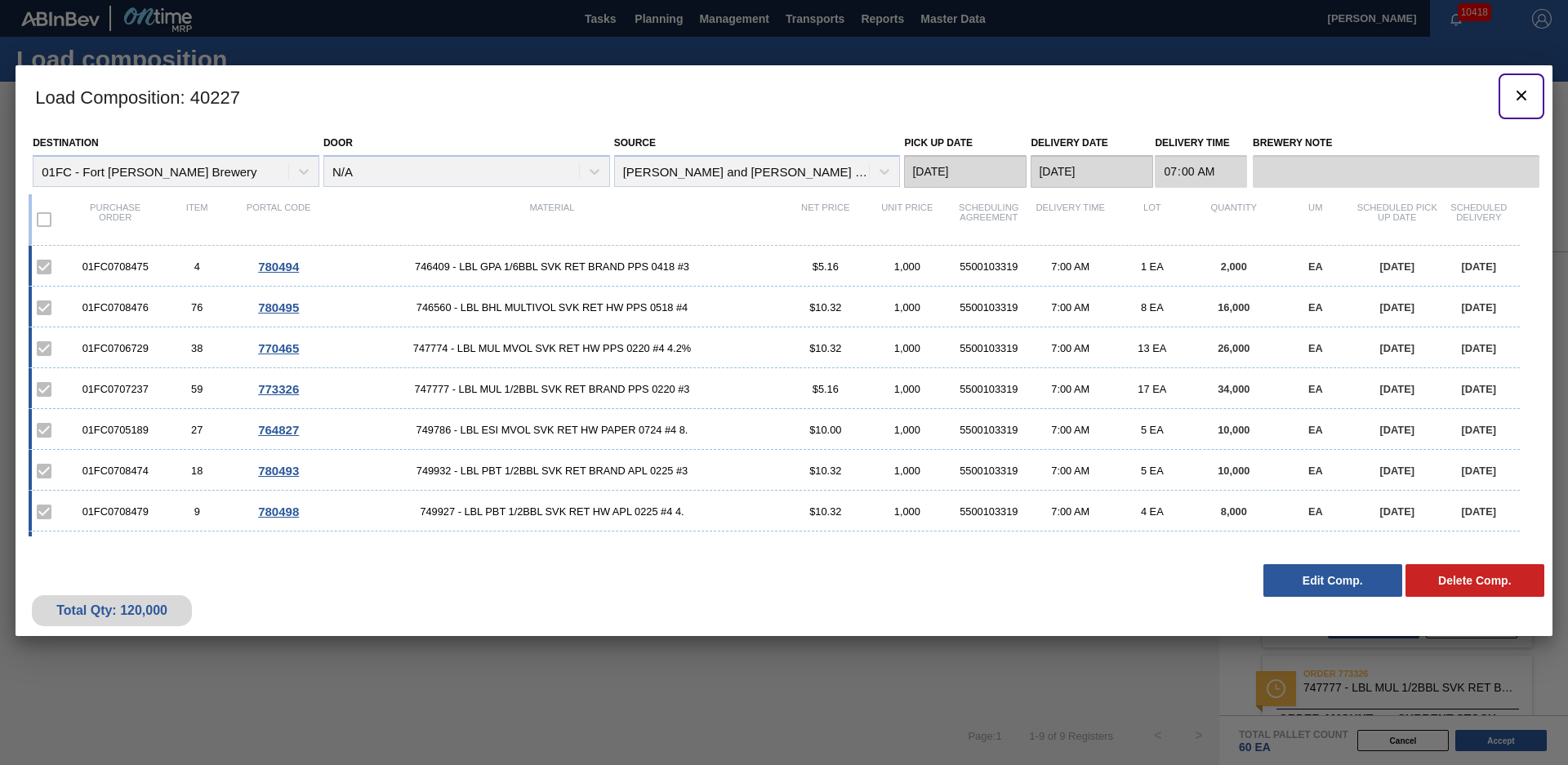
click at [1523, 97] on icon "botão de ícone" at bounding box center [1521, 95] width 10 height 10
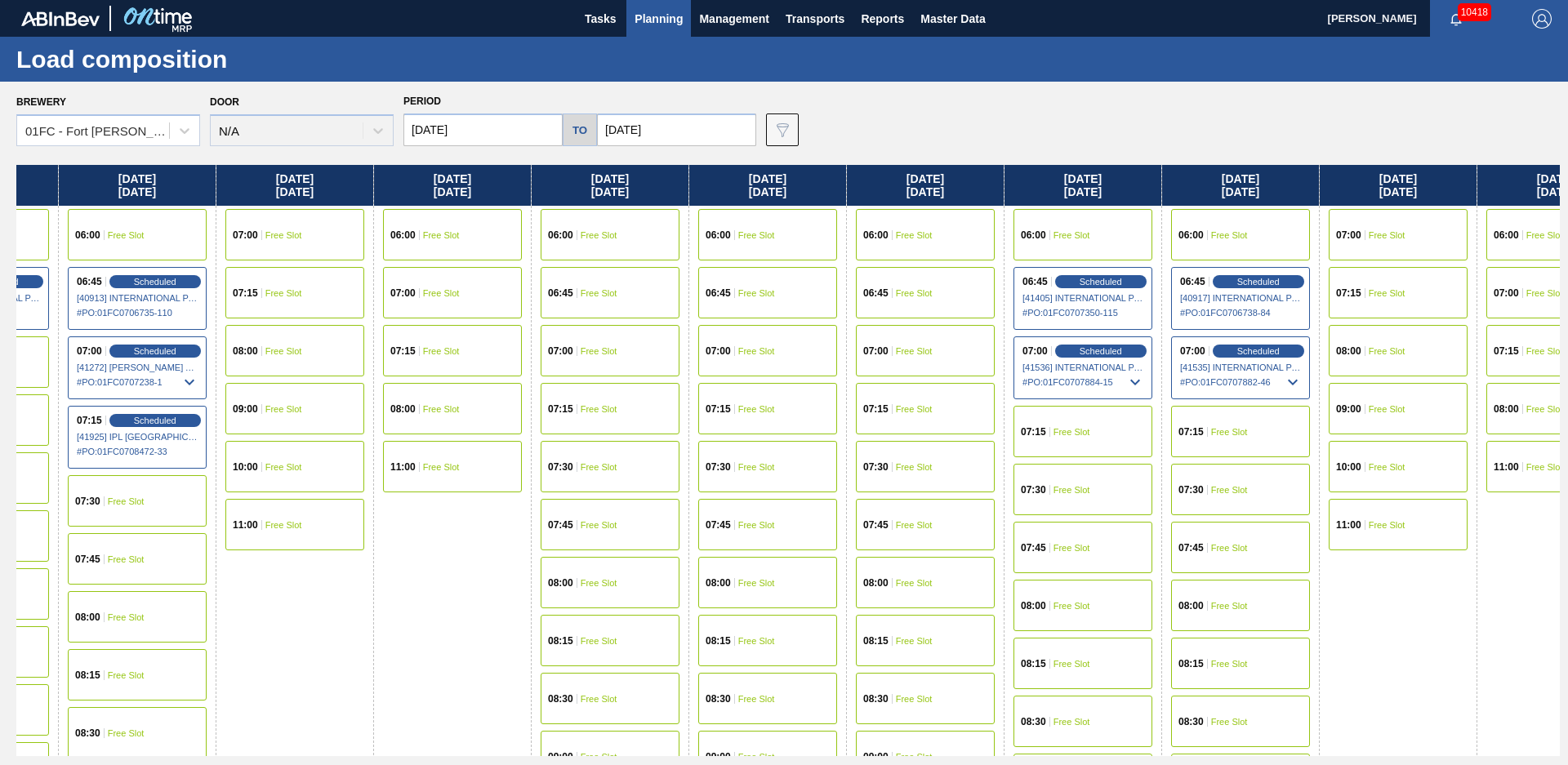
scroll to position [0, 9645]
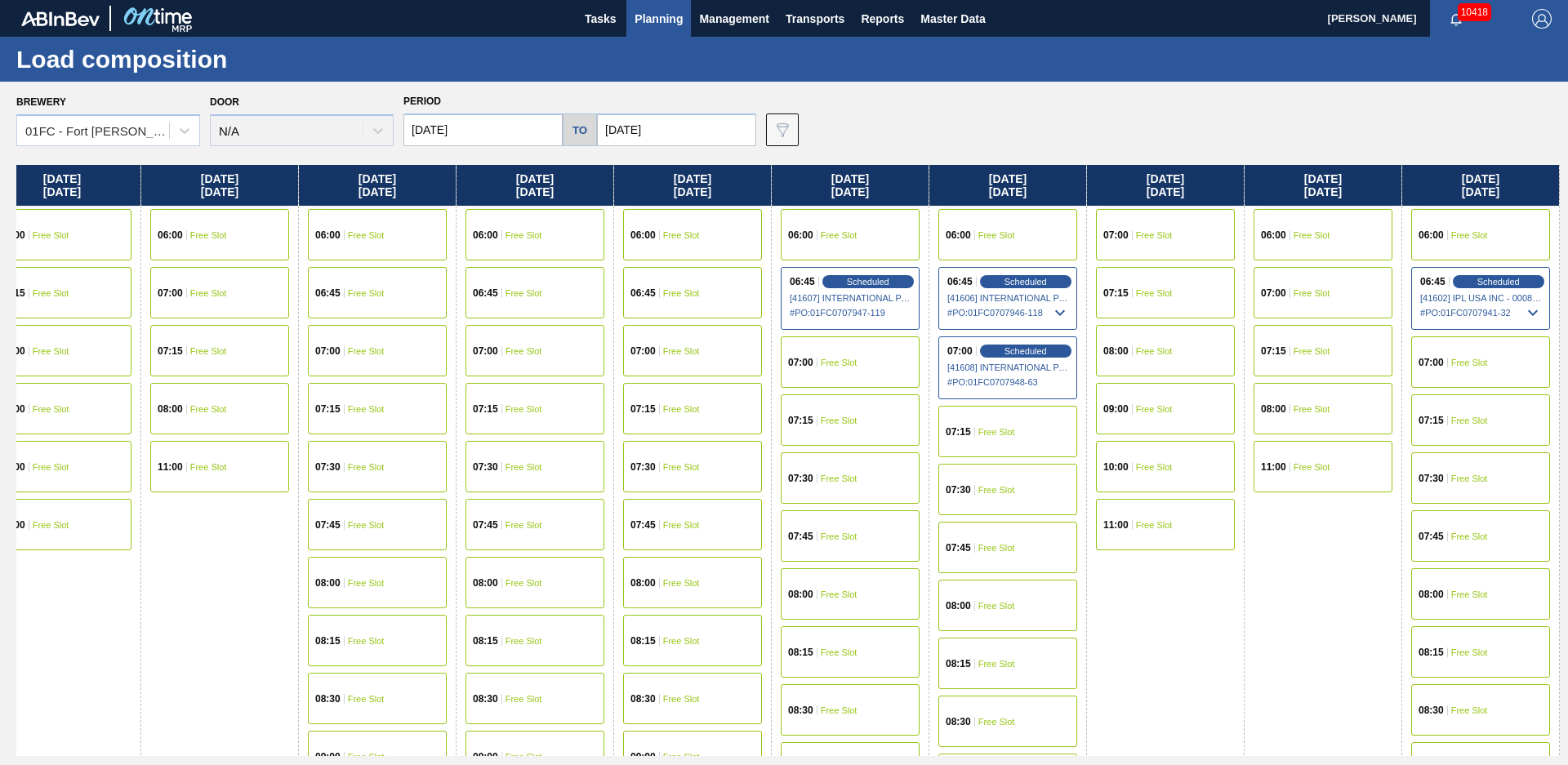
drag, startPoint x: 914, startPoint y: 621, endPoint x: 1384, endPoint y: 469, distance: 494.0
click at [1478, 370] on div "07:00 Free Slot" at bounding box center [1480, 362] width 139 height 52
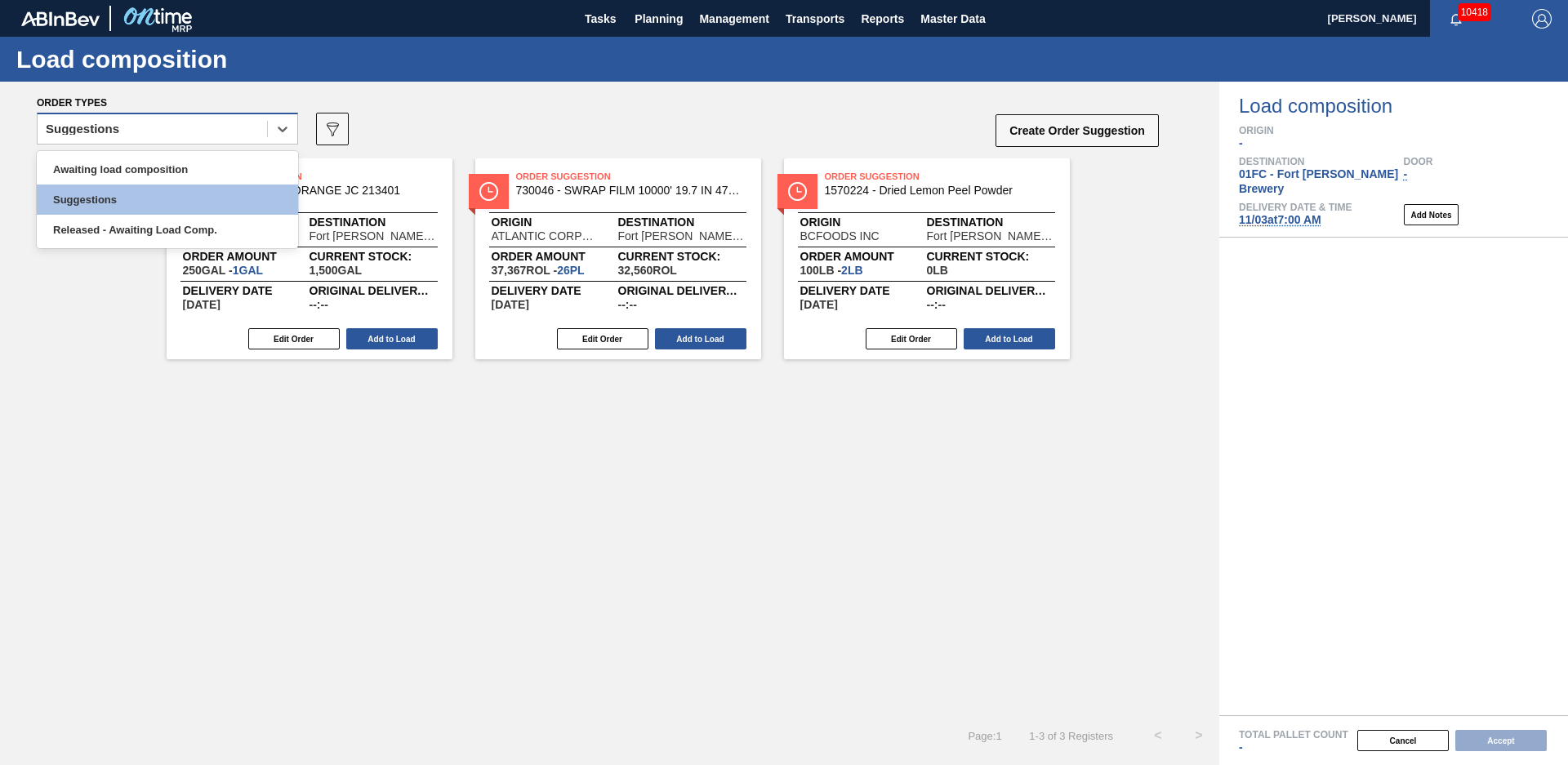
click at [196, 131] on div "Suggestions" at bounding box center [152, 129] width 229 height 24
click at [135, 171] on div "Awaiting load composition" at bounding box center [166, 169] width 261 height 30
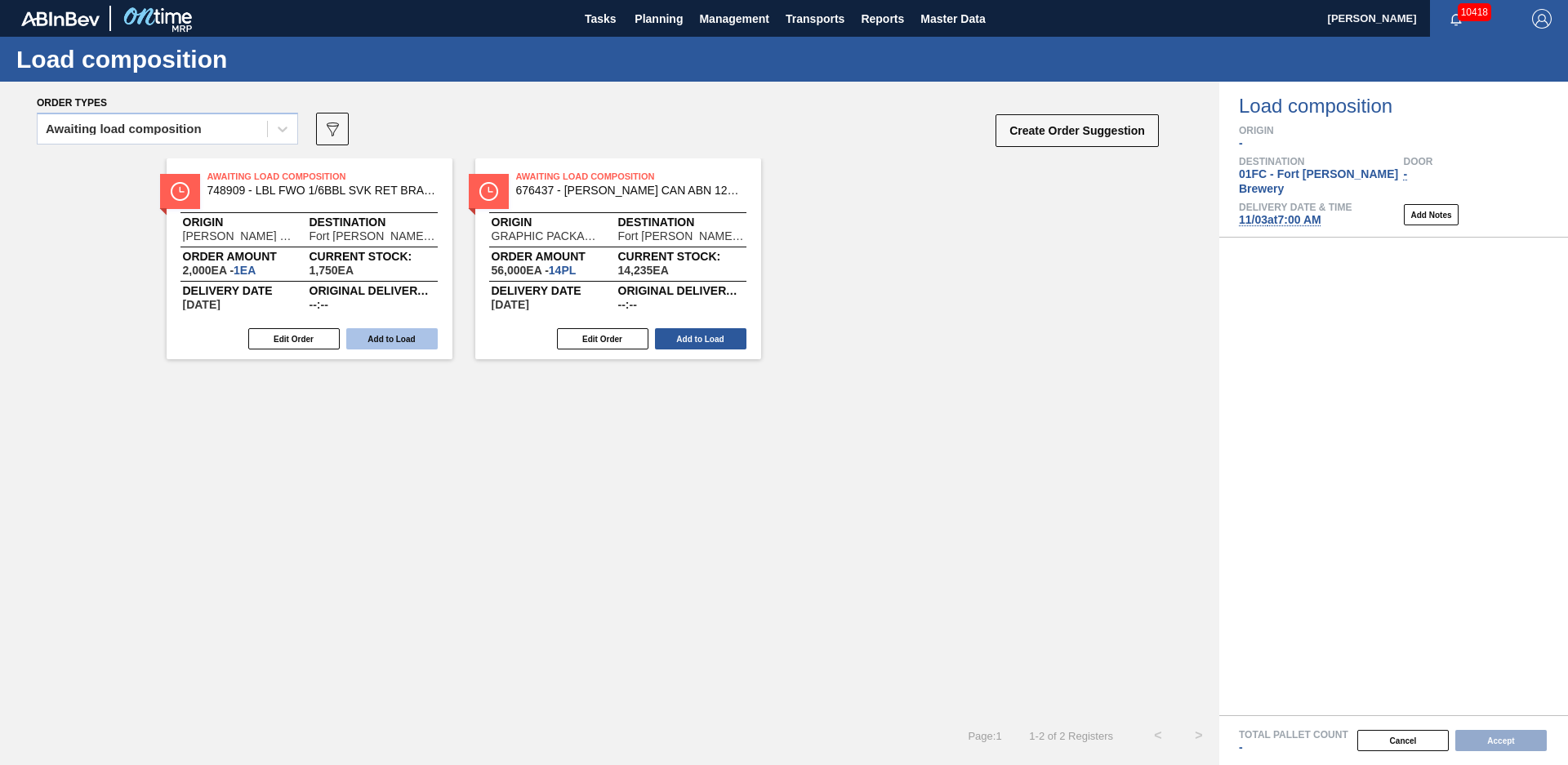
click at [387, 341] on button "Add to Load" at bounding box center [392, 338] width 92 height 21
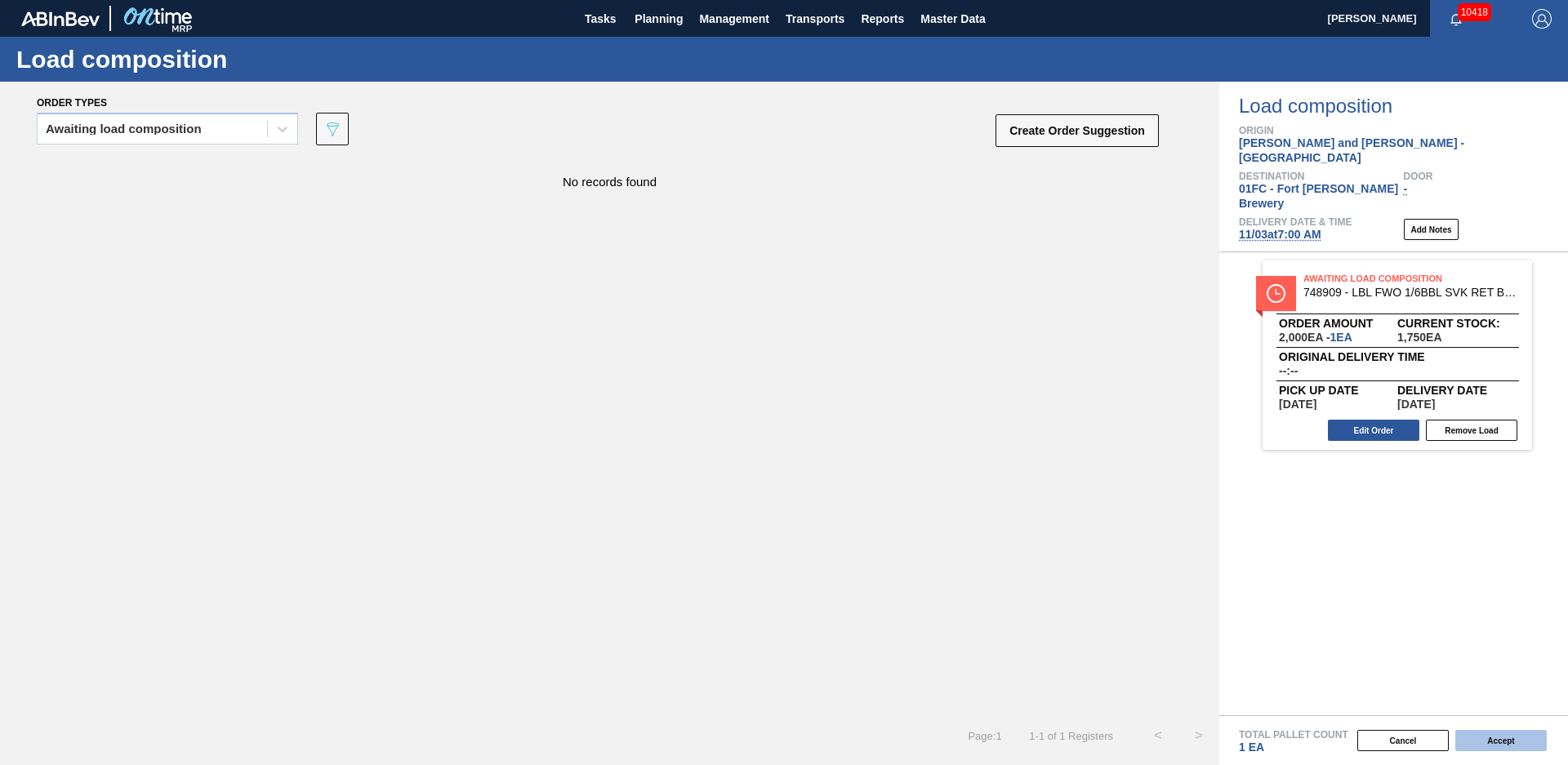
click at [1523, 744] on button "Accept" at bounding box center [1501, 740] width 92 height 21
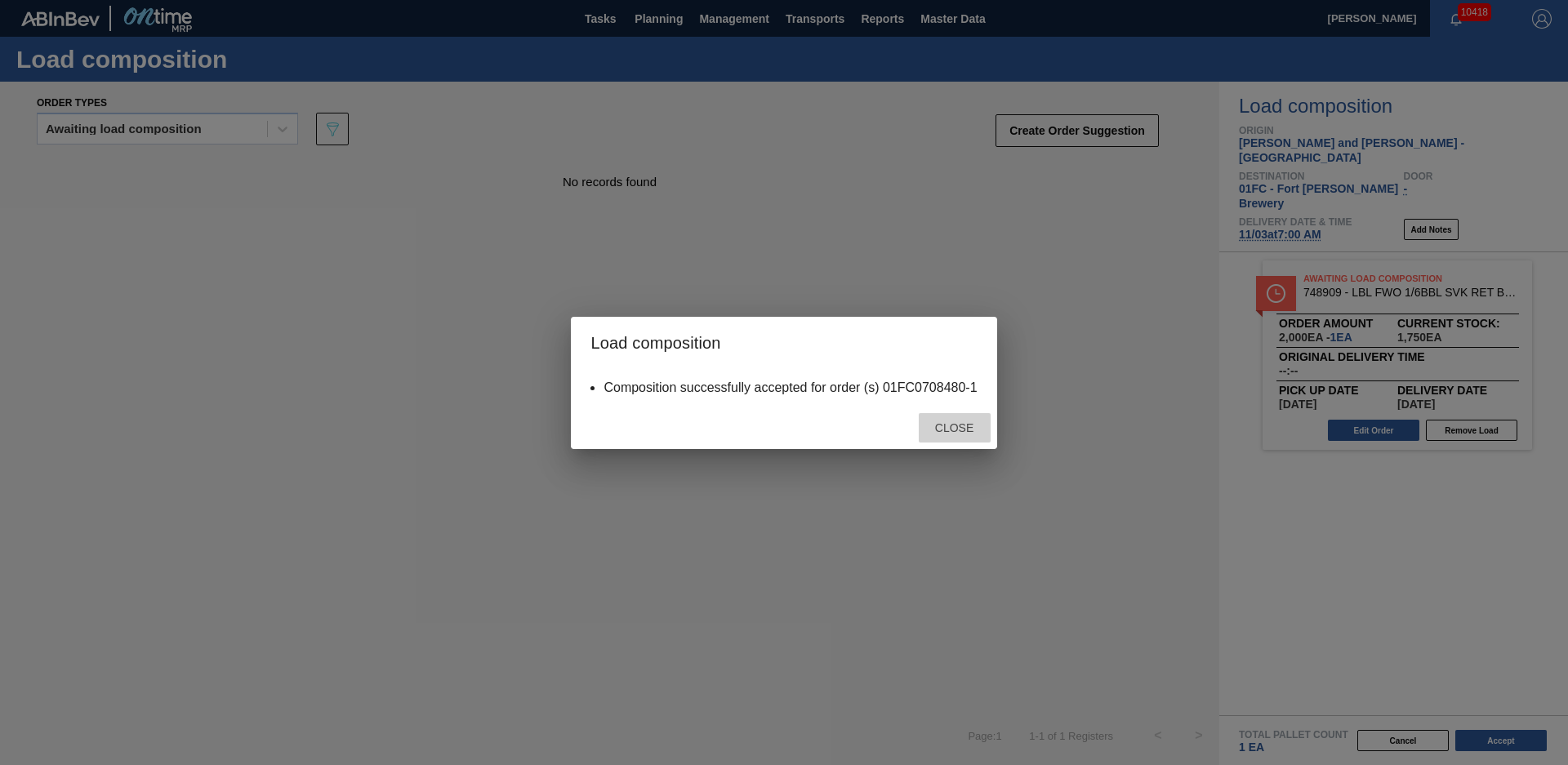
click at [967, 423] on span "Close" at bounding box center [954, 427] width 65 height 13
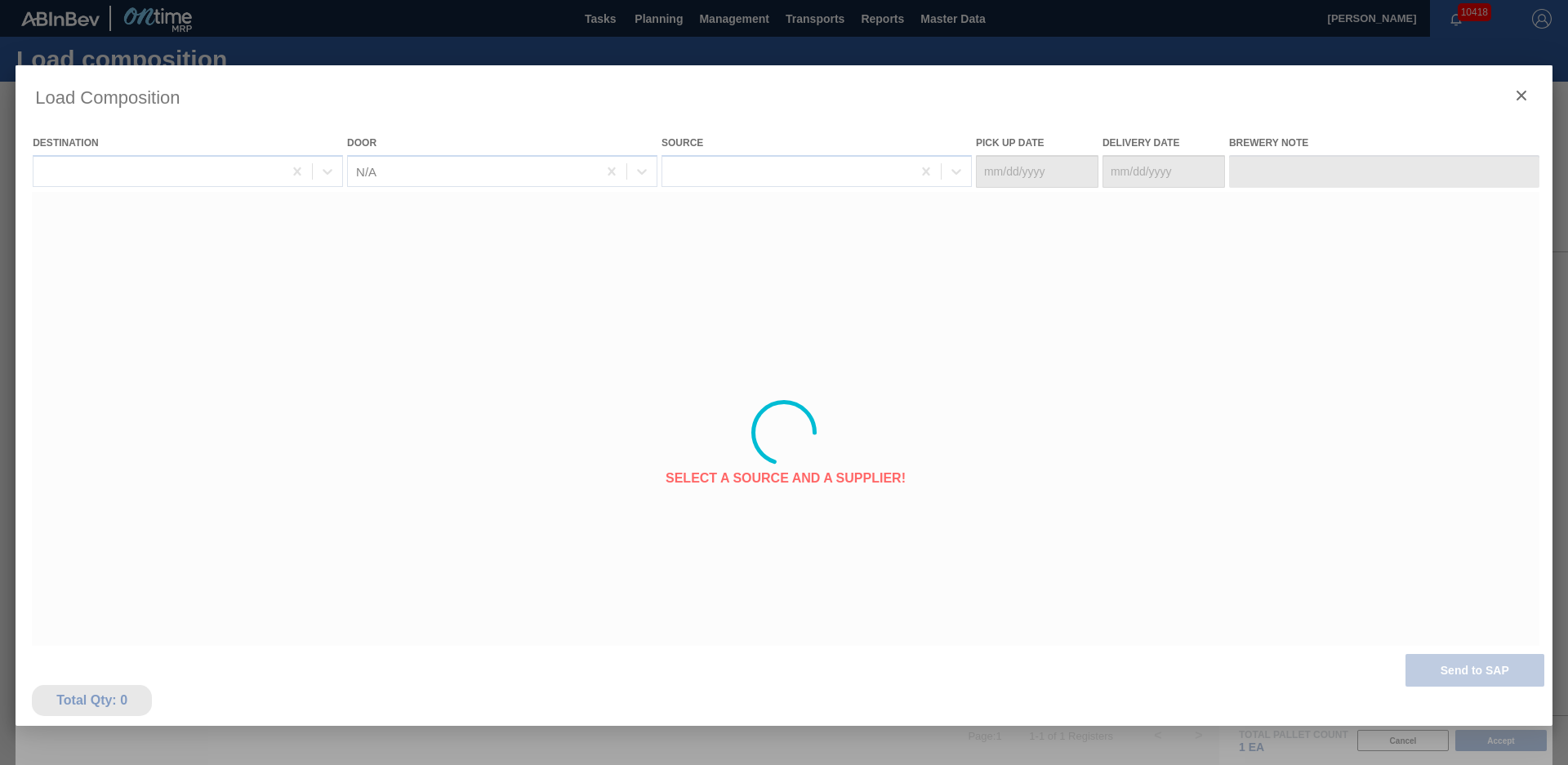
type Date "[DATE]"
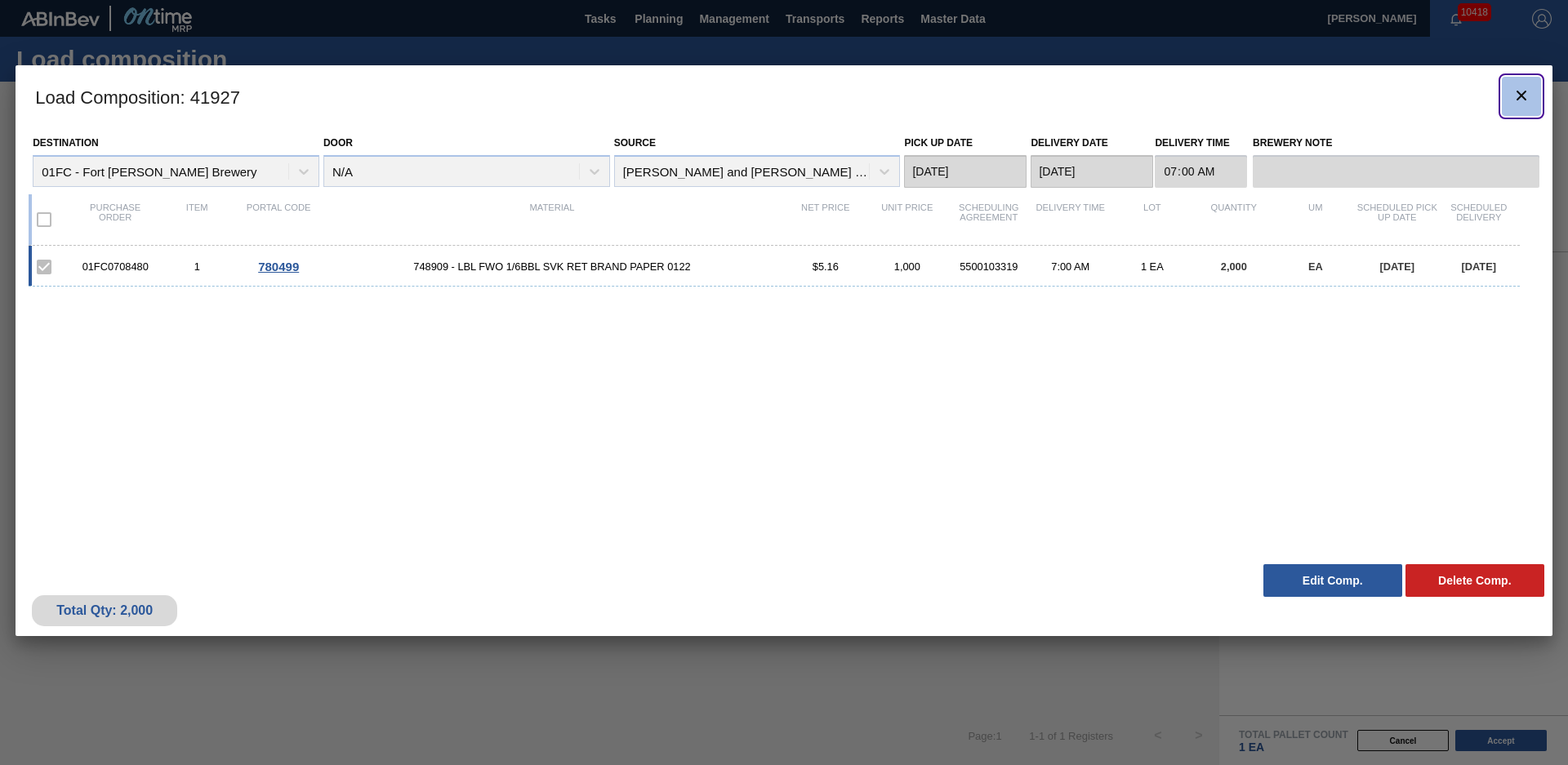
click at [1520, 99] on icon "botão de ícone" at bounding box center [1522, 95] width 20 height 20
